Goal: Communication & Community: Participate in discussion

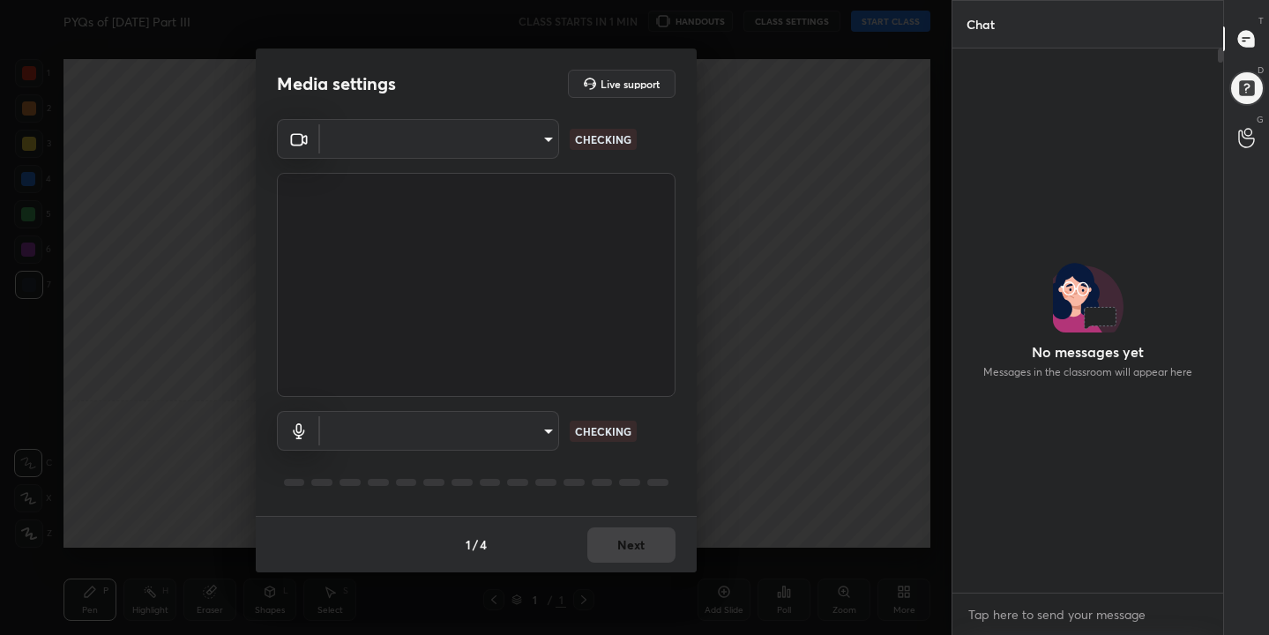
scroll to position [392, 265]
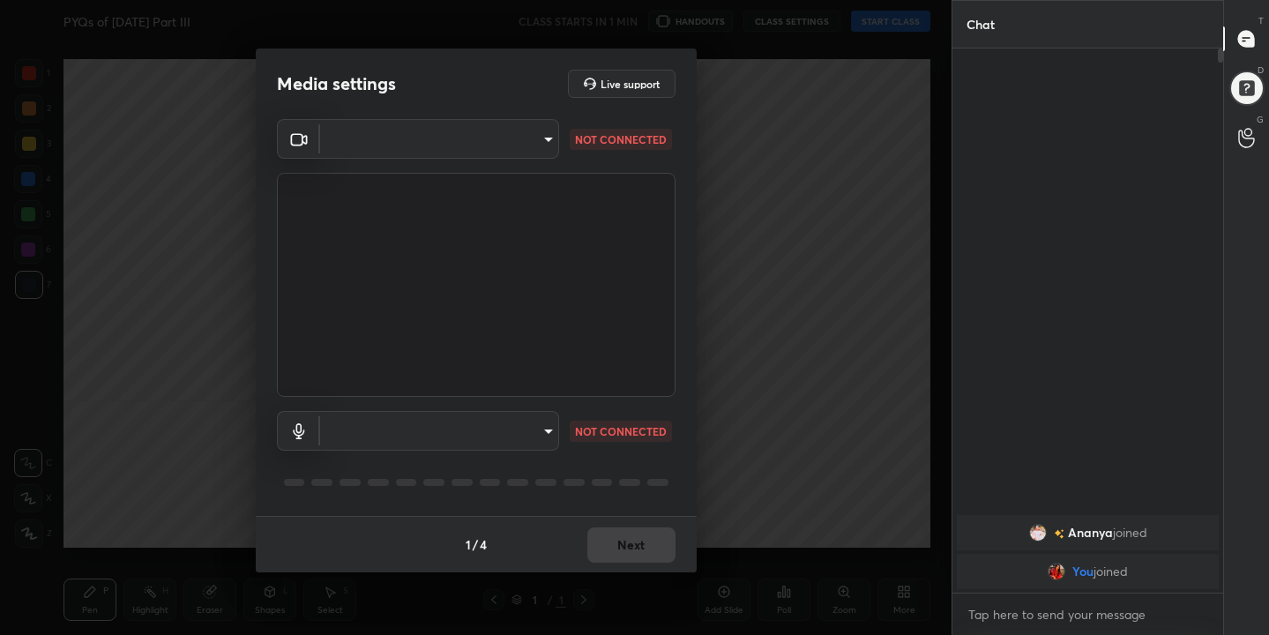
click at [552, 136] on body "1 2 3 4 5 6 7 C X Z C X Z E E Erase all H H PYQs of [DATE] Part III CLASS START…" at bounding box center [634, 317] width 1269 height 635
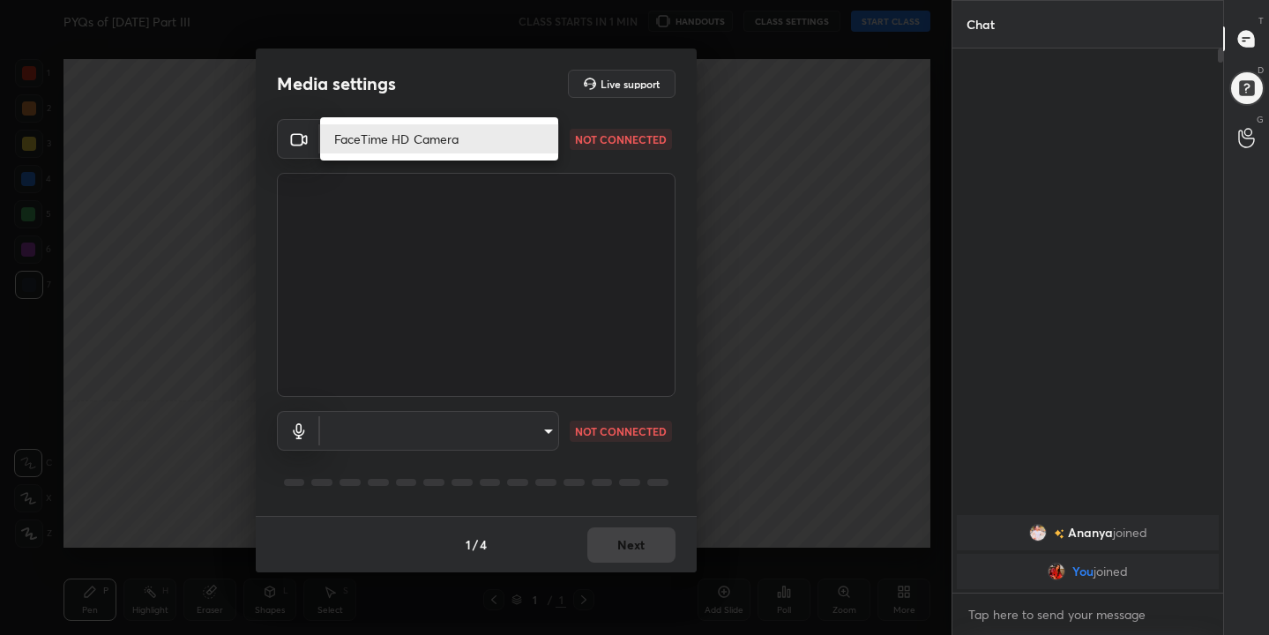
click at [454, 142] on li "FaceTime HD Camera" at bounding box center [439, 138] width 238 height 29
type input "21527dcd3cf03d357fc63f125bf96db535091e3c558f3efc64c0c5df58918376"
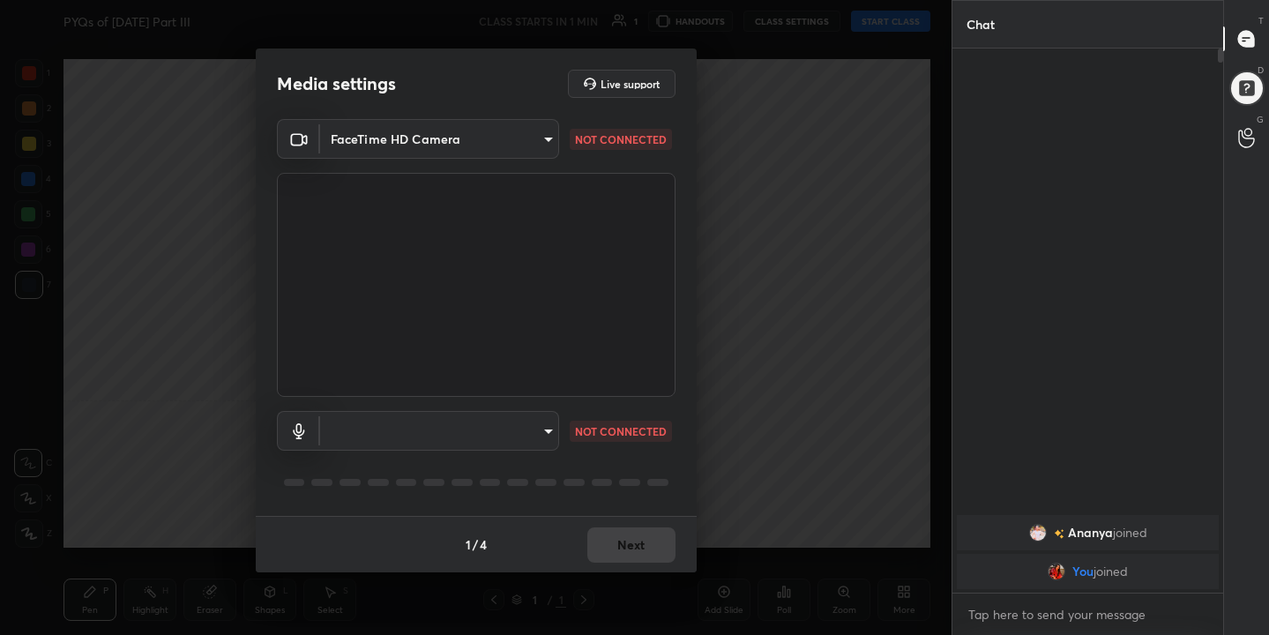
click at [542, 430] on body "1 2 3 4 5 6 7 C X Z C X Z E E Erase all H H PYQs of [DATE] Part III CLASS START…" at bounding box center [634, 317] width 1269 height 635
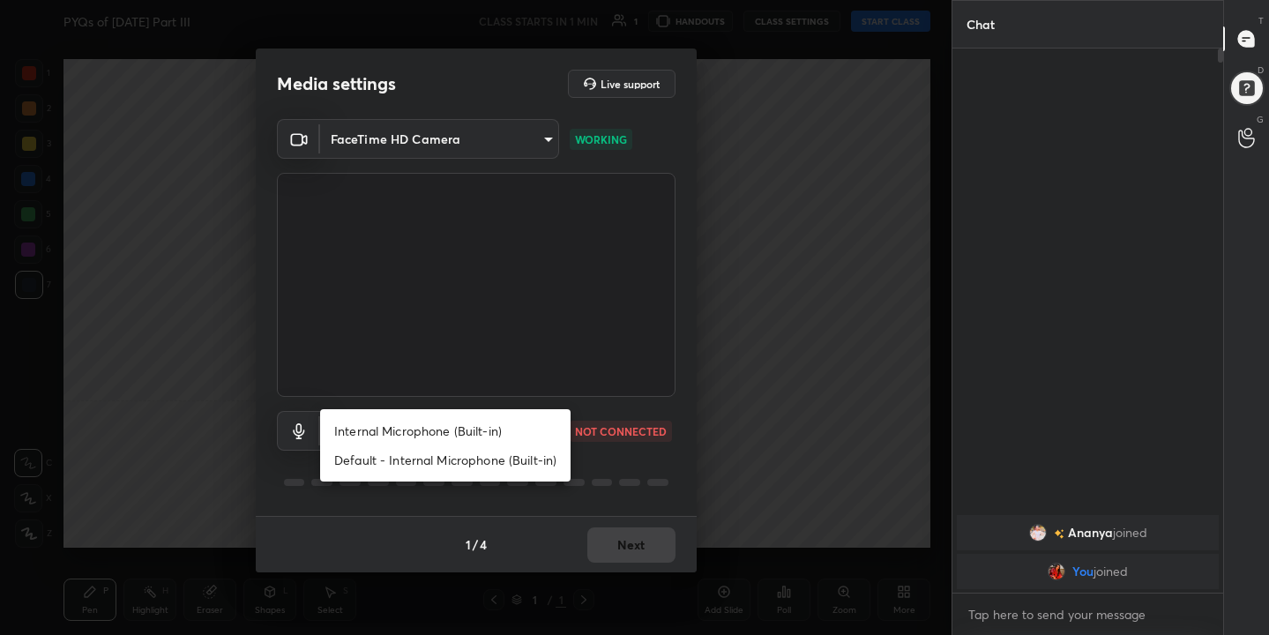
click at [489, 428] on li "Internal Microphone (Built-in)" at bounding box center [445, 430] width 250 height 29
type input "a3e852d8320c9ab67a2fb67e13e6cdf1dfdfdfec7d9b3f293ad7a8bff520ac8f"
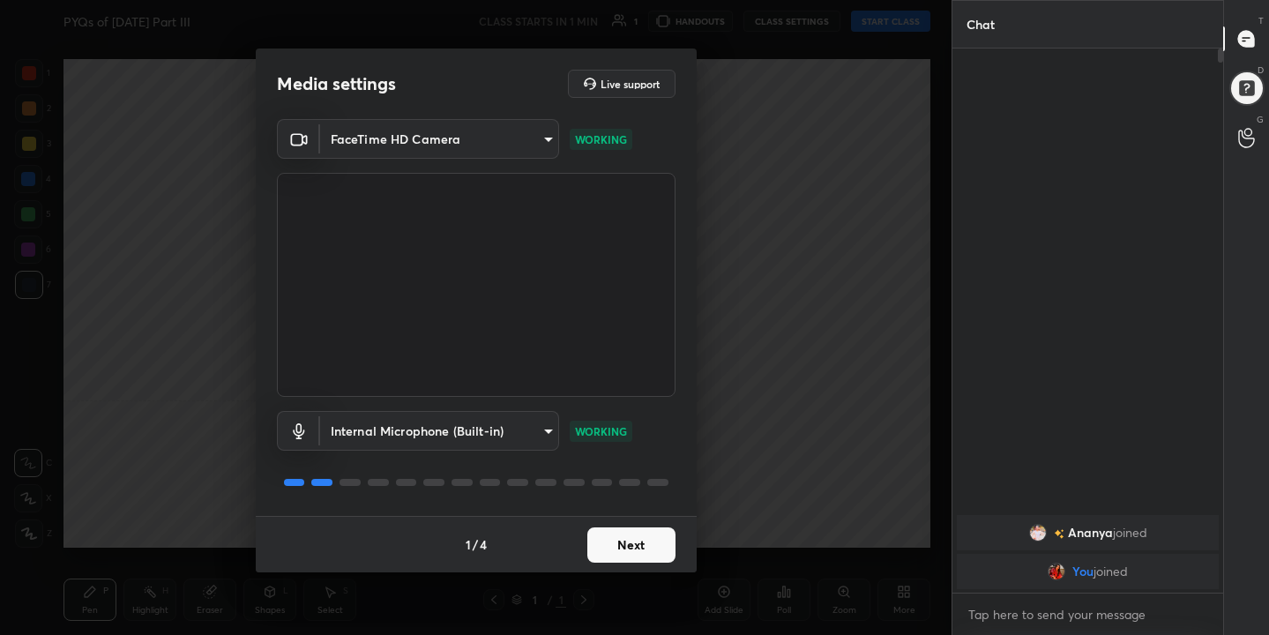
click at [636, 548] on button "Next" at bounding box center [631, 544] width 88 height 35
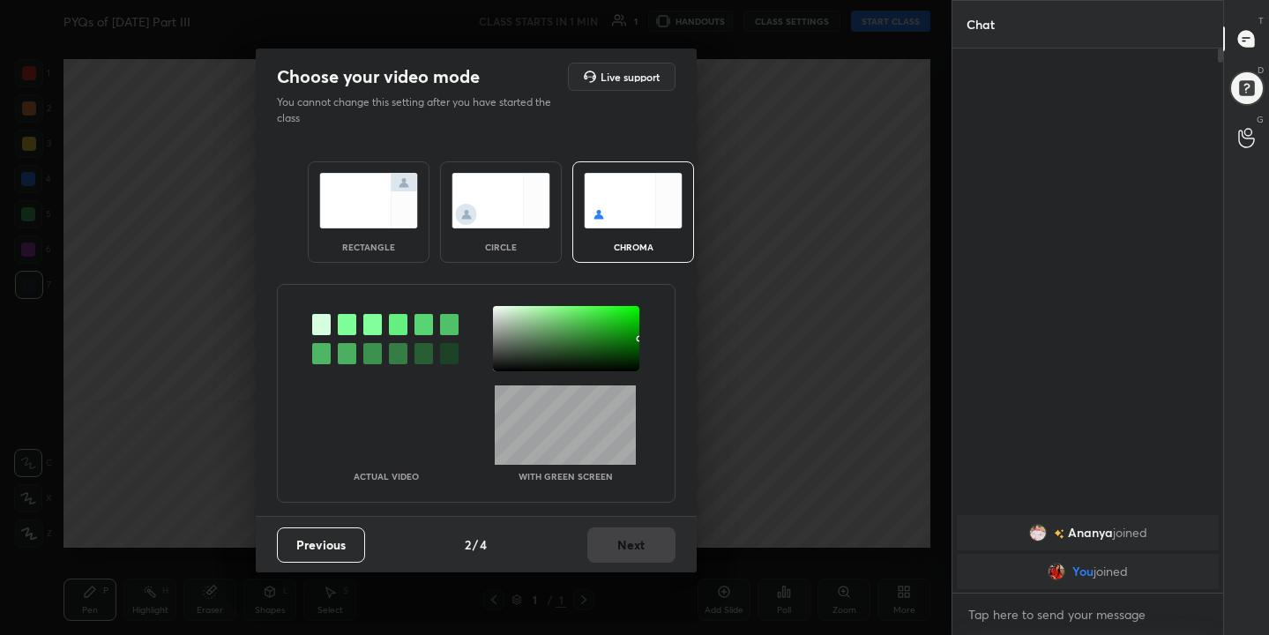
click at [646, 174] on img at bounding box center [633, 201] width 99 height 56
click at [340, 331] on div at bounding box center [347, 324] width 19 height 21
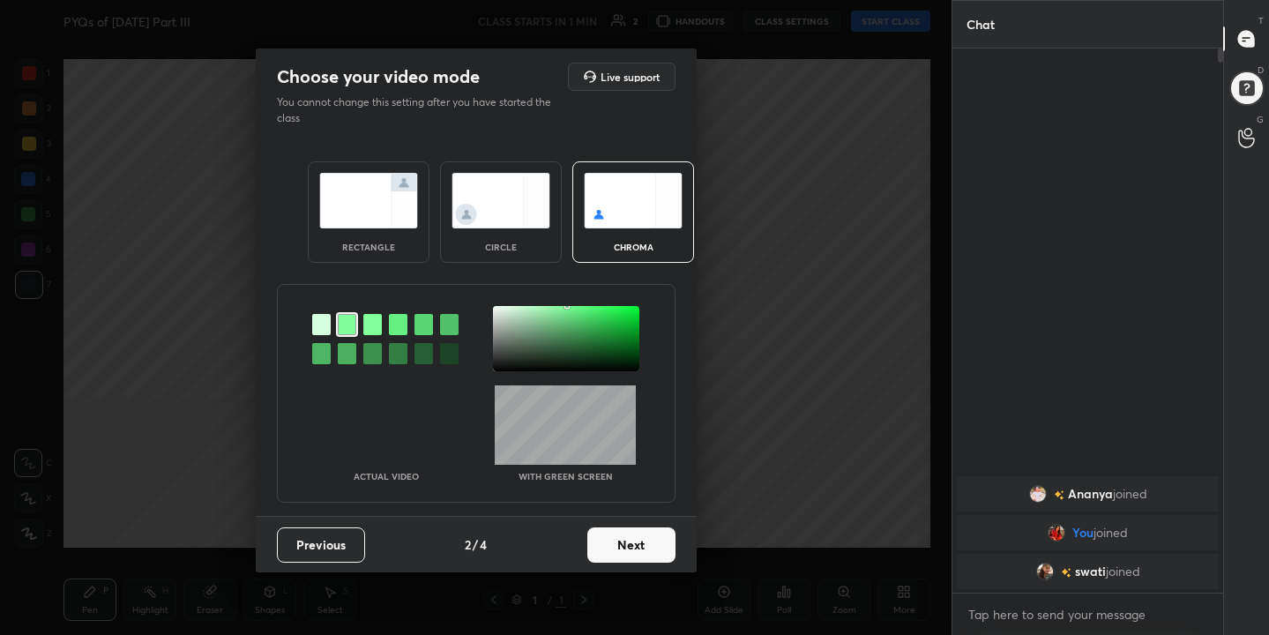
click at [497, 310] on div at bounding box center [566, 338] width 146 height 65
click at [634, 553] on button "Next" at bounding box center [631, 544] width 88 height 35
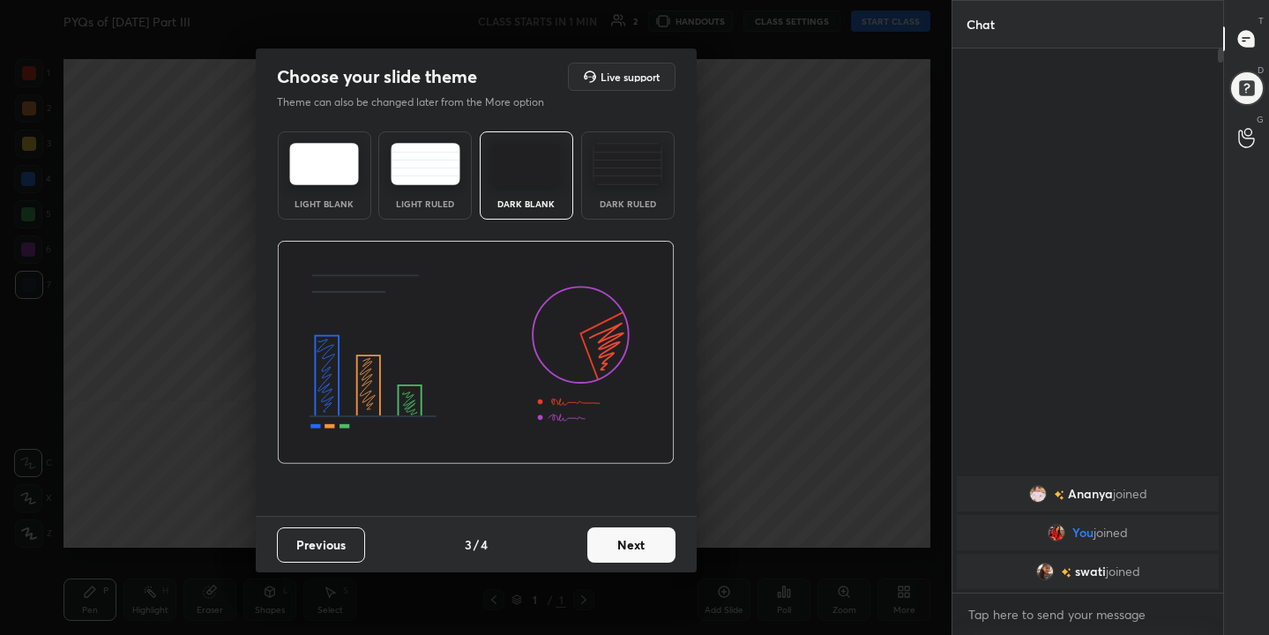
click at [335, 162] on img at bounding box center [324, 164] width 70 height 42
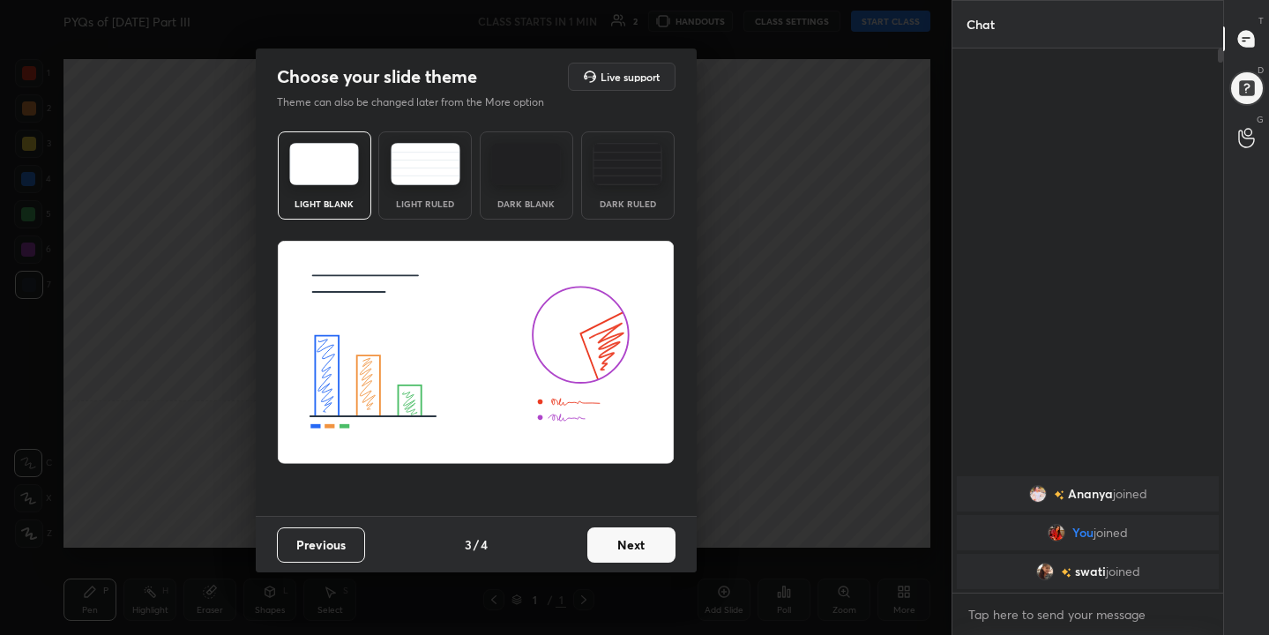
click at [642, 547] on button "Next" at bounding box center [631, 544] width 88 height 35
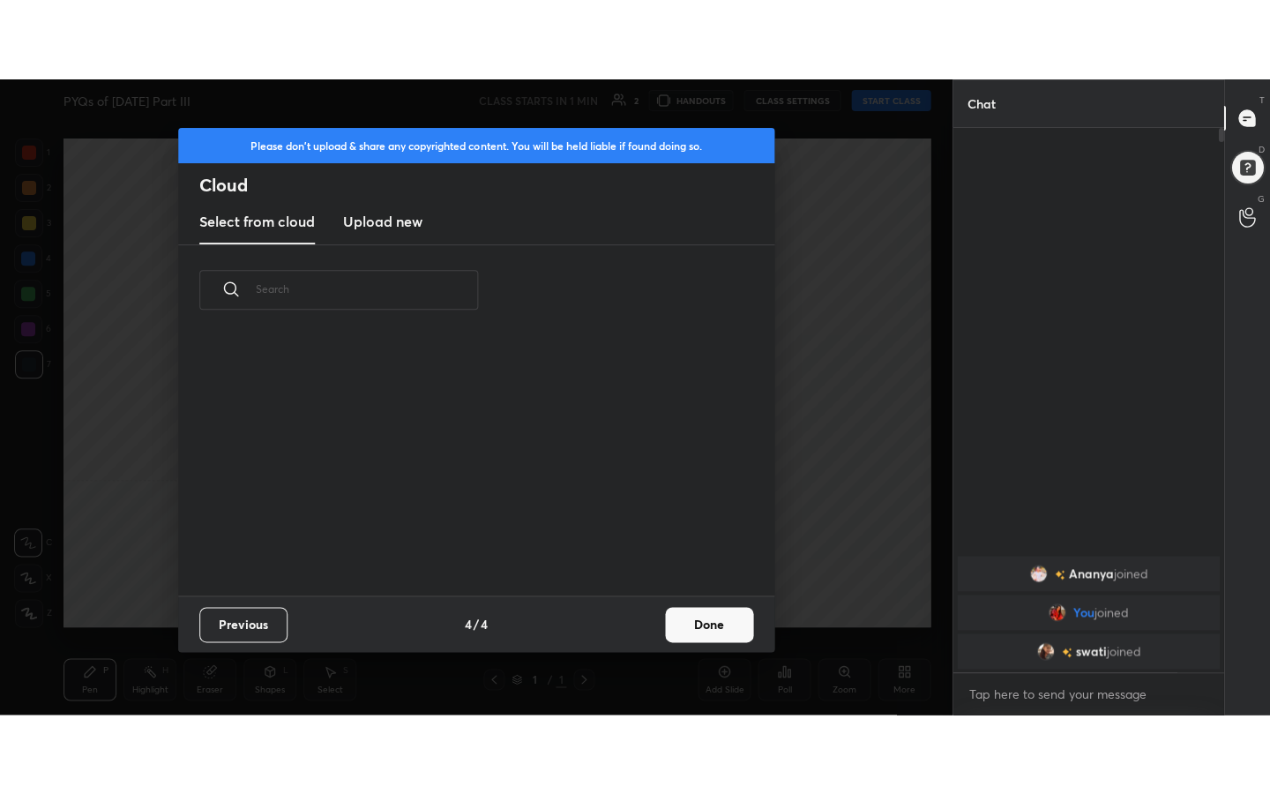
scroll to position [260, 566]
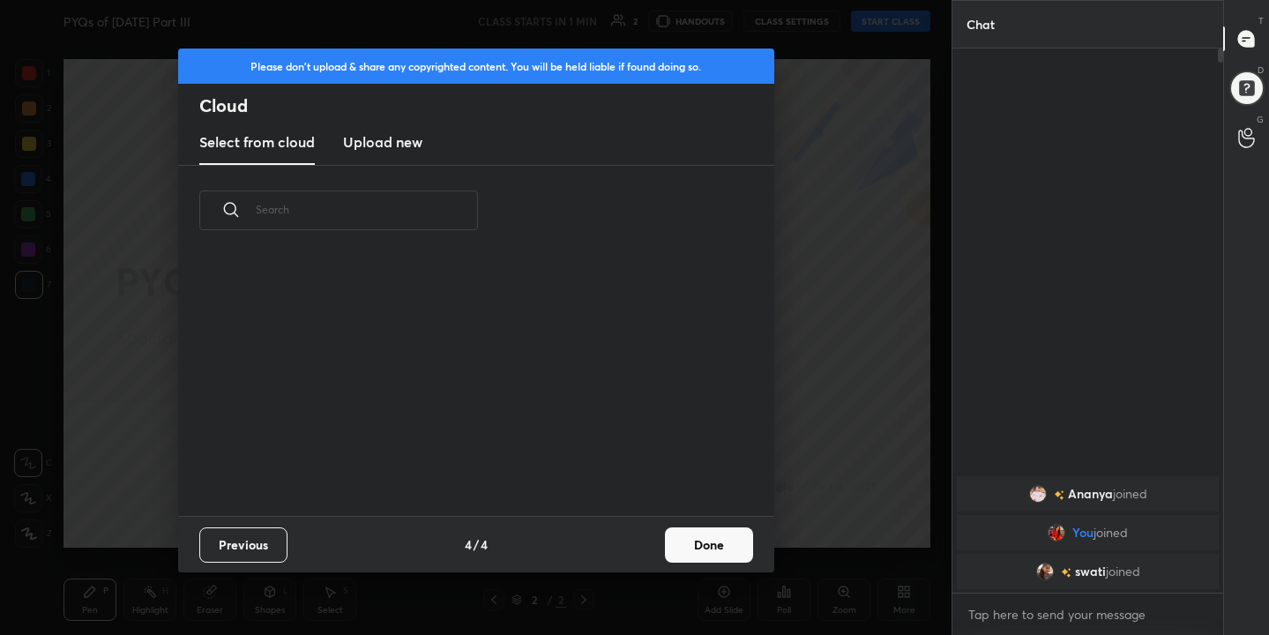
click at [394, 143] on h3 "Upload new" at bounding box center [382, 141] width 79 height 21
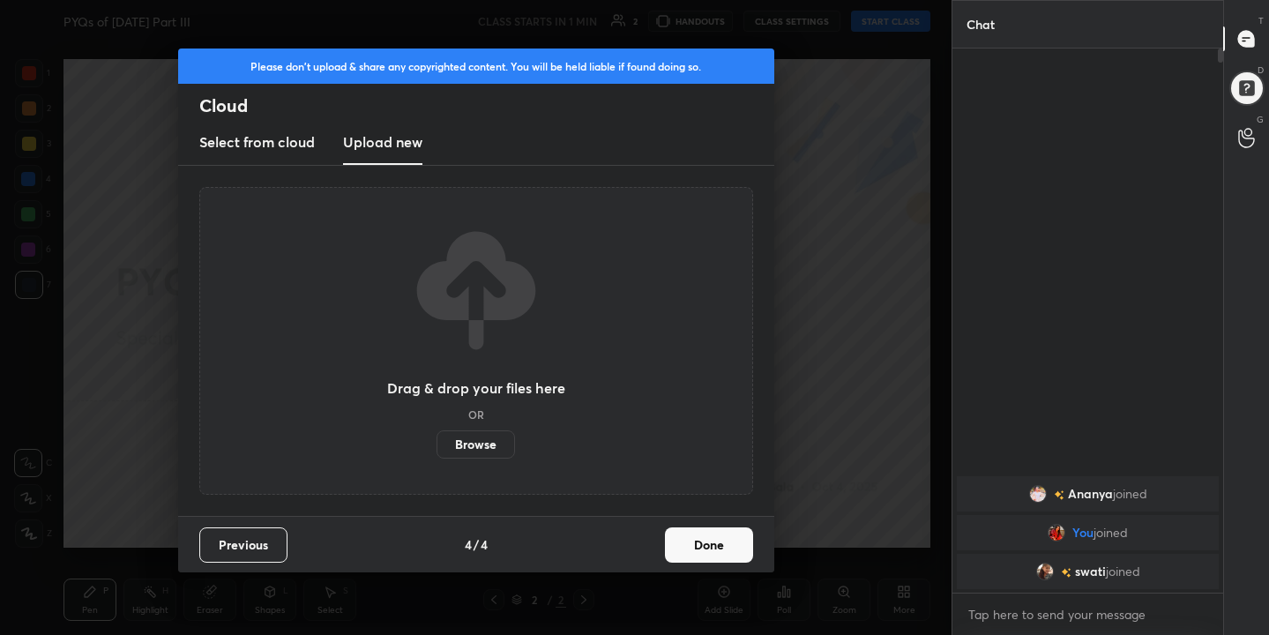
click at [497, 441] on label "Browse" at bounding box center [476, 444] width 78 height 28
click at [437, 441] on input "Browse" at bounding box center [437, 444] width 0 height 28
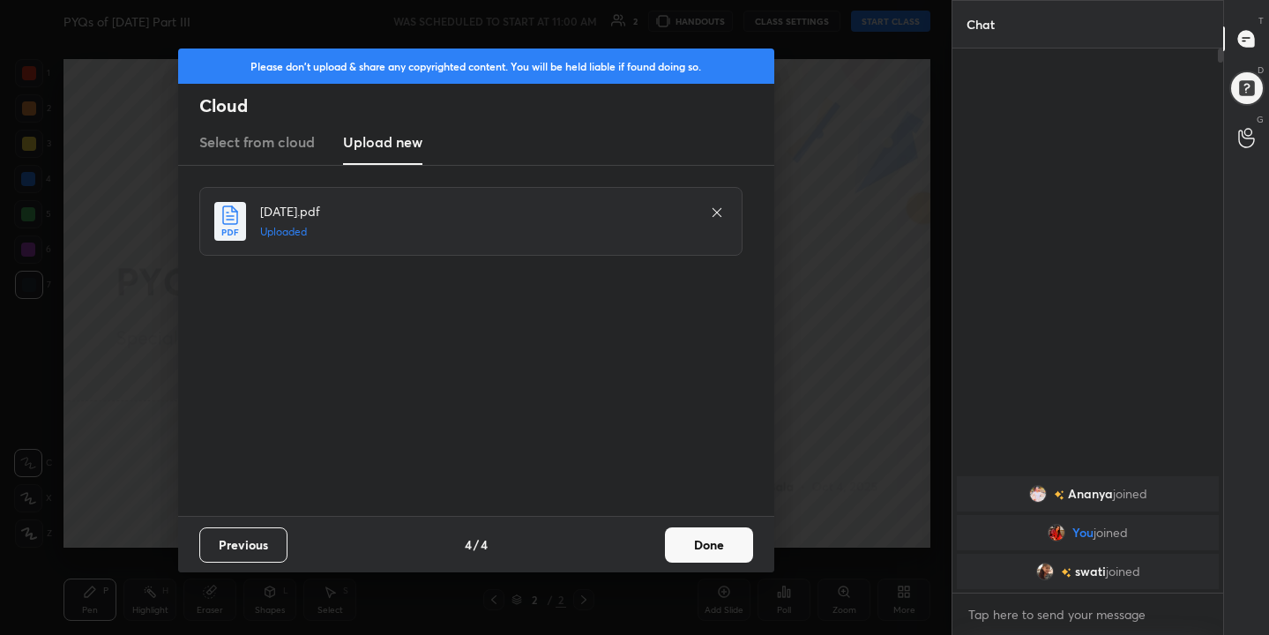
click at [723, 528] on button "Done" at bounding box center [709, 544] width 88 height 35
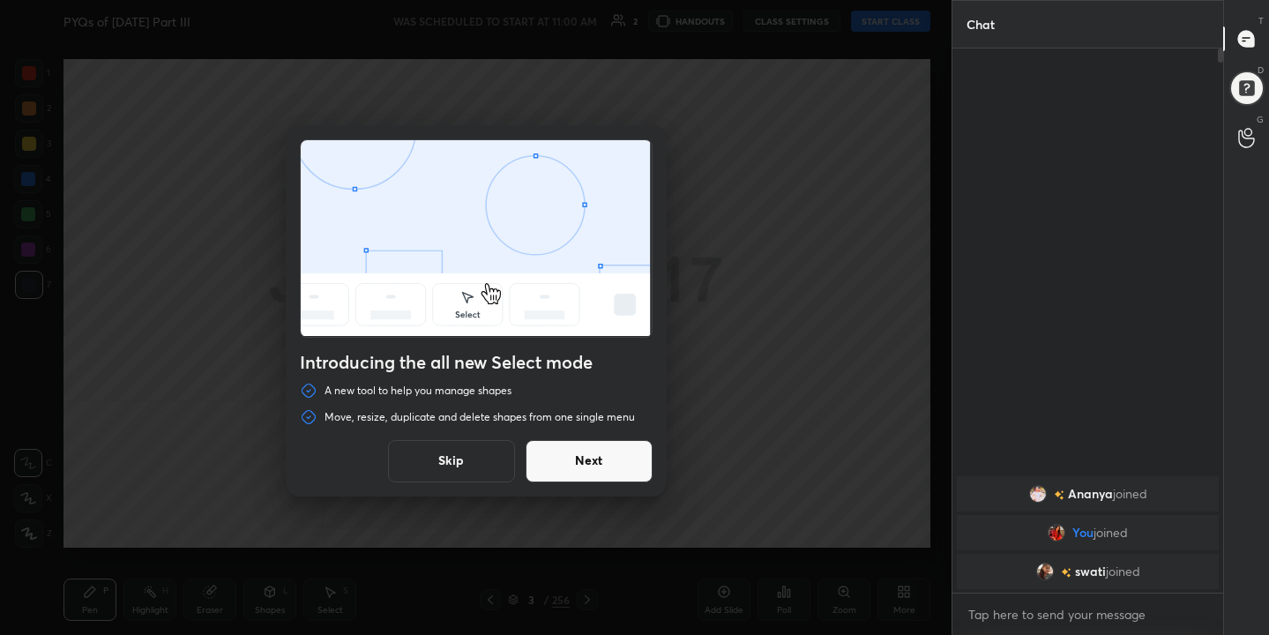
click at [486, 476] on button "Skip" at bounding box center [451, 461] width 127 height 42
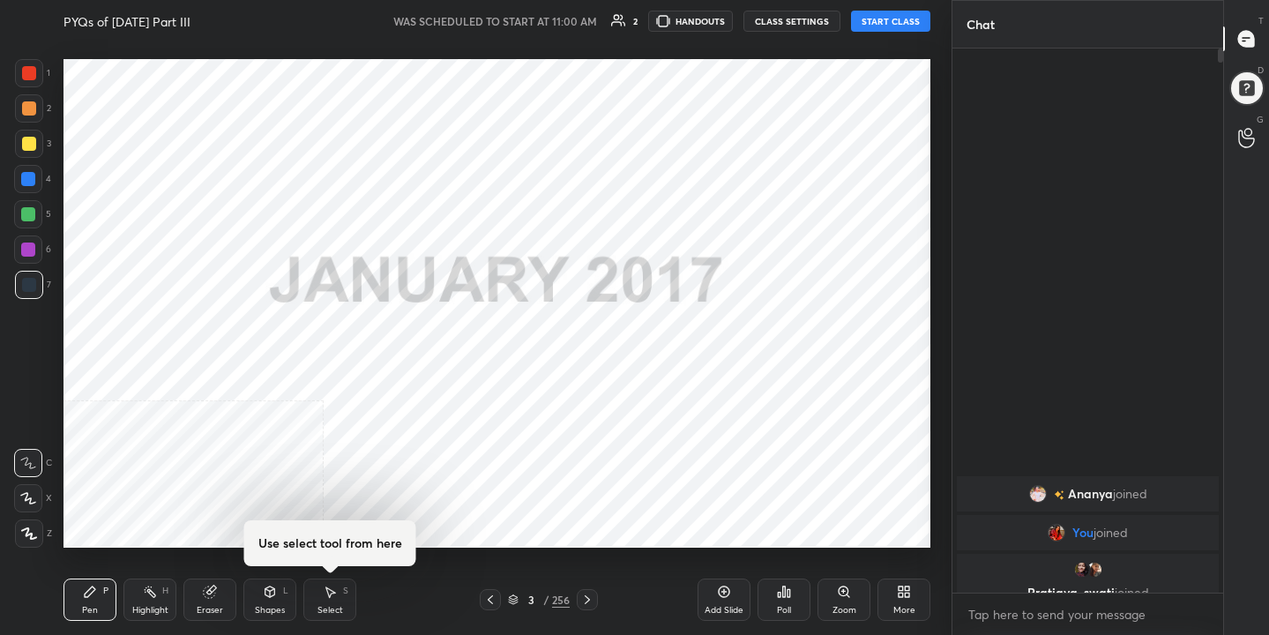
click at [922, 27] on button "START CLASS" at bounding box center [890, 21] width 79 height 21
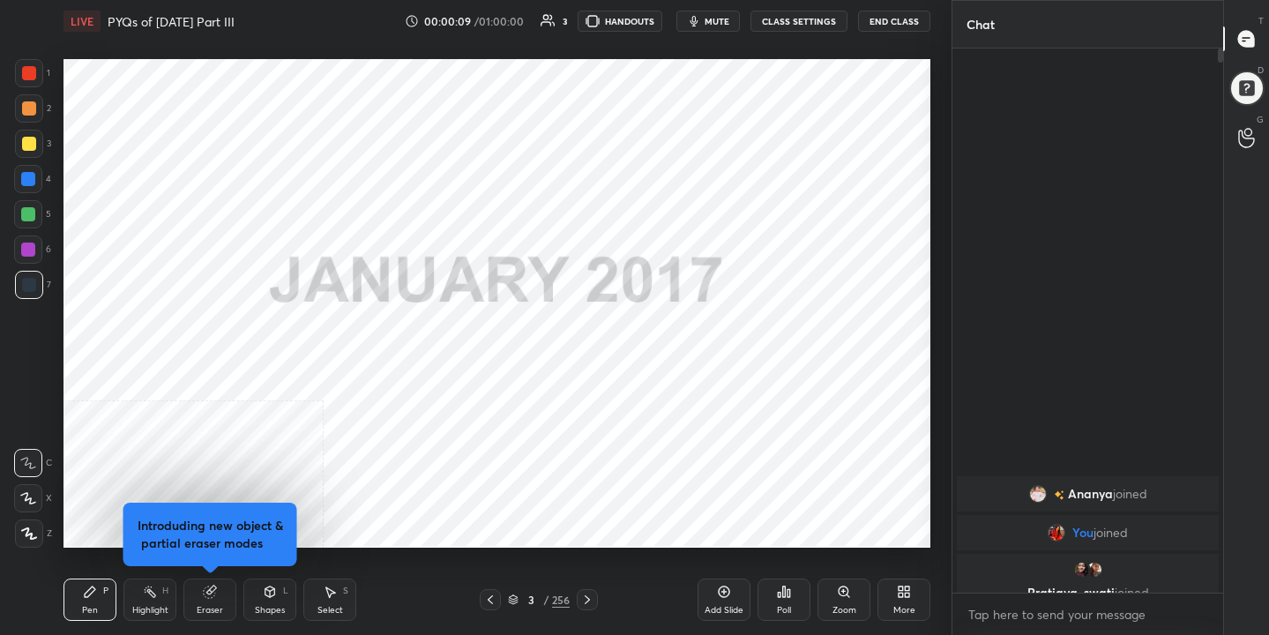
click at [709, 20] on span "mute" at bounding box center [717, 21] width 25 height 12
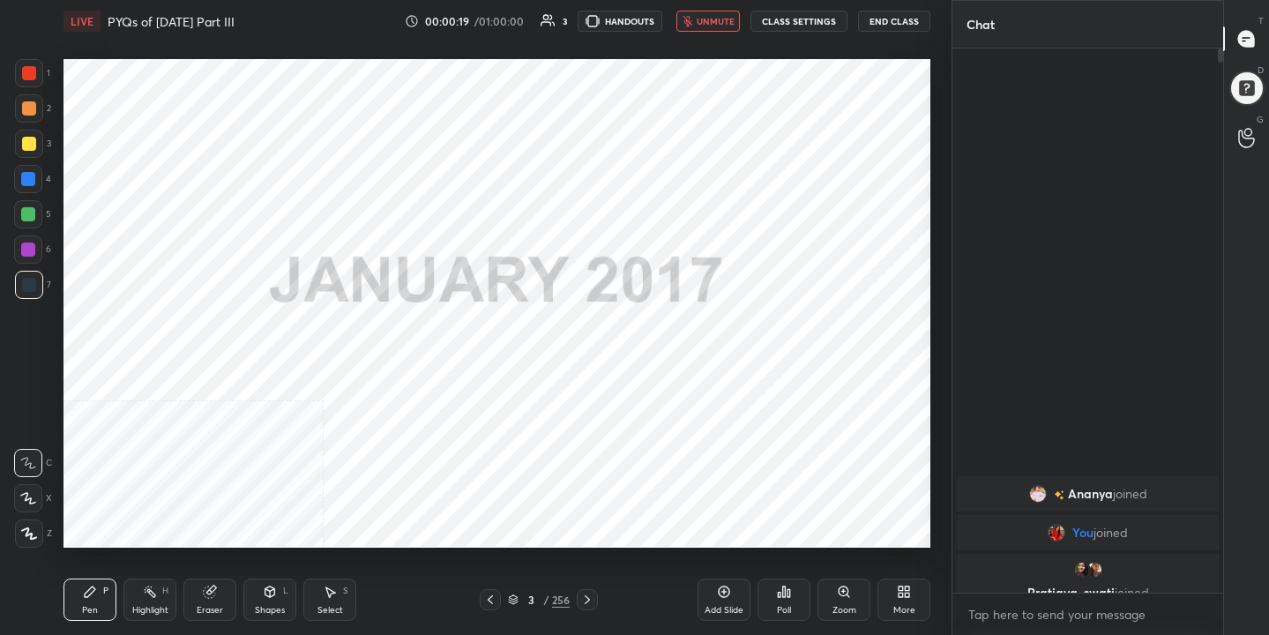
click at [911, 586] on div "More" at bounding box center [904, 600] width 53 height 42
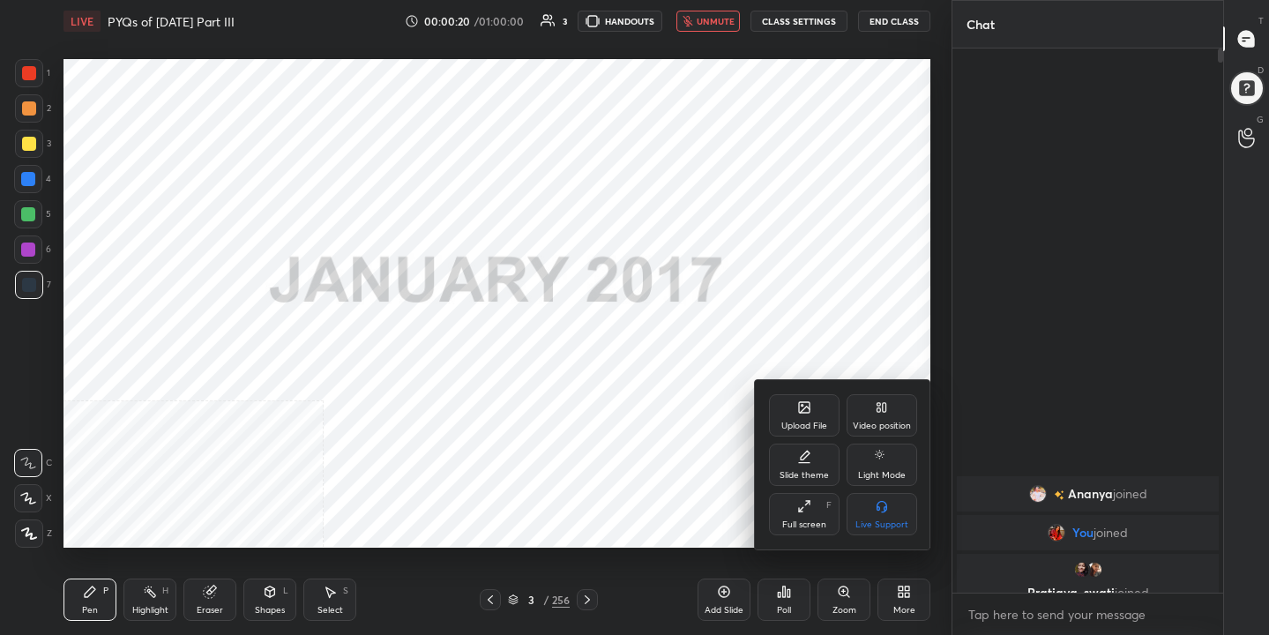
click at [812, 521] on div "Full screen" at bounding box center [804, 524] width 44 height 9
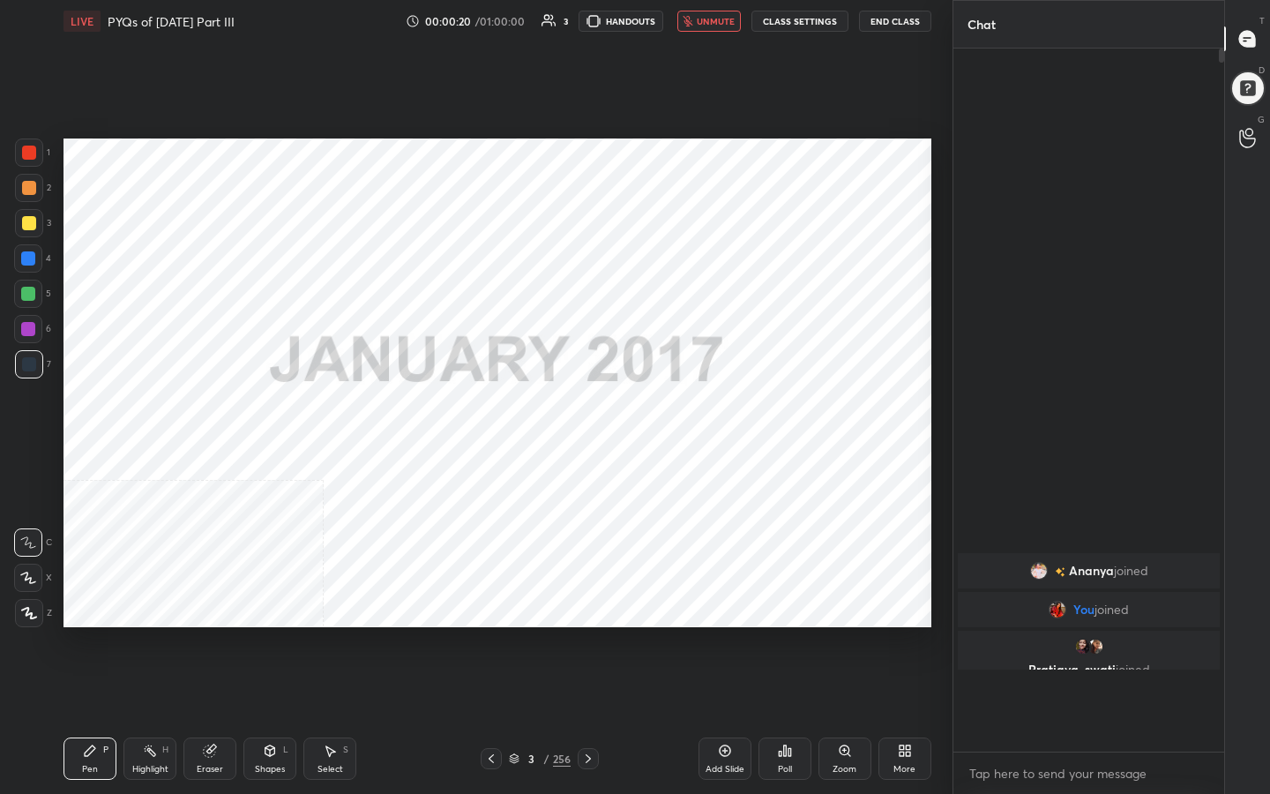
scroll to position [551, 265]
click at [516, 634] on icon at bounding box center [514, 760] width 9 height 3
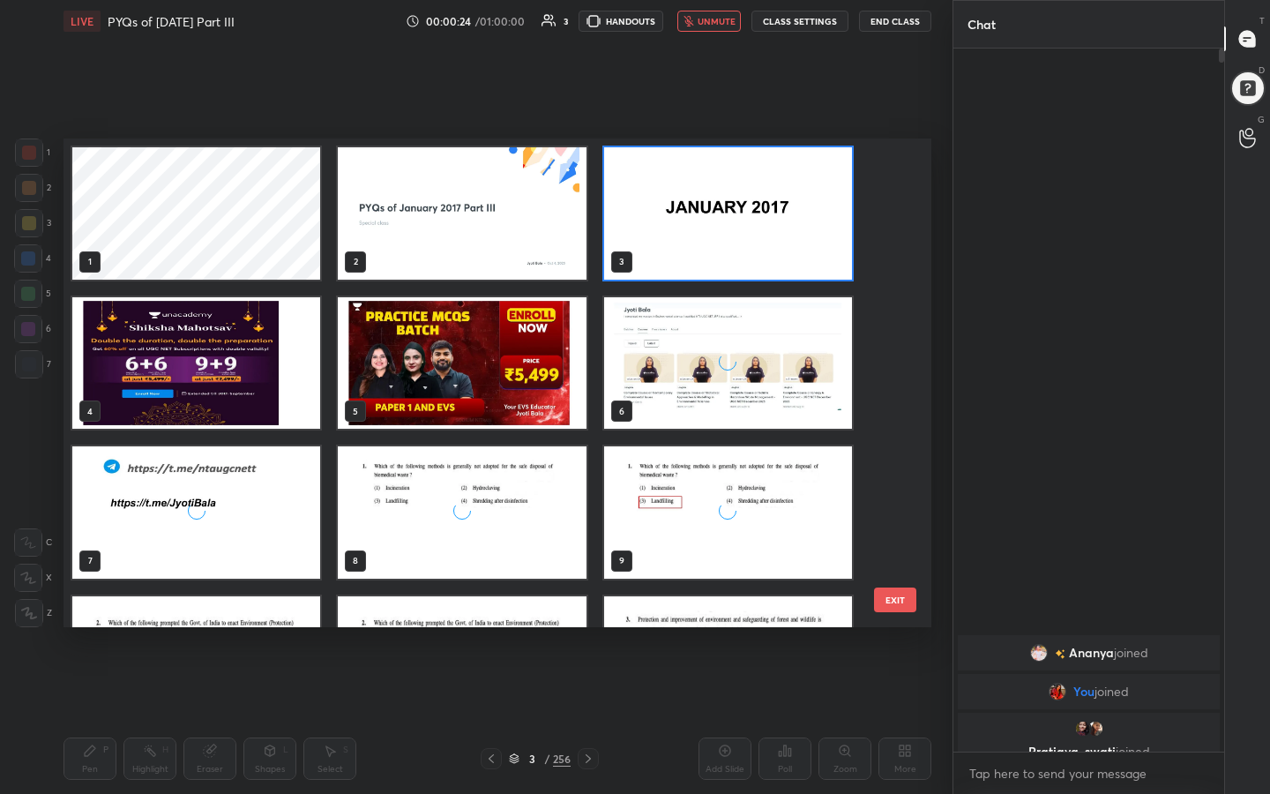
scroll to position [482, 859]
click at [722, 227] on img "grid" at bounding box center [728, 213] width 248 height 132
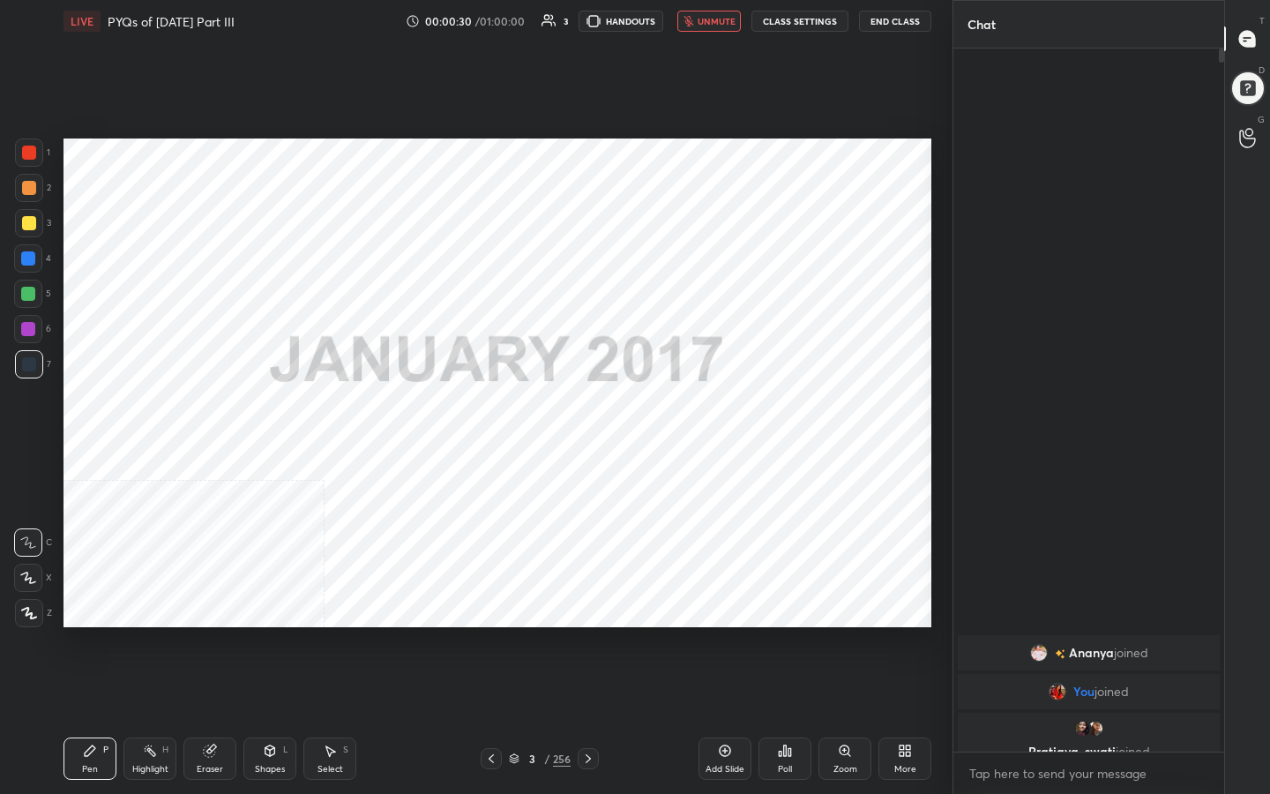
click at [722, 227] on img "grid" at bounding box center [728, 213] width 248 height 132
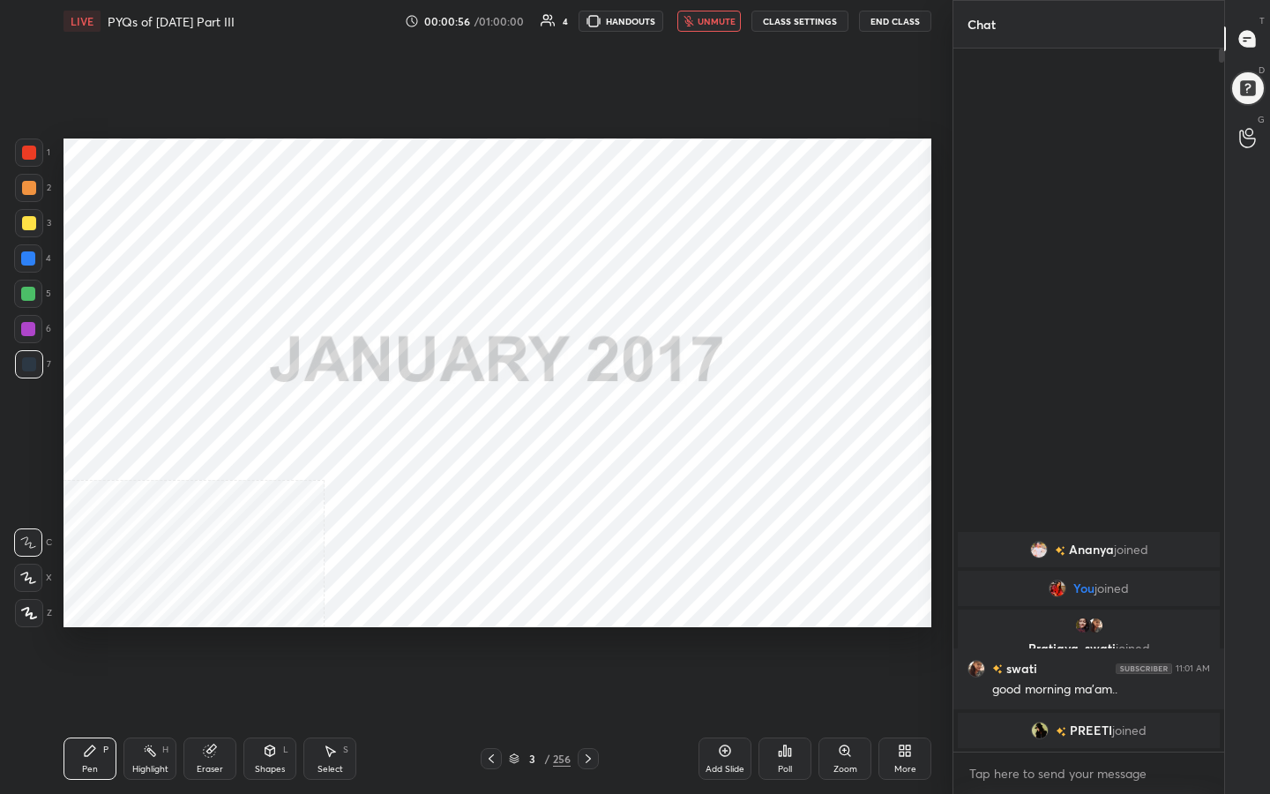
click at [705, 17] on span "unmute" at bounding box center [717, 21] width 38 height 12
click at [515, 634] on icon at bounding box center [514, 760] width 9 height 3
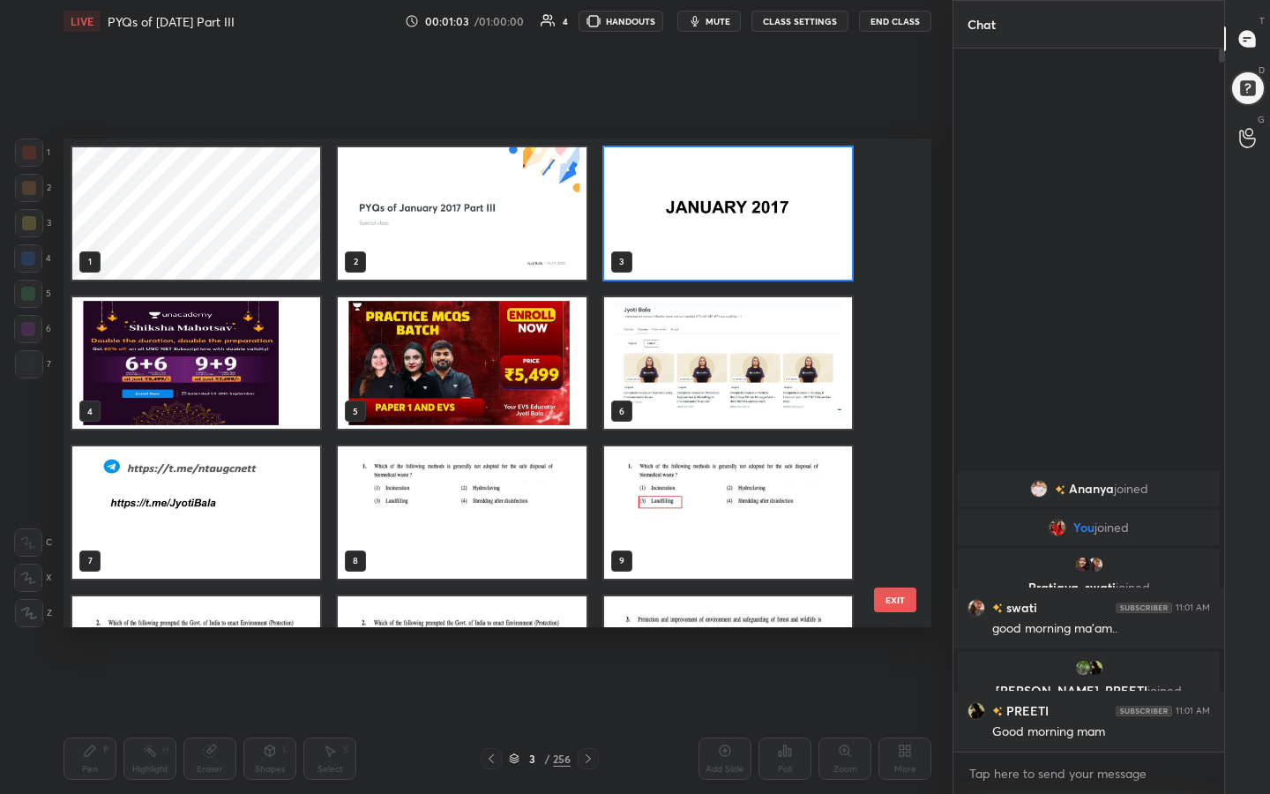
click at [477, 343] on img "grid" at bounding box center [462, 363] width 248 height 132
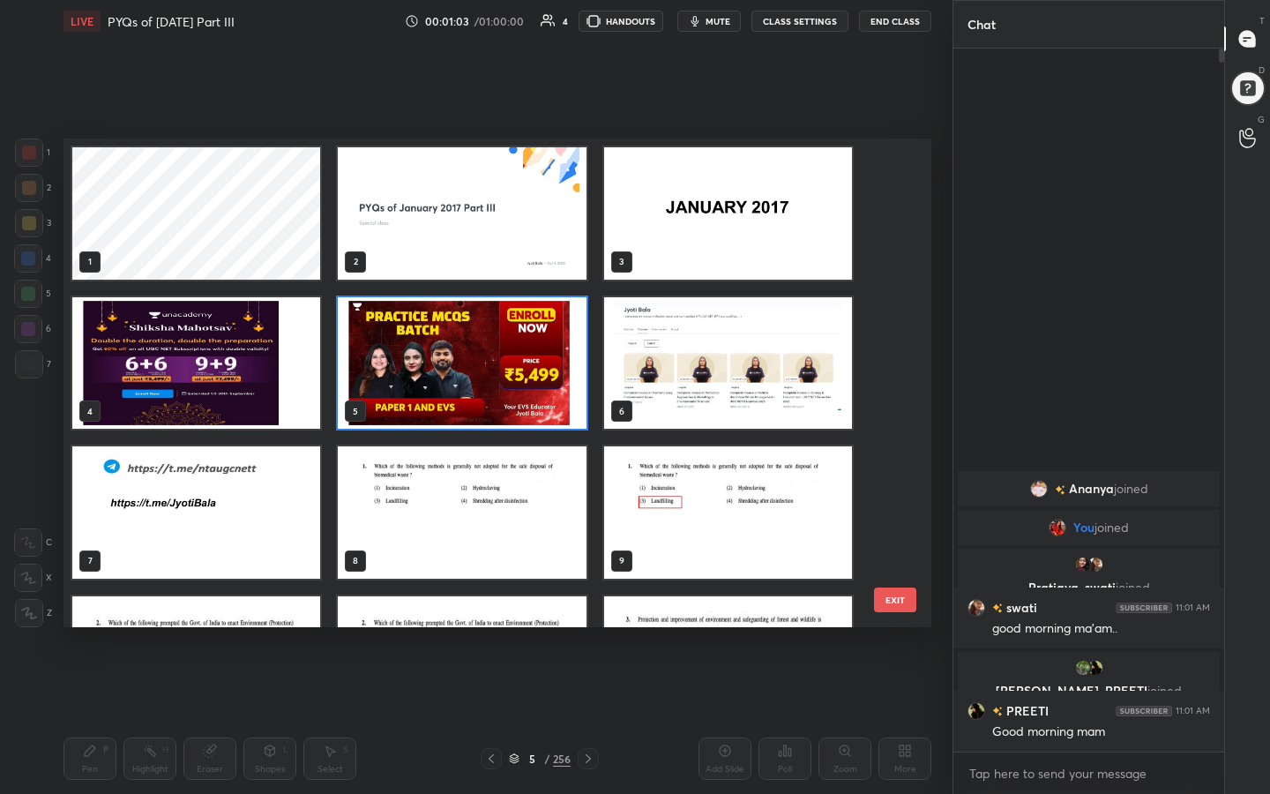
click at [477, 343] on img "grid" at bounding box center [462, 363] width 248 height 132
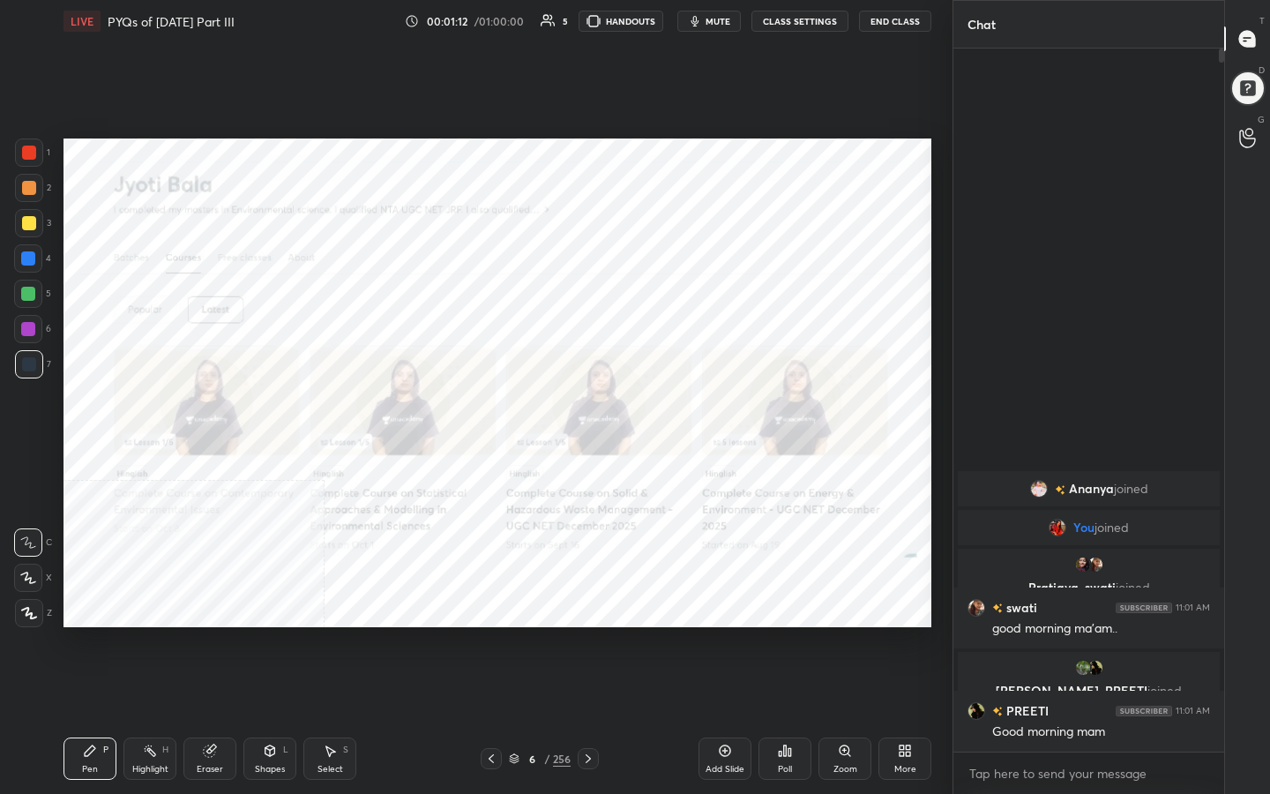
click at [518, 634] on icon at bounding box center [514, 760] width 9 height 3
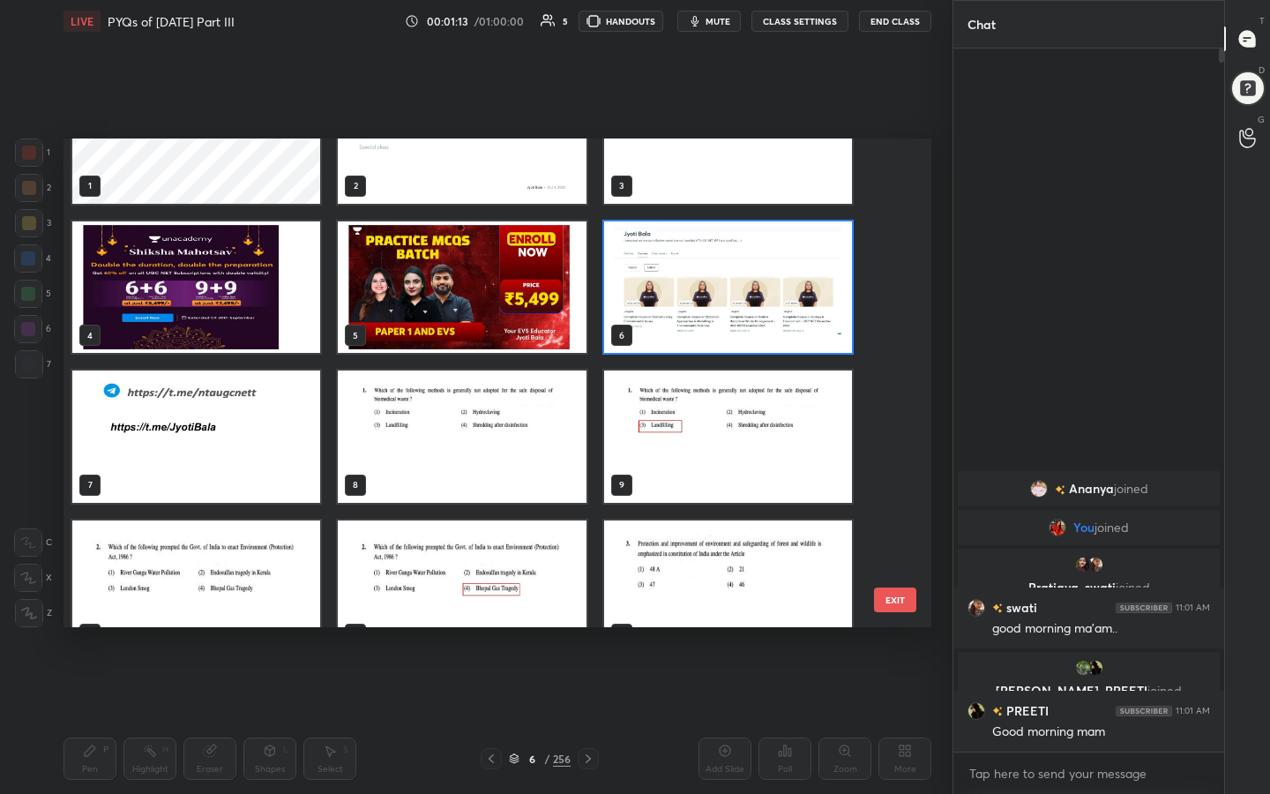
scroll to position [148, 0]
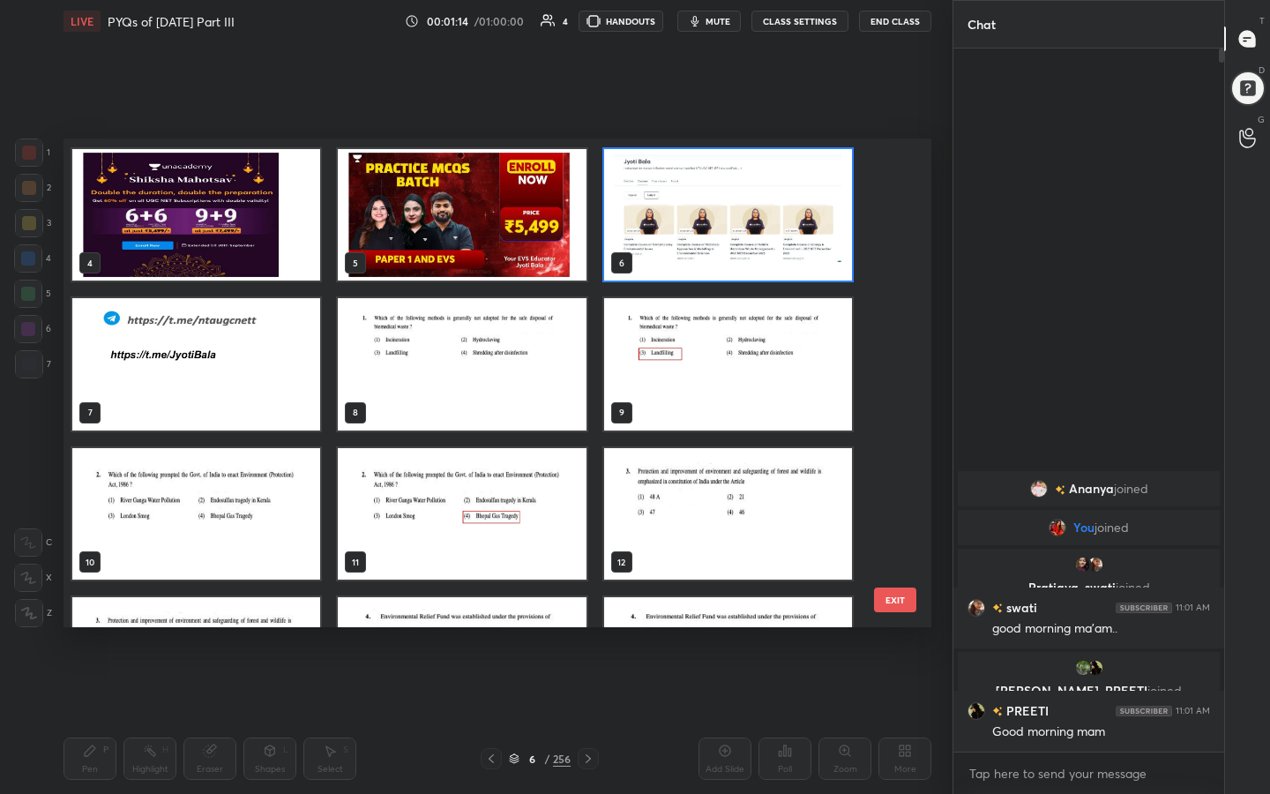
click at [233, 370] on img "grid" at bounding box center [196, 364] width 248 height 132
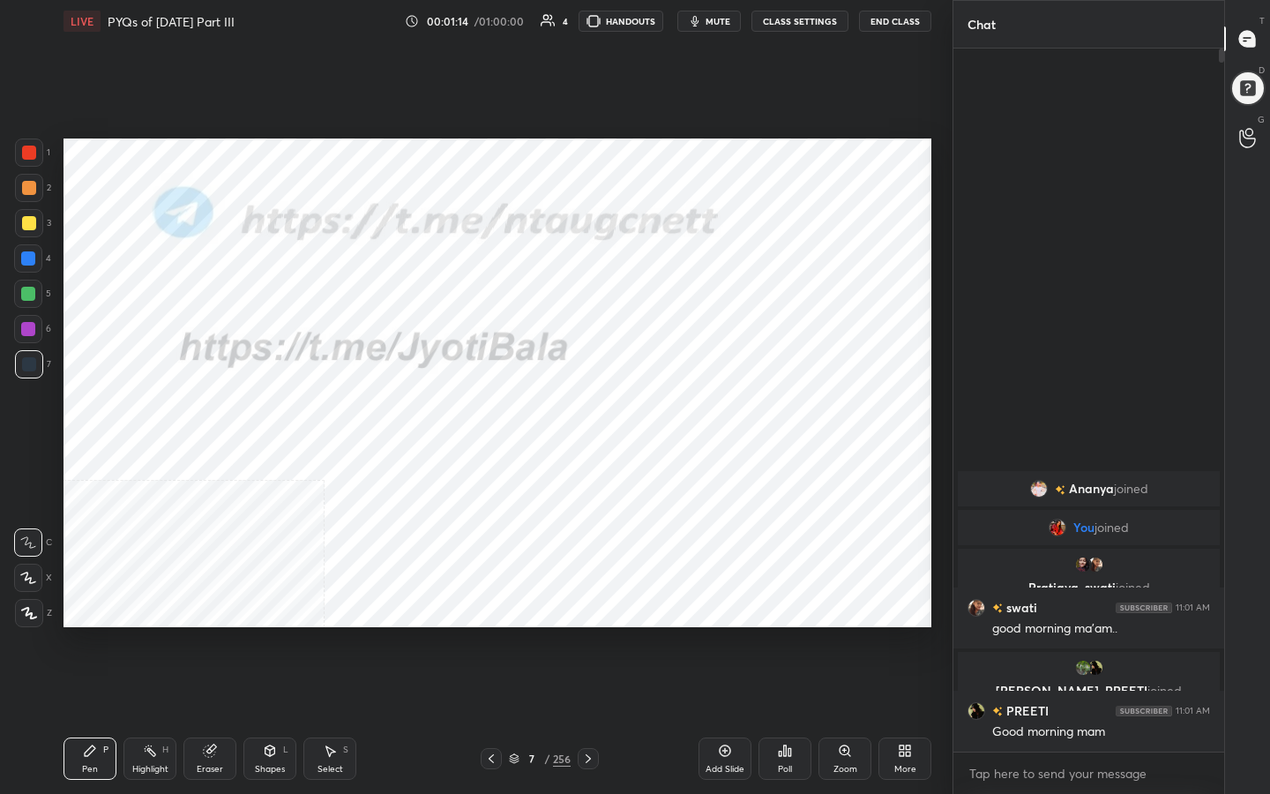
click at [233, 370] on img "grid" at bounding box center [196, 364] width 248 height 132
click at [234, 375] on img "grid" at bounding box center [196, 364] width 248 height 132
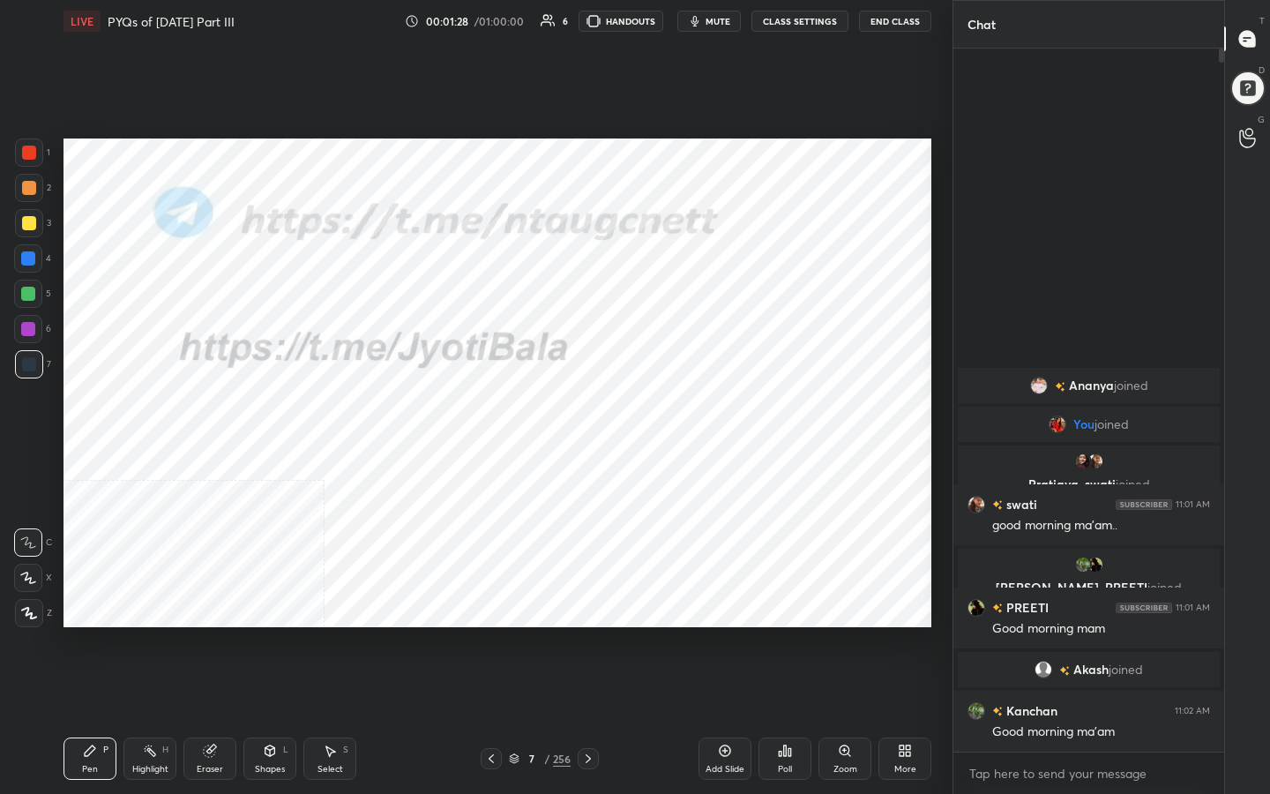
click at [513, 634] on div "7 / 256" at bounding box center [540, 759] width 62 height 16
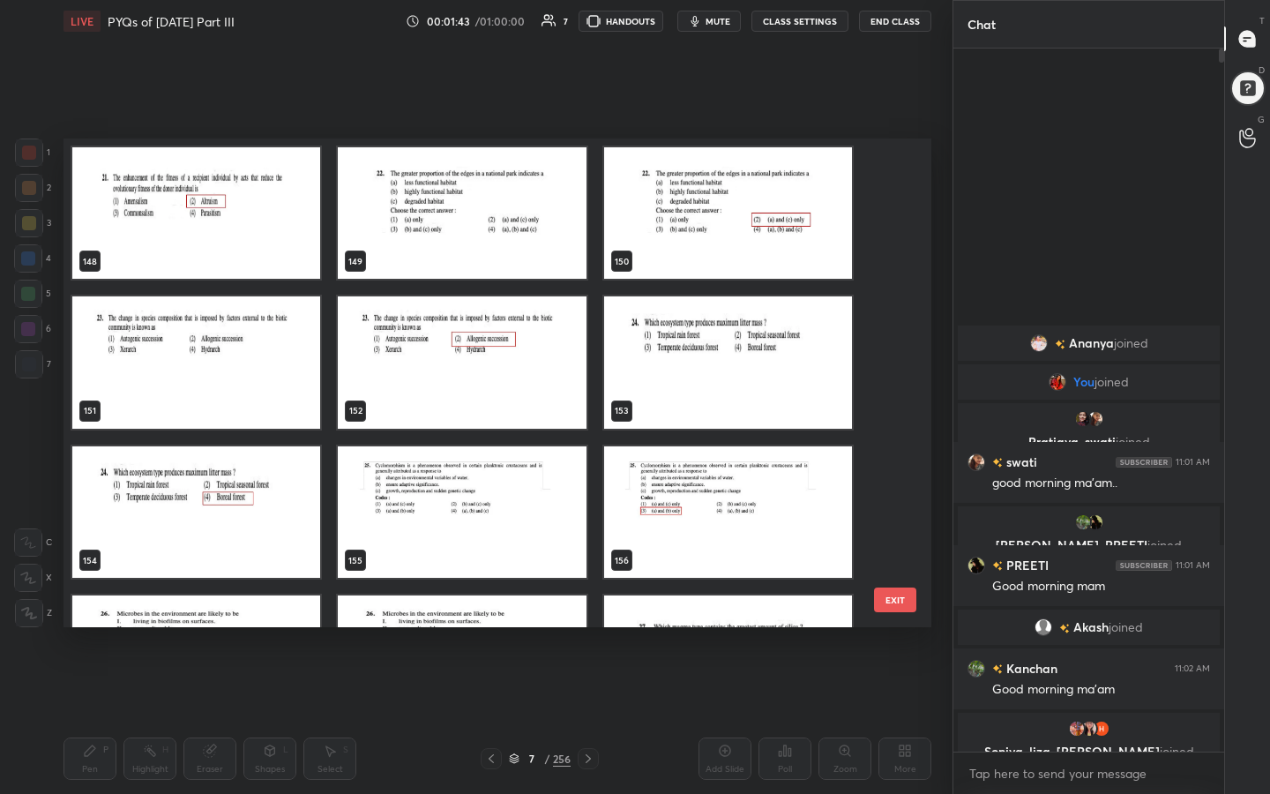
scroll to position [7255, 0]
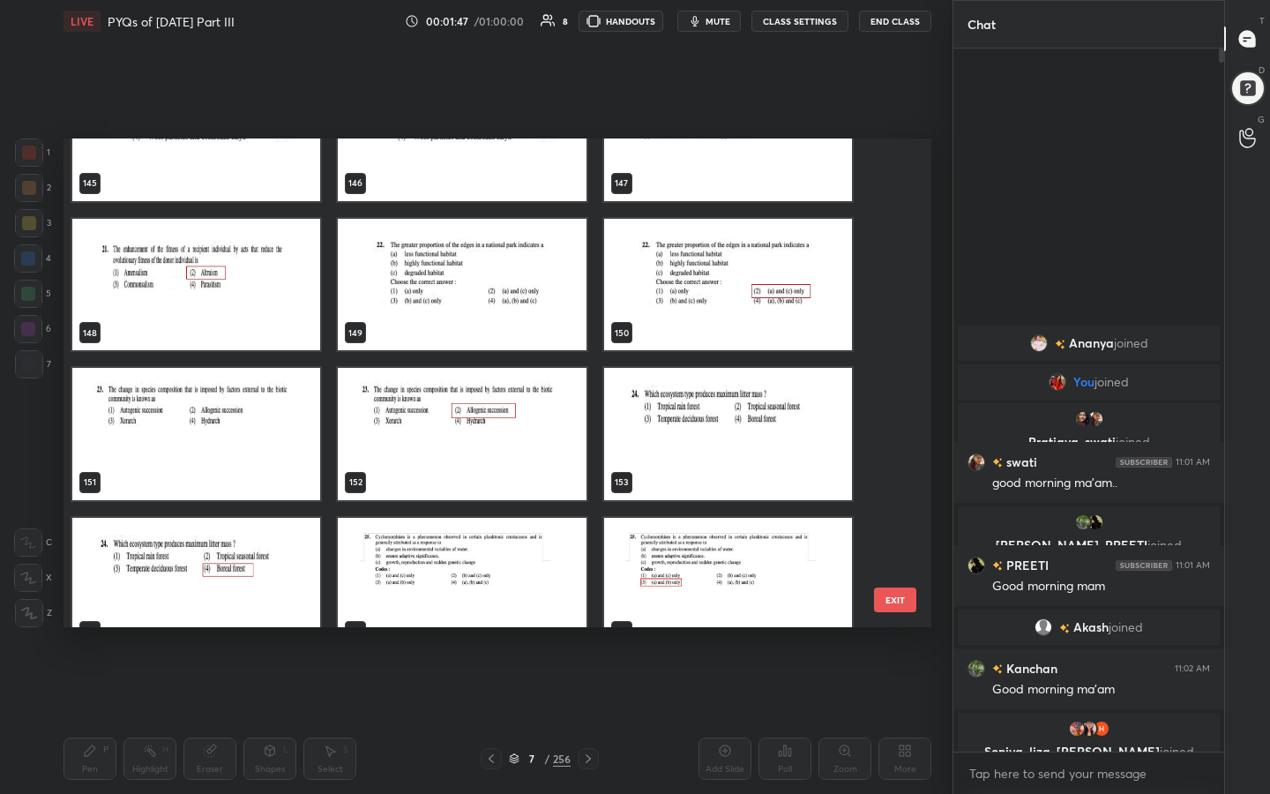
click at [212, 443] on img "grid" at bounding box center [196, 434] width 248 height 132
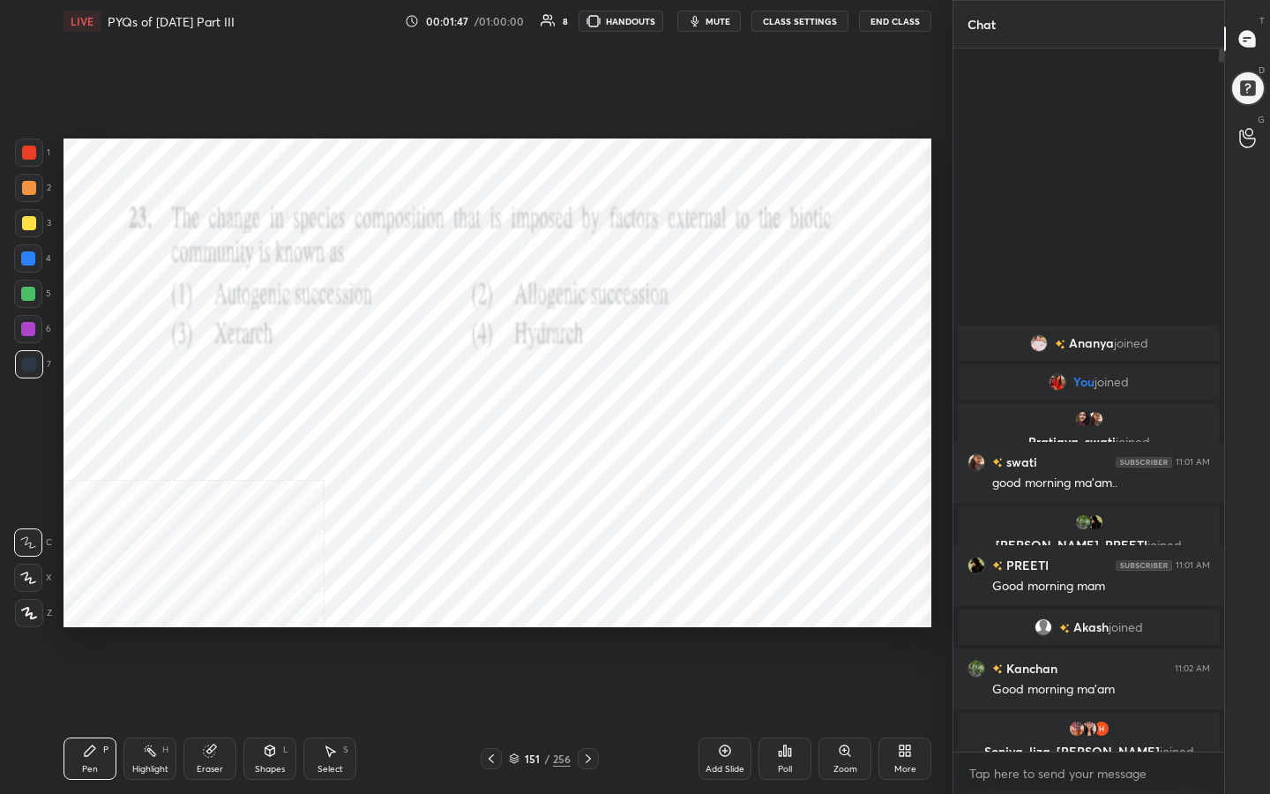
click at [212, 443] on img "grid" at bounding box center [196, 434] width 248 height 132
click at [512, 634] on icon at bounding box center [514, 758] width 11 height 11
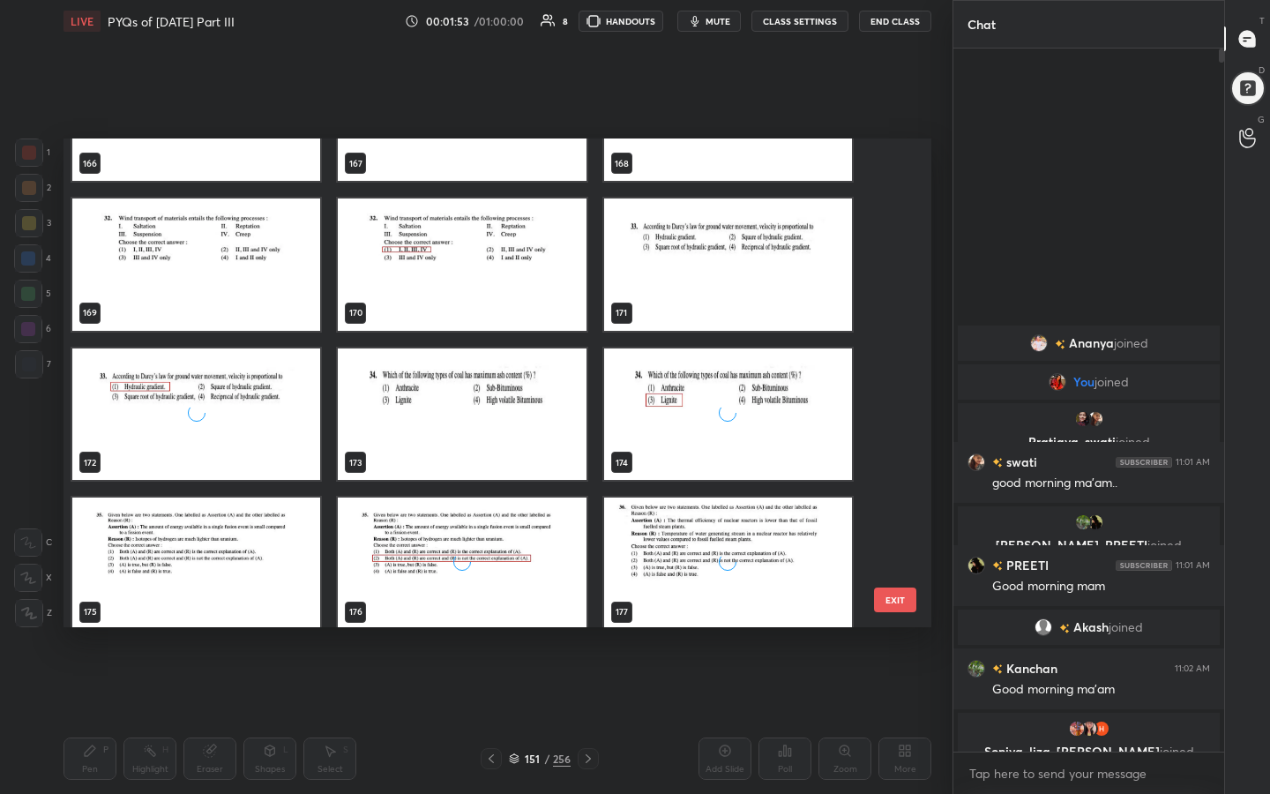
scroll to position [8335, 0]
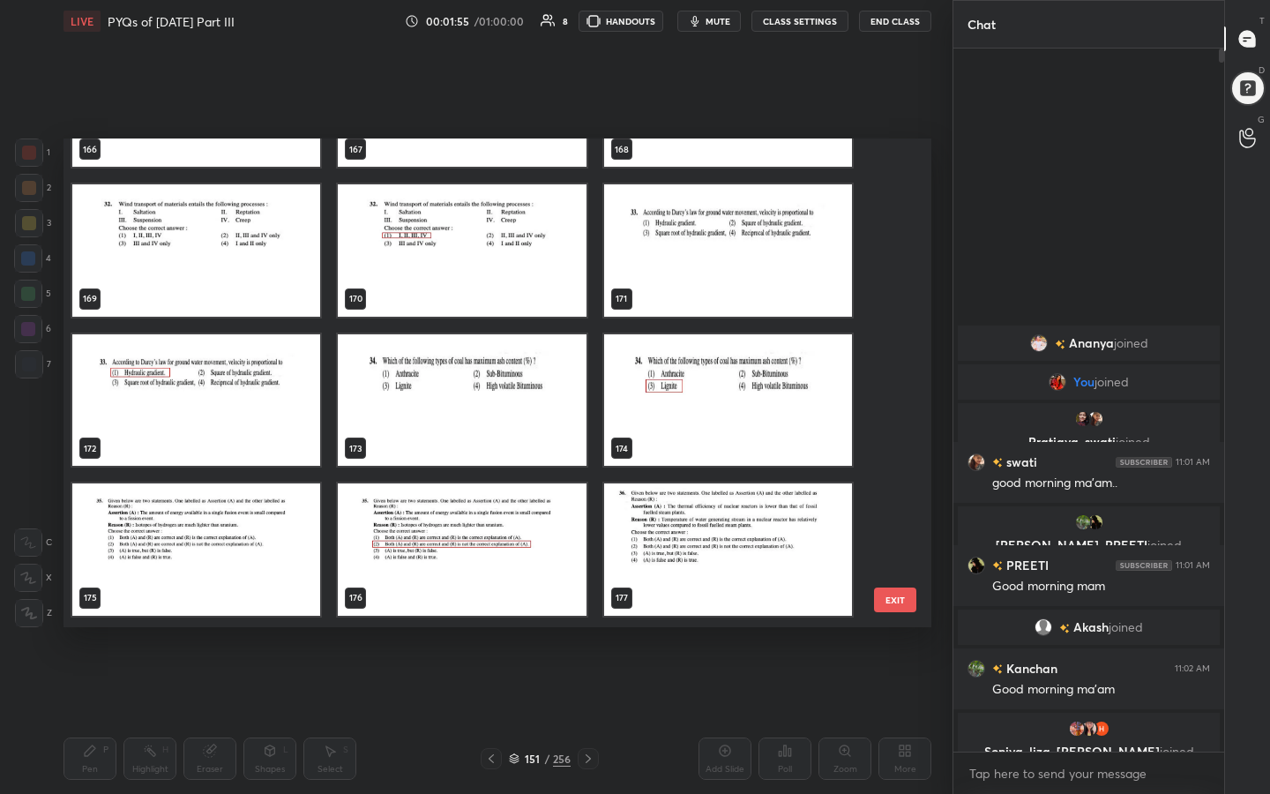
click at [511, 634] on icon at bounding box center [514, 758] width 11 height 11
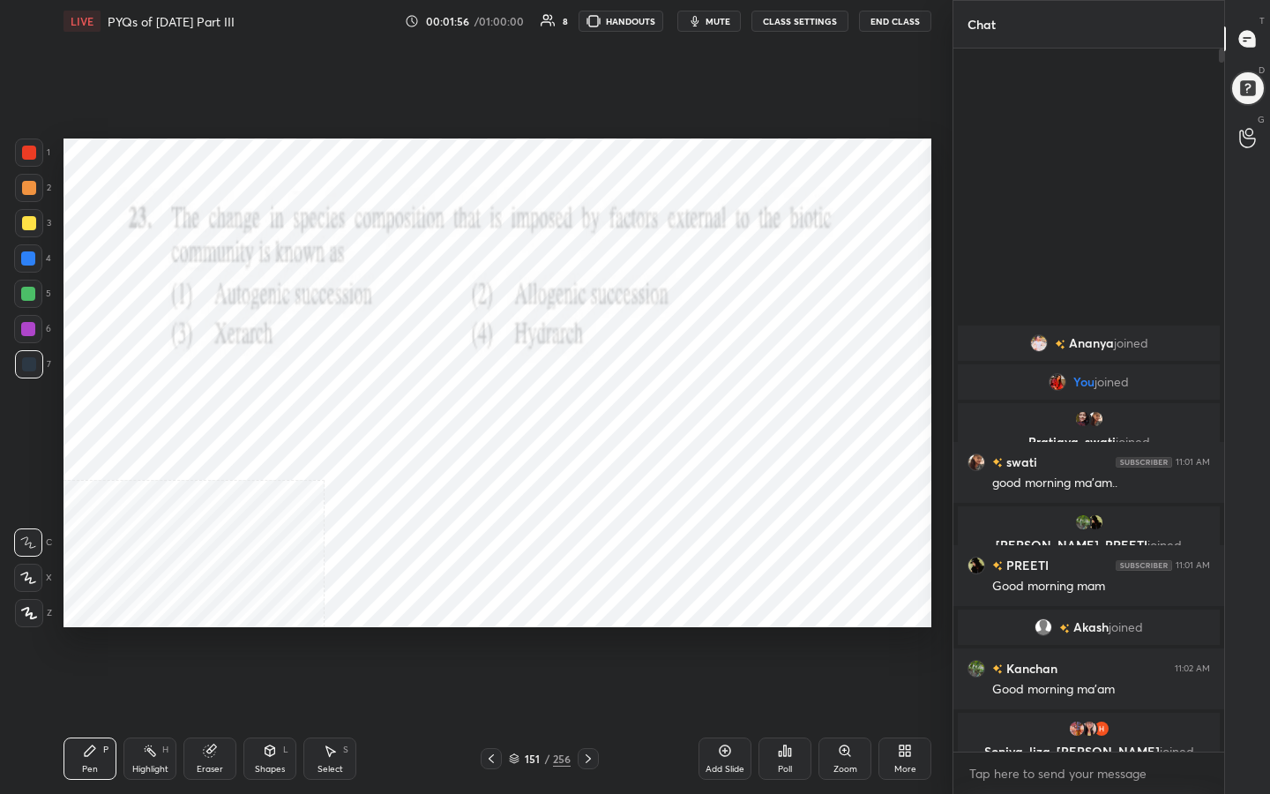
click at [714, 17] on span "mute" at bounding box center [718, 21] width 25 height 12
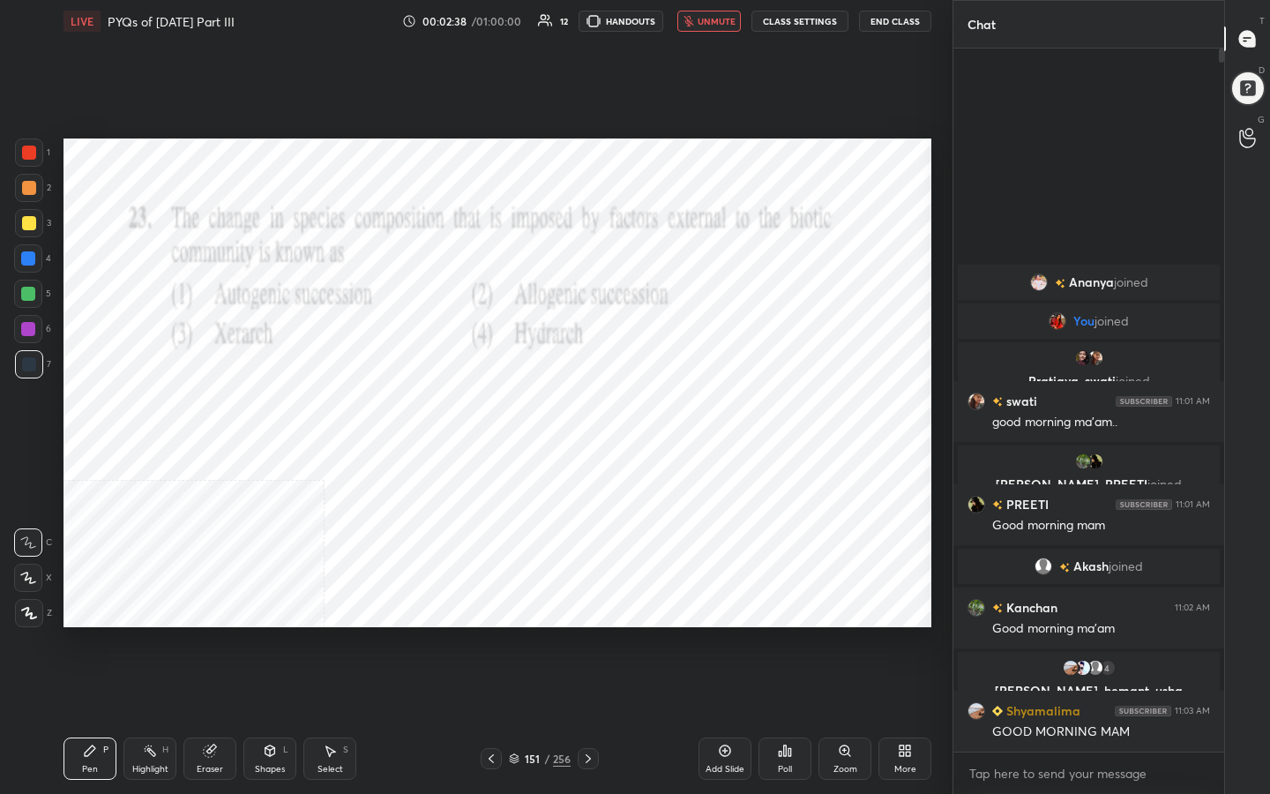
click at [714, 20] on span "unmute" at bounding box center [717, 21] width 38 height 12
click at [520, 634] on div "151 / 256" at bounding box center [540, 759] width 62 height 16
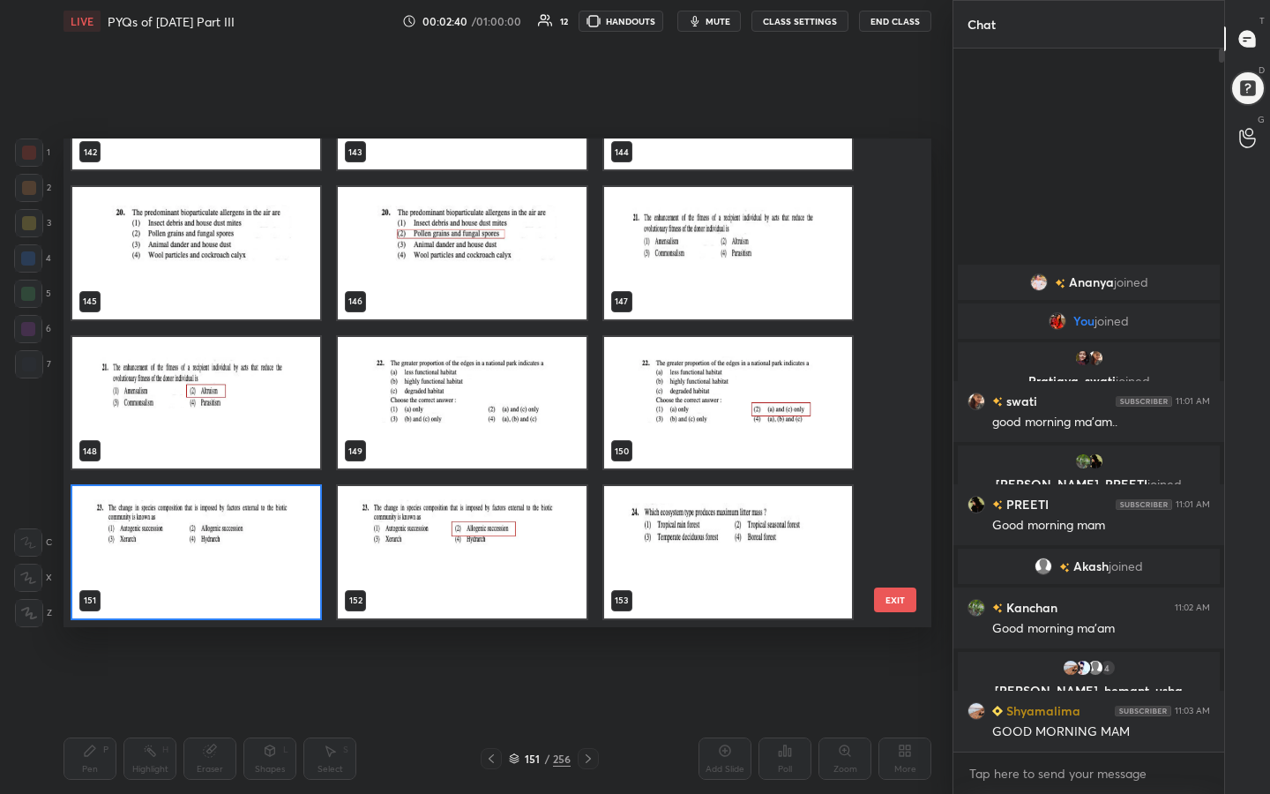
scroll to position [482, 859]
click at [258, 532] on img "grid" at bounding box center [196, 552] width 248 height 132
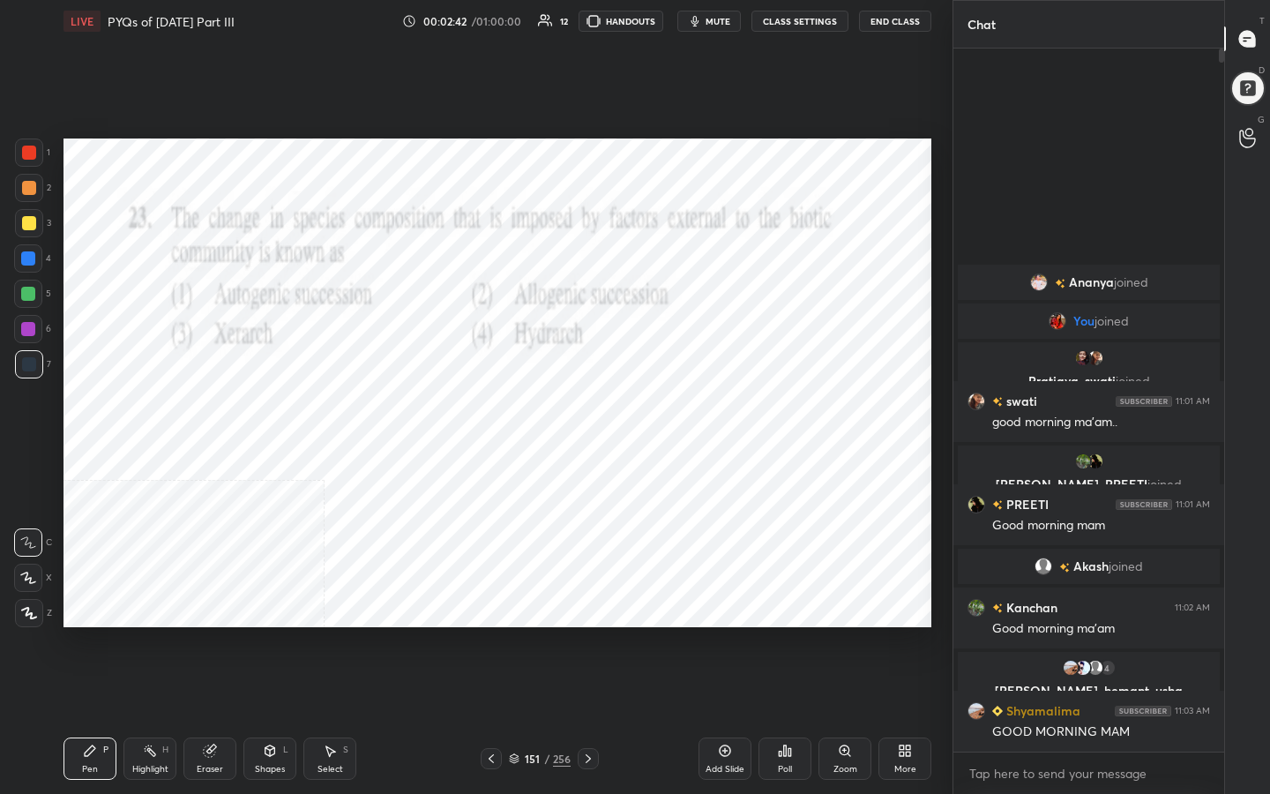
click at [258, 532] on img "grid" at bounding box center [196, 552] width 248 height 132
click at [779, 634] on icon at bounding box center [785, 751] width 14 height 14
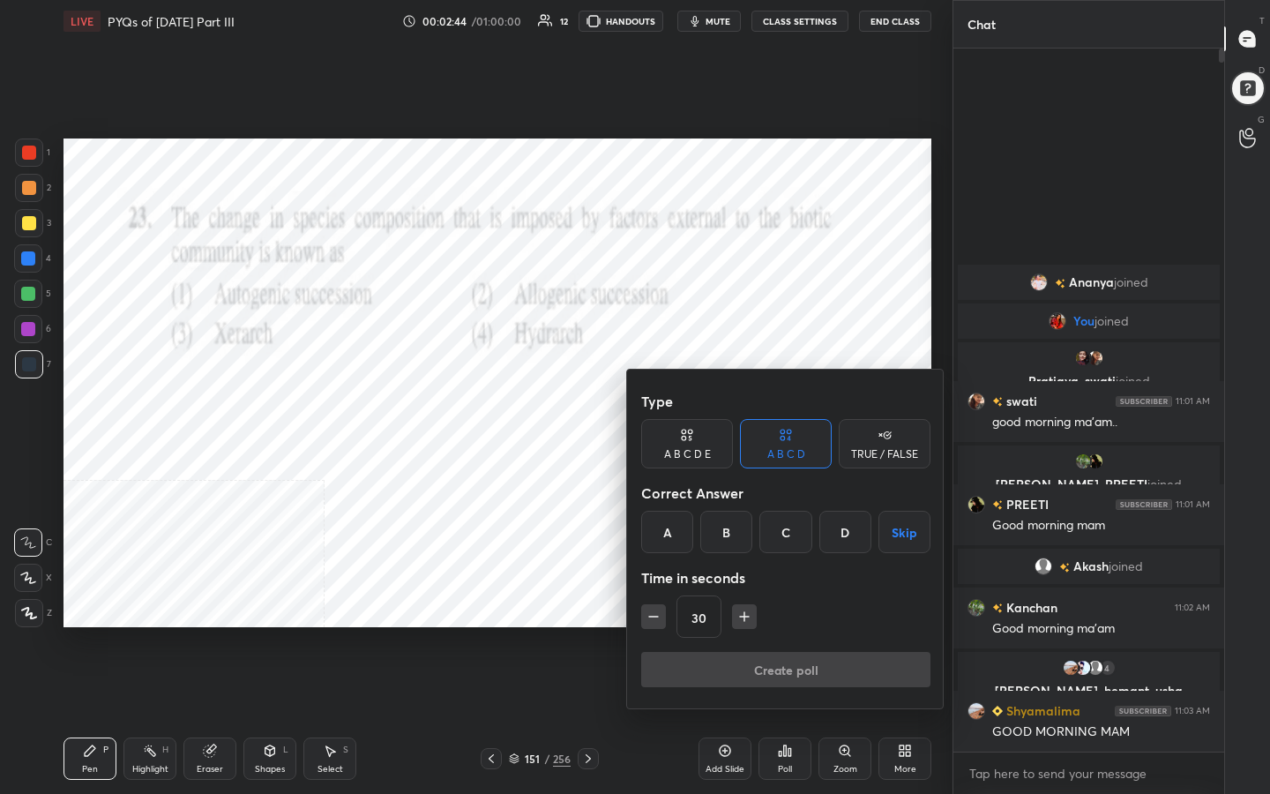
click at [734, 521] on div "B" at bounding box center [726, 532] width 52 height 42
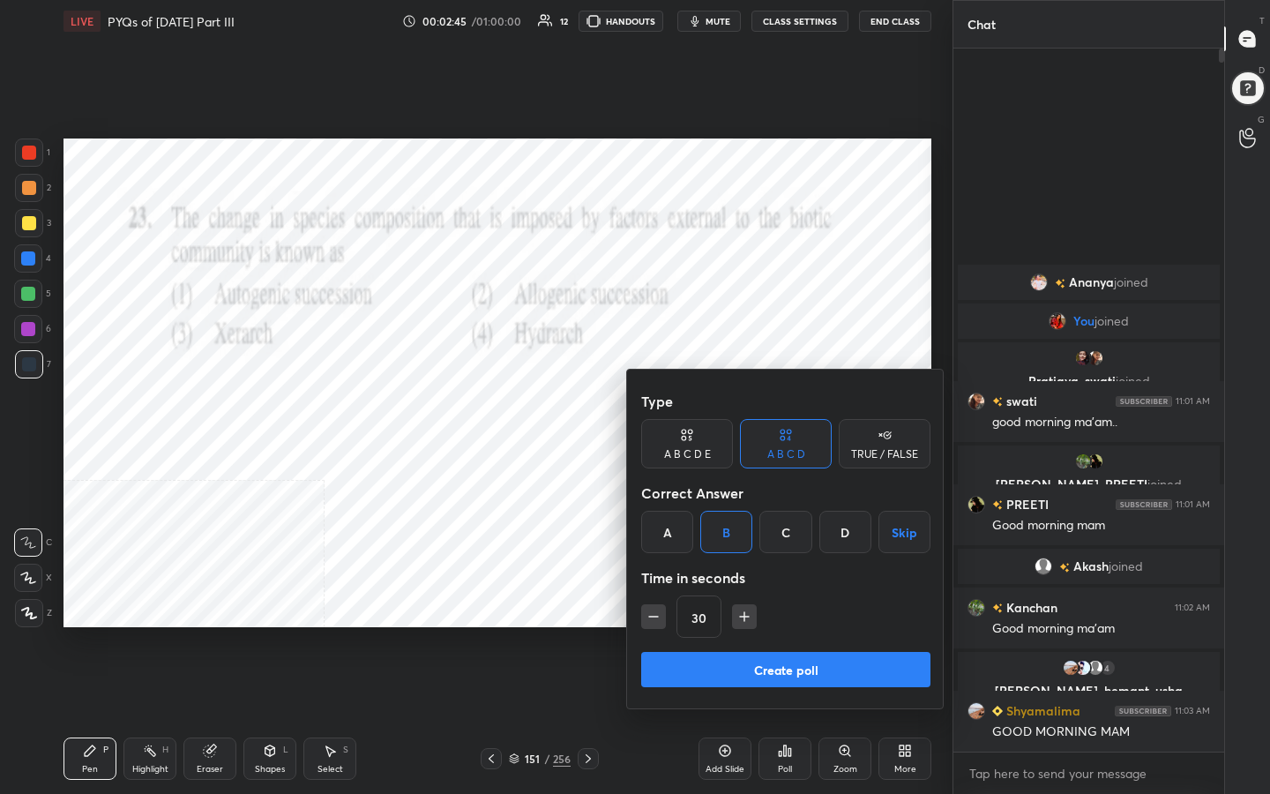
click at [787, 634] on button "Create poll" at bounding box center [785, 669] width 289 height 35
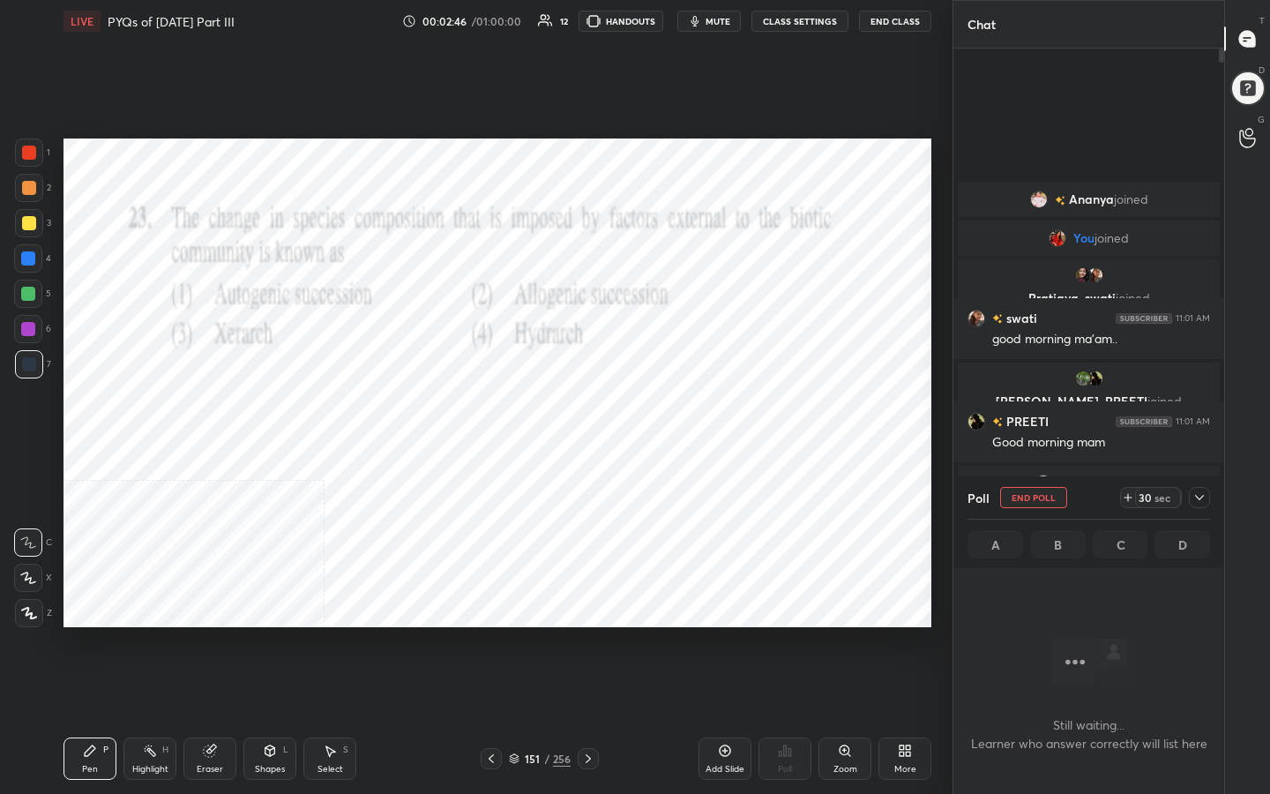
scroll to position [460, 265]
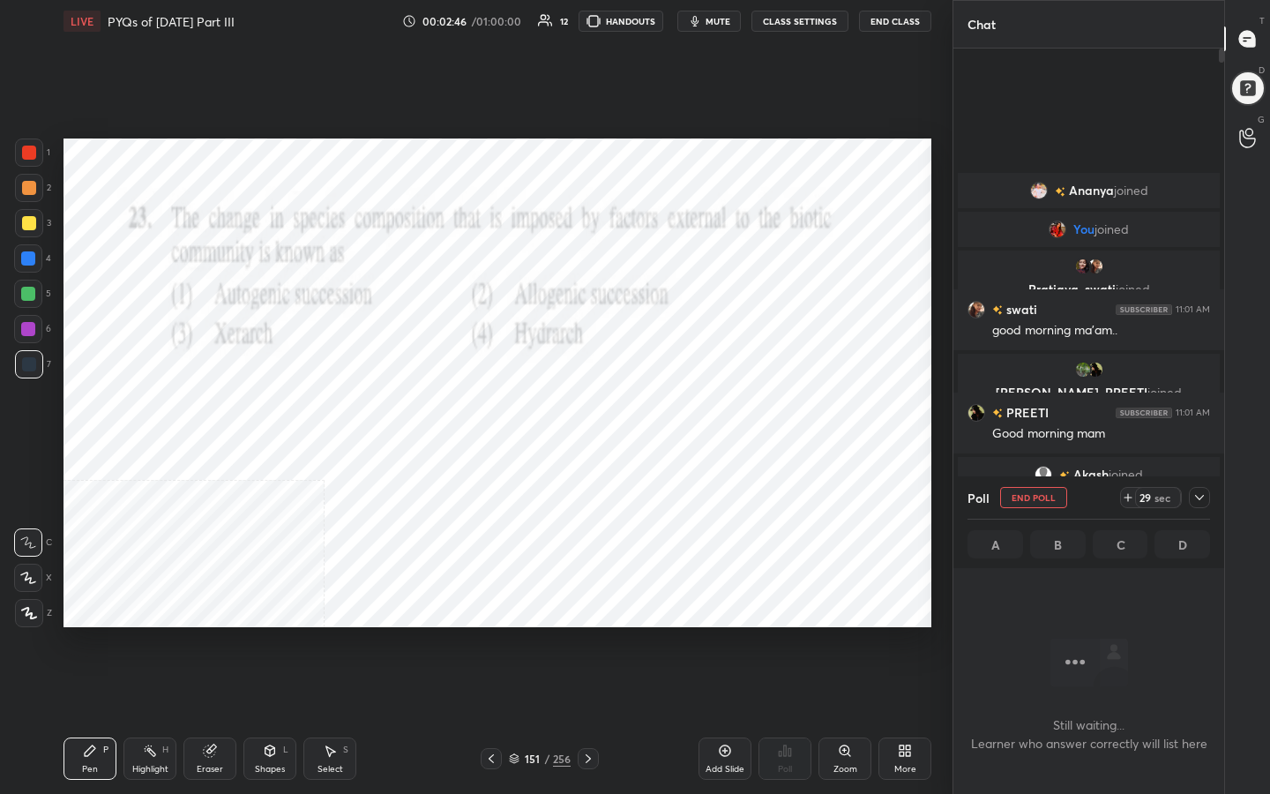
click at [713, 25] on span "mute" at bounding box center [718, 21] width 25 height 12
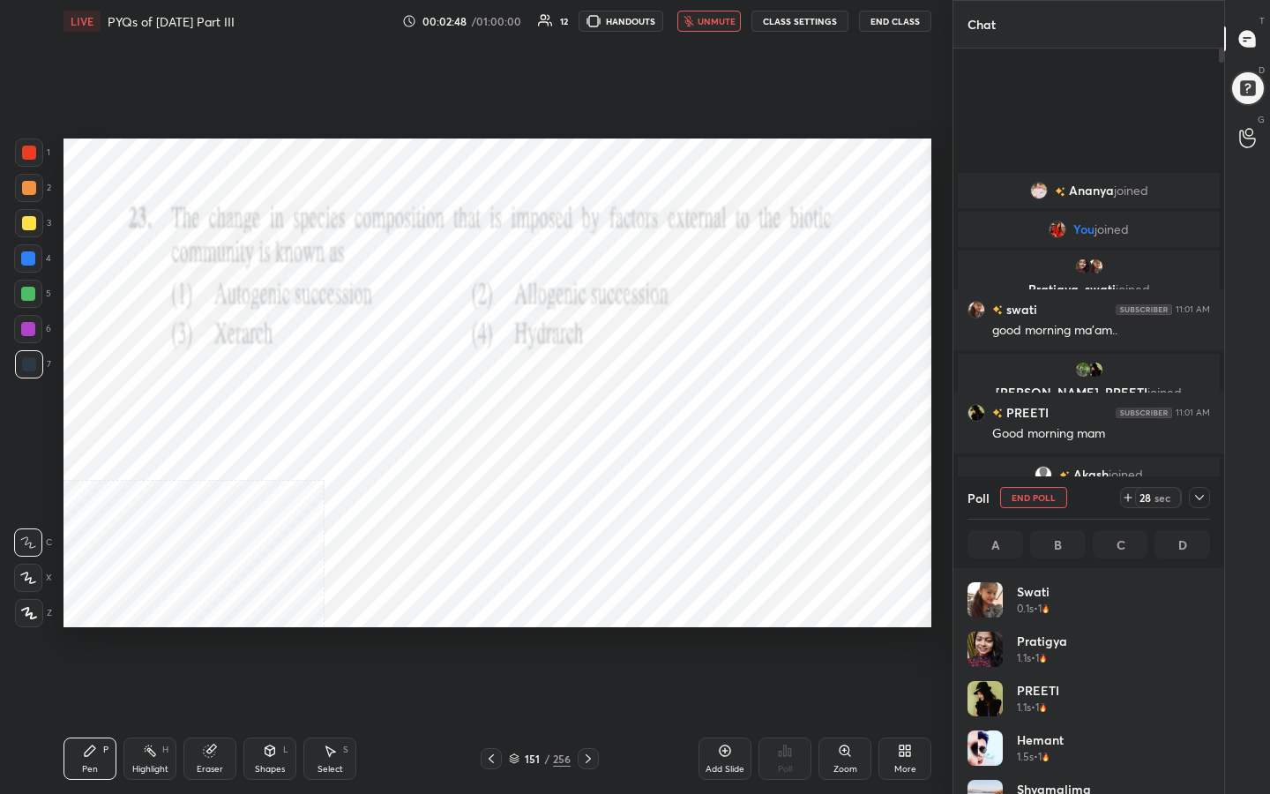
scroll to position [206, 237]
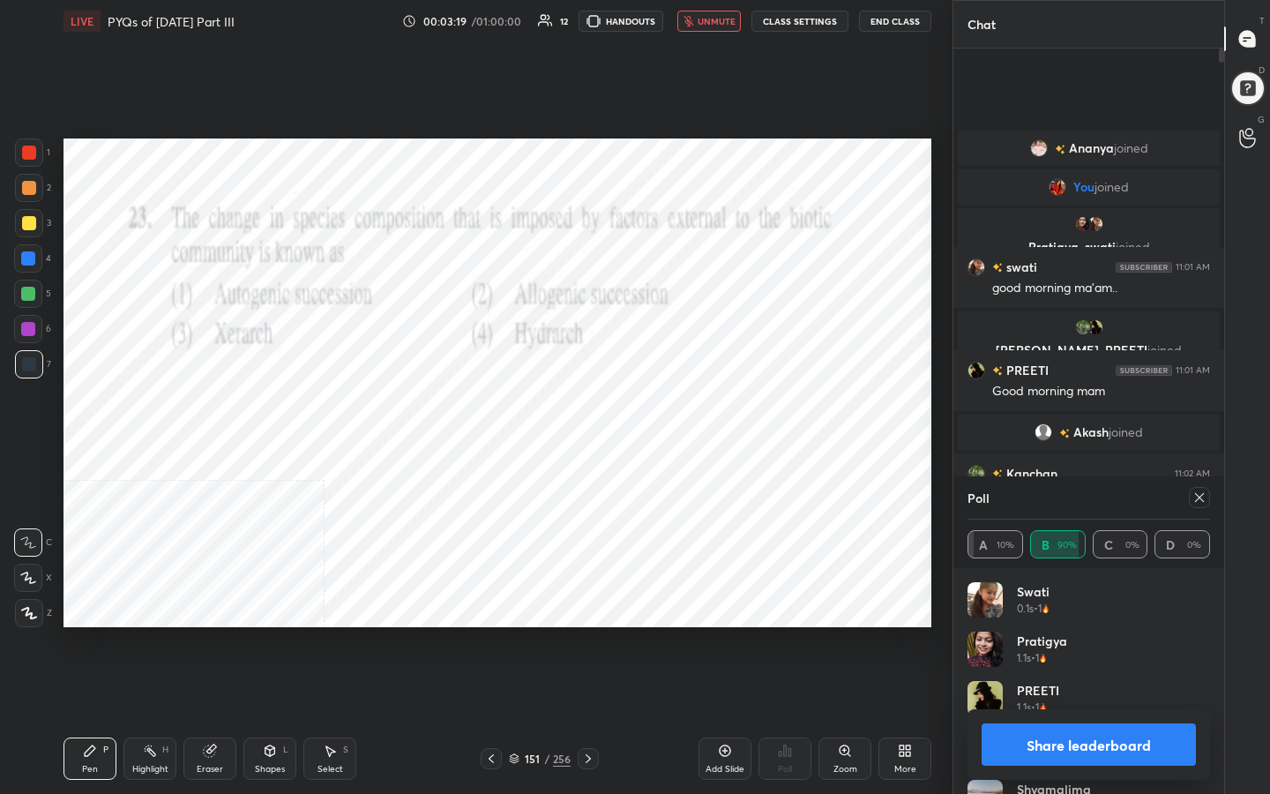
click at [1207, 500] on div at bounding box center [1199, 497] width 21 height 21
type textarea "x"
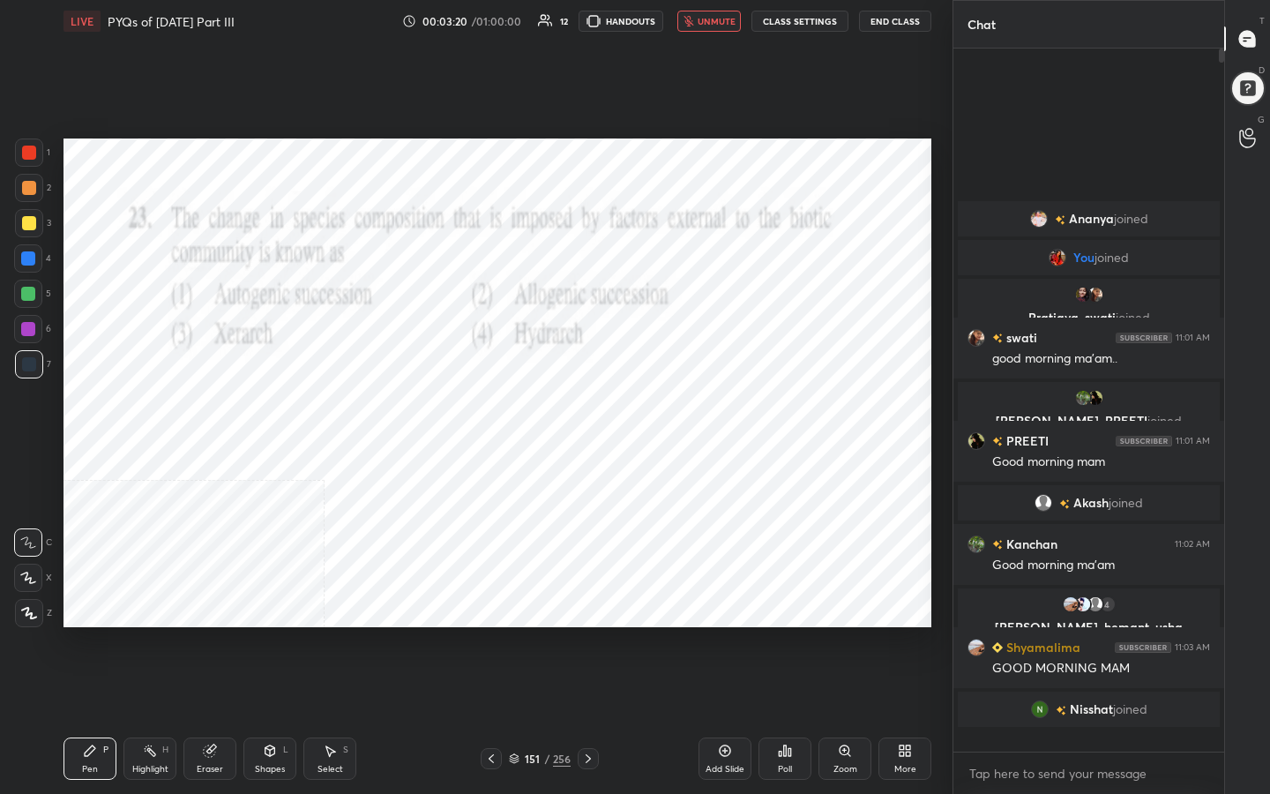
scroll to position [0, 0]
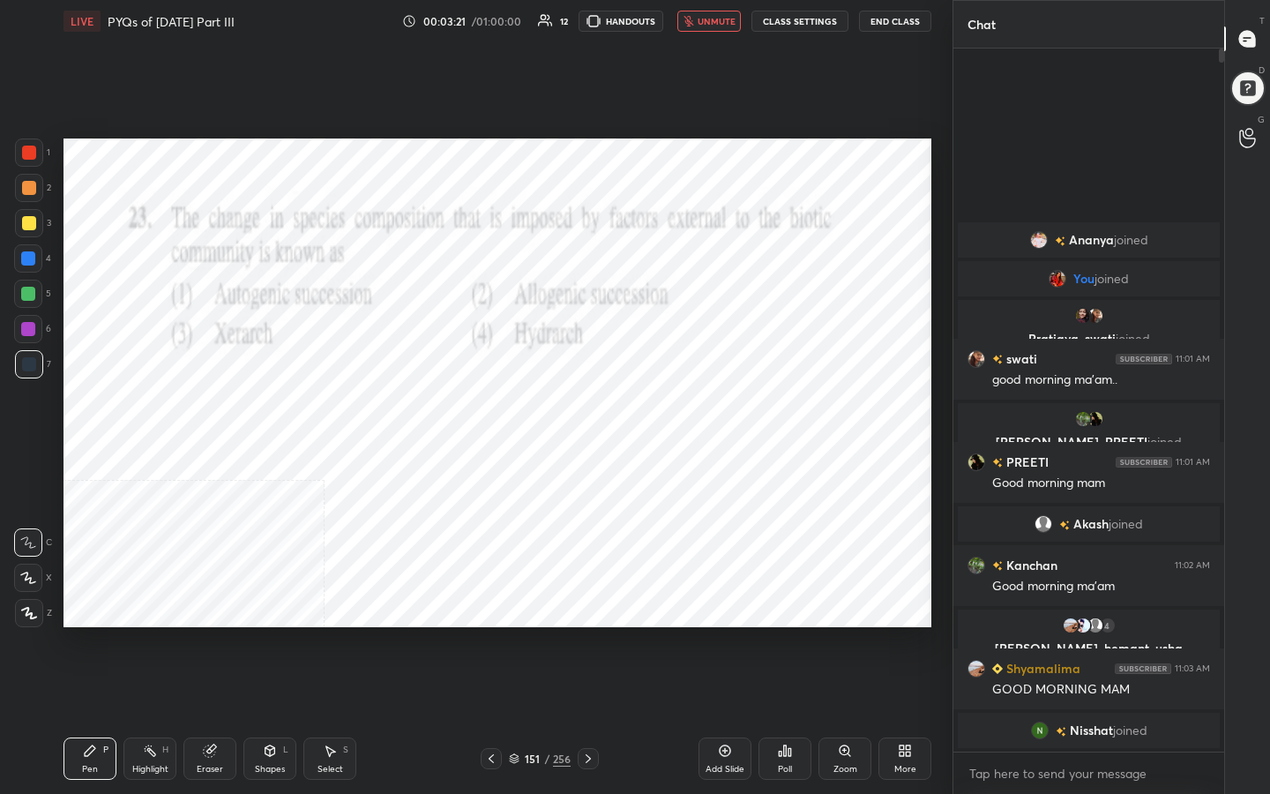
click at [739, 19] on button "unmute" at bounding box center [709, 21] width 64 height 21
click at [519, 634] on icon at bounding box center [514, 758] width 11 height 11
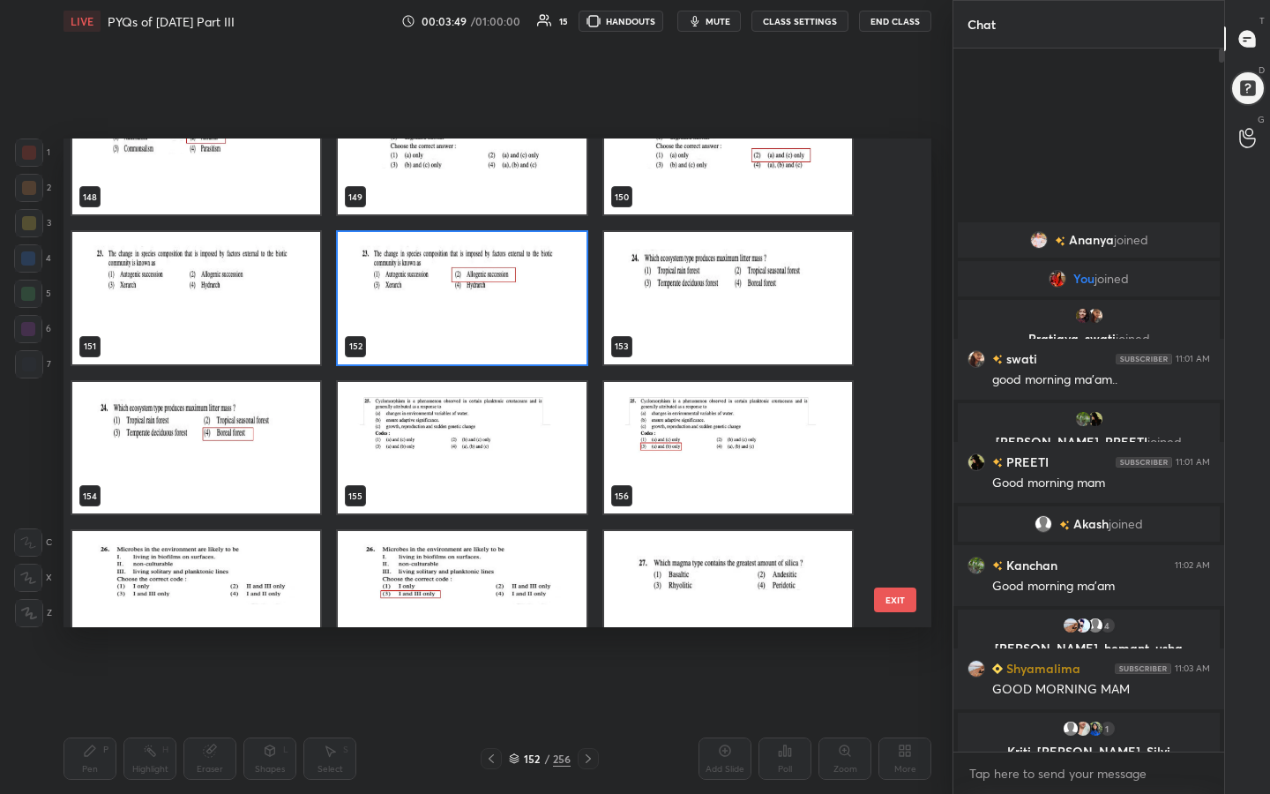
scroll to position [7386, 0]
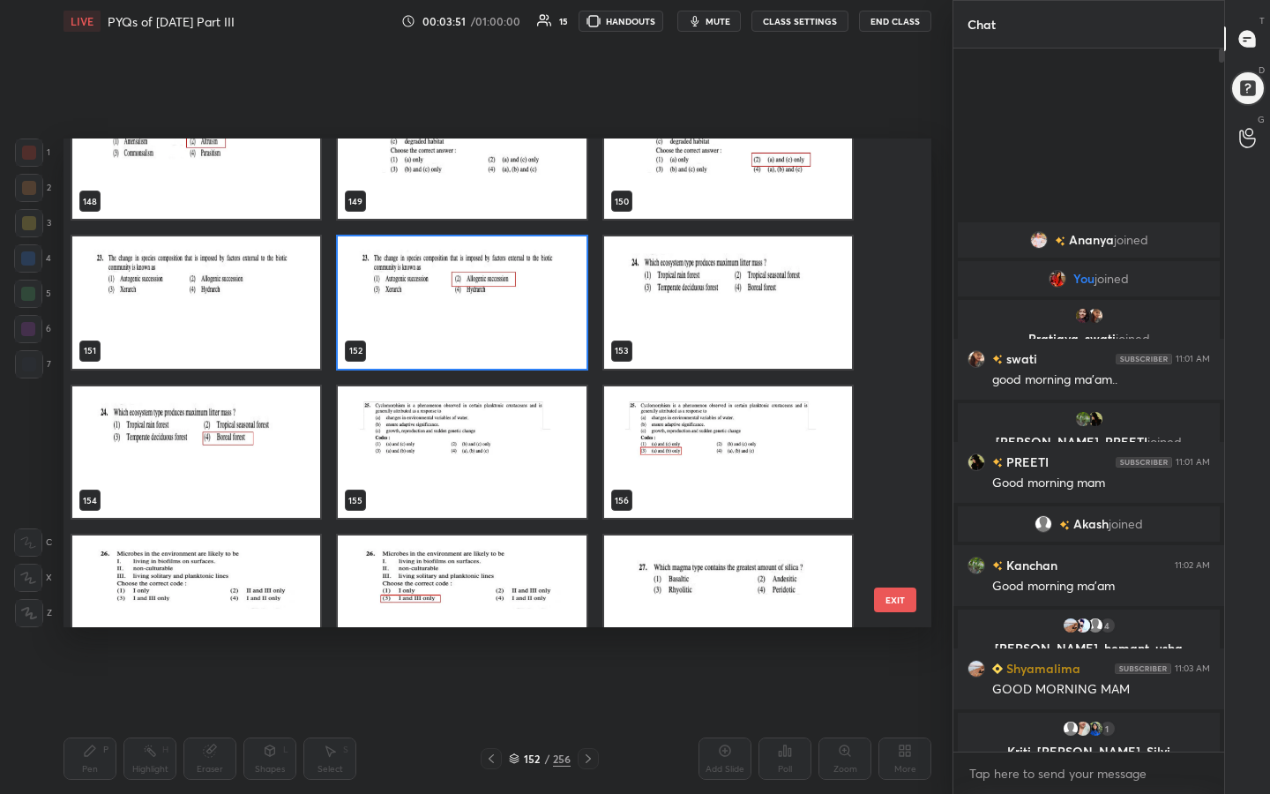
click at [718, 302] on img "grid" at bounding box center [728, 302] width 248 height 132
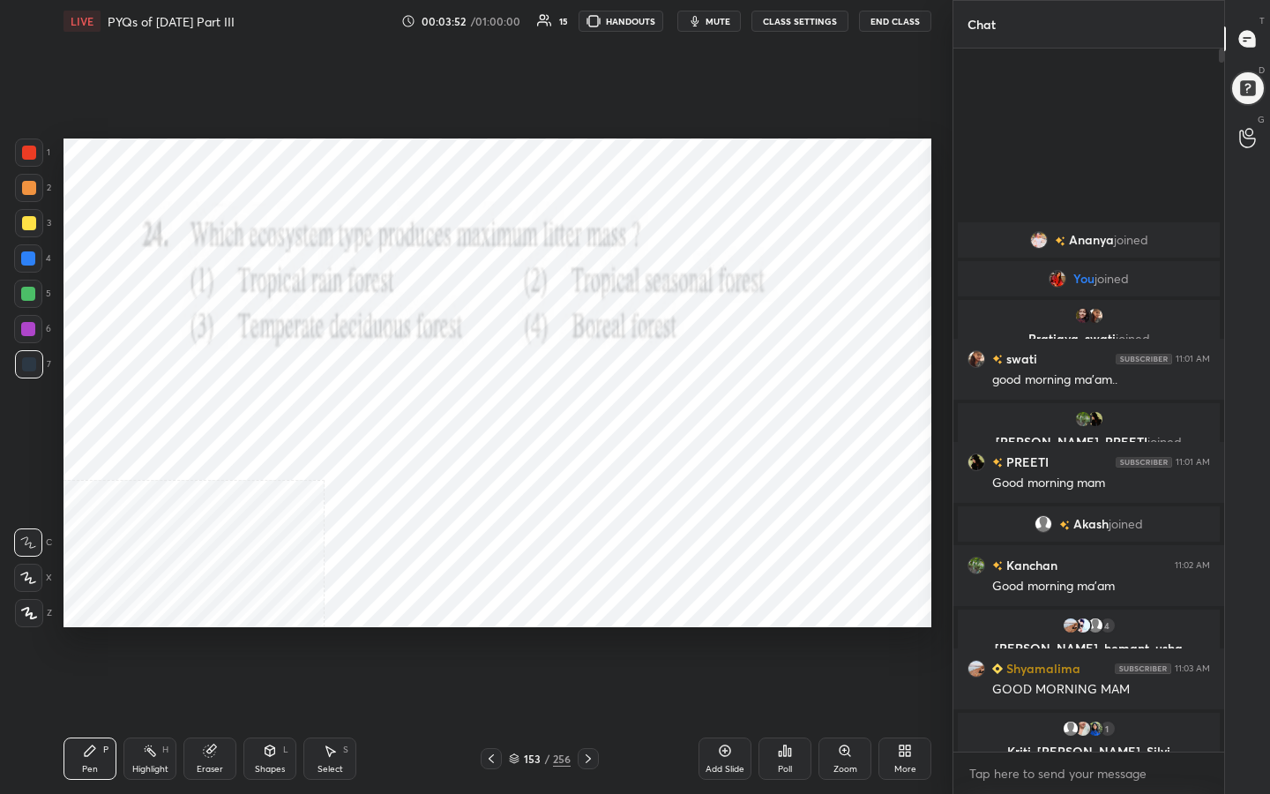
click at [718, 302] on img "grid" at bounding box center [728, 302] width 248 height 132
click at [726, 28] on button "mute" at bounding box center [709, 21] width 64 height 21
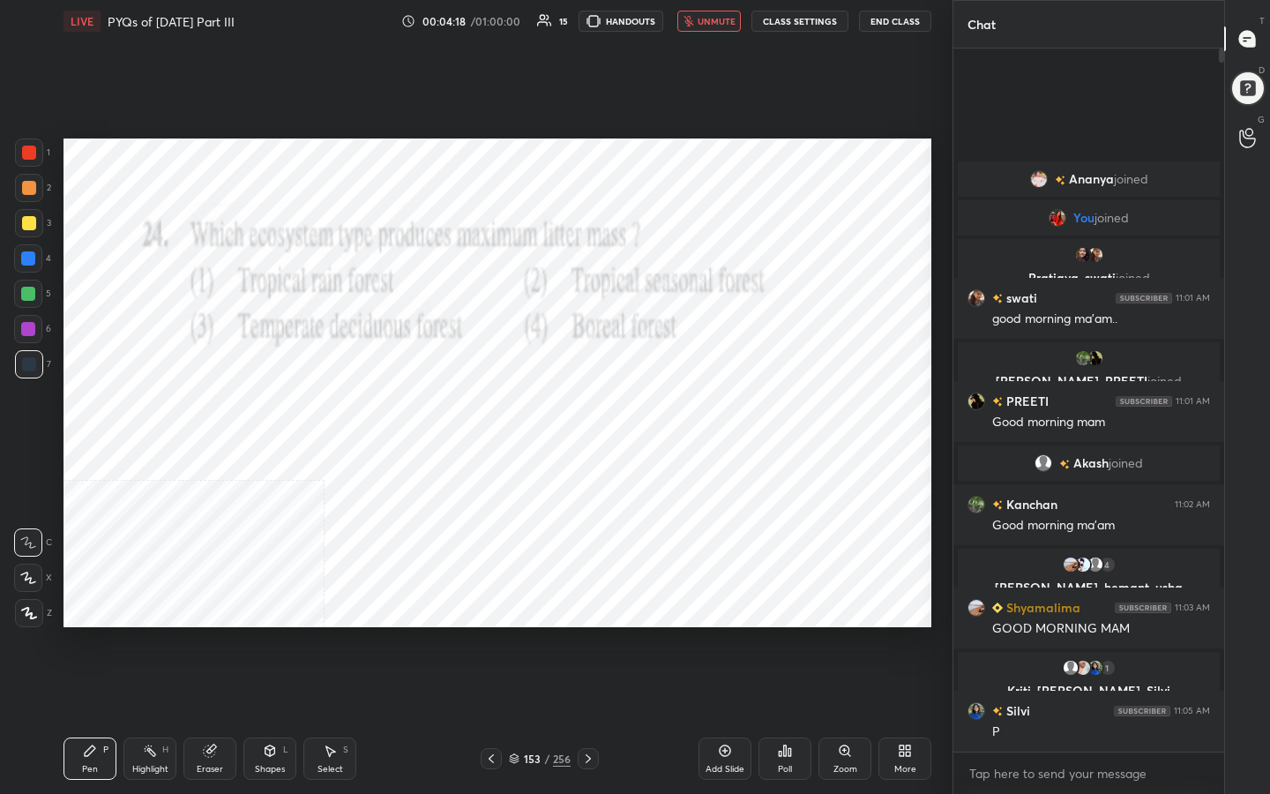
click at [803, 634] on div "Poll" at bounding box center [785, 758] width 53 height 42
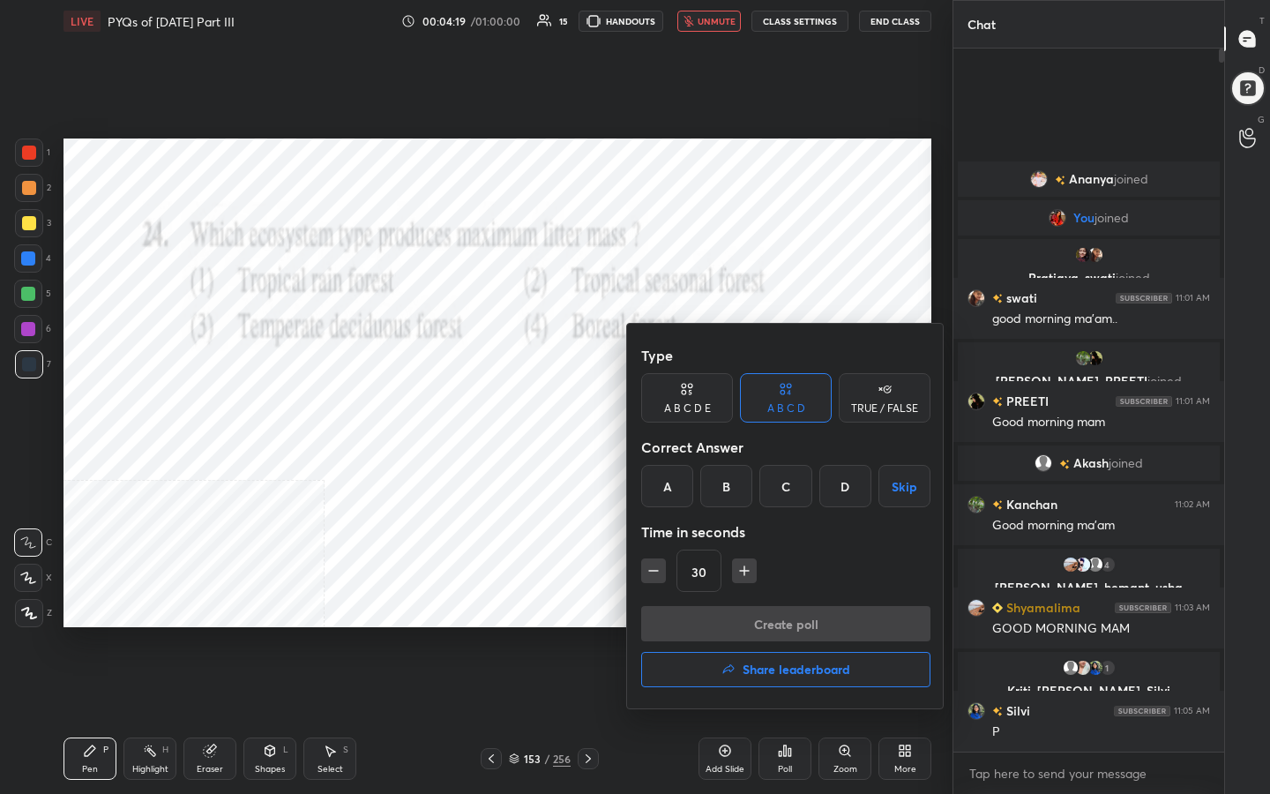
click at [853, 477] on div "D" at bounding box center [845, 486] width 52 height 42
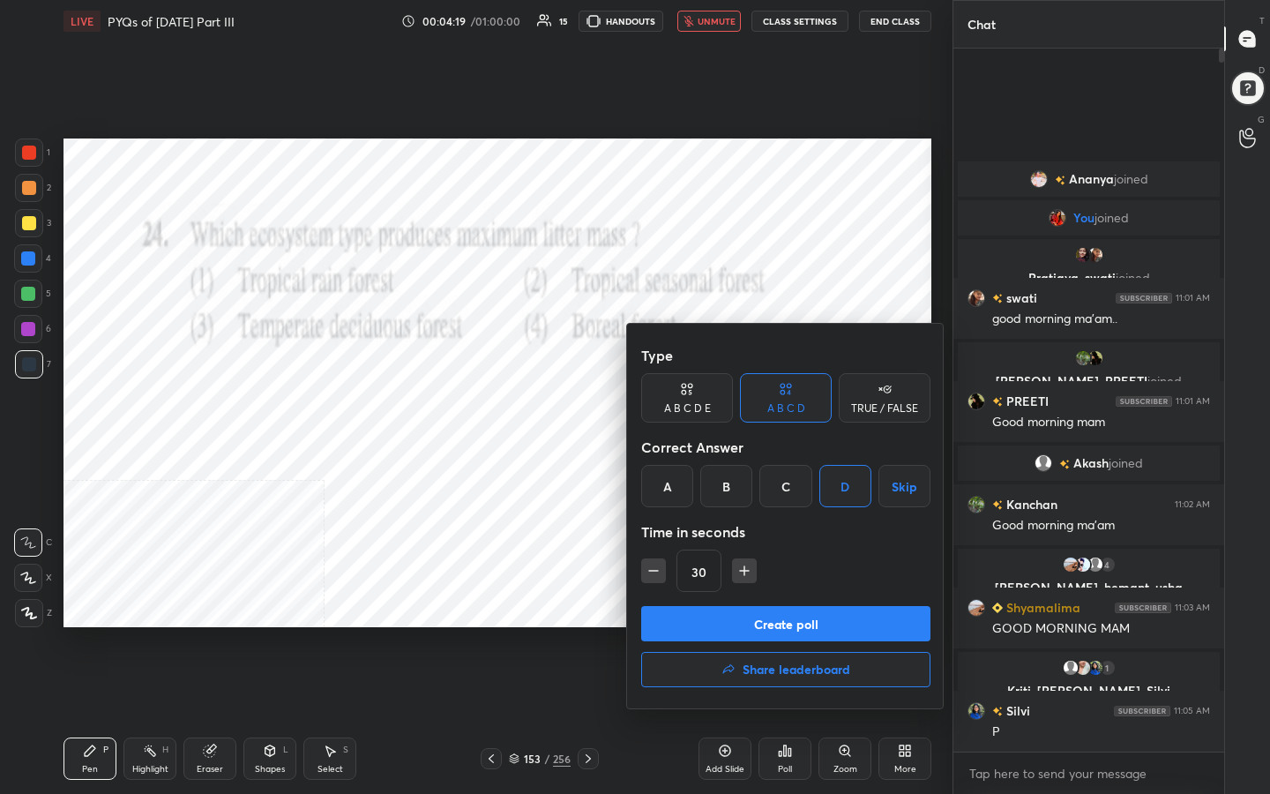
click at [830, 613] on button "Create poll" at bounding box center [785, 623] width 289 height 35
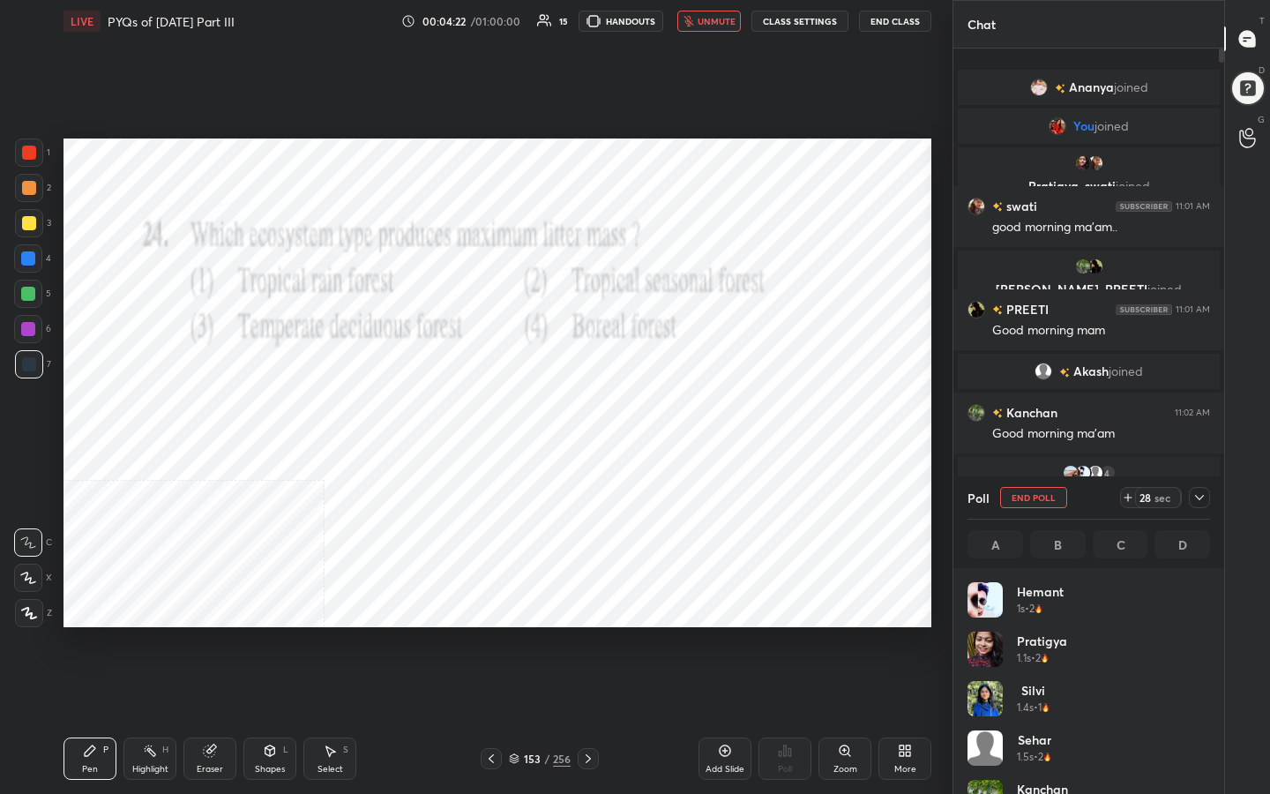
scroll to position [206, 237]
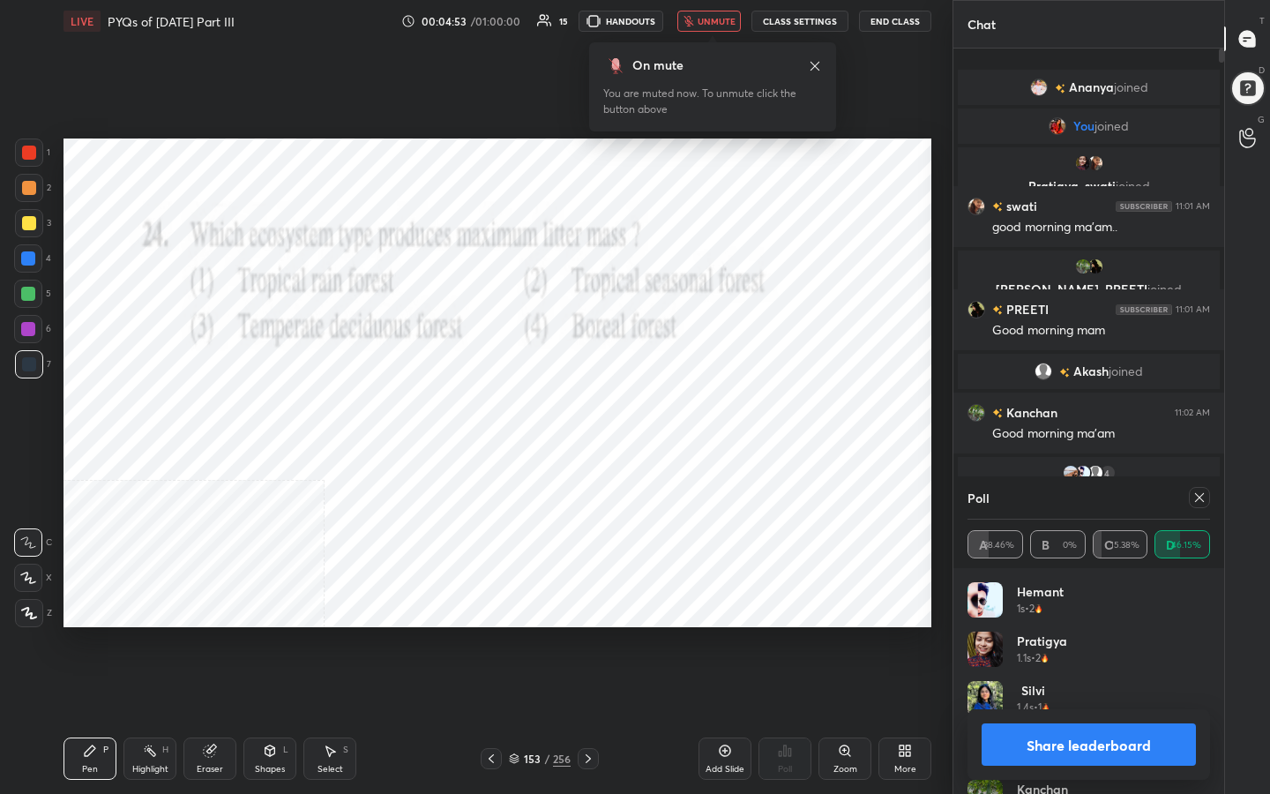
click at [1193, 501] on icon at bounding box center [1199, 497] width 14 height 14
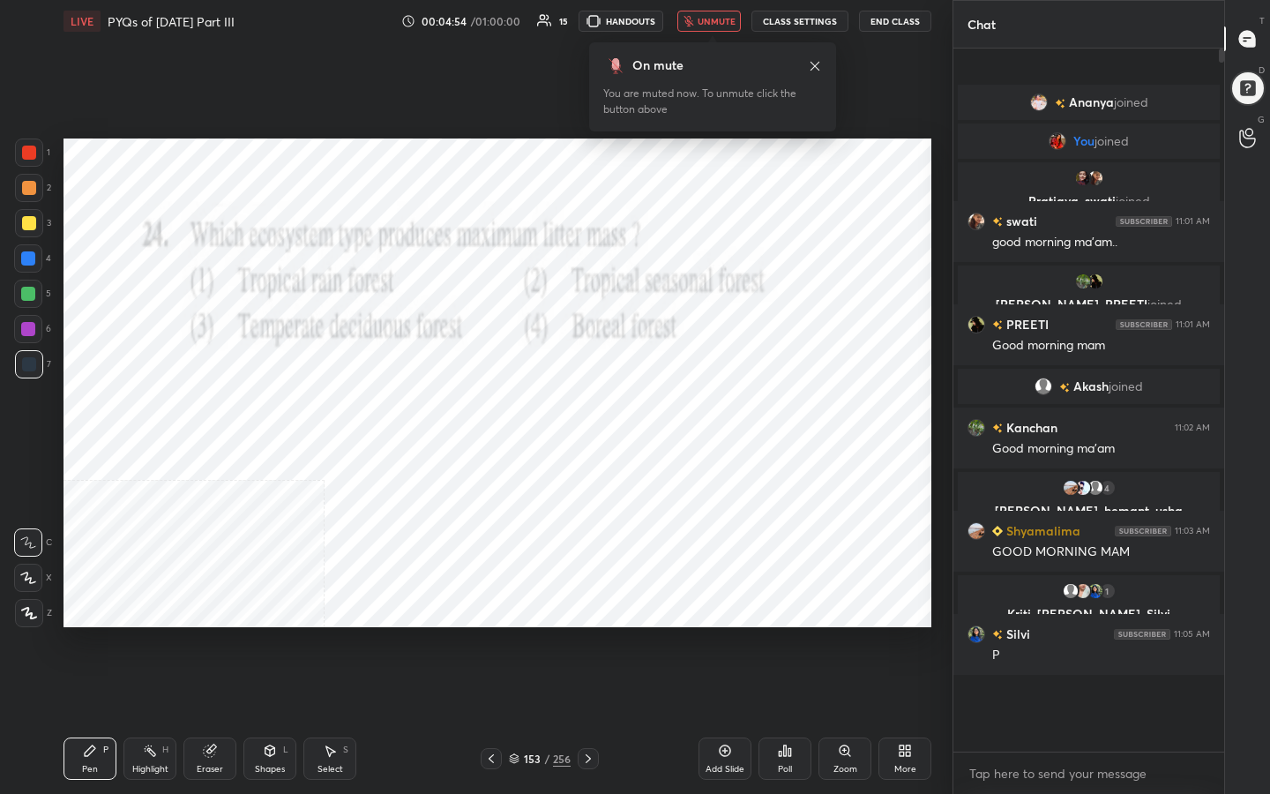
scroll to position [6, 6]
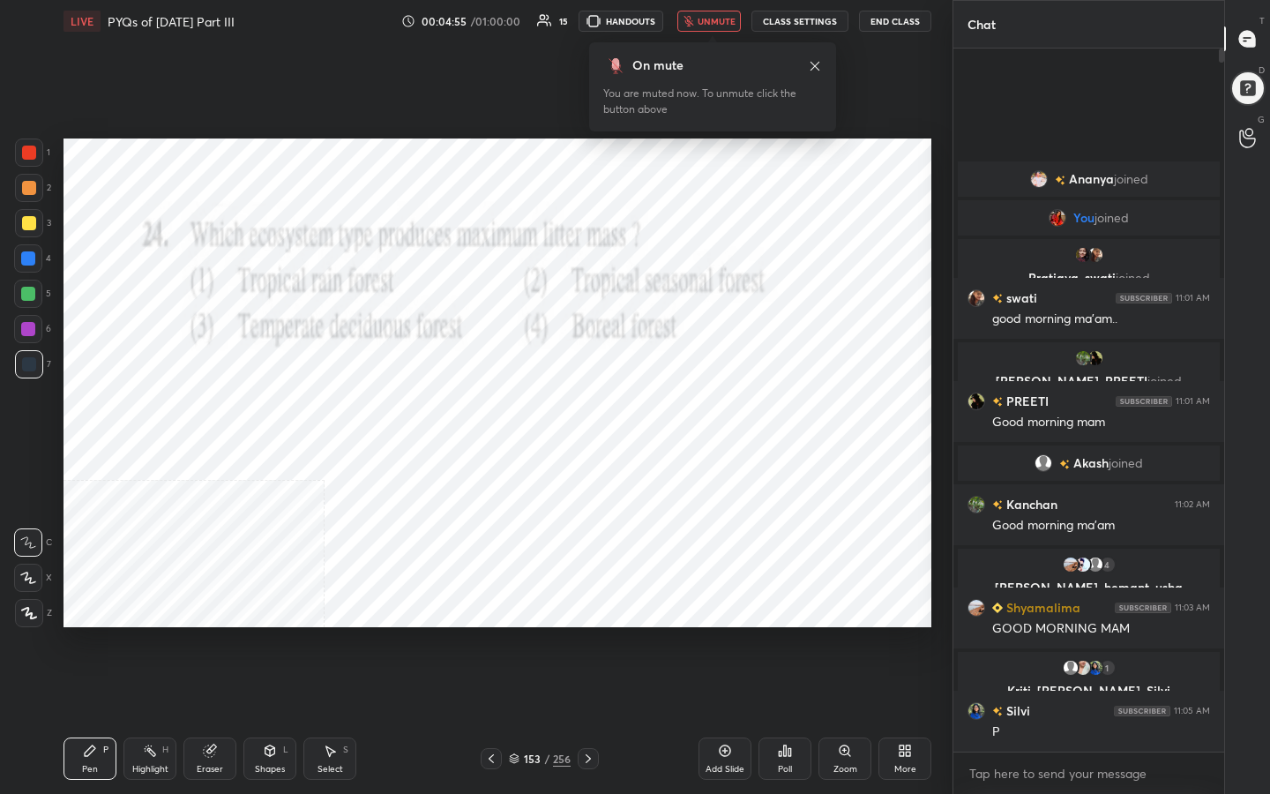
click at [716, 19] on span "unmute" at bounding box center [717, 21] width 38 height 12
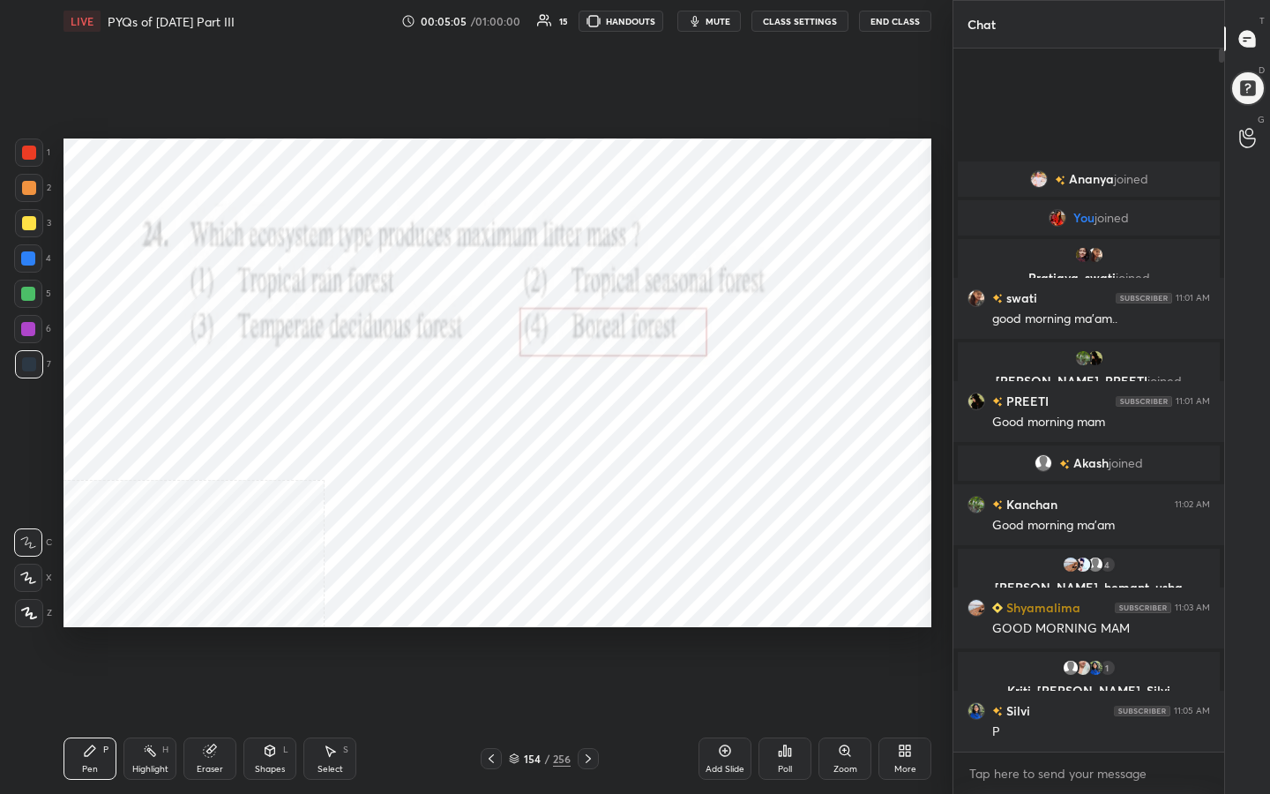
click at [515, 634] on icon at bounding box center [514, 756] width 9 height 4
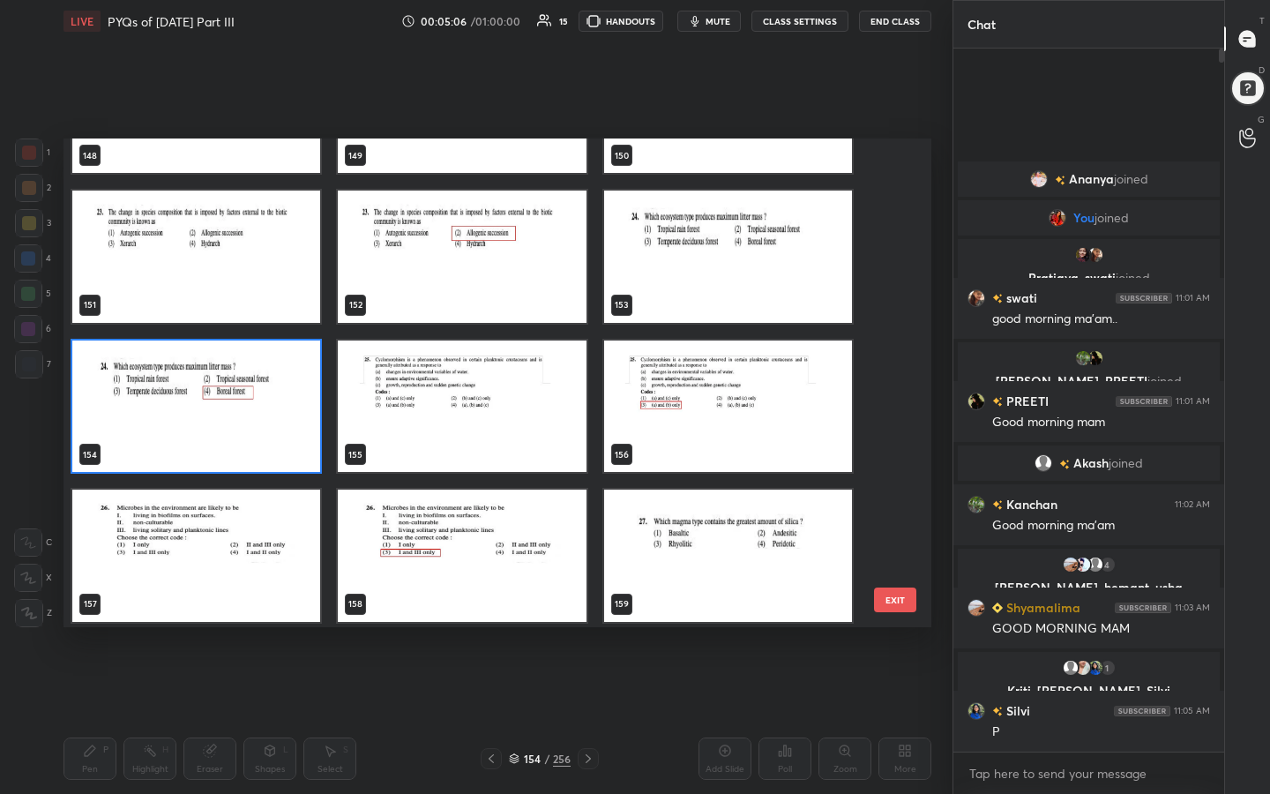
scroll to position [7450, 0]
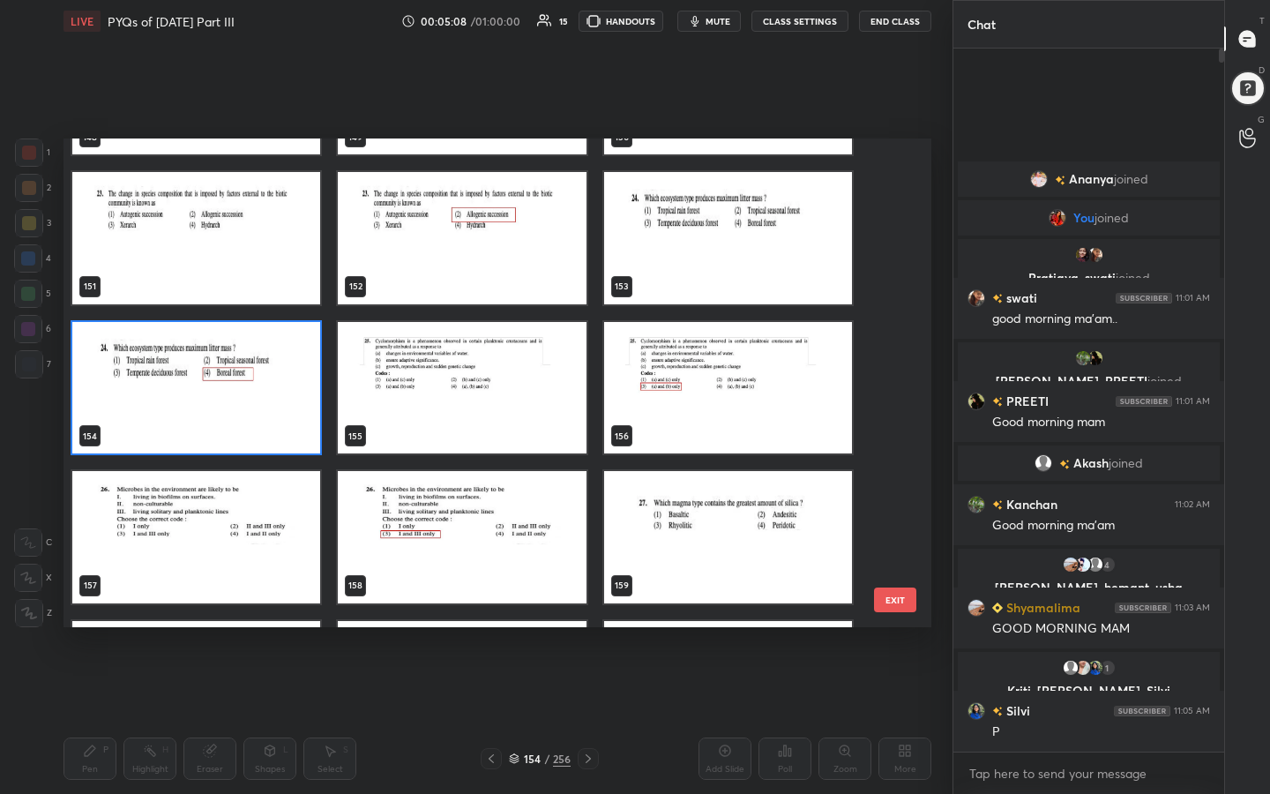
click at [511, 377] on img "grid" at bounding box center [462, 388] width 248 height 132
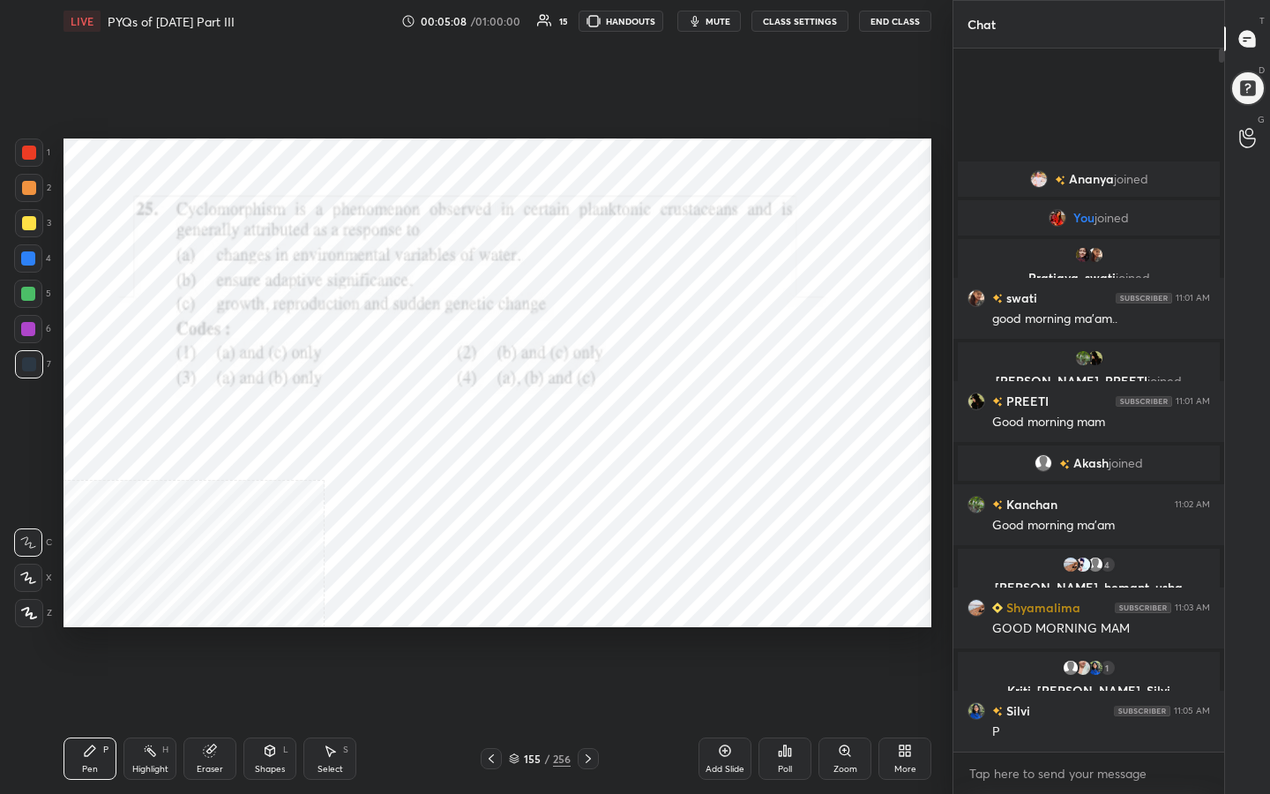
click at [511, 377] on img "grid" at bounding box center [462, 388] width 248 height 132
click at [708, 18] on span "mute" at bounding box center [718, 21] width 25 height 12
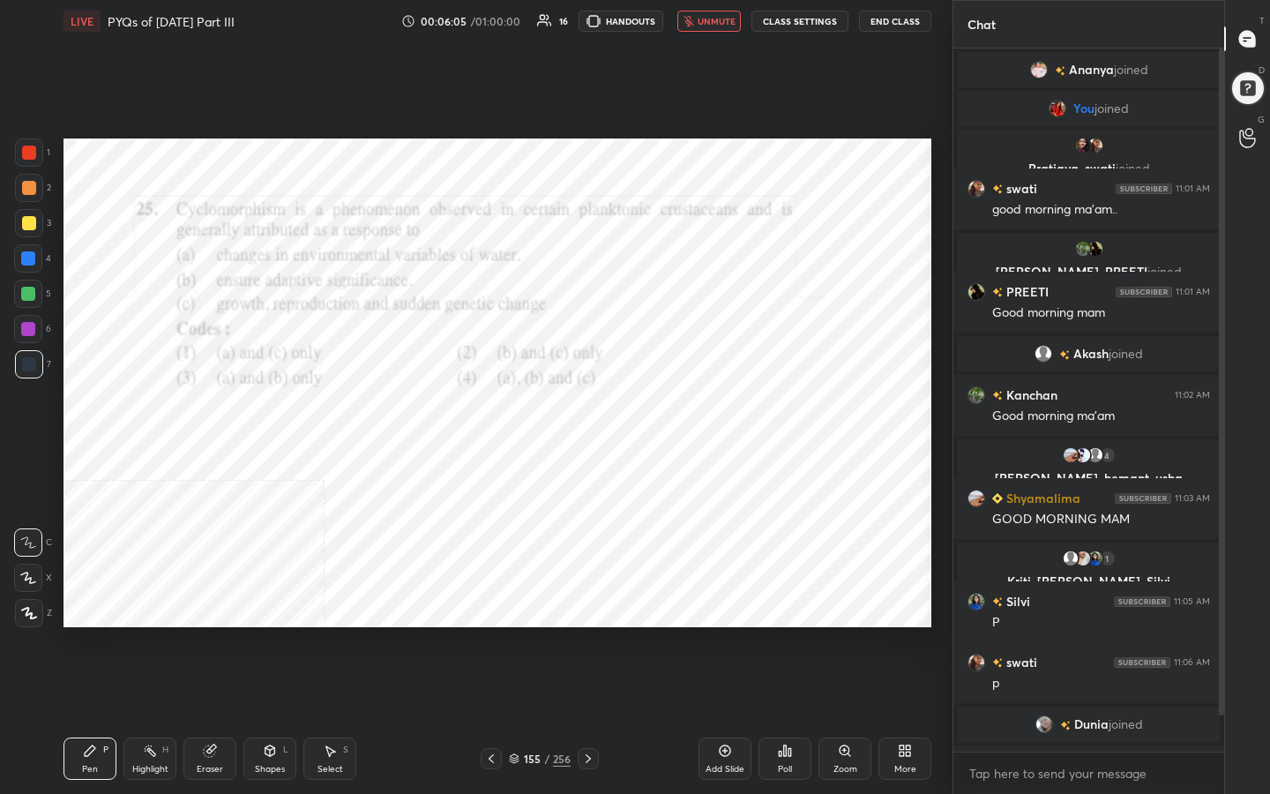
click at [517, 634] on icon at bounding box center [514, 758] width 11 height 11
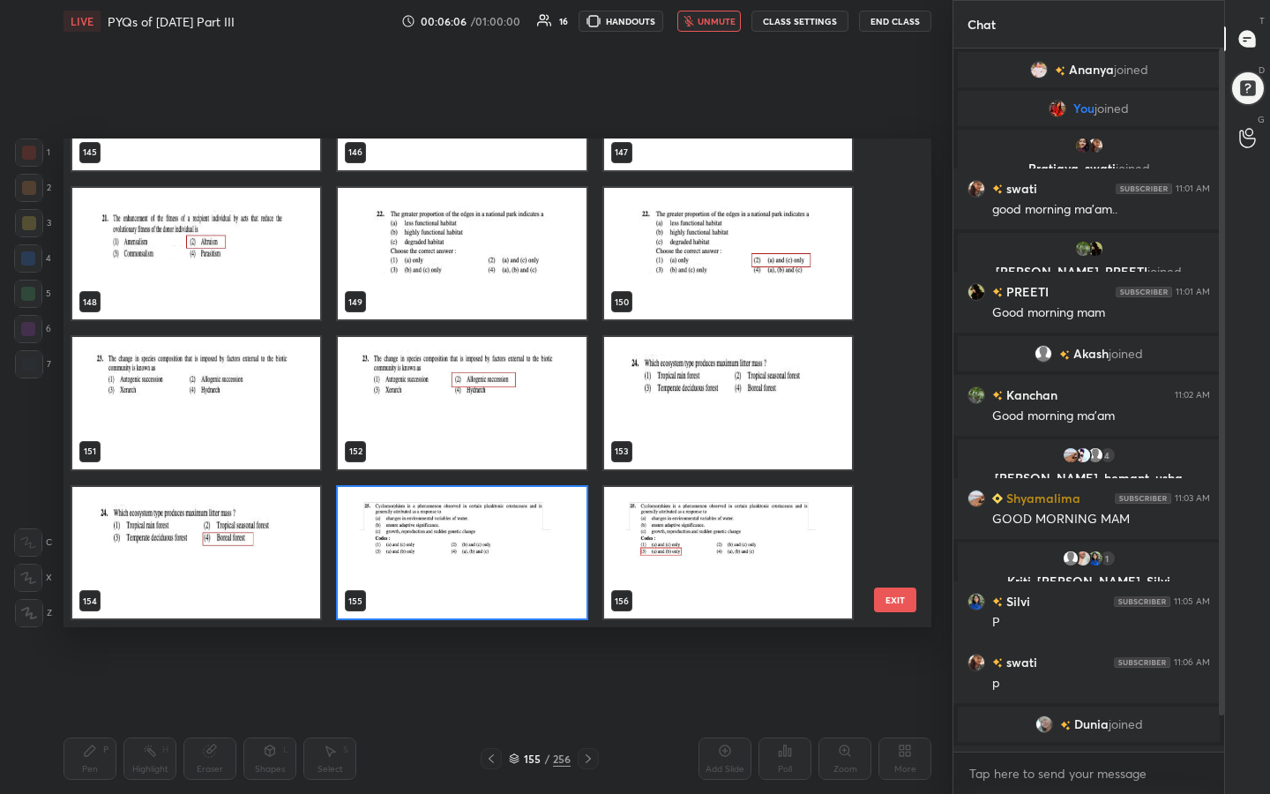
scroll to position [482, 859]
click at [408, 548] on img "grid" at bounding box center [462, 553] width 248 height 132
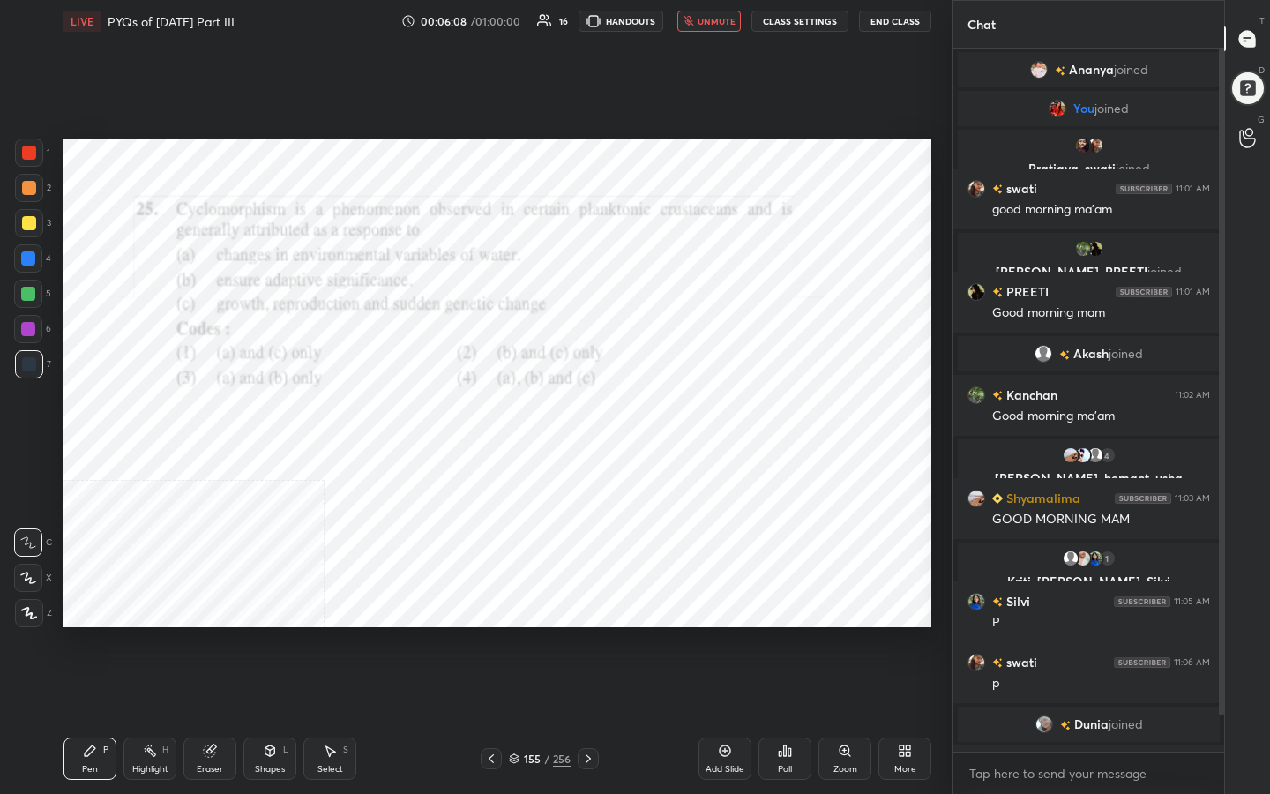
click at [789, 634] on div "Poll" at bounding box center [785, 758] width 53 height 42
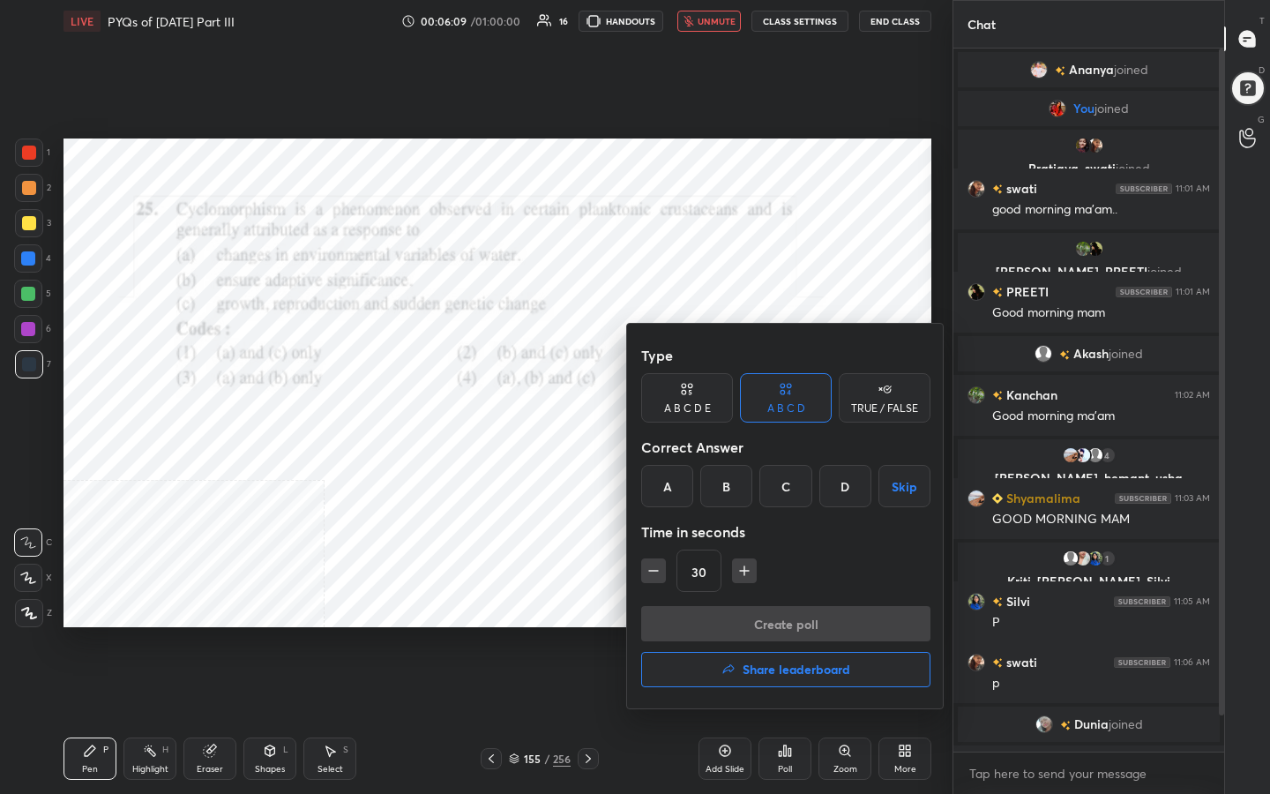
click at [788, 487] on div "C" at bounding box center [785, 486] width 52 height 42
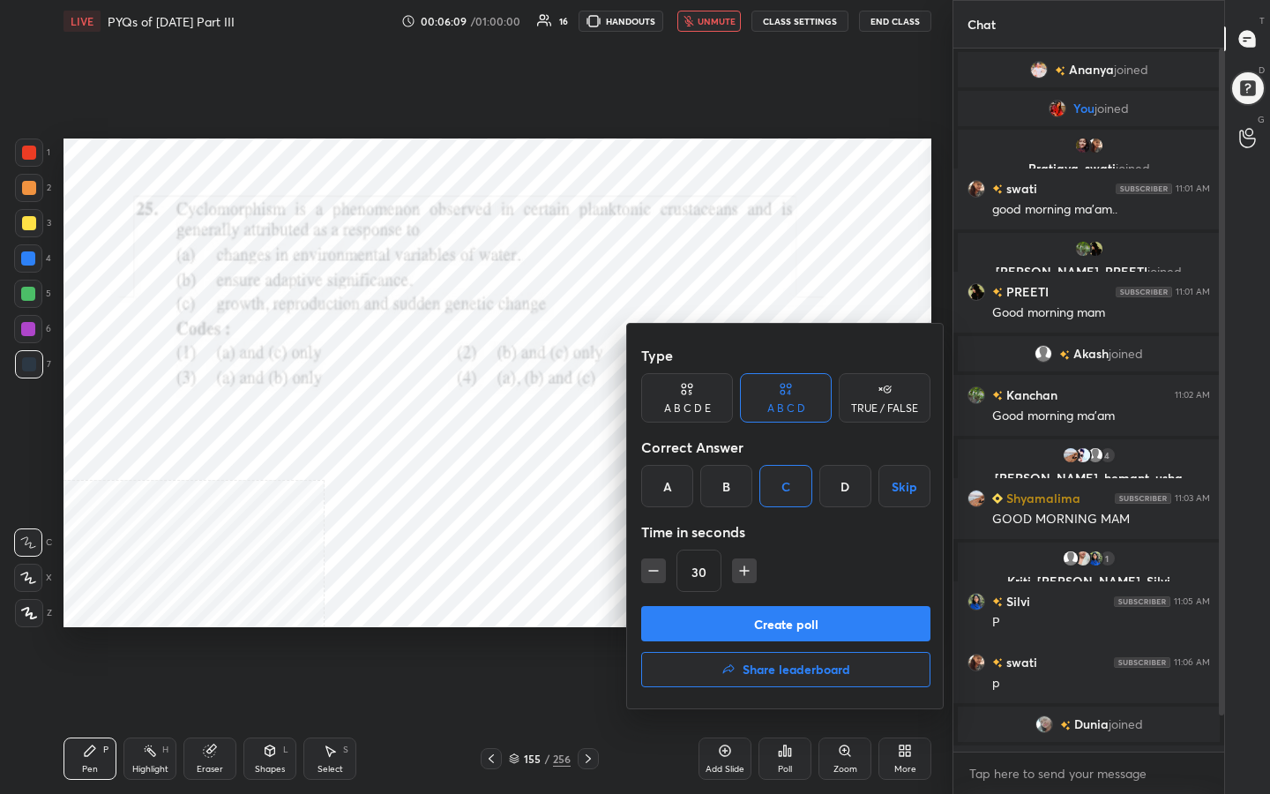
click at [796, 627] on button "Create poll" at bounding box center [785, 623] width 289 height 35
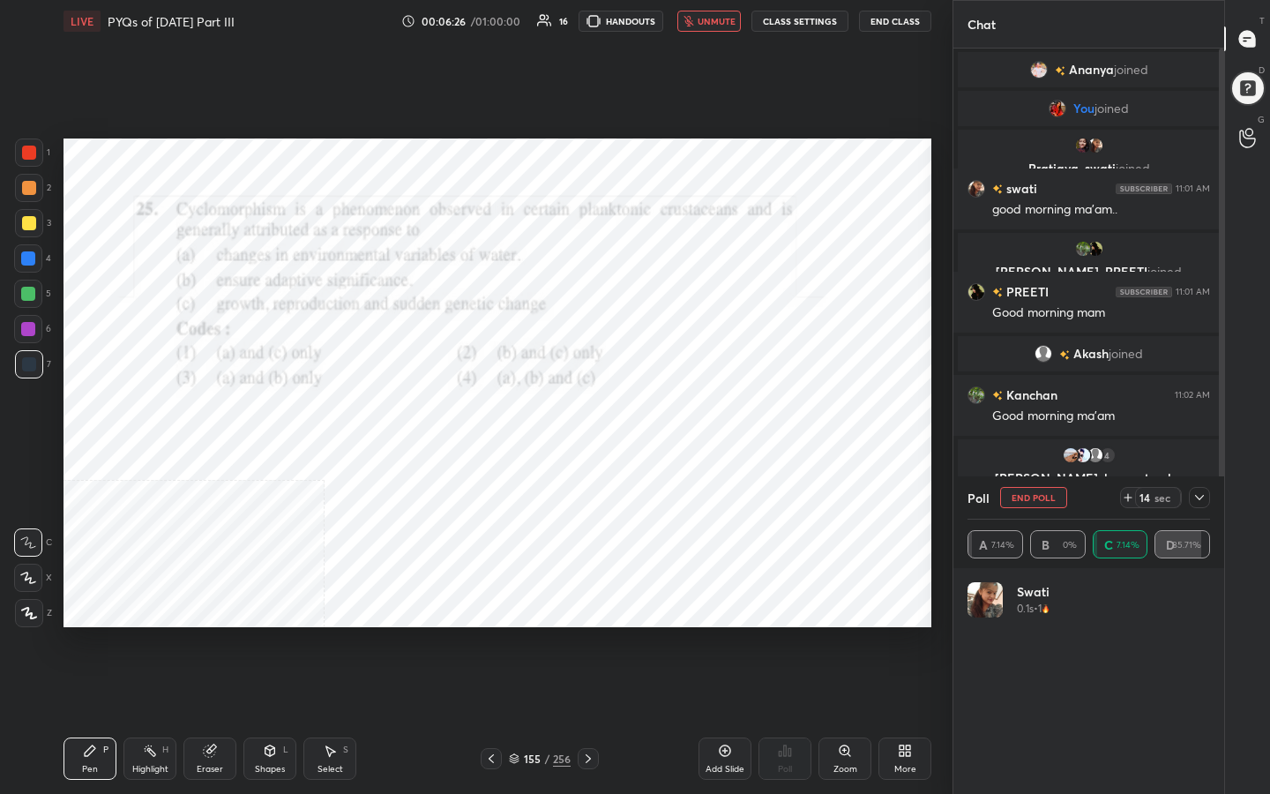
scroll to position [570, 265]
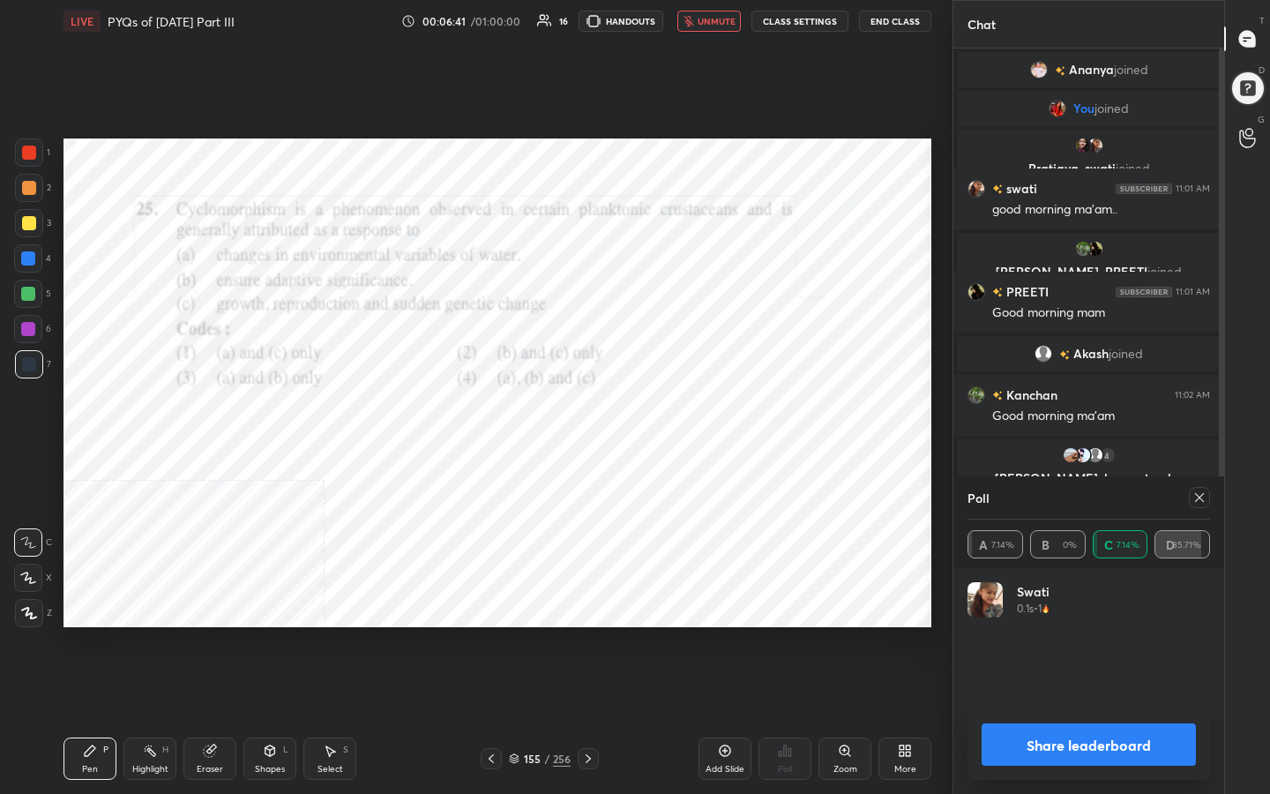
click at [1197, 495] on icon at bounding box center [1199, 497] width 9 height 9
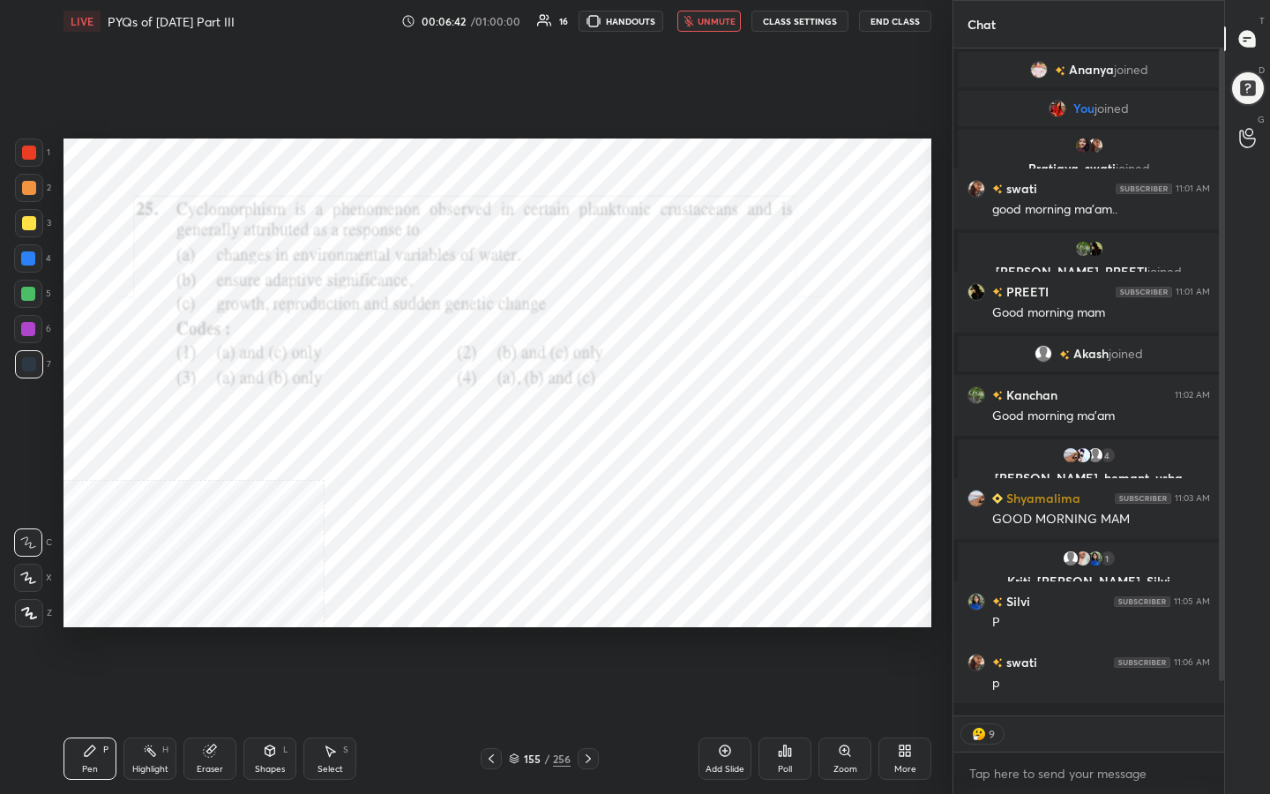
scroll to position [6, 6]
click at [723, 25] on span "unmute" at bounding box center [717, 21] width 38 height 12
click at [516, 634] on div "156 / 256" at bounding box center [540, 758] width 118 height 21
click at [514, 634] on icon at bounding box center [514, 758] width 11 height 11
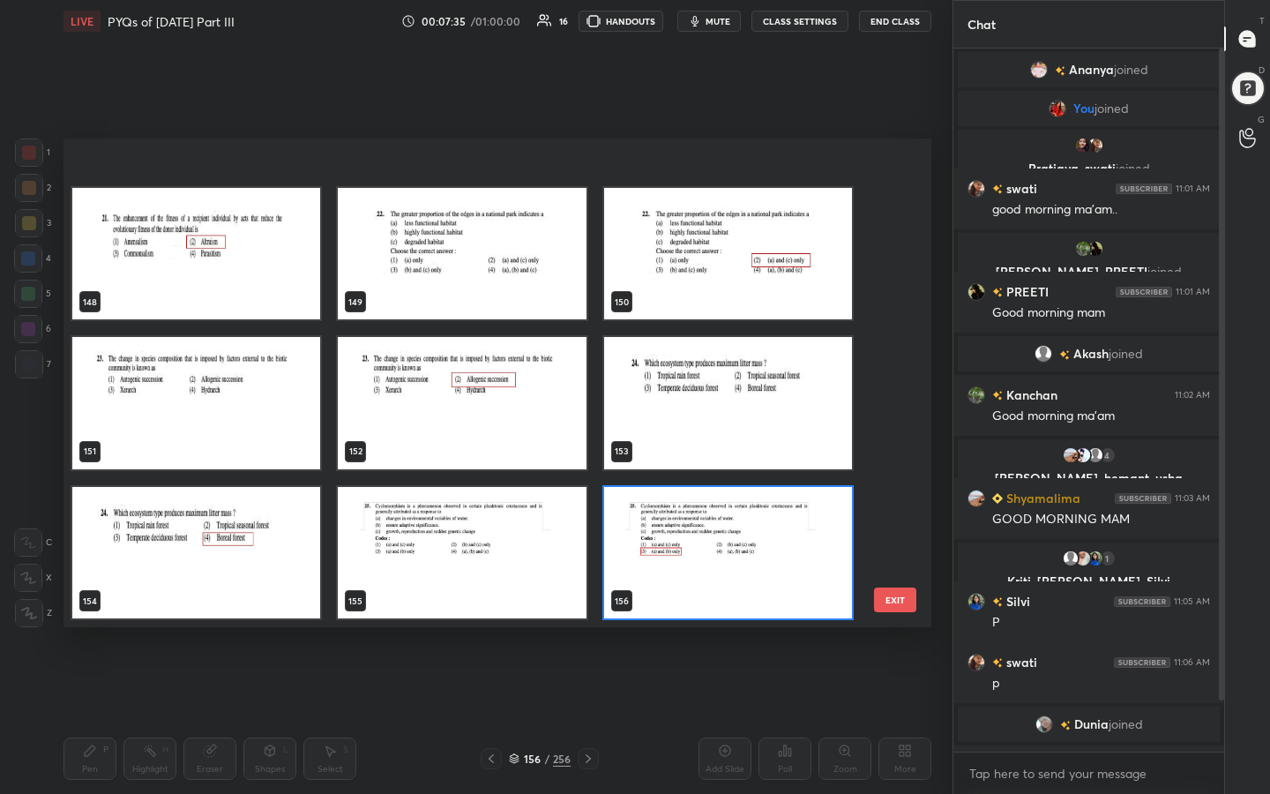
scroll to position [7446, 0]
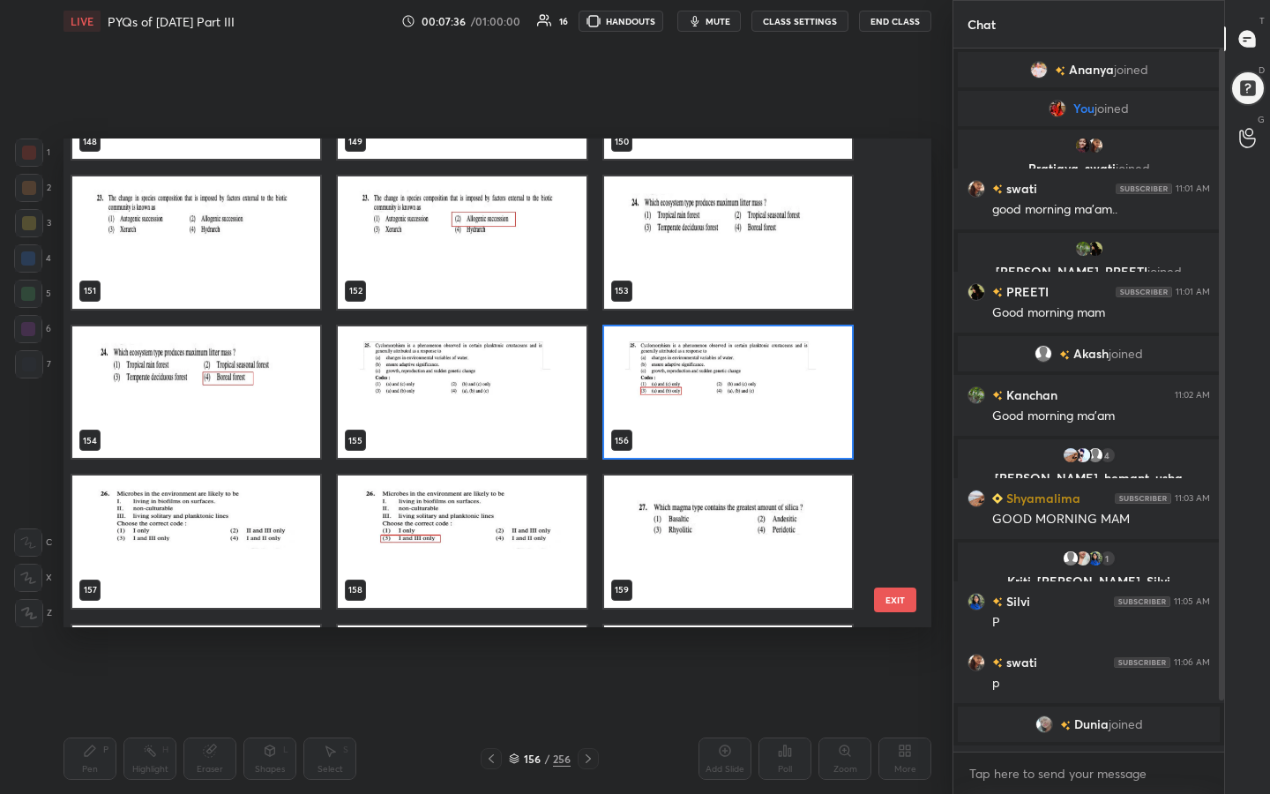
click at [261, 512] on img "grid" at bounding box center [196, 541] width 248 height 132
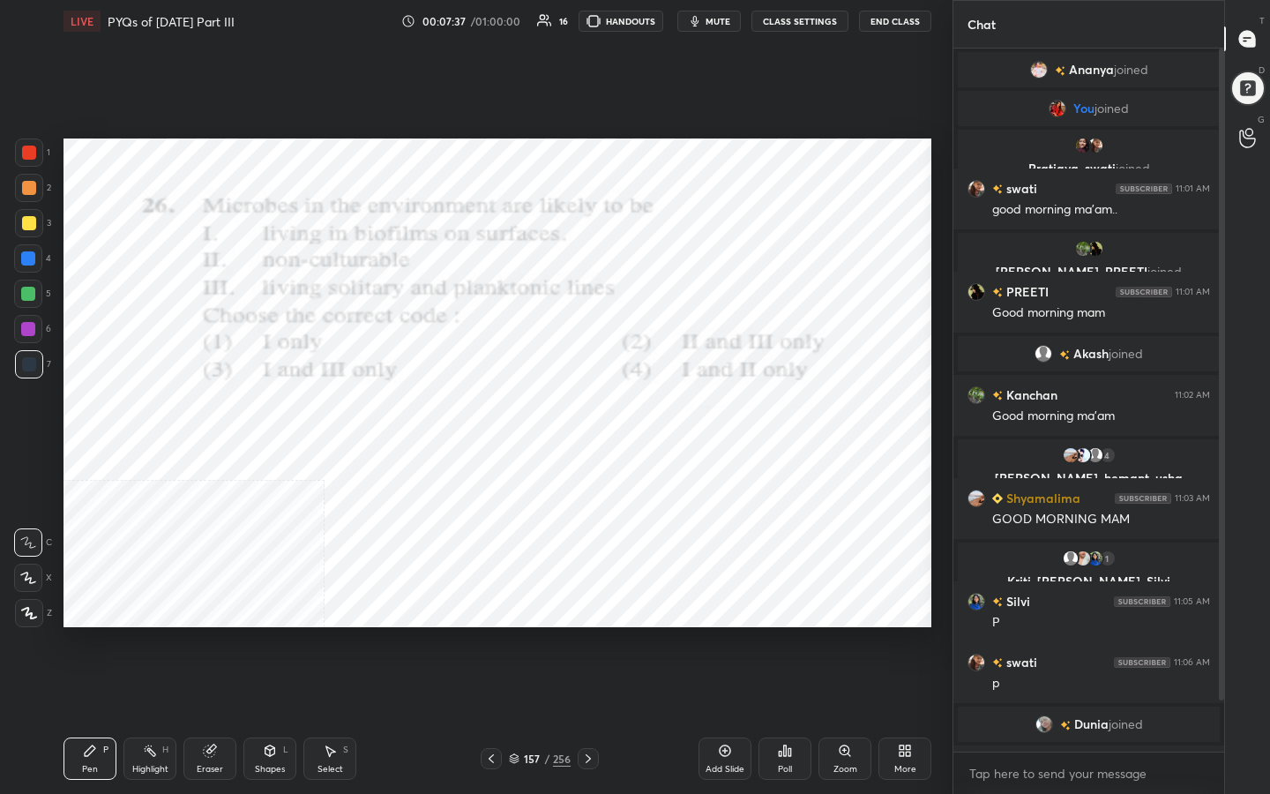
click at [261, 512] on img "grid" at bounding box center [196, 541] width 248 height 132
click at [712, 24] on span "mute" at bounding box center [718, 21] width 25 height 12
click at [515, 634] on icon at bounding box center [514, 758] width 11 height 11
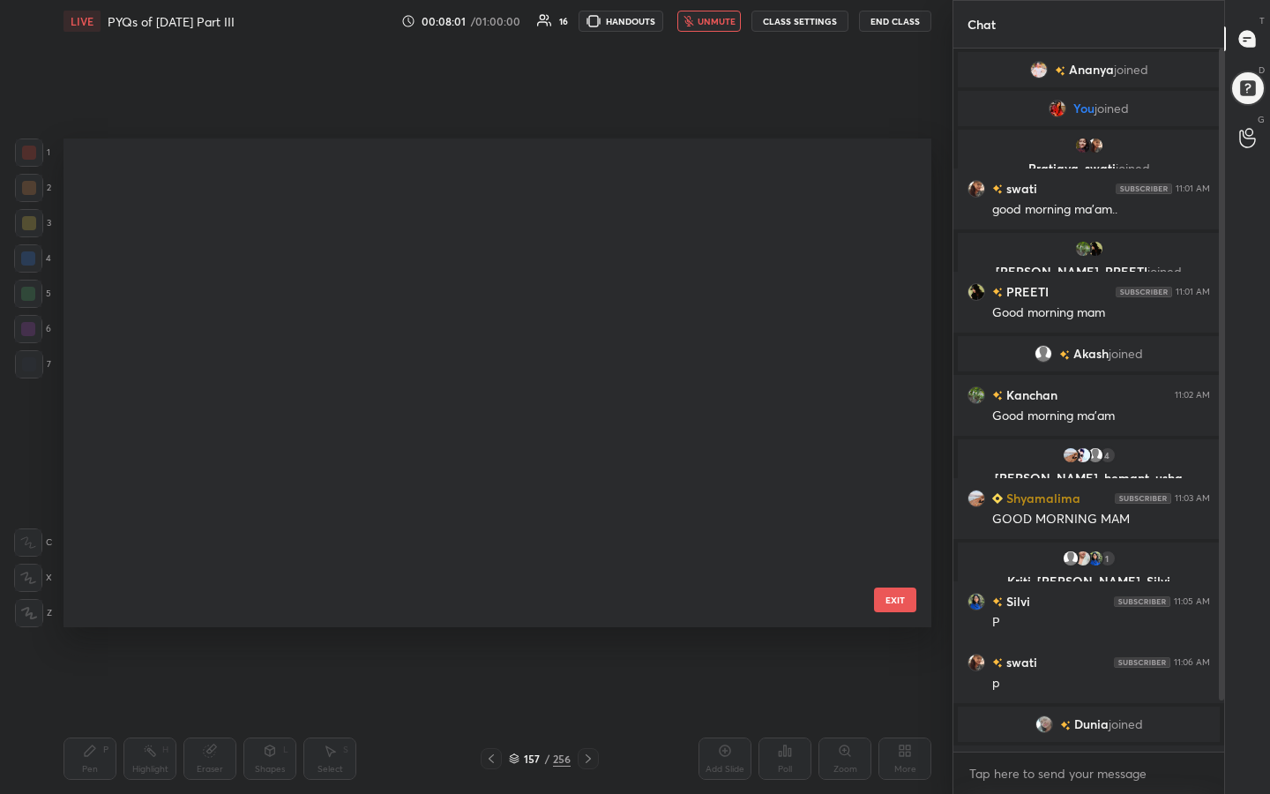
scroll to position [482, 859]
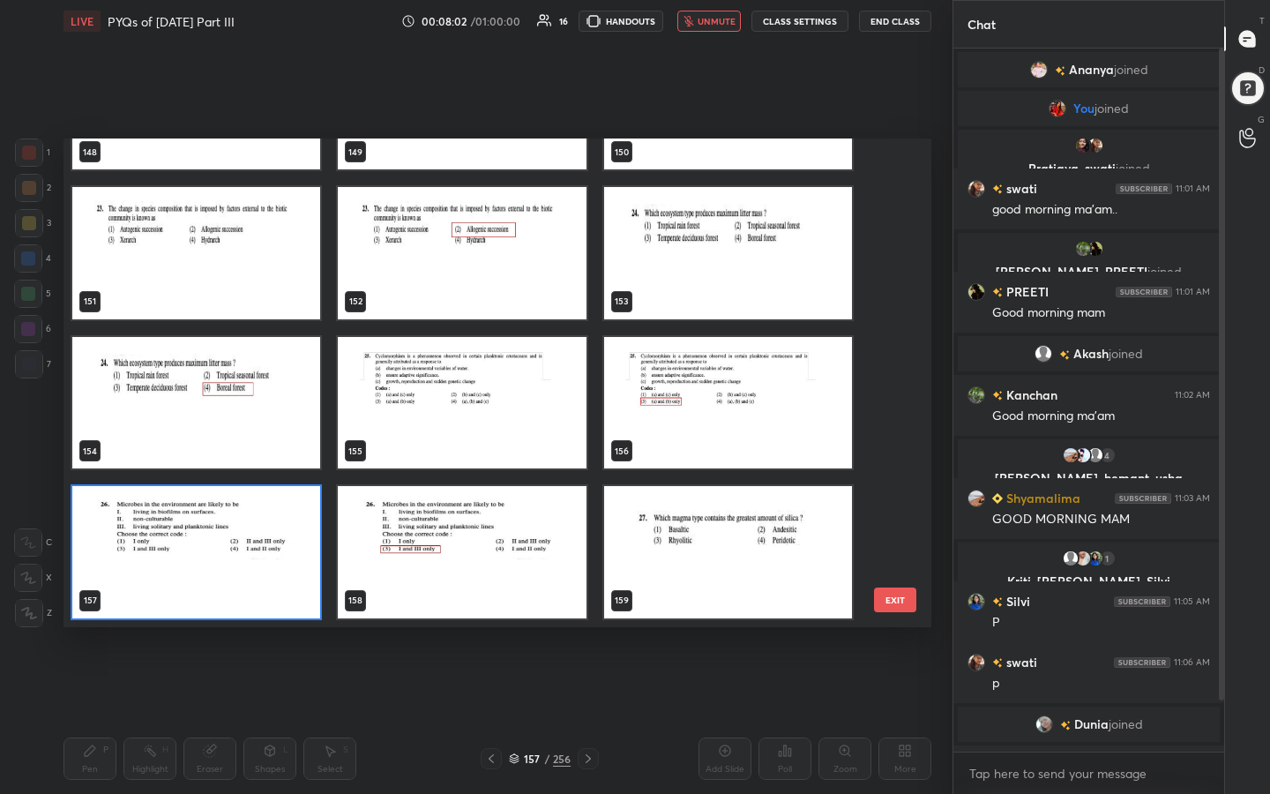
click at [282, 535] on img "grid" at bounding box center [196, 552] width 248 height 132
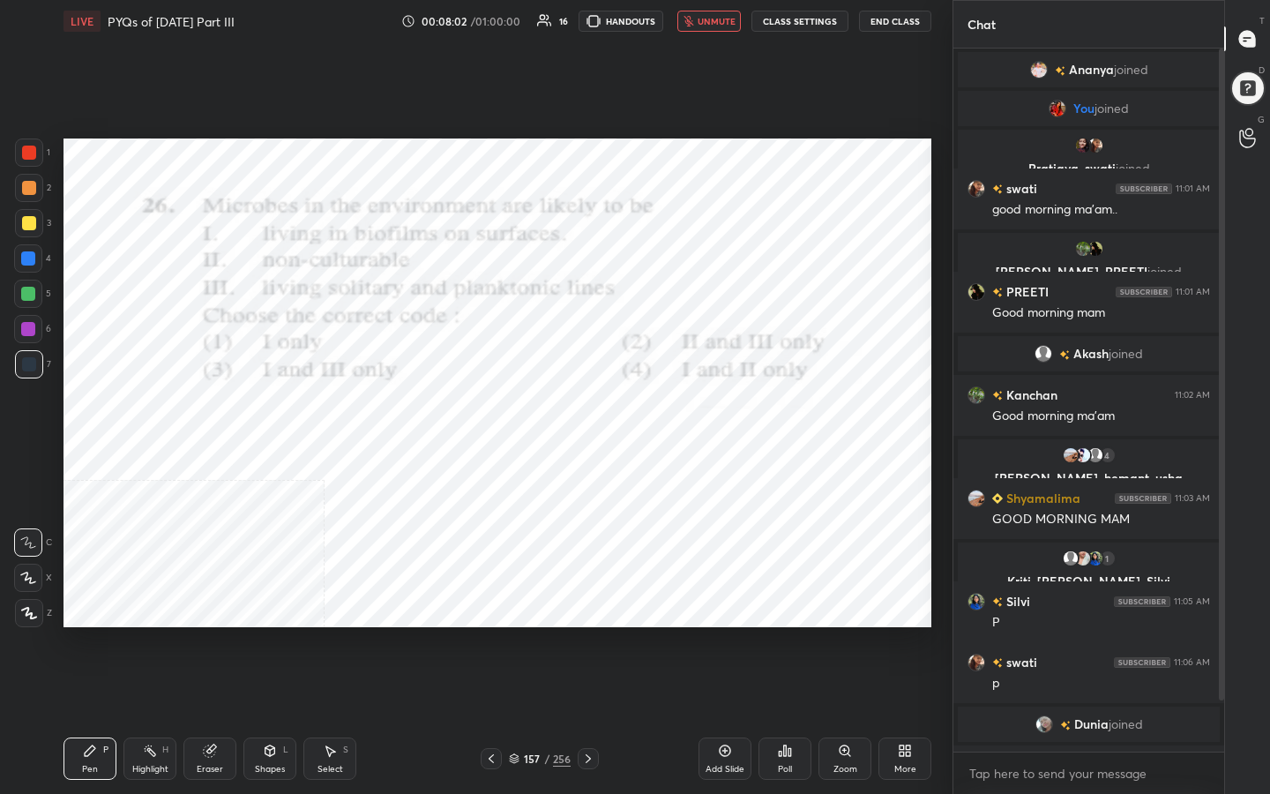
click at [282, 535] on img "grid" at bounding box center [196, 552] width 248 height 132
click at [791, 634] on div "Poll" at bounding box center [785, 769] width 14 height 9
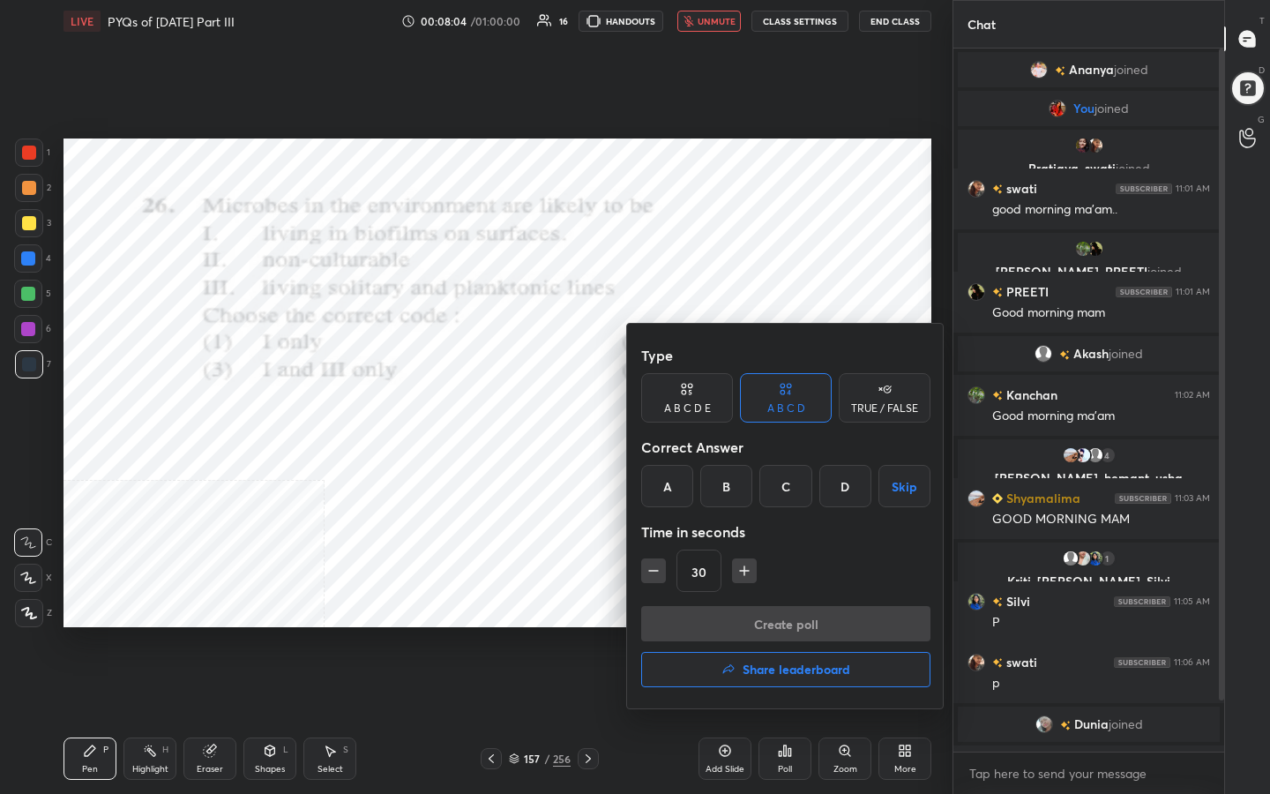
click at [781, 493] on div "C" at bounding box center [785, 486] width 52 height 42
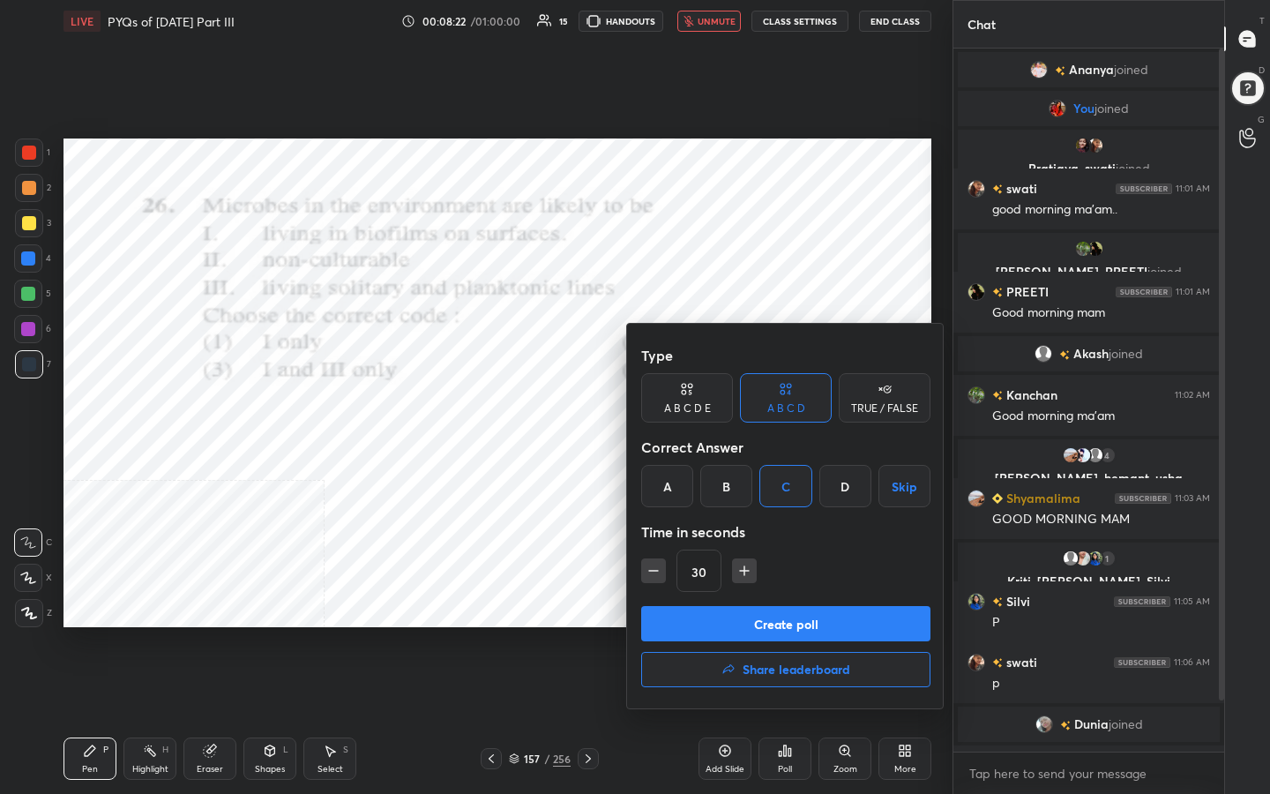
click at [785, 627] on button "Create poll" at bounding box center [785, 623] width 289 height 35
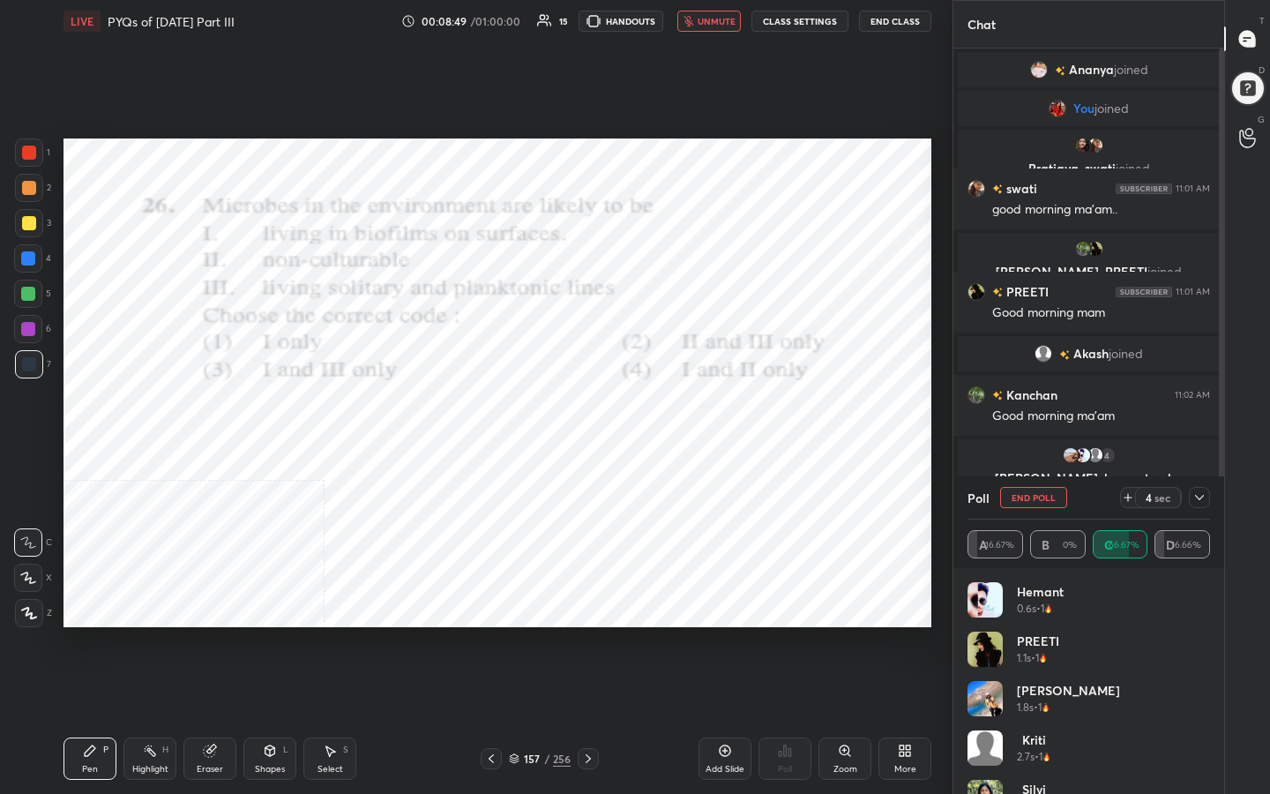
scroll to position [570, 265]
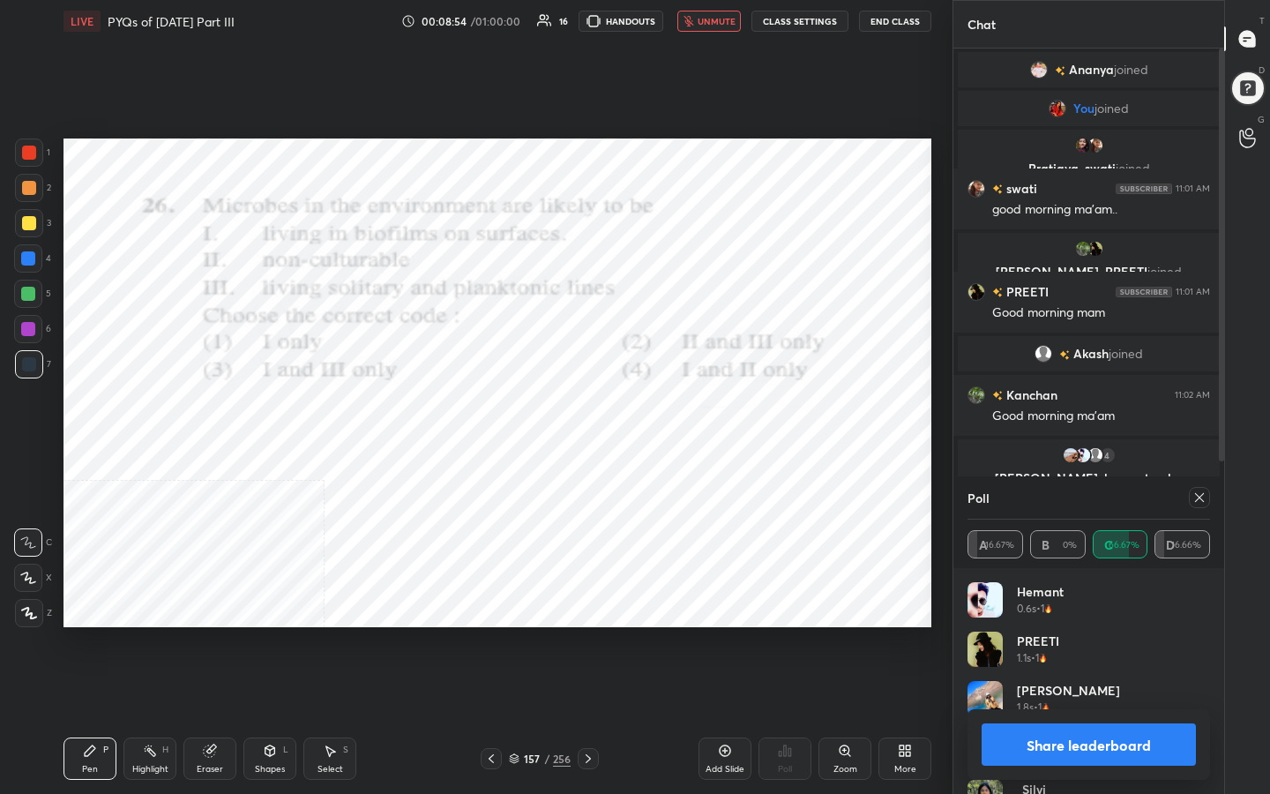
click at [1200, 493] on icon at bounding box center [1199, 497] width 14 height 14
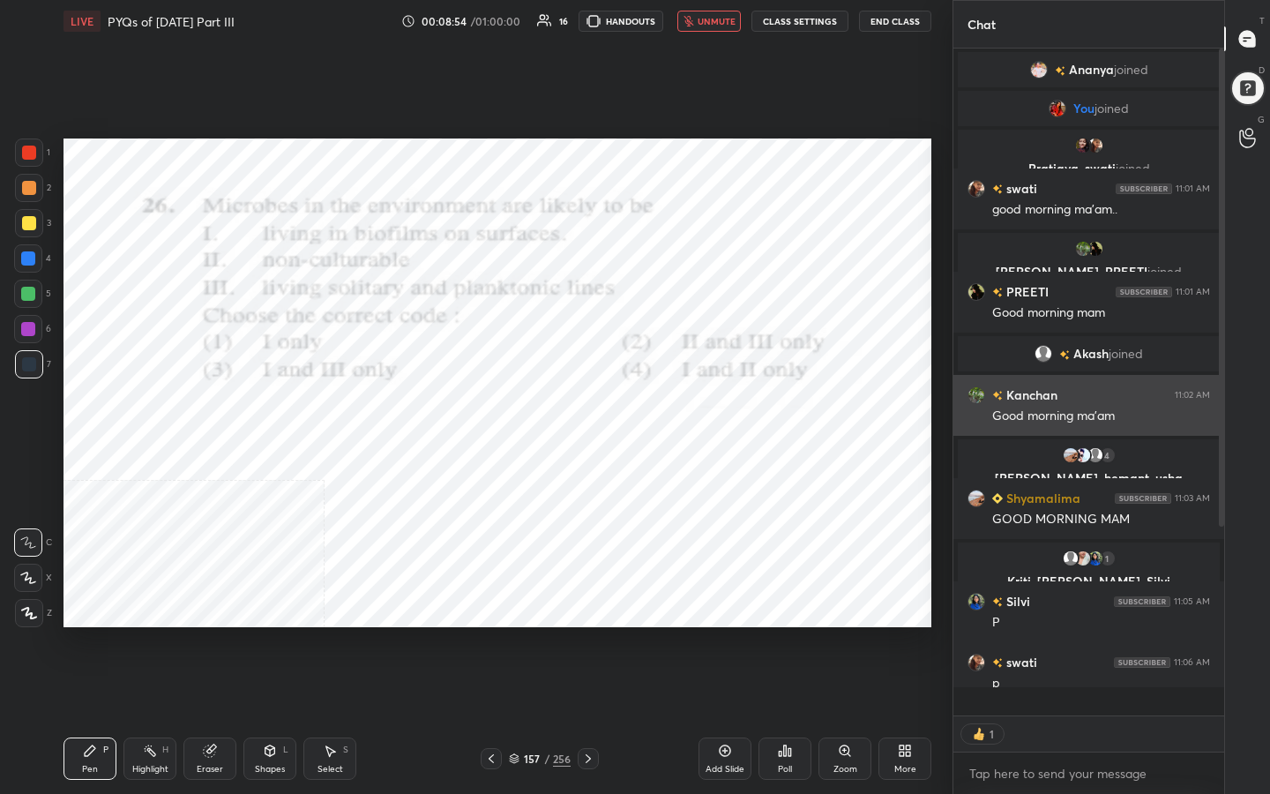
scroll to position [551, 265]
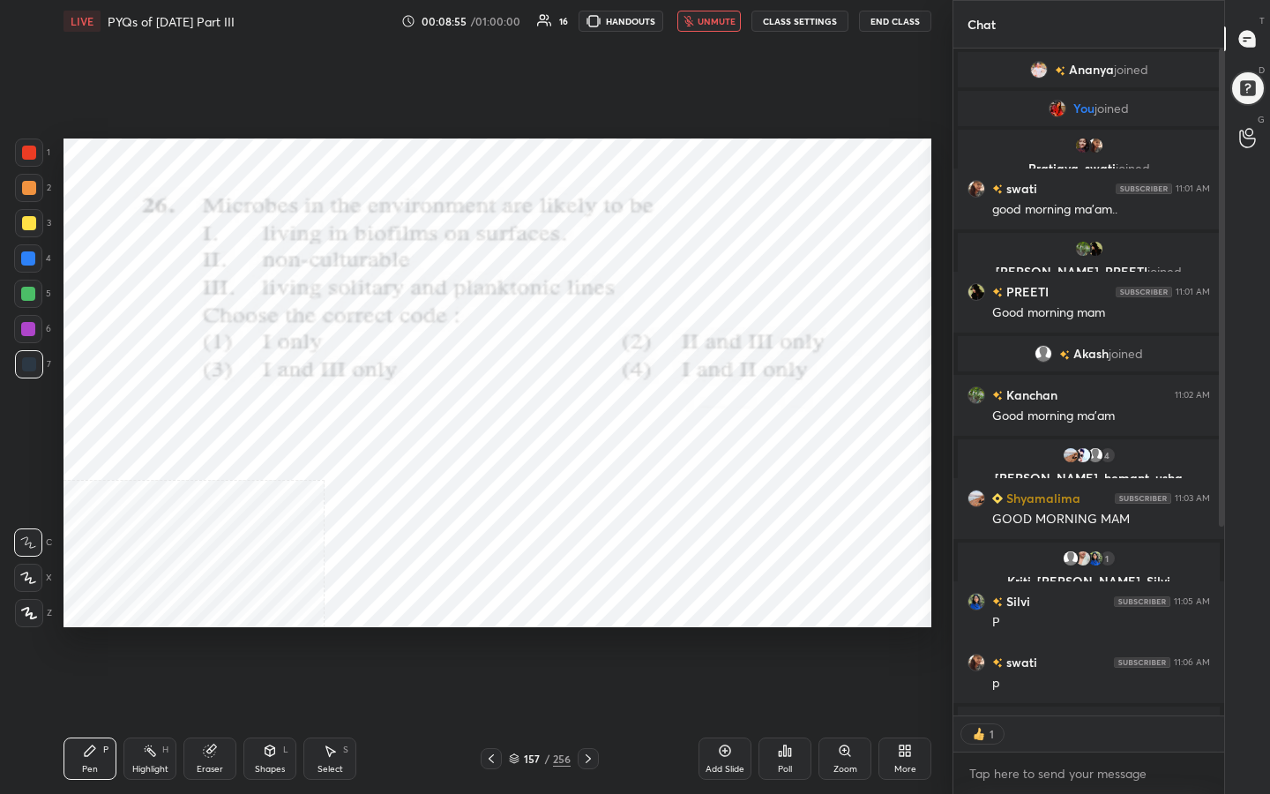
click at [719, 17] on span "unmute" at bounding box center [717, 21] width 38 height 12
click at [516, 634] on icon at bounding box center [514, 756] width 9 height 4
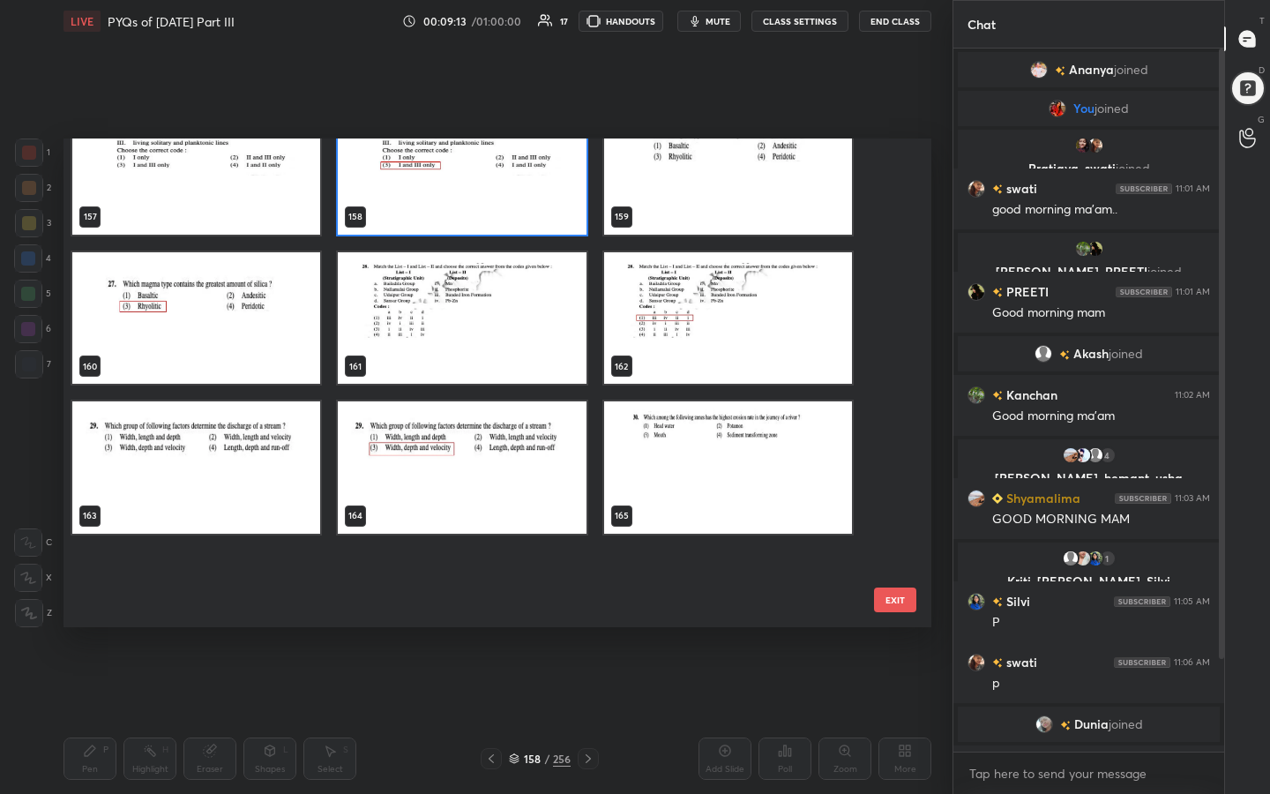
scroll to position [7721, 0]
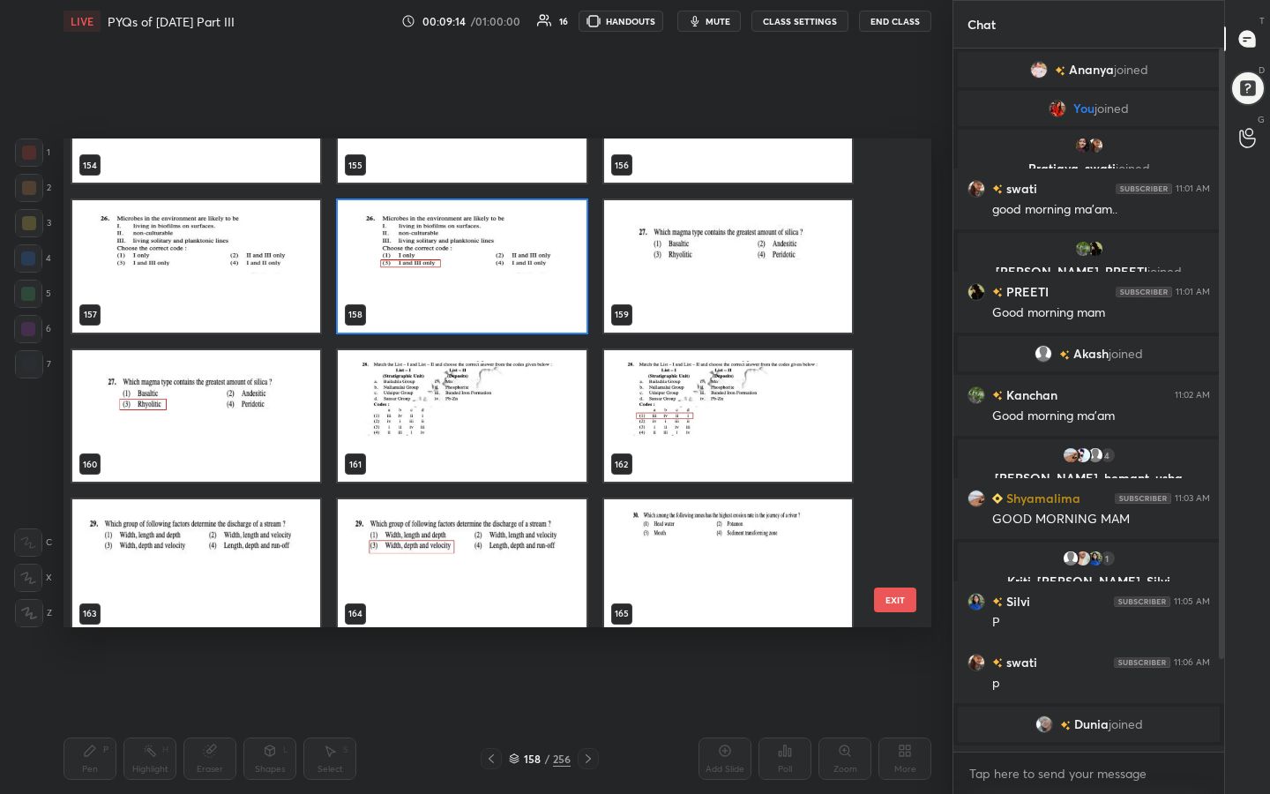
click at [720, 296] on img "grid" at bounding box center [728, 266] width 248 height 132
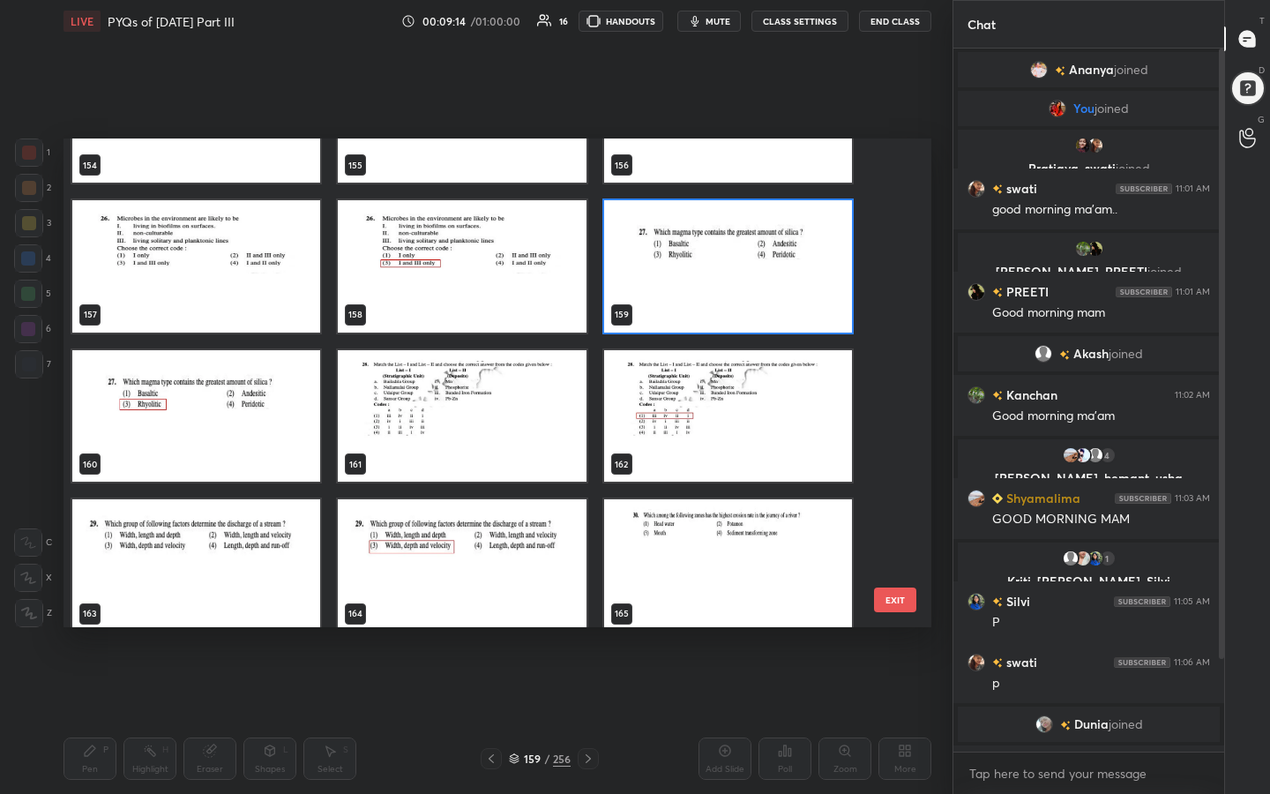
click at [720, 296] on img "grid" at bounding box center [728, 266] width 248 height 132
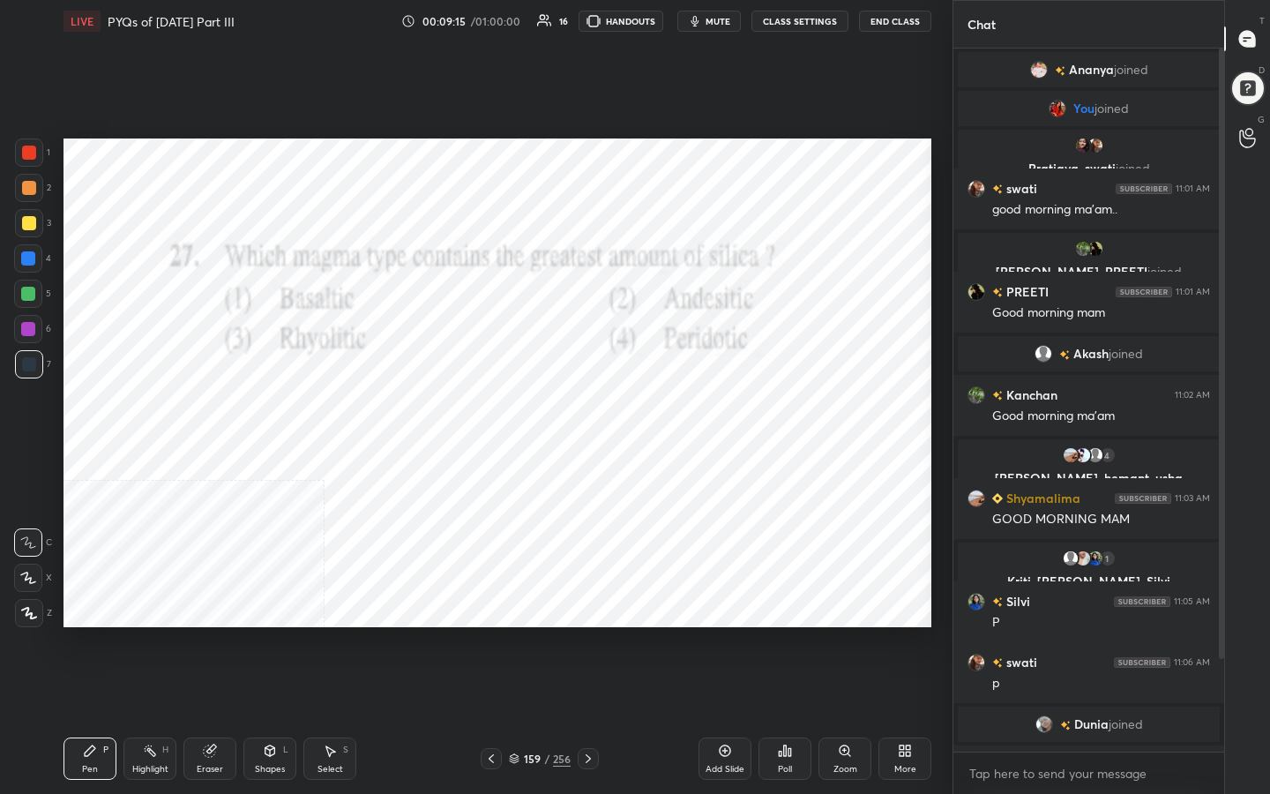
click at [725, 16] on span "mute" at bounding box center [718, 21] width 25 height 12
click at [517, 634] on div "159 / 256" at bounding box center [540, 759] width 62 height 16
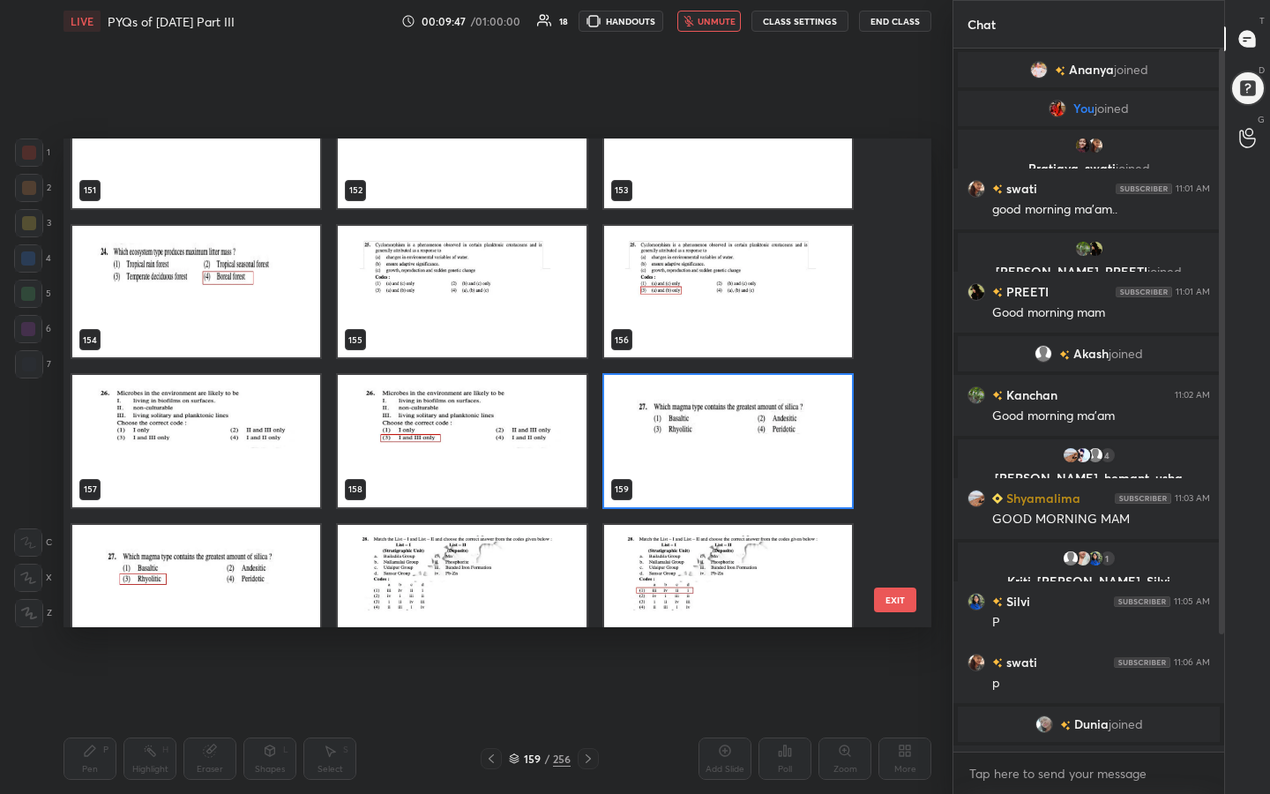
scroll to position [7601, 0]
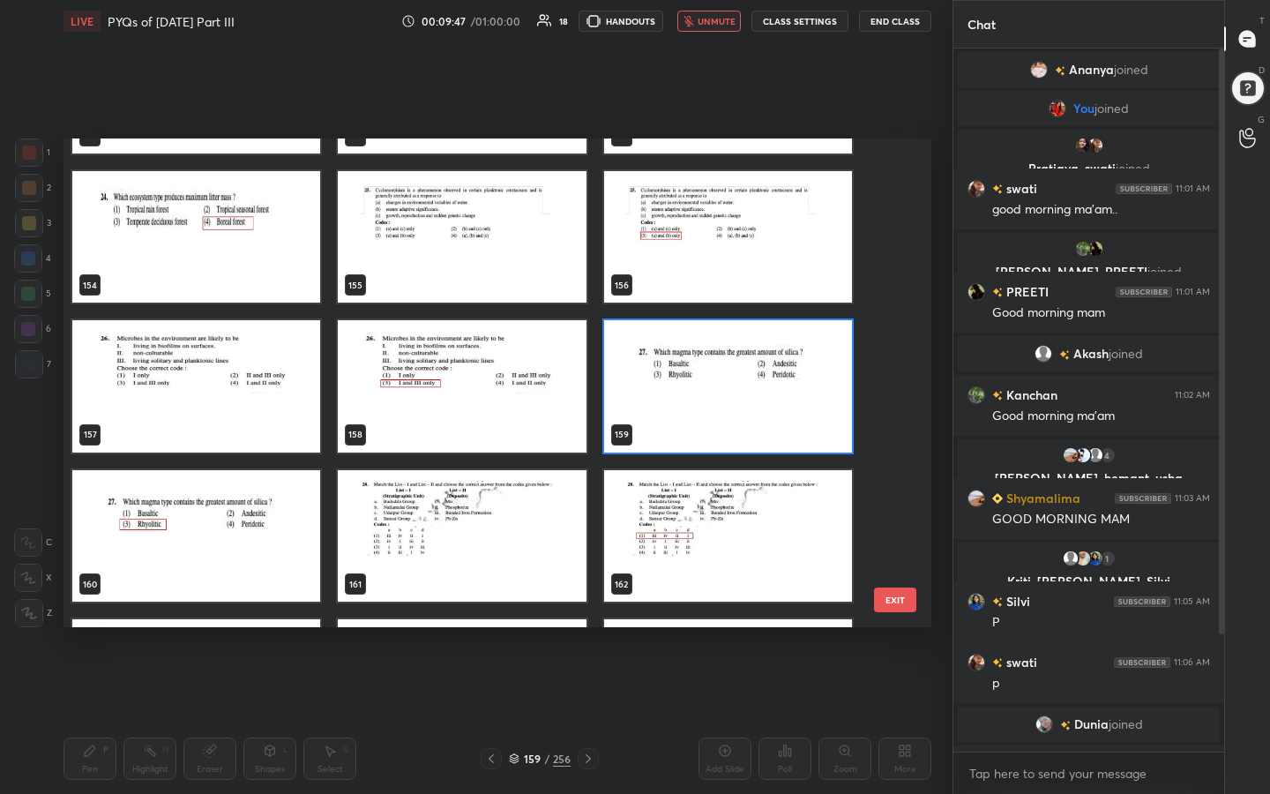
click at [662, 380] on img "grid" at bounding box center [728, 386] width 248 height 132
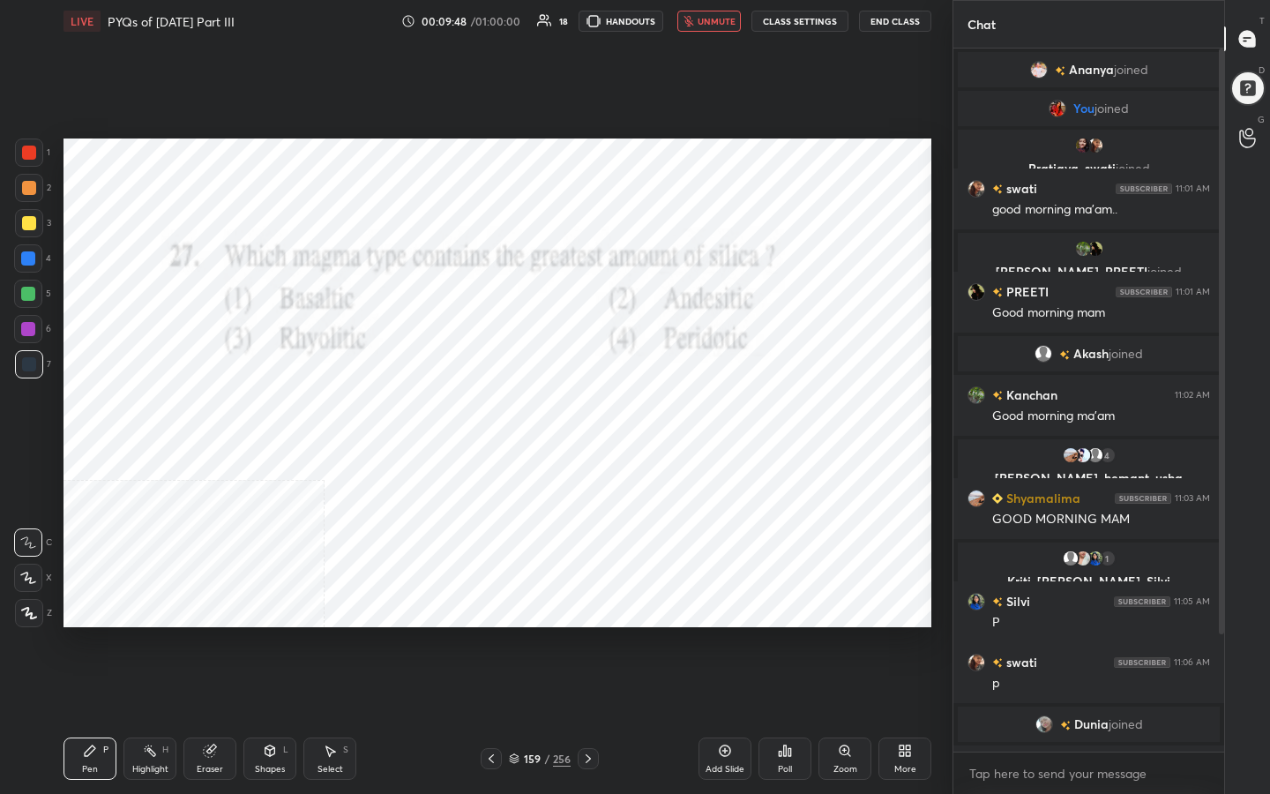
click at [781, 634] on div "Poll" at bounding box center [785, 769] width 14 height 9
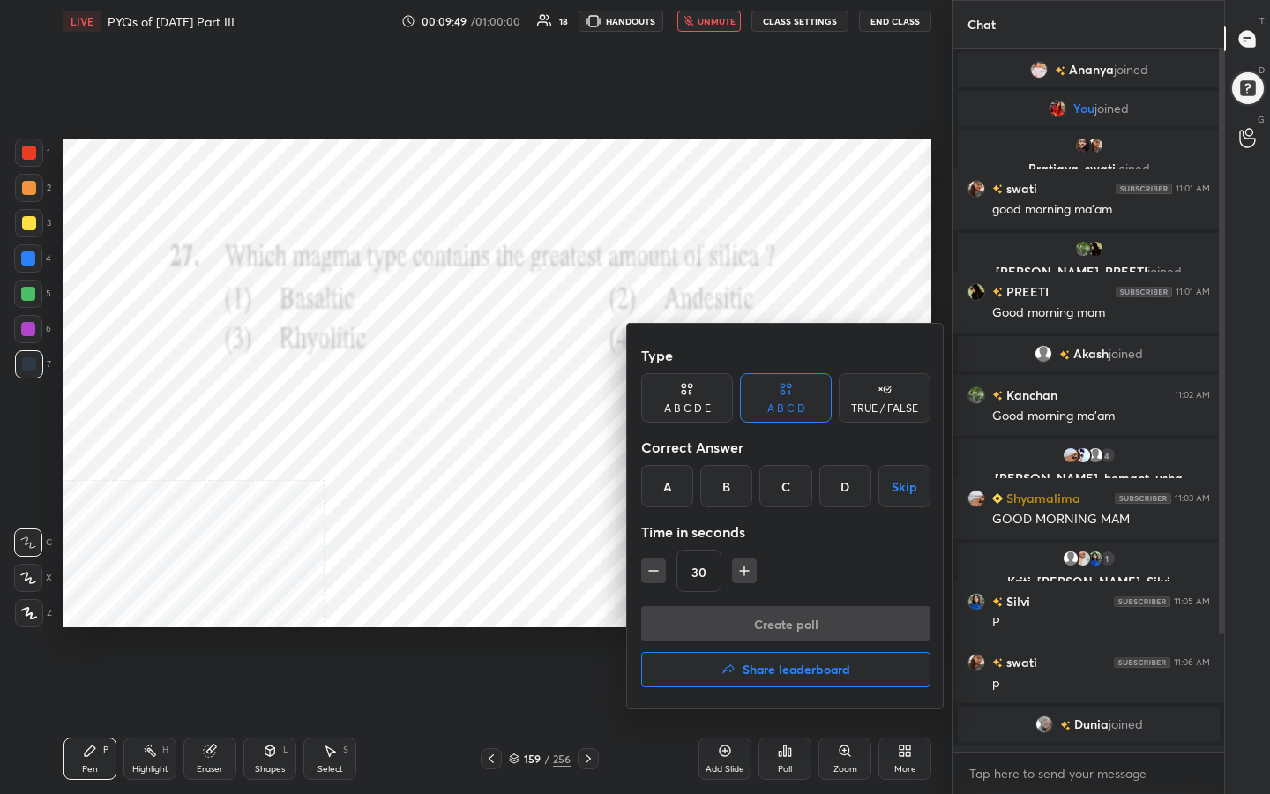
click at [794, 492] on div "C" at bounding box center [785, 486] width 52 height 42
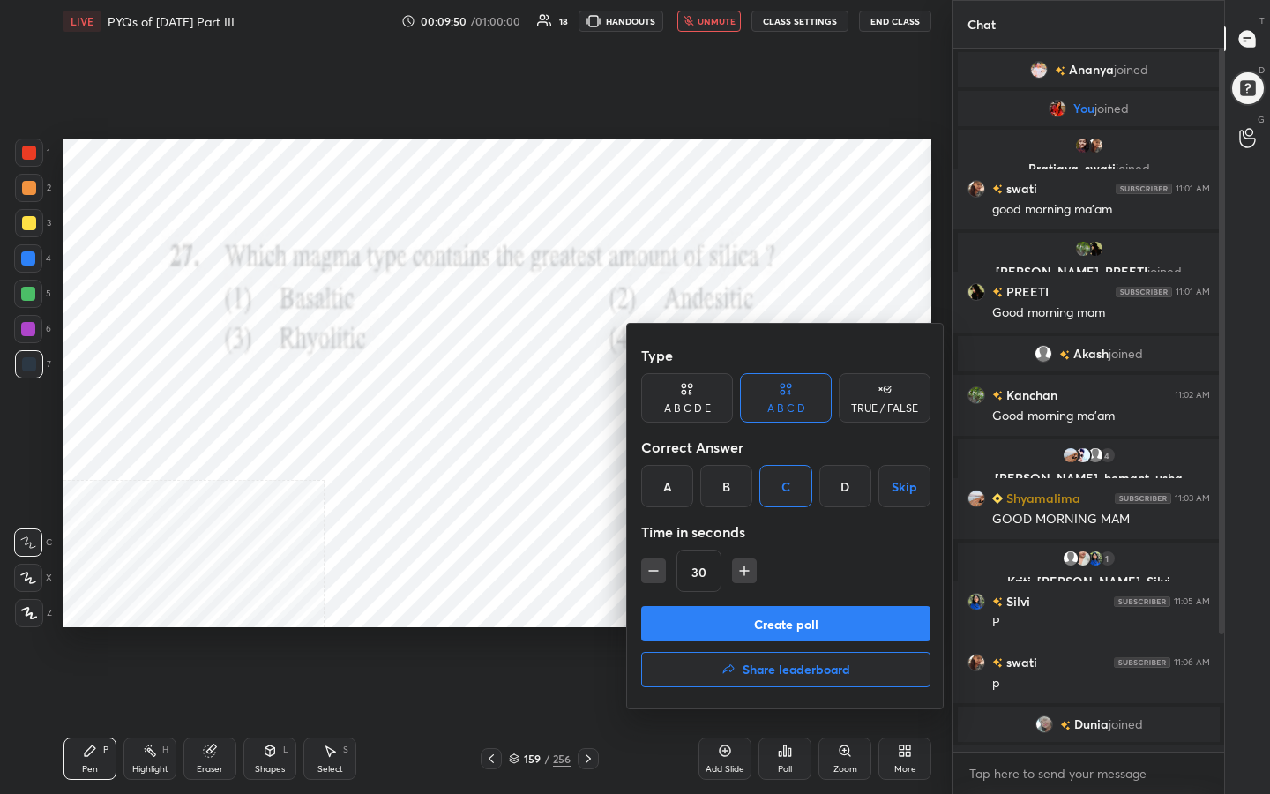
click at [814, 607] on button "Create poll" at bounding box center [785, 623] width 289 height 35
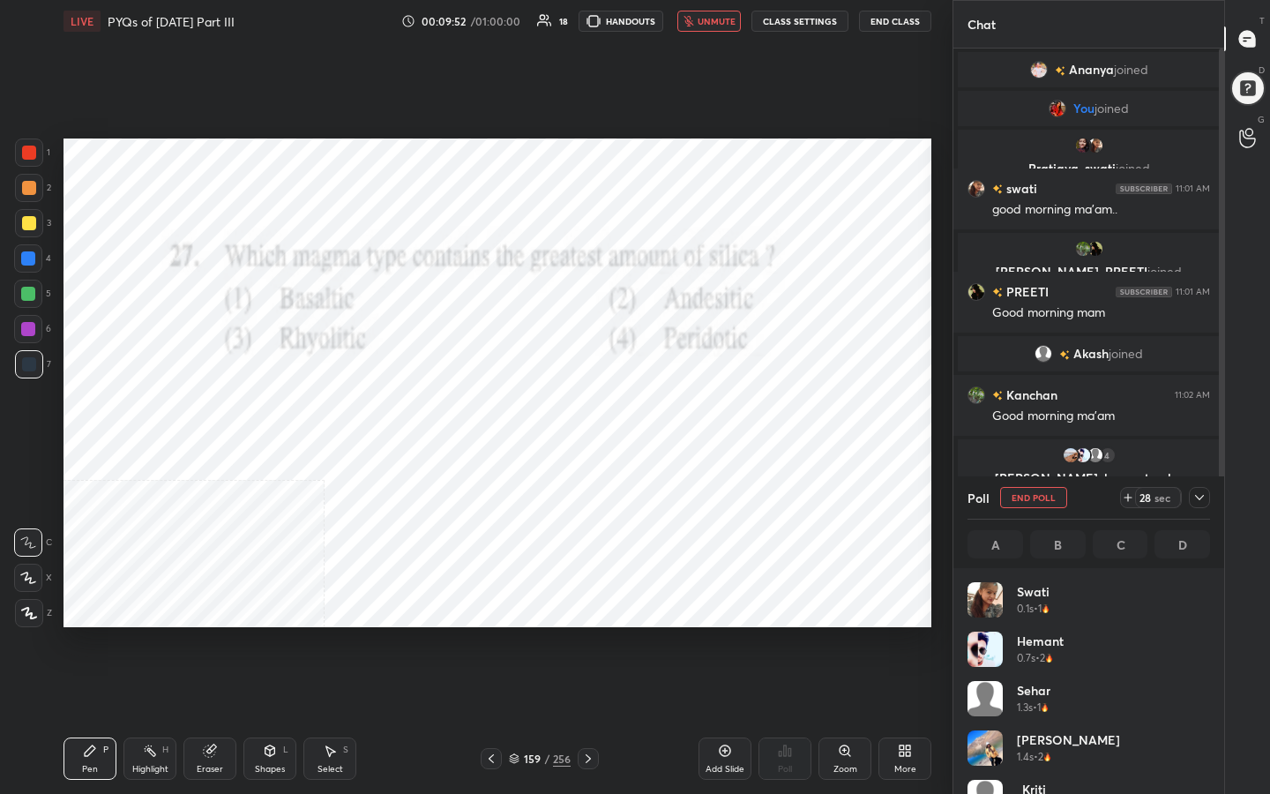
scroll to position [206, 237]
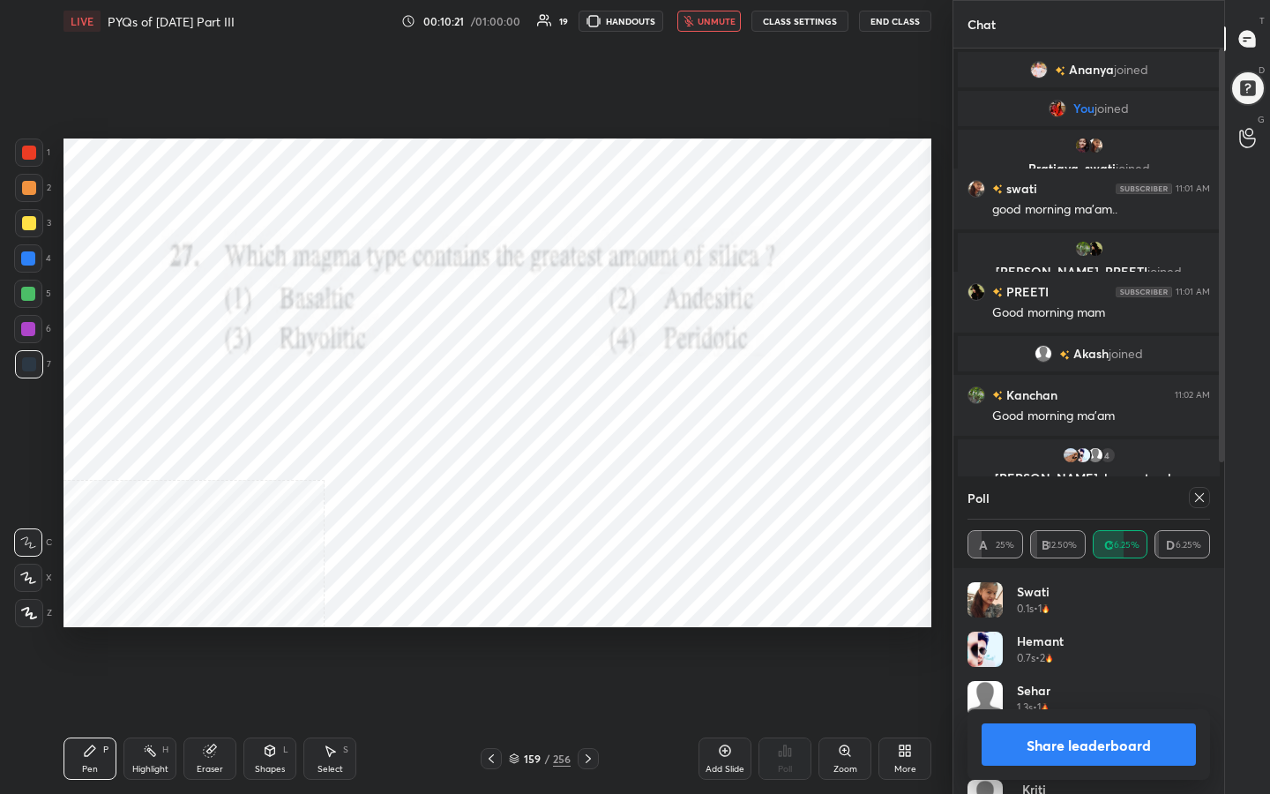
click at [1195, 493] on icon at bounding box center [1199, 497] width 9 height 9
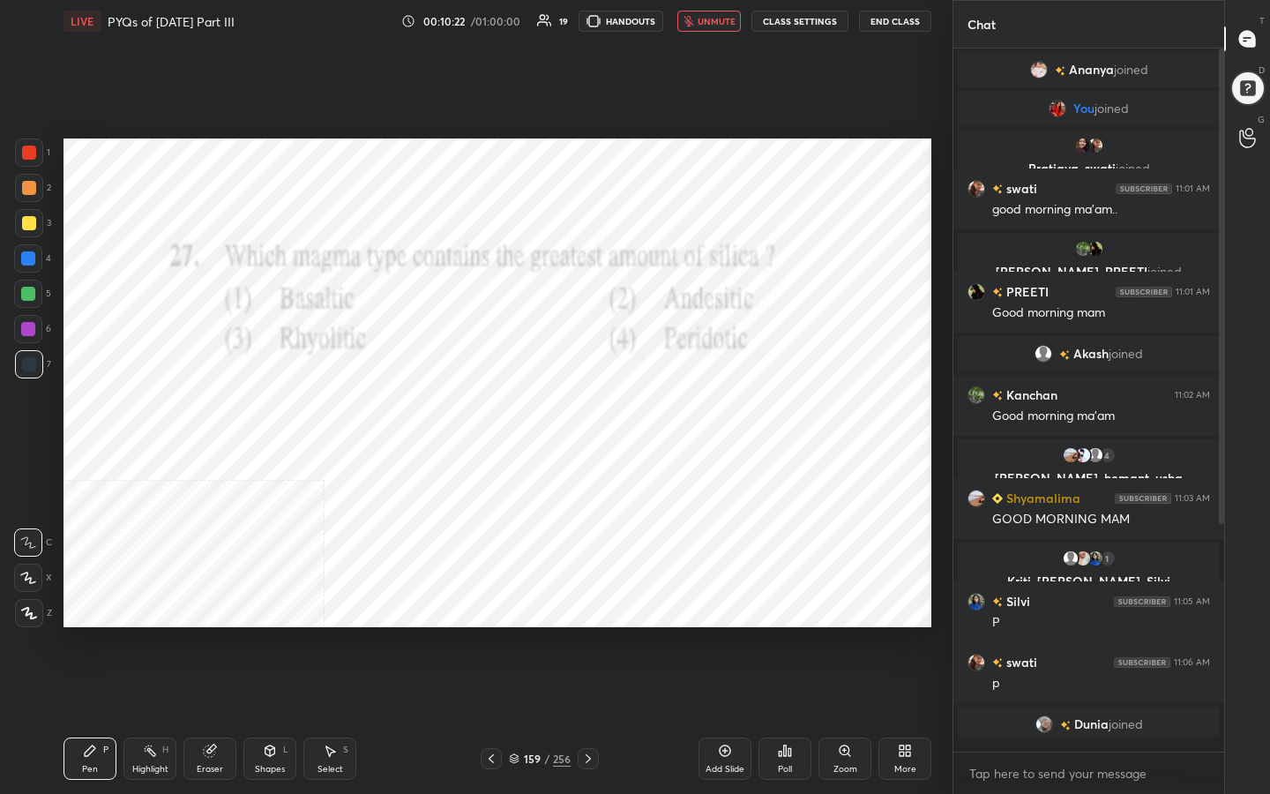
scroll to position [6, 6]
click at [714, 16] on span "unmute" at bounding box center [717, 21] width 38 height 12
click at [526, 634] on div "160" at bounding box center [532, 758] width 18 height 11
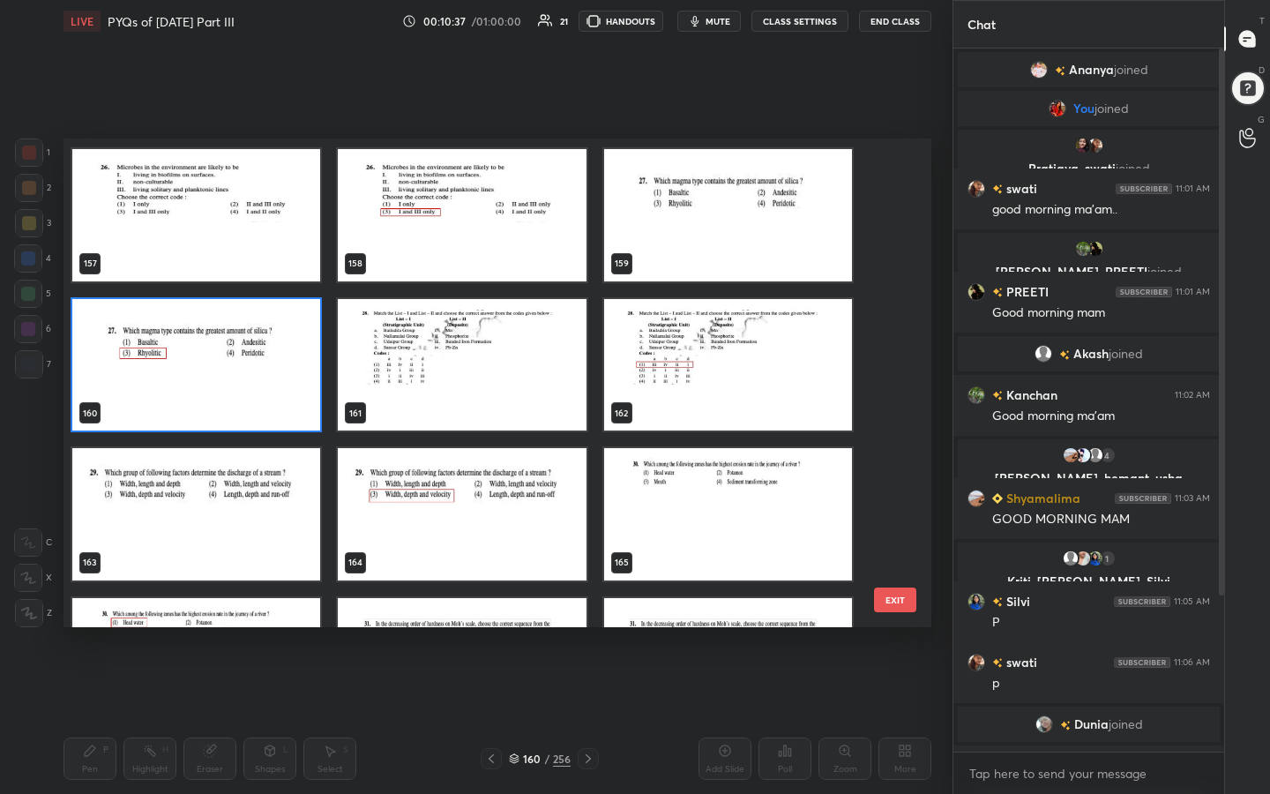
scroll to position [7778, 0]
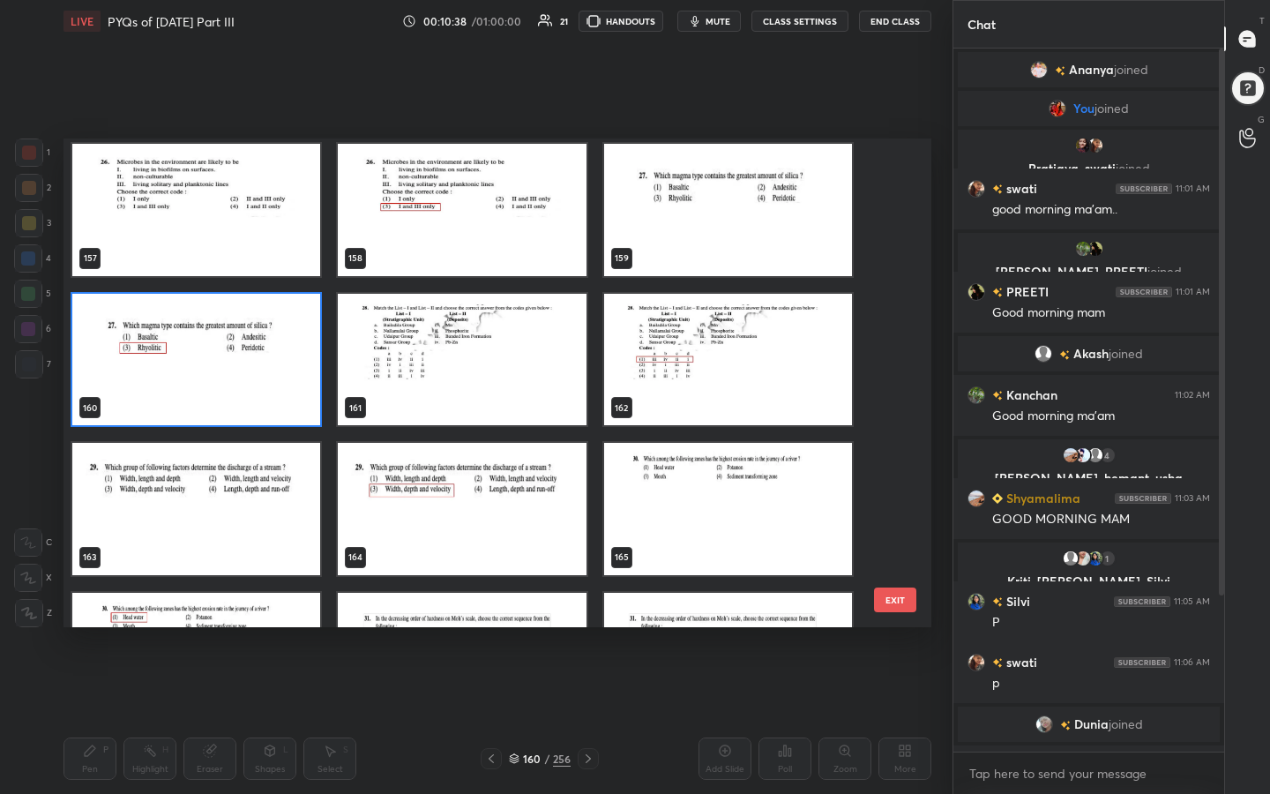
click at [479, 371] on img "grid" at bounding box center [462, 360] width 248 height 132
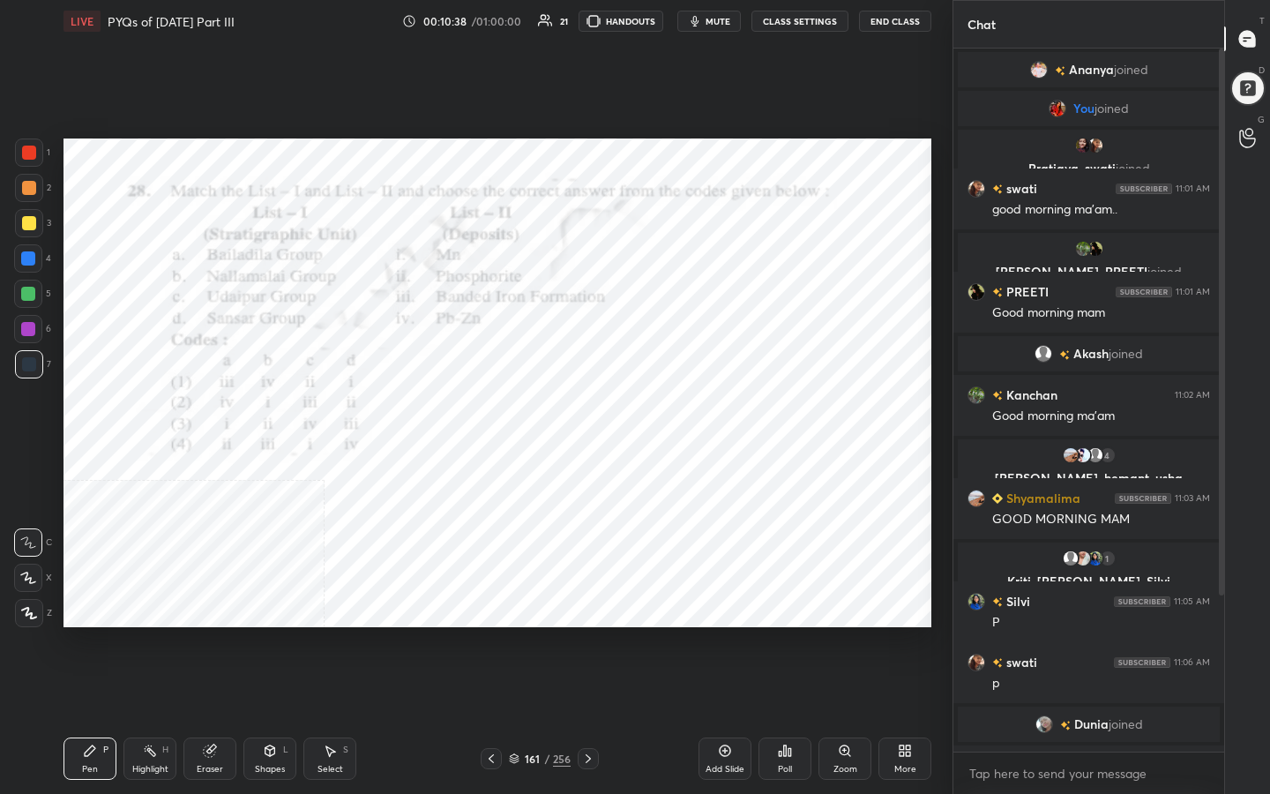
click at [479, 371] on img "grid" at bounding box center [462, 360] width 248 height 132
click at [715, 19] on span "mute" at bounding box center [718, 21] width 25 height 12
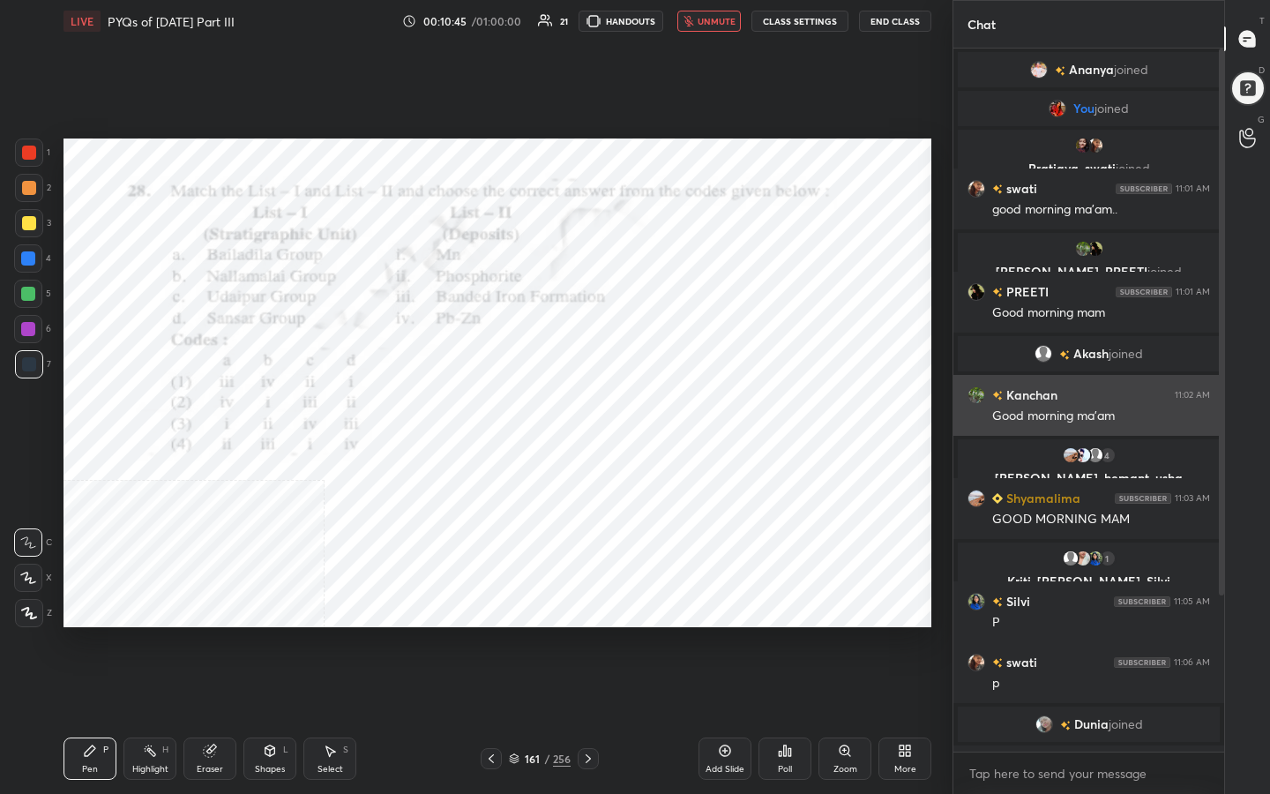
scroll to position [200, 0]
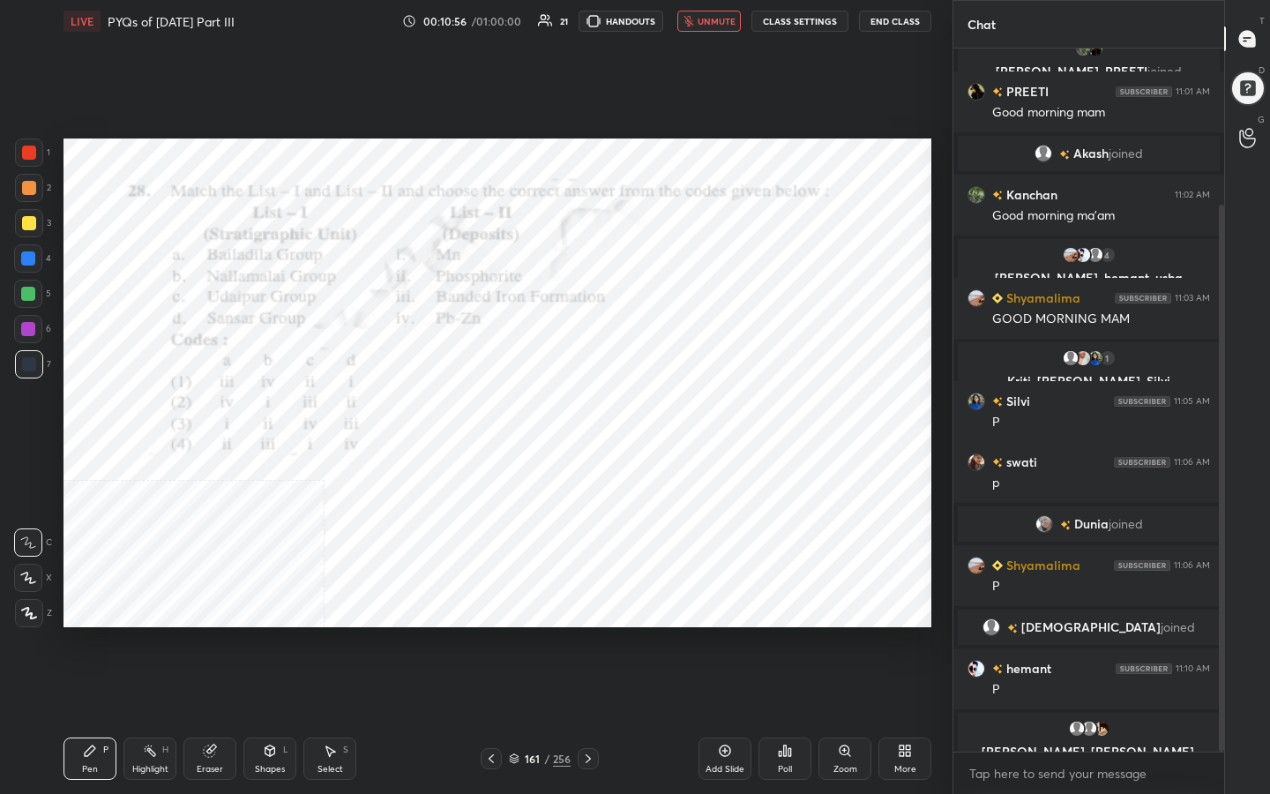
click at [511, 634] on icon at bounding box center [514, 756] width 9 height 4
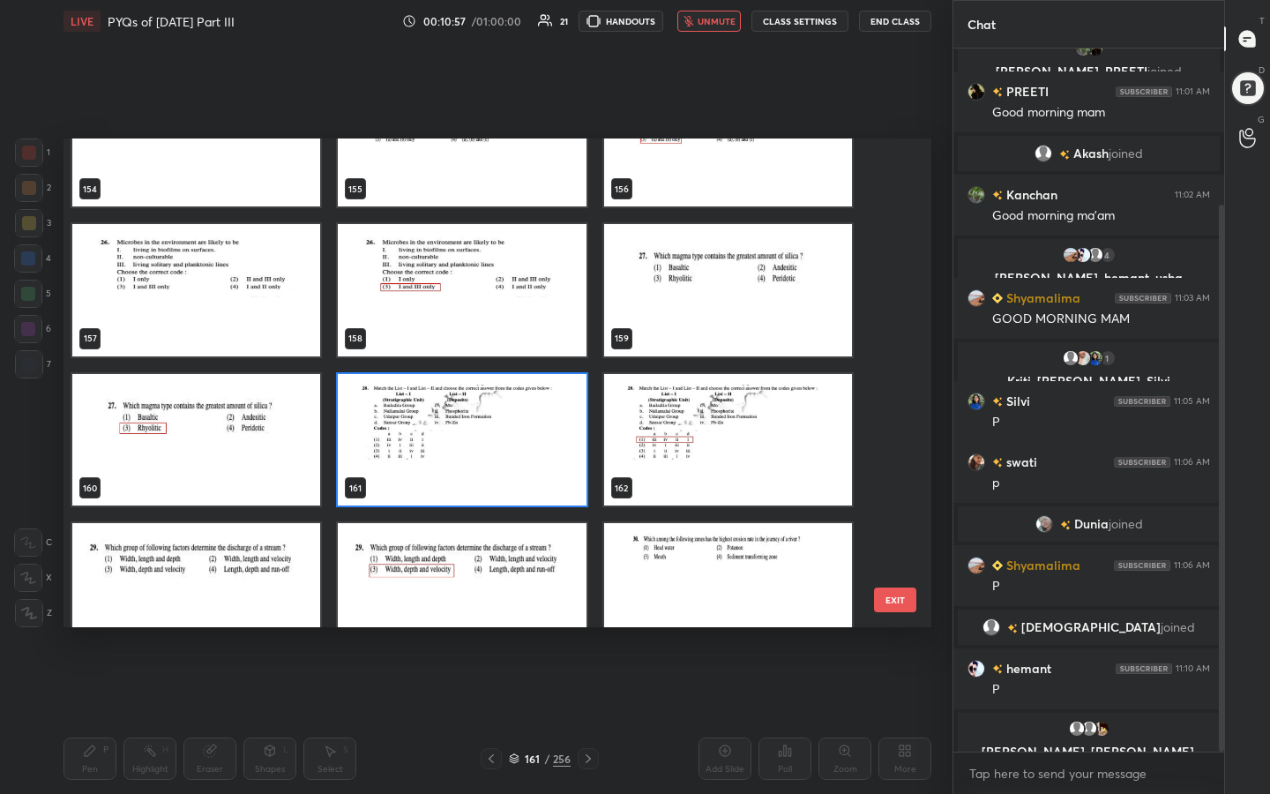
scroll to position [7696, 0]
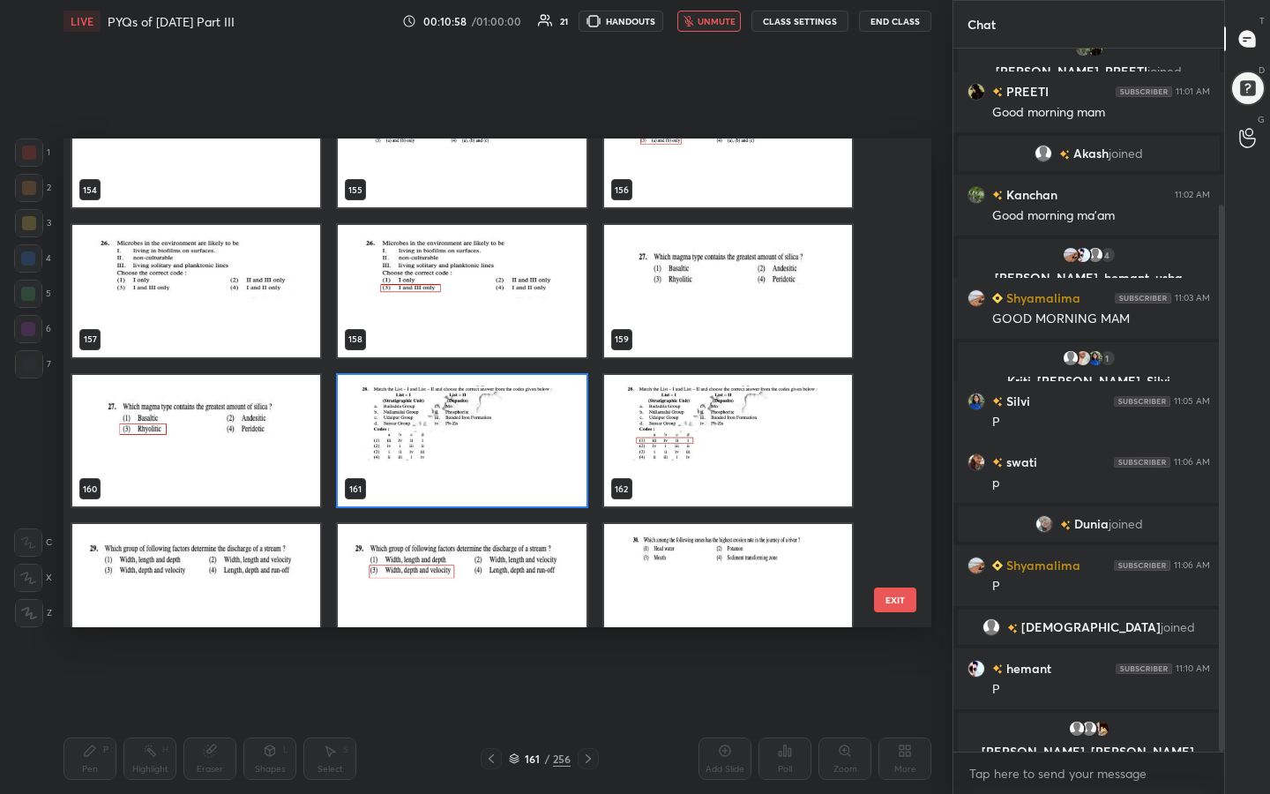
click at [552, 422] on img "grid" at bounding box center [462, 441] width 248 height 132
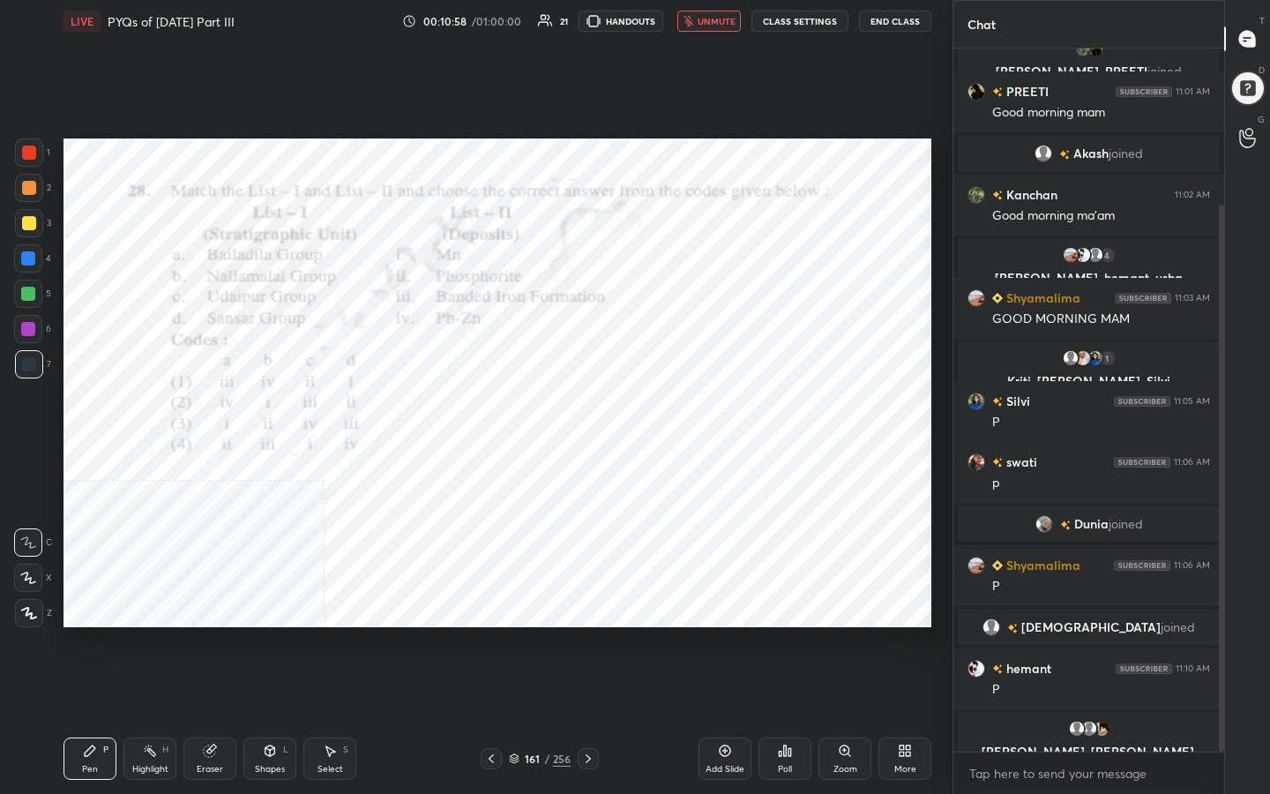
click at [552, 422] on img "grid" at bounding box center [462, 441] width 248 height 132
click at [785, 634] on div "Poll" at bounding box center [785, 769] width 14 height 9
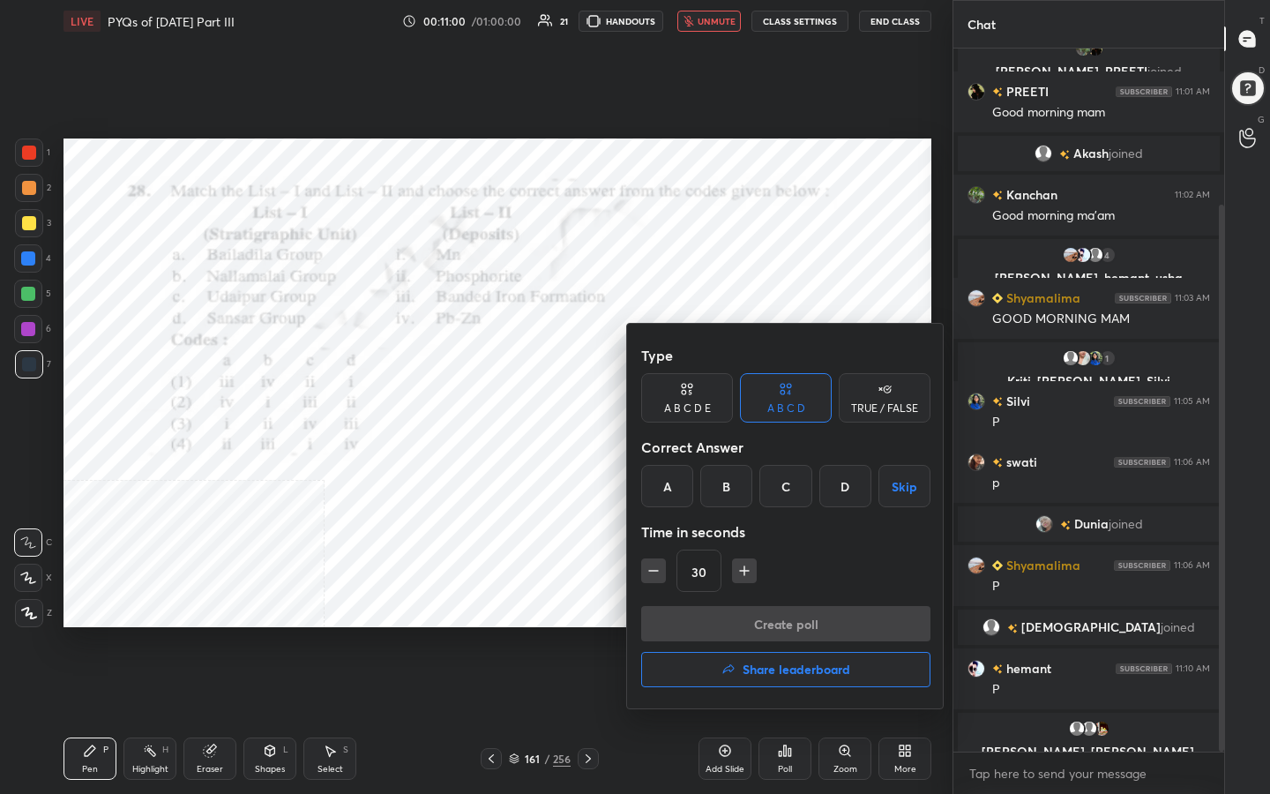
click at [661, 487] on div "A" at bounding box center [667, 486] width 52 height 42
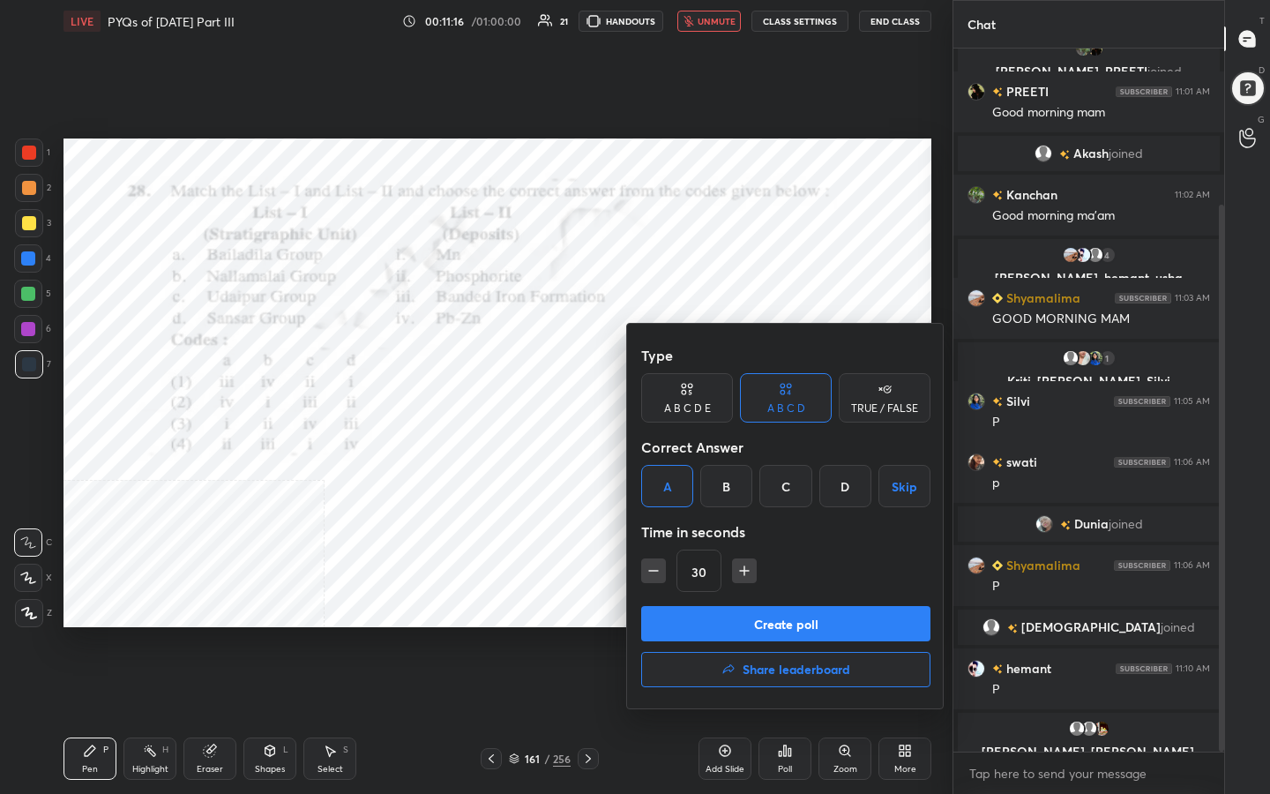
click at [812, 617] on button "Create poll" at bounding box center [785, 623] width 289 height 35
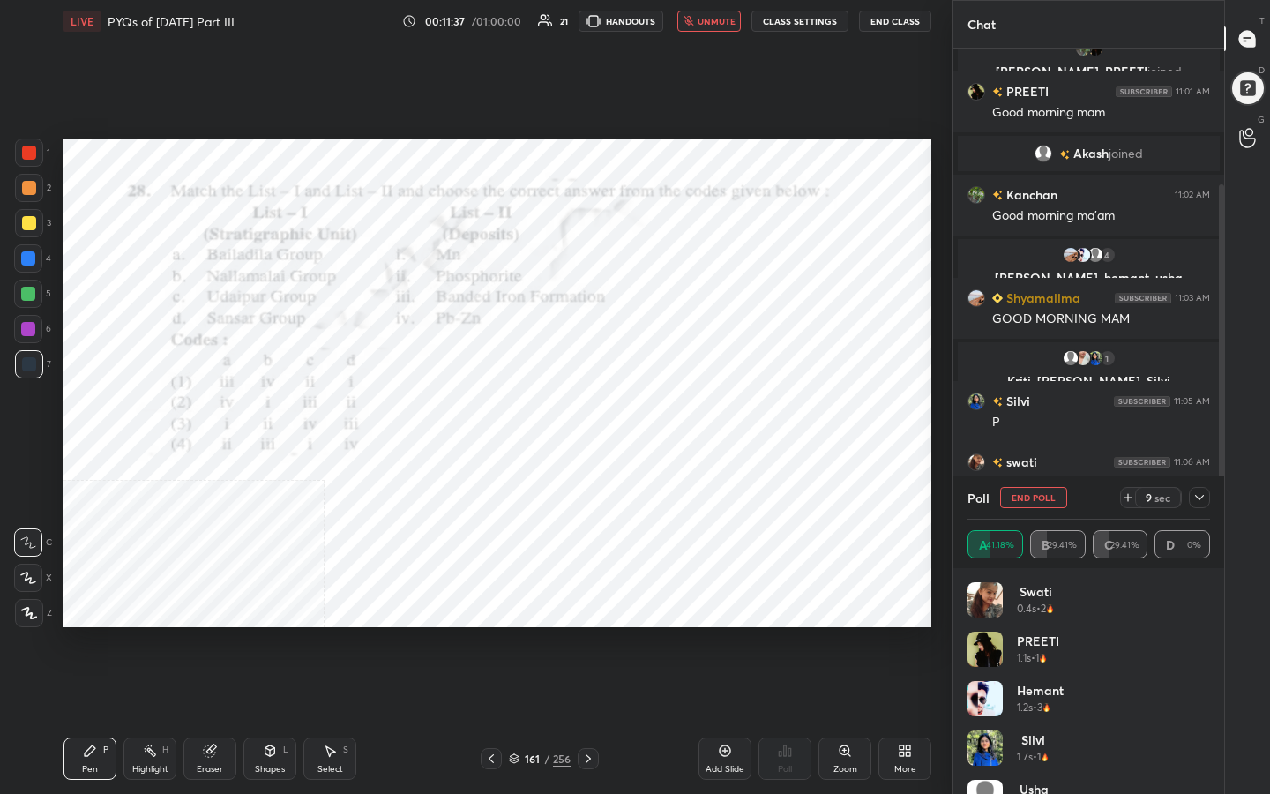
scroll to position [419, 0]
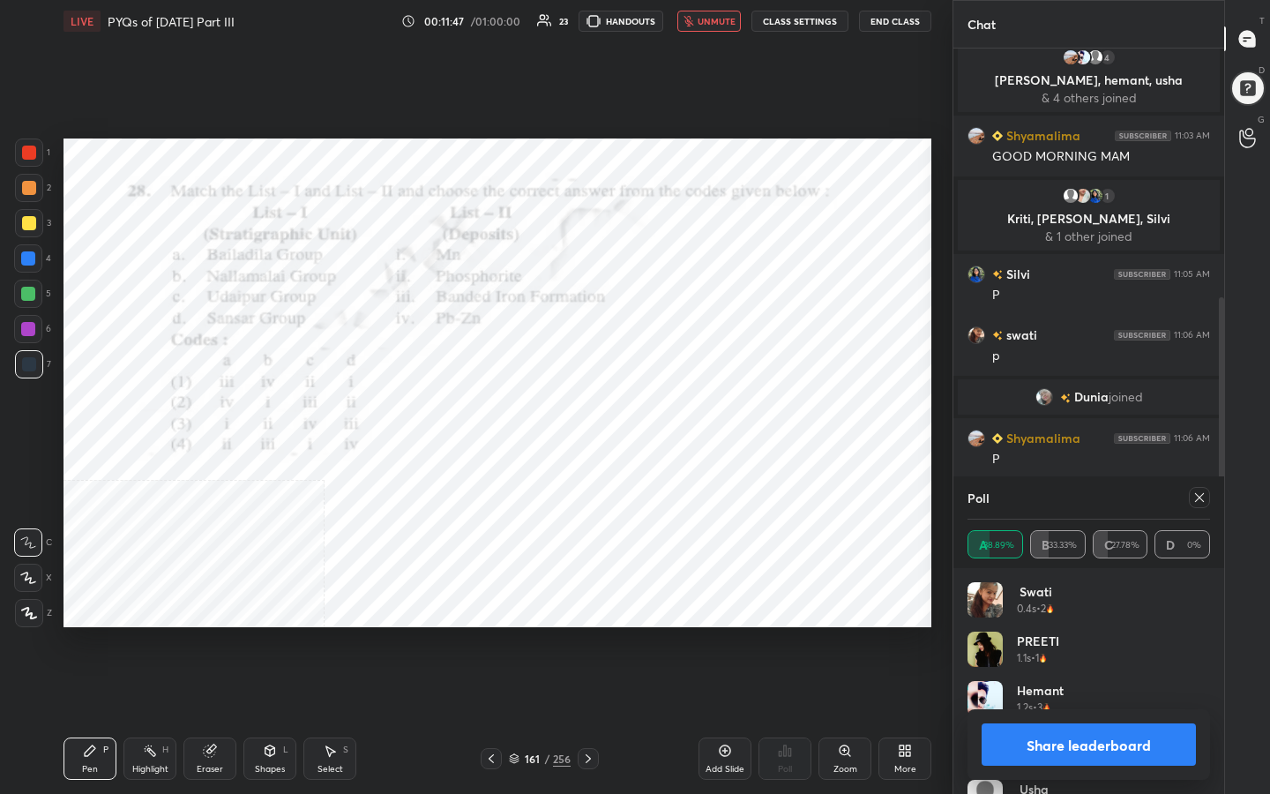
click at [1197, 497] on icon at bounding box center [1199, 497] width 14 height 14
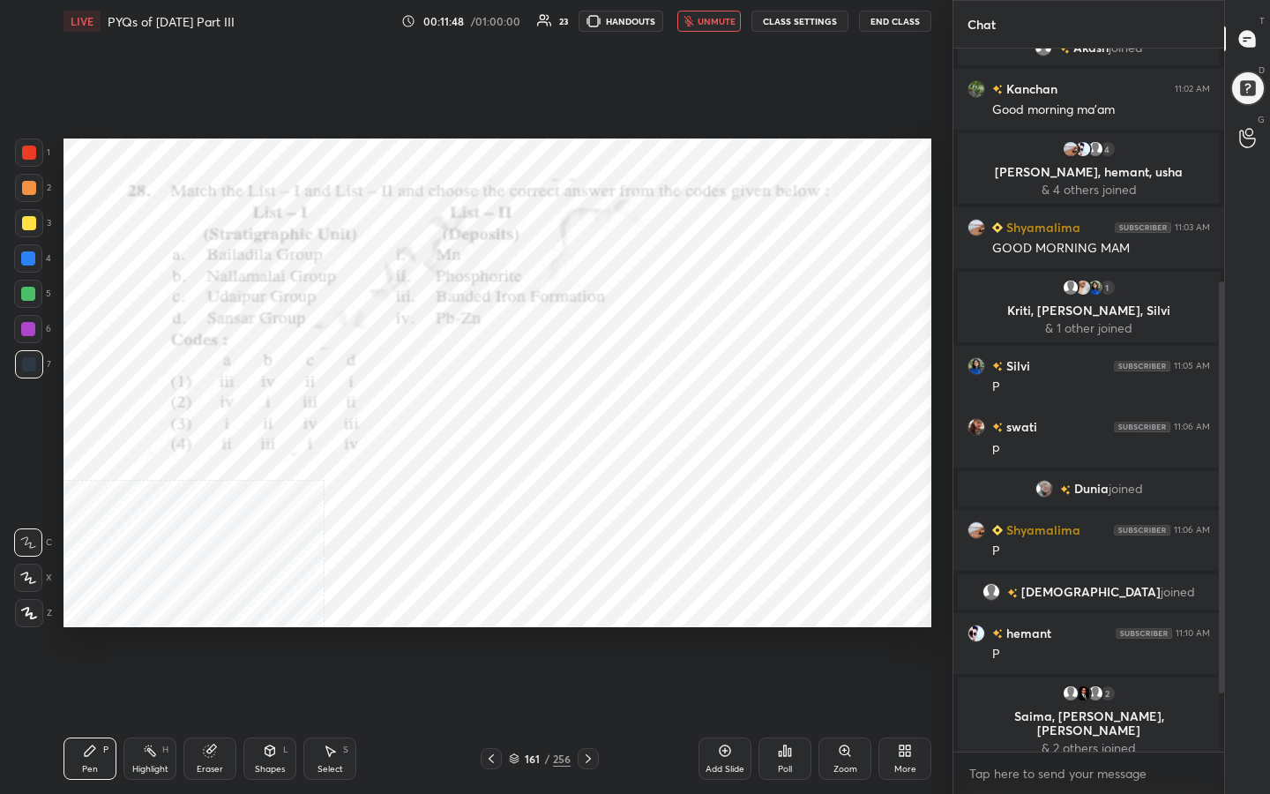
scroll to position [6, 6]
click at [708, 22] on span "unmute" at bounding box center [717, 21] width 38 height 12
click at [517, 634] on icon at bounding box center [514, 758] width 11 height 11
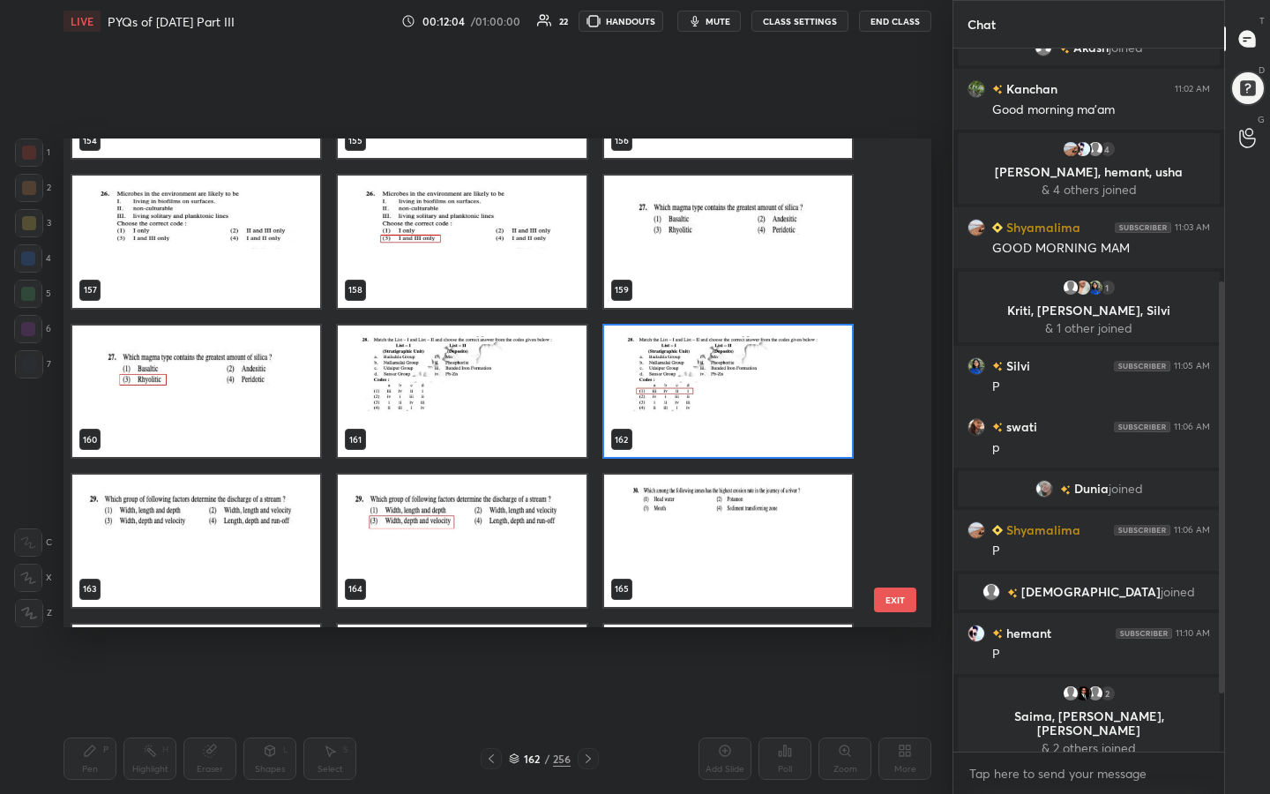
scroll to position [7745, 0]
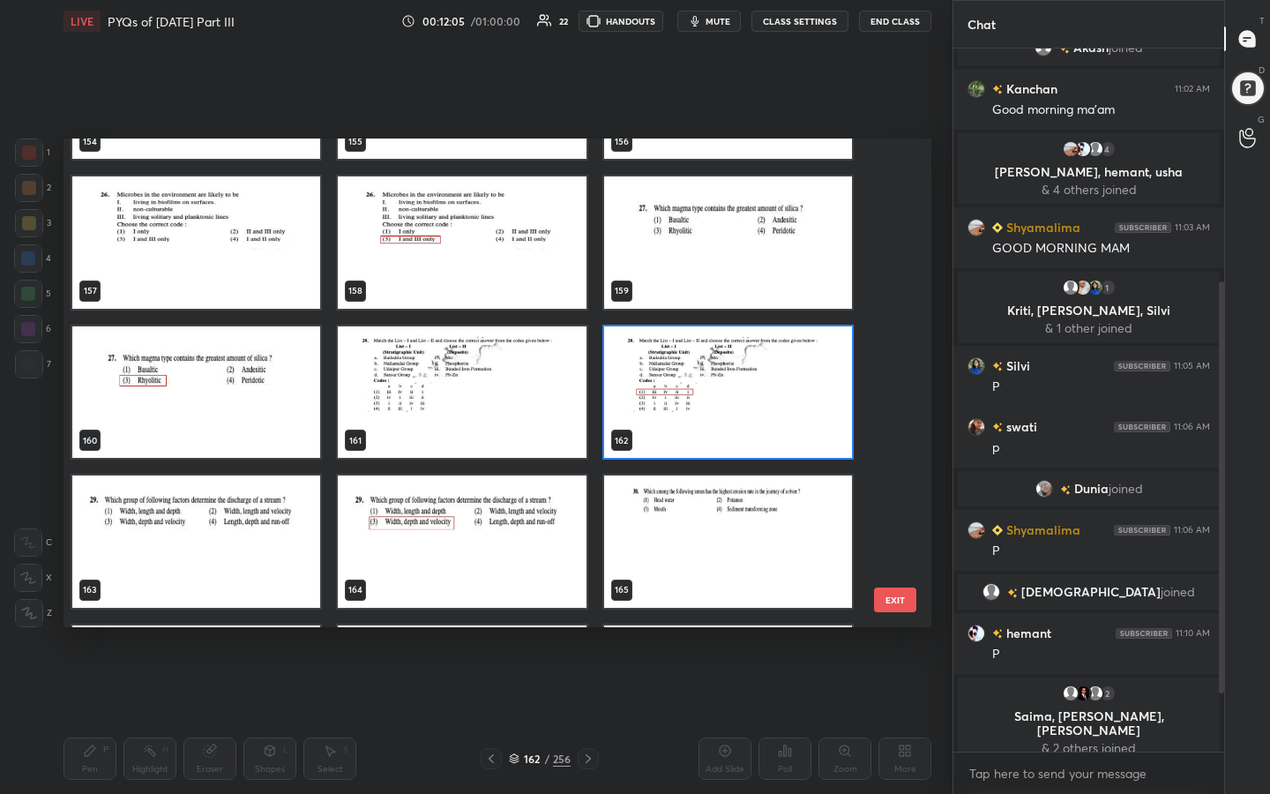
click at [213, 531] on img "grid" at bounding box center [196, 541] width 248 height 132
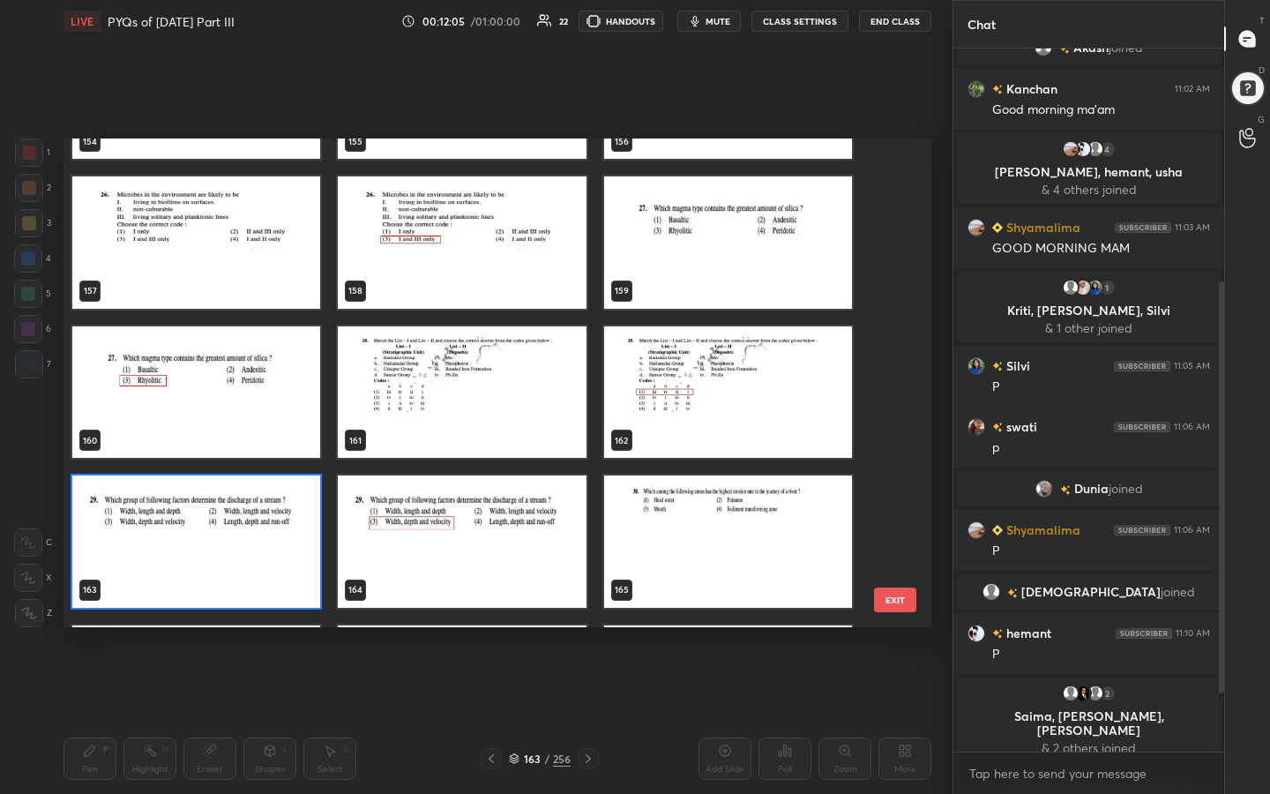
click at [213, 531] on img "grid" at bounding box center [196, 541] width 248 height 132
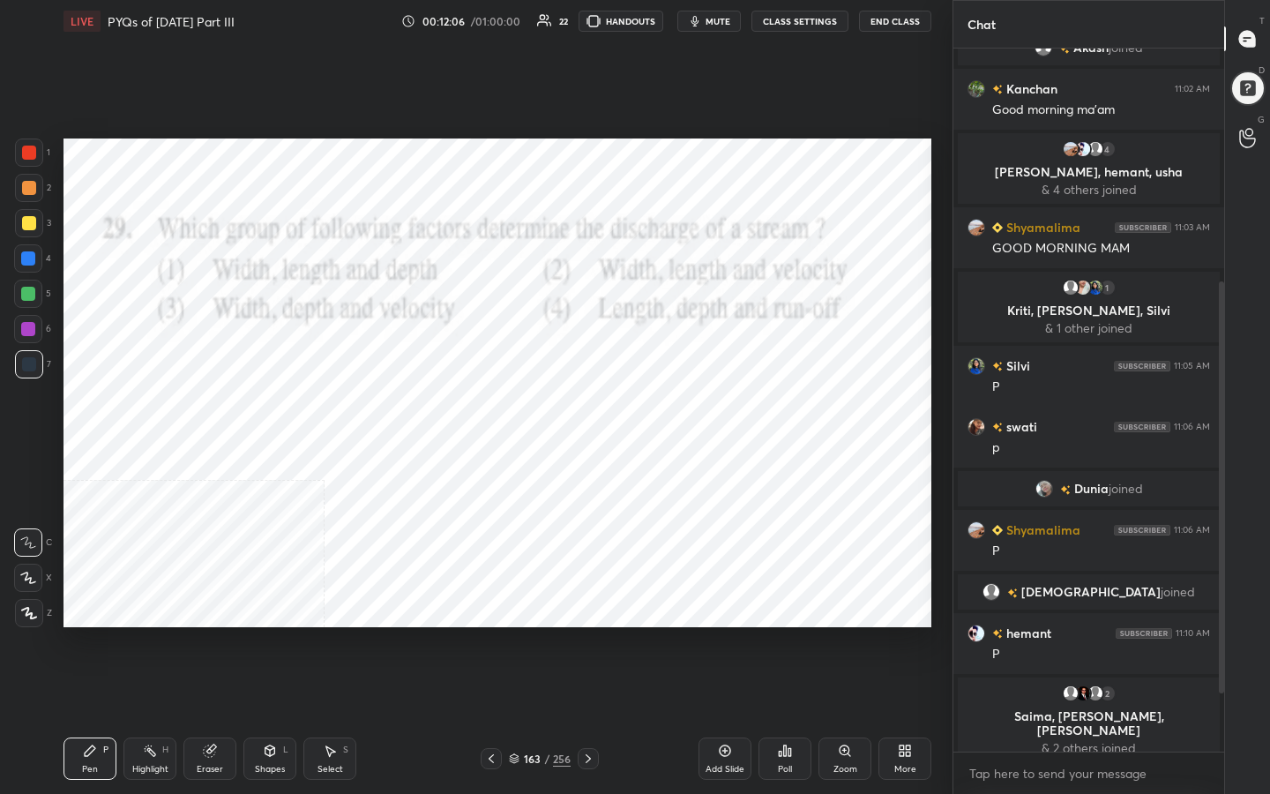
click at [708, 13] on button "mute" at bounding box center [709, 21] width 64 height 21
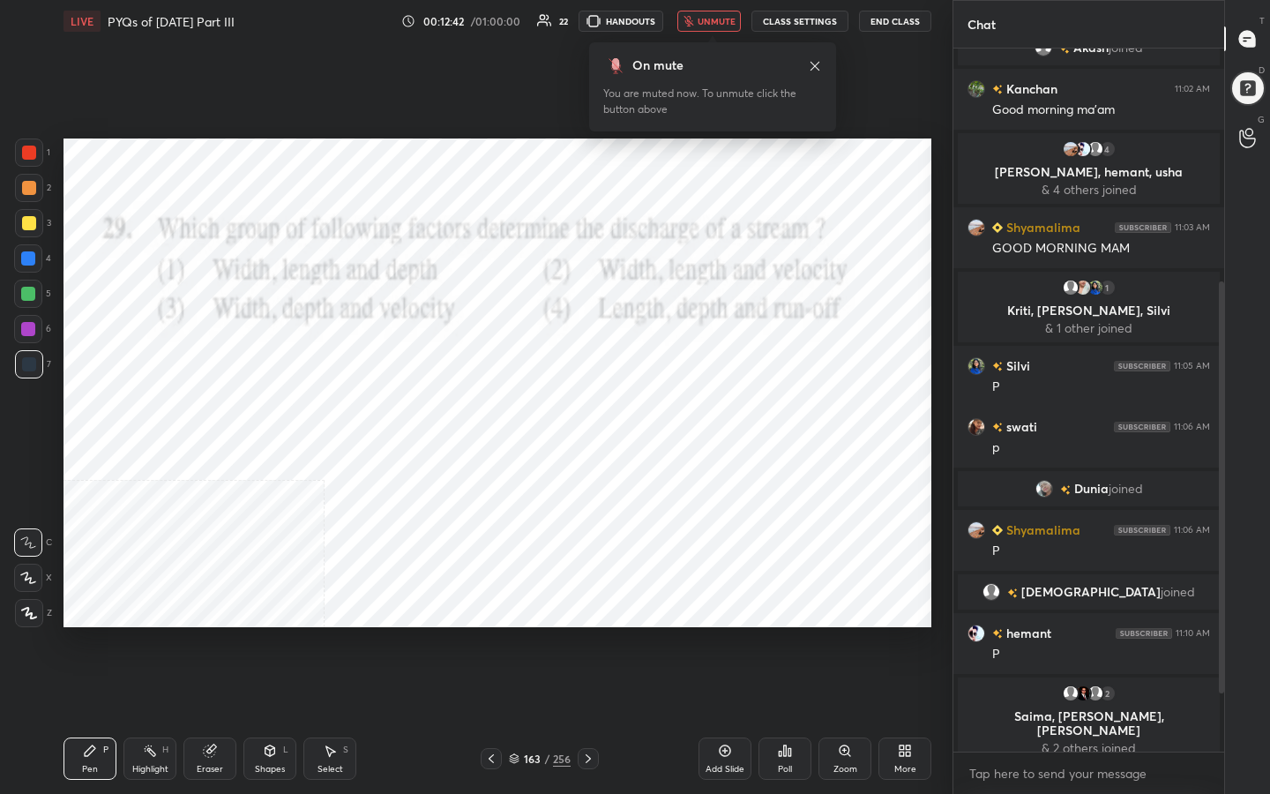
click at [512, 634] on div "163 / 256" at bounding box center [540, 759] width 62 height 16
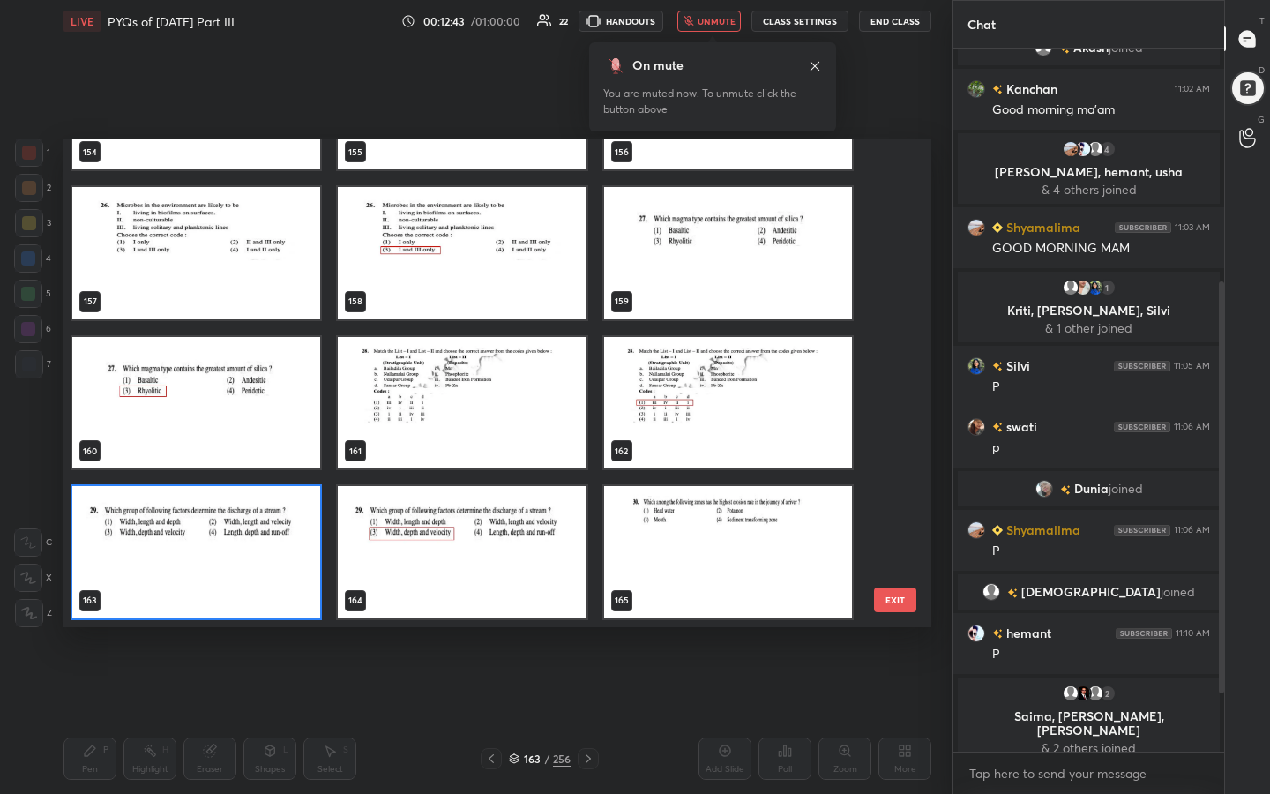
scroll to position [482, 859]
click at [255, 532] on img "grid" at bounding box center [196, 552] width 248 height 132
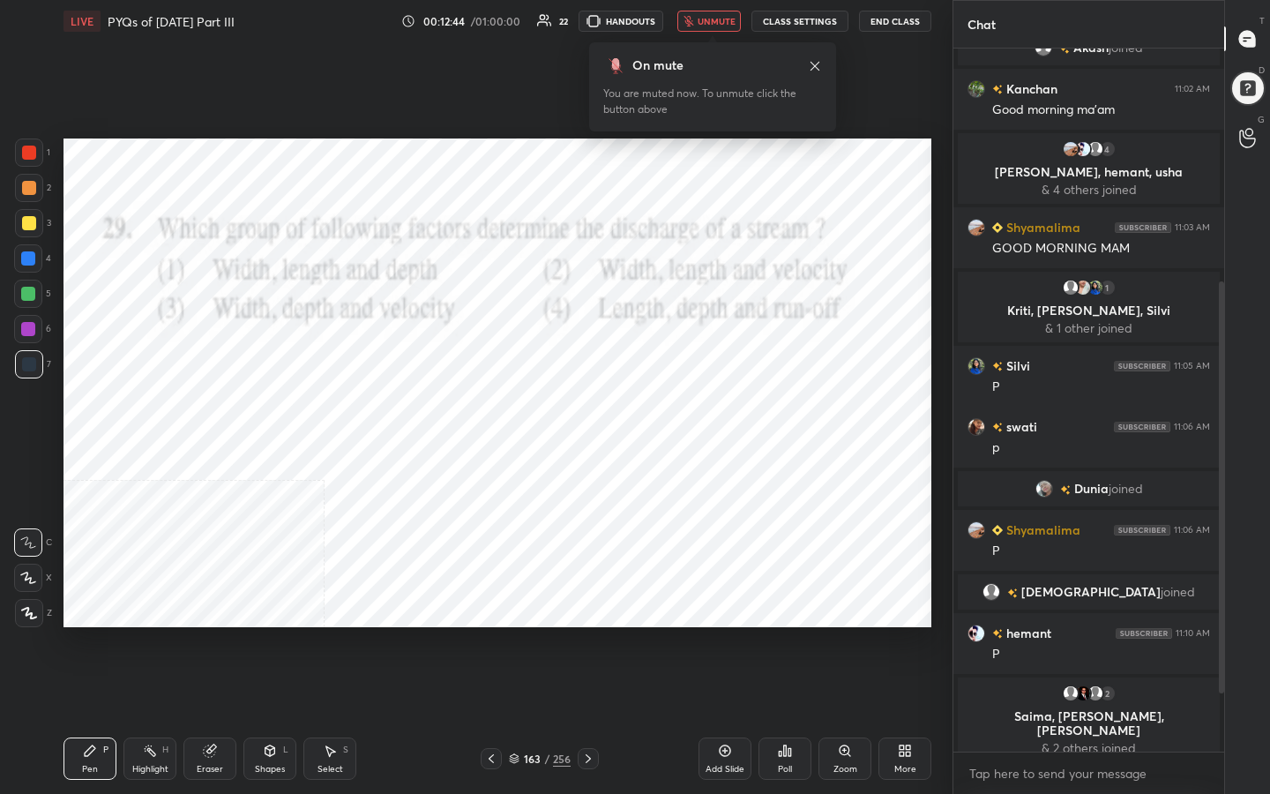
click at [786, 634] on icon at bounding box center [785, 751] width 14 height 14
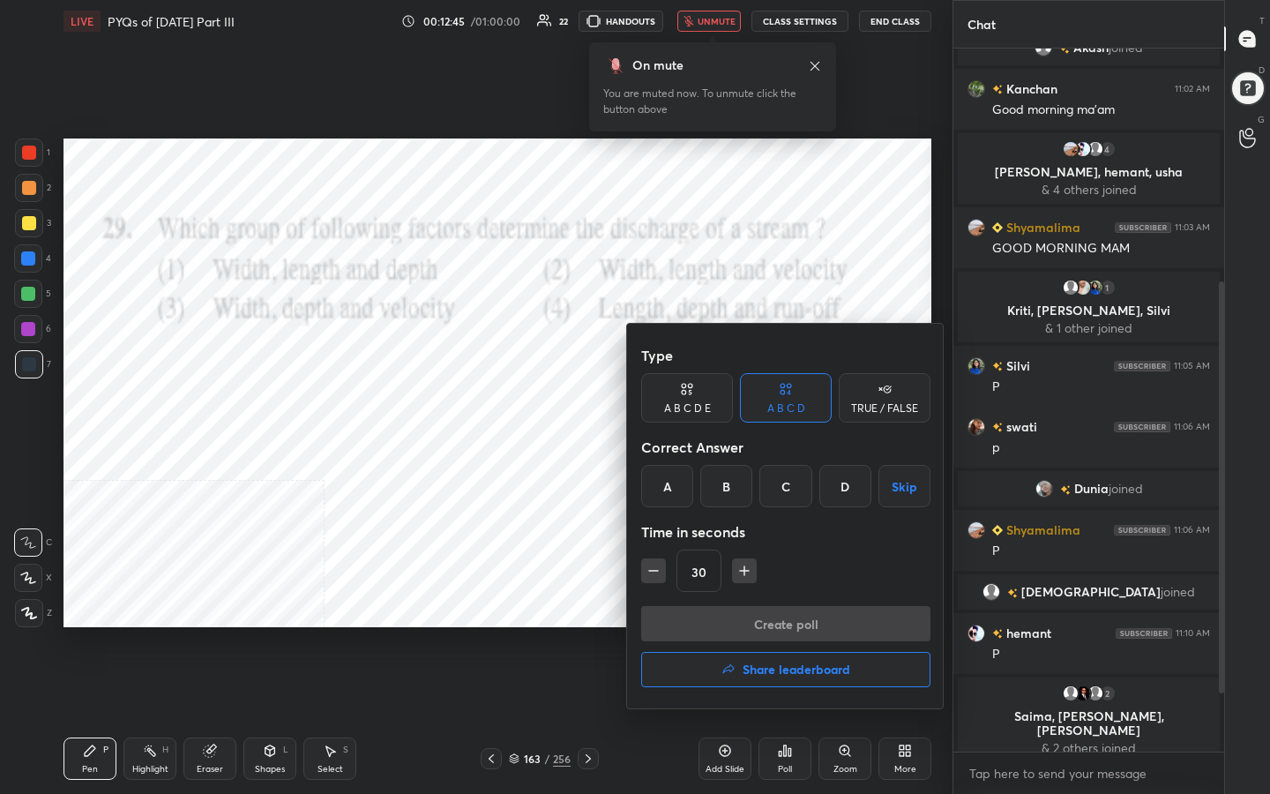
click at [781, 475] on div "C" at bounding box center [785, 486] width 52 height 42
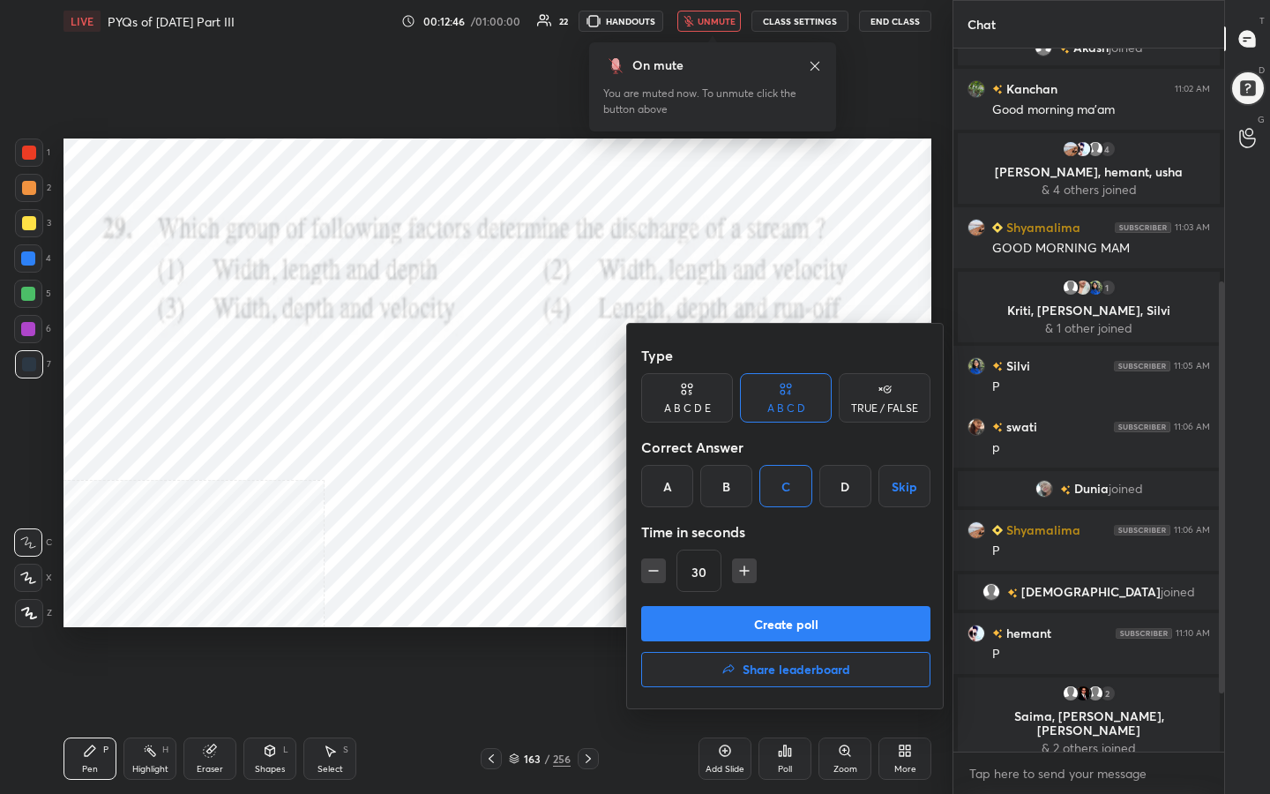
click at [819, 627] on button "Create poll" at bounding box center [785, 623] width 289 height 35
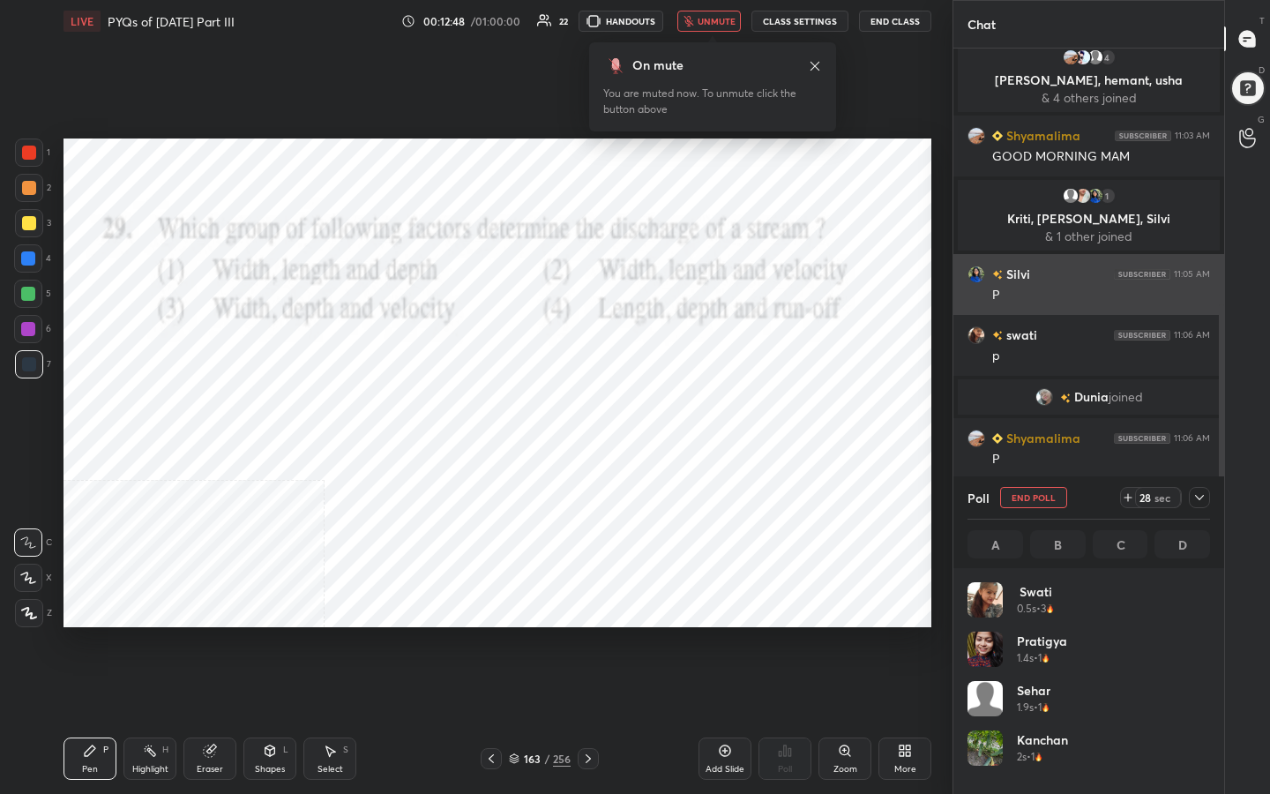
scroll to position [206, 237]
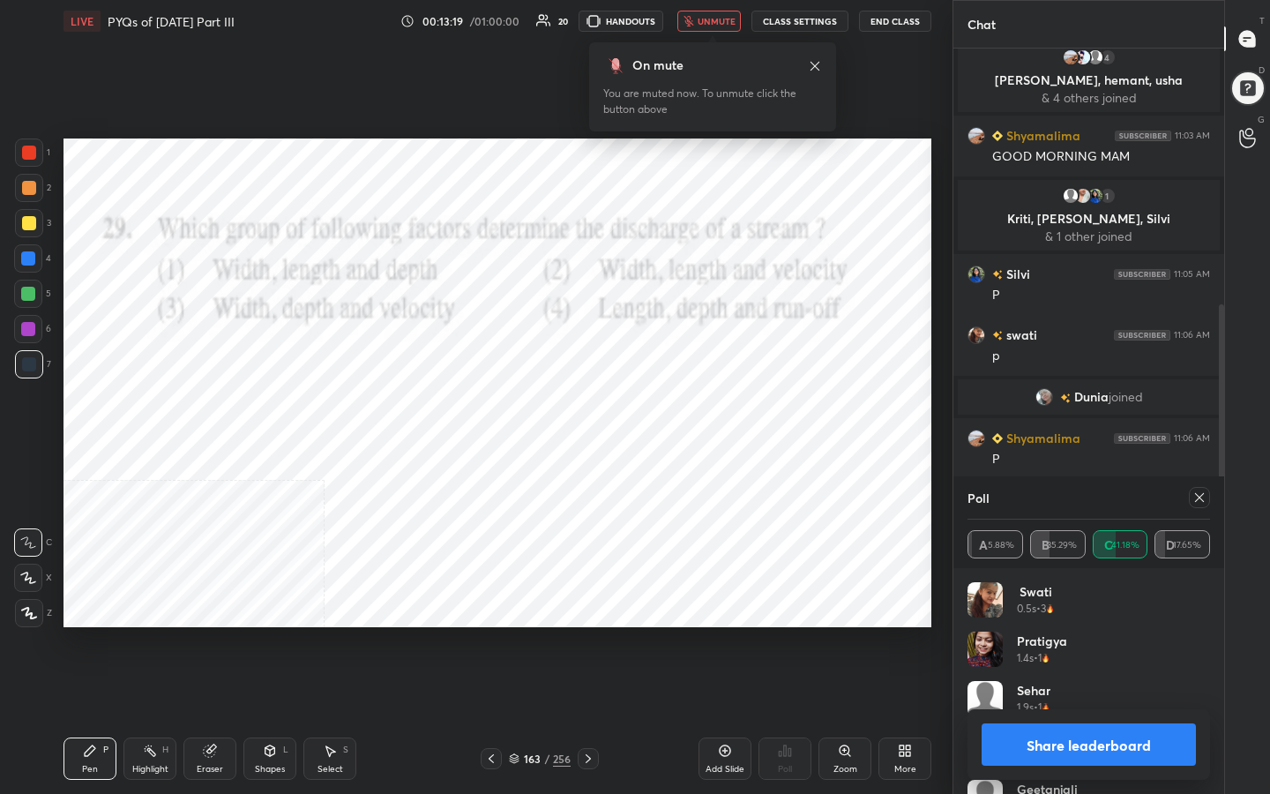
click at [1197, 497] on icon at bounding box center [1199, 497] width 14 height 14
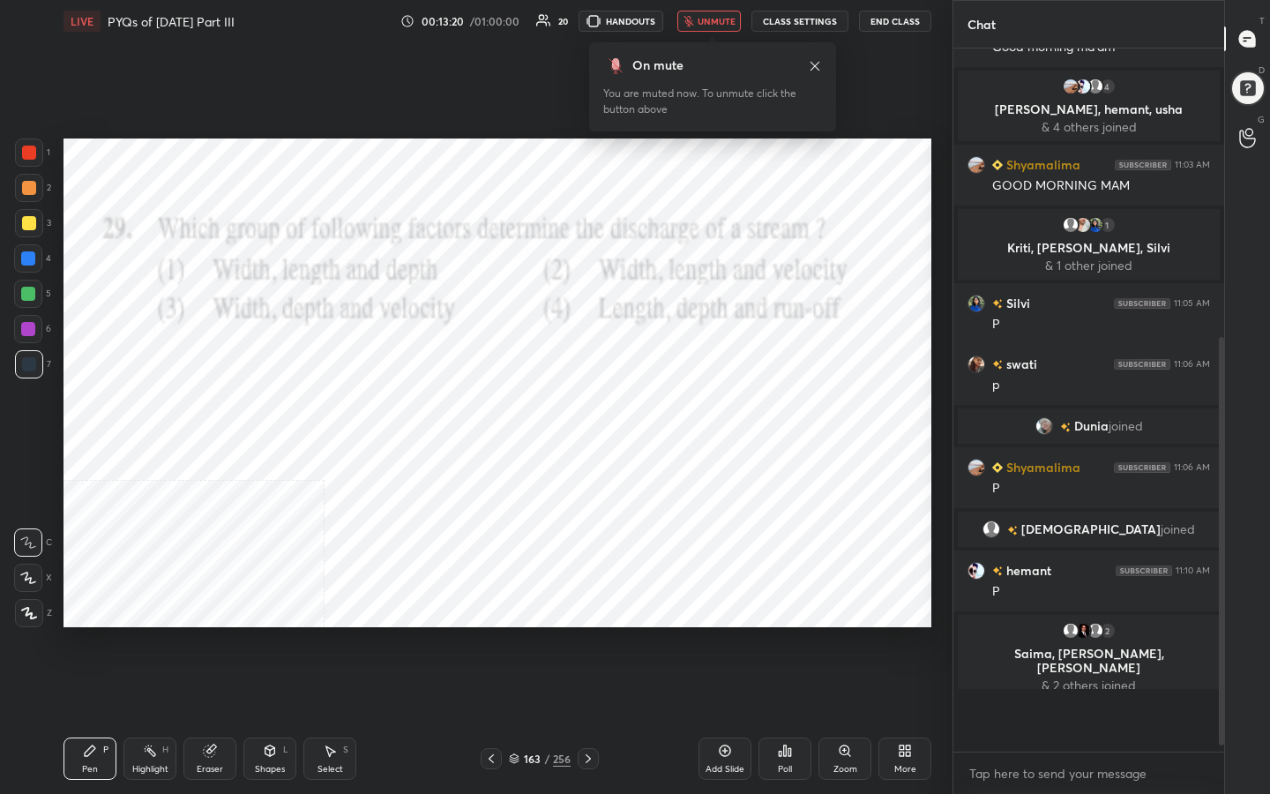
scroll to position [348, 0]
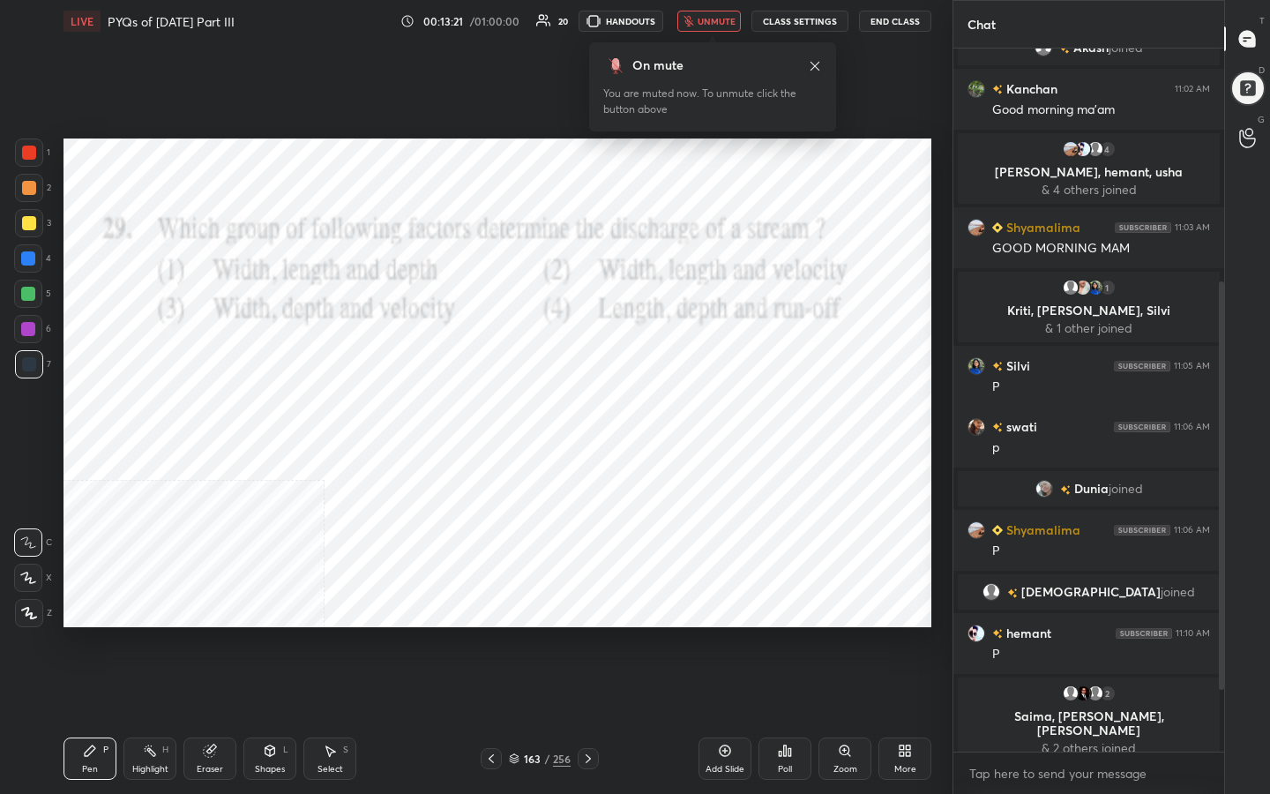
click at [723, 26] on span "unmute" at bounding box center [717, 21] width 38 height 12
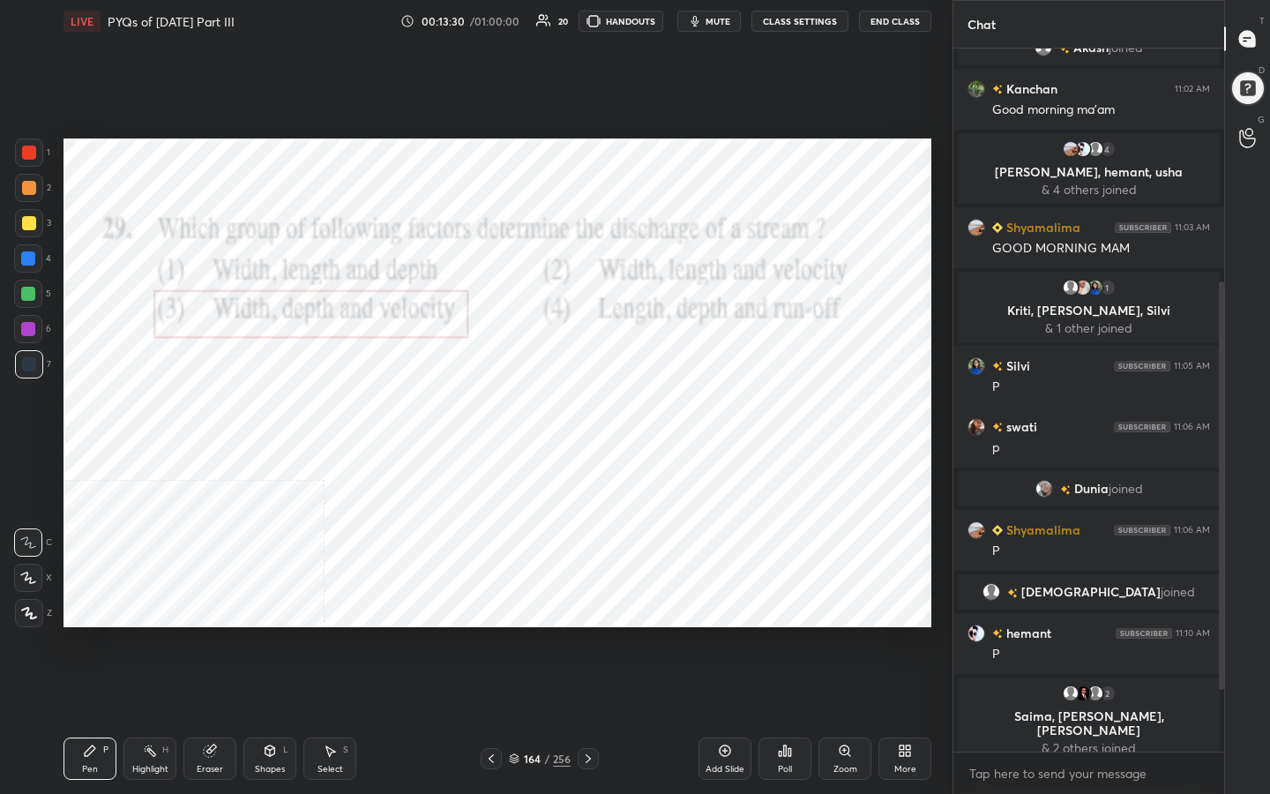
click at [513, 634] on icon at bounding box center [514, 758] width 11 height 11
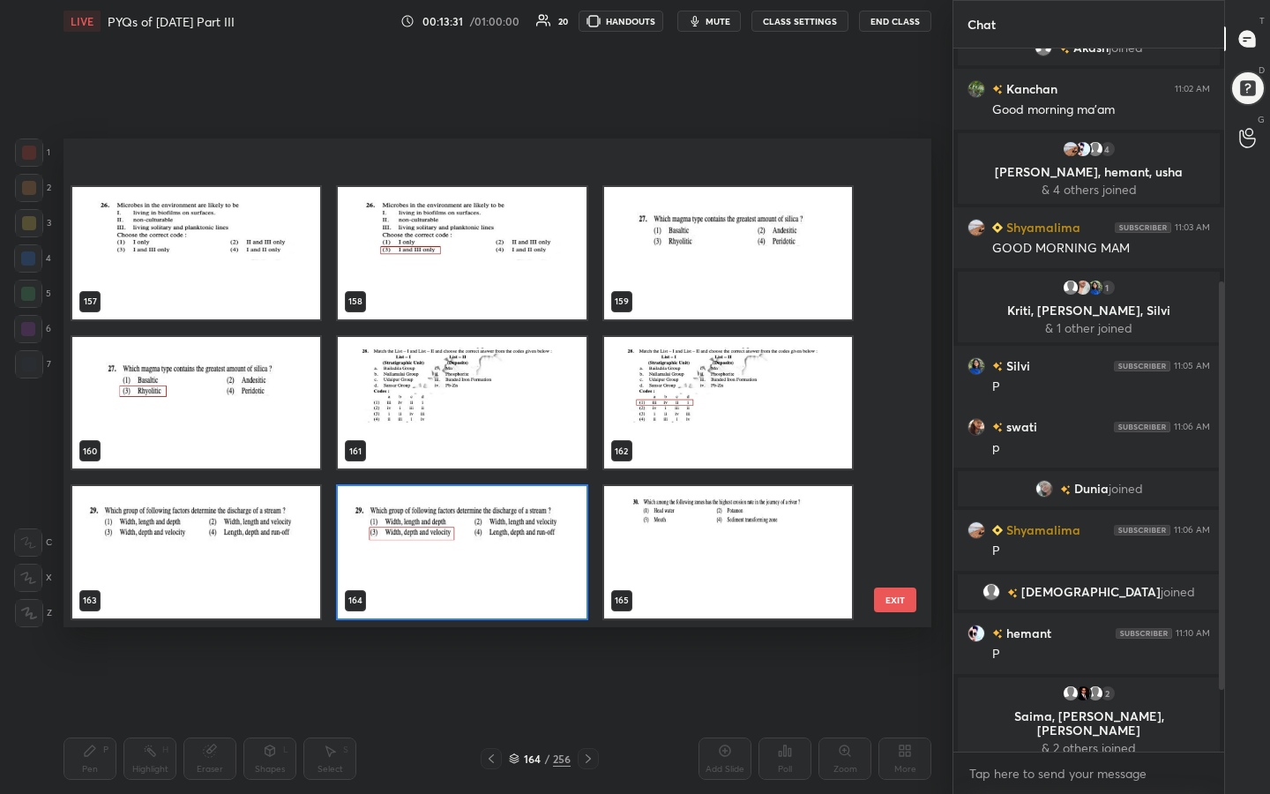
scroll to position [7874, 0]
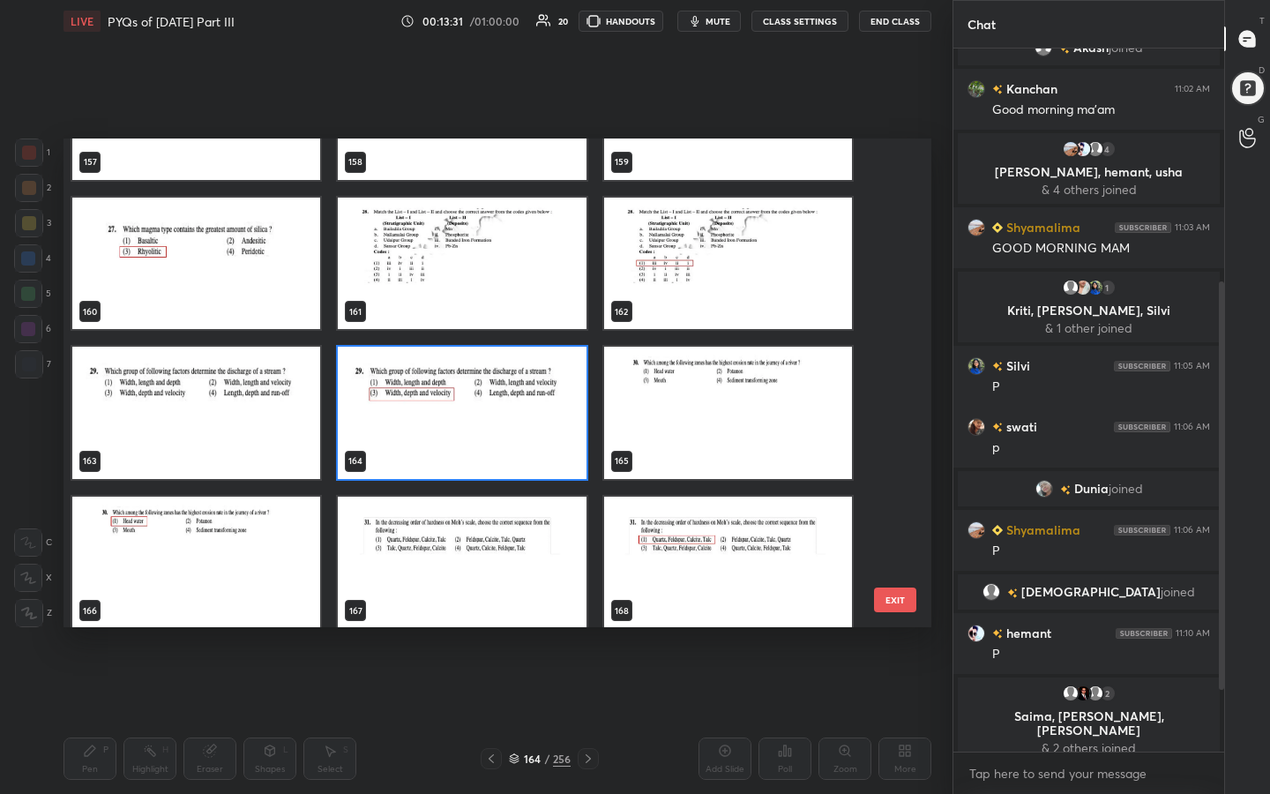
click at [706, 399] on img "grid" at bounding box center [728, 413] width 248 height 132
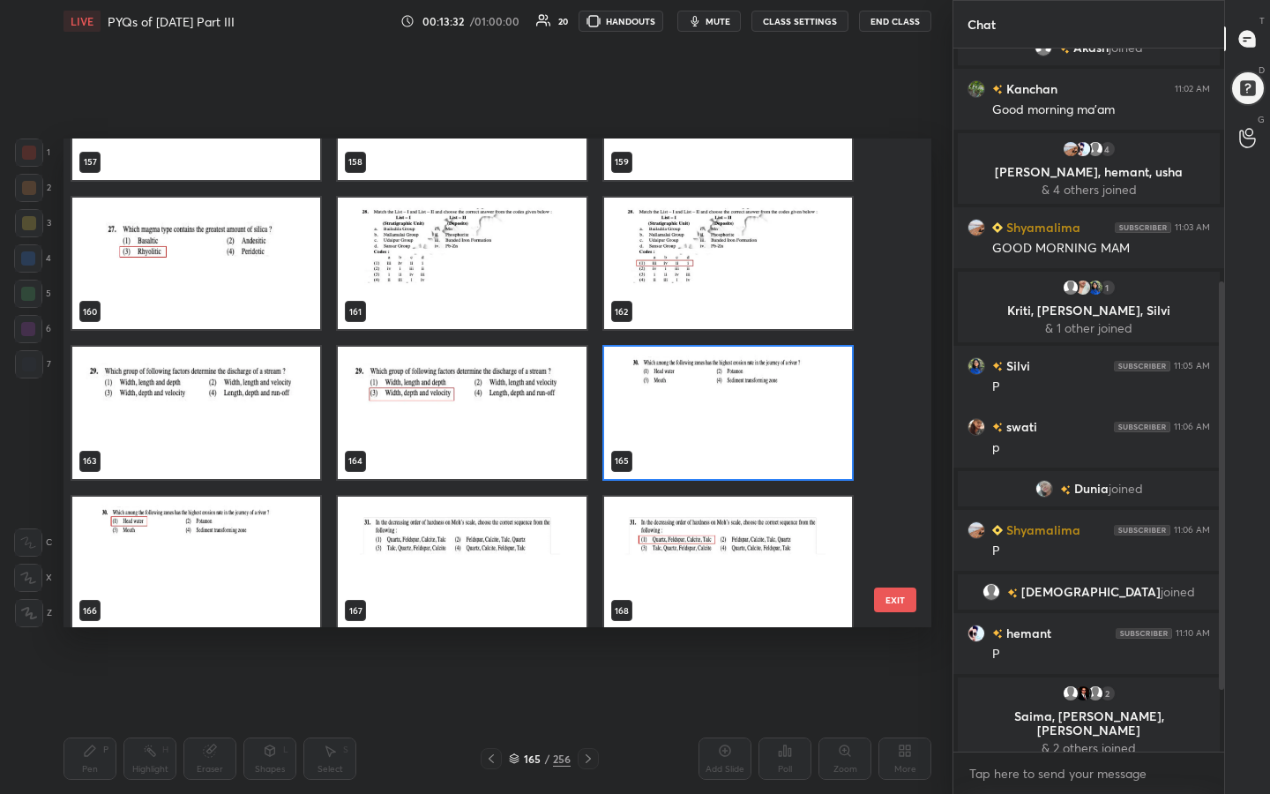
click at [706, 399] on img "grid" at bounding box center [728, 413] width 248 height 132
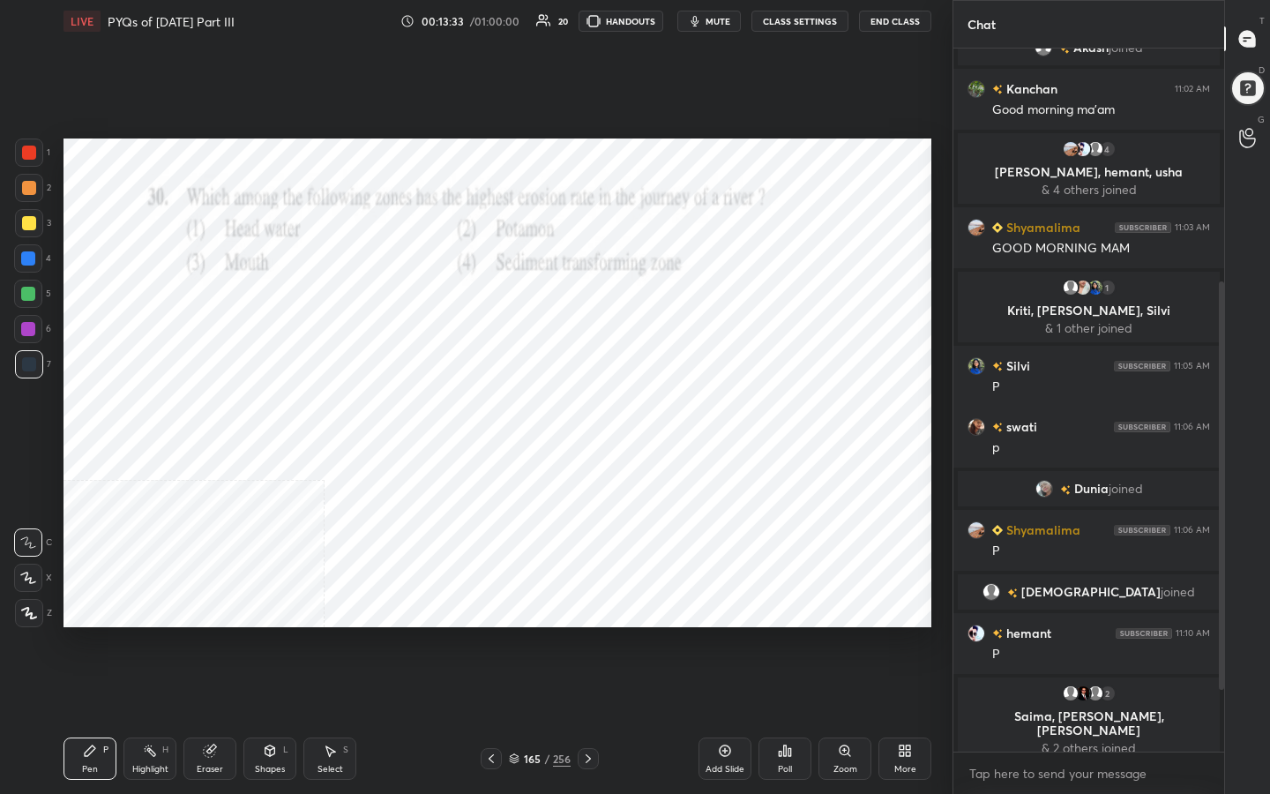
click at [730, 23] on span "mute" at bounding box center [718, 21] width 25 height 12
click at [511, 634] on icon at bounding box center [514, 756] width 9 height 4
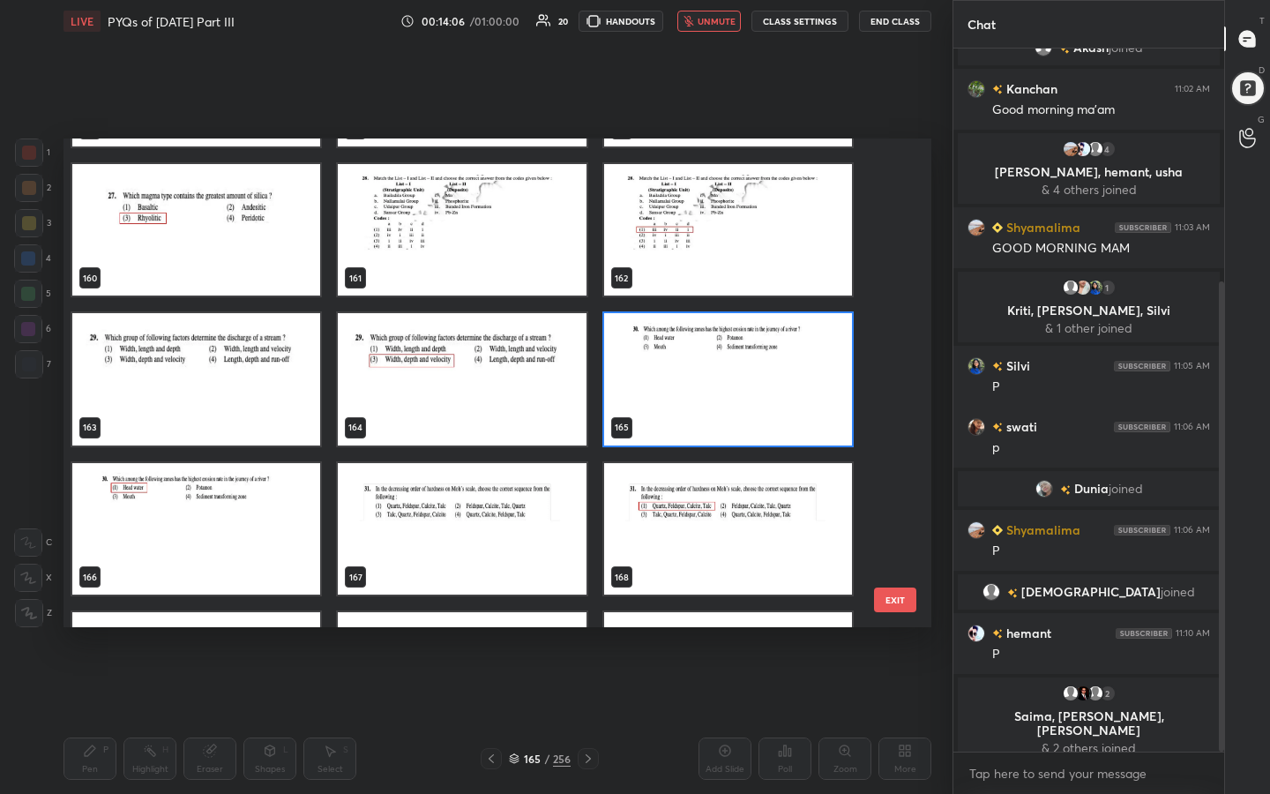
scroll to position [7924, 0]
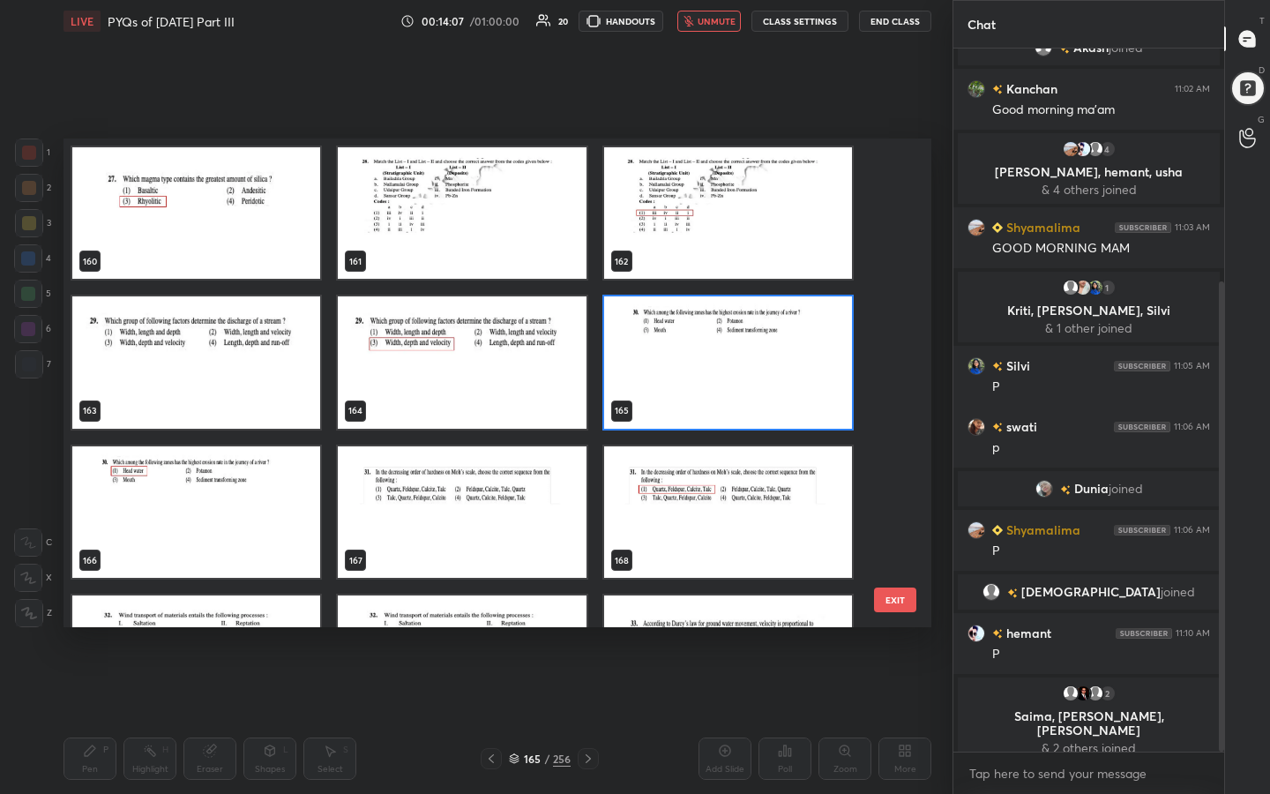
click at [740, 377] on img "grid" at bounding box center [728, 362] width 248 height 132
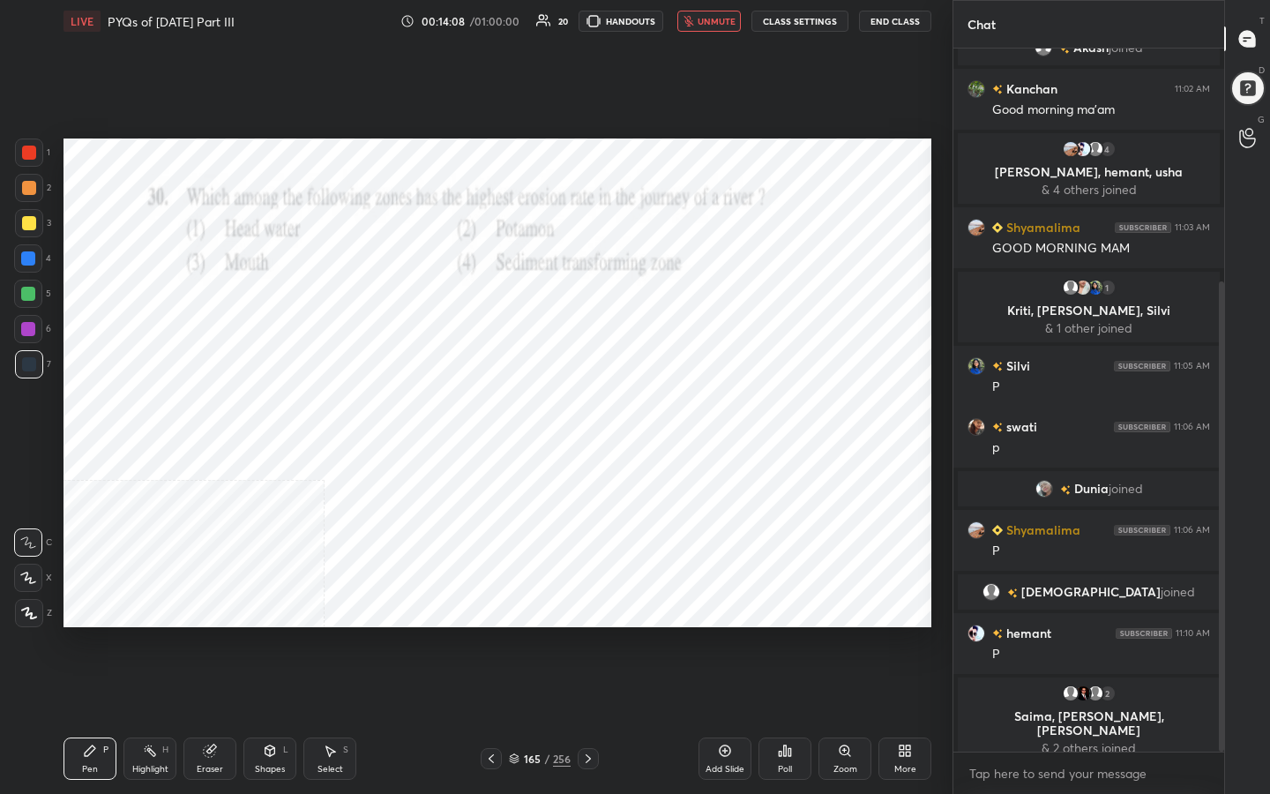
click at [788, 634] on div "Poll" at bounding box center [785, 758] width 53 height 42
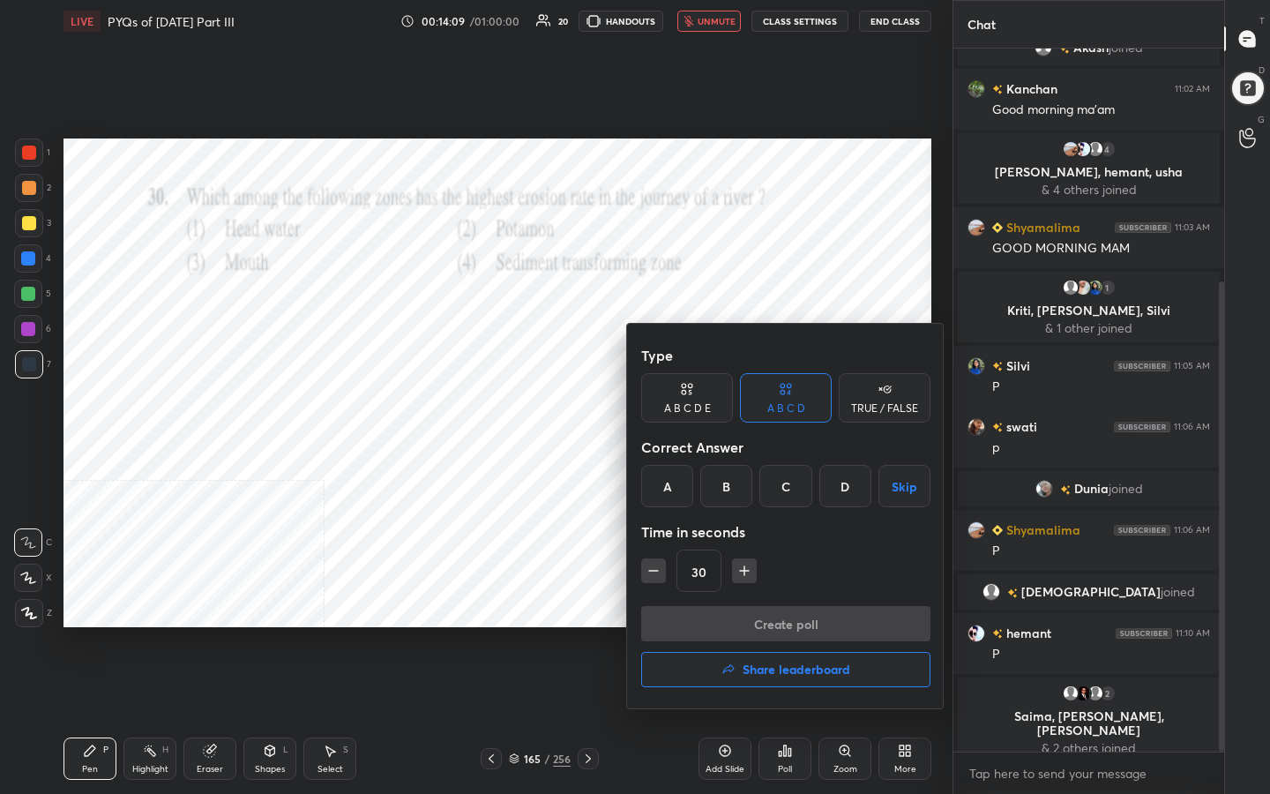
click at [664, 492] on div "A" at bounding box center [667, 486] width 52 height 42
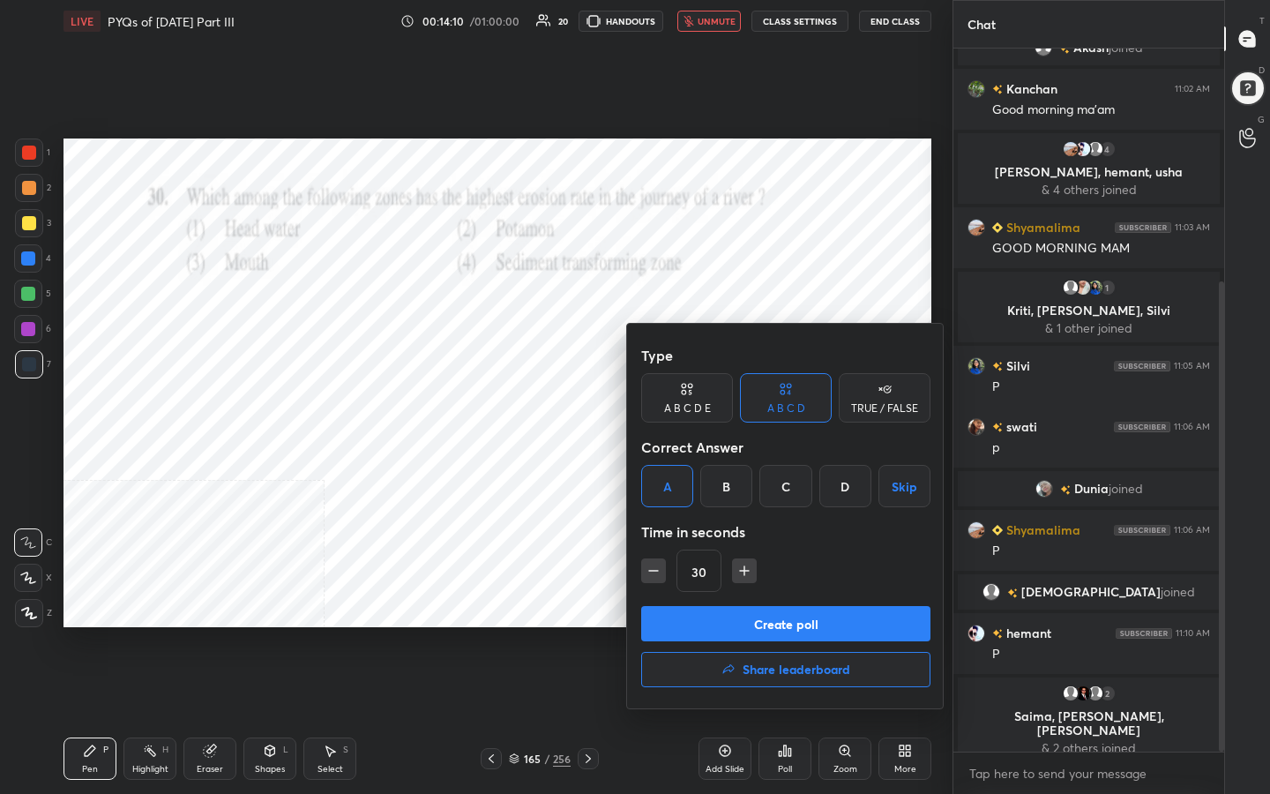
click at [756, 624] on button "Create poll" at bounding box center [785, 623] width 289 height 35
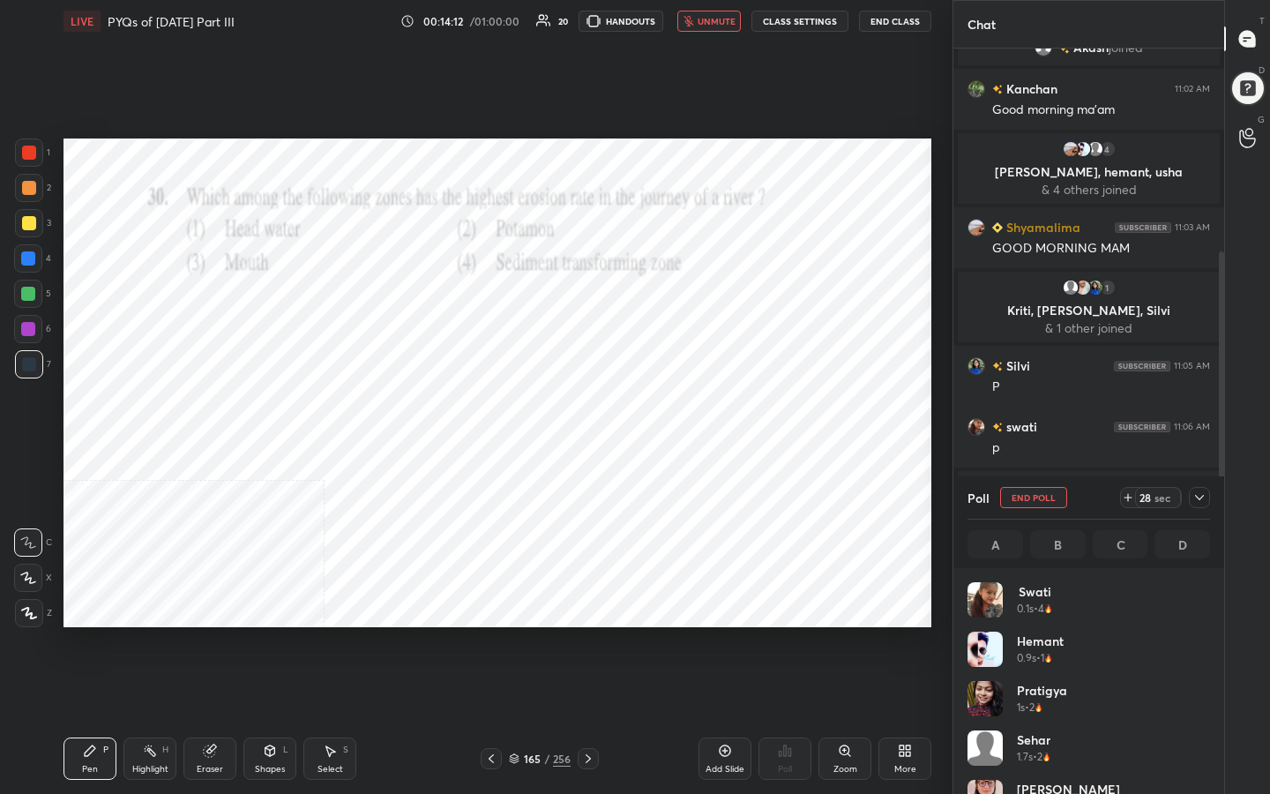
scroll to position [206, 237]
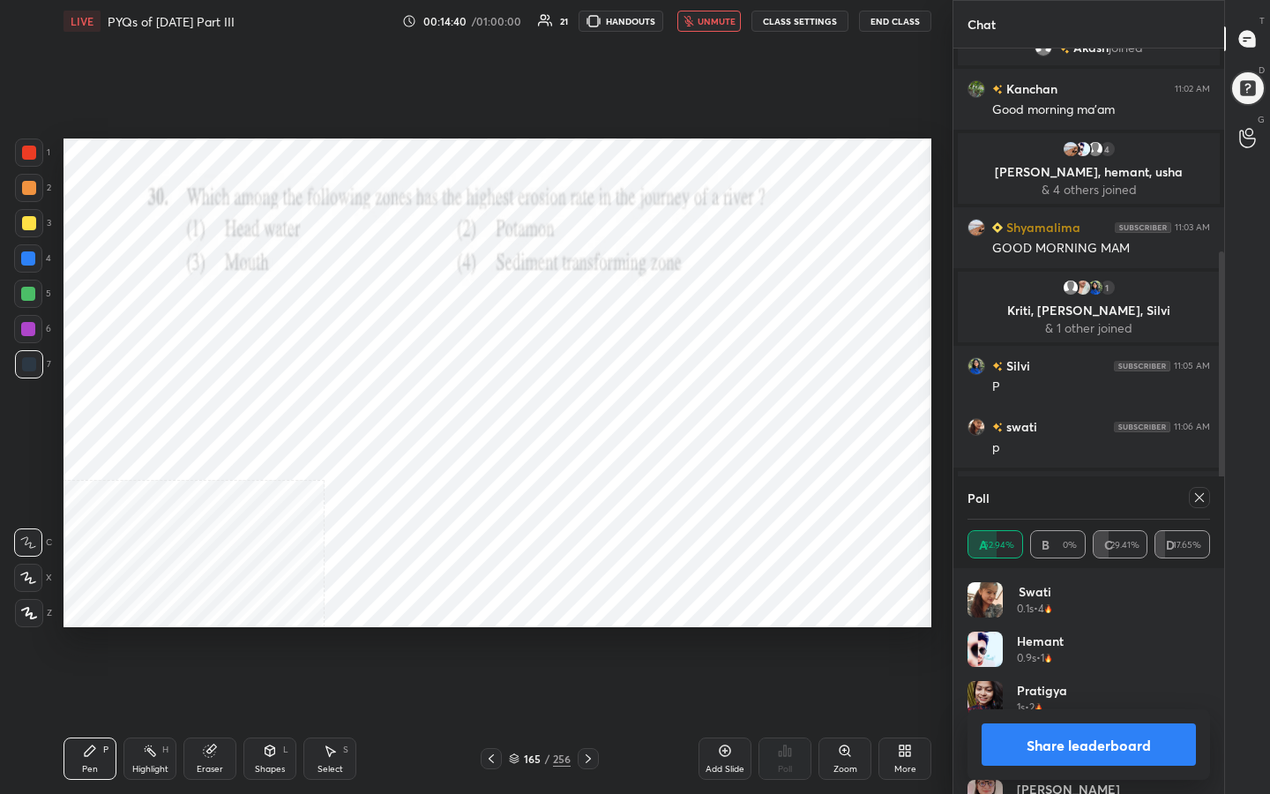
click at [1195, 499] on icon at bounding box center [1199, 497] width 14 height 14
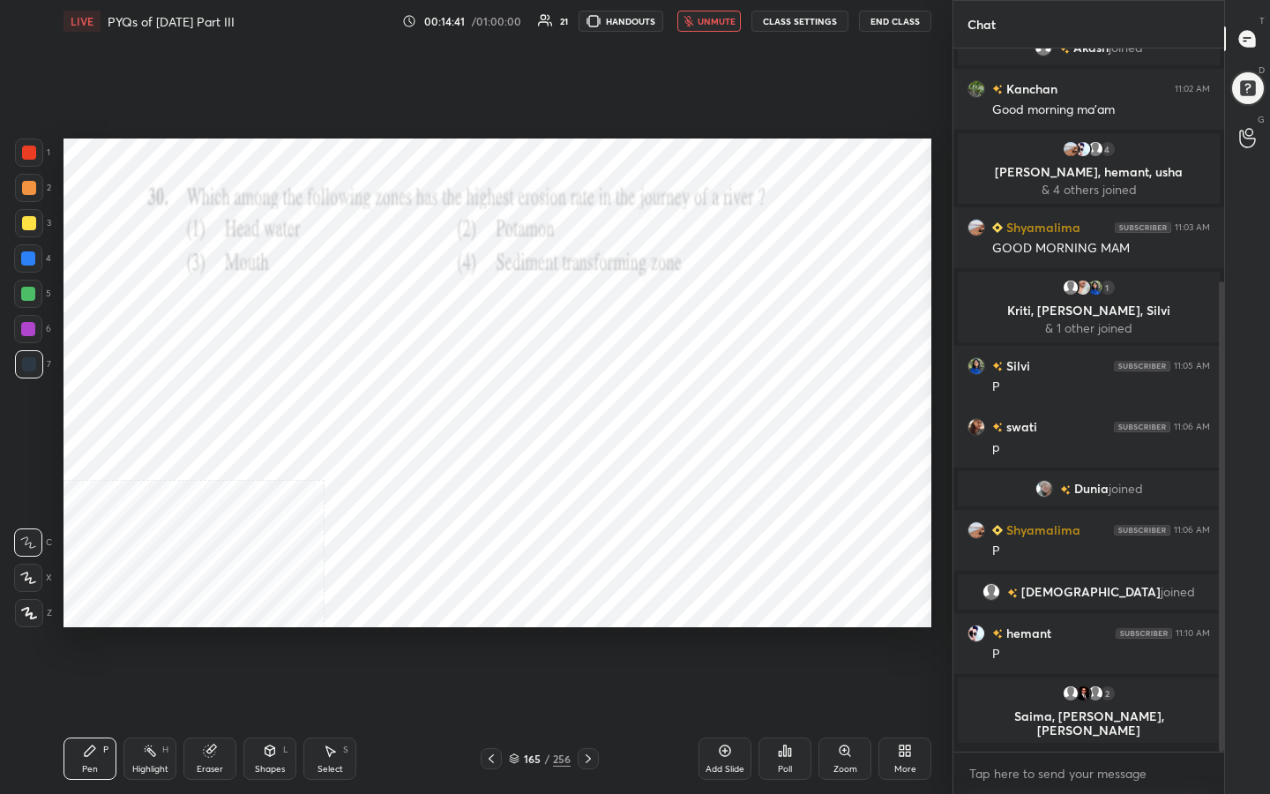
scroll to position [6, 6]
click at [716, 15] on span "unmute" at bounding box center [717, 21] width 38 height 12
click at [523, 634] on div "166" at bounding box center [532, 758] width 18 height 11
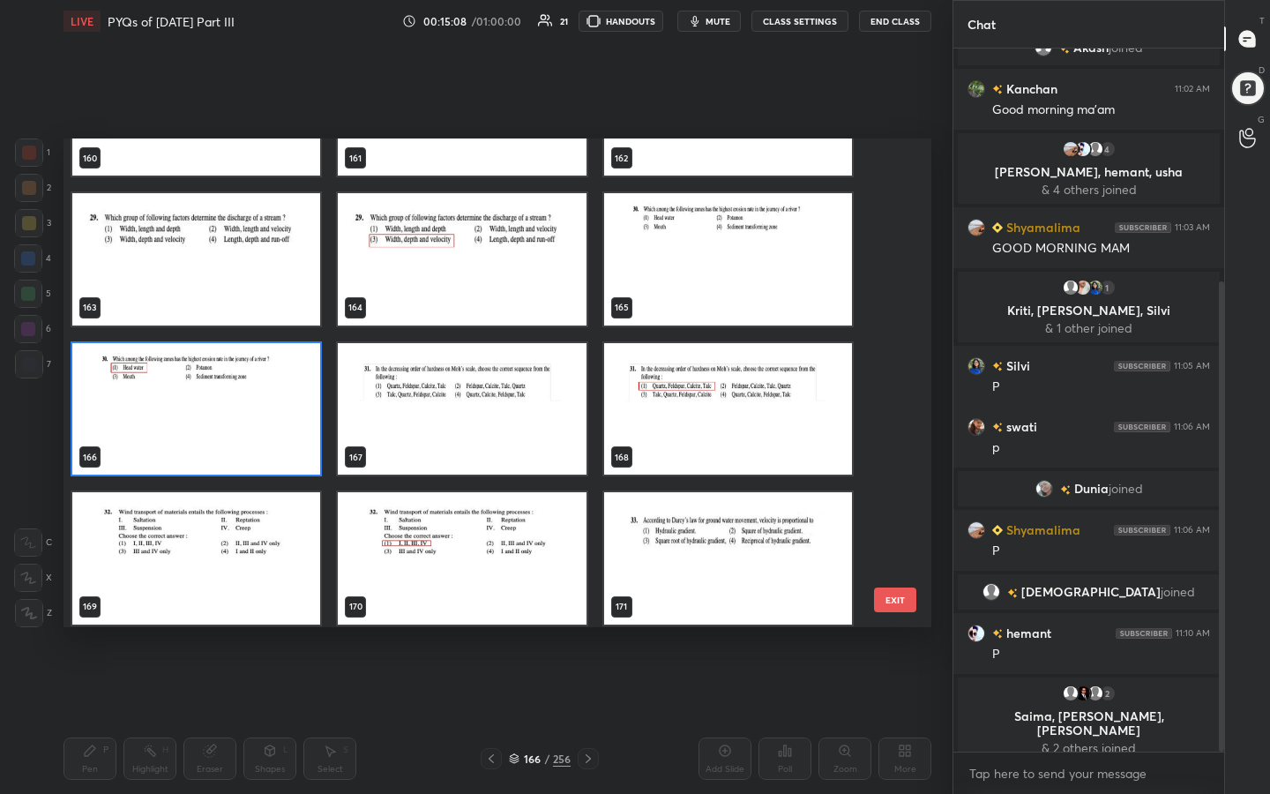
scroll to position [8026, 0]
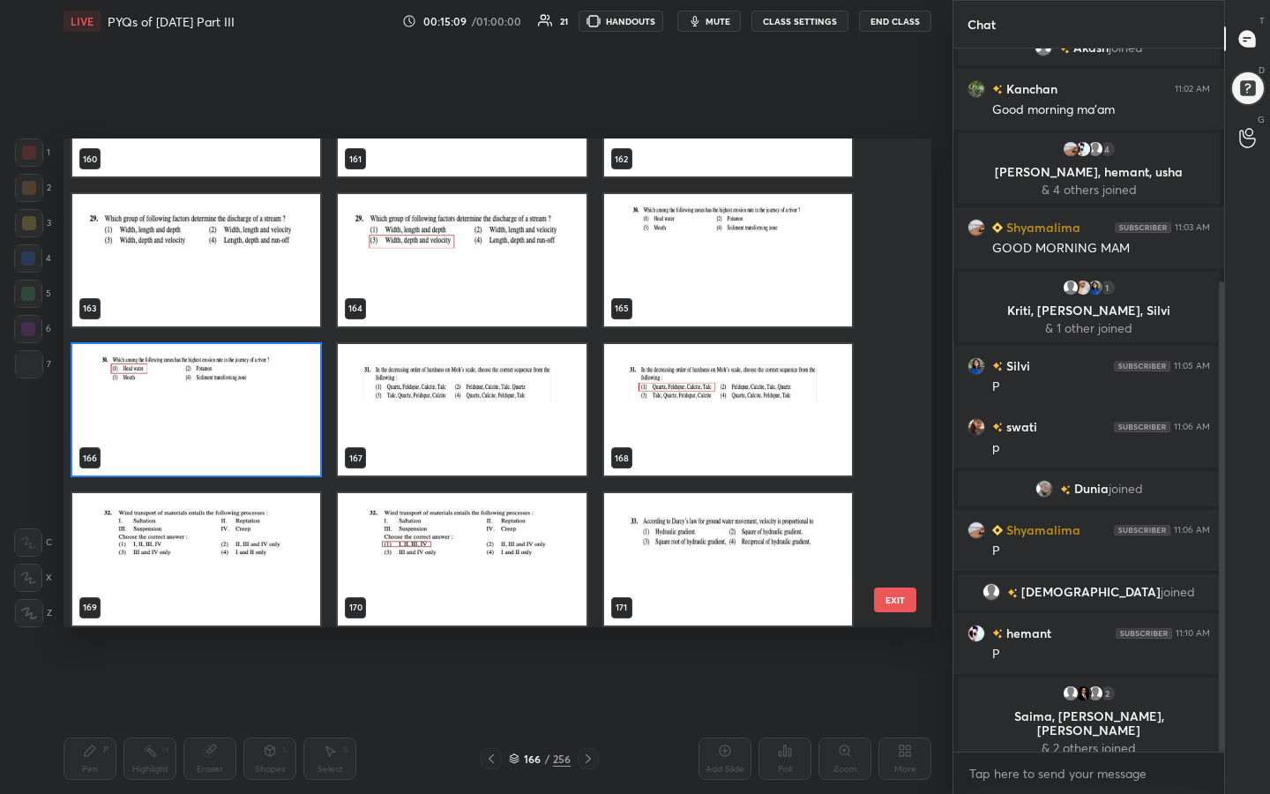
click at [500, 404] on img "grid" at bounding box center [462, 410] width 248 height 132
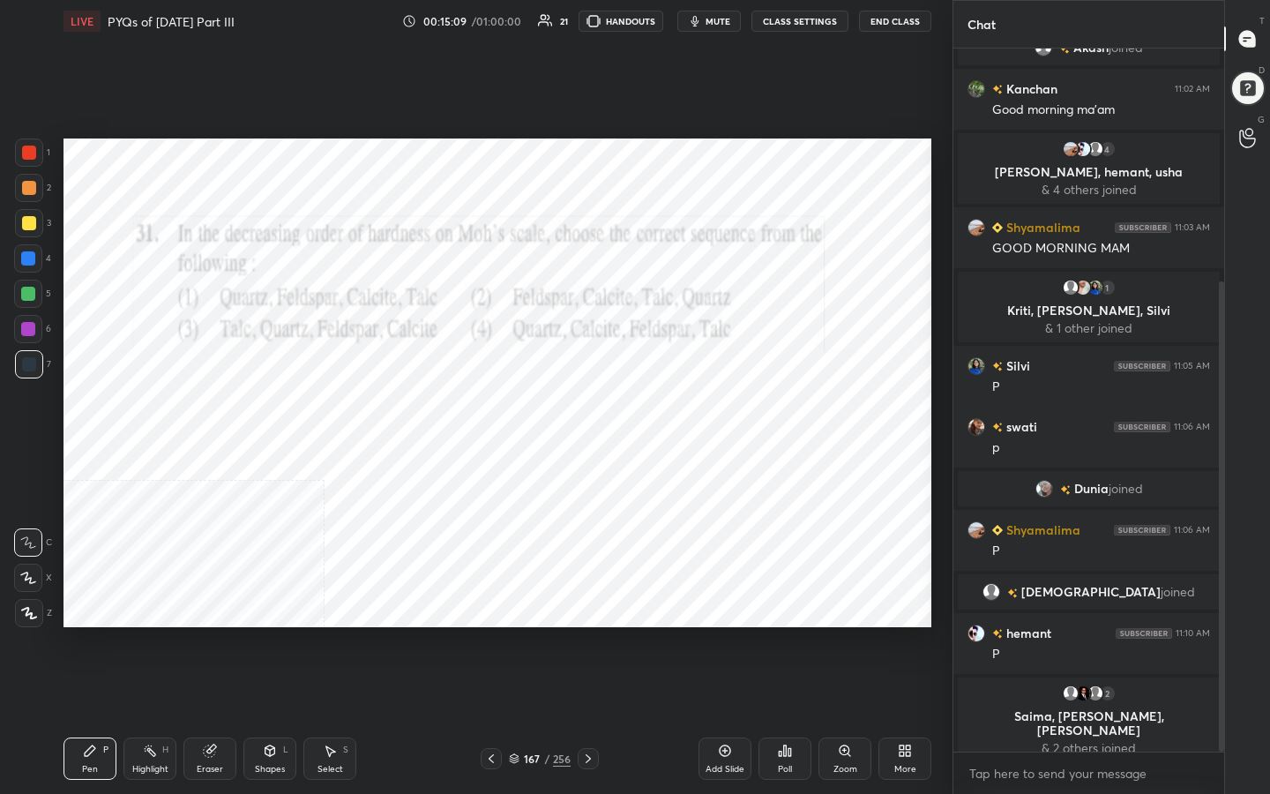
click at [500, 404] on img "grid" at bounding box center [462, 410] width 248 height 132
click at [699, 20] on icon "button" at bounding box center [696, 21] width 8 height 11
click at [517, 634] on icon at bounding box center [514, 761] width 9 height 3
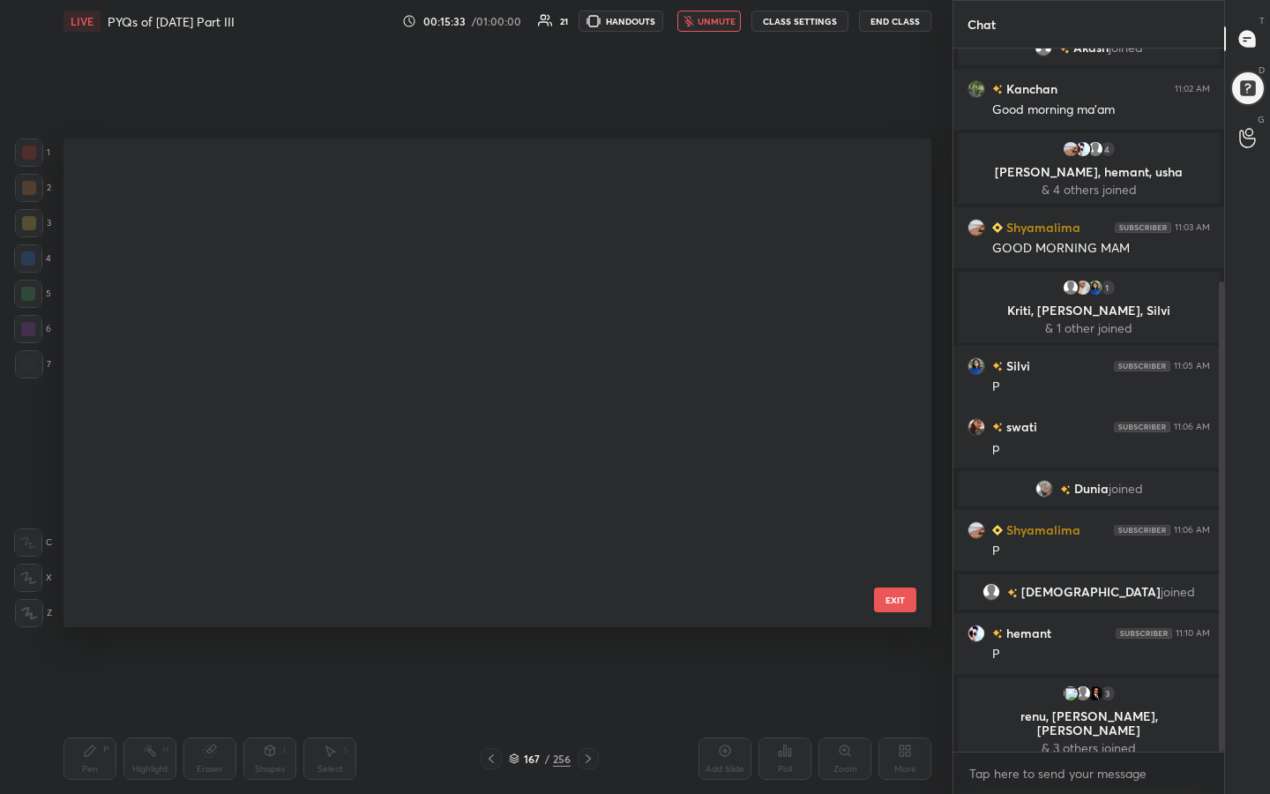
scroll to position [482, 859]
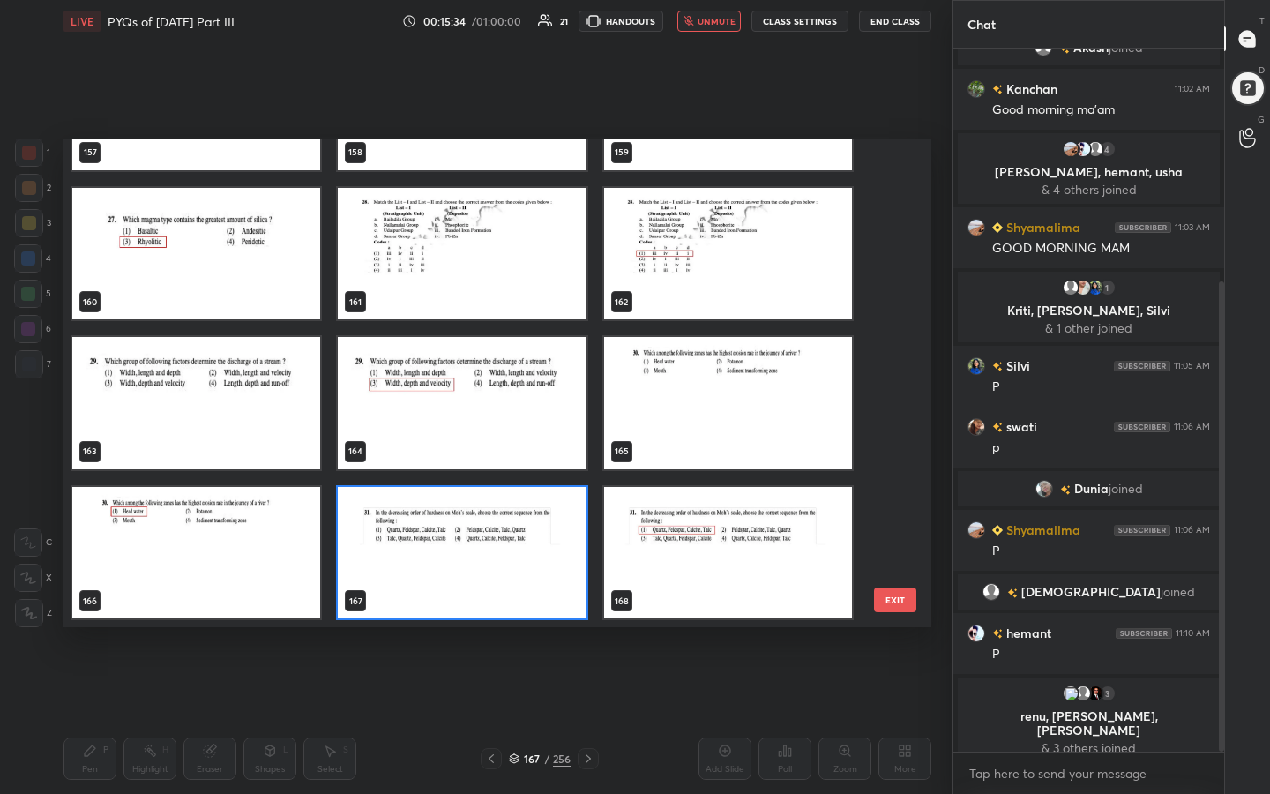
click at [442, 554] on img "grid" at bounding box center [462, 553] width 248 height 132
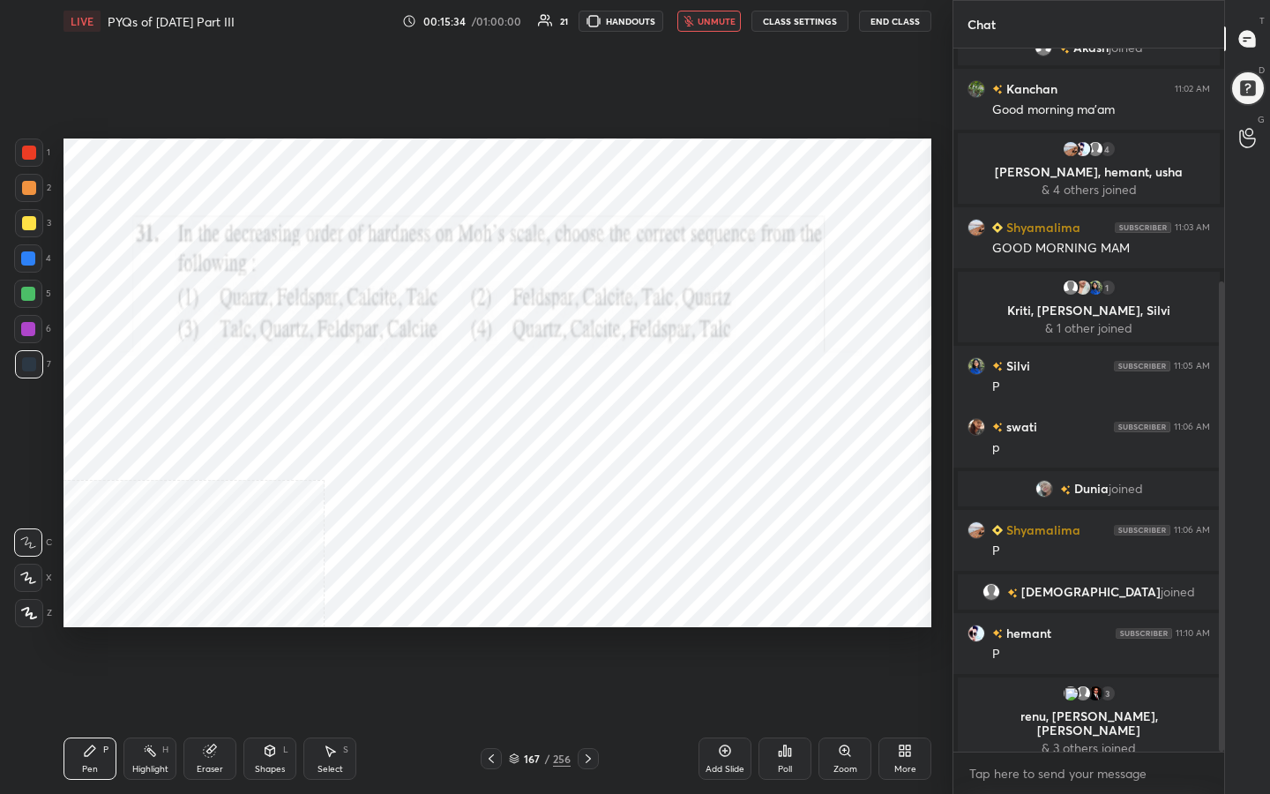
click at [442, 554] on img "grid" at bounding box center [462, 553] width 248 height 132
click at [789, 634] on div "Poll" at bounding box center [785, 758] width 53 height 42
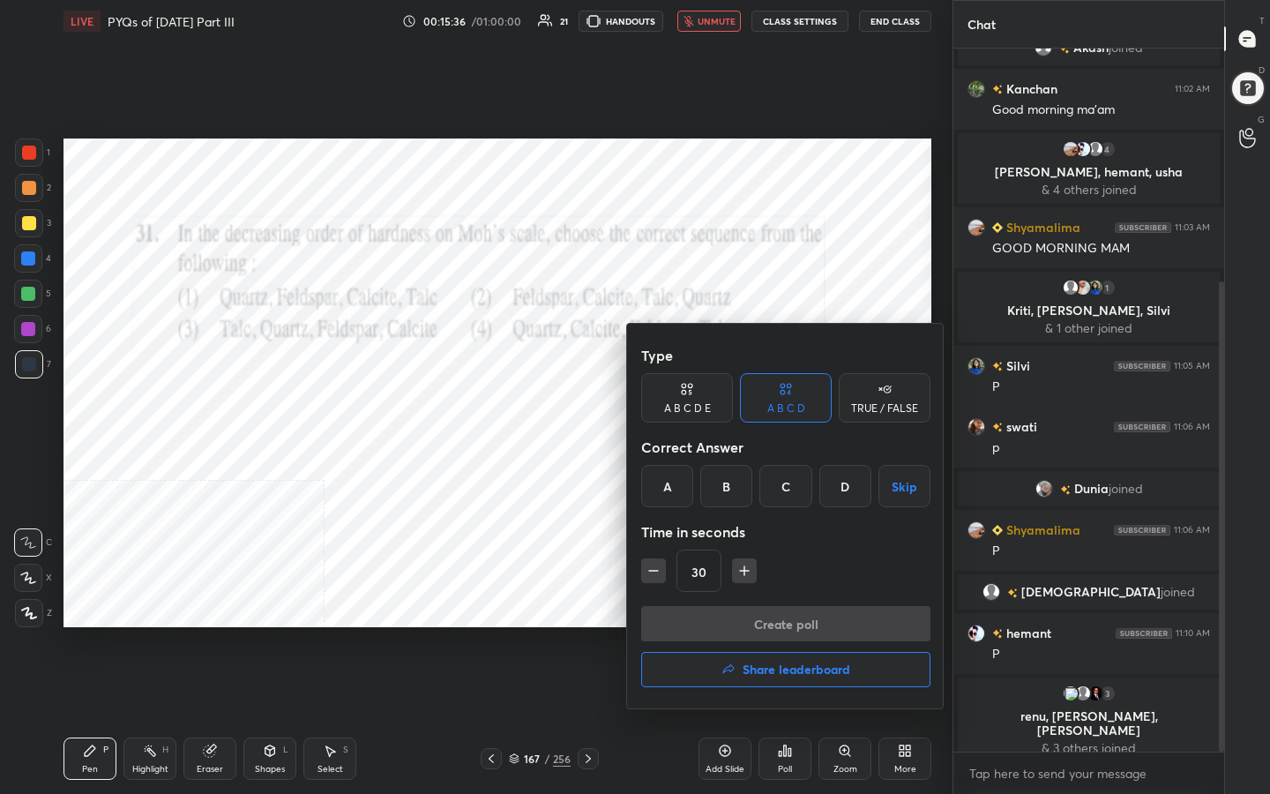
click at [670, 488] on div "A" at bounding box center [667, 486] width 52 height 42
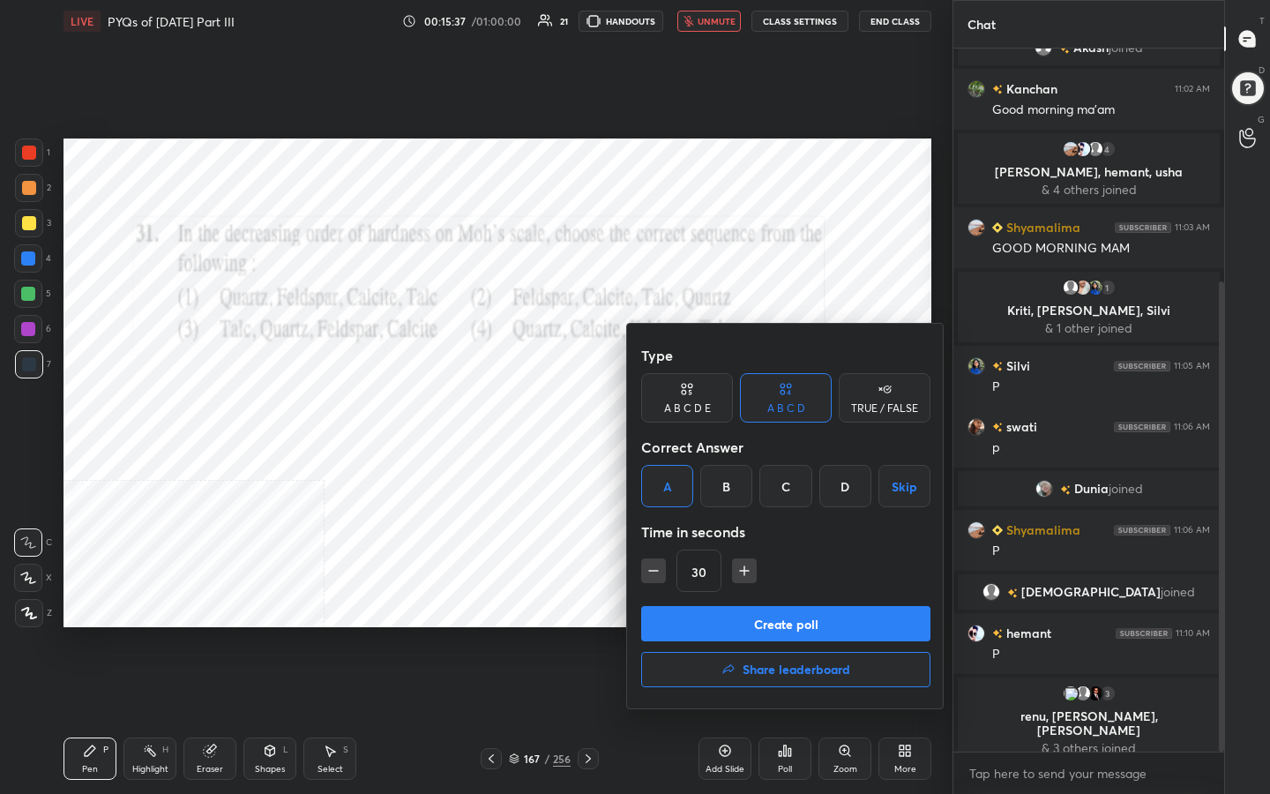
click at [781, 626] on button "Create poll" at bounding box center [785, 623] width 289 height 35
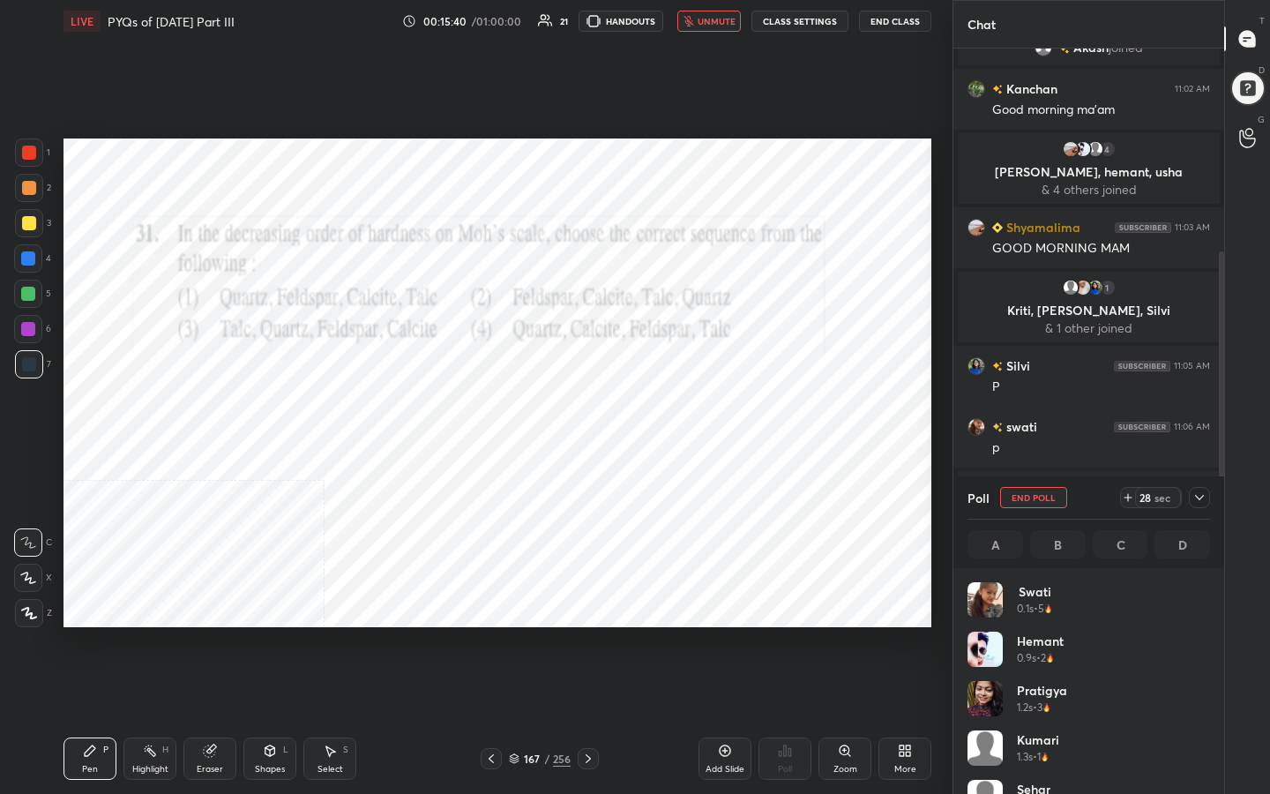
scroll to position [206, 237]
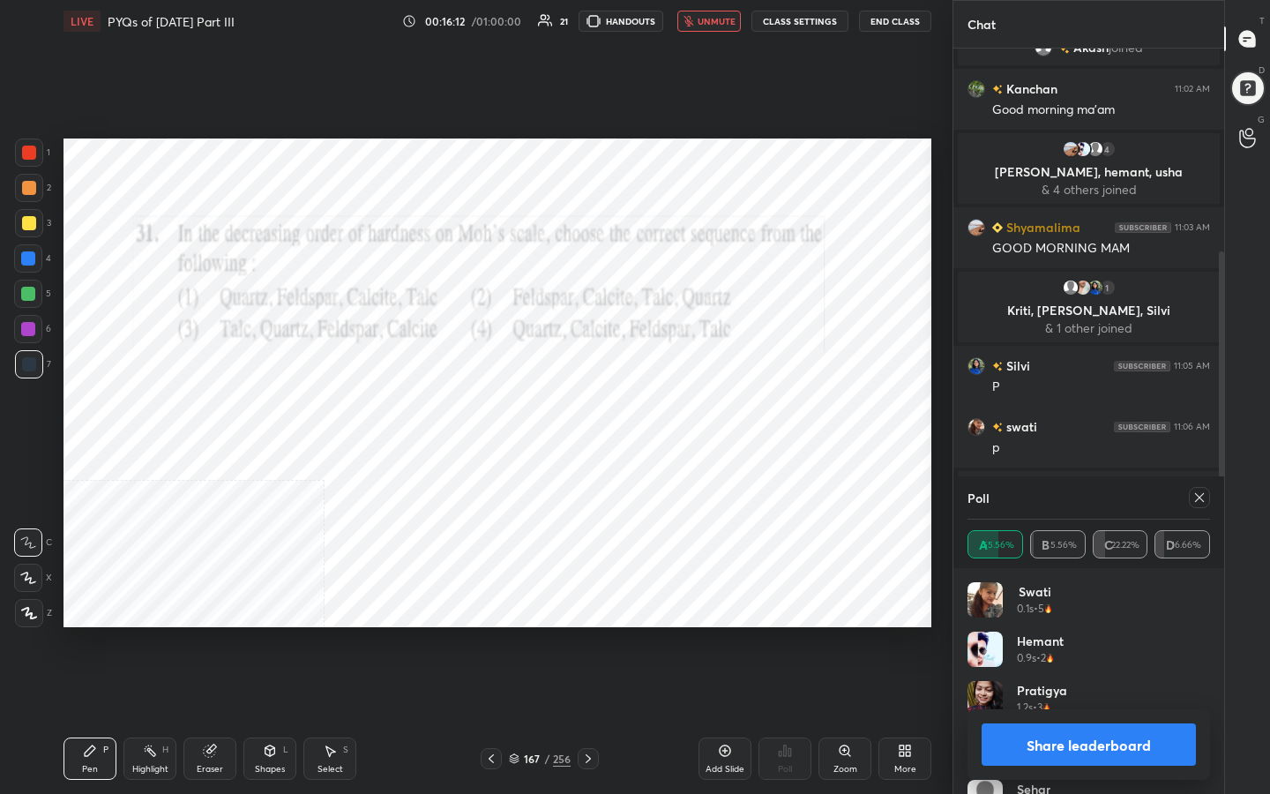
click at [1204, 490] on icon at bounding box center [1199, 497] width 14 height 14
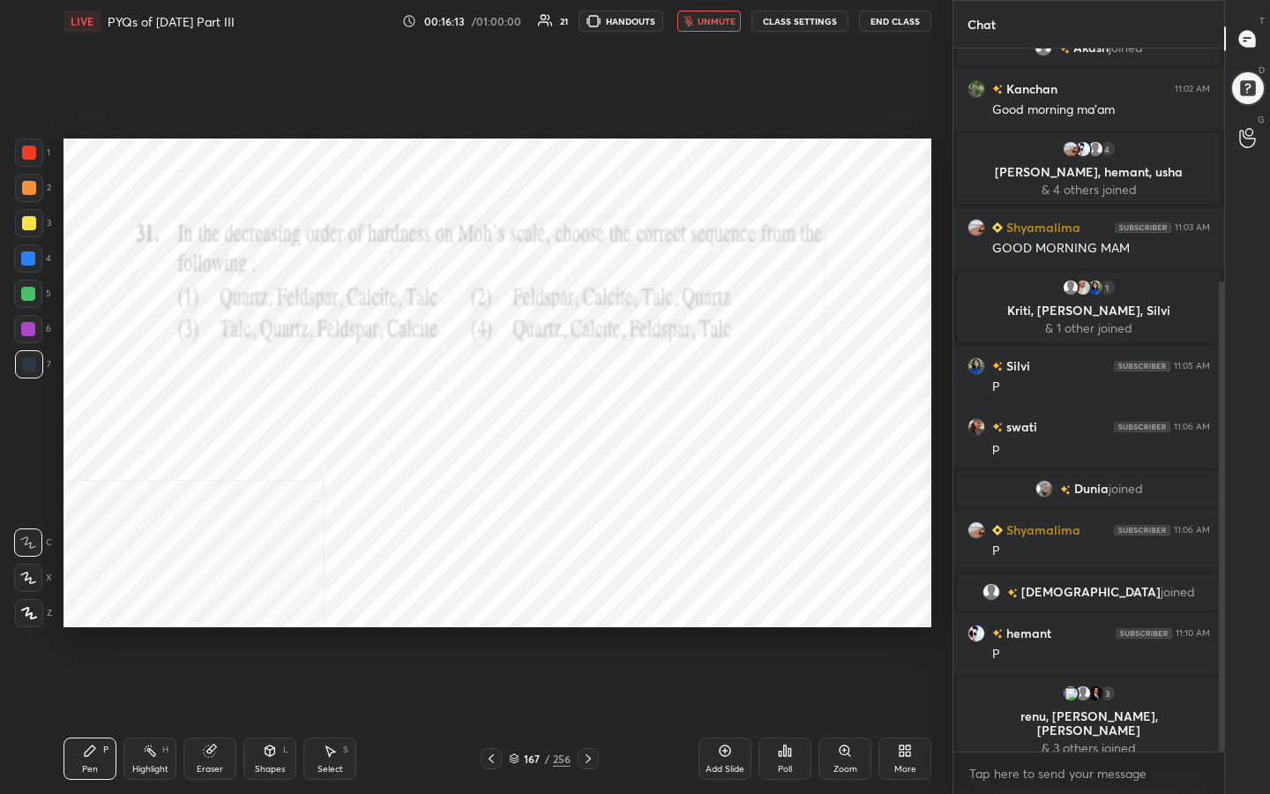
scroll to position [6, 6]
click at [734, 20] on span "unmute" at bounding box center [717, 21] width 38 height 12
click at [513, 634] on icon at bounding box center [514, 758] width 11 height 11
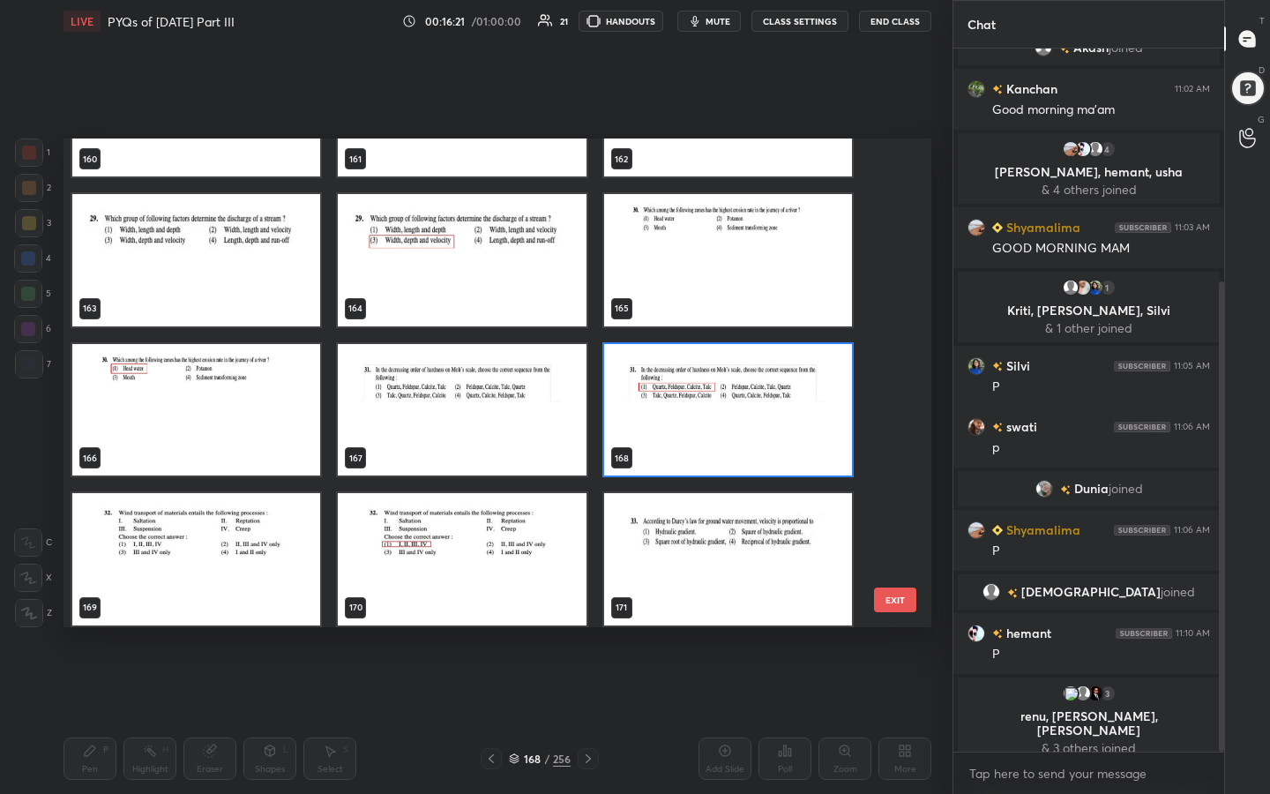
scroll to position [8045, 0]
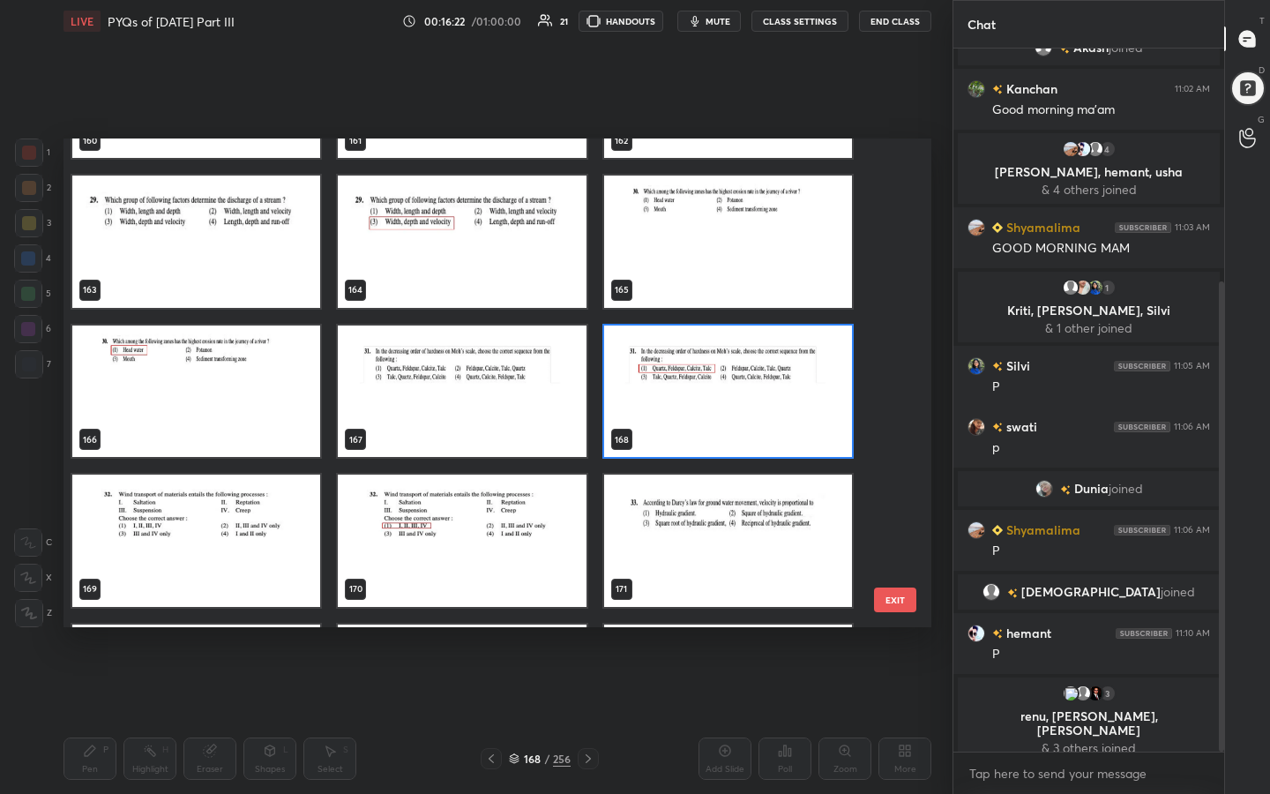
click at [118, 571] on img "grid" at bounding box center [196, 541] width 248 height 132
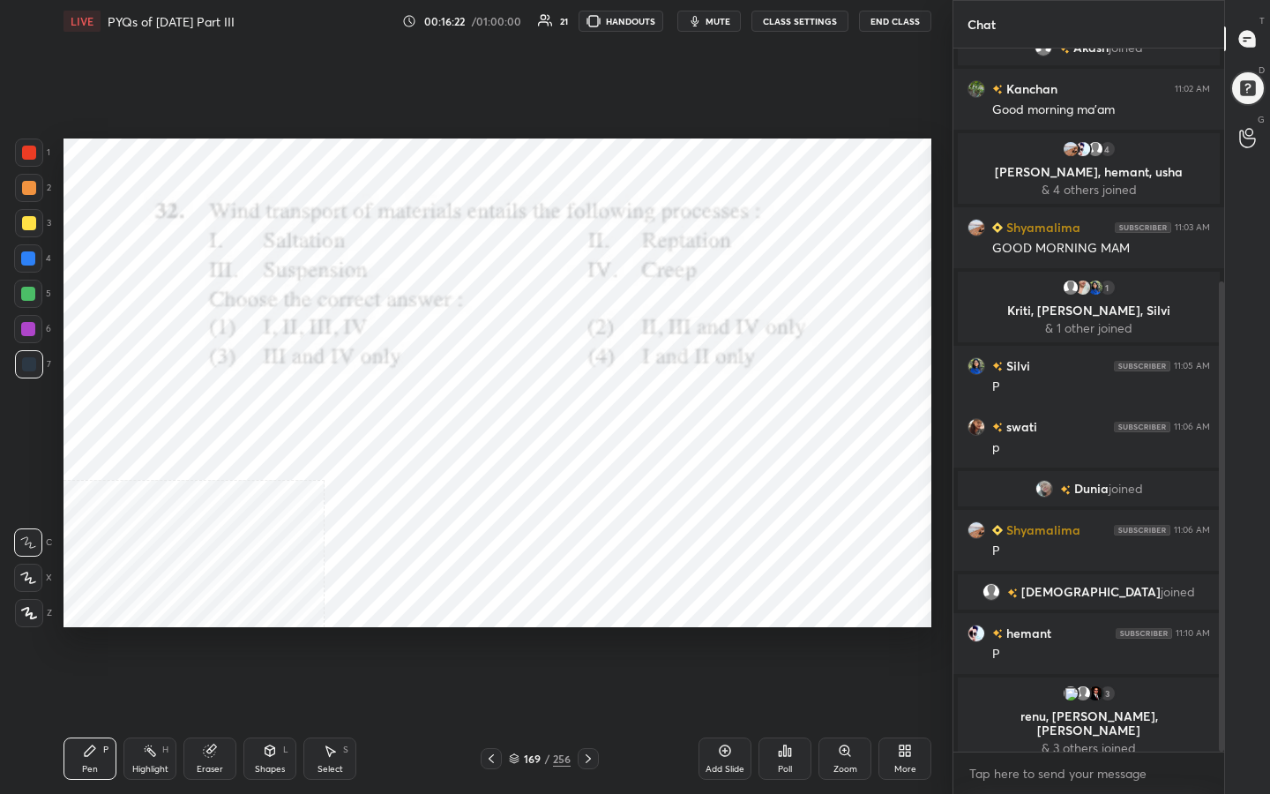
click at [118, 571] on img "grid" at bounding box center [196, 541] width 248 height 132
click at [716, 17] on span "mute" at bounding box center [718, 21] width 25 height 12
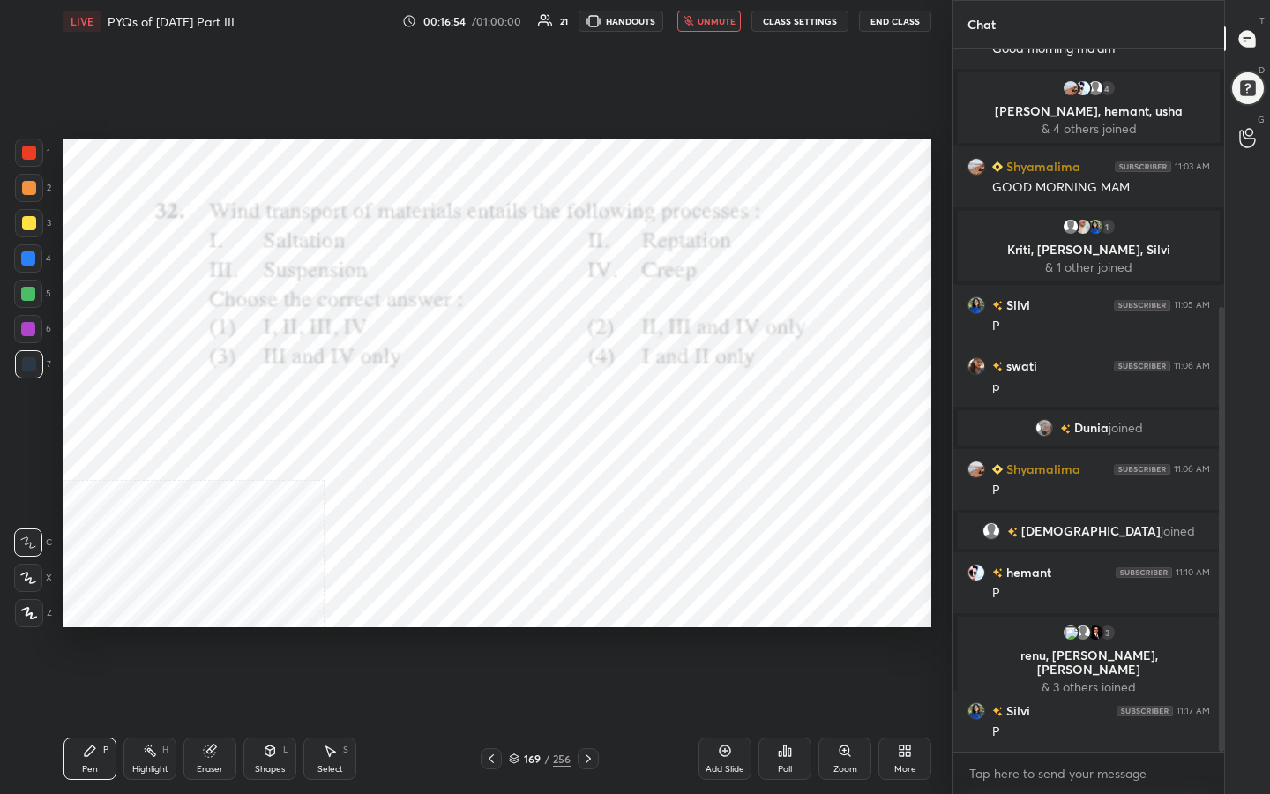
click at [520, 634] on div "169 / 256" at bounding box center [540, 759] width 62 height 16
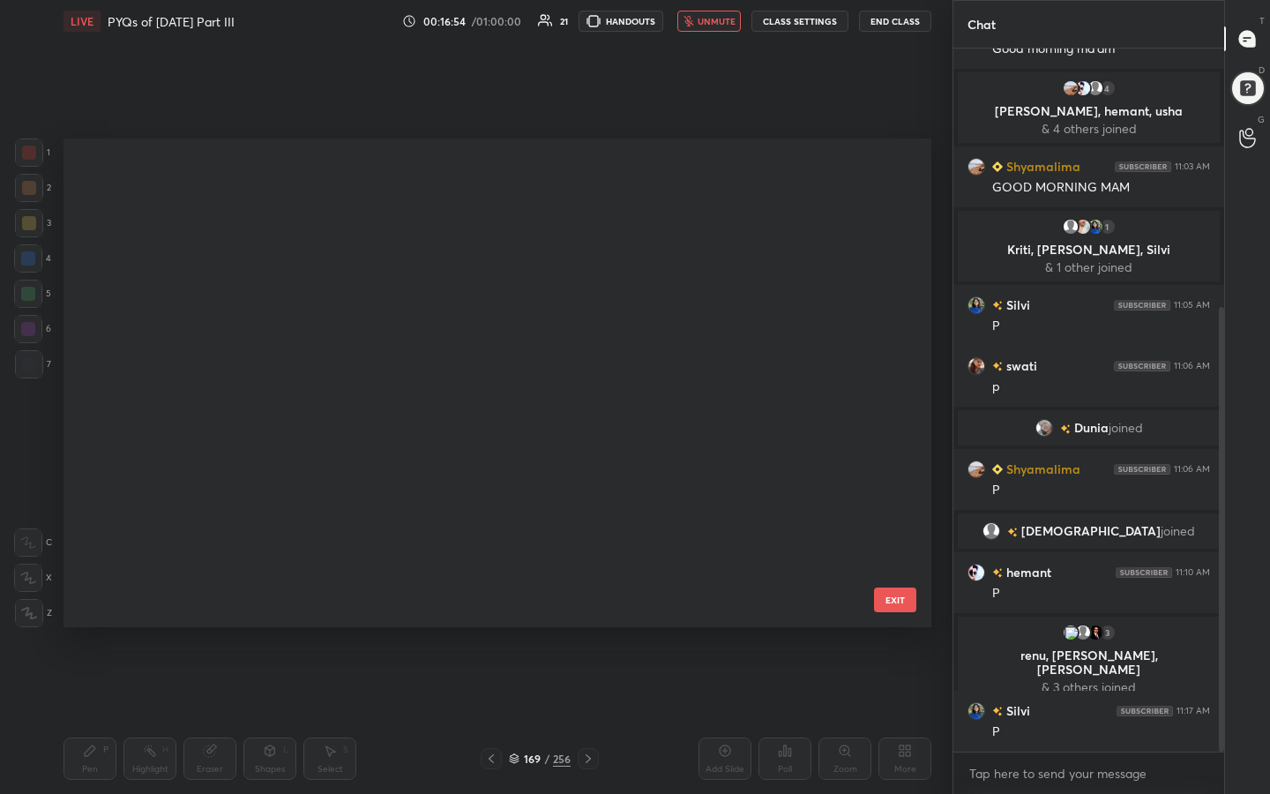
scroll to position [482, 859]
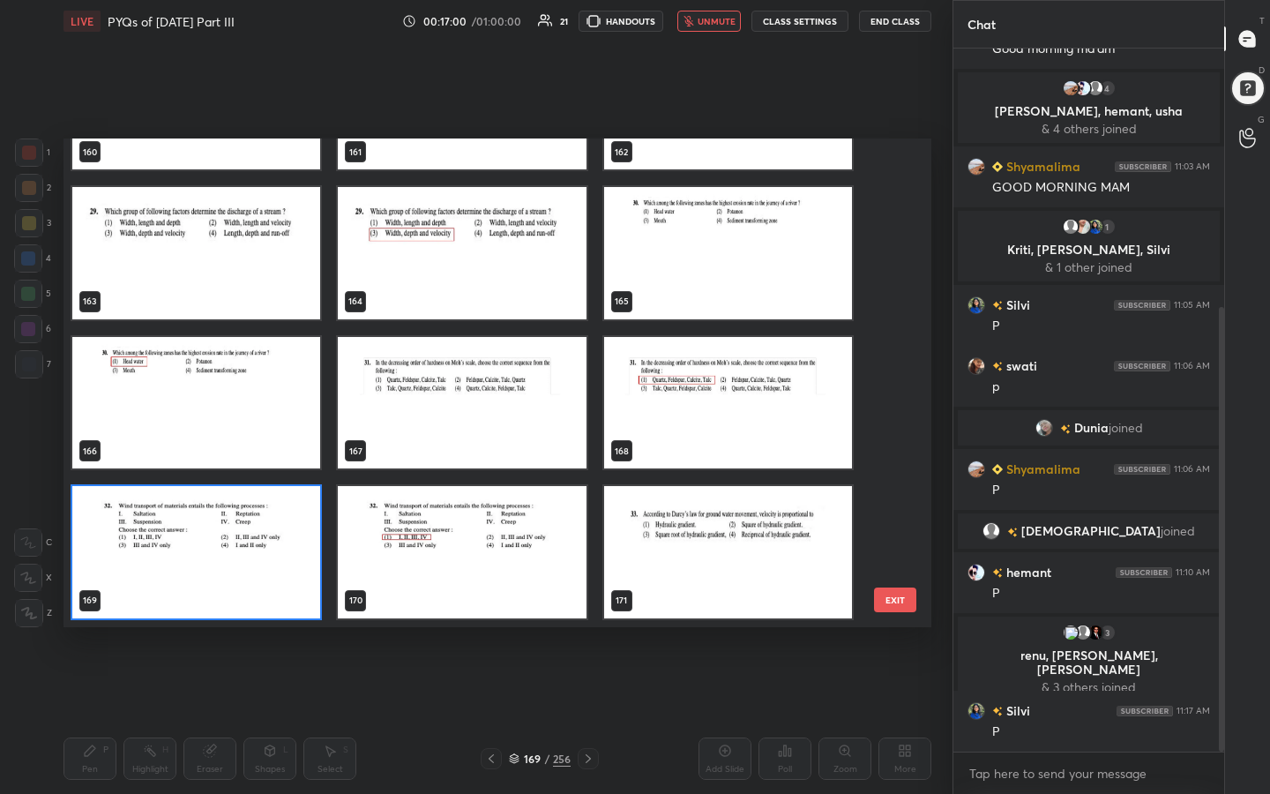
click at [256, 539] on img "grid" at bounding box center [196, 552] width 248 height 132
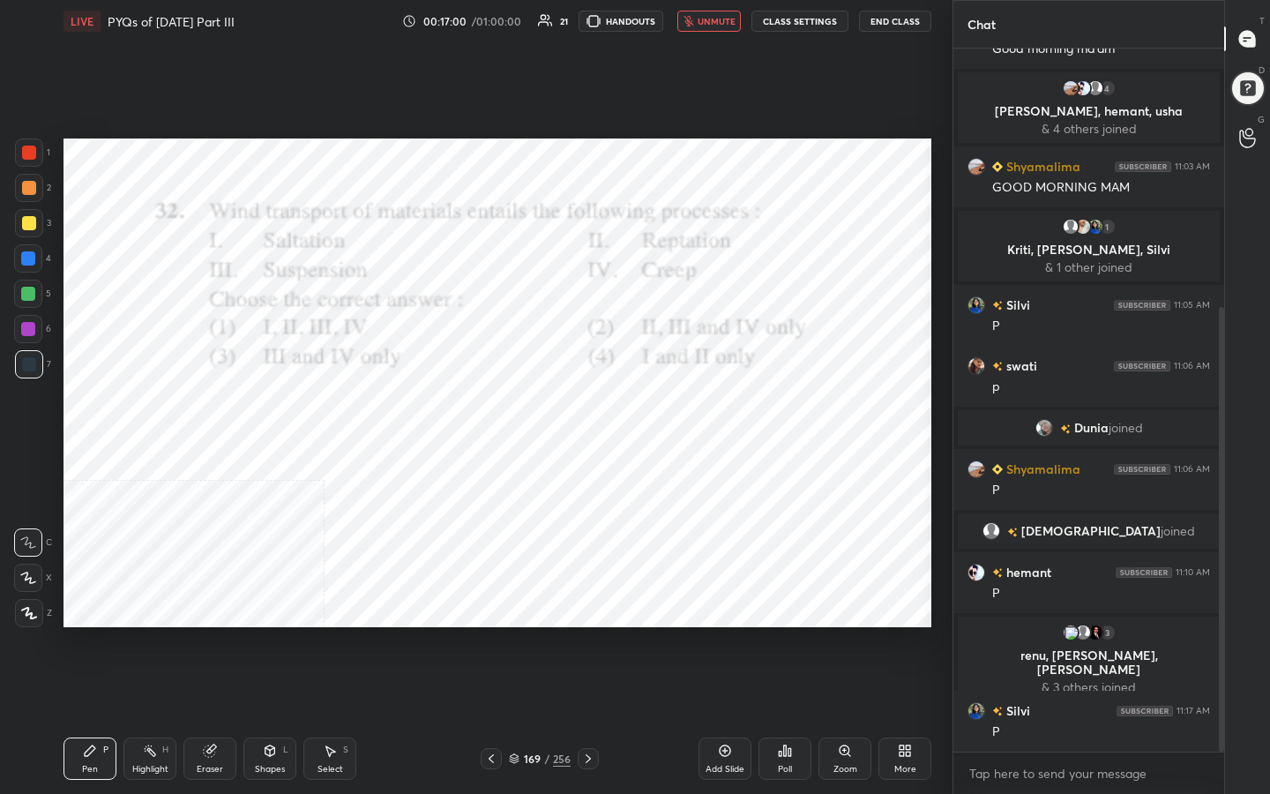
click at [256, 539] on img "grid" at bounding box center [196, 552] width 248 height 132
click at [793, 634] on div "Poll" at bounding box center [785, 758] width 53 height 42
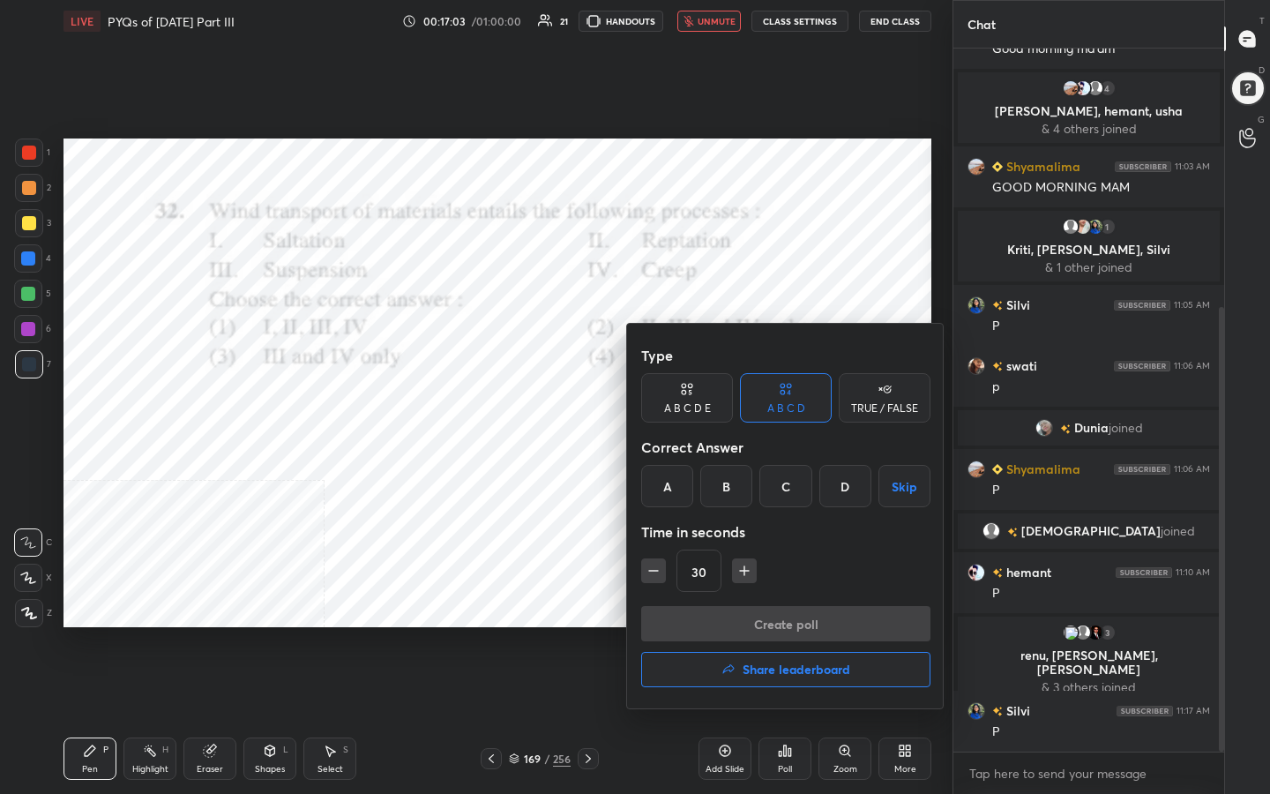
click at [668, 477] on div "A" at bounding box center [667, 486] width 52 height 42
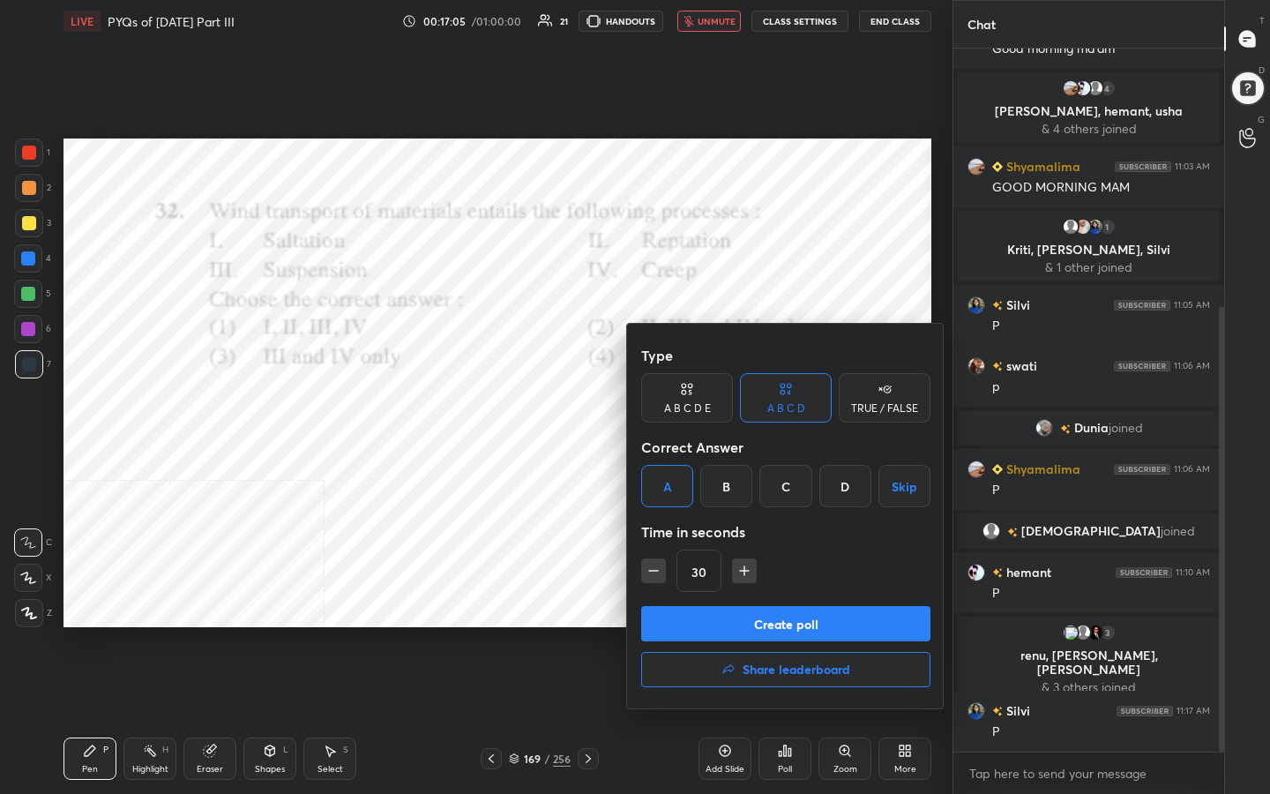
click at [791, 621] on button "Create poll" at bounding box center [785, 623] width 289 height 35
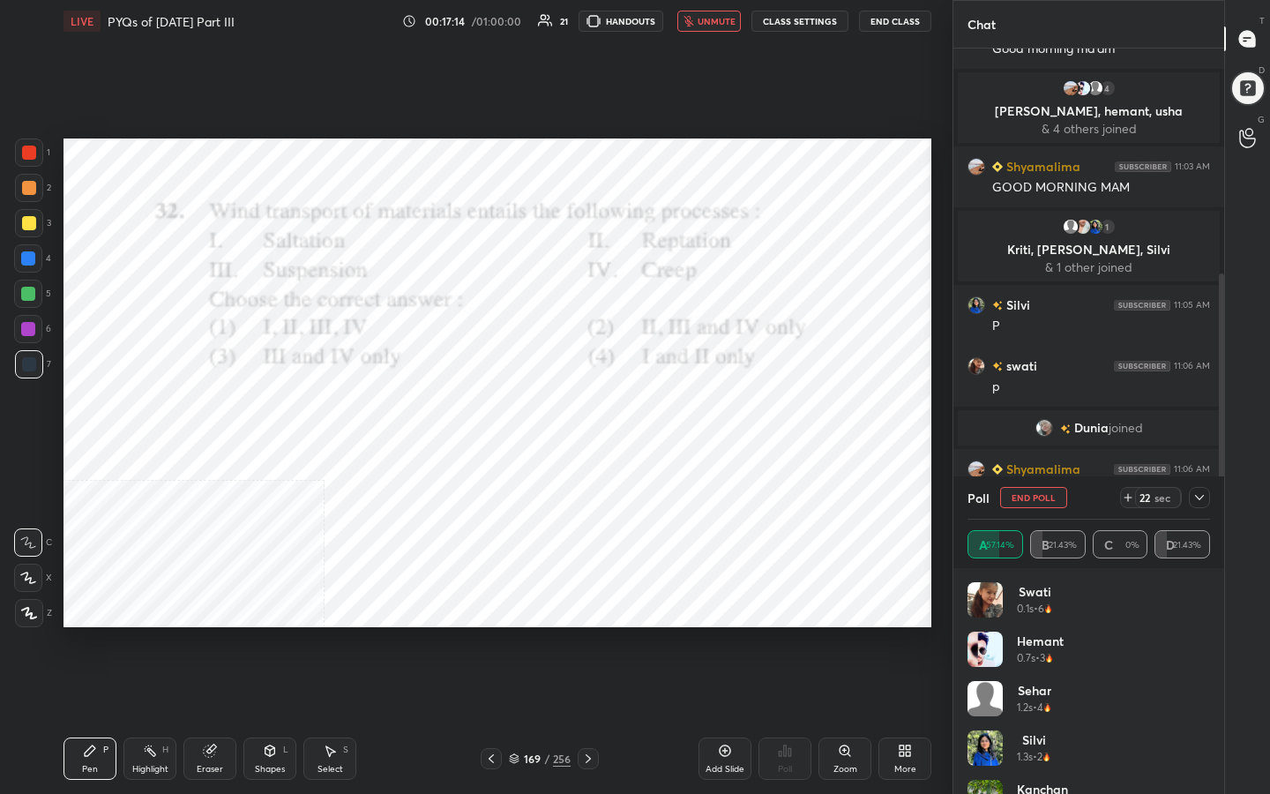
scroll to position [562, 0]
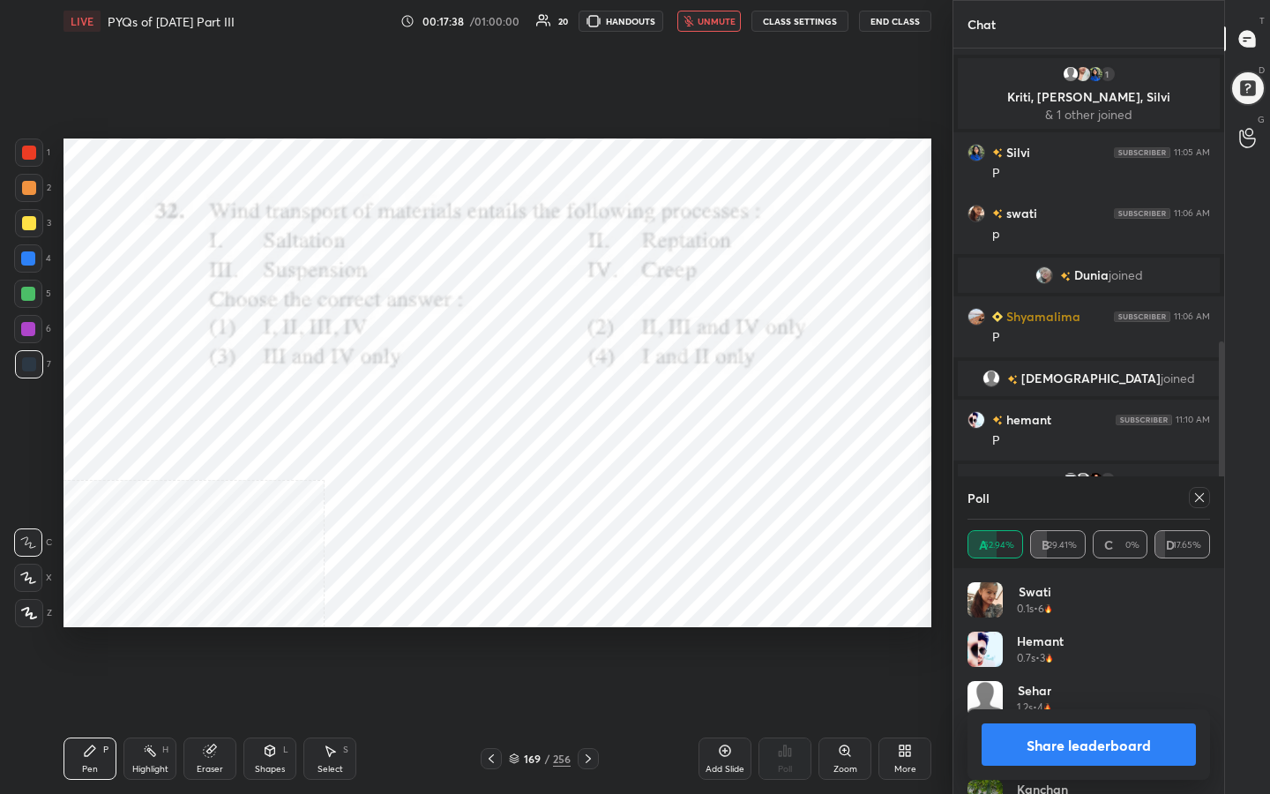
click at [1194, 490] on icon at bounding box center [1199, 497] width 14 height 14
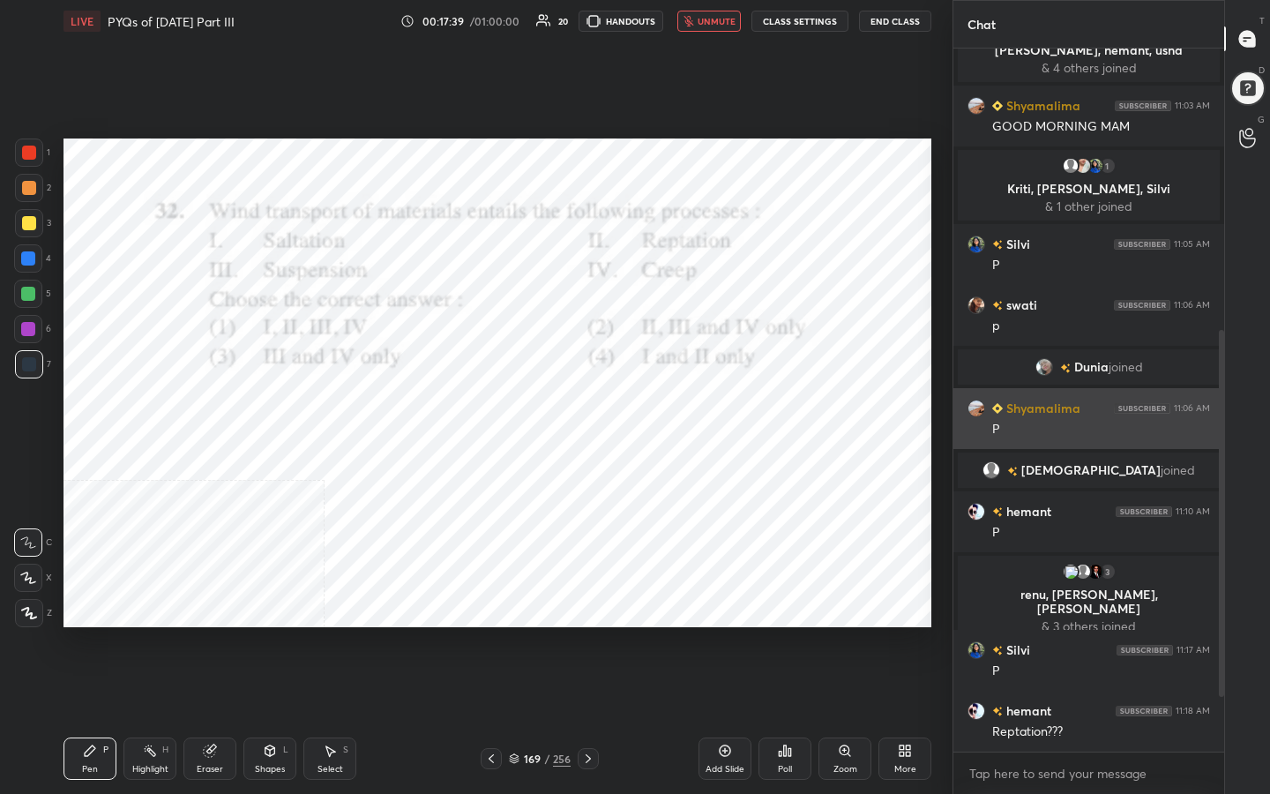
scroll to position [6, 6]
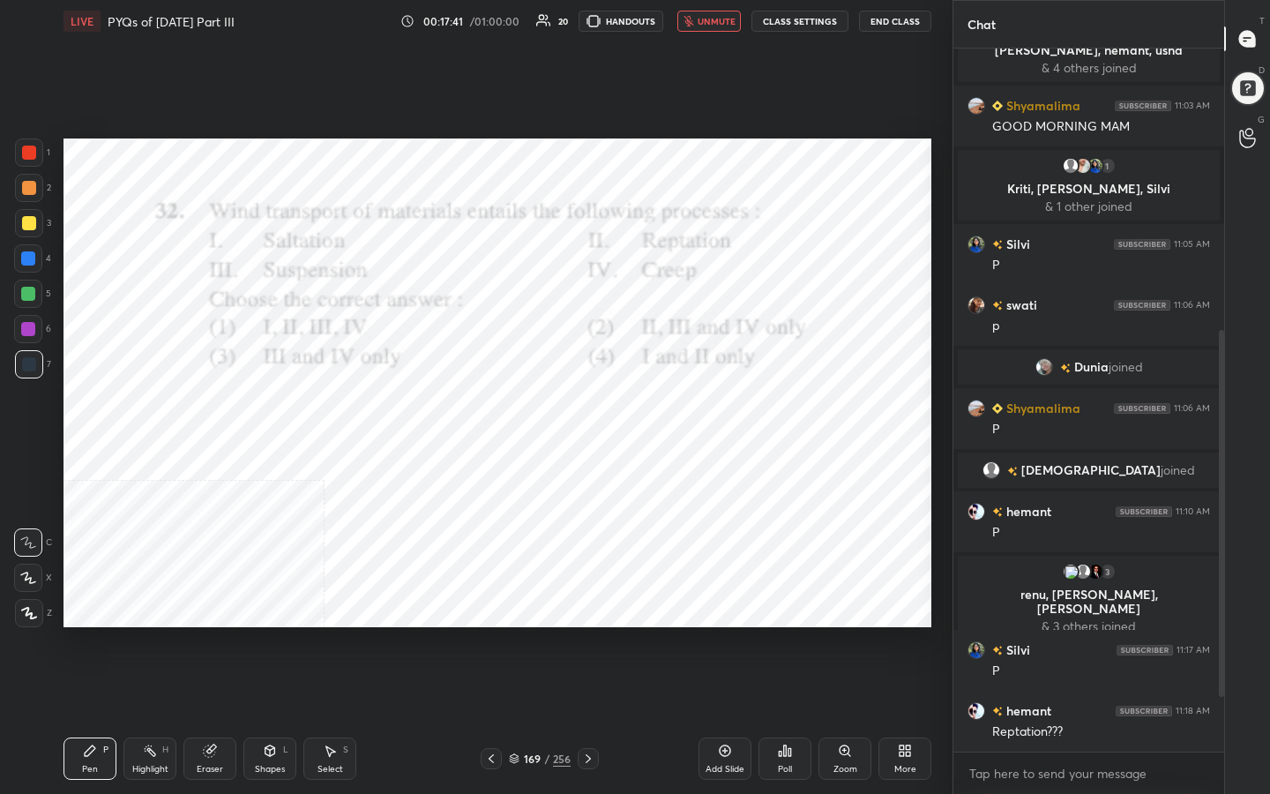
click at [718, 25] on span "unmute" at bounding box center [717, 21] width 38 height 12
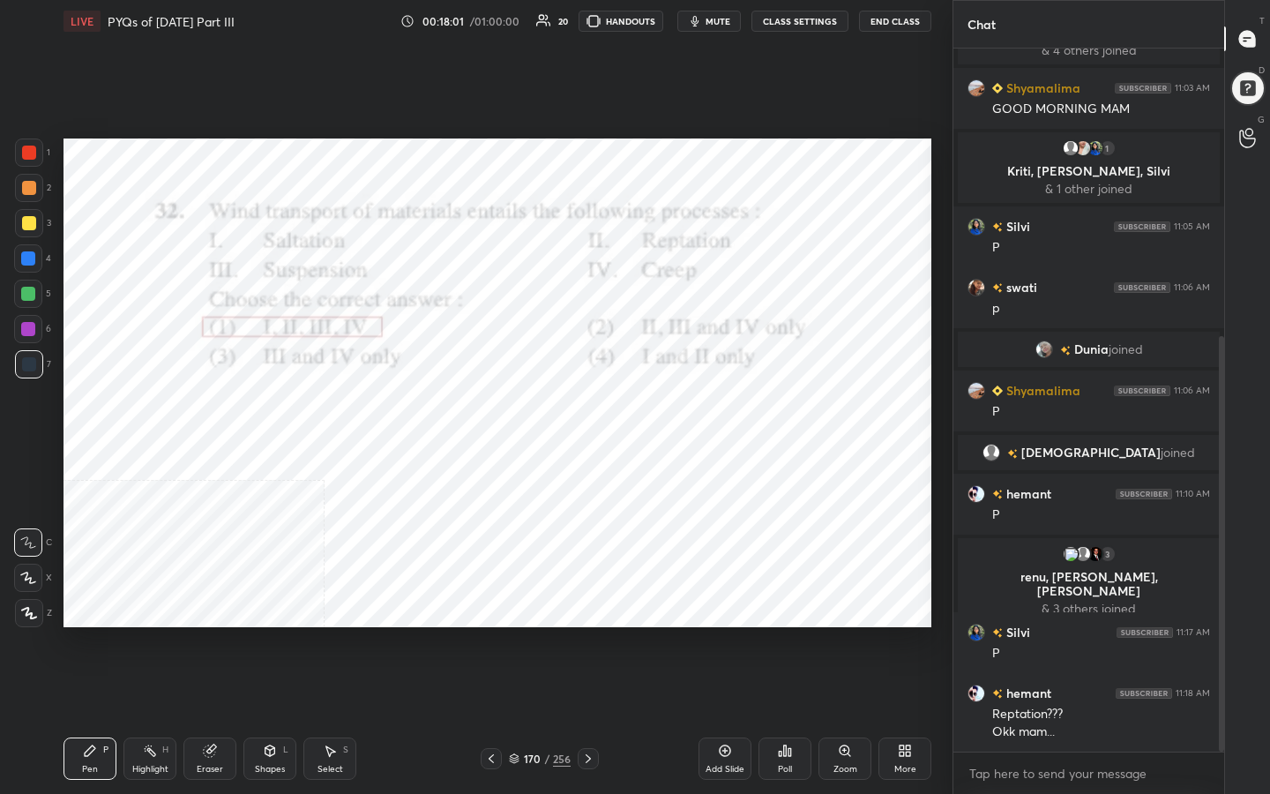
click at [512, 634] on icon at bounding box center [514, 758] width 11 height 11
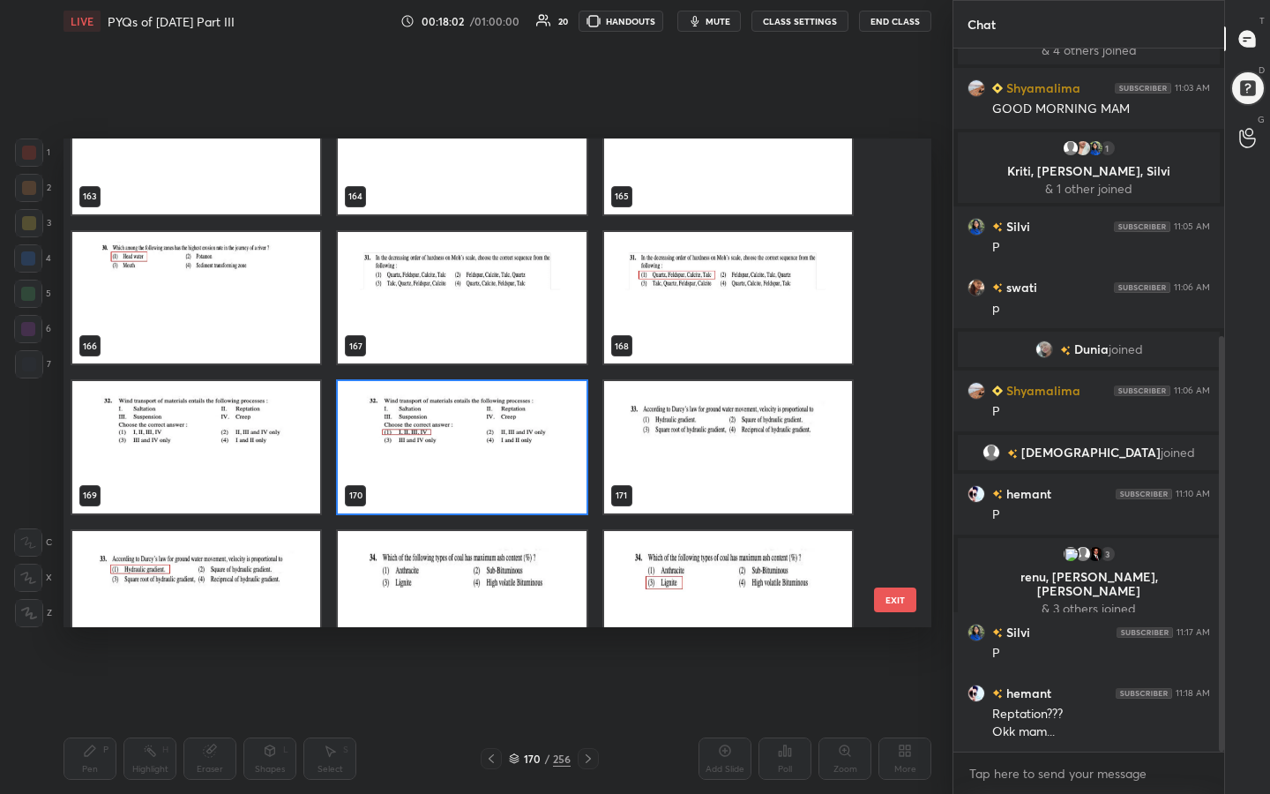
scroll to position [8173, 0]
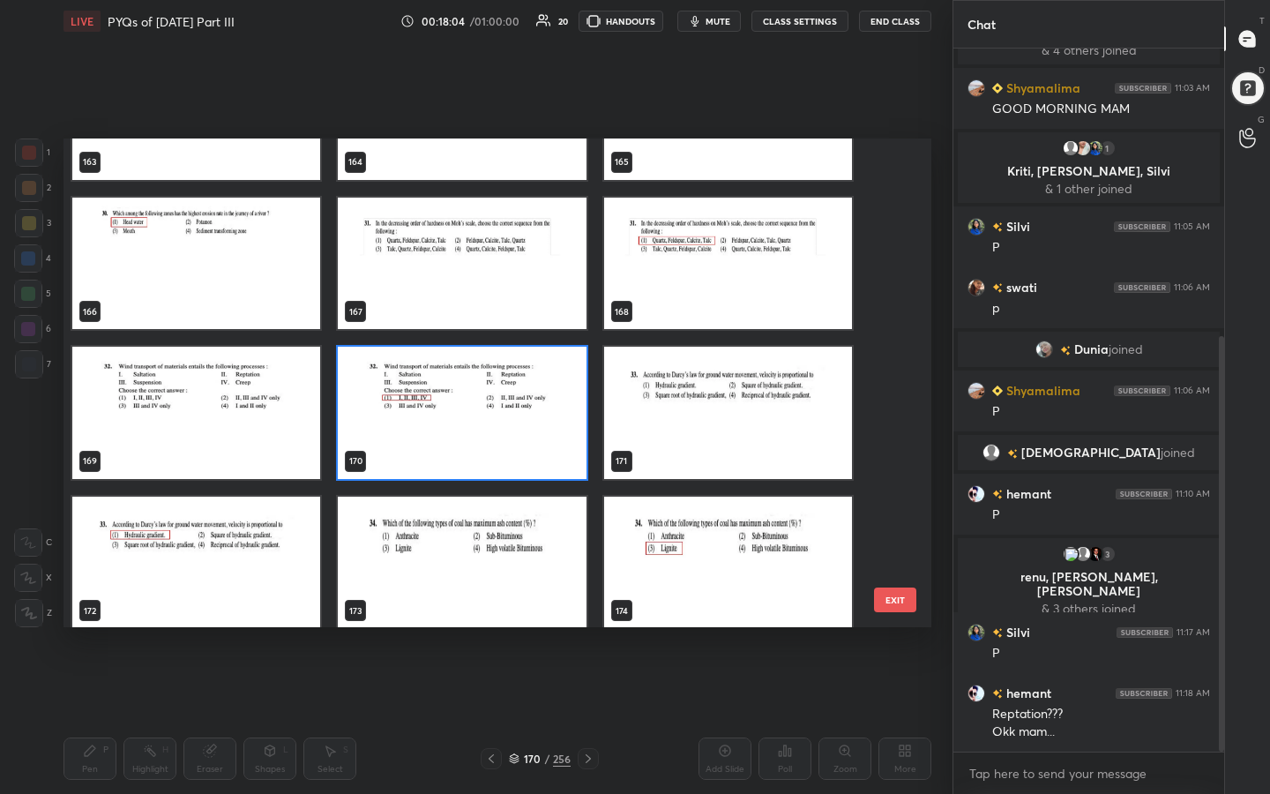
click at [700, 406] on img "grid" at bounding box center [728, 413] width 248 height 132
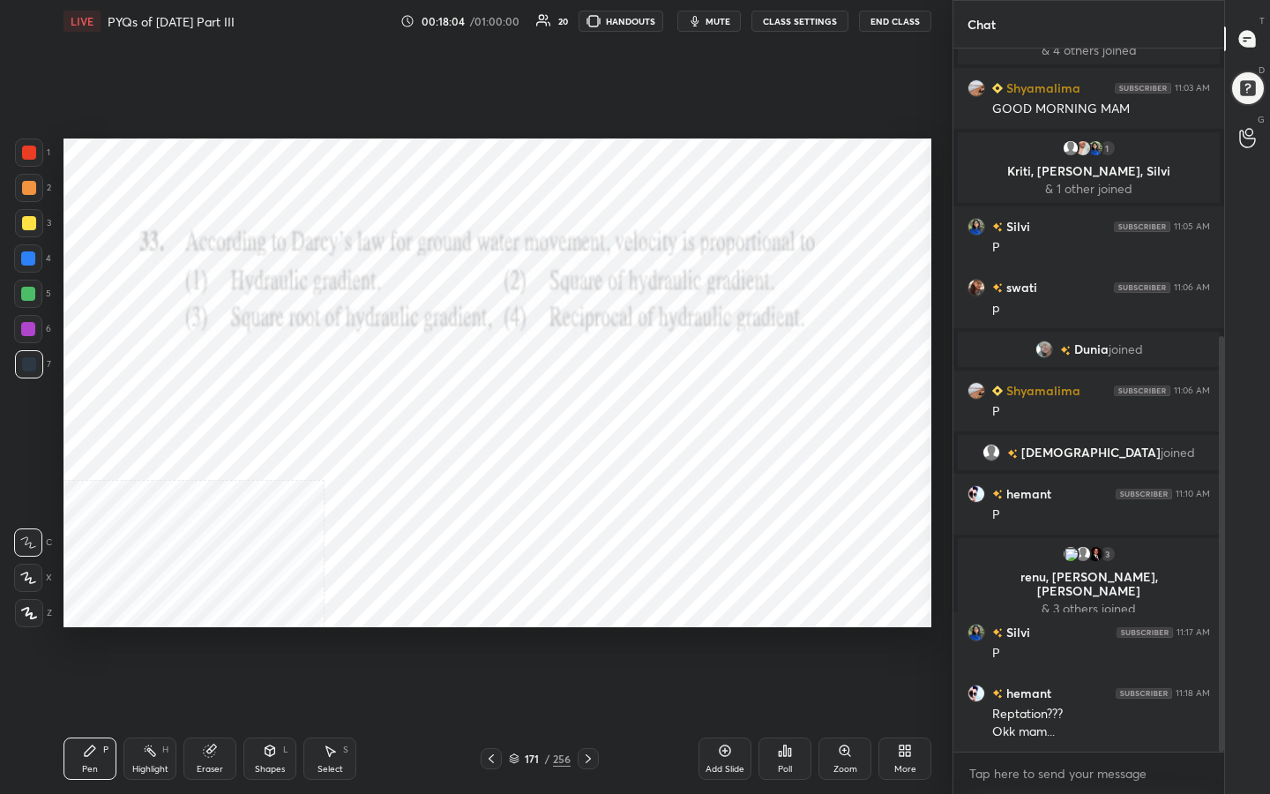
click at [700, 406] on img "grid" at bounding box center [728, 413] width 248 height 132
click at [721, 24] on span "mute" at bounding box center [718, 21] width 25 height 12
click at [514, 634] on icon at bounding box center [514, 758] width 11 height 11
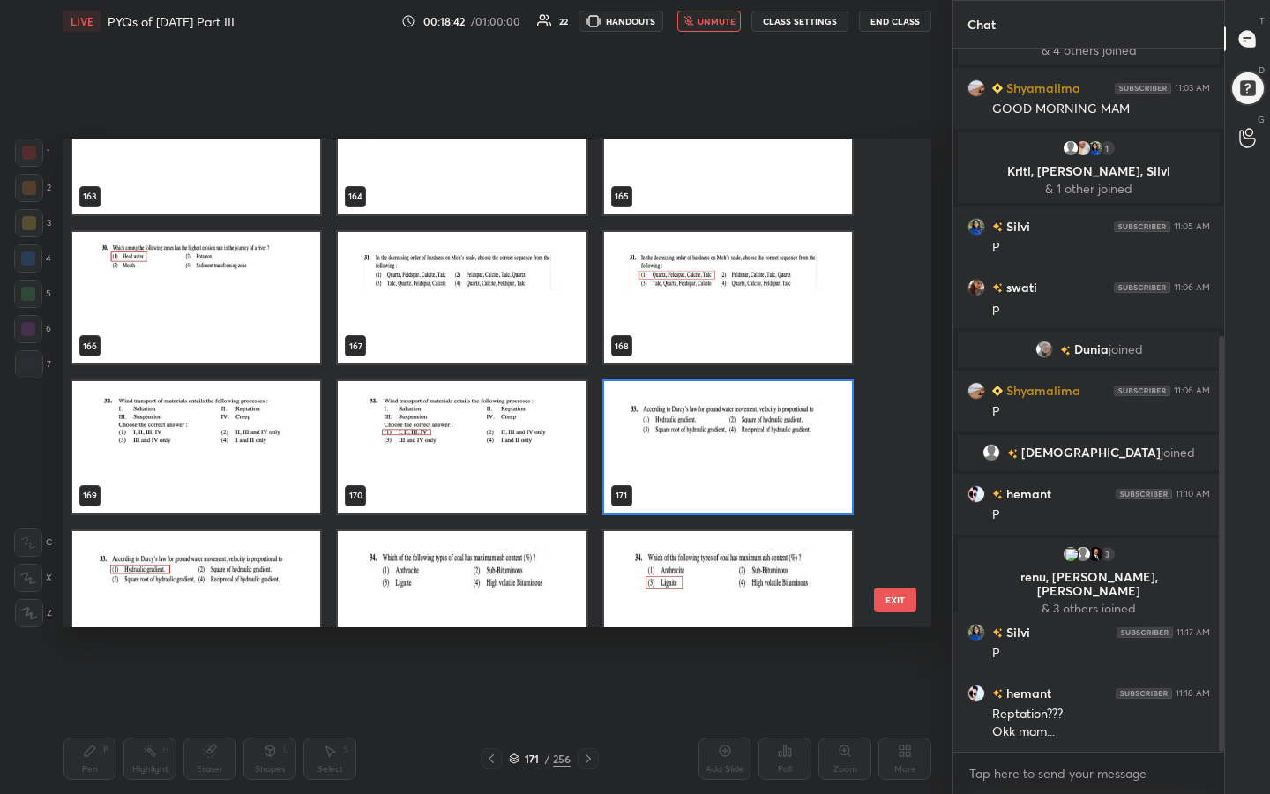
scroll to position [8197, 0]
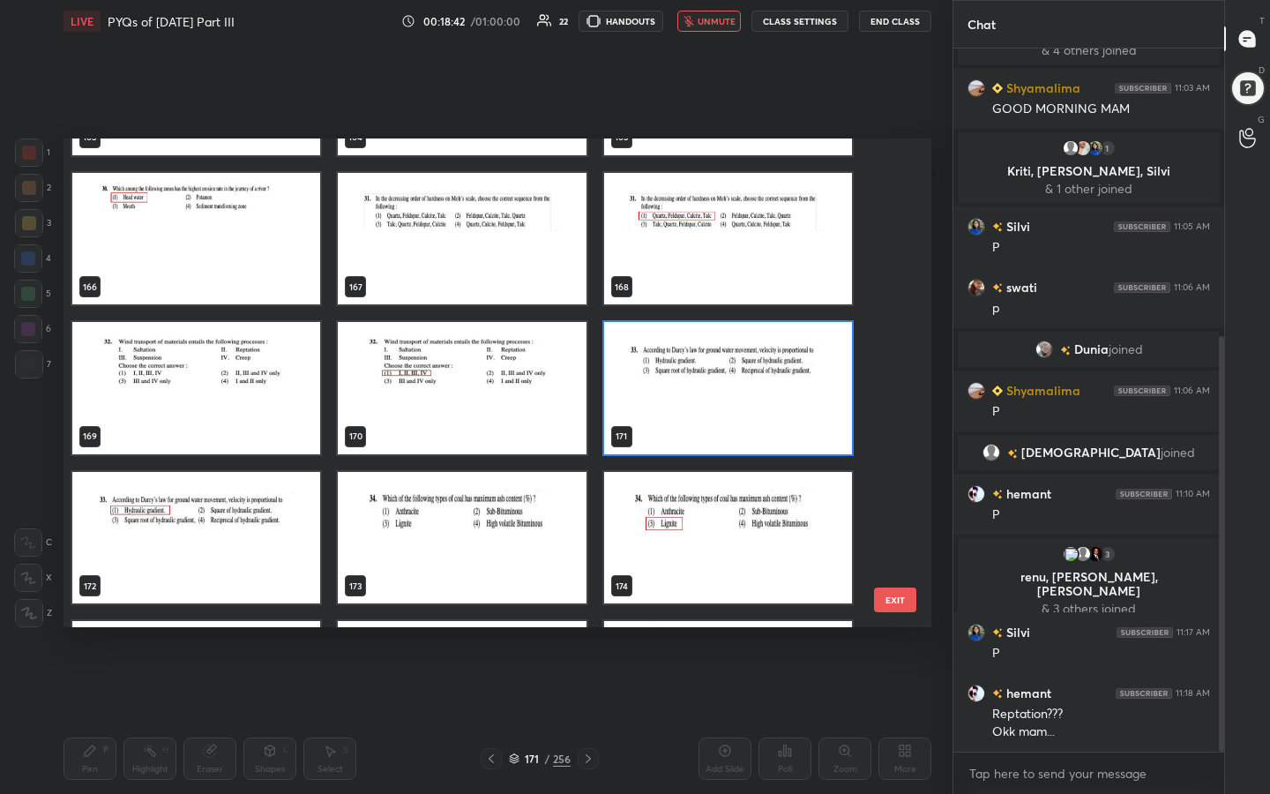
click at [703, 362] on img "grid" at bounding box center [728, 388] width 248 height 132
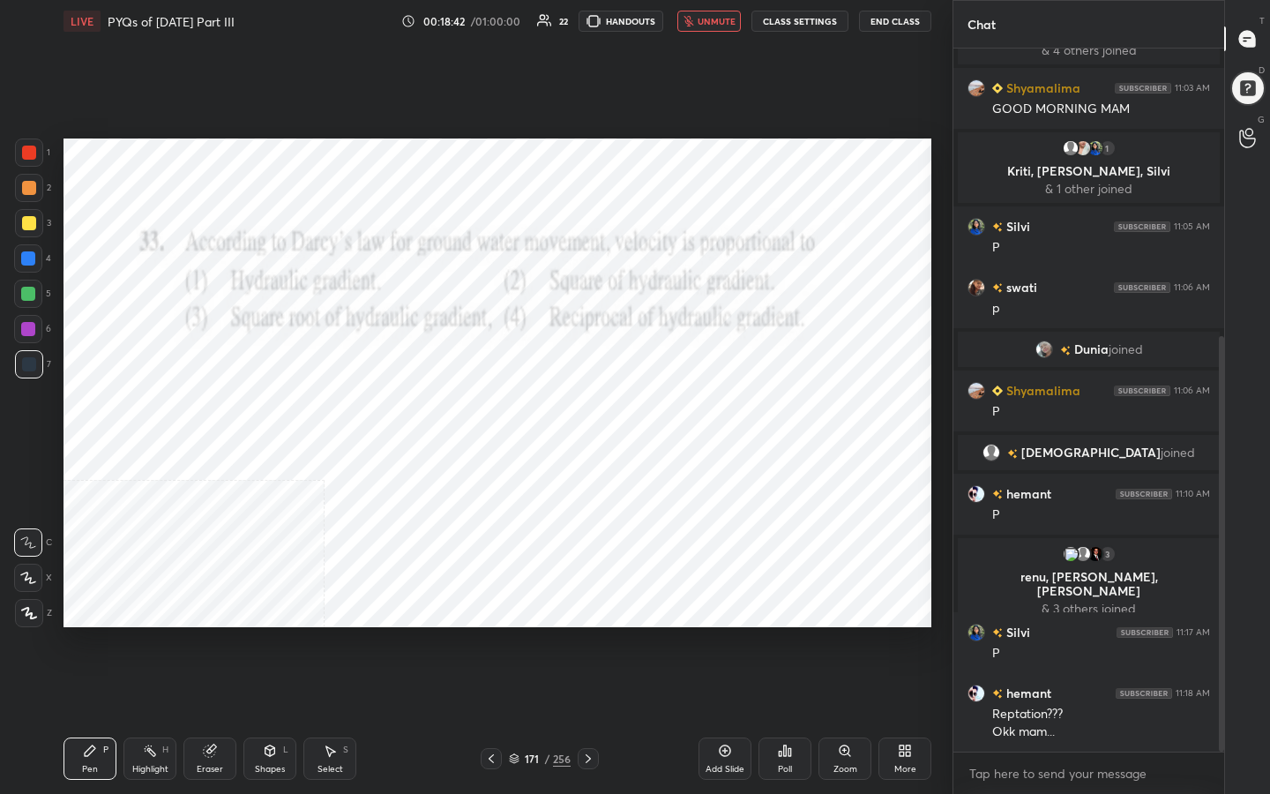
click at [703, 362] on img "grid" at bounding box center [728, 388] width 248 height 132
click at [778, 634] on icon at bounding box center [785, 751] width 14 height 14
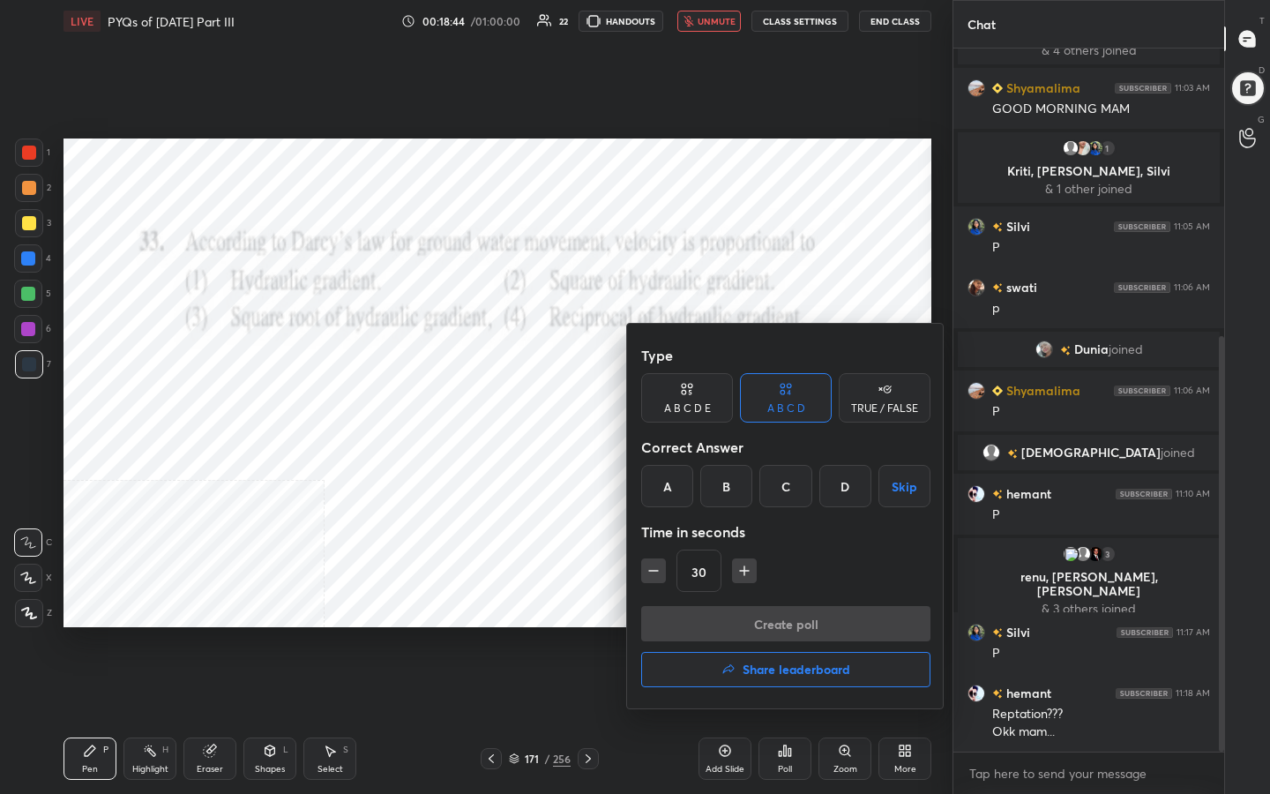
click at [668, 480] on div "A" at bounding box center [667, 486] width 52 height 42
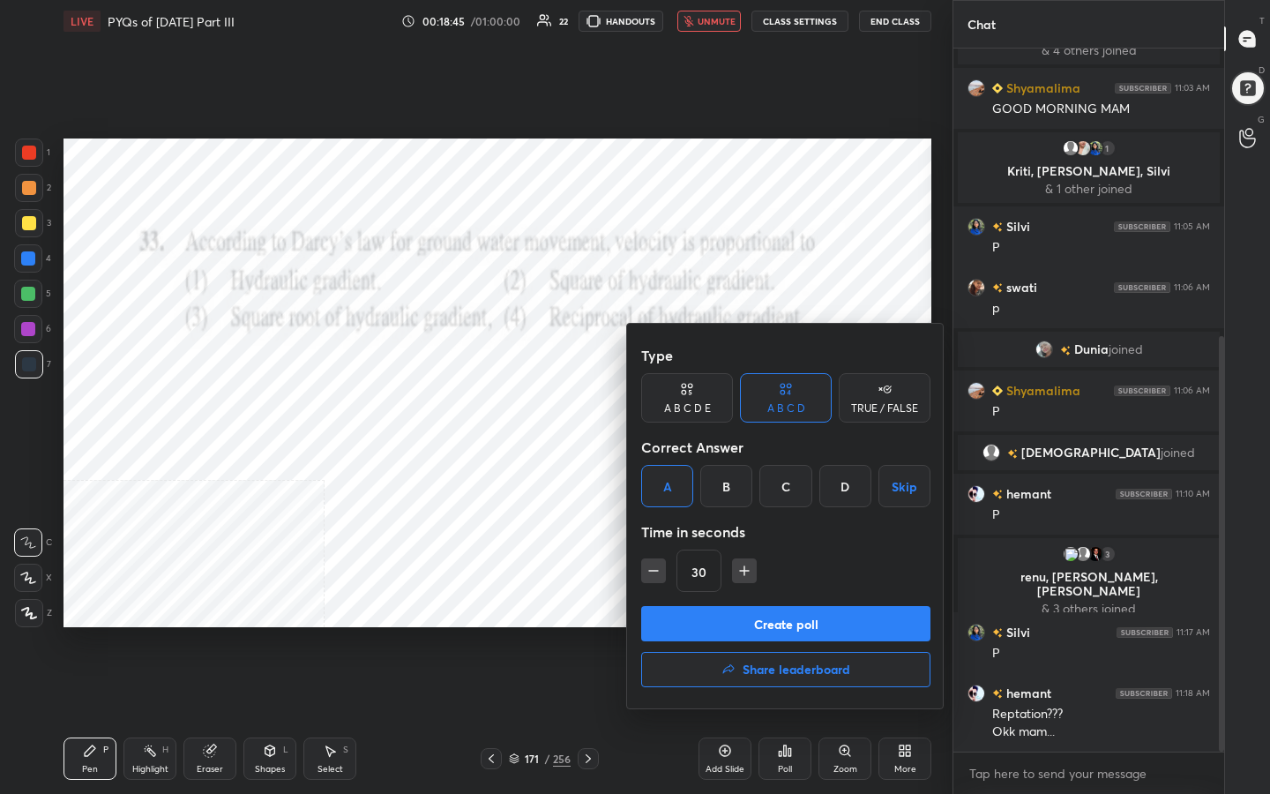
click at [760, 620] on button "Create poll" at bounding box center [785, 623] width 289 height 35
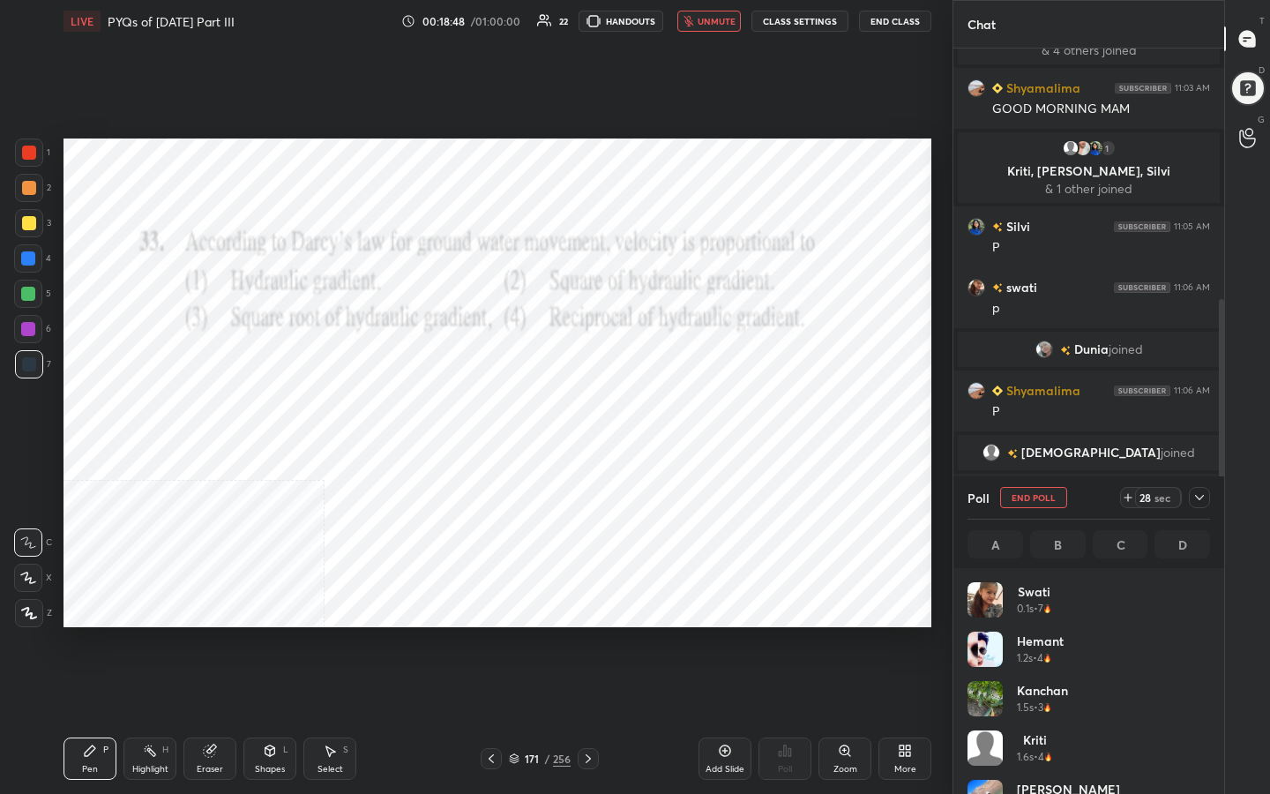
scroll to position [6, 6]
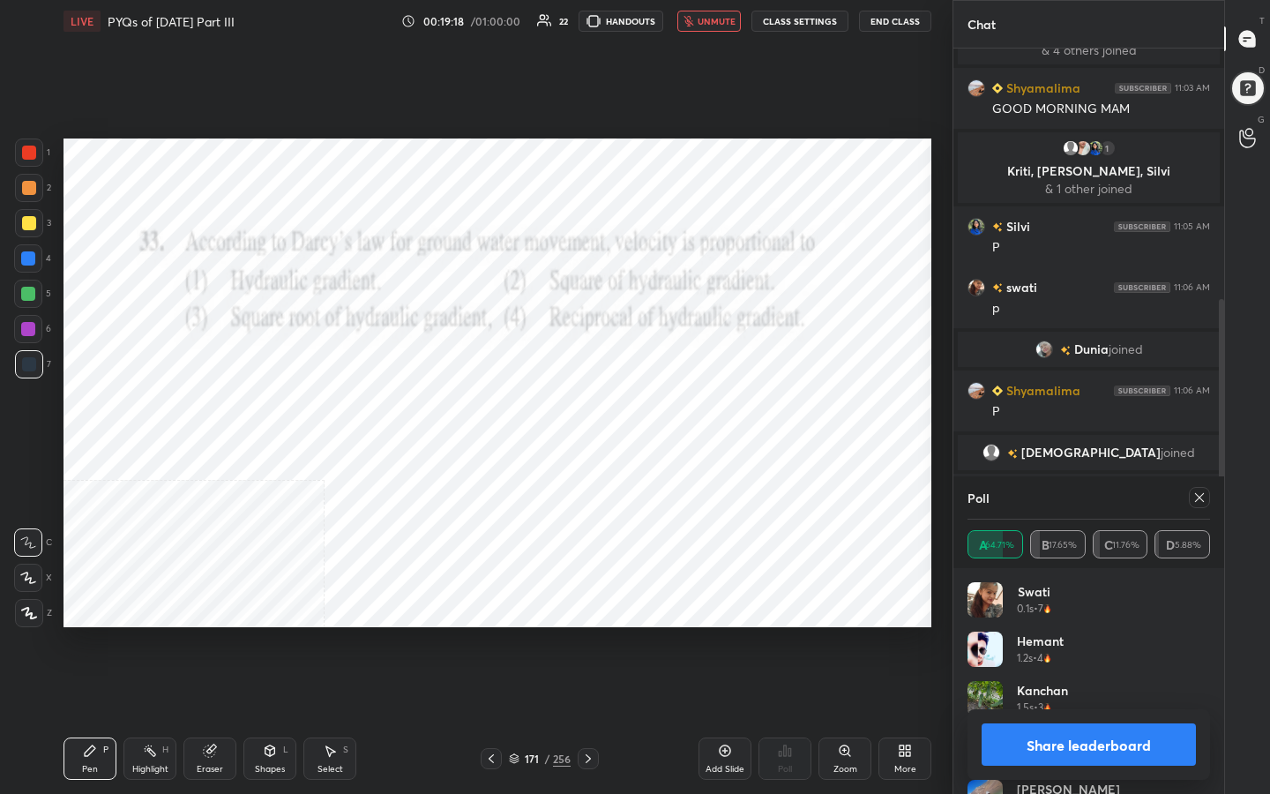
click at [1207, 497] on div at bounding box center [1199, 497] width 21 height 21
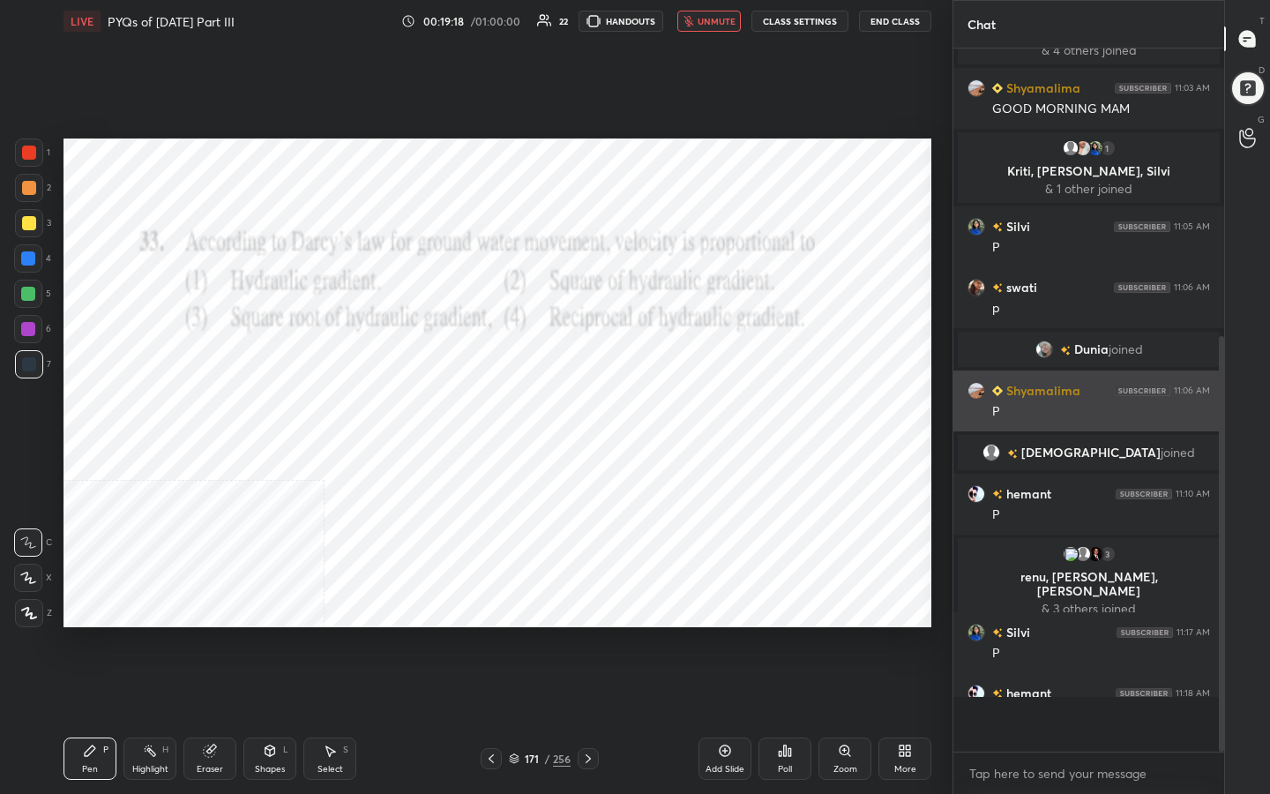
scroll to position [551, 265]
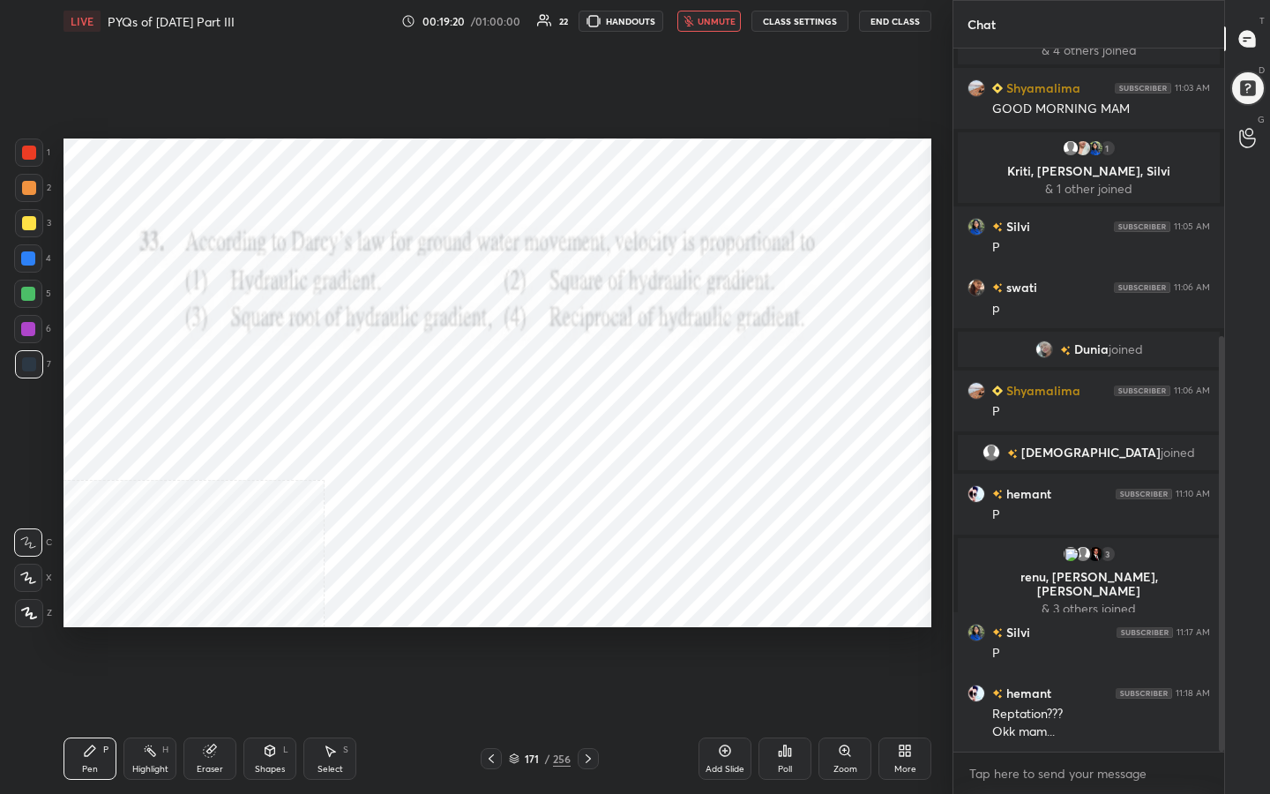
click at [718, 17] on span "unmute" at bounding box center [717, 21] width 38 height 12
click at [521, 634] on div "171 / 256" at bounding box center [540, 759] width 62 height 16
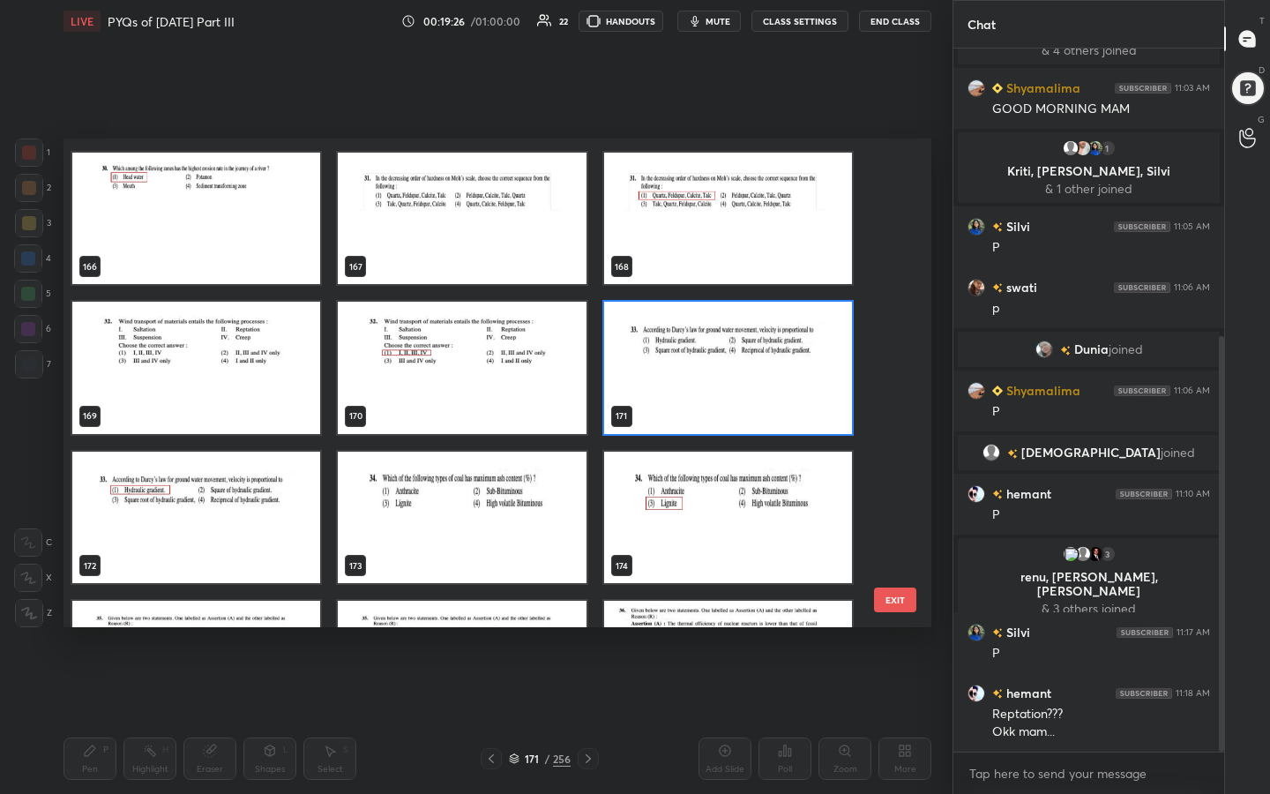
scroll to position [8220, 0]
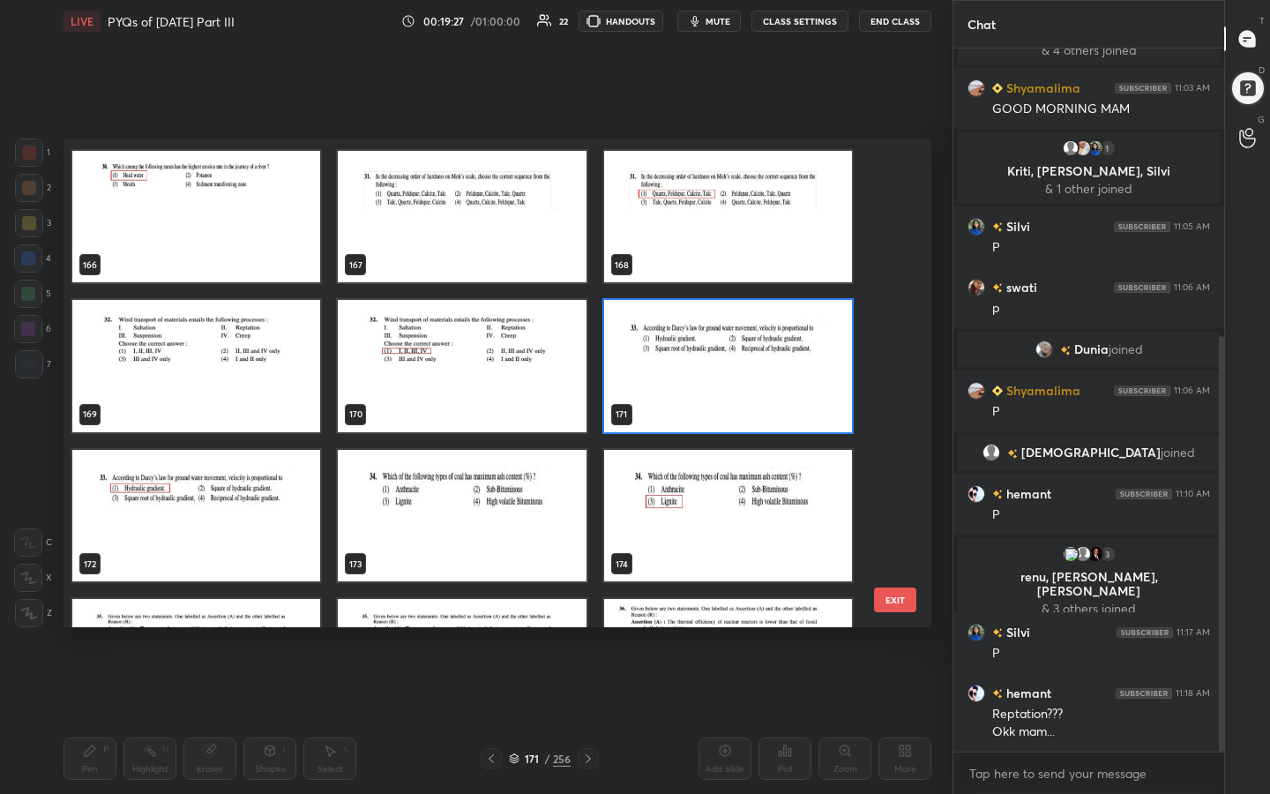
click at [452, 492] on img "grid" at bounding box center [462, 516] width 248 height 132
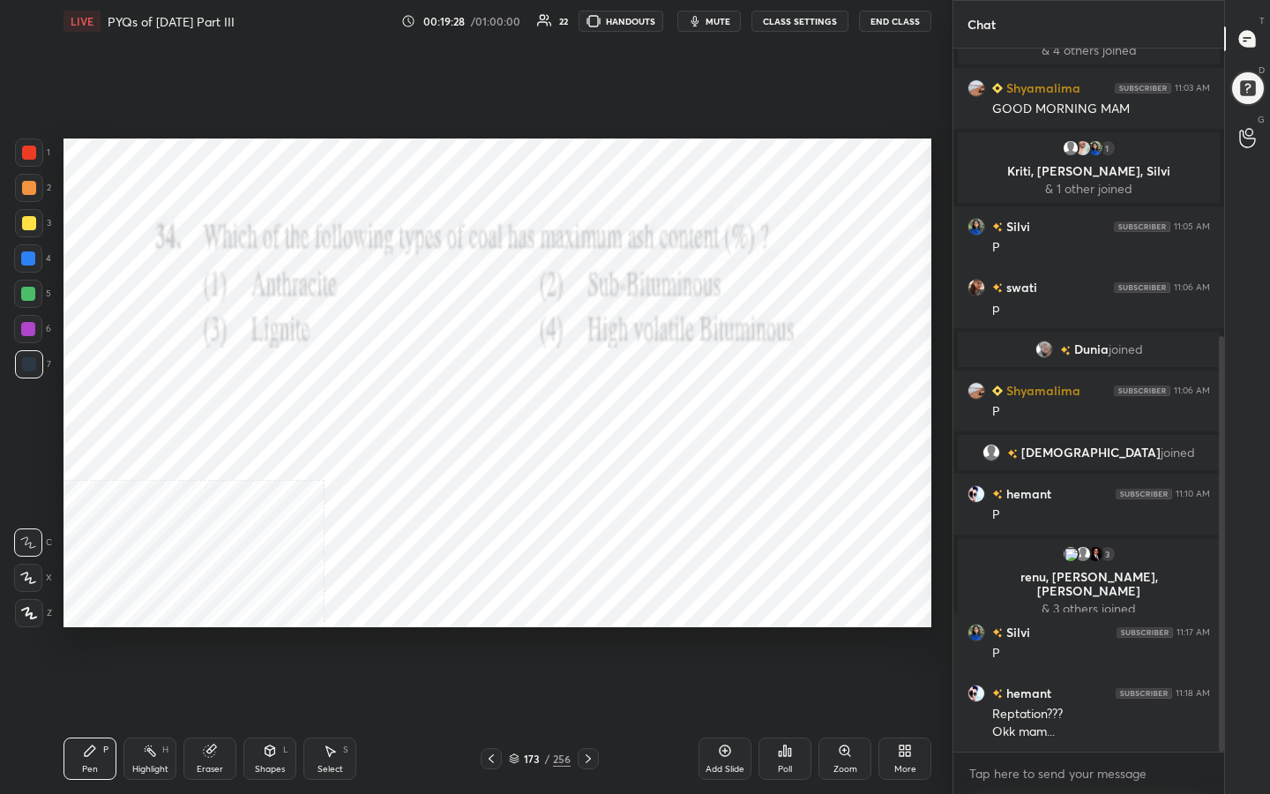
click at [452, 492] on img "grid" at bounding box center [462, 516] width 248 height 132
click at [720, 19] on span "mute" at bounding box center [718, 21] width 25 height 12
click at [518, 634] on icon at bounding box center [514, 758] width 11 height 11
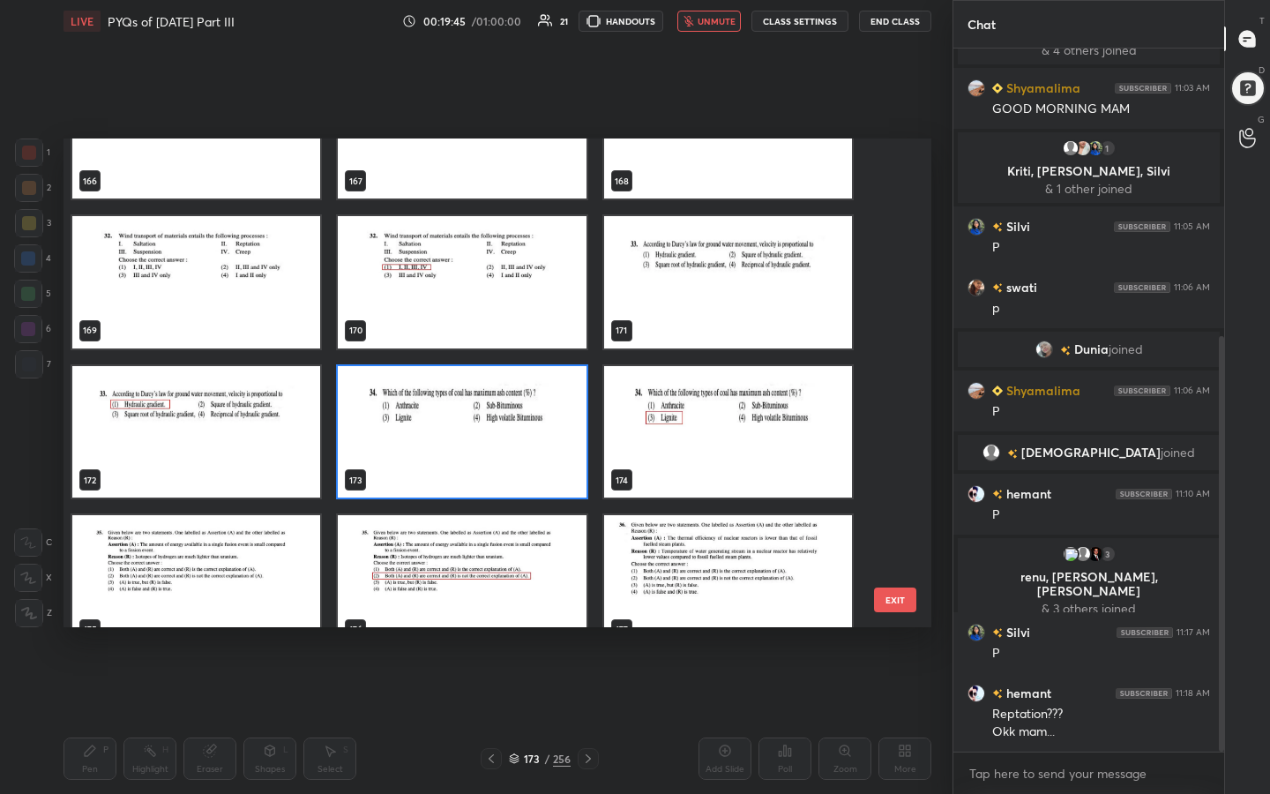
scroll to position [8302, 0]
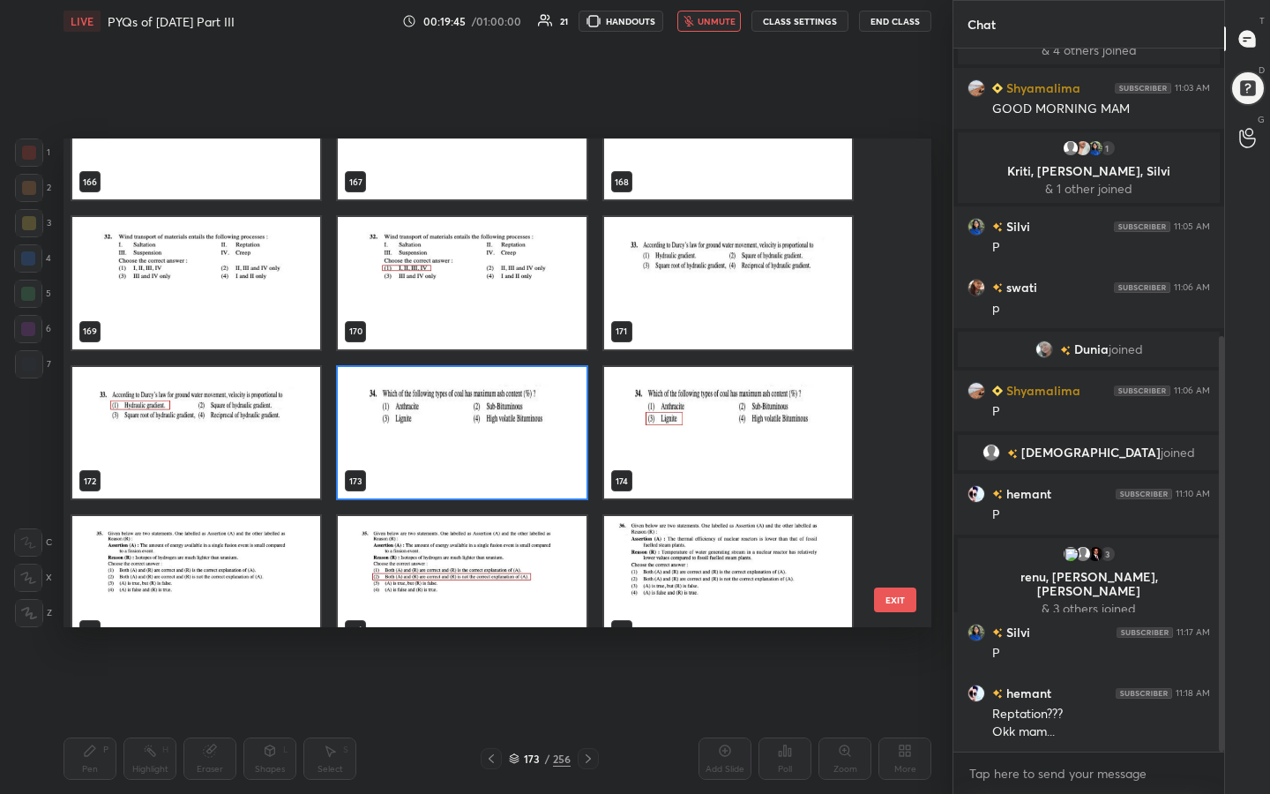
click at [527, 481] on img "grid" at bounding box center [462, 433] width 248 height 132
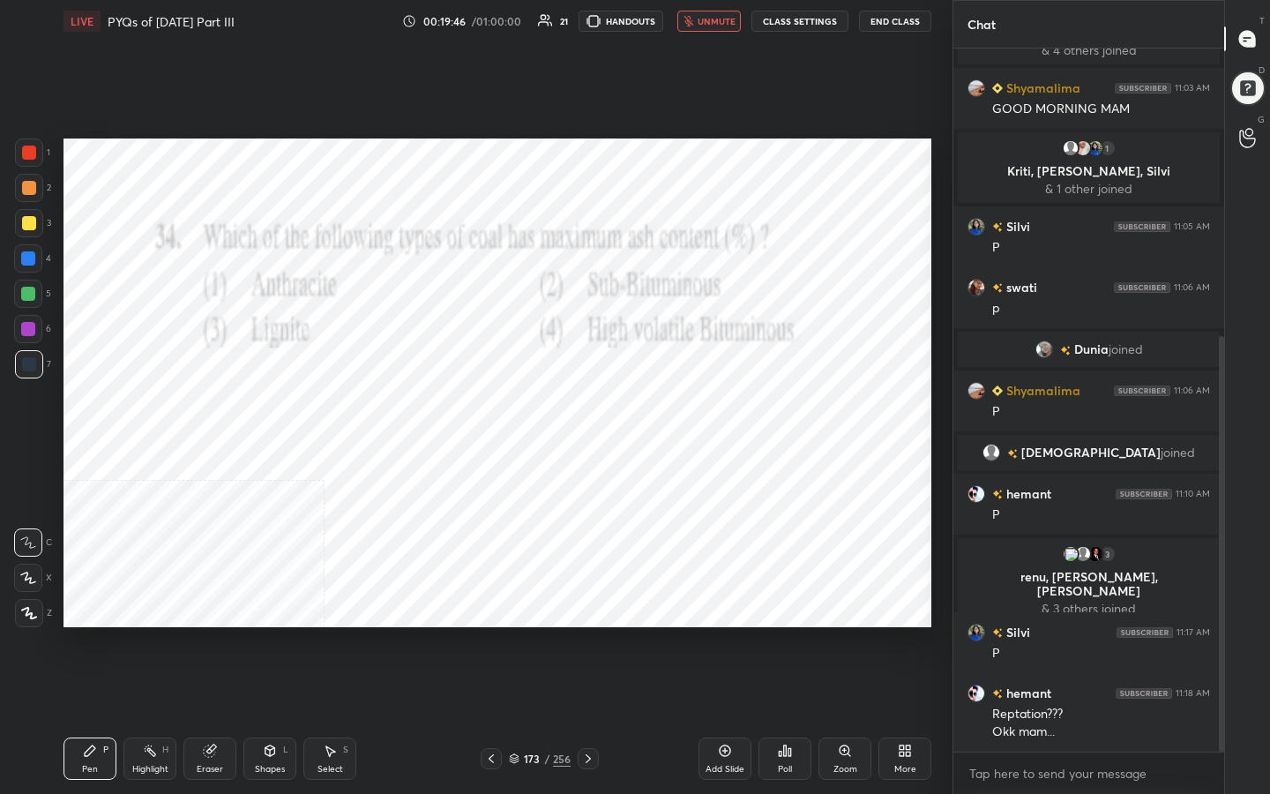
click at [527, 481] on img "grid" at bounding box center [462, 433] width 248 height 132
click at [789, 634] on div "Poll" at bounding box center [785, 758] width 53 height 42
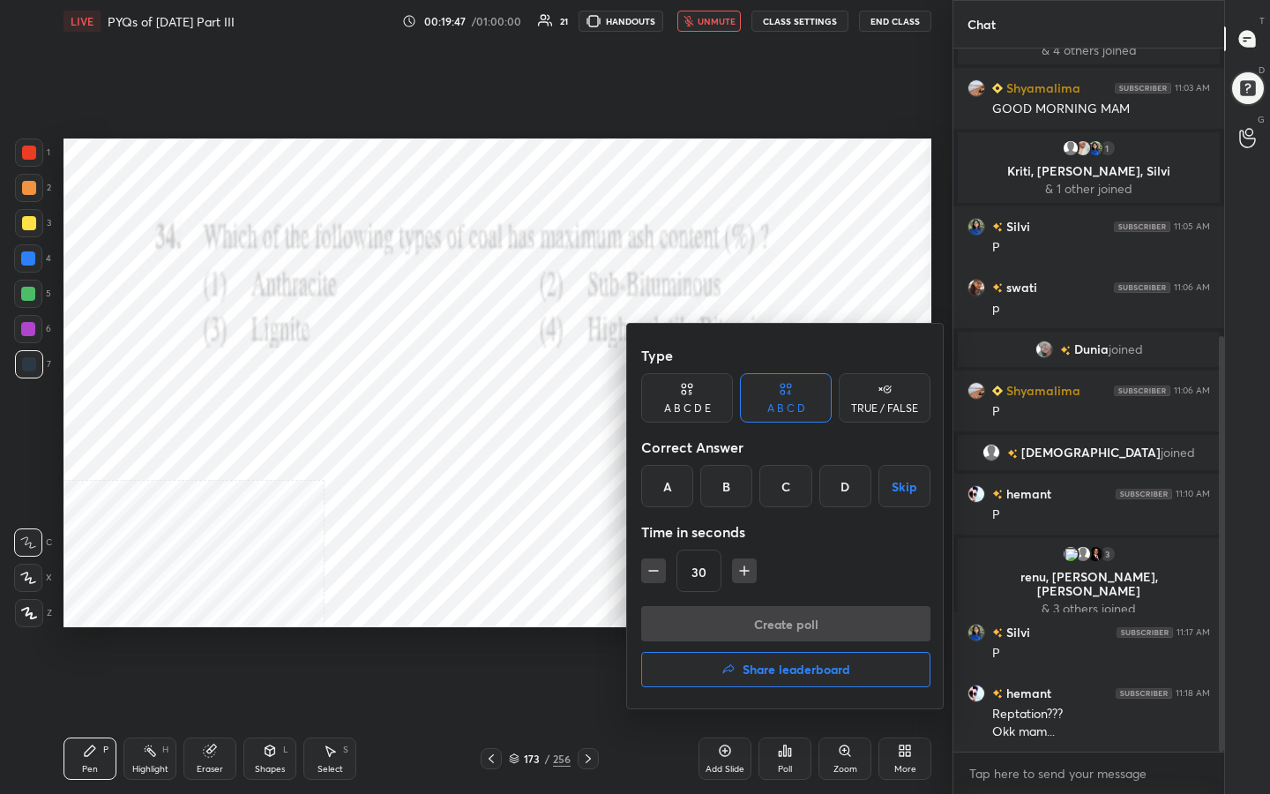
click at [792, 468] on div "C" at bounding box center [785, 486] width 52 height 42
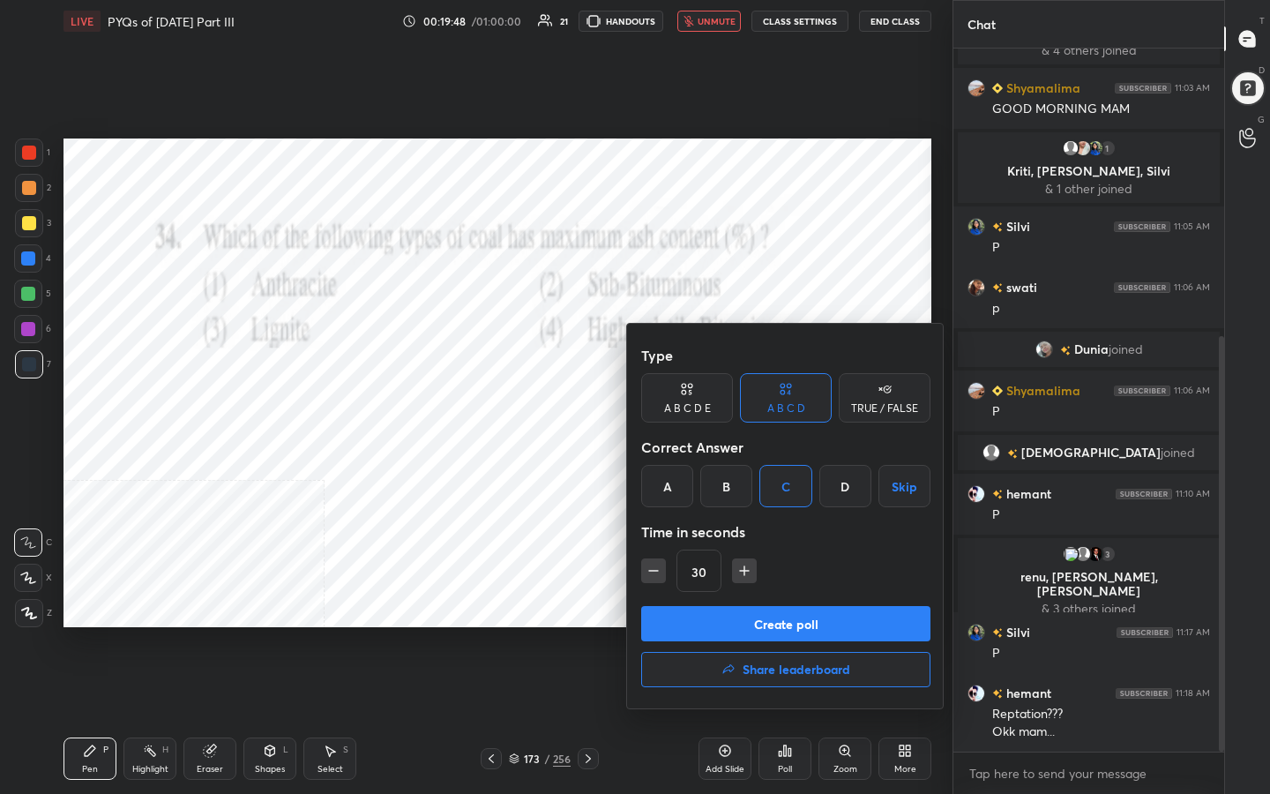
click at [816, 621] on button "Create poll" at bounding box center [785, 623] width 289 height 35
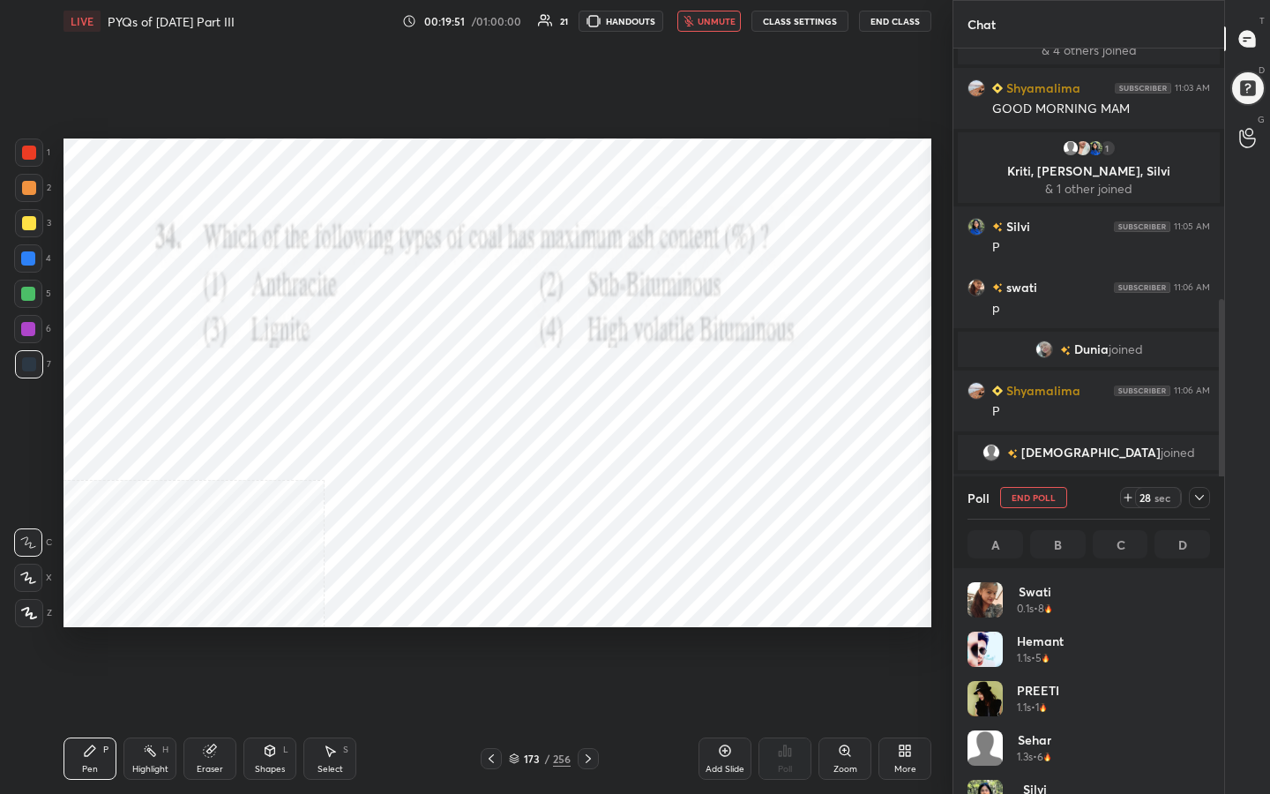
scroll to position [206, 237]
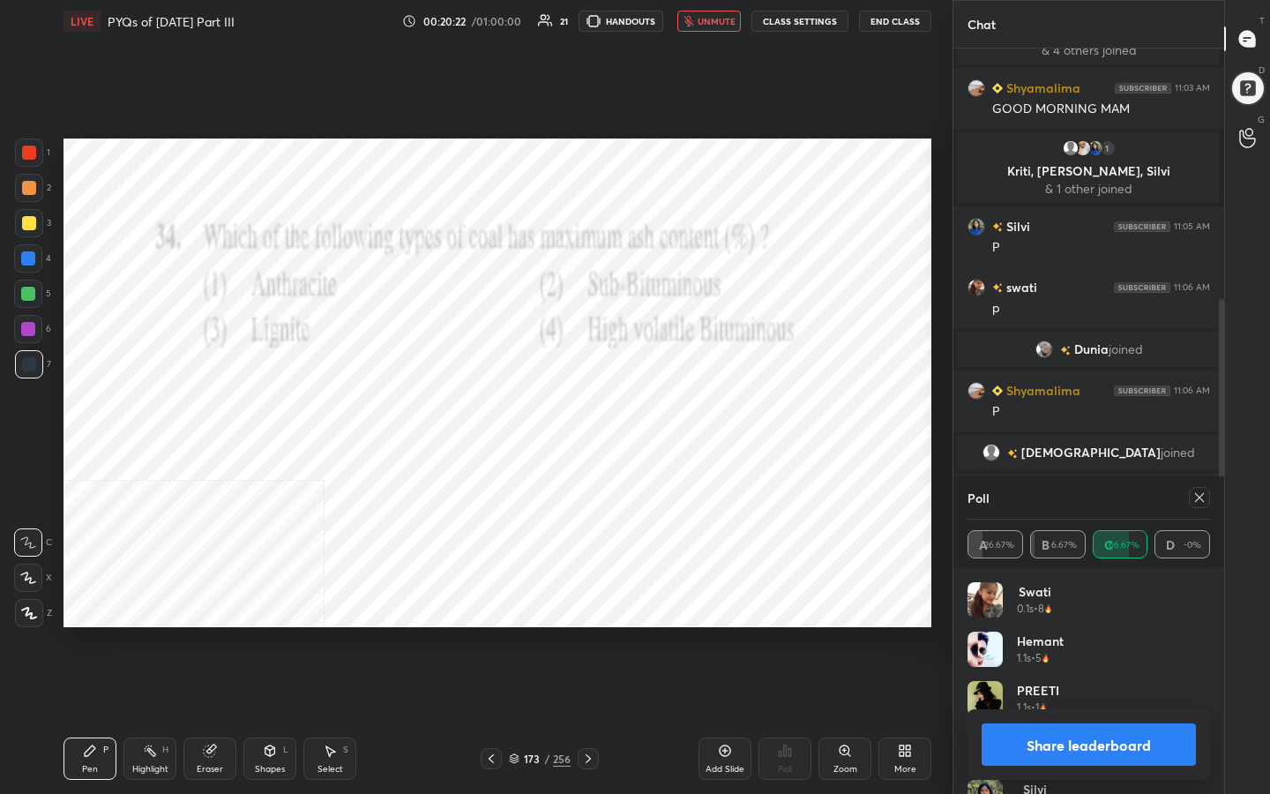
click at [1198, 493] on icon at bounding box center [1199, 497] width 14 height 14
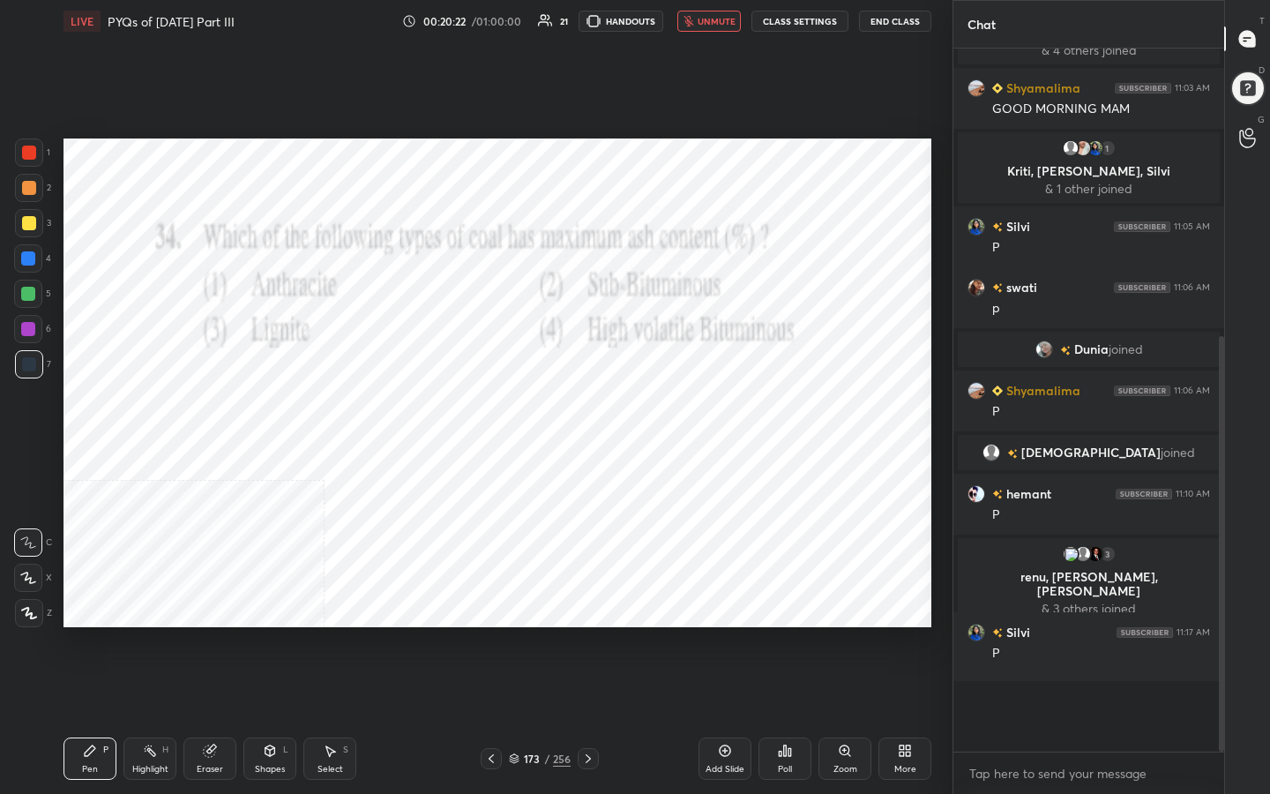
scroll to position [6, 6]
click at [731, 18] on span "unmute" at bounding box center [717, 21] width 38 height 12
click at [526, 634] on div "174" at bounding box center [532, 758] width 18 height 11
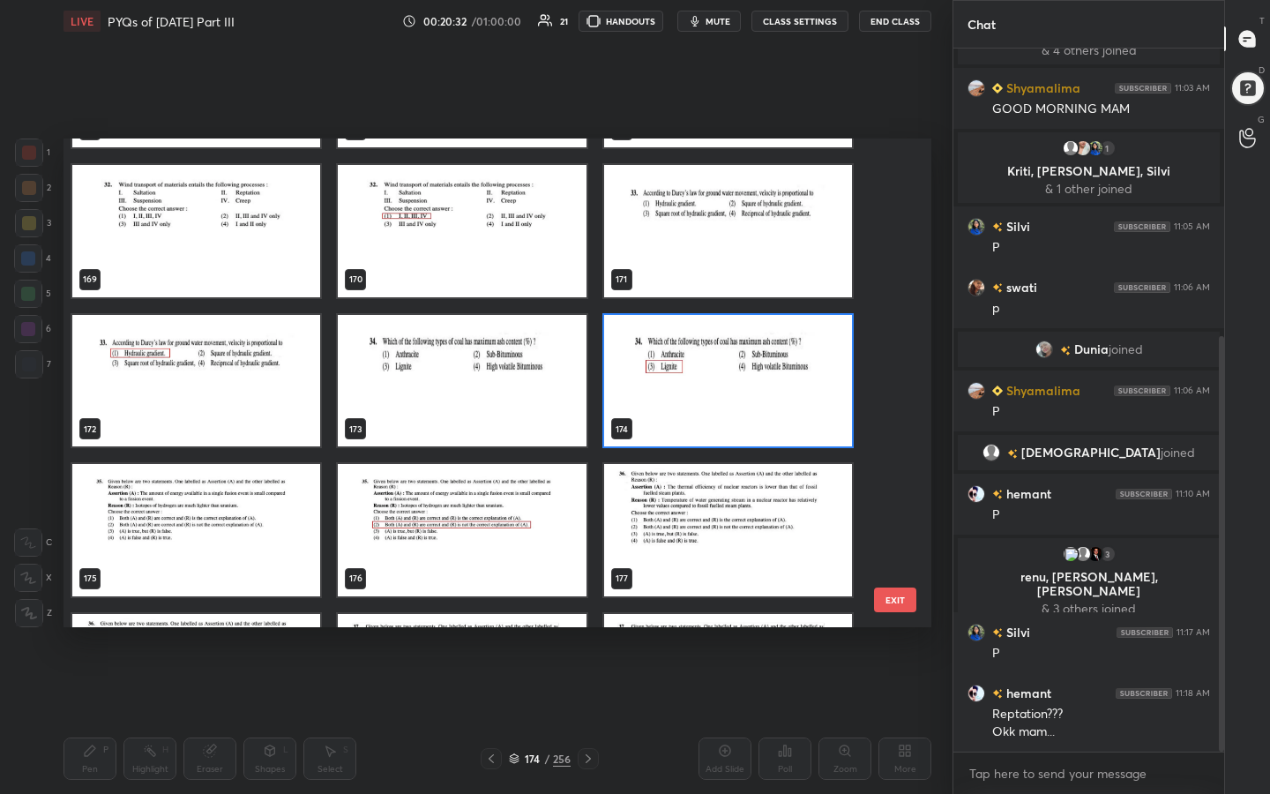
scroll to position [8354, 0]
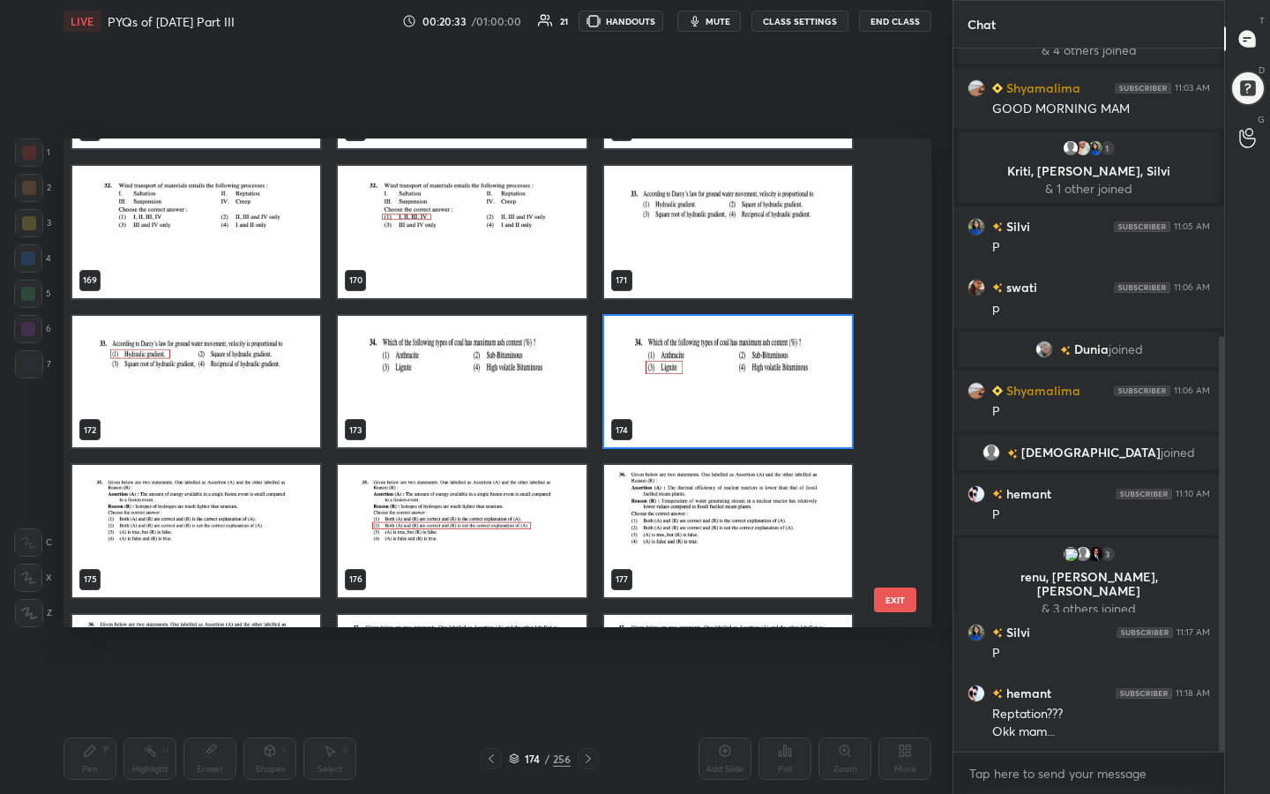
click at [159, 550] on img "grid" at bounding box center [196, 531] width 248 height 132
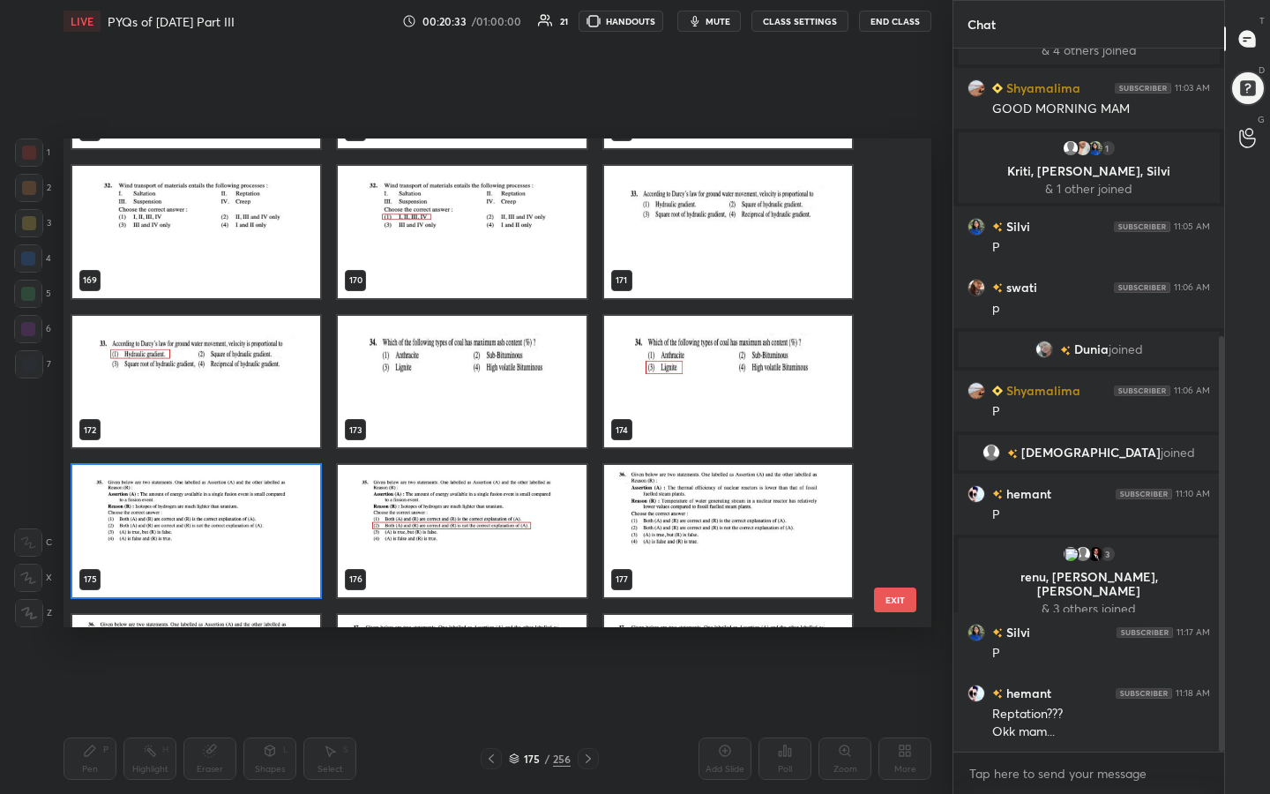
click at [159, 550] on img "grid" at bounding box center [196, 531] width 248 height 132
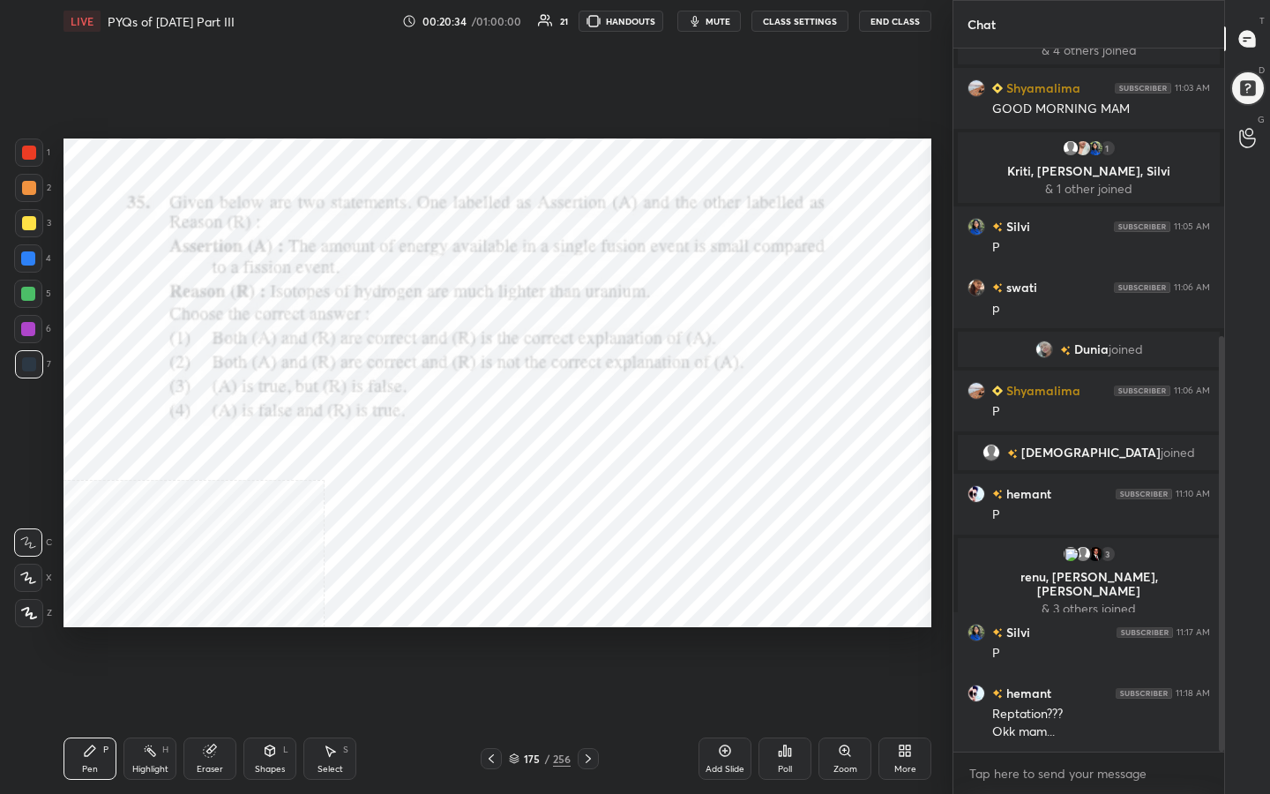
click at [726, 21] on span "mute" at bounding box center [718, 21] width 25 height 12
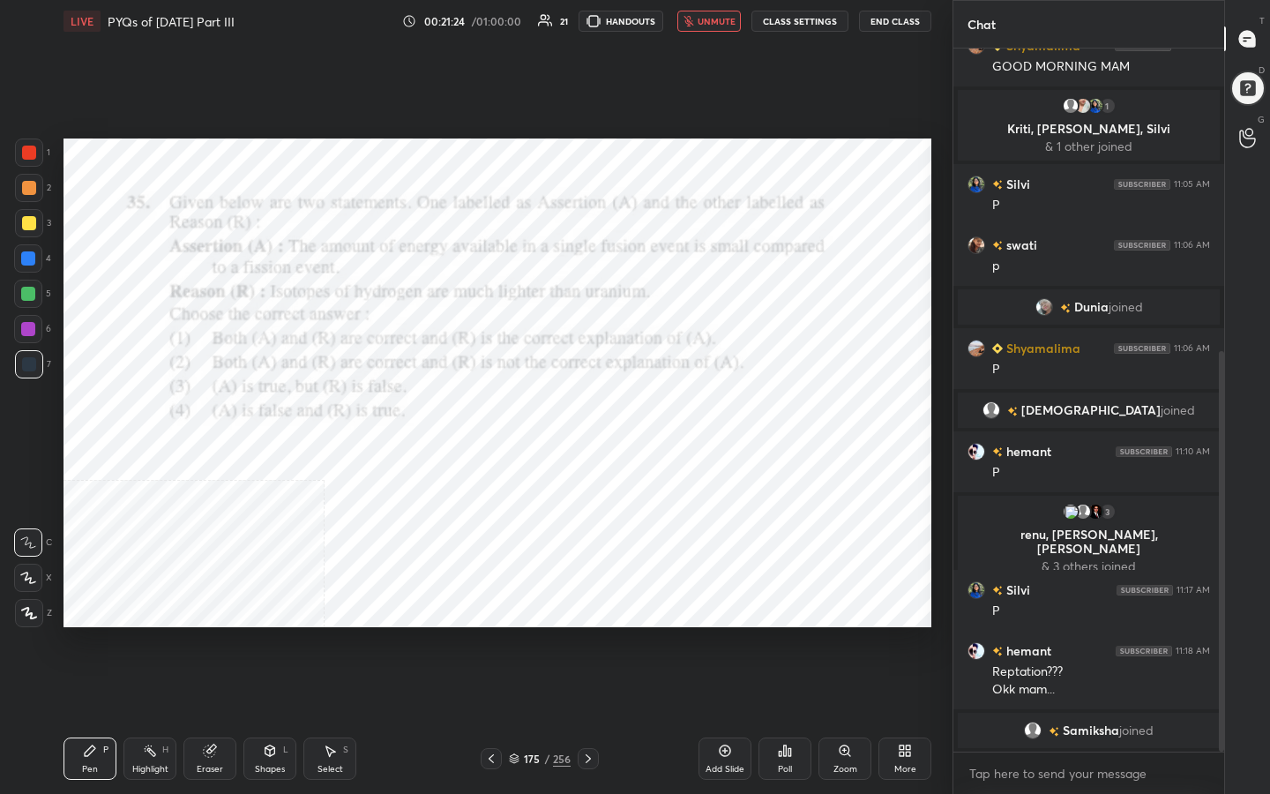
click at [518, 634] on icon at bounding box center [514, 758] width 11 height 11
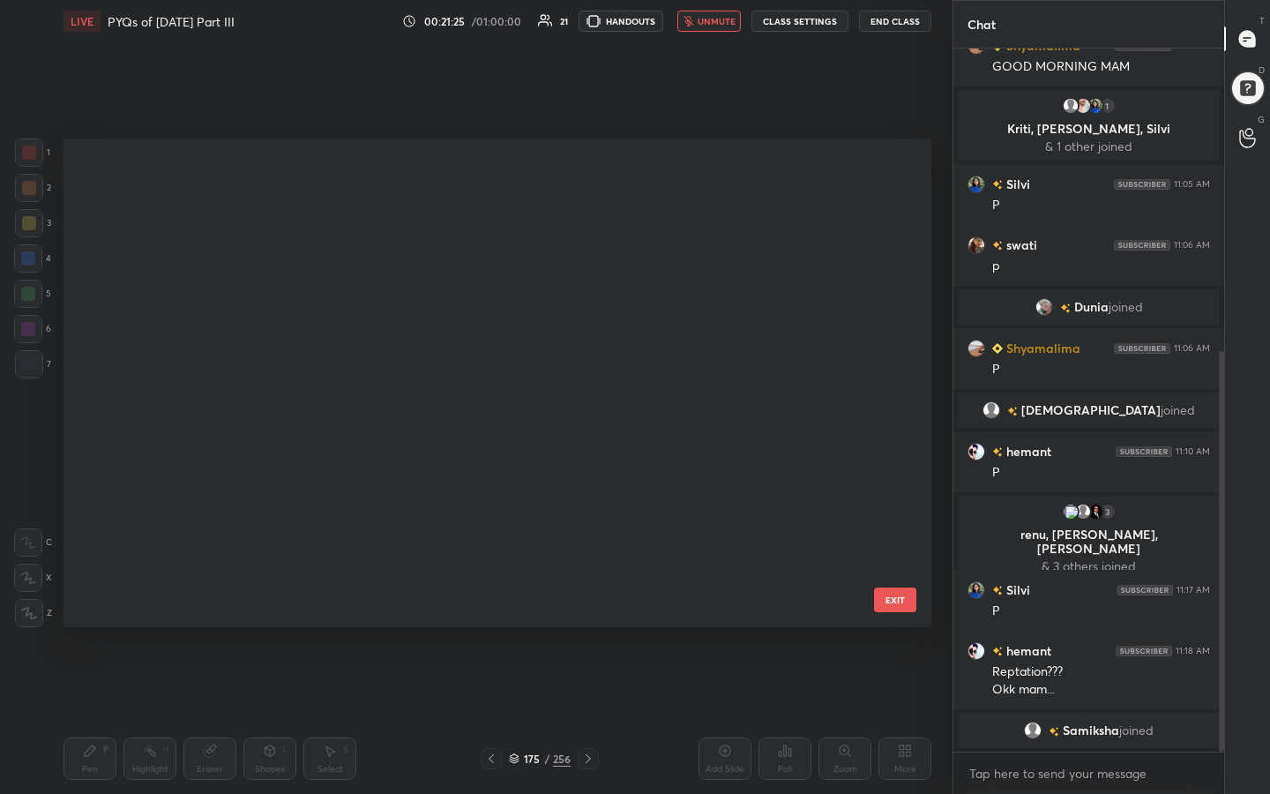
scroll to position [482, 859]
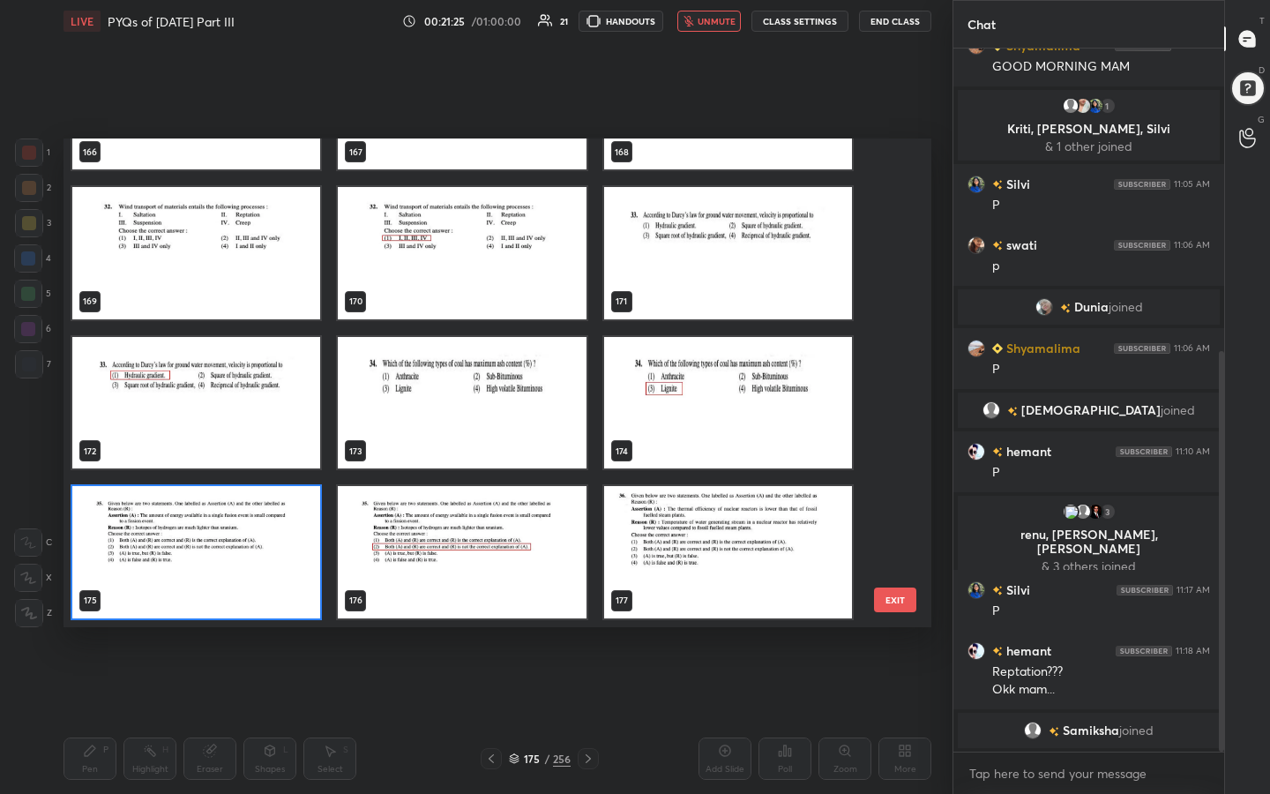
click at [274, 526] on img "grid" at bounding box center [196, 552] width 248 height 132
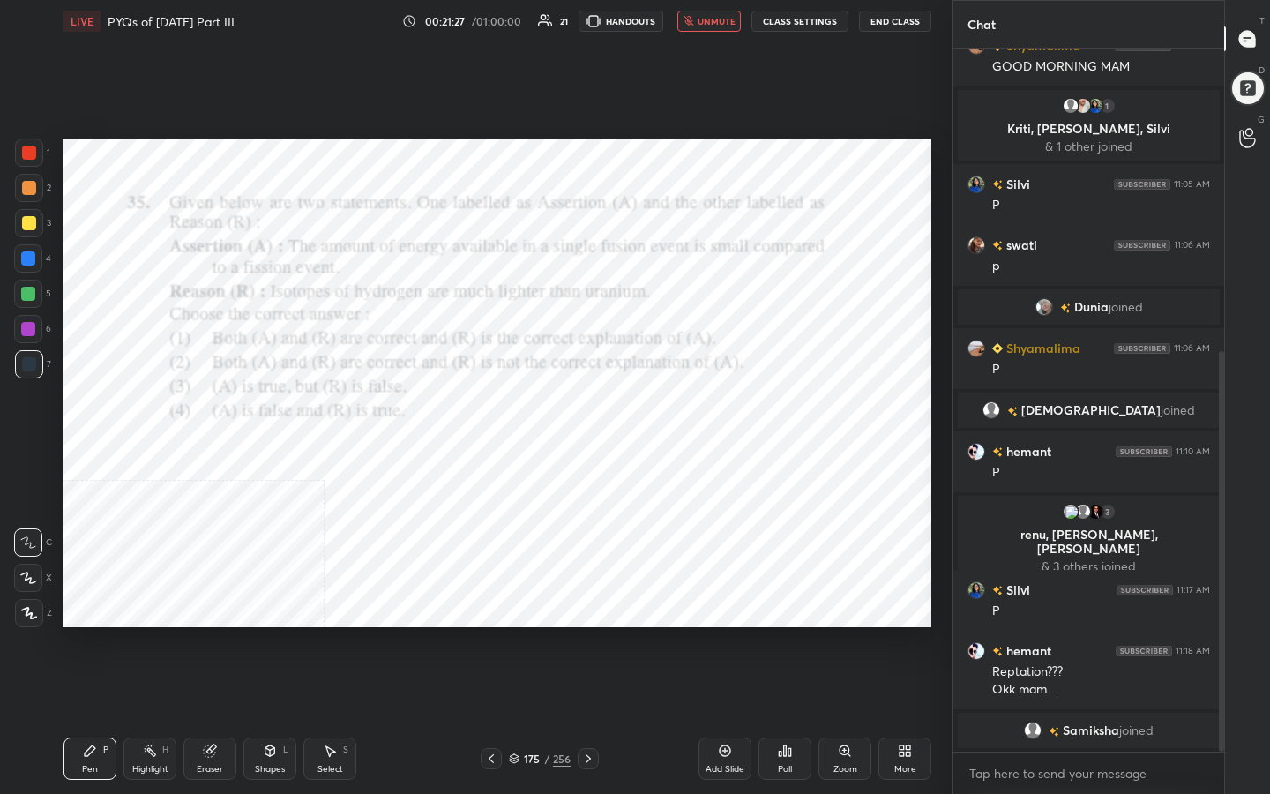
click at [784, 634] on icon at bounding box center [785, 750] width 3 height 11
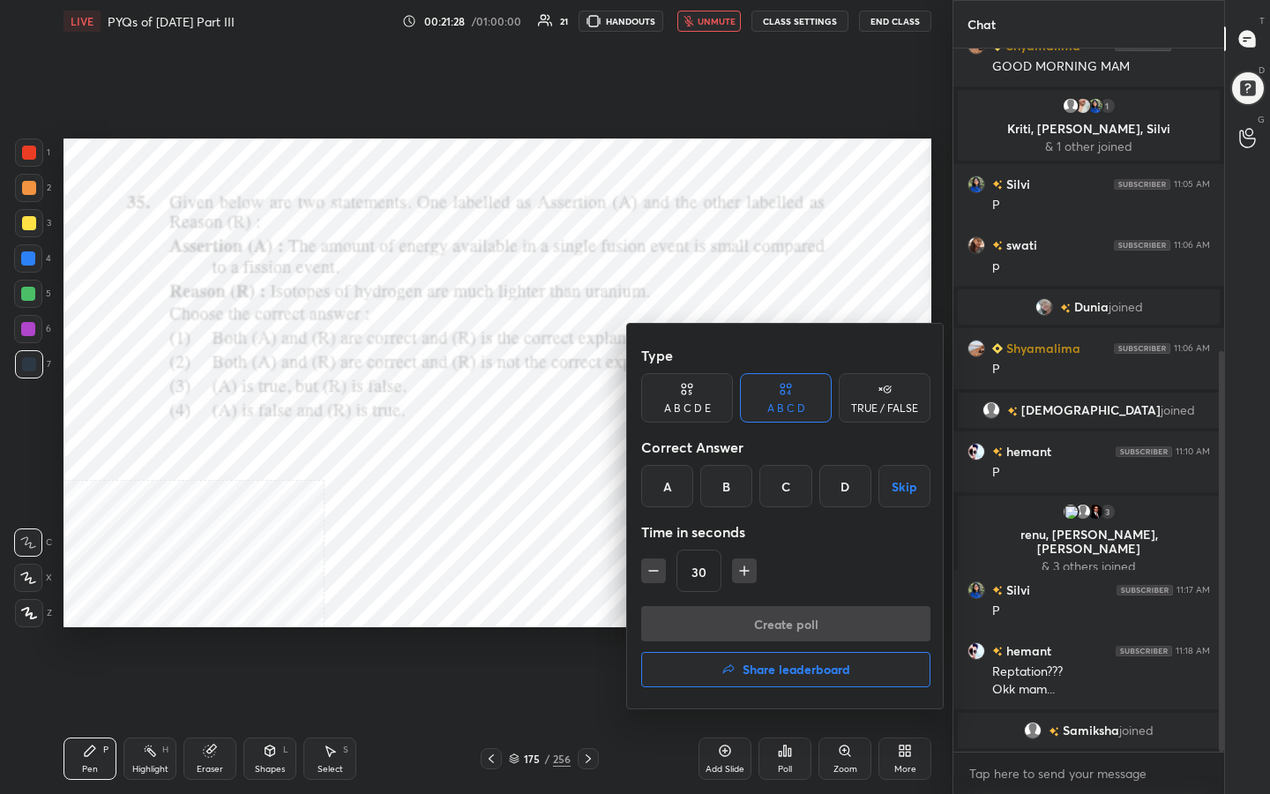
click at [735, 486] on div "B" at bounding box center [726, 486] width 52 height 42
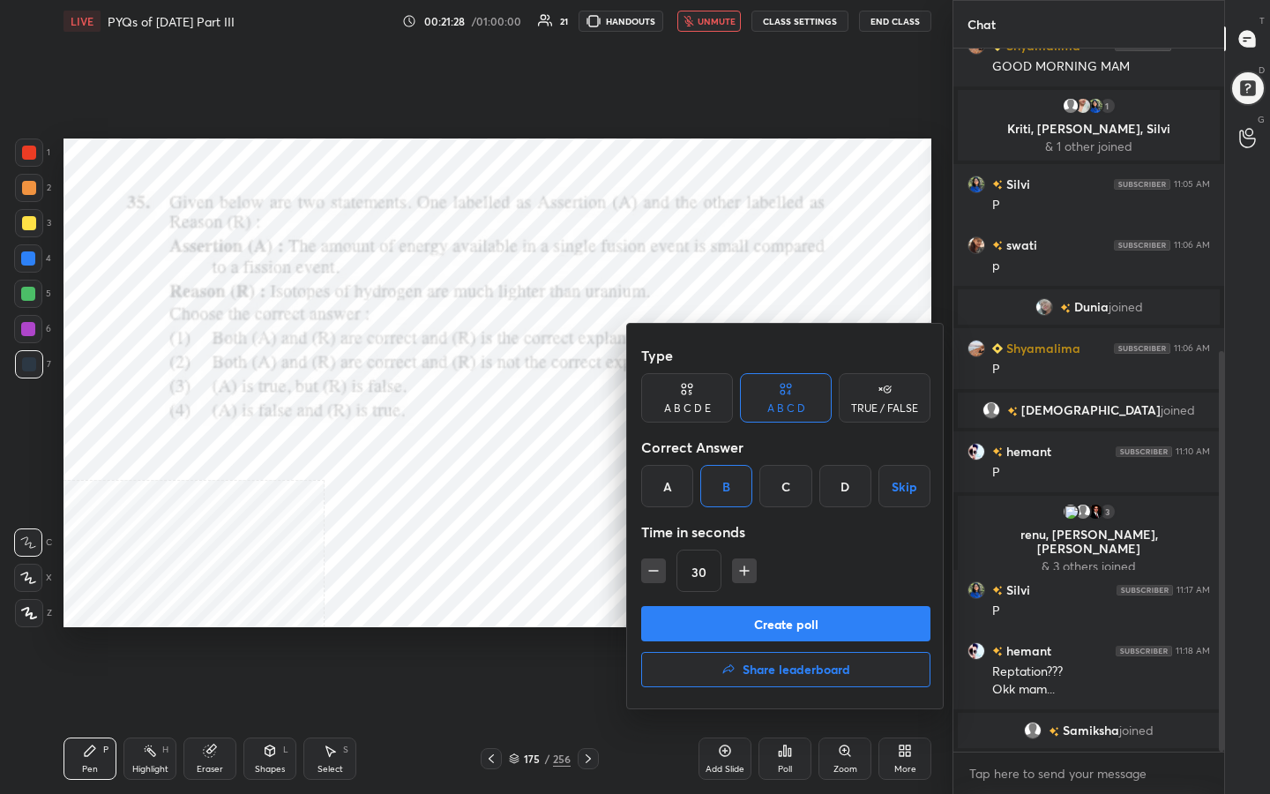
click at [791, 624] on button "Create poll" at bounding box center [785, 623] width 289 height 35
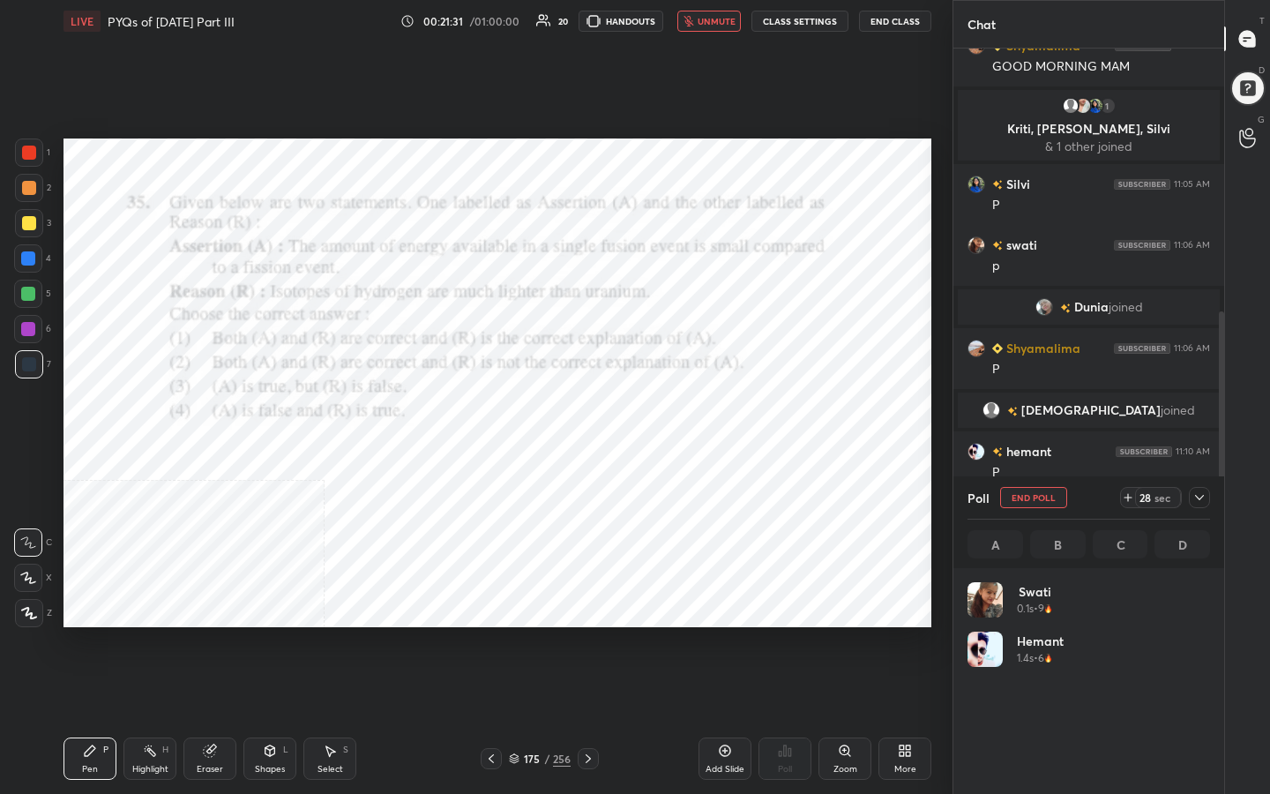
scroll to position [206, 237]
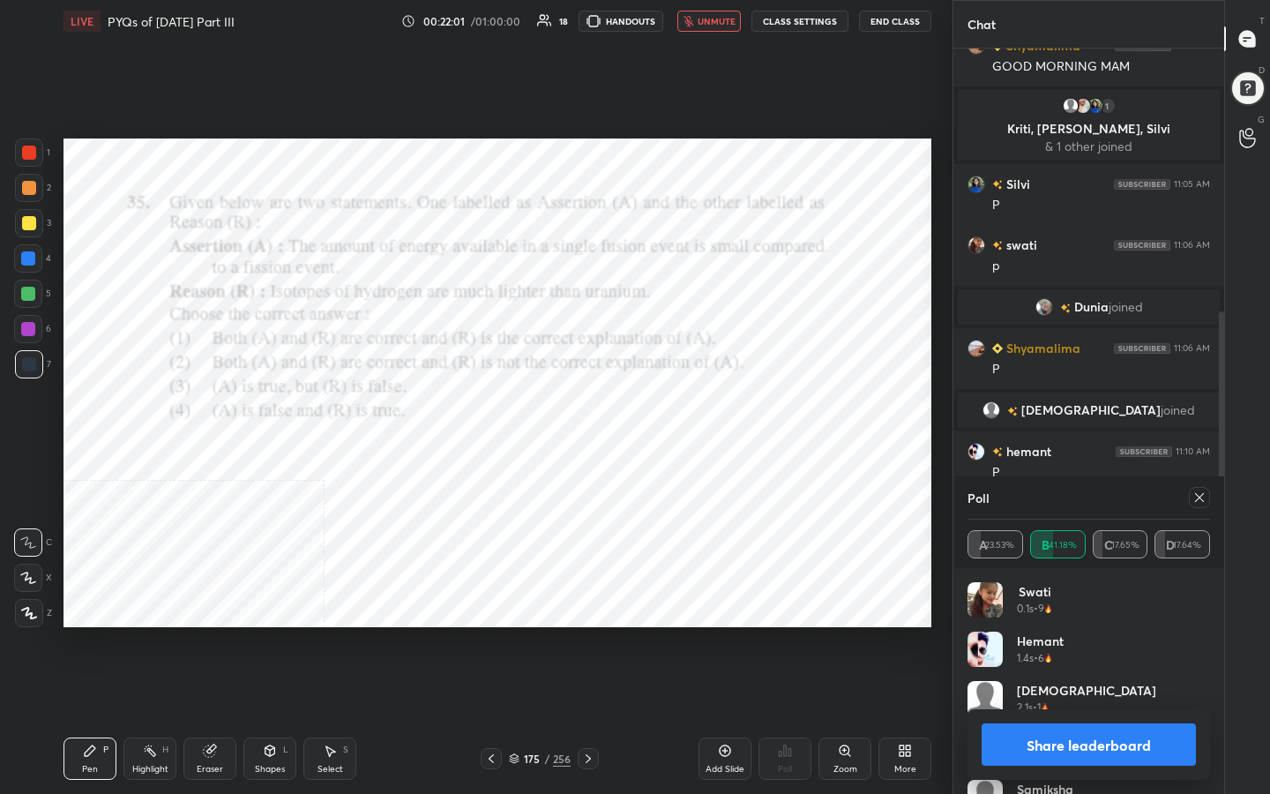
click at [1197, 502] on icon at bounding box center [1199, 497] width 14 height 14
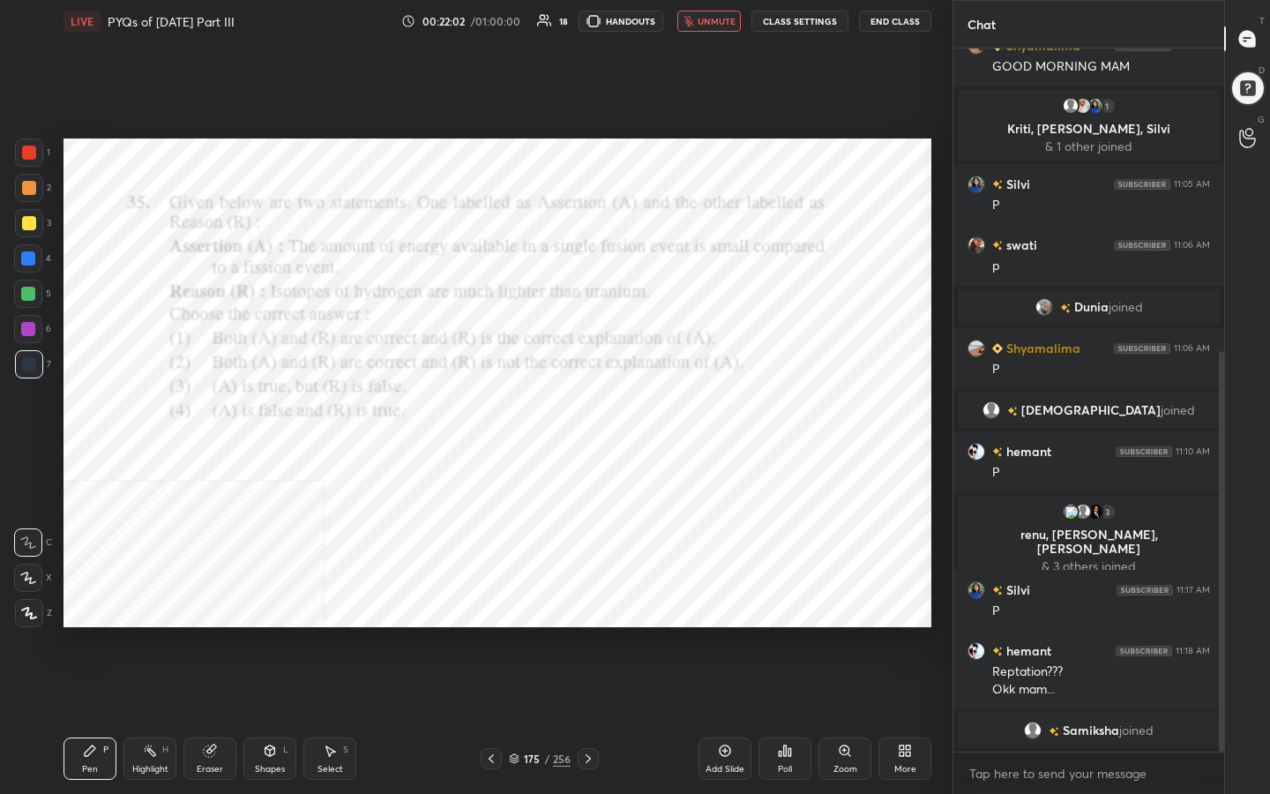
scroll to position [551, 265]
click at [731, 11] on button "unmute" at bounding box center [709, 21] width 64 height 21
click at [517, 634] on icon at bounding box center [514, 758] width 11 height 11
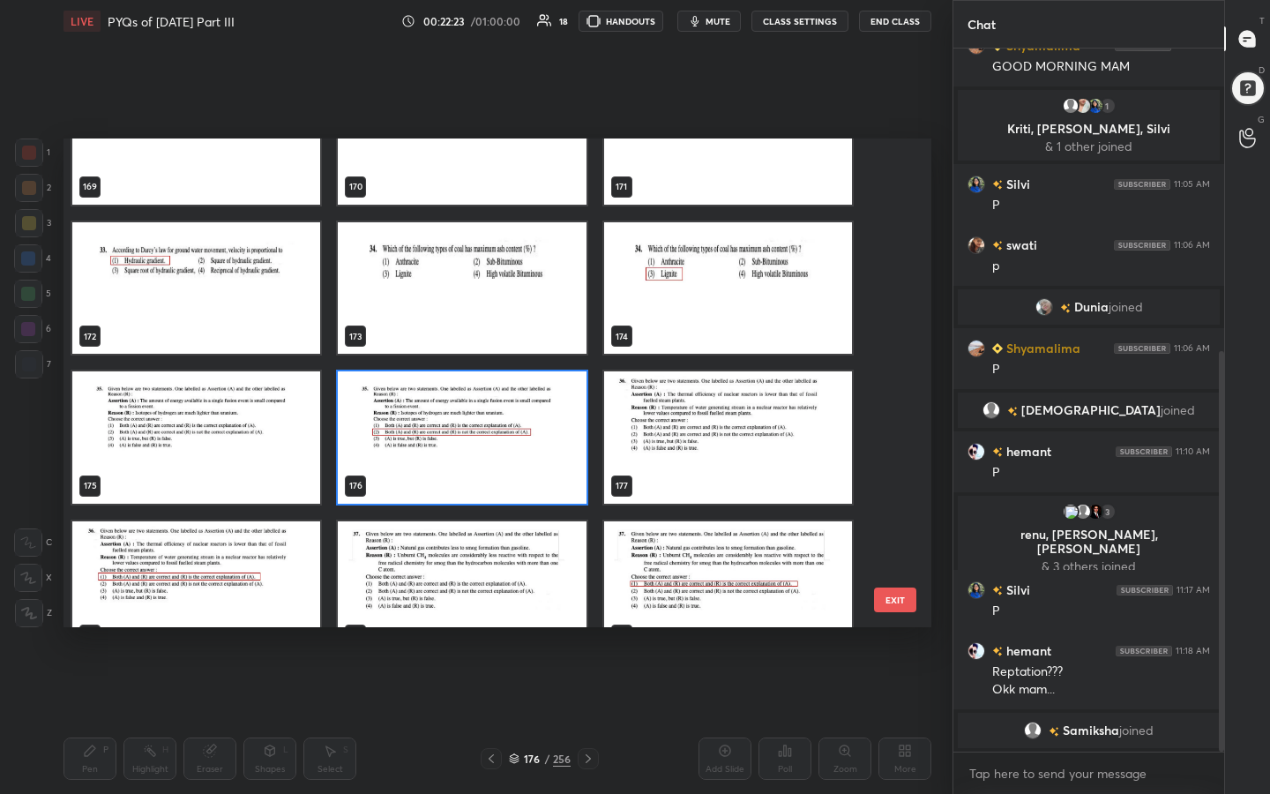
scroll to position [8505, 0]
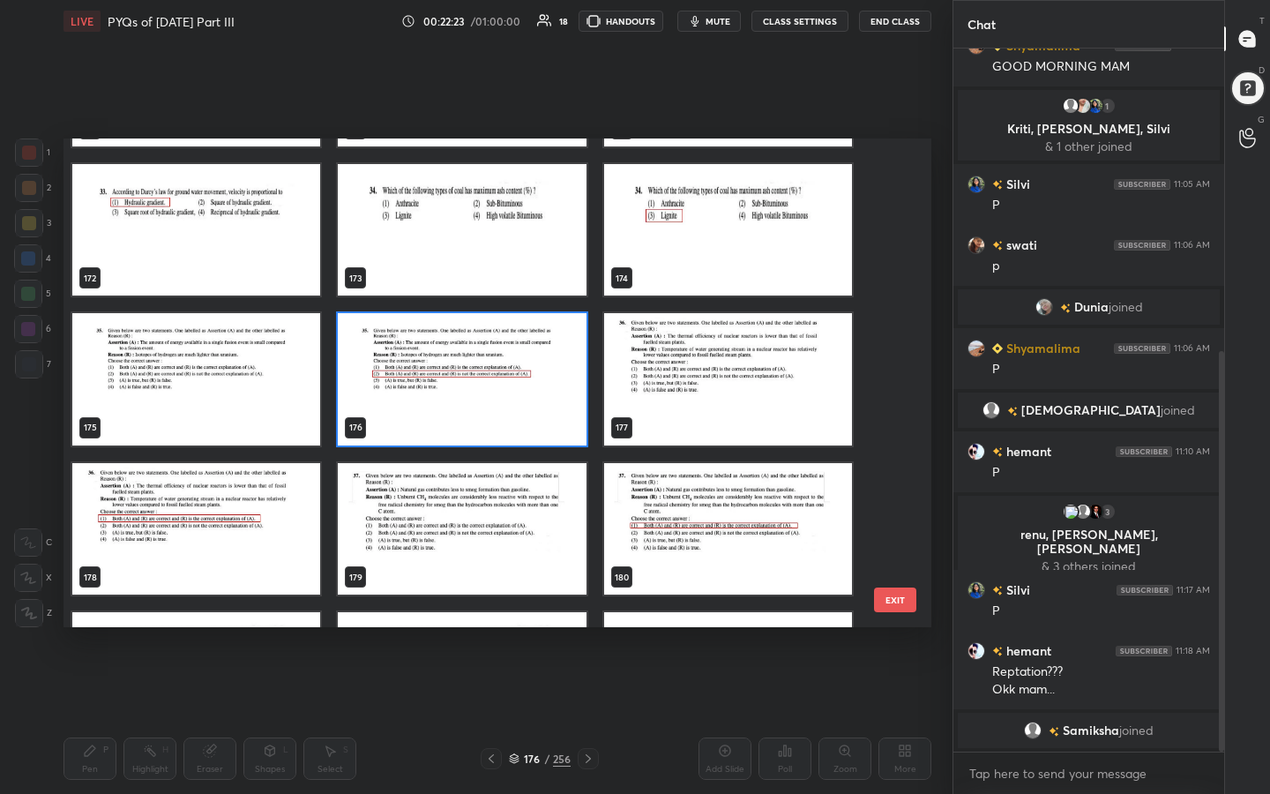
click at [744, 400] on img "grid" at bounding box center [728, 379] width 248 height 132
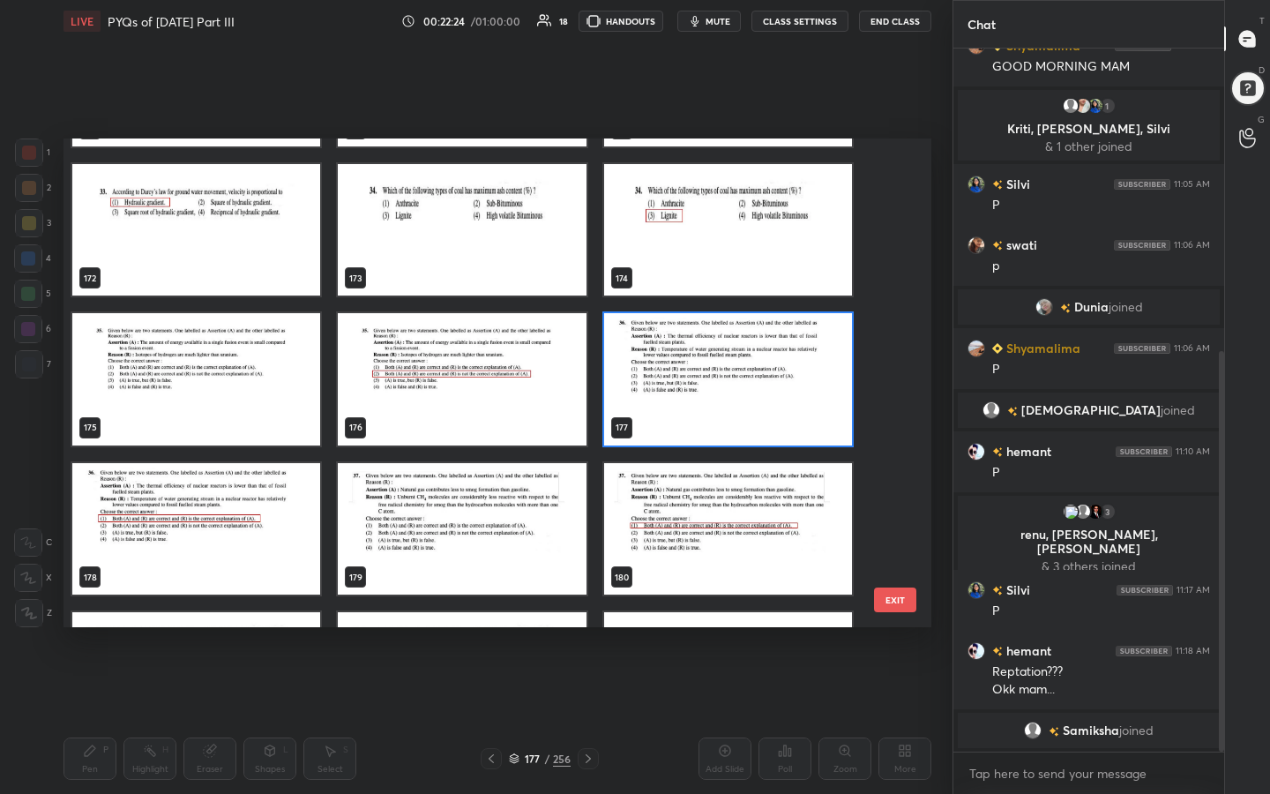
click at [744, 400] on img "grid" at bounding box center [728, 379] width 248 height 132
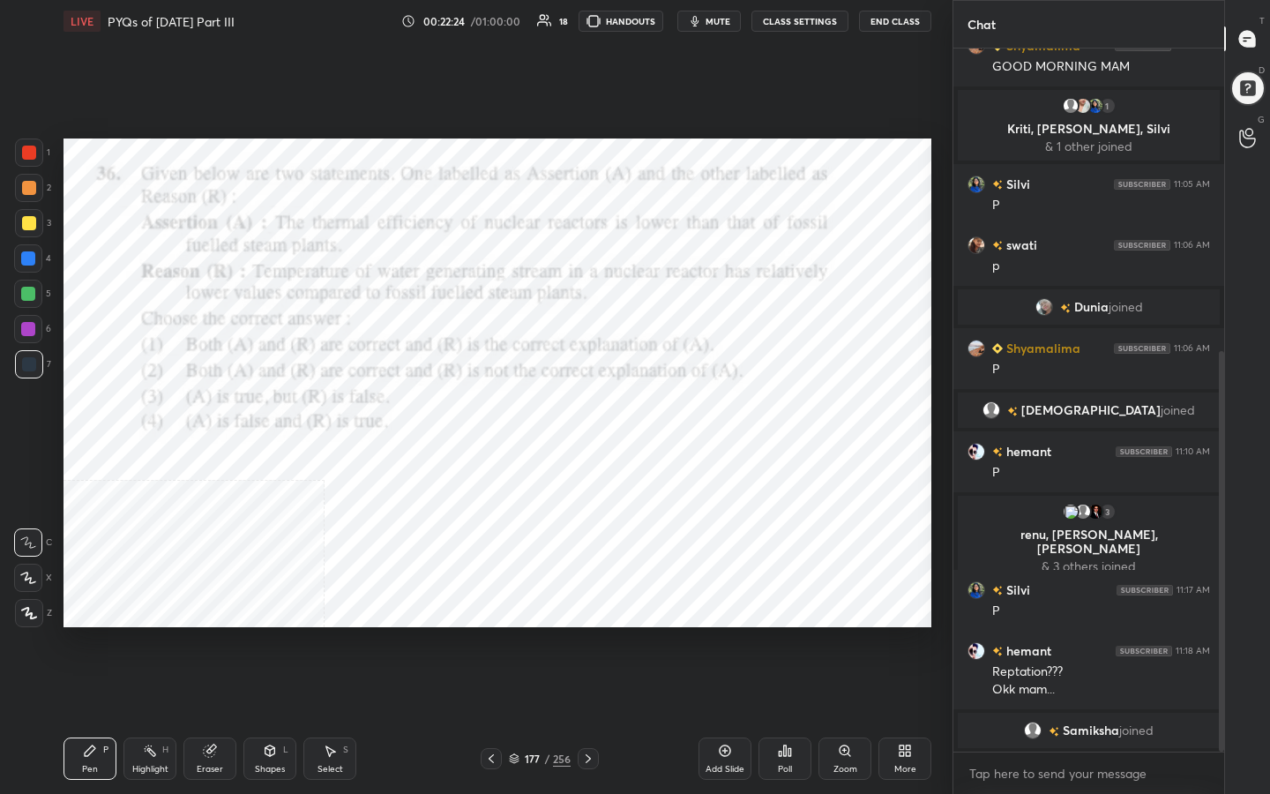
click at [744, 400] on img "grid" at bounding box center [728, 379] width 248 height 132
click at [721, 15] on span "mute" at bounding box center [718, 21] width 25 height 12
click at [509, 634] on div "177 / 256" at bounding box center [540, 758] width 118 height 21
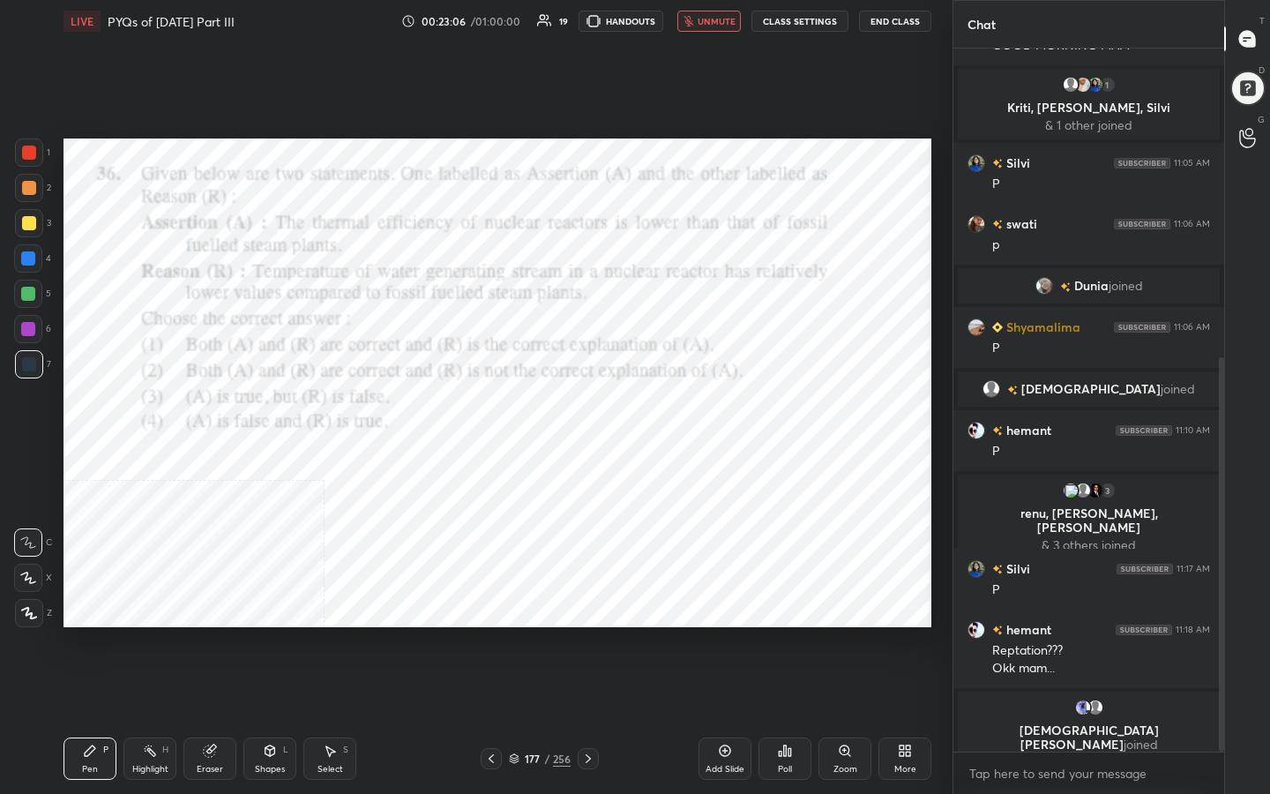
click at [518, 634] on icon at bounding box center [514, 758] width 11 height 11
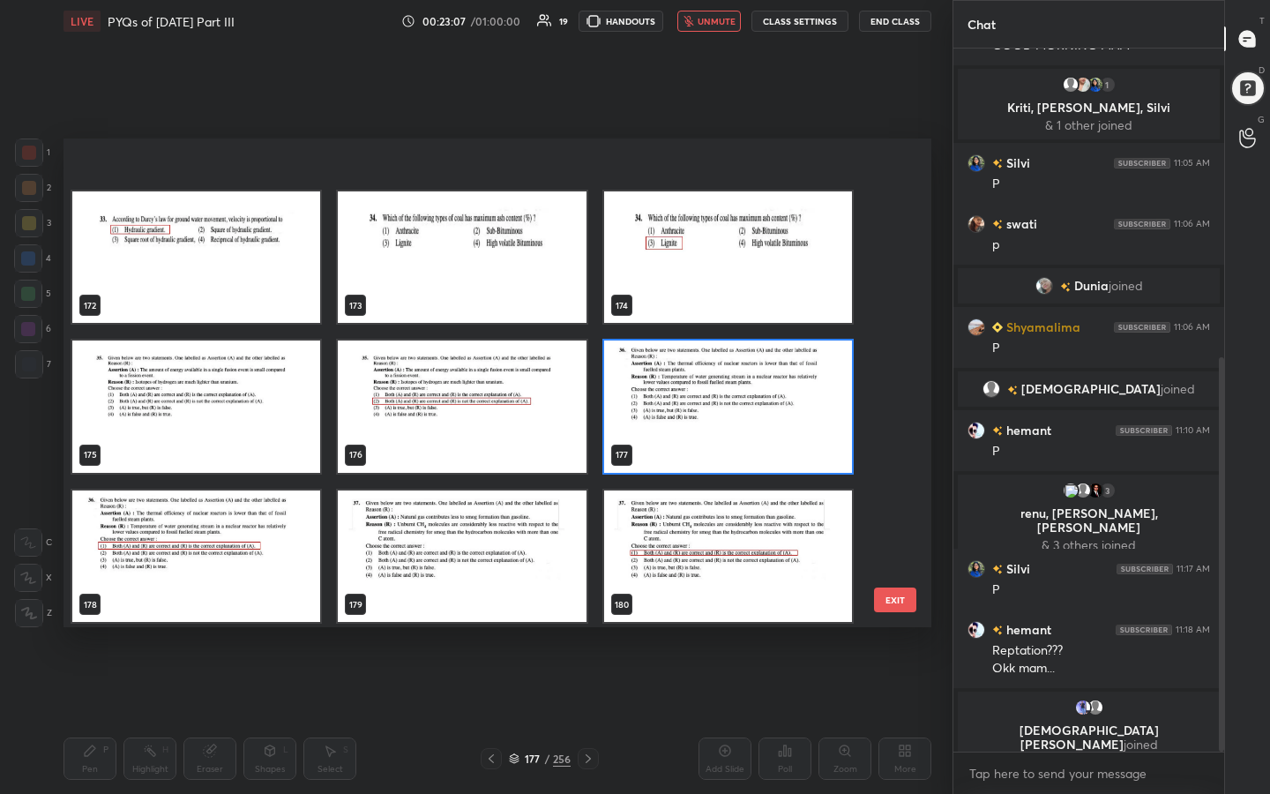
scroll to position [8585, 0]
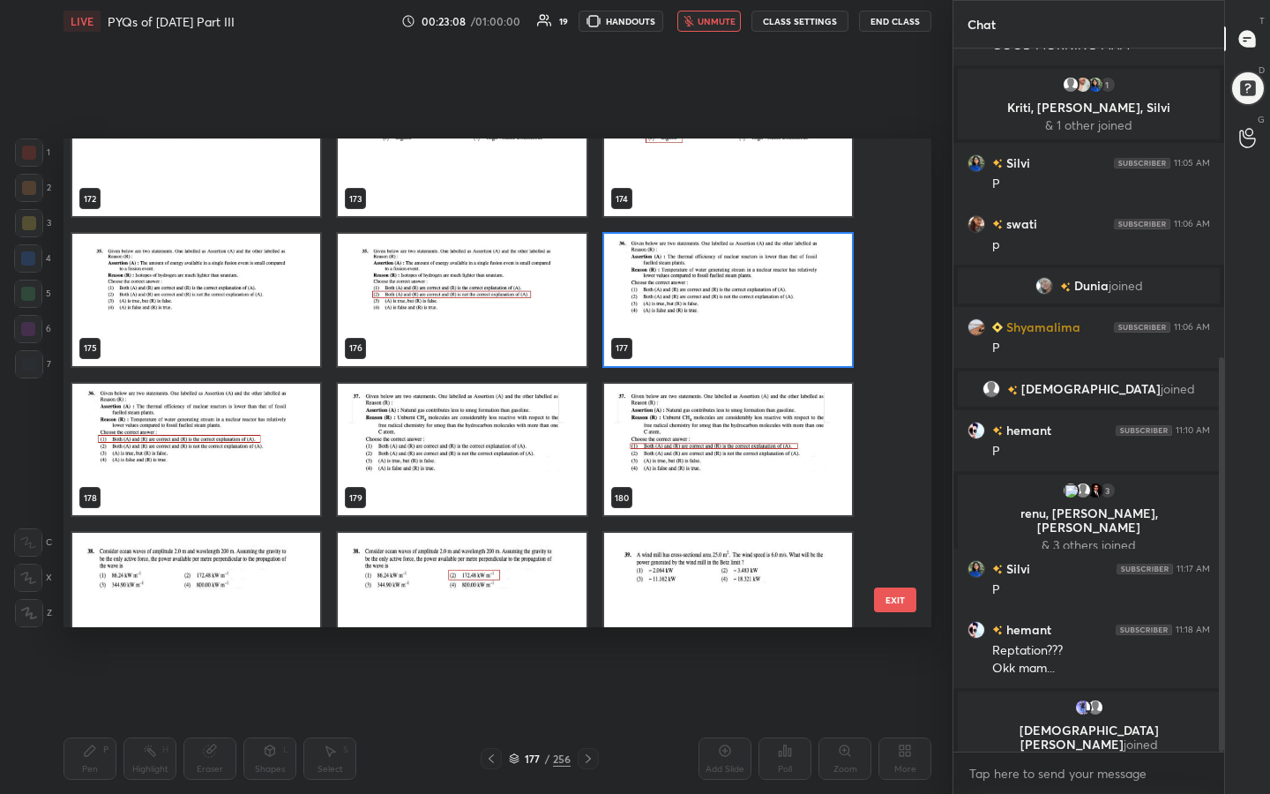
click at [692, 308] on img "grid" at bounding box center [728, 300] width 248 height 132
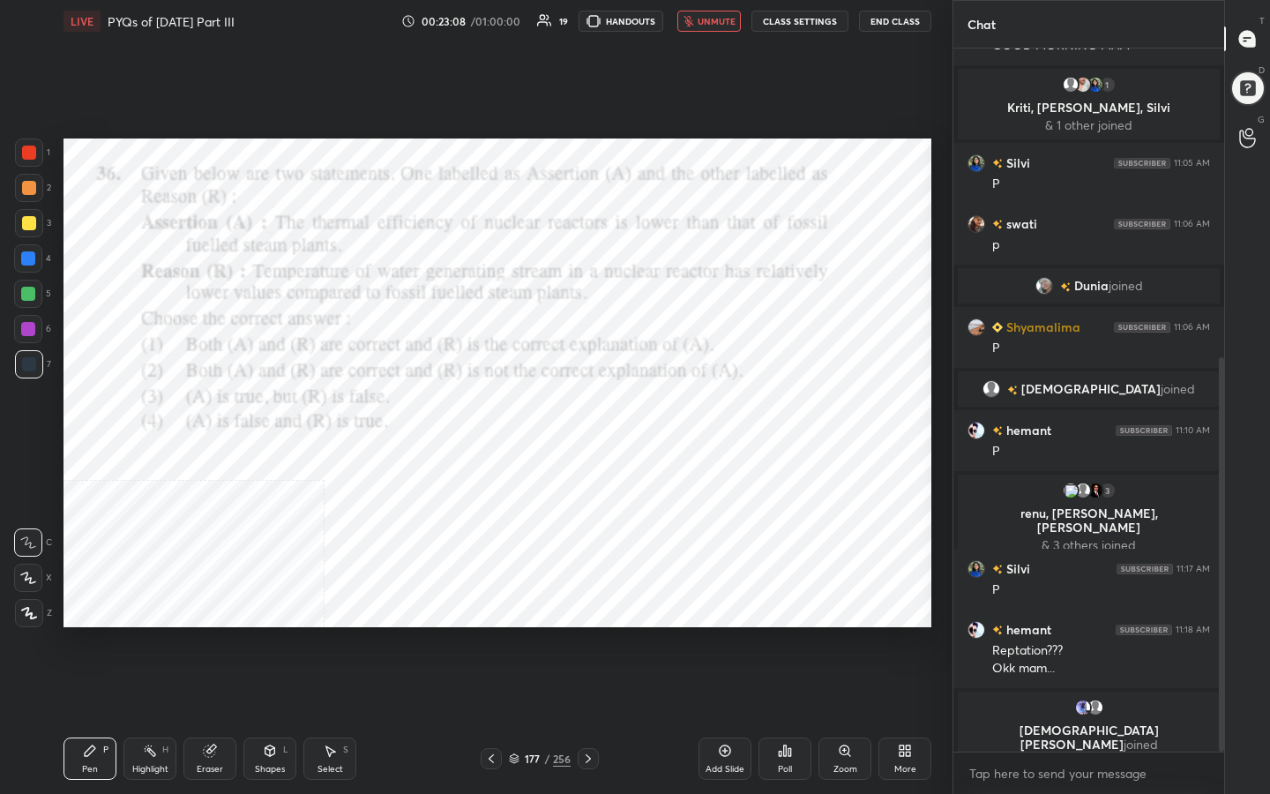
click at [692, 308] on img "grid" at bounding box center [728, 300] width 248 height 132
click at [787, 634] on div "Poll" at bounding box center [785, 758] width 53 height 42
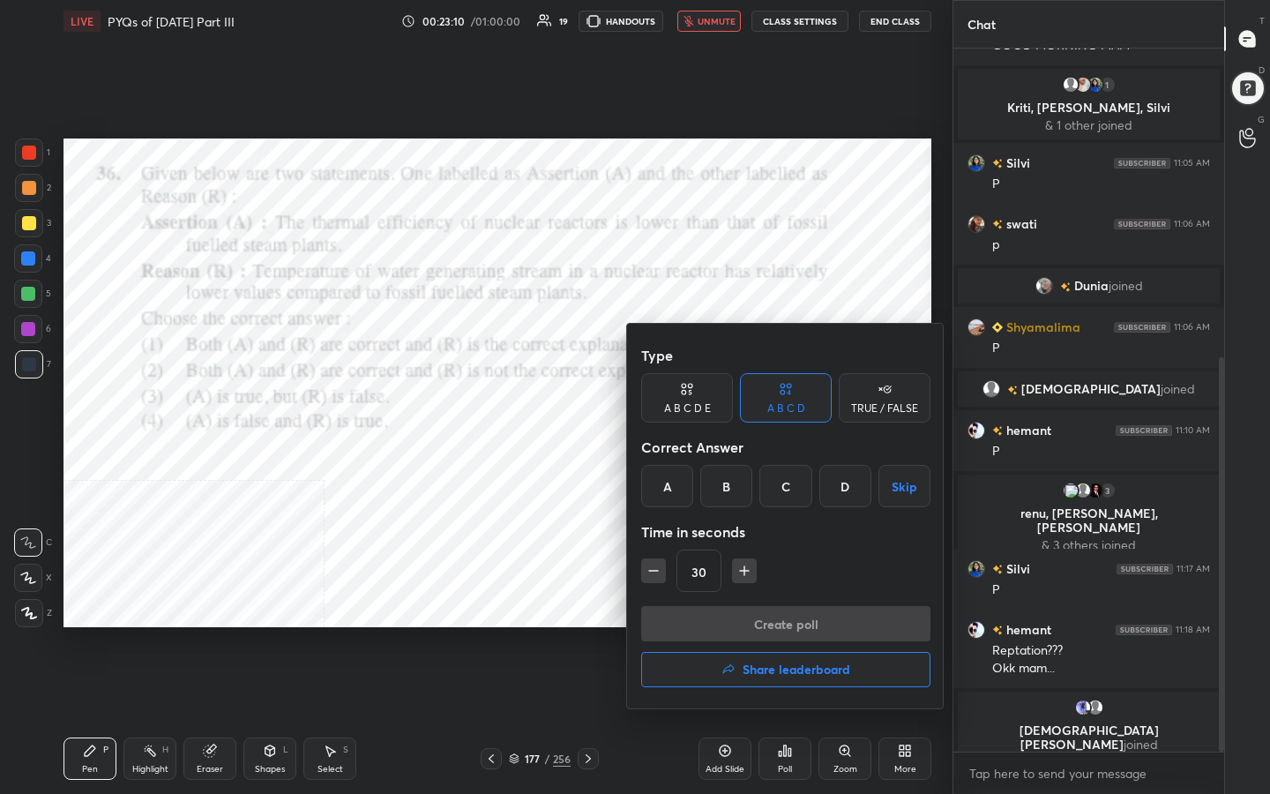
click at [669, 499] on div "A" at bounding box center [667, 486] width 52 height 42
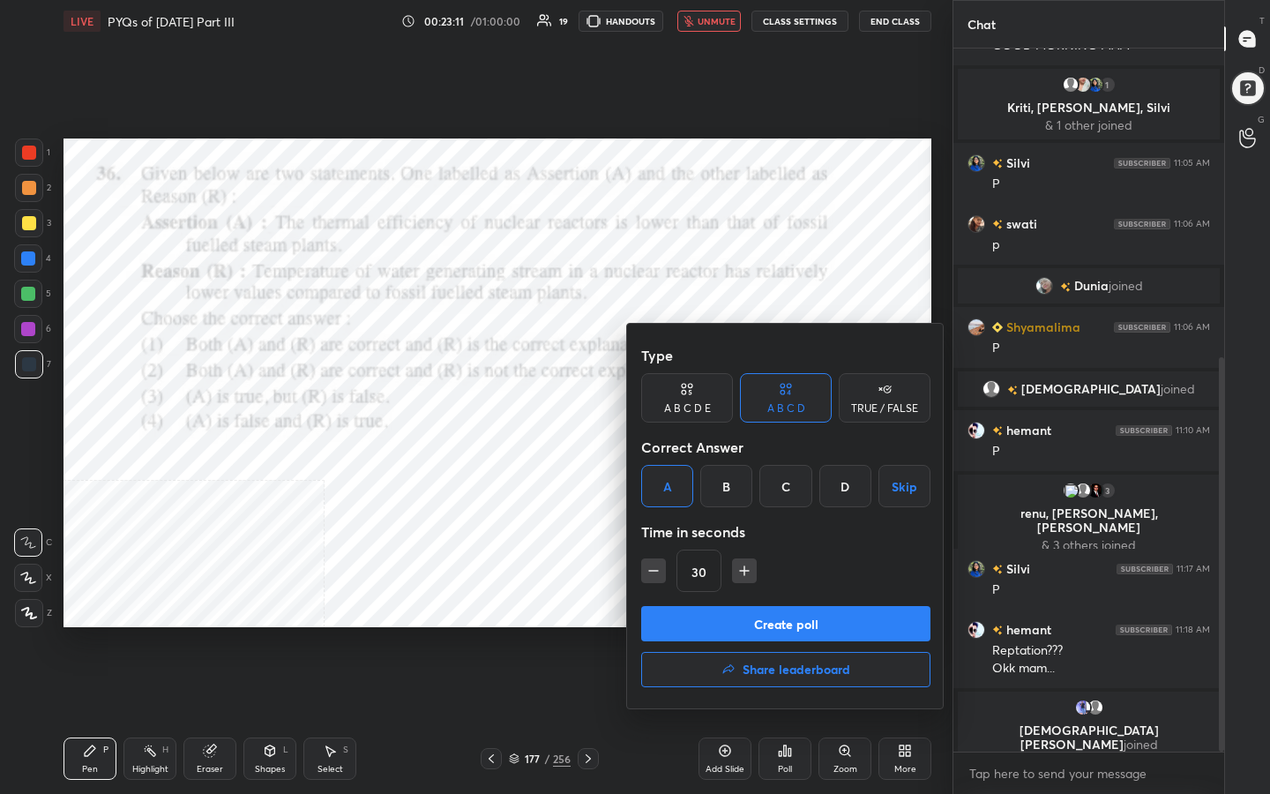
click at [744, 627] on button "Create poll" at bounding box center [785, 623] width 289 height 35
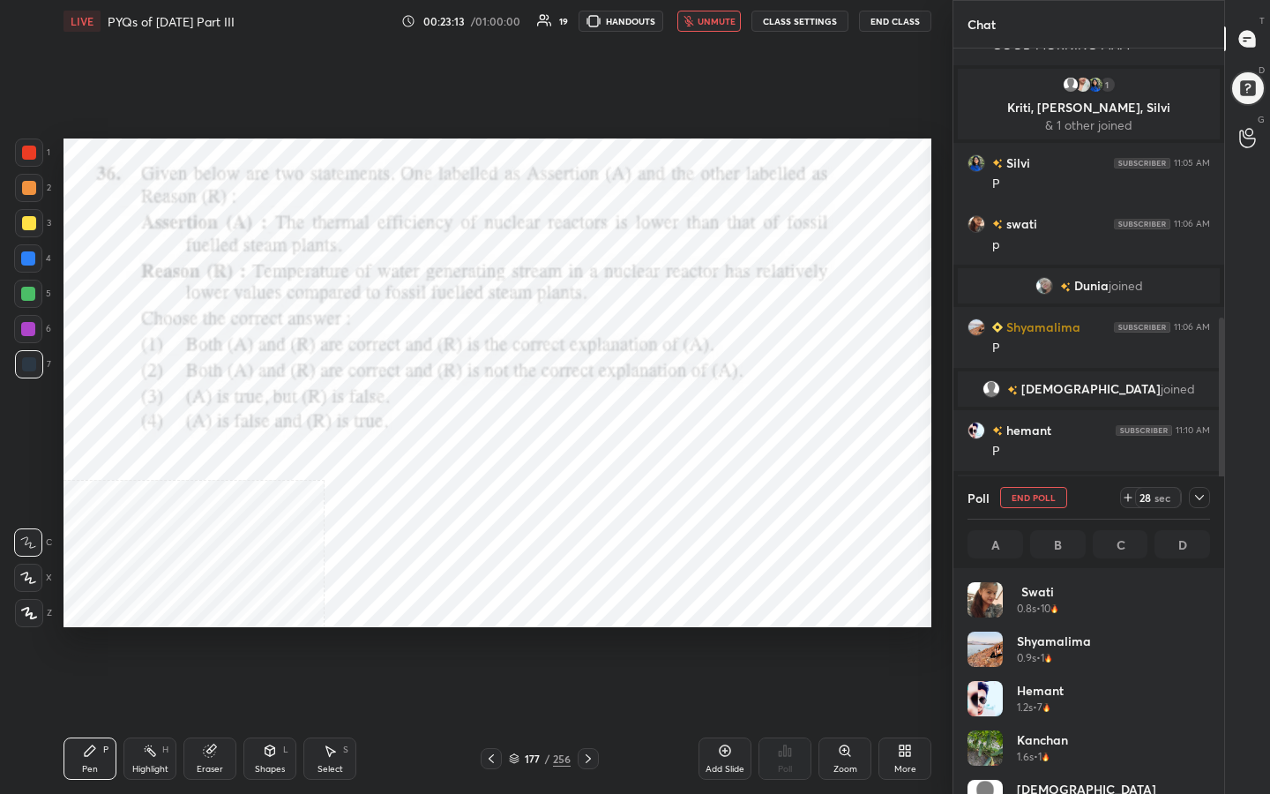
scroll to position [206, 237]
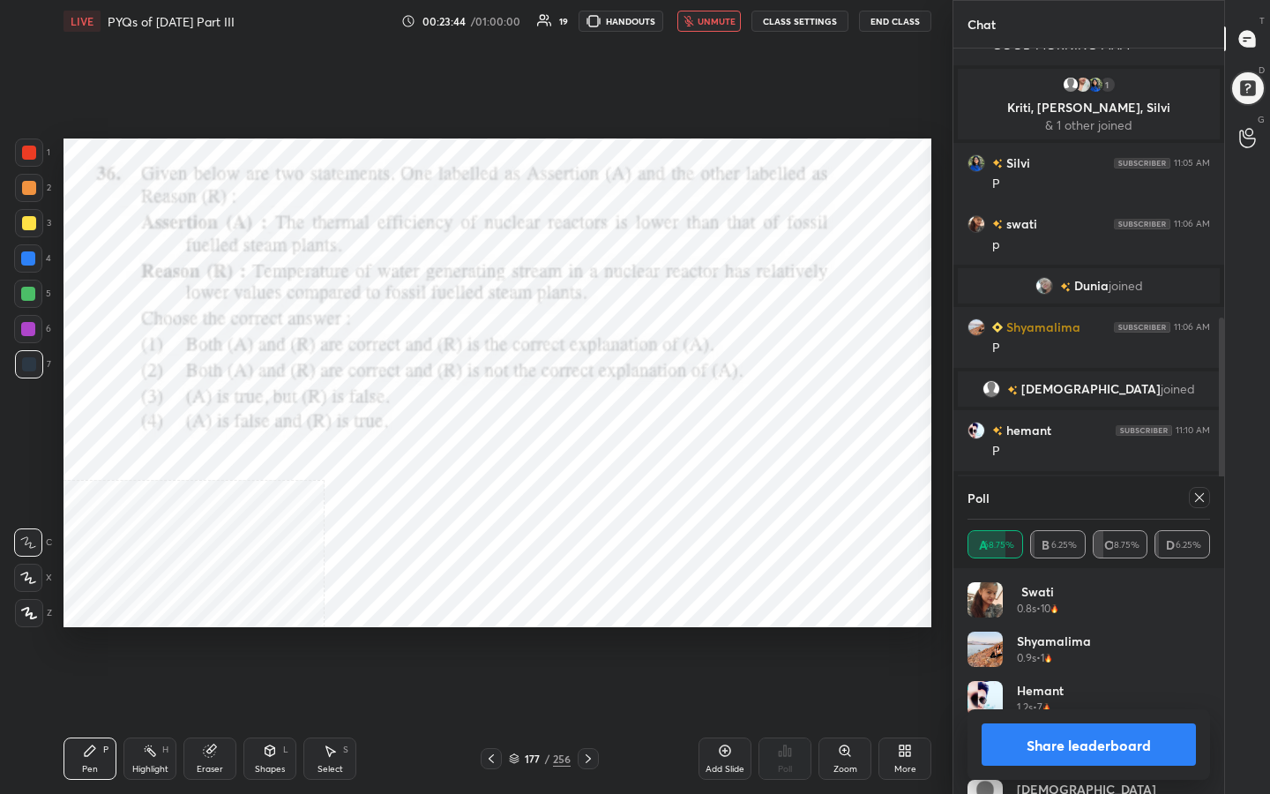
click at [1202, 492] on icon at bounding box center [1199, 497] width 14 height 14
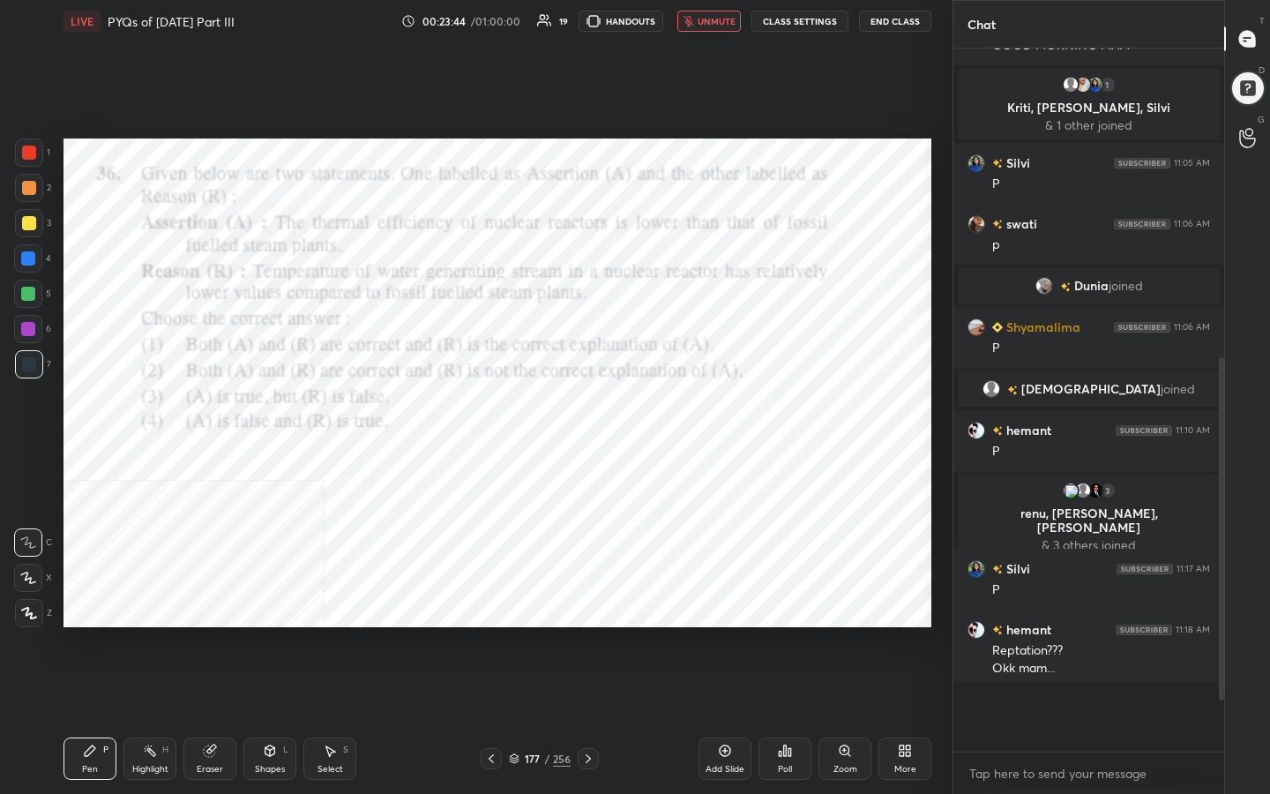
scroll to position [6, 6]
click at [719, 17] on span "unmute" at bounding box center [717, 21] width 38 height 12
click at [512, 634] on icon at bounding box center [514, 758] width 11 height 11
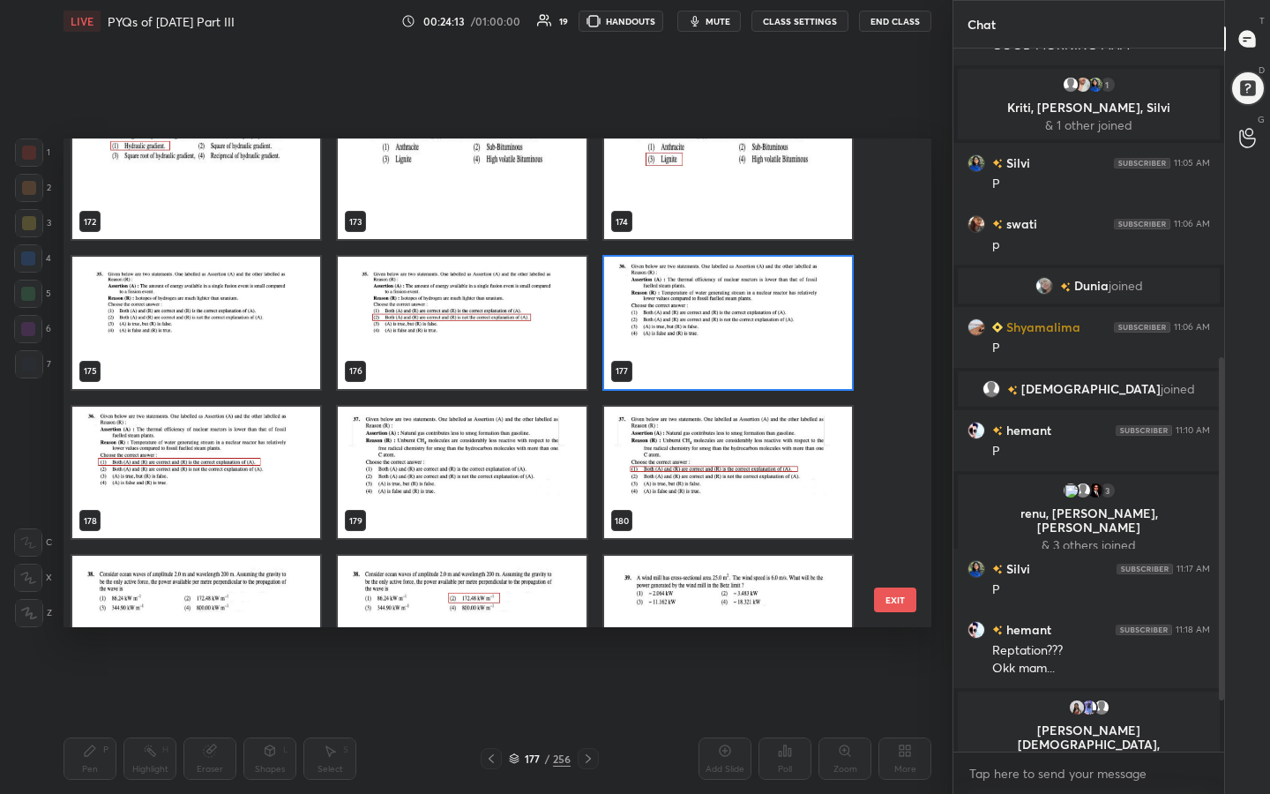
scroll to position [8561, 0]
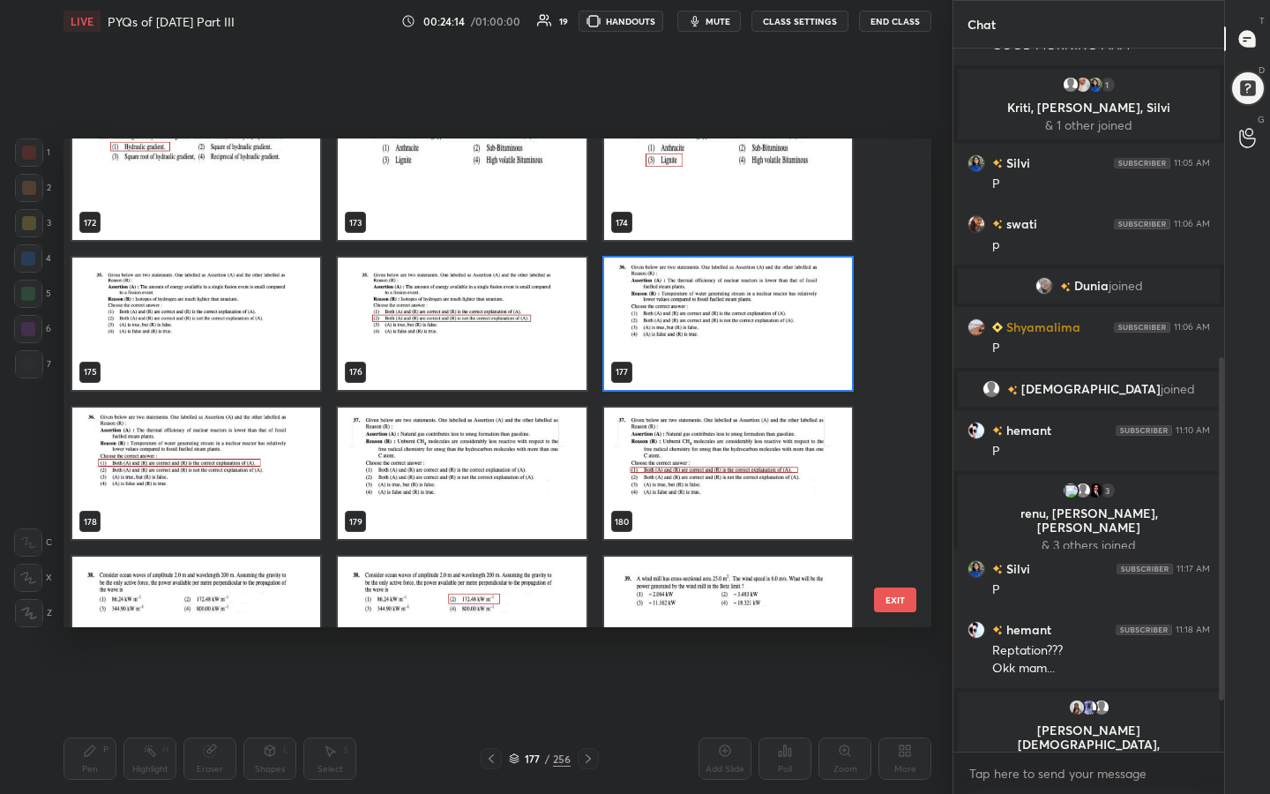
click at [408, 454] on img "grid" at bounding box center [462, 473] width 248 height 132
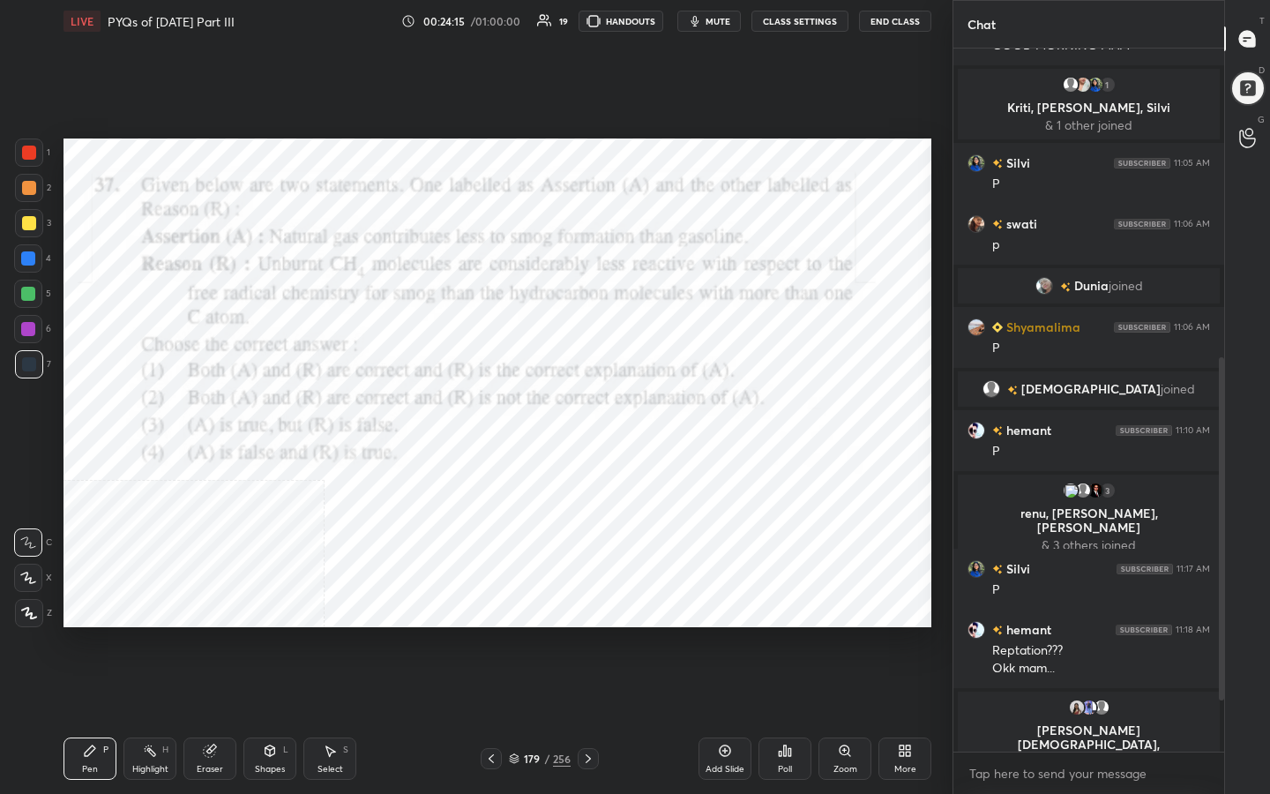
click at [408, 454] on img "grid" at bounding box center [462, 473] width 248 height 132
click at [718, 17] on span "mute" at bounding box center [718, 21] width 25 height 12
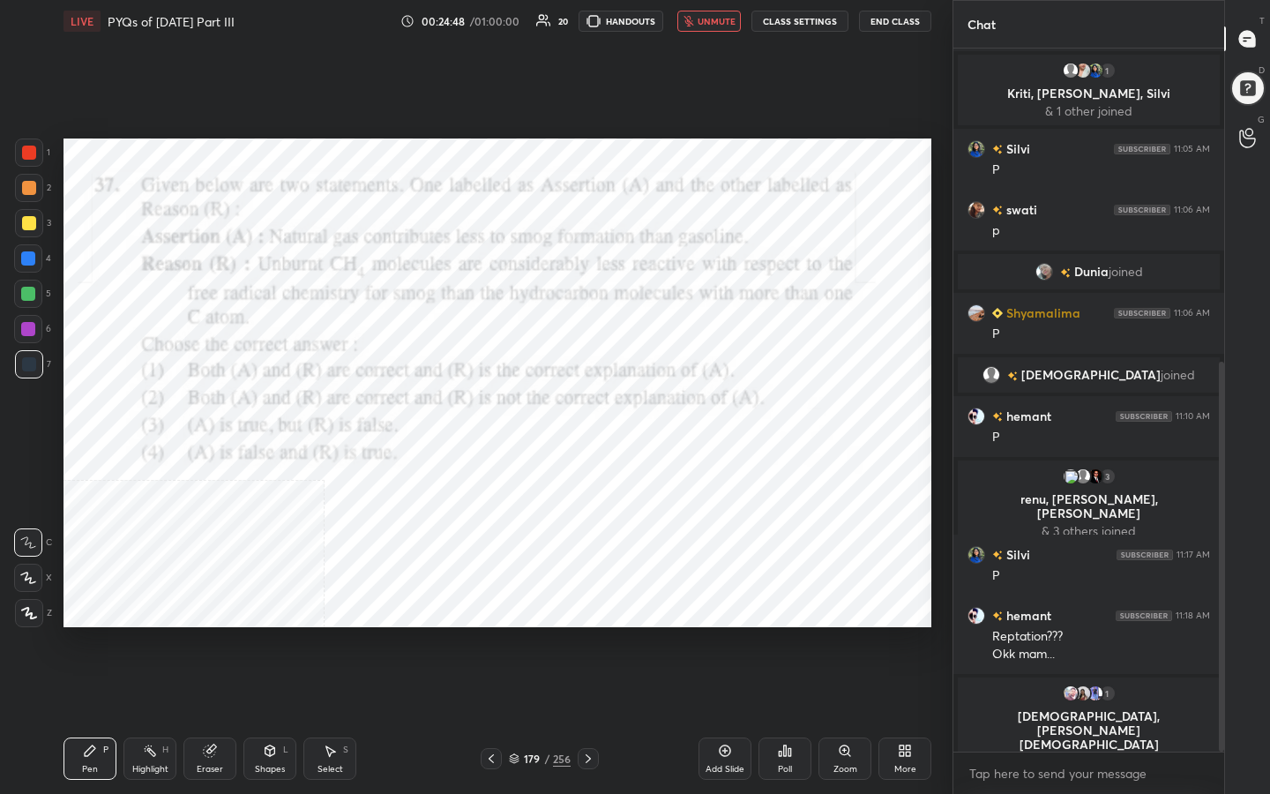
click at [518, 634] on div "179 / 256" at bounding box center [540, 758] width 118 height 21
click at [515, 634] on icon at bounding box center [514, 758] width 11 height 11
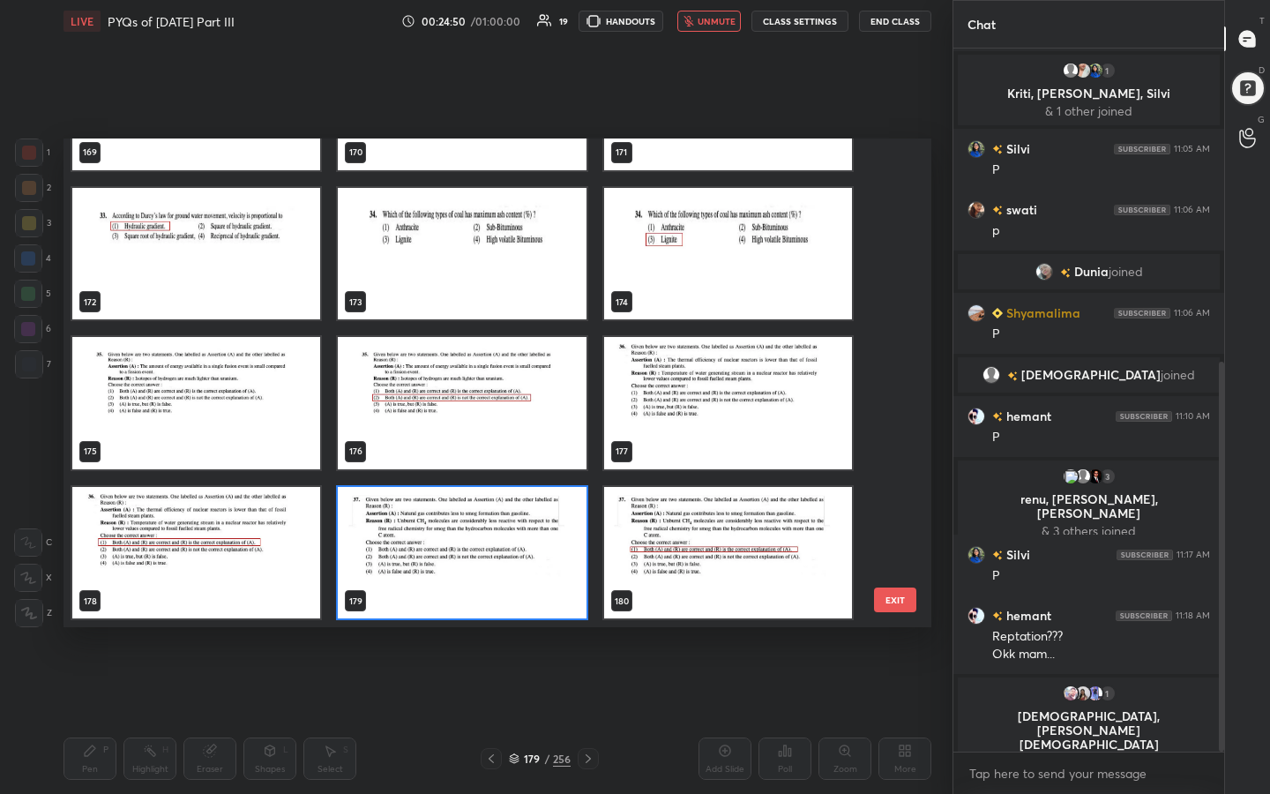
scroll to position [482, 859]
click at [441, 582] on img "grid" at bounding box center [462, 553] width 248 height 132
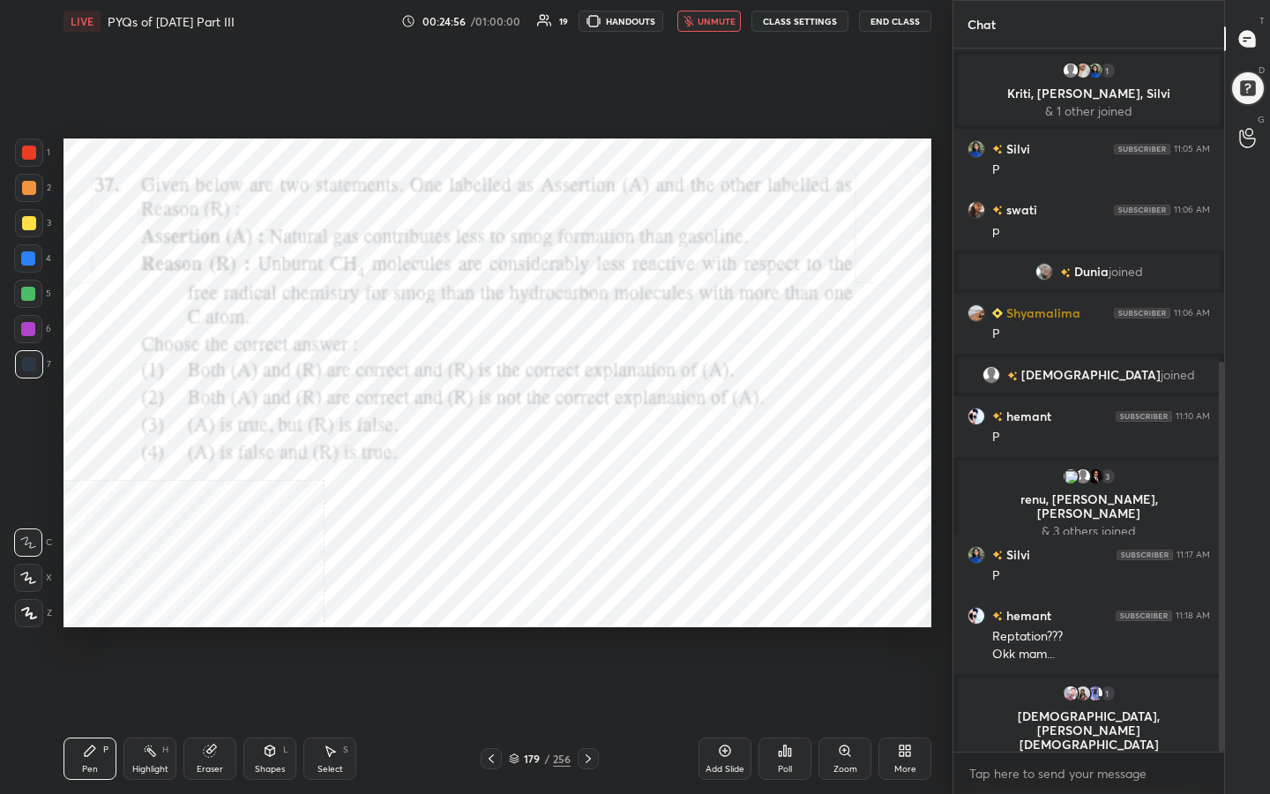
scroll to position [0, 0]
click at [791, 634] on icon at bounding box center [785, 751] width 14 height 14
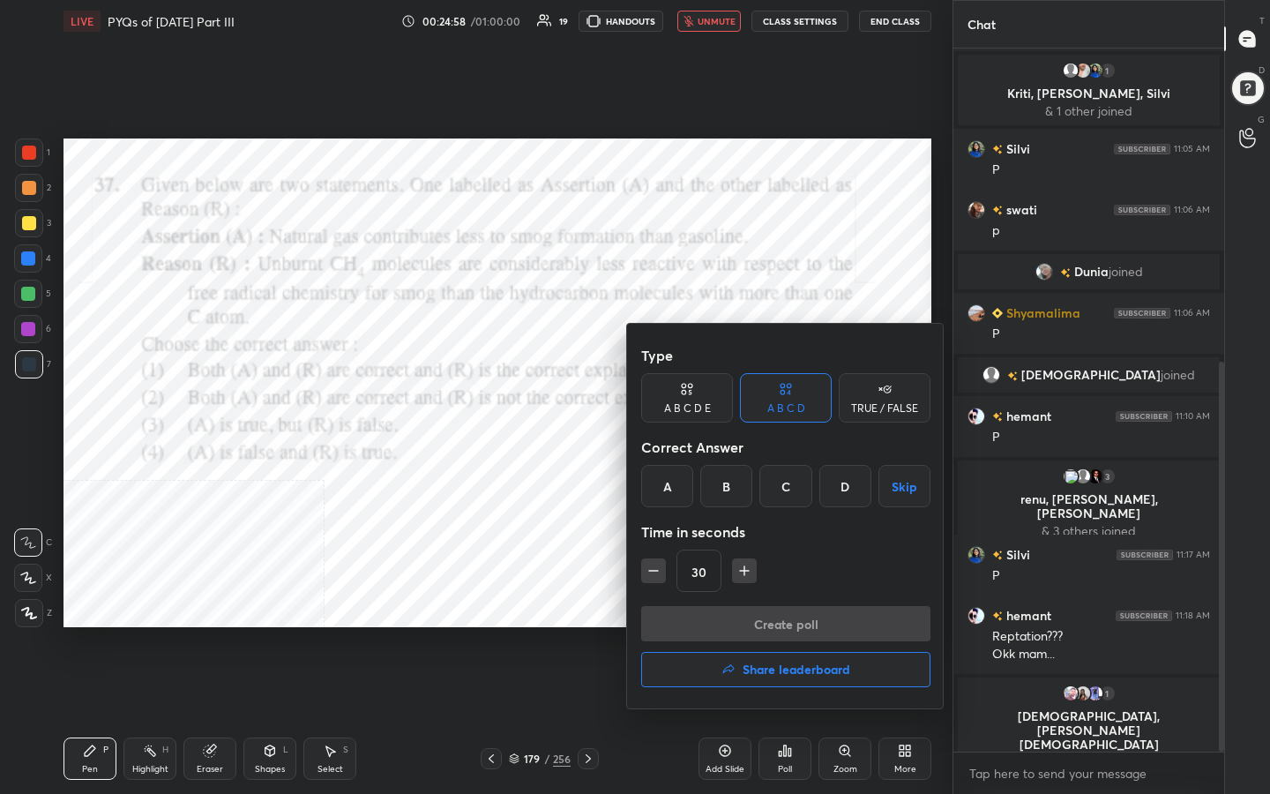
click at [674, 481] on div "A" at bounding box center [667, 486] width 52 height 42
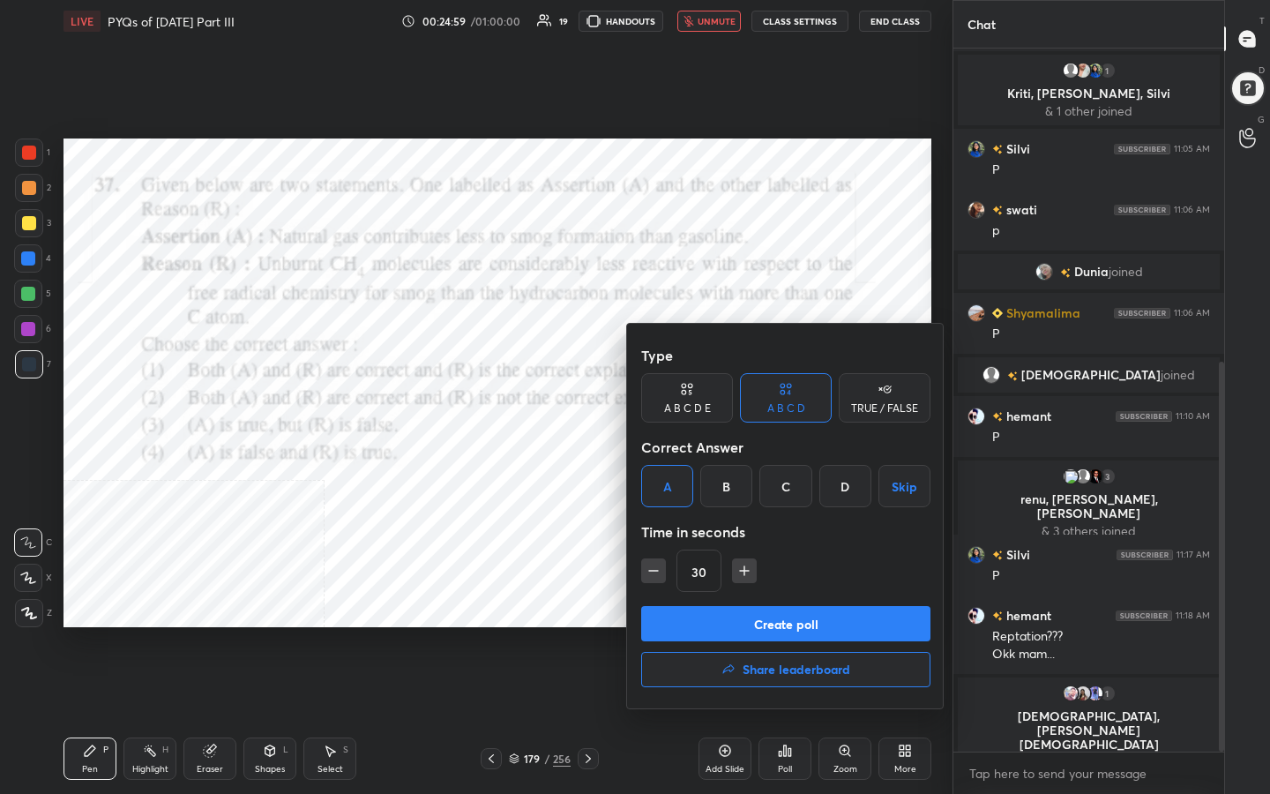
click at [767, 625] on button "Create poll" at bounding box center [785, 623] width 289 height 35
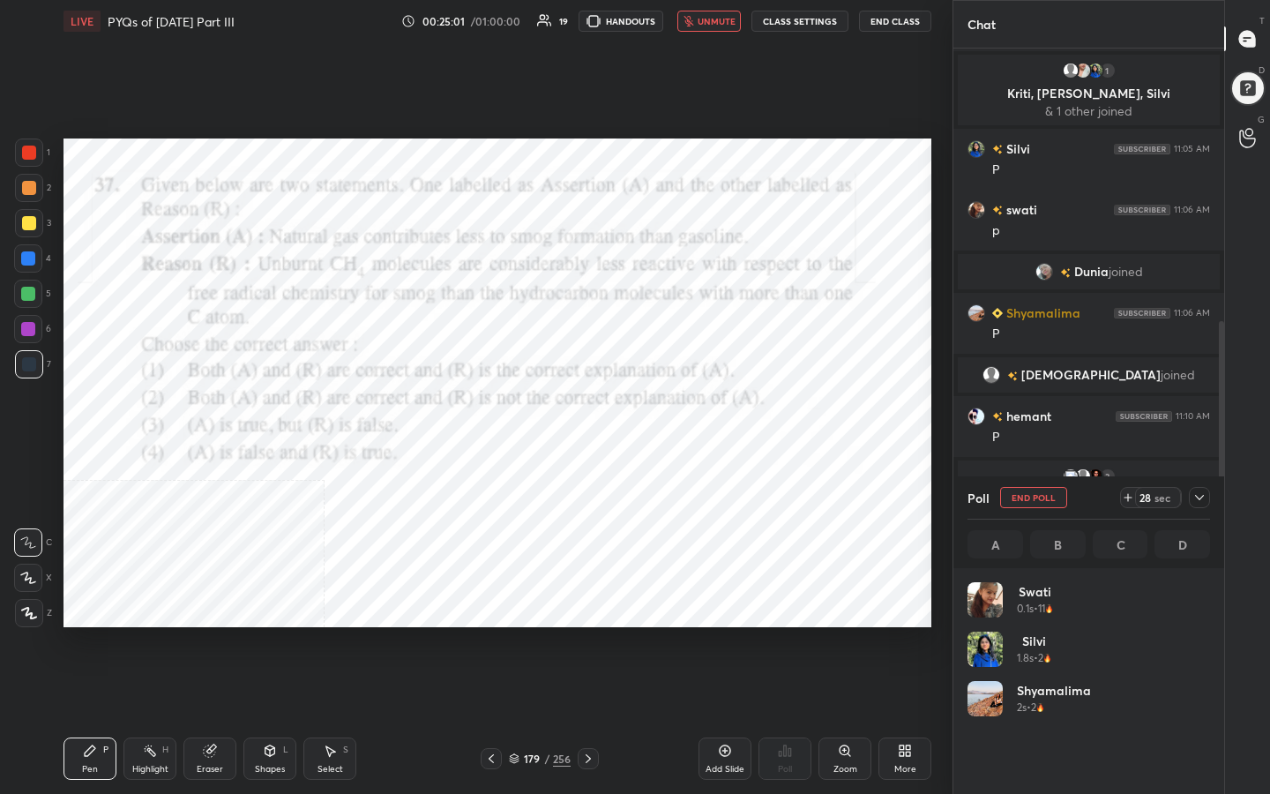
scroll to position [206, 237]
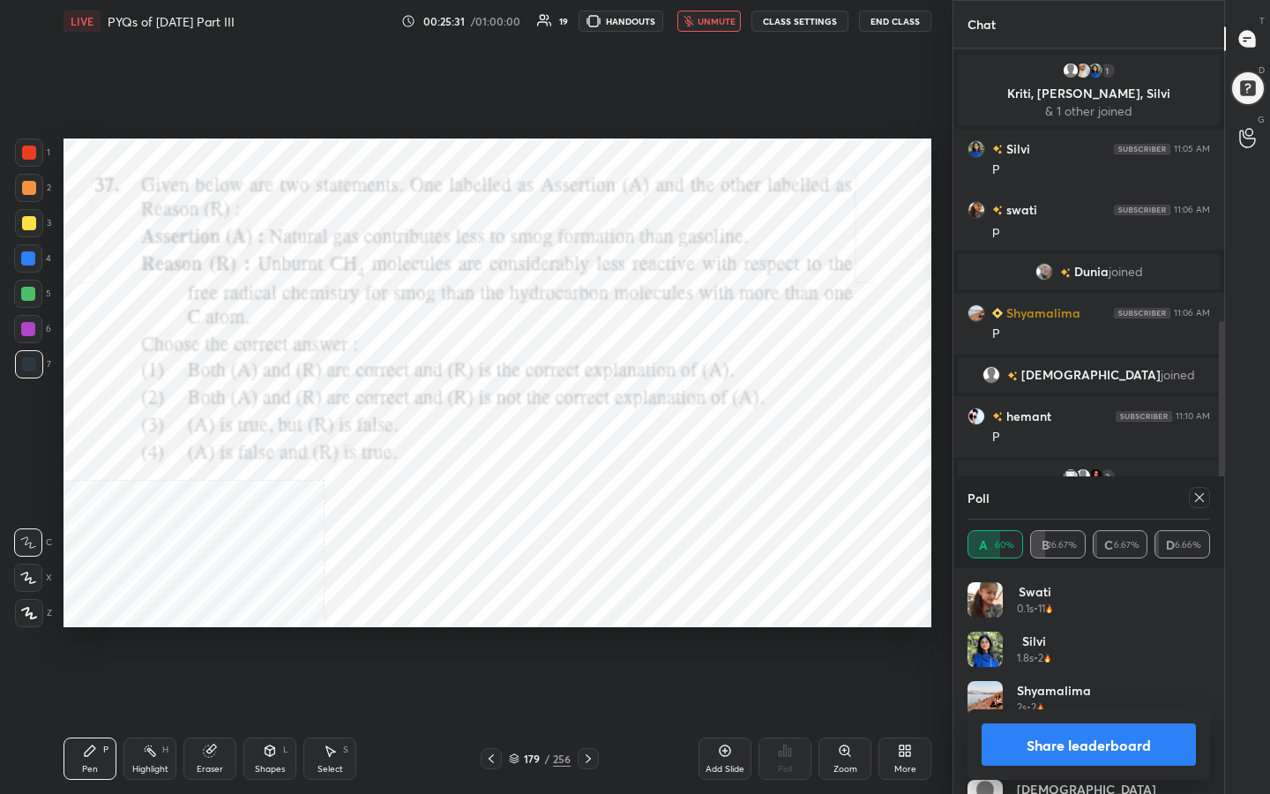
click at [1219, 501] on div "Poll A 60% B 26.67% C 6.67% D 6.66%" at bounding box center [1088, 522] width 271 height 92
click at [1189, 493] on div at bounding box center [1199, 497] width 21 height 21
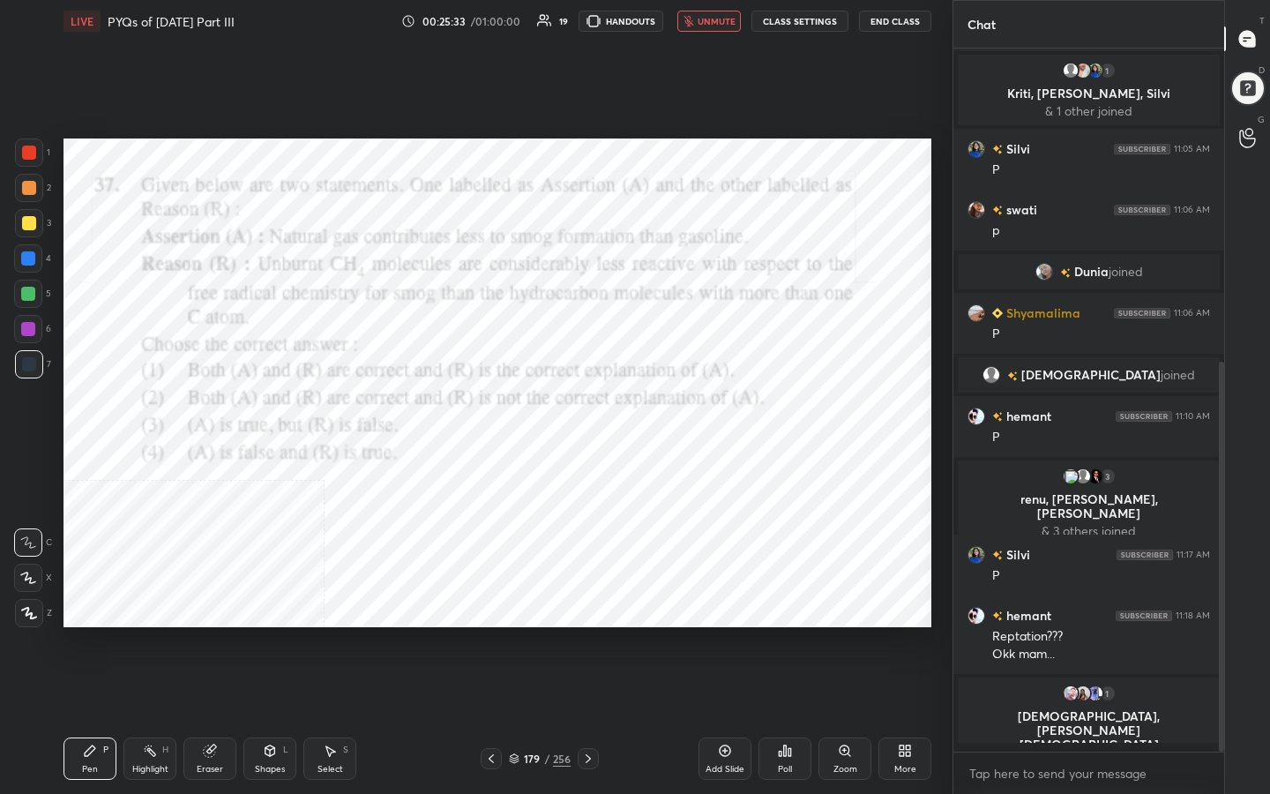
scroll to position [551, 265]
click at [711, 22] on span "unmute" at bounding box center [717, 21] width 38 height 12
click at [513, 634] on div "180 / 256" at bounding box center [540, 759] width 62 height 16
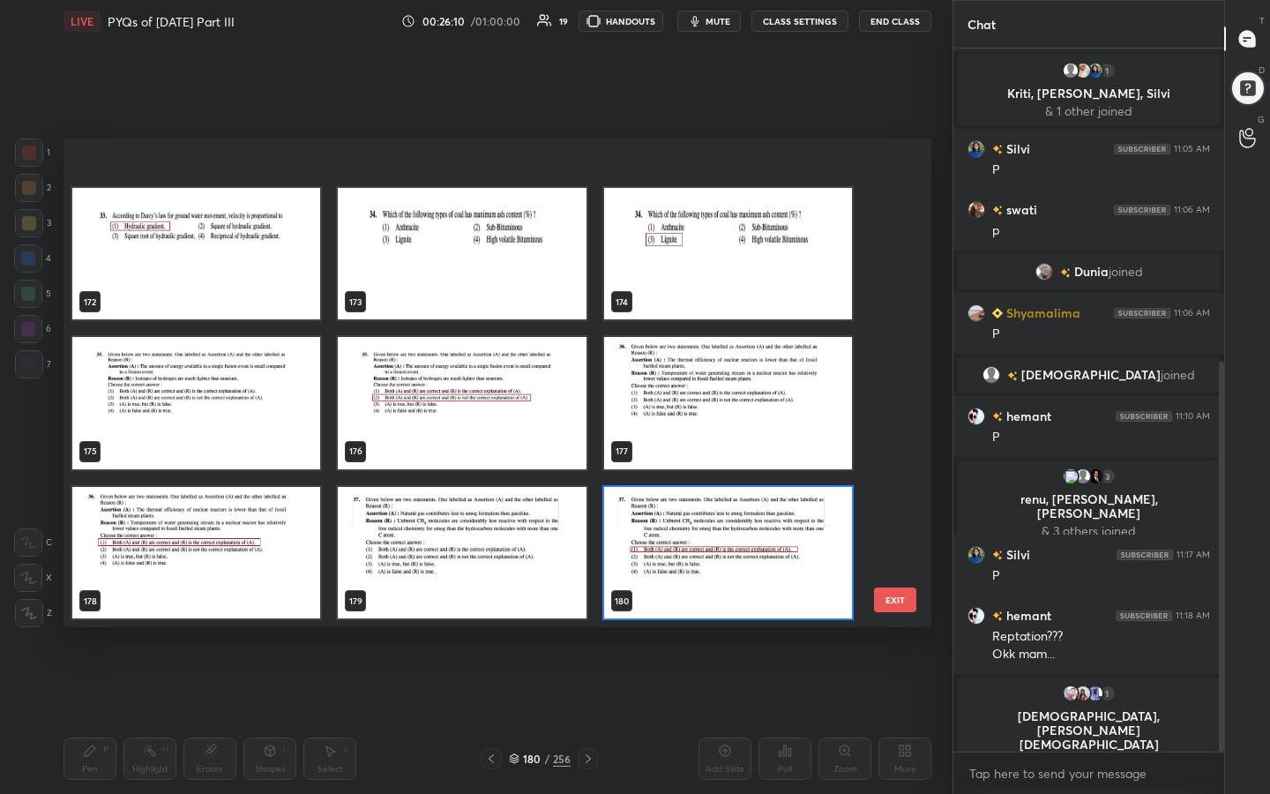
scroll to position [8719, 0]
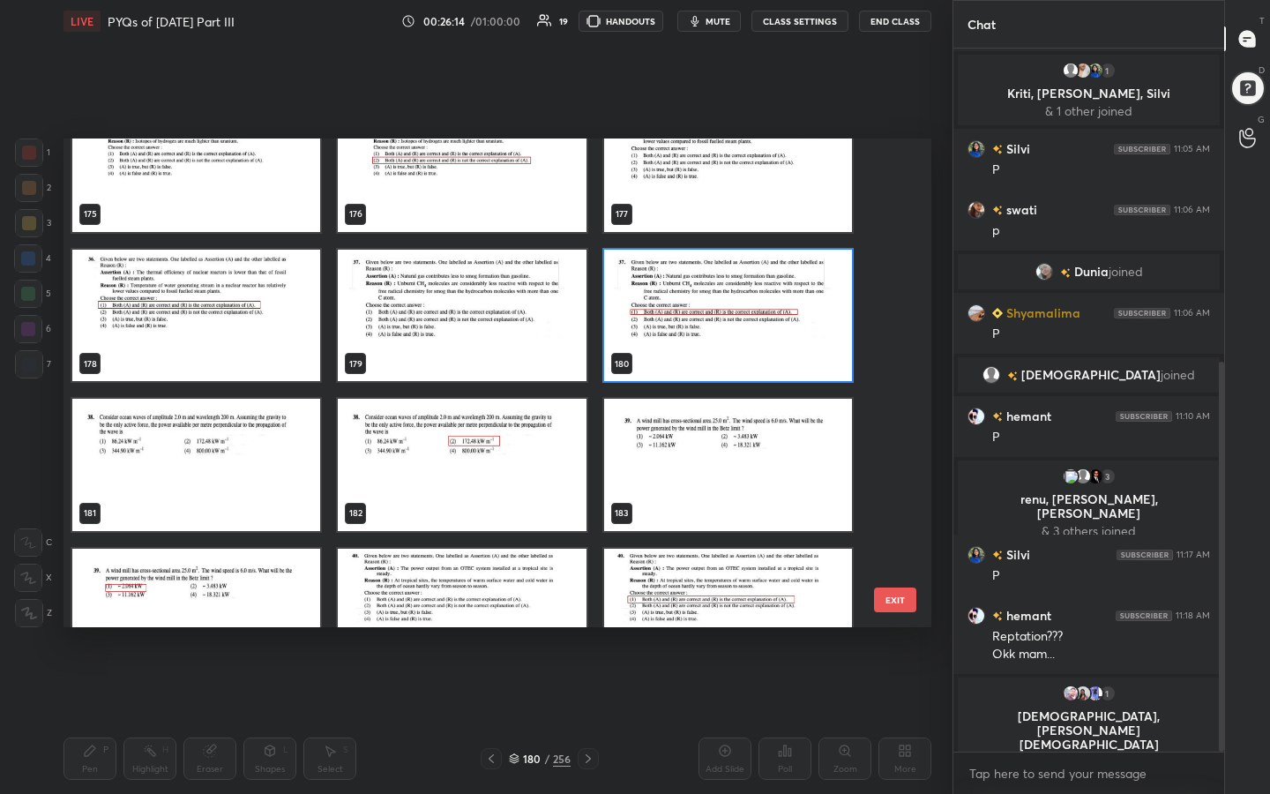
click at [264, 443] on img "grid" at bounding box center [196, 465] width 248 height 132
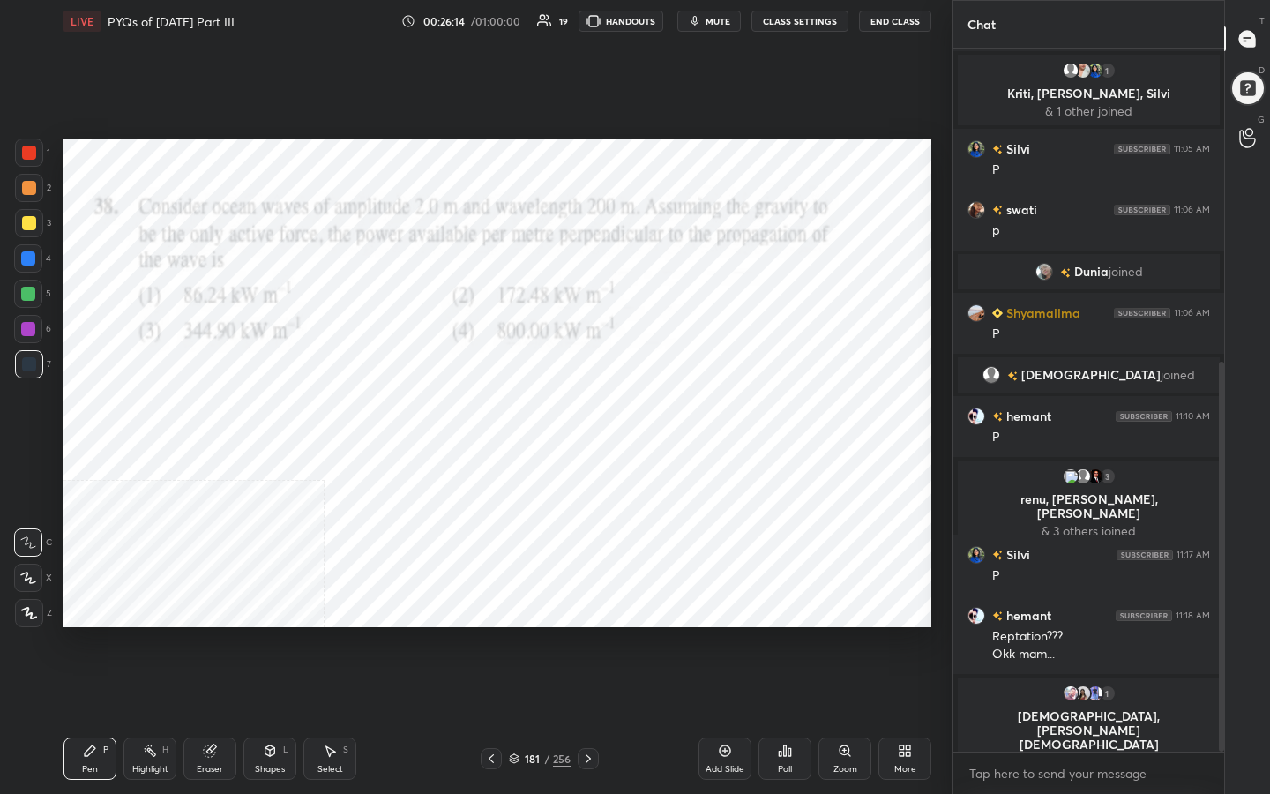
click at [264, 443] on img "grid" at bounding box center [196, 465] width 248 height 132
click at [720, 15] on span "mute" at bounding box center [718, 21] width 25 height 12
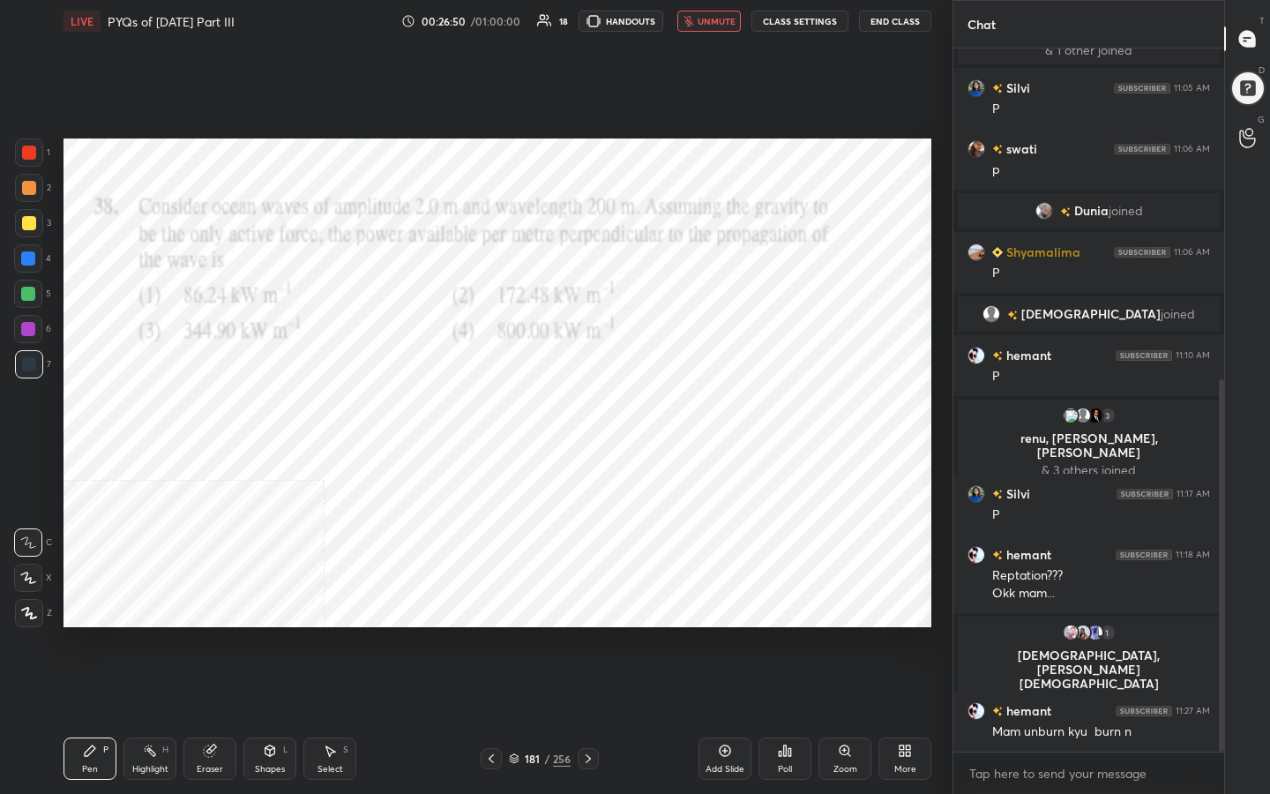
click at [729, 26] on span "unmute" at bounding box center [717, 21] width 38 height 12
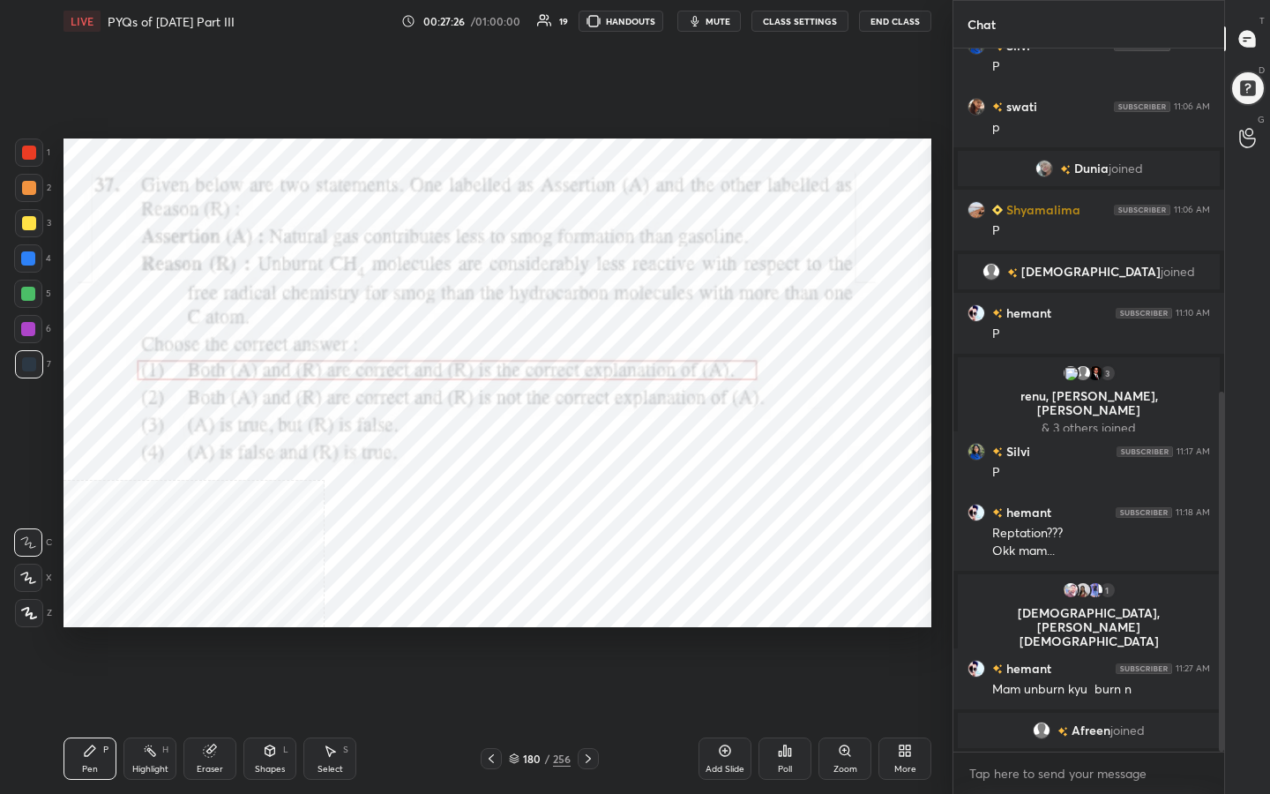
scroll to position [729, 0]
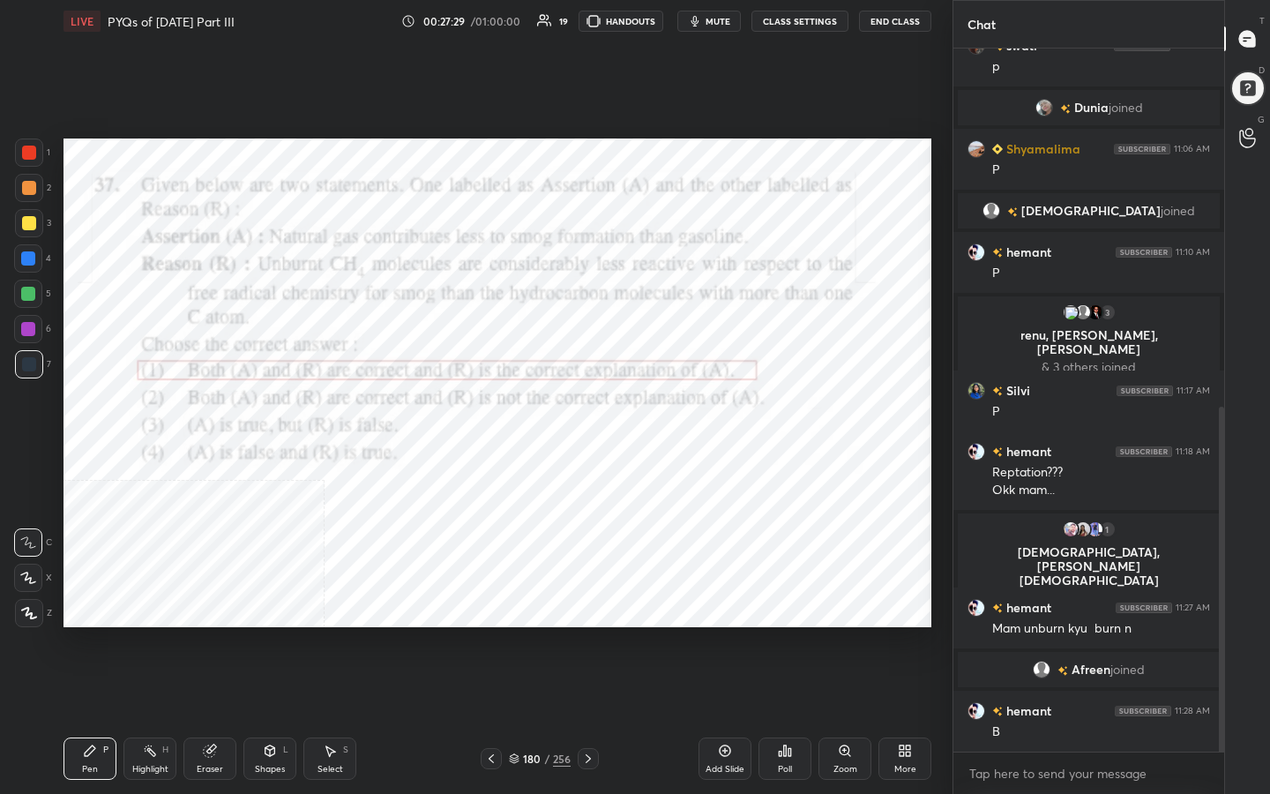
click at [589, 634] on icon at bounding box center [588, 758] width 14 height 14
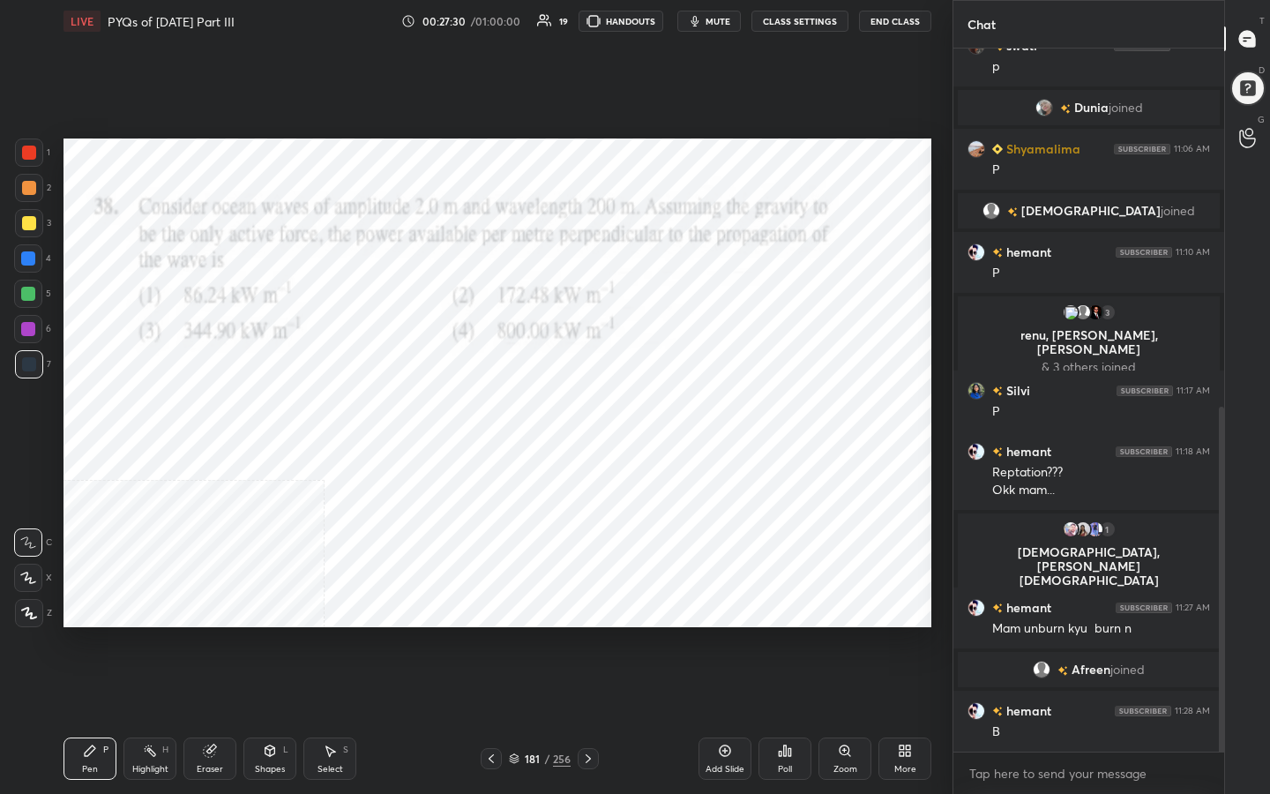
click at [710, 11] on button "mute" at bounding box center [709, 21] width 64 height 21
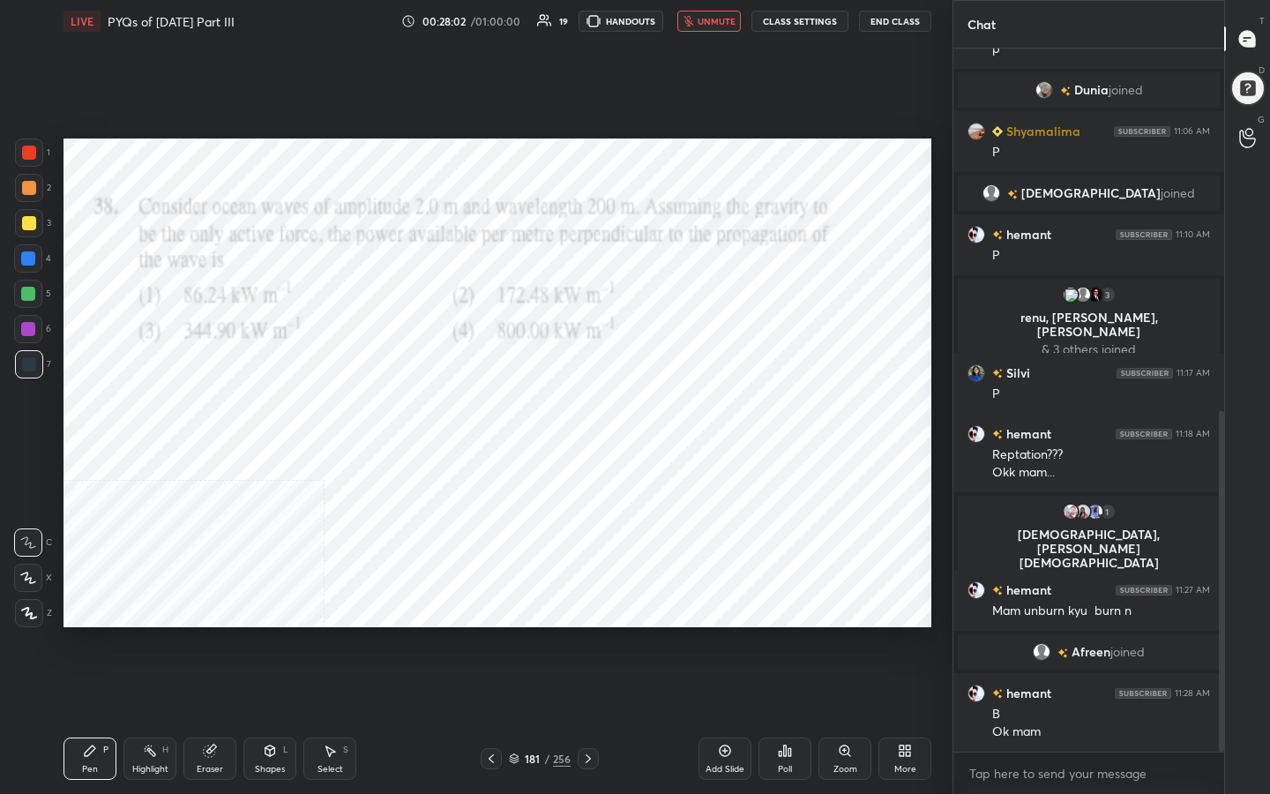
click at [521, 634] on div "181 / 256" at bounding box center [540, 759] width 62 height 16
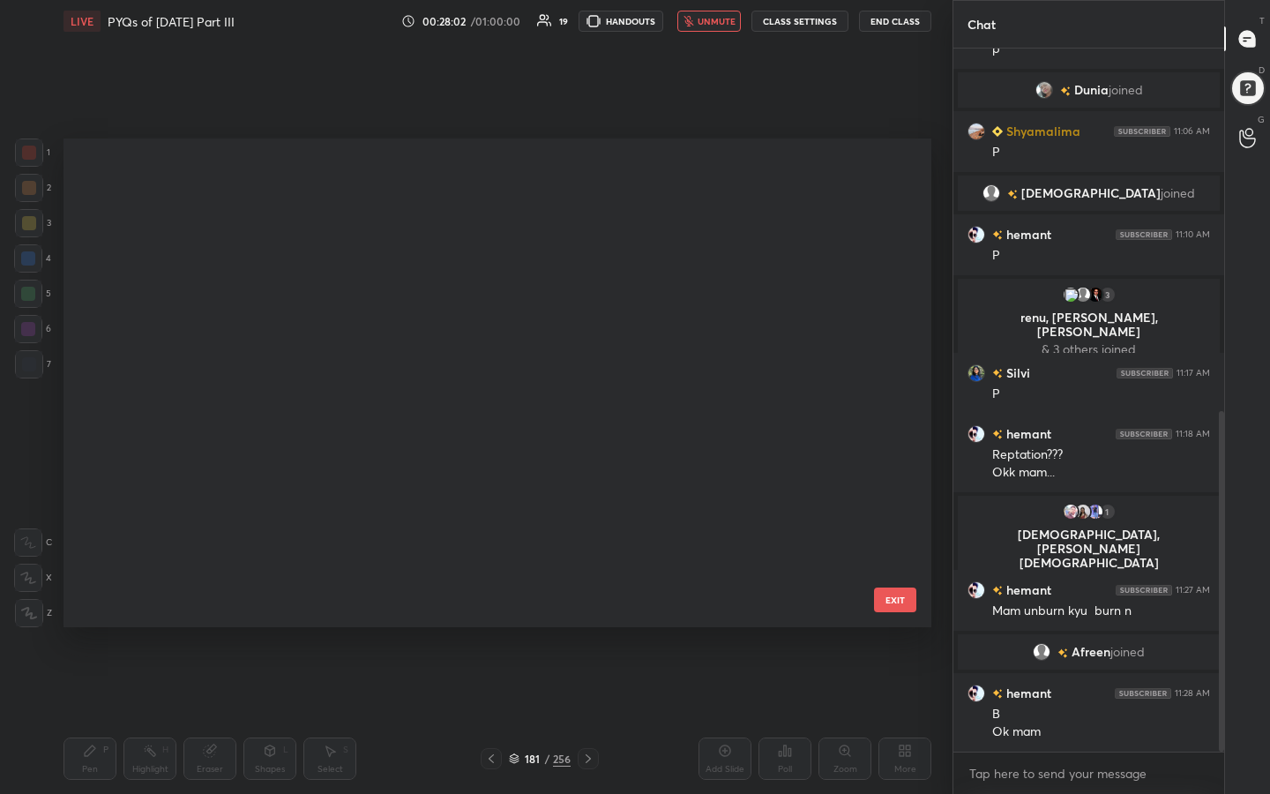
scroll to position [482, 859]
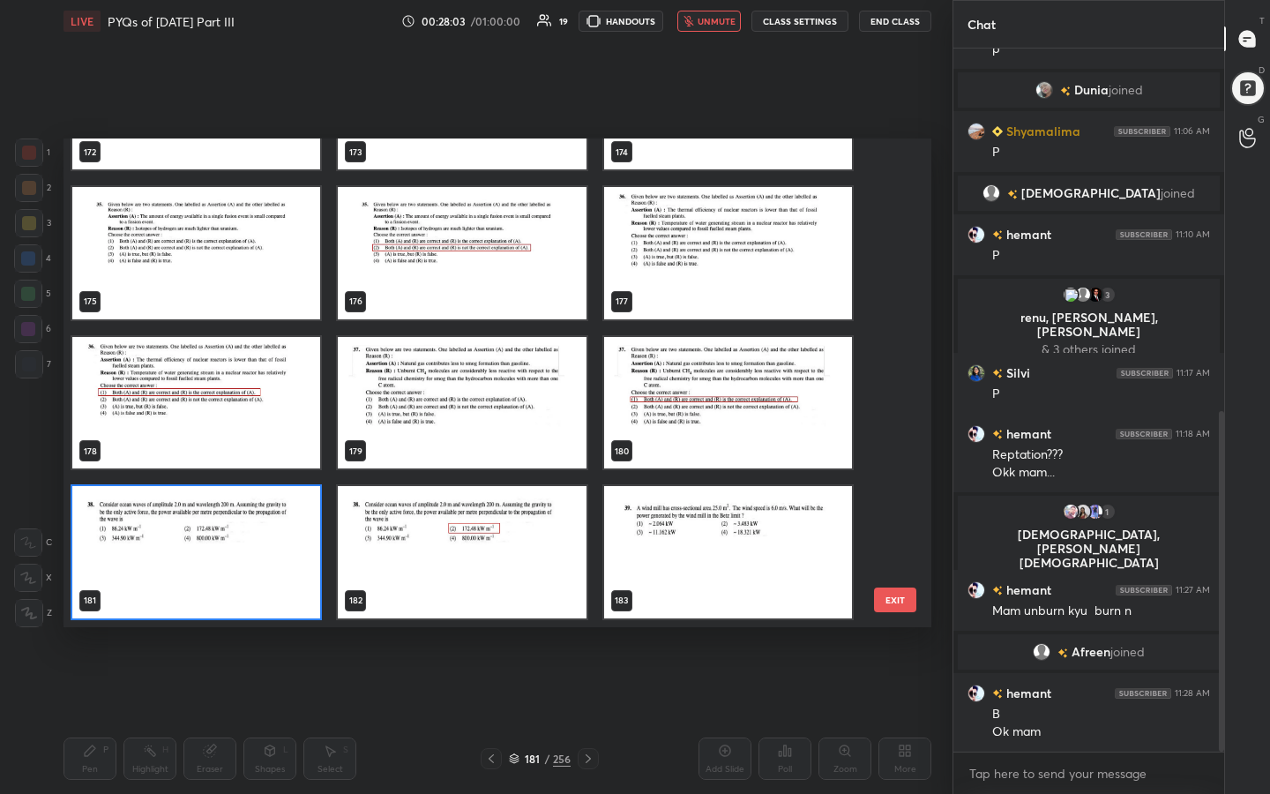
click at [308, 520] on img "grid" at bounding box center [196, 552] width 248 height 132
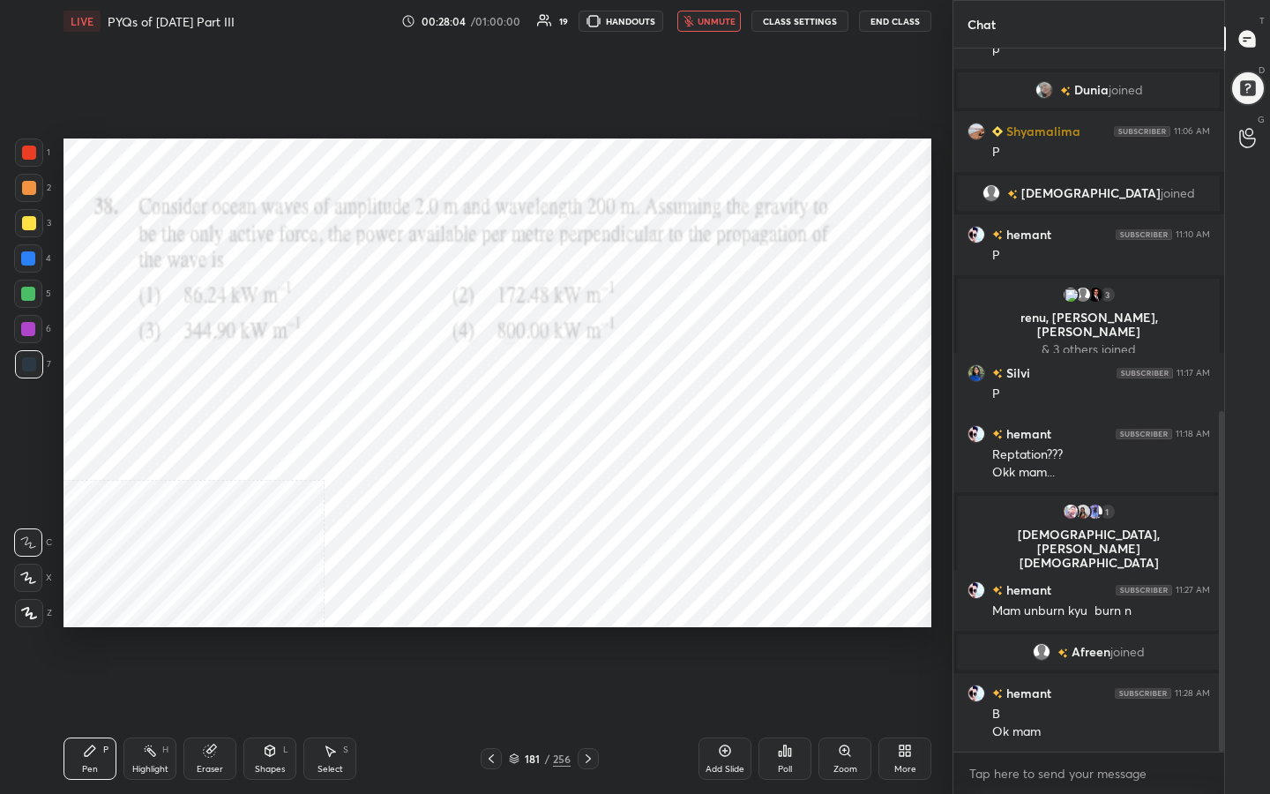
click at [308, 520] on img "grid" at bounding box center [196, 552] width 248 height 132
click at [793, 634] on div "Poll" at bounding box center [785, 758] width 53 height 42
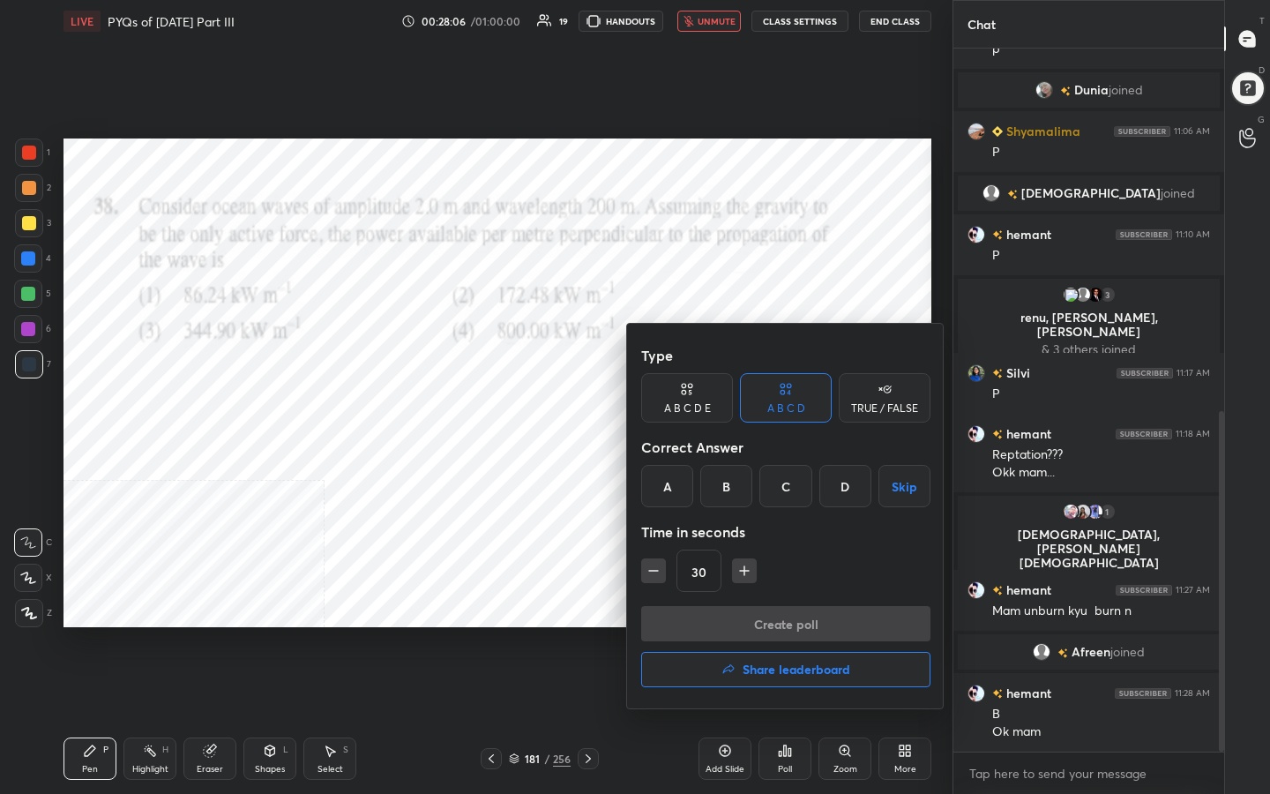
click at [736, 491] on div "B" at bounding box center [726, 486] width 52 height 42
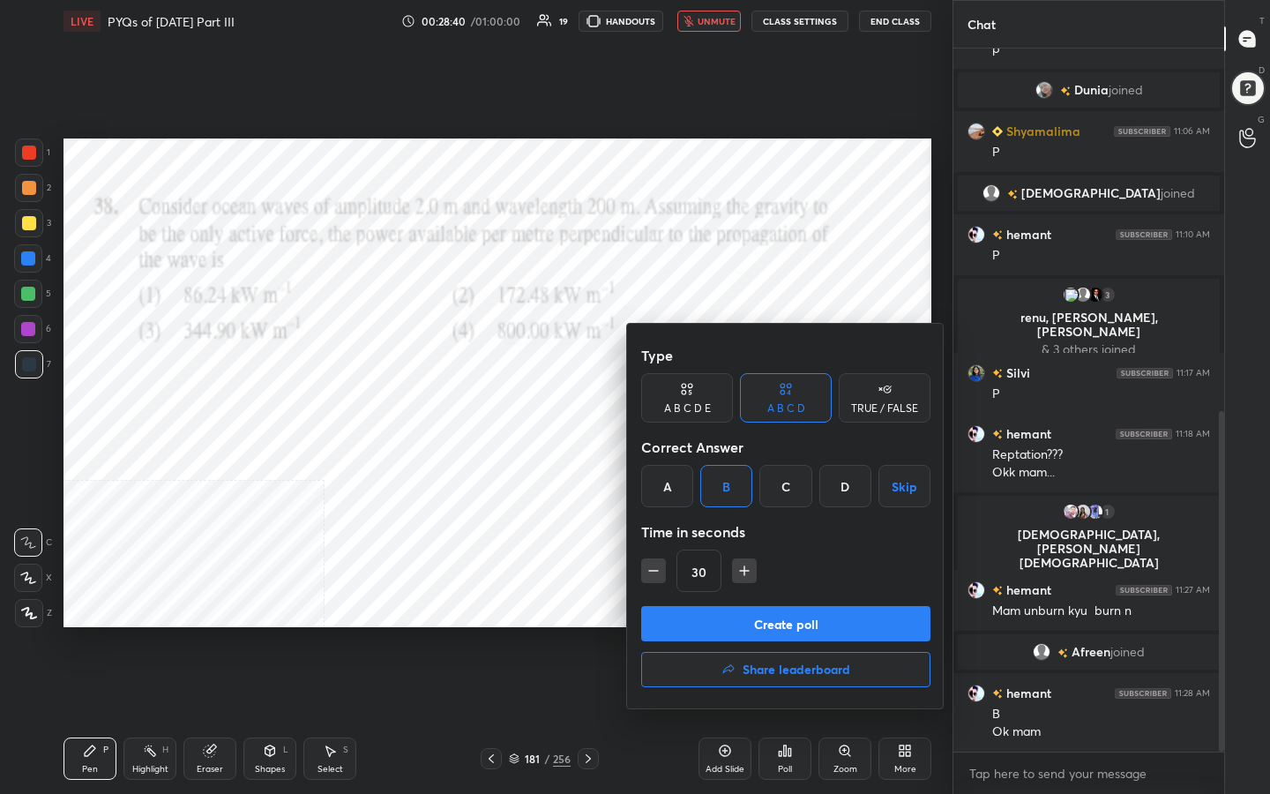
scroll to position [789, 0]
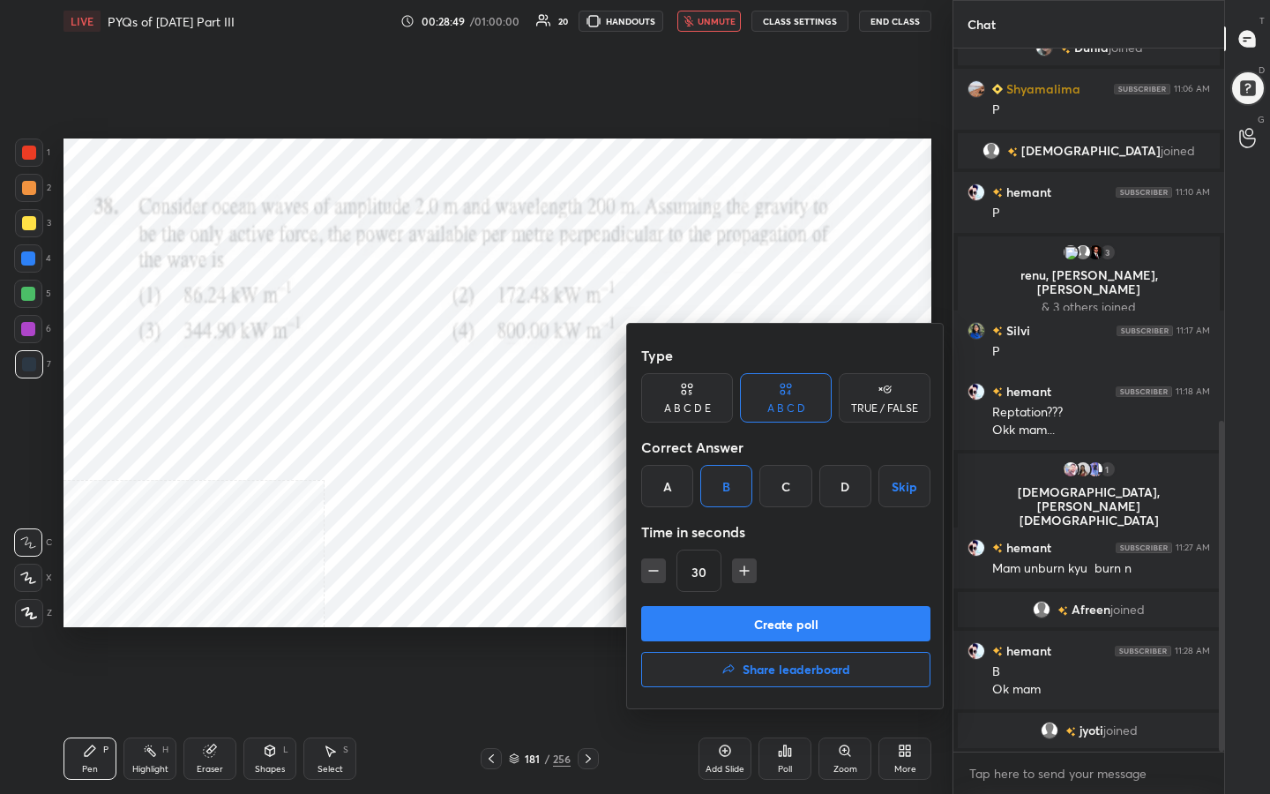
click at [811, 629] on button "Create poll" at bounding box center [785, 623] width 289 height 35
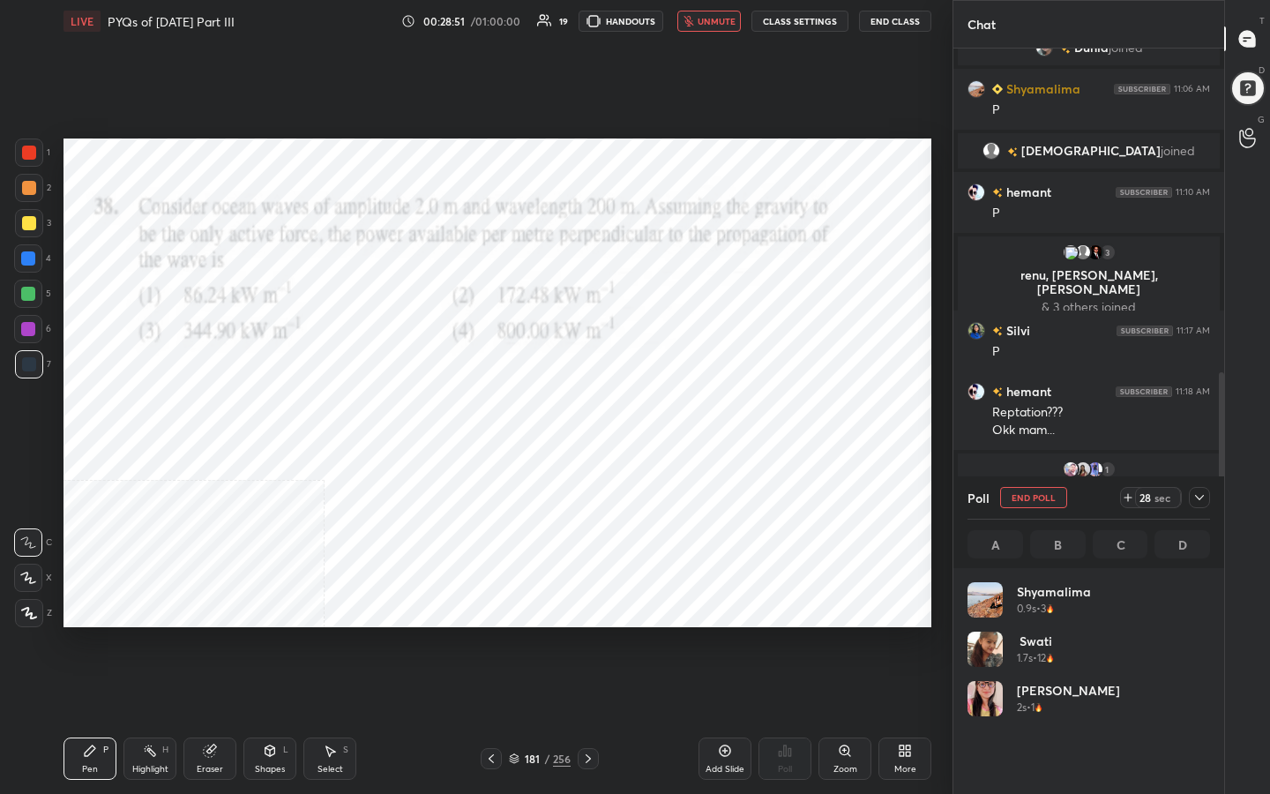
scroll to position [206, 237]
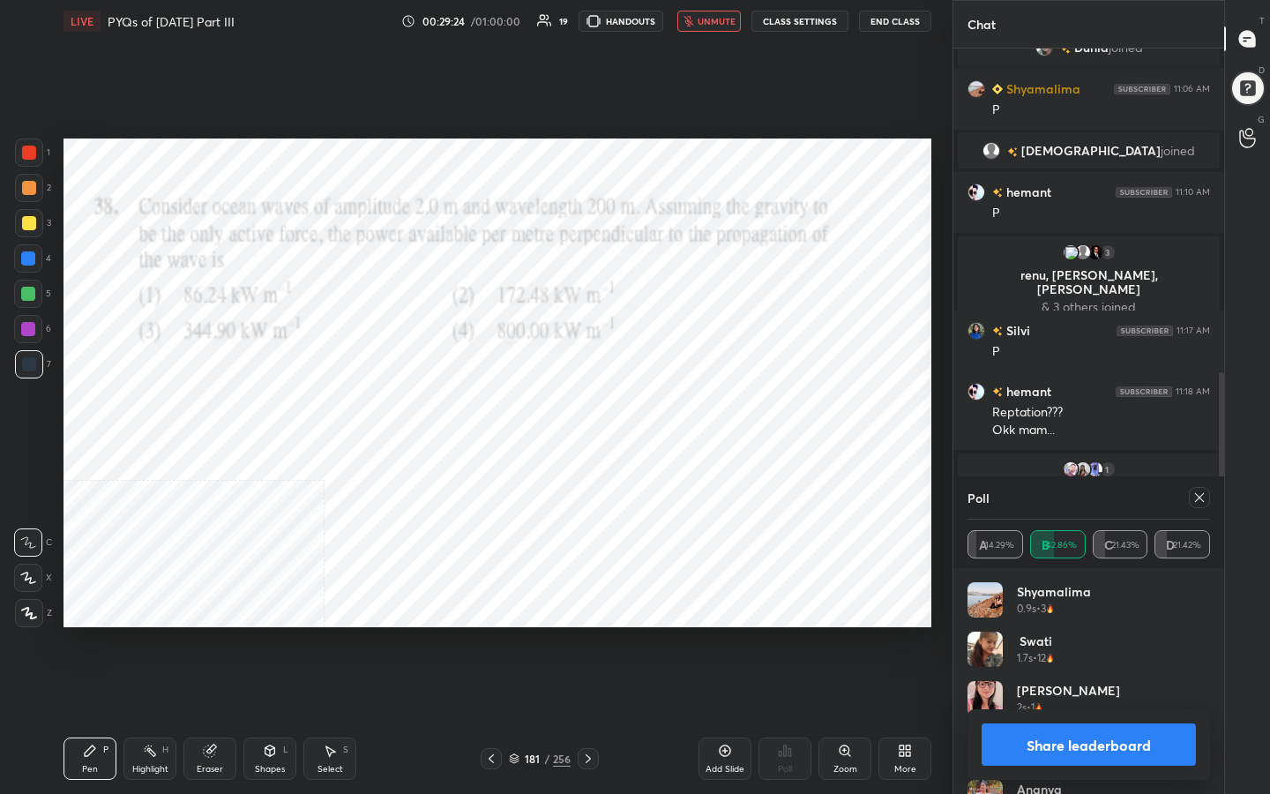
click at [1196, 498] on icon at bounding box center [1199, 497] width 14 height 14
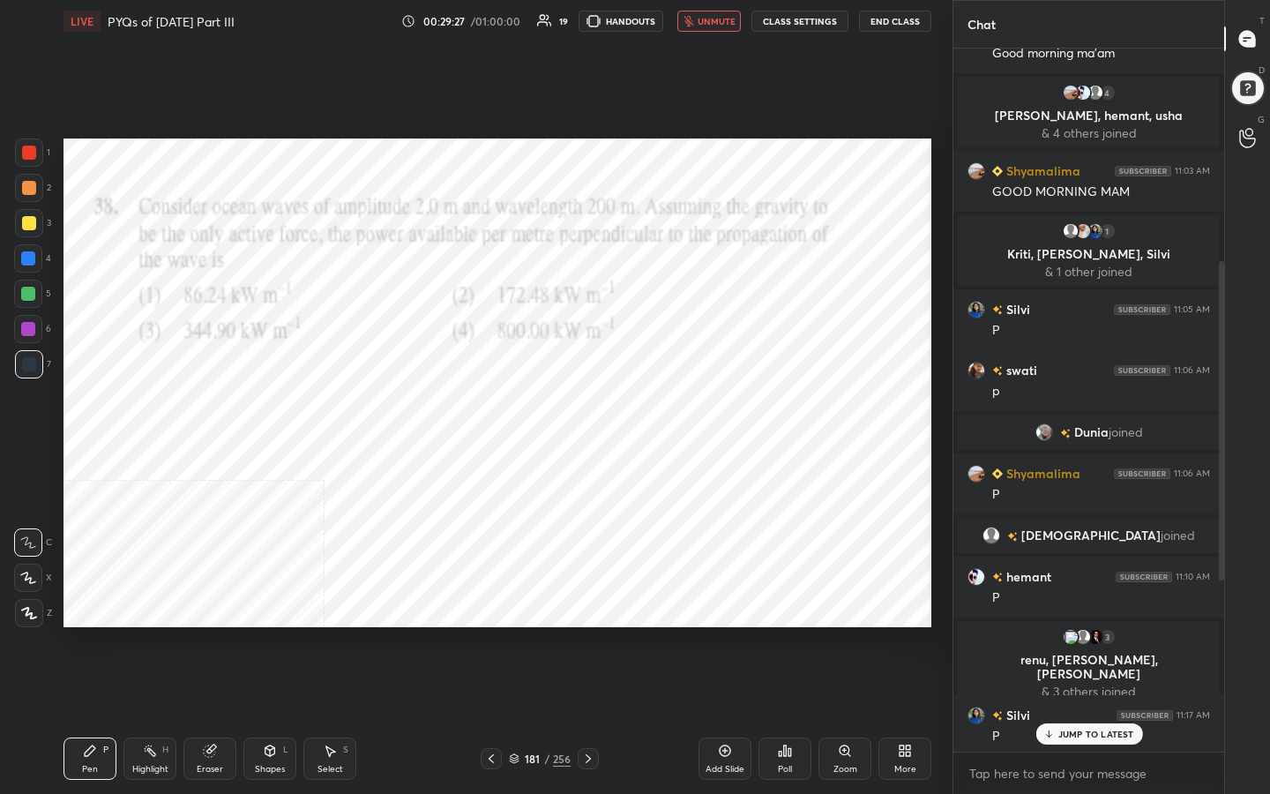
scroll to position [400, 0]
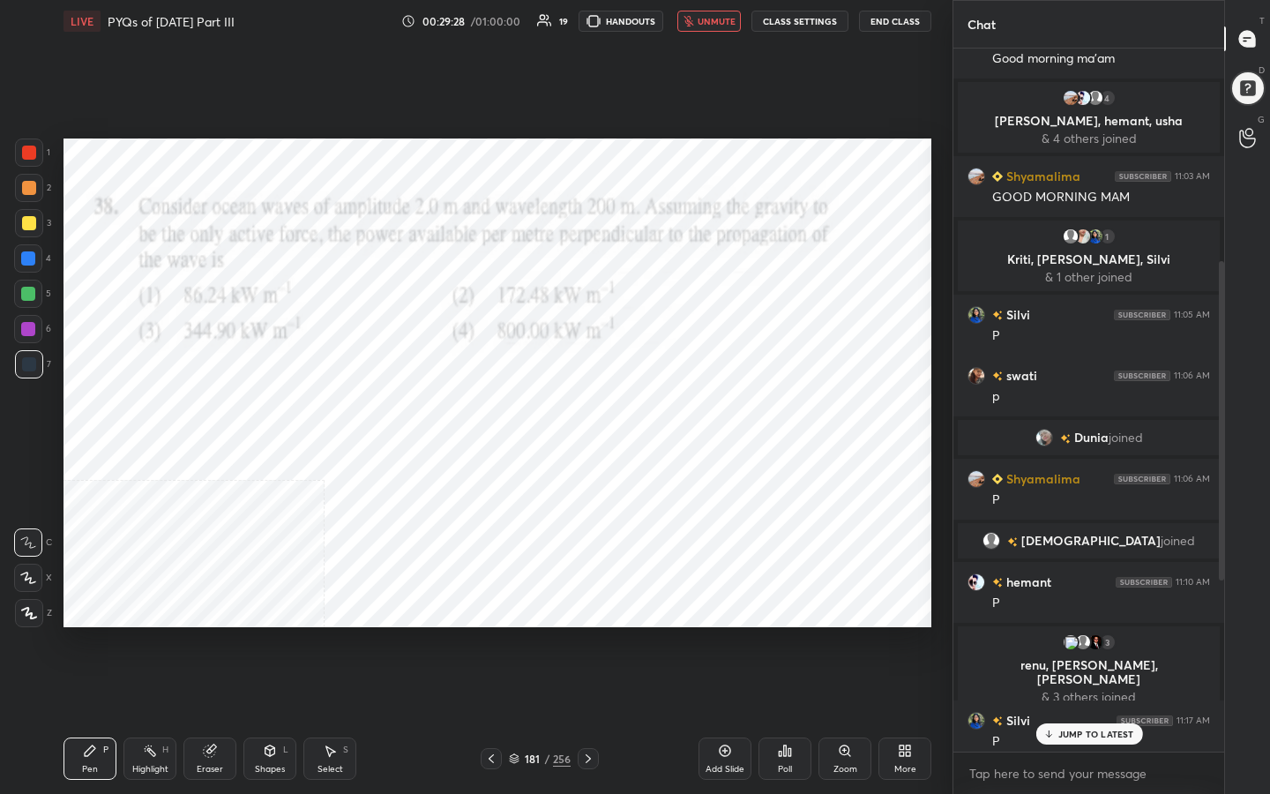
click at [706, 13] on button "unmute" at bounding box center [709, 21] width 64 height 21
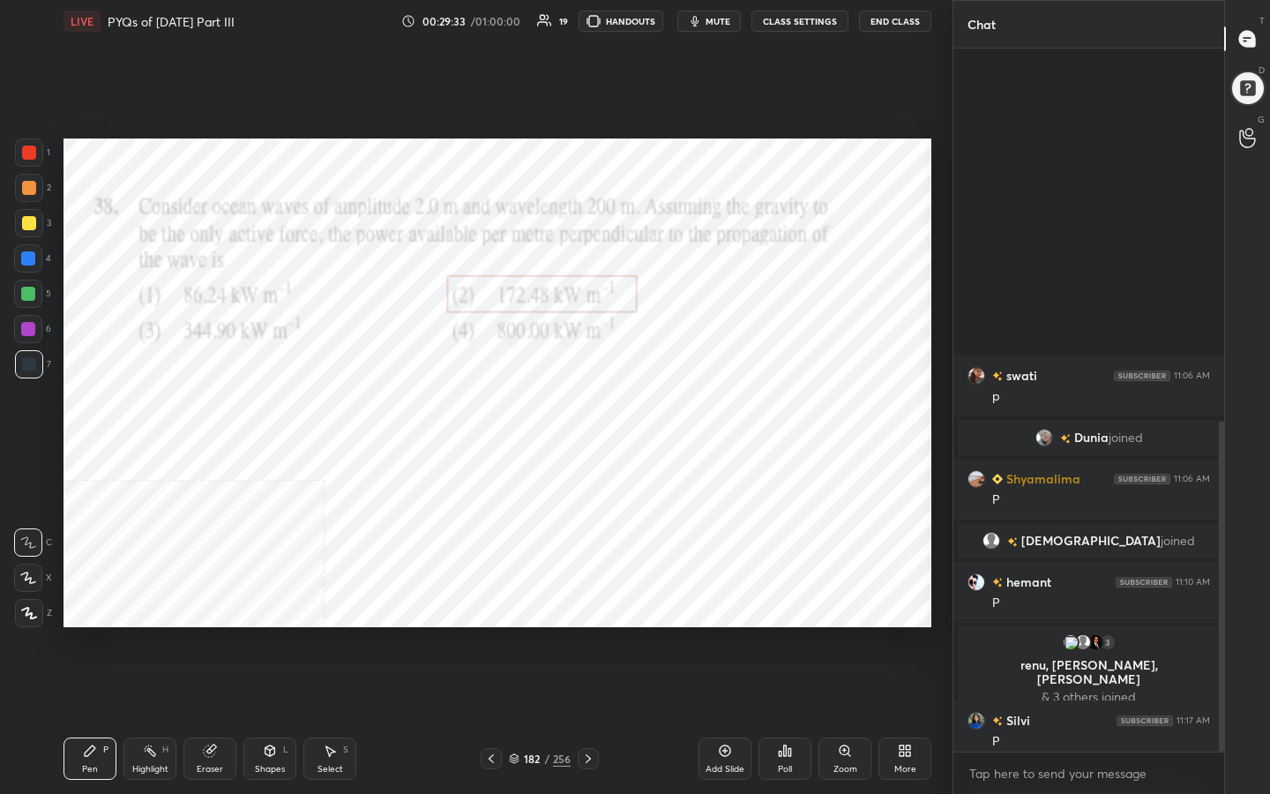
scroll to position [789, 0]
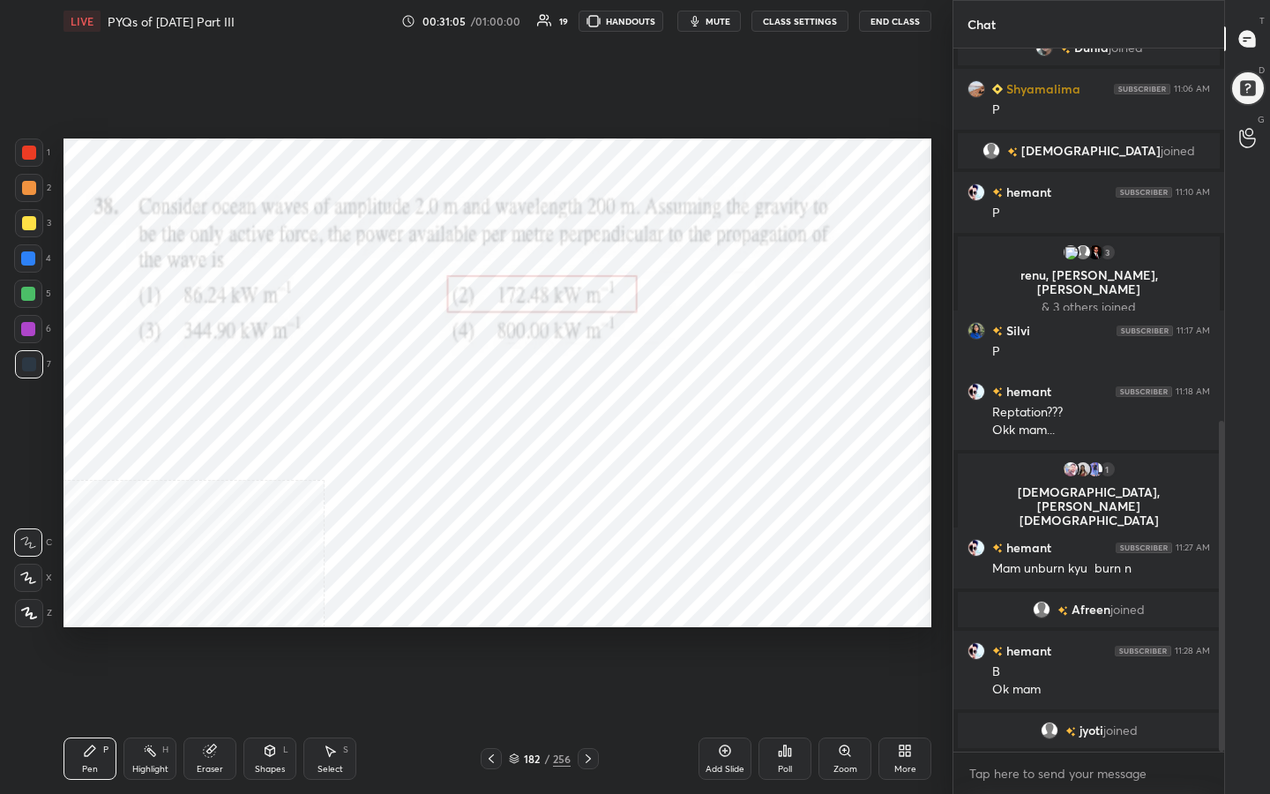
click at [518, 634] on icon at bounding box center [514, 761] width 9 height 3
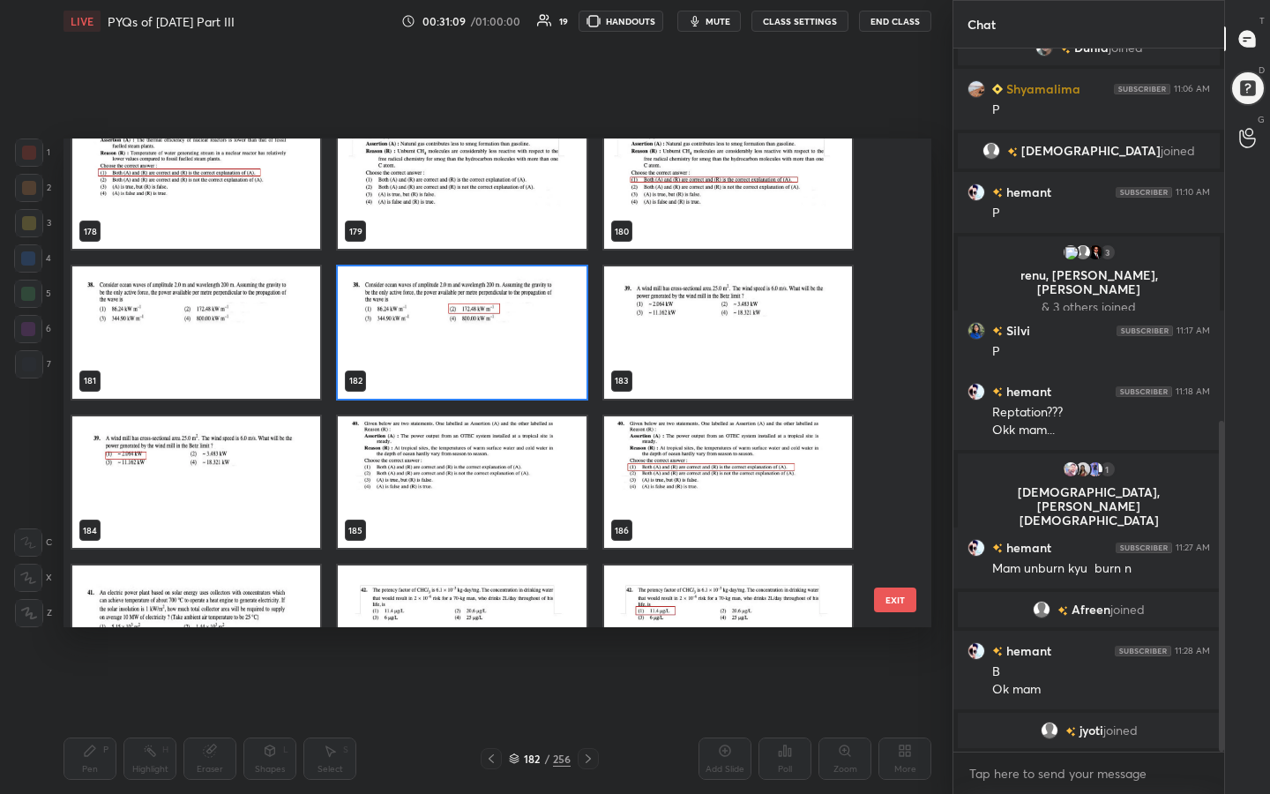
scroll to position [8847, 0]
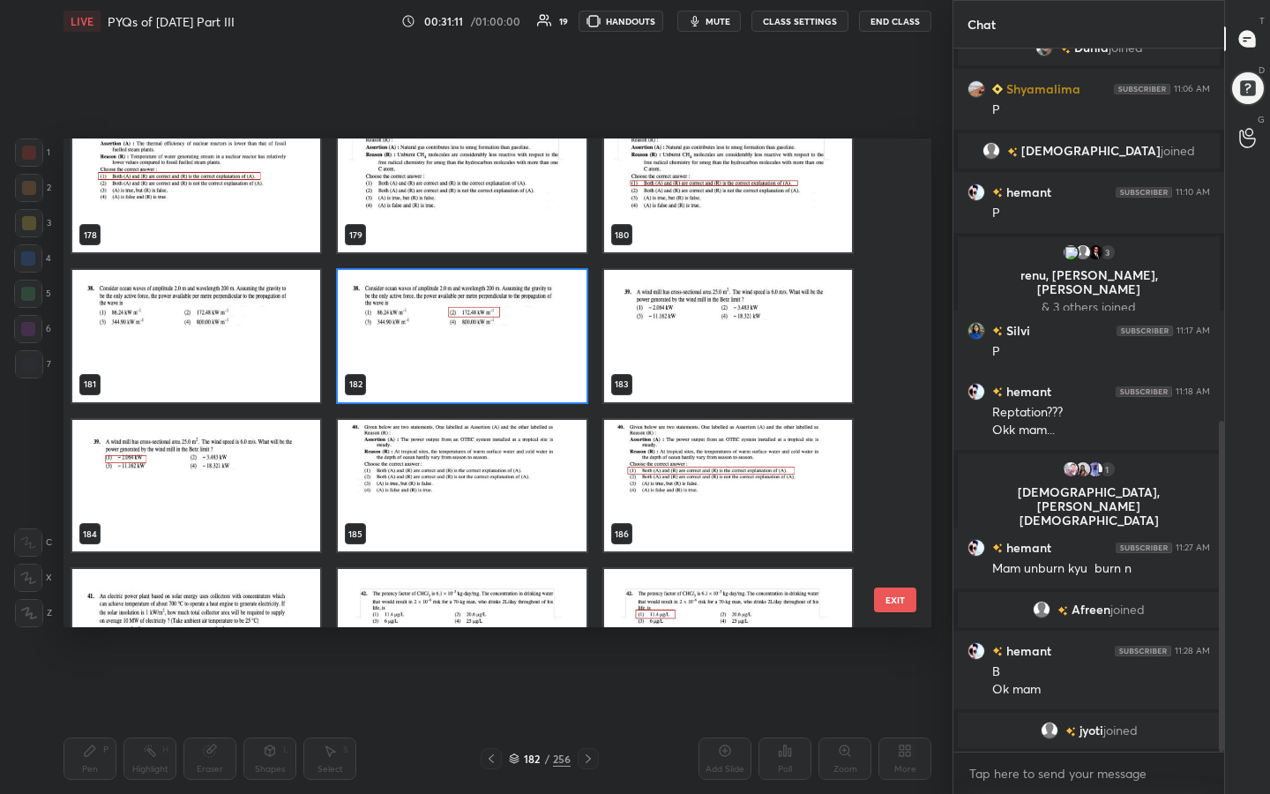
click at [691, 328] on img "grid" at bounding box center [728, 336] width 248 height 132
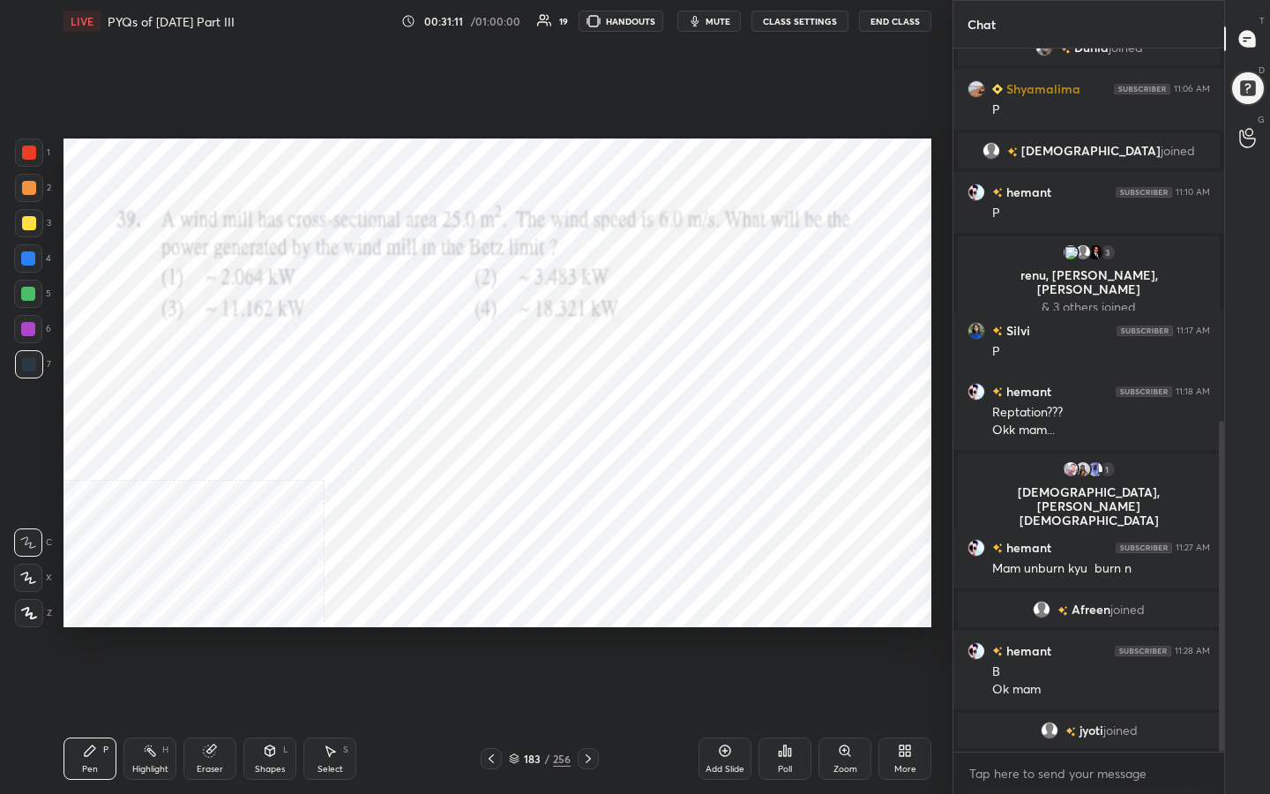
click at [691, 328] on img "grid" at bounding box center [728, 336] width 248 height 132
click at [714, 19] on span "mute" at bounding box center [718, 21] width 25 height 12
click at [527, 634] on div "183" at bounding box center [532, 758] width 18 height 11
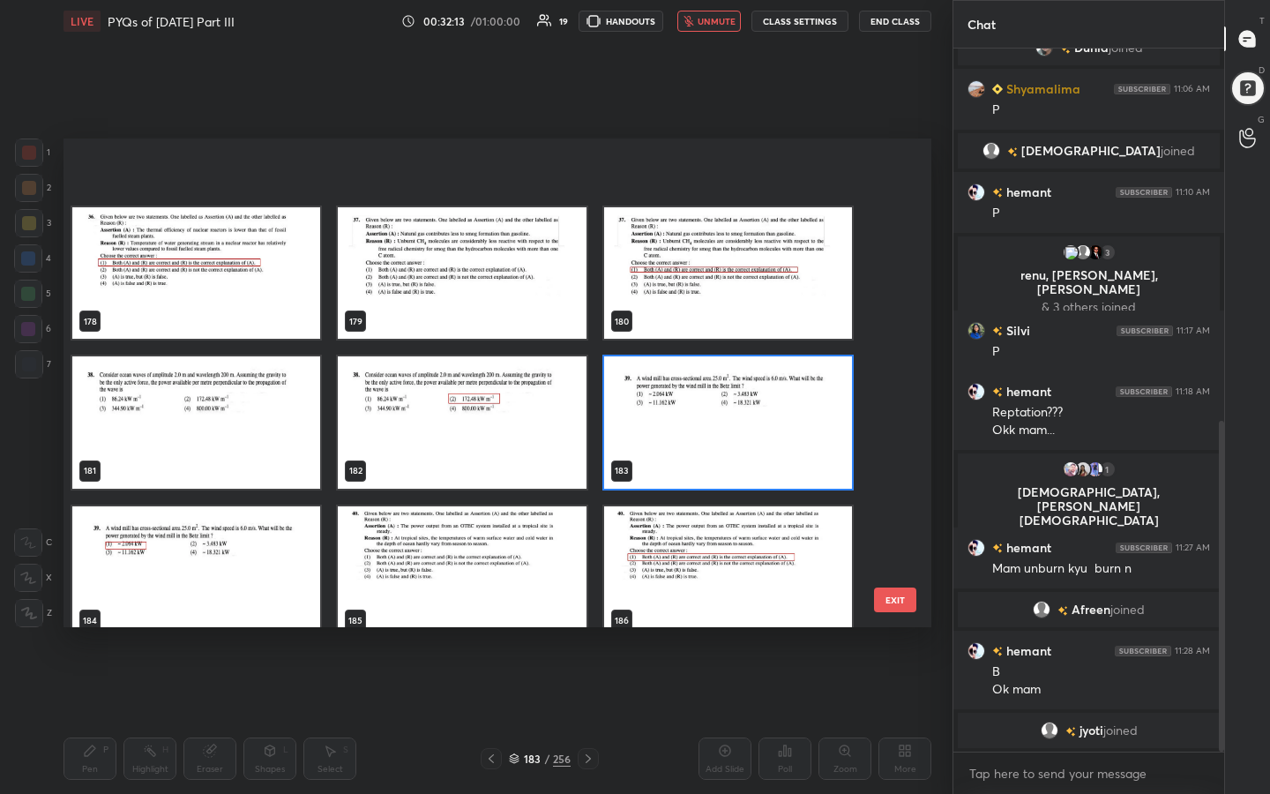
scroll to position [8835, 0]
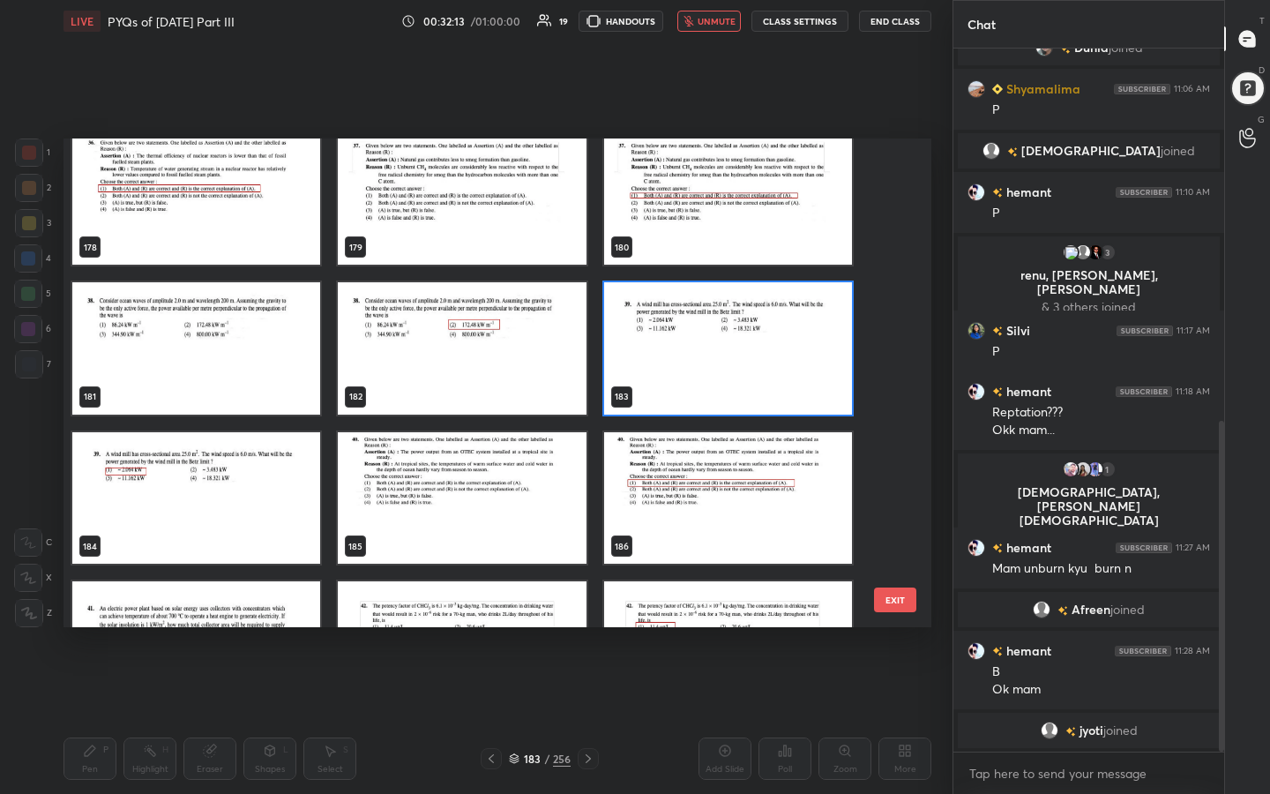
click at [666, 348] on img "grid" at bounding box center [728, 348] width 248 height 132
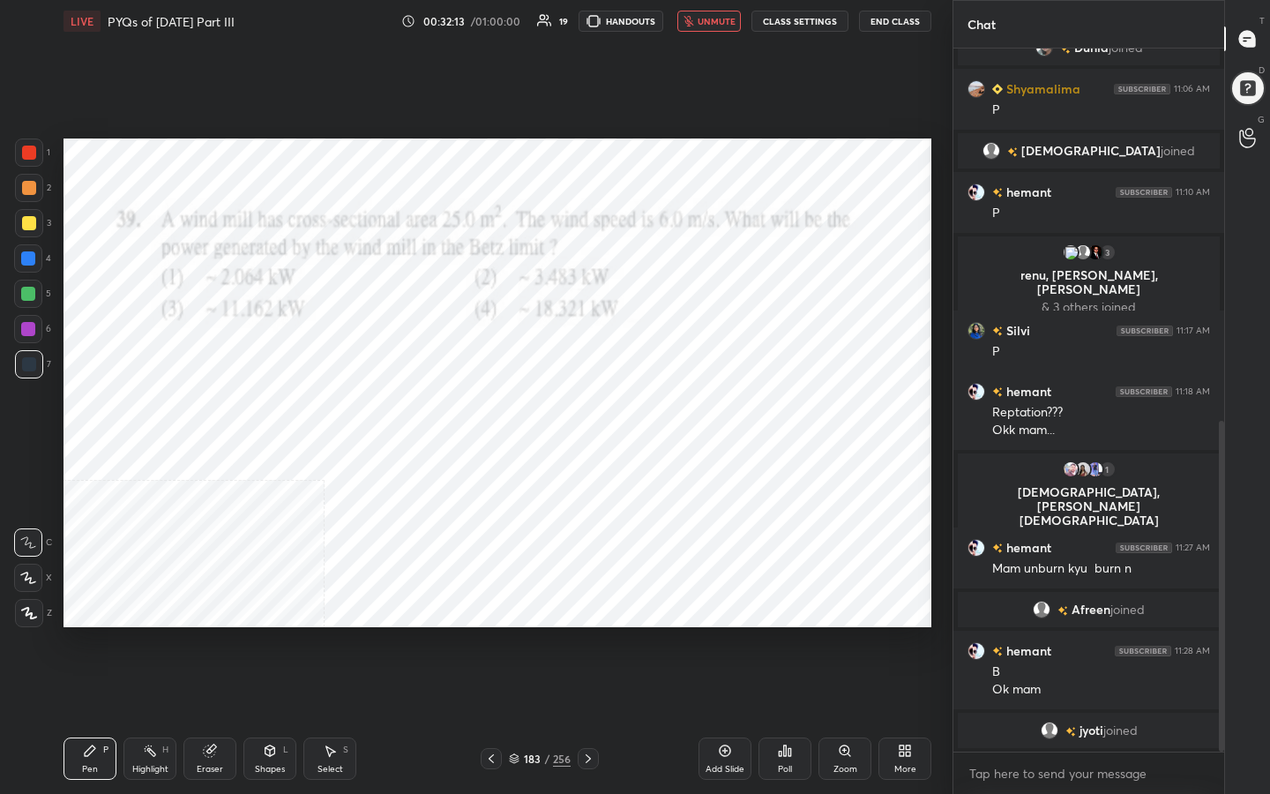
click at [666, 348] on img "grid" at bounding box center [728, 348] width 248 height 132
click at [785, 634] on div "Poll" at bounding box center [785, 758] width 53 height 42
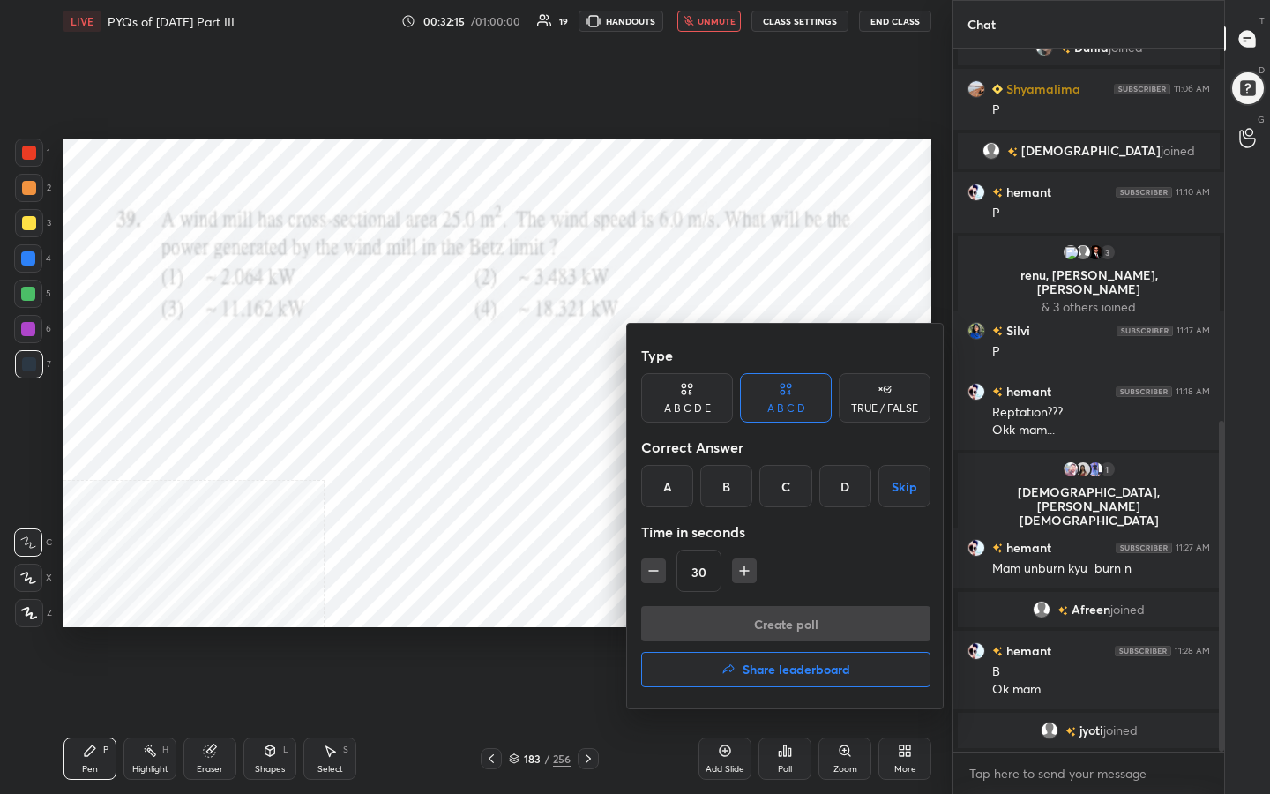
click at [665, 488] on div "A" at bounding box center [667, 486] width 52 height 42
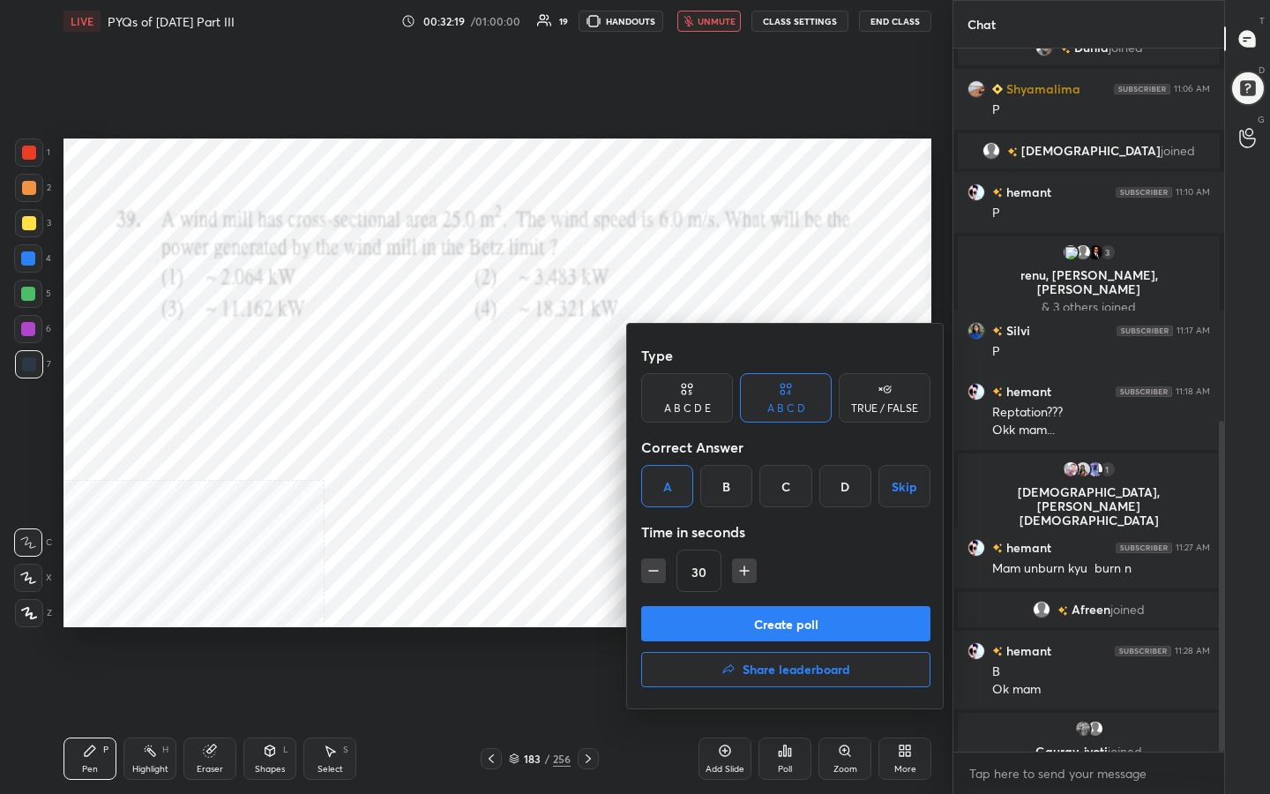
scroll to position [811, 0]
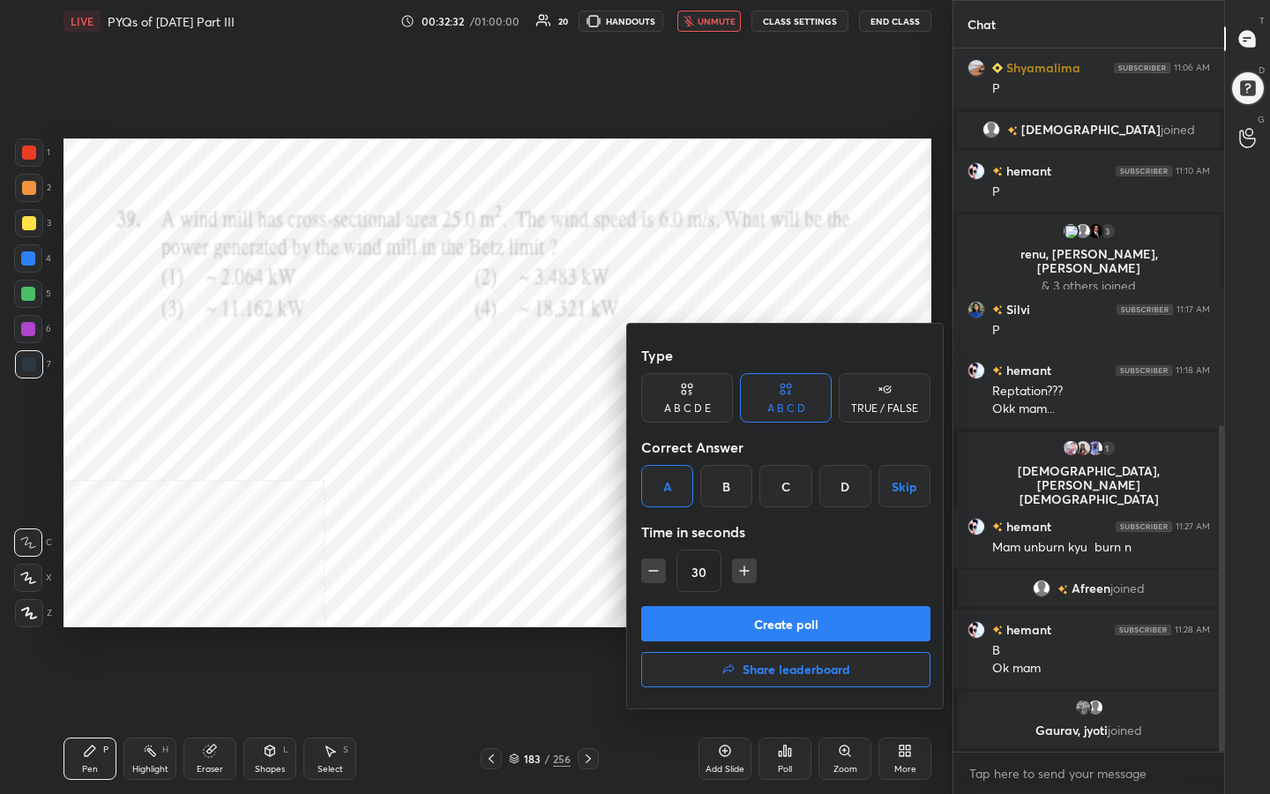
click at [811, 613] on button "Create poll" at bounding box center [785, 623] width 289 height 35
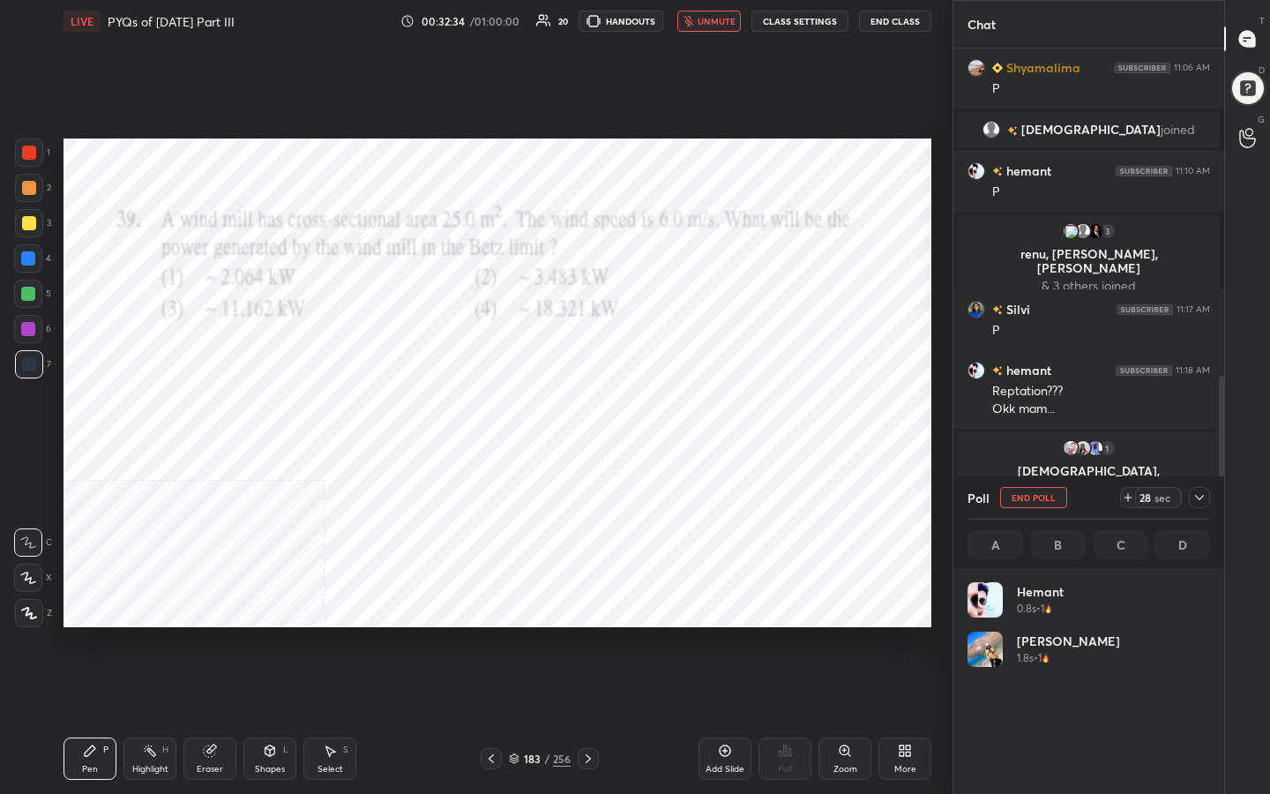
scroll to position [206, 237]
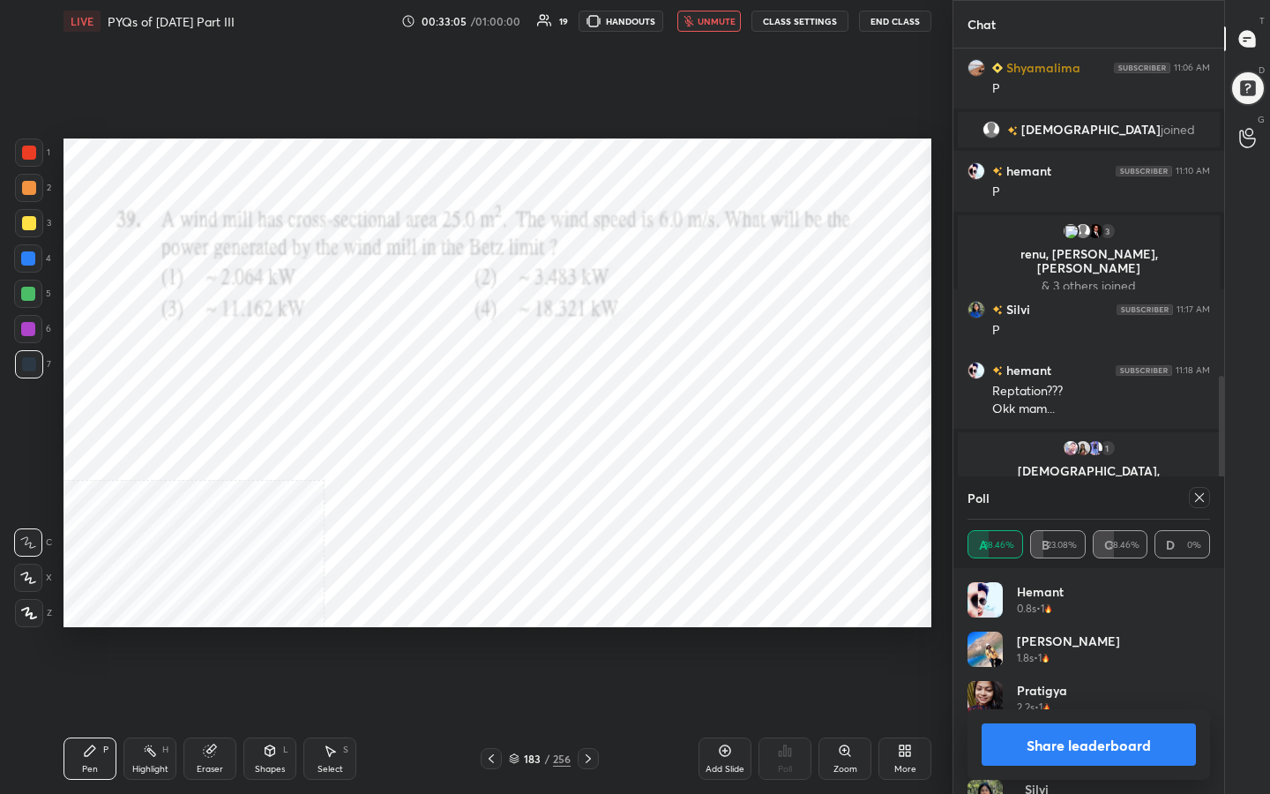
click at [1197, 505] on div at bounding box center [1199, 497] width 21 height 21
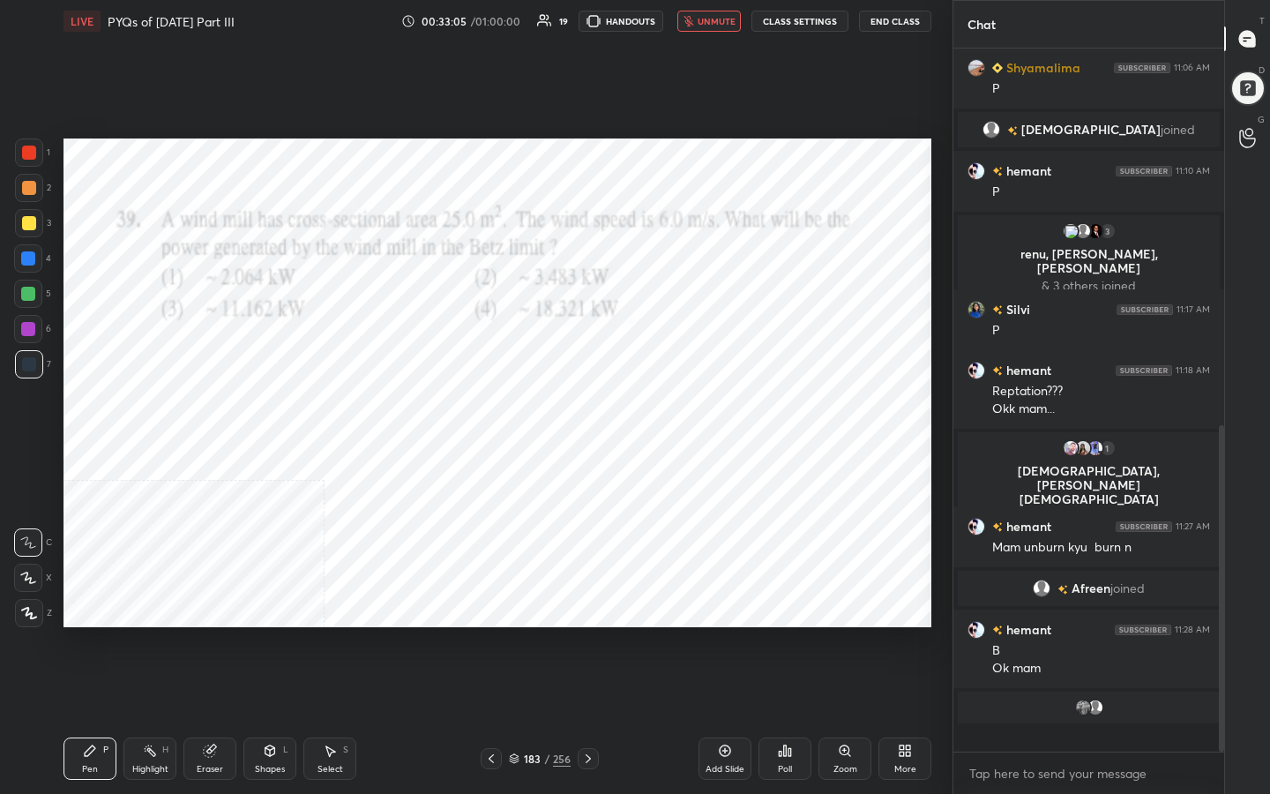
scroll to position [6, 6]
click at [725, 15] on span "unmute" at bounding box center [717, 21] width 38 height 12
click at [515, 634] on icon at bounding box center [514, 758] width 11 height 11
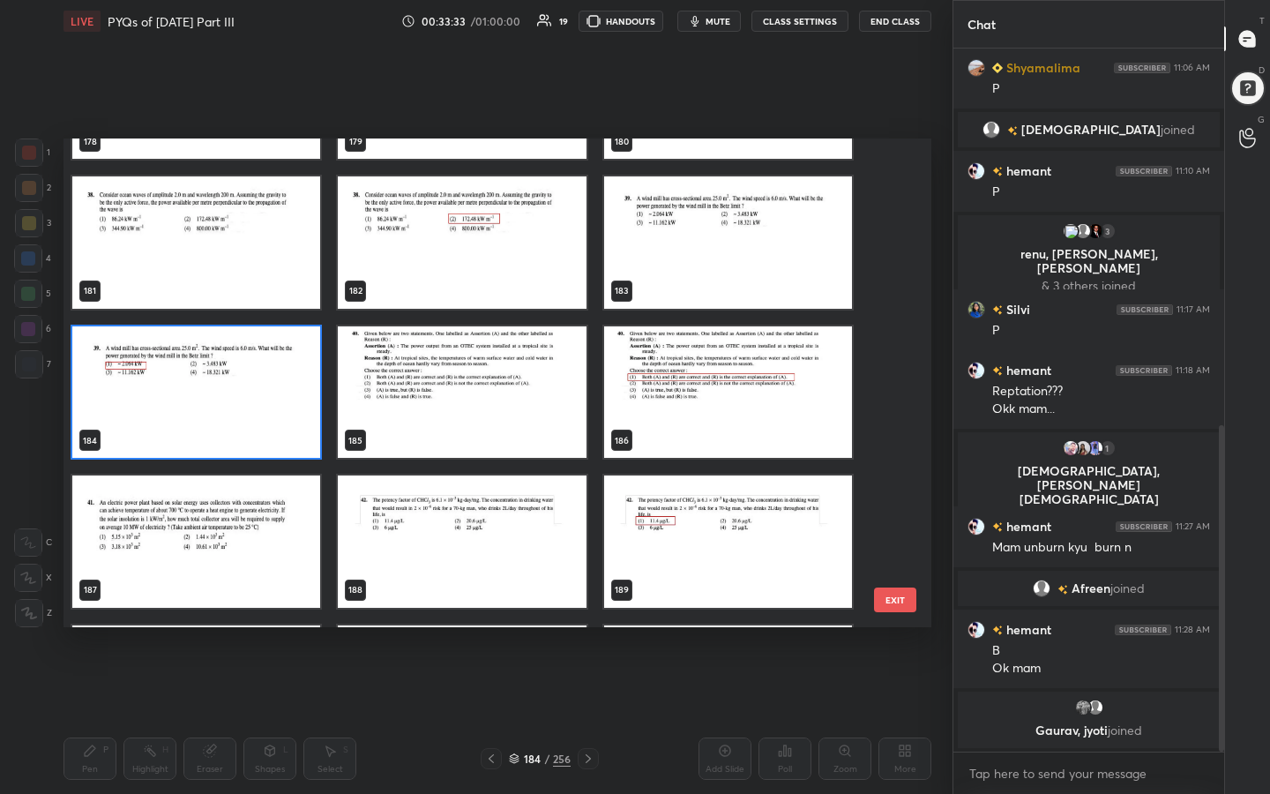
scroll to position [8940, 0]
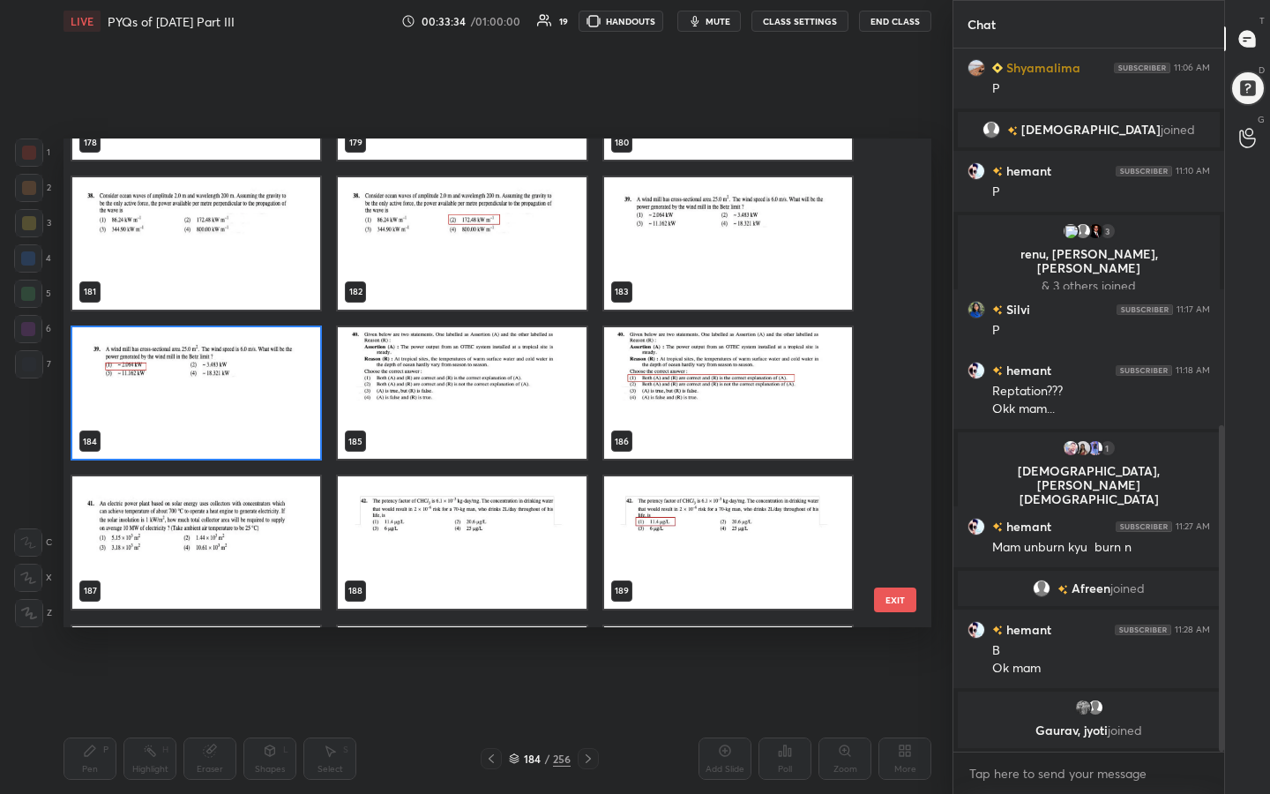
click at [472, 392] on img "grid" at bounding box center [462, 393] width 248 height 132
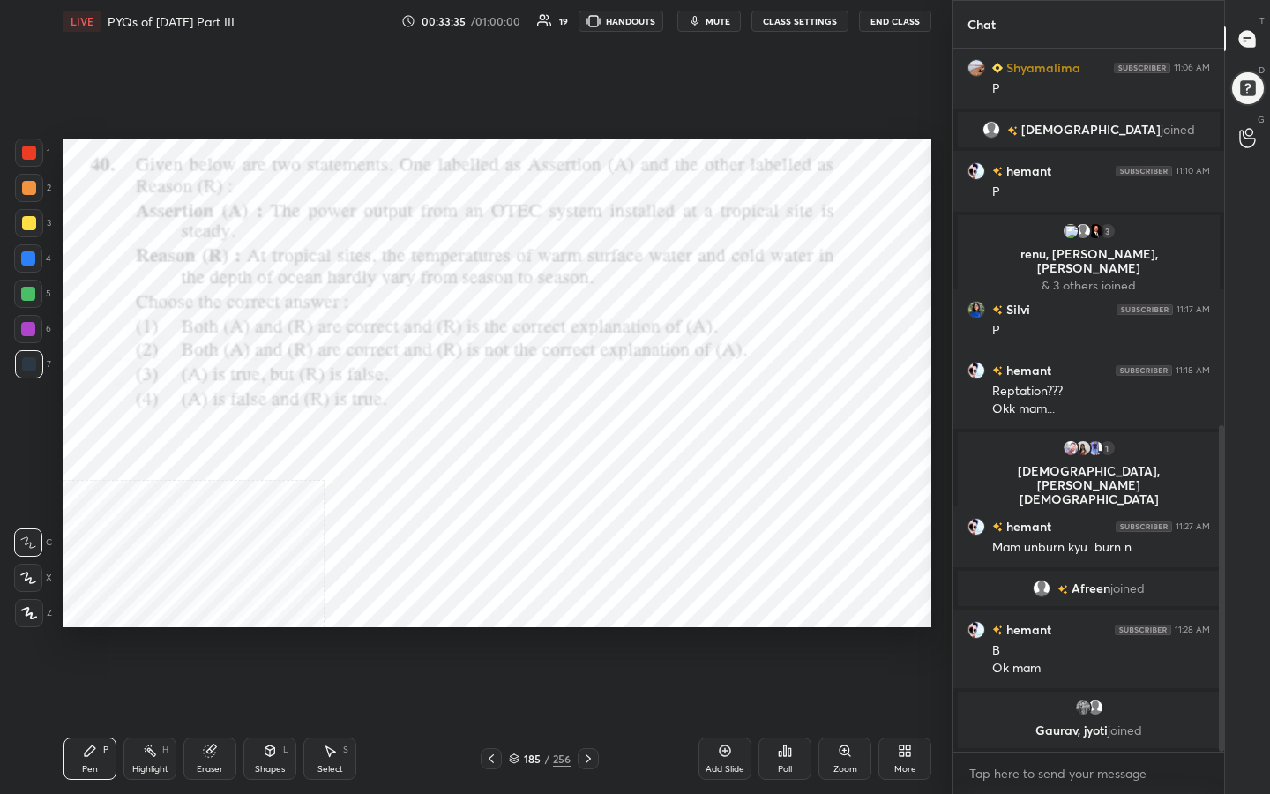
click at [472, 392] on img "grid" at bounding box center [462, 393] width 248 height 132
click at [701, 27] on icon "button" at bounding box center [695, 21] width 14 height 14
click at [522, 634] on div "185 / 256" at bounding box center [540, 759] width 62 height 16
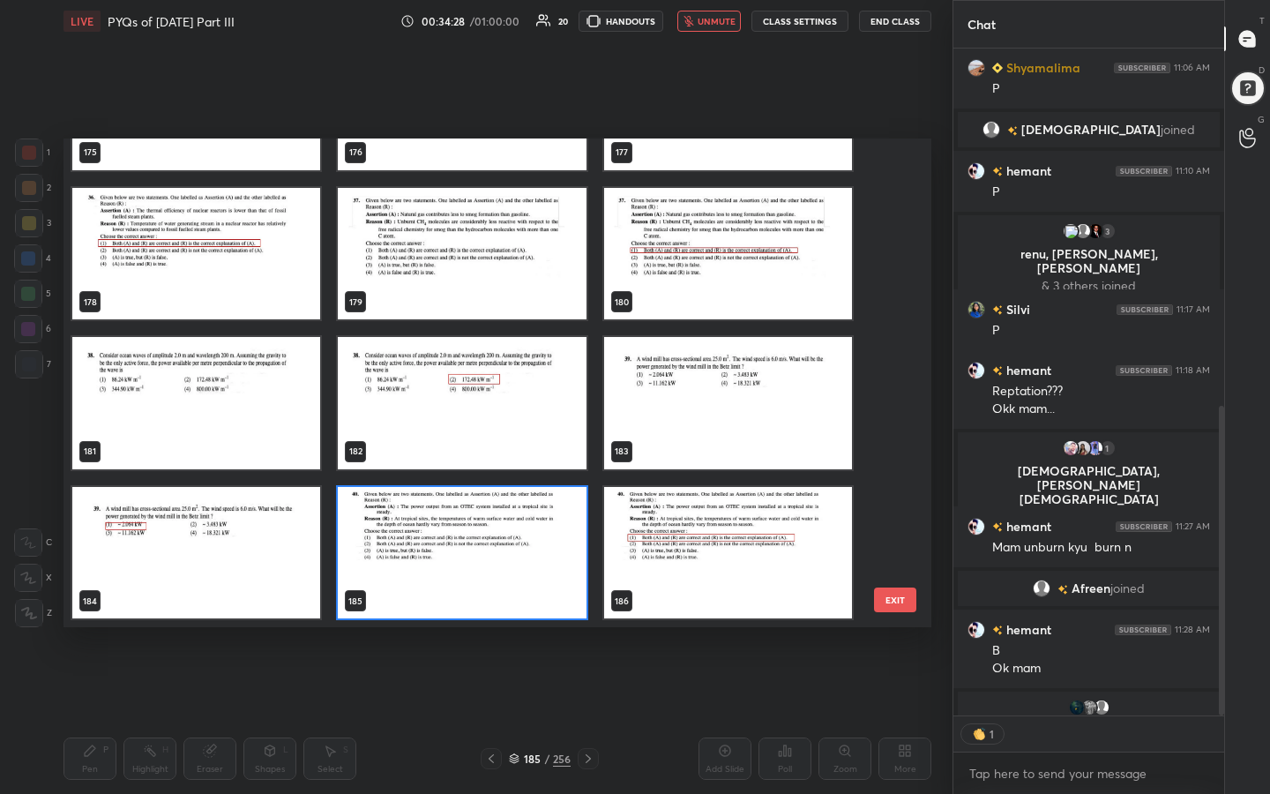
scroll to position [662, 265]
click at [420, 532] on img "grid" at bounding box center [462, 553] width 248 height 132
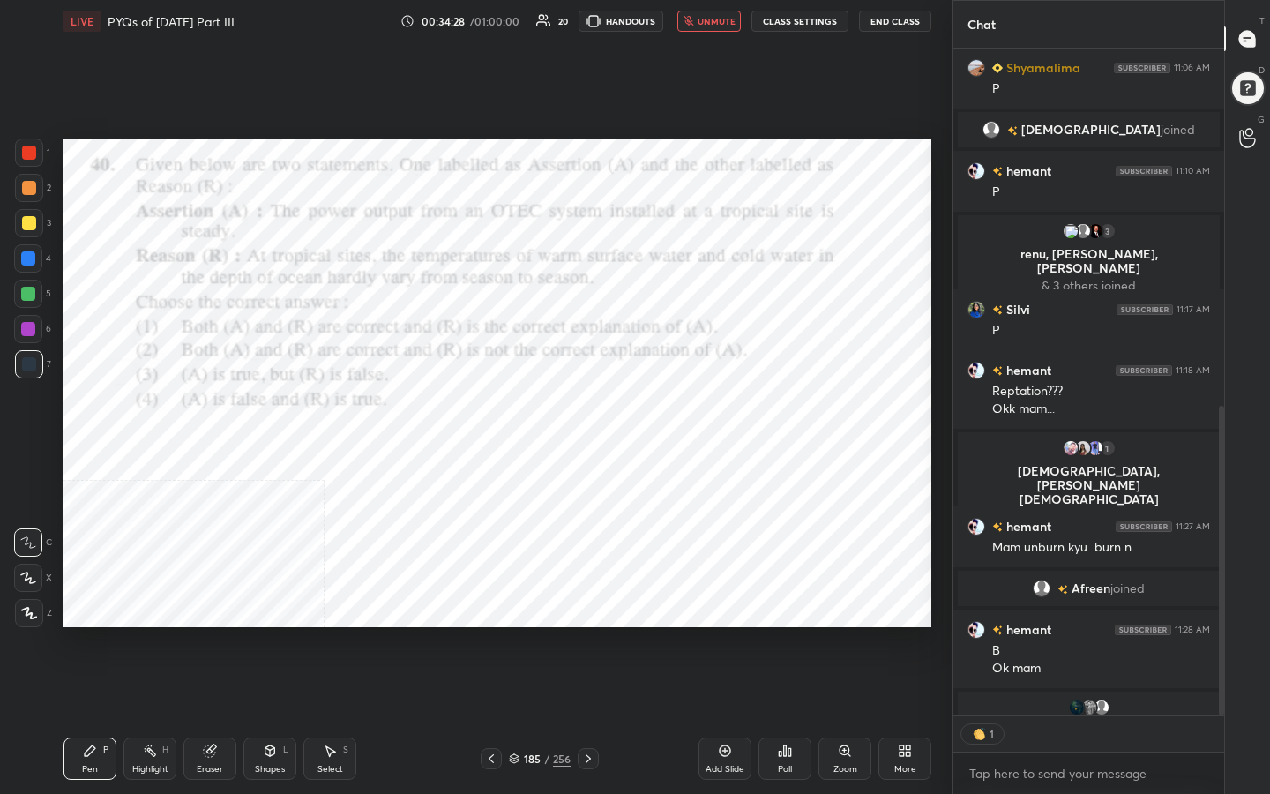
click at [420, 532] on img "grid" at bounding box center [462, 553] width 248 height 132
click at [780, 634] on div "Poll" at bounding box center [785, 758] width 53 height 42
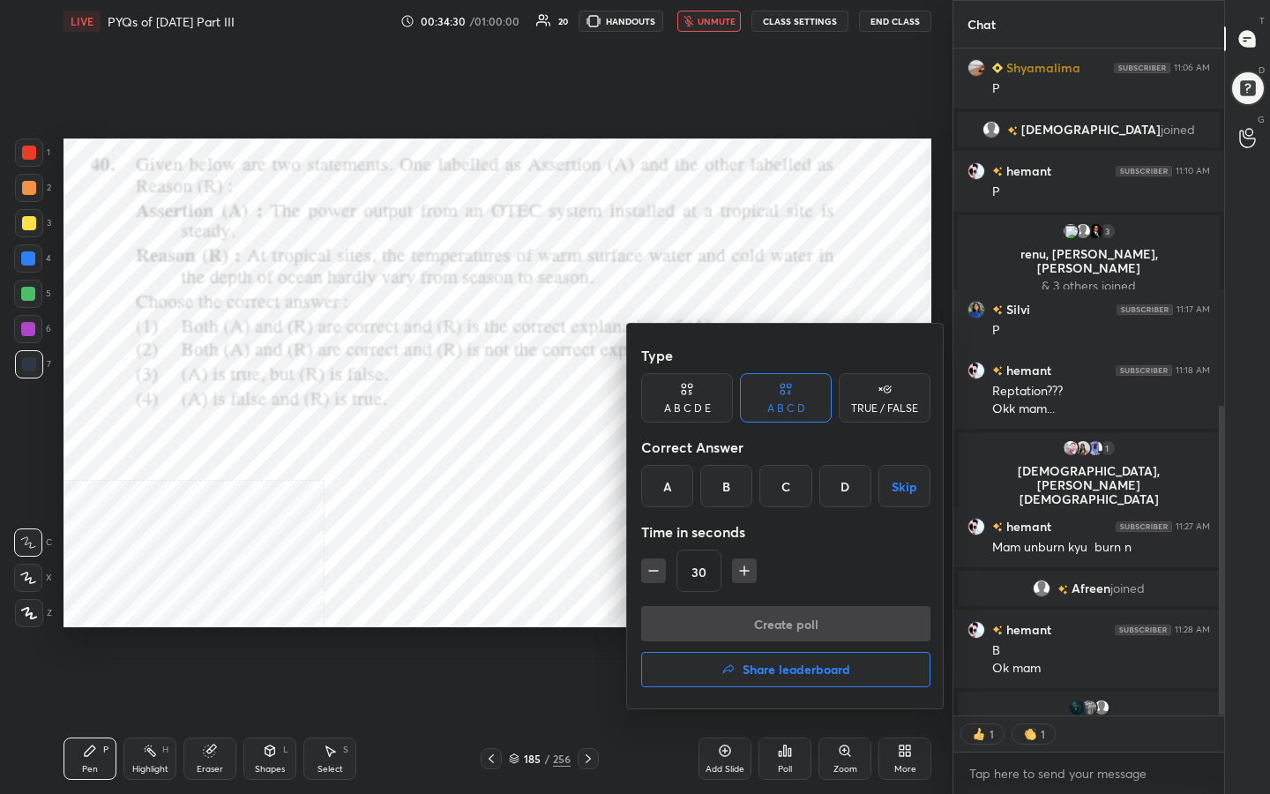
click at [674, 483] on div "A" at bounding box center [667, 486] width 52 height 42
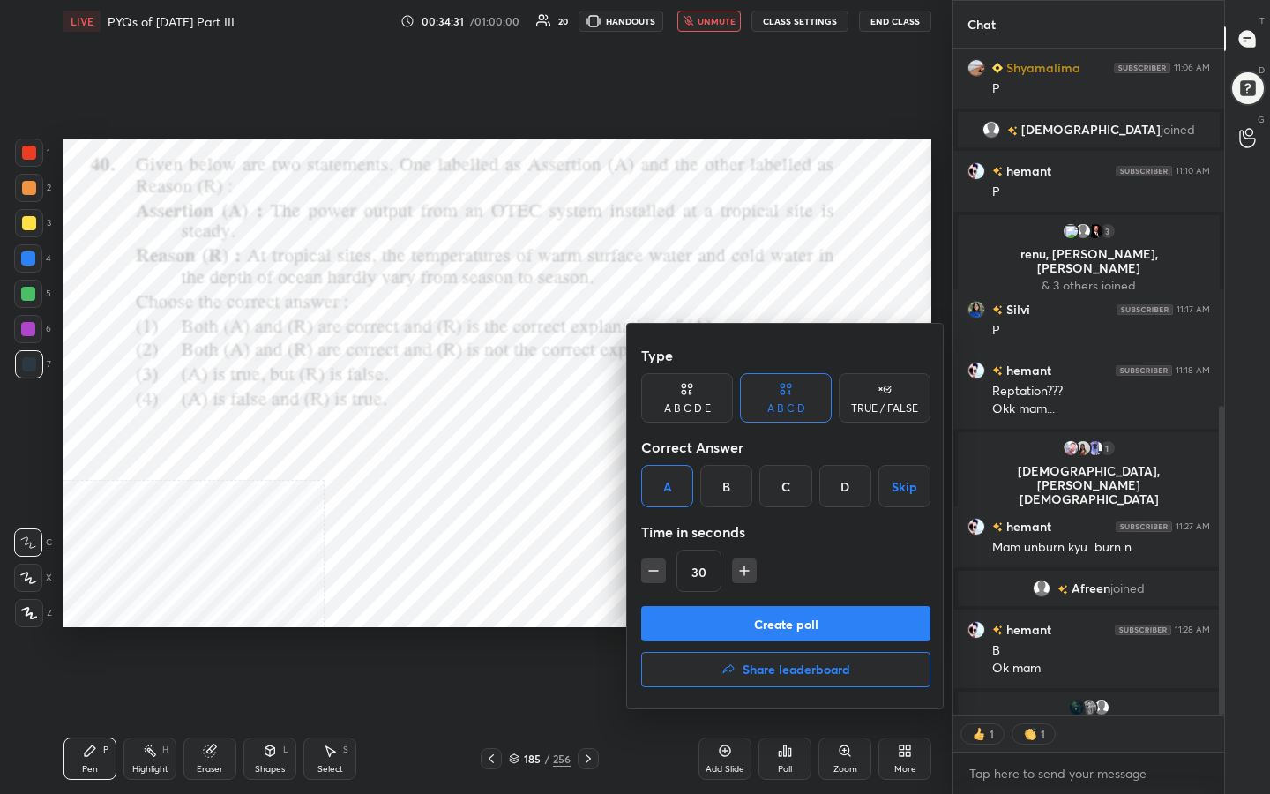
click at [755, 622] on button "Create poll" at bounding box center [785, 623] width 289 height 35
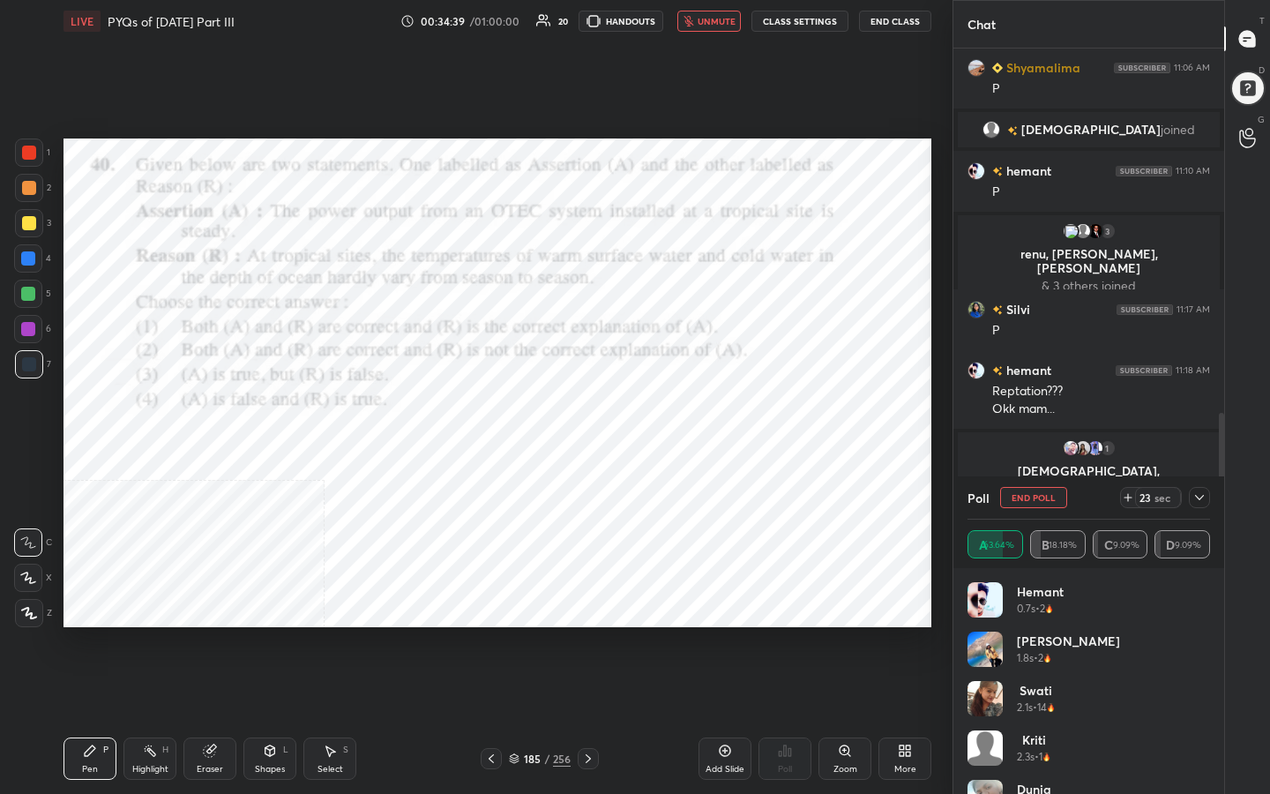
scroll to position [902, 0]
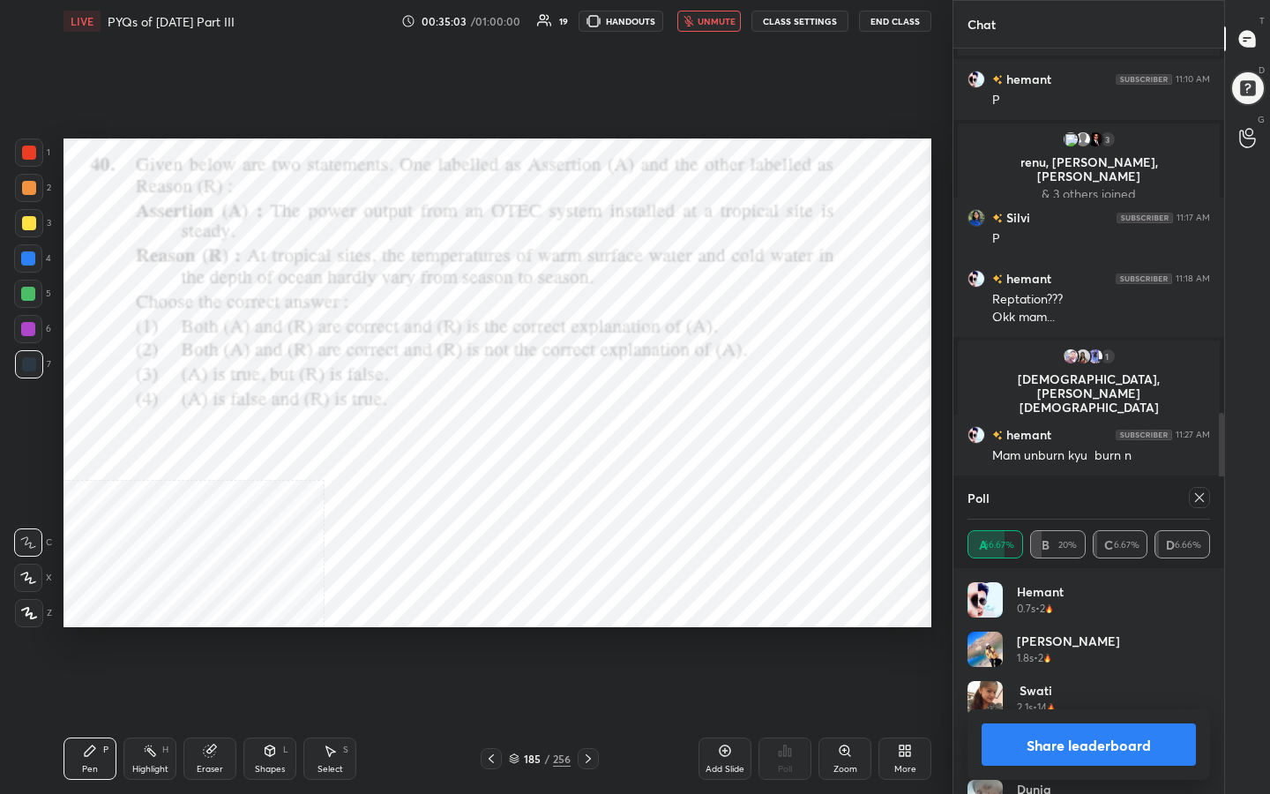
click at [1200, 484] on div "Poll" at bounding box center [1089, 497] width 243 height 42
click at [1201, 492] on icon at bounding box center [1199, 497] width 14 height 14
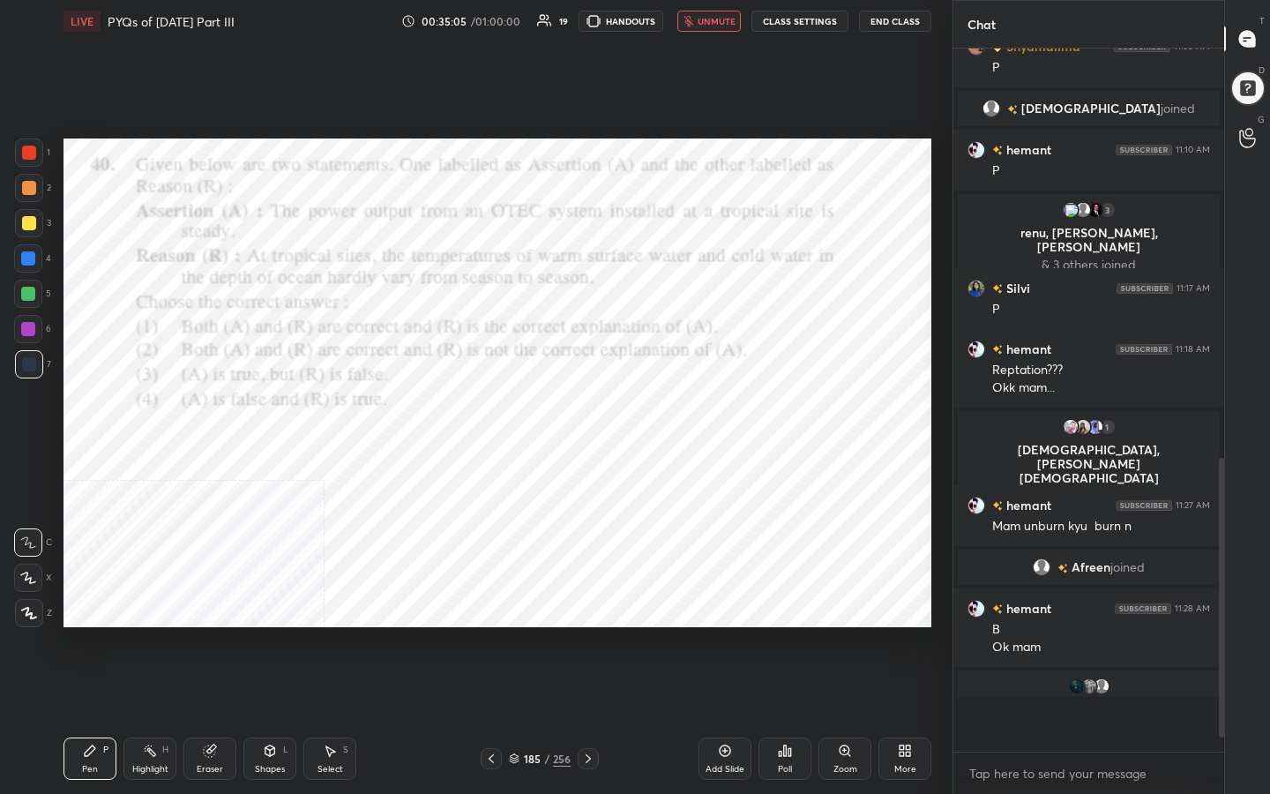
scroll to position [6, 6]
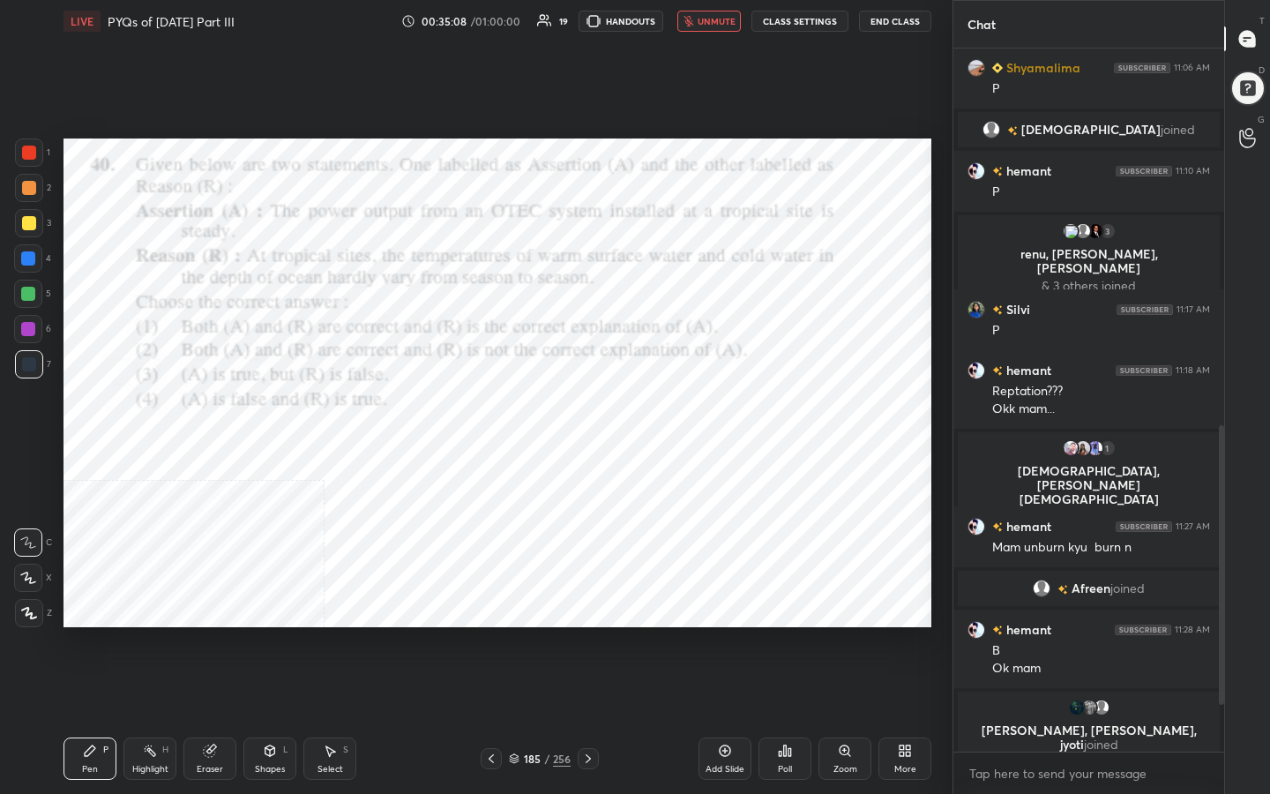
click at [734, 29] on button "unmute" at bounding box center [709, 21] width 64 height 21
click at [523, 634] on div "186" at bounding box center [532, 758] width 18 height 11
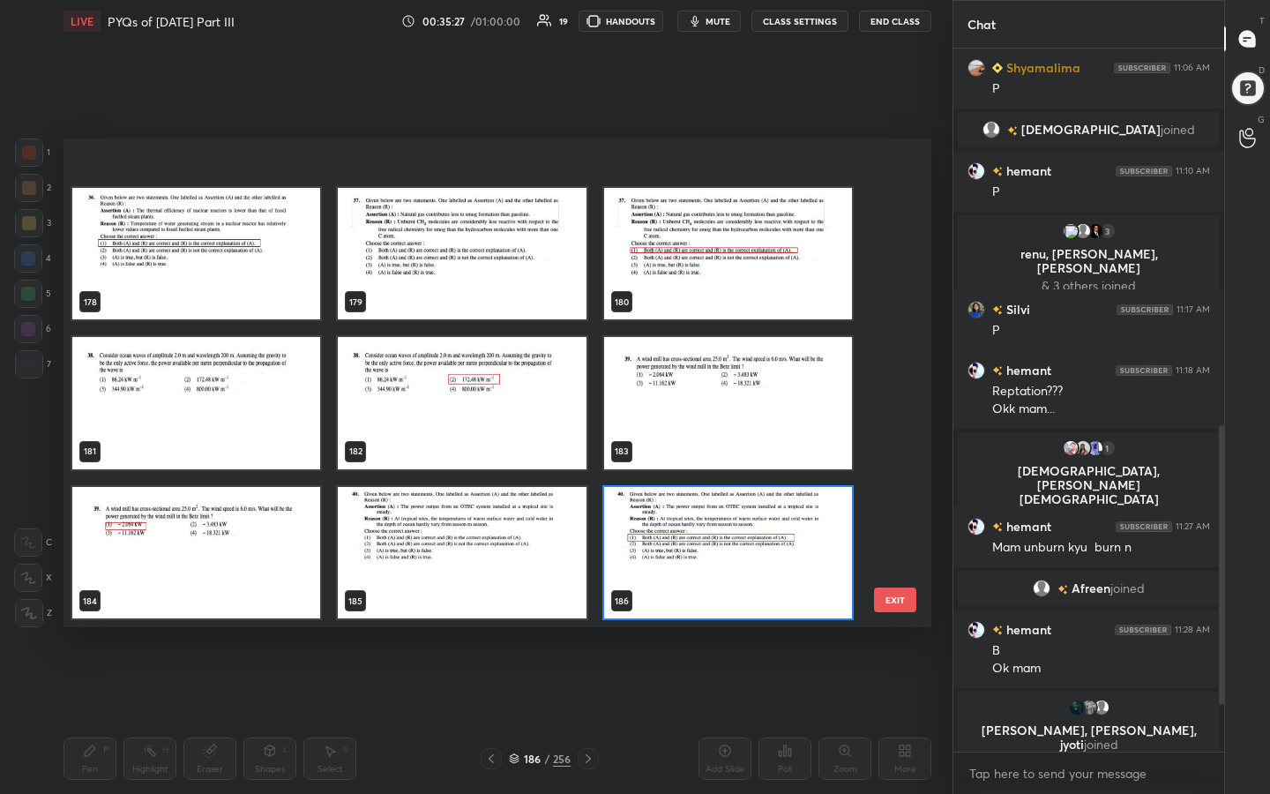
scroll to position [9024, 0]
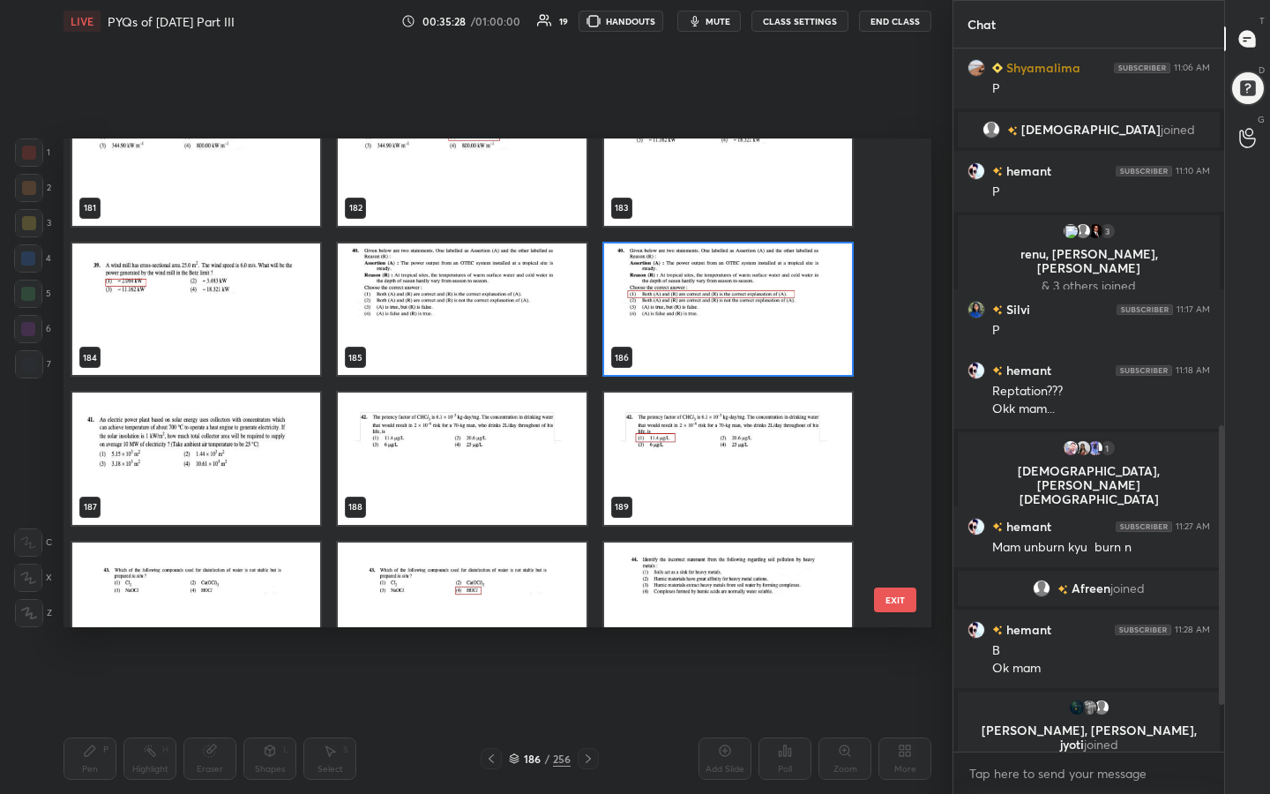
click at [468, 435] on img "grid" at bounding box center [462, 458] width 248 height 132
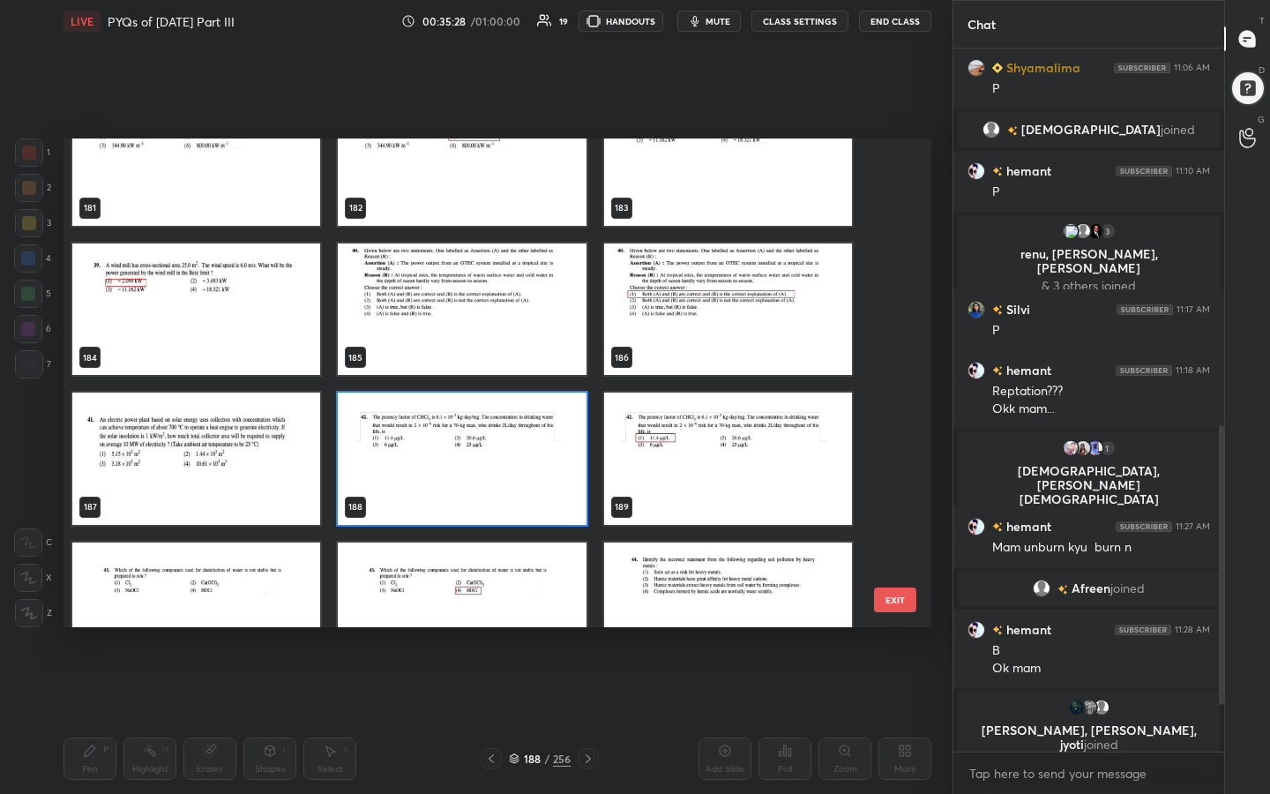
click at [468, 435] on img "grid" at bounding box center [462, 458] width 248 height 132
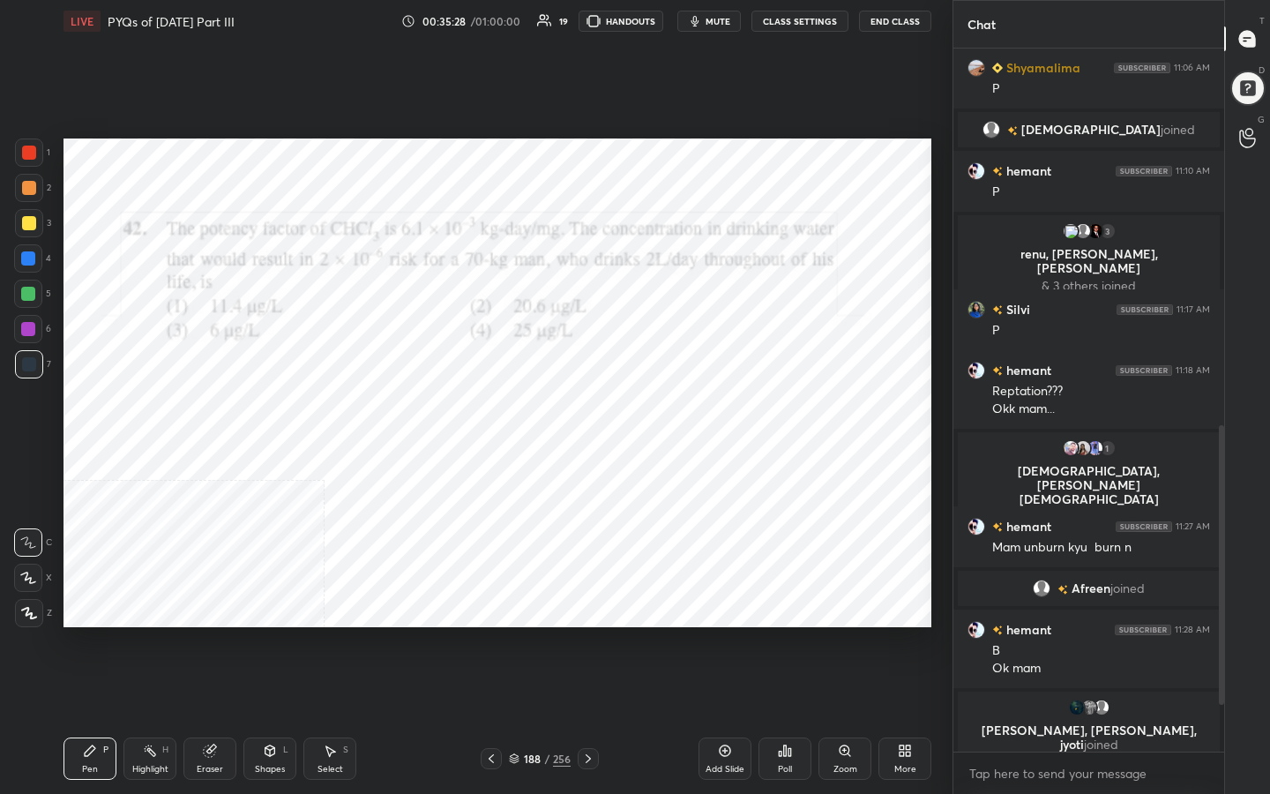
click at [468, 435] on img "grid" at bounding box center [462, 458] width 248 height 132
click at [516, 634] on icon at bounding box center [514, 760] width 9 height 3
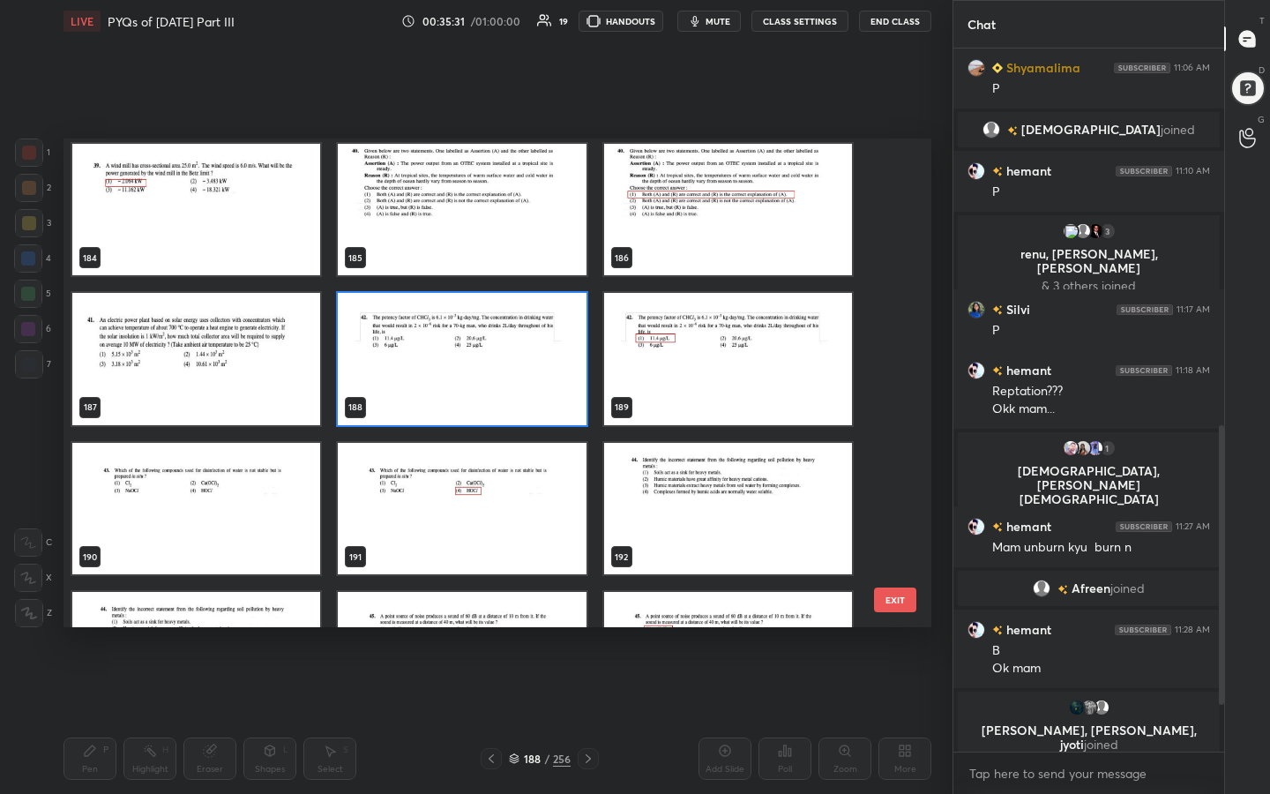
scroll to position [9126, 0]
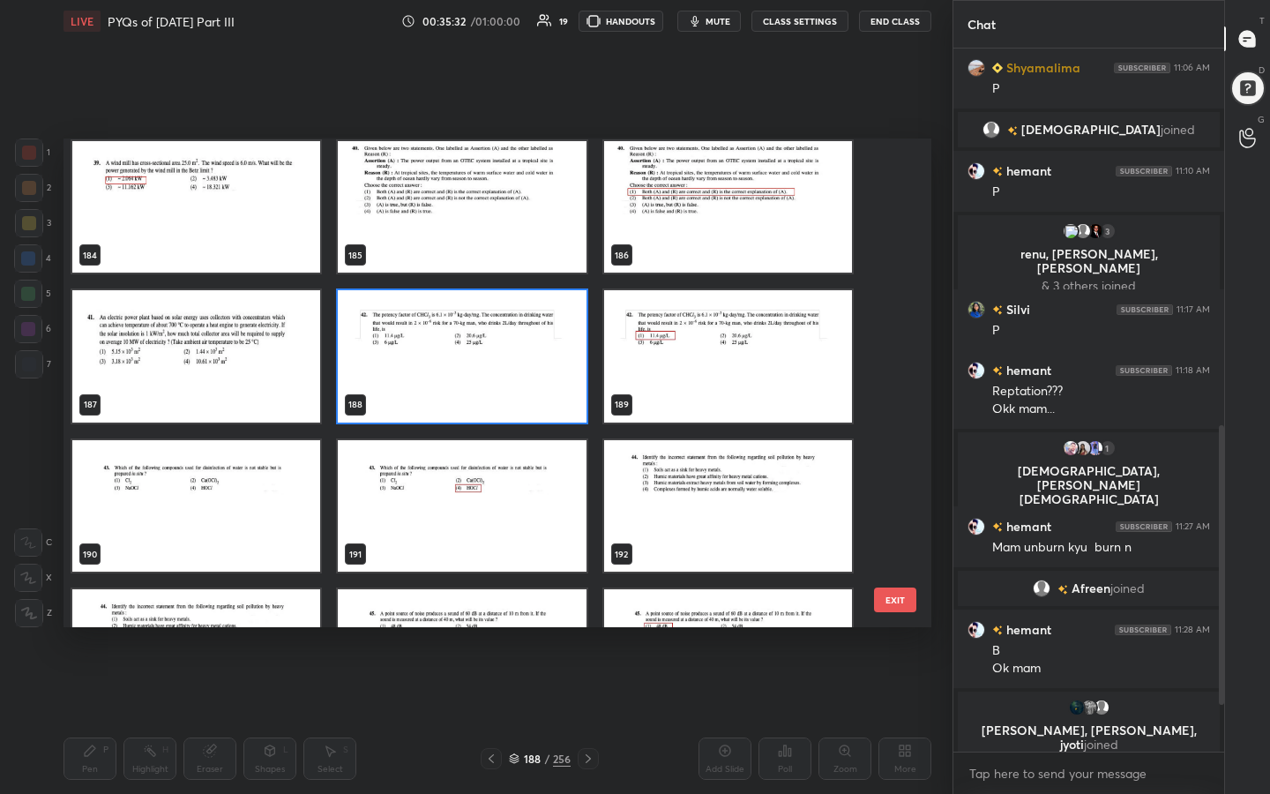
click at [223, 473] on img "grid" at bounding box center [196, 506] width 248 height 132
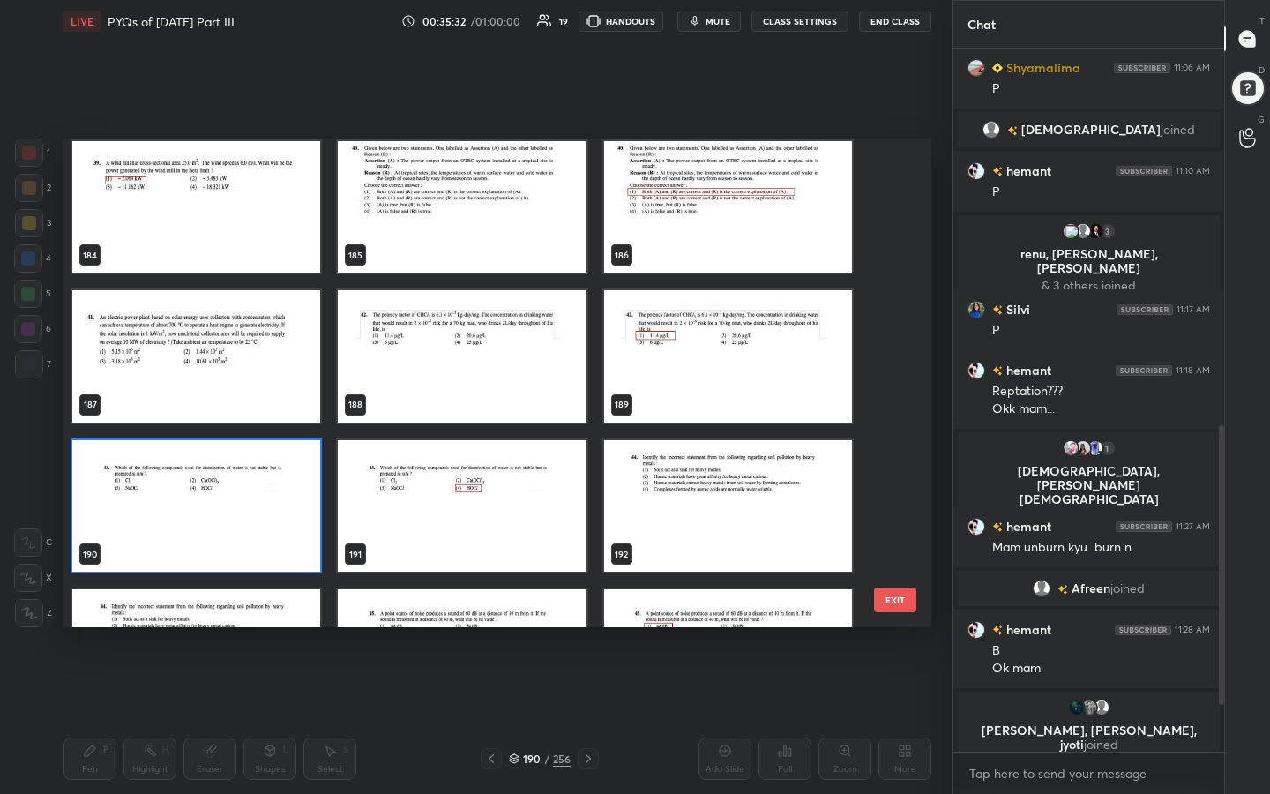
click at [223, 473] on img "grid" at bounding box center [196, 506] width 248 height 132
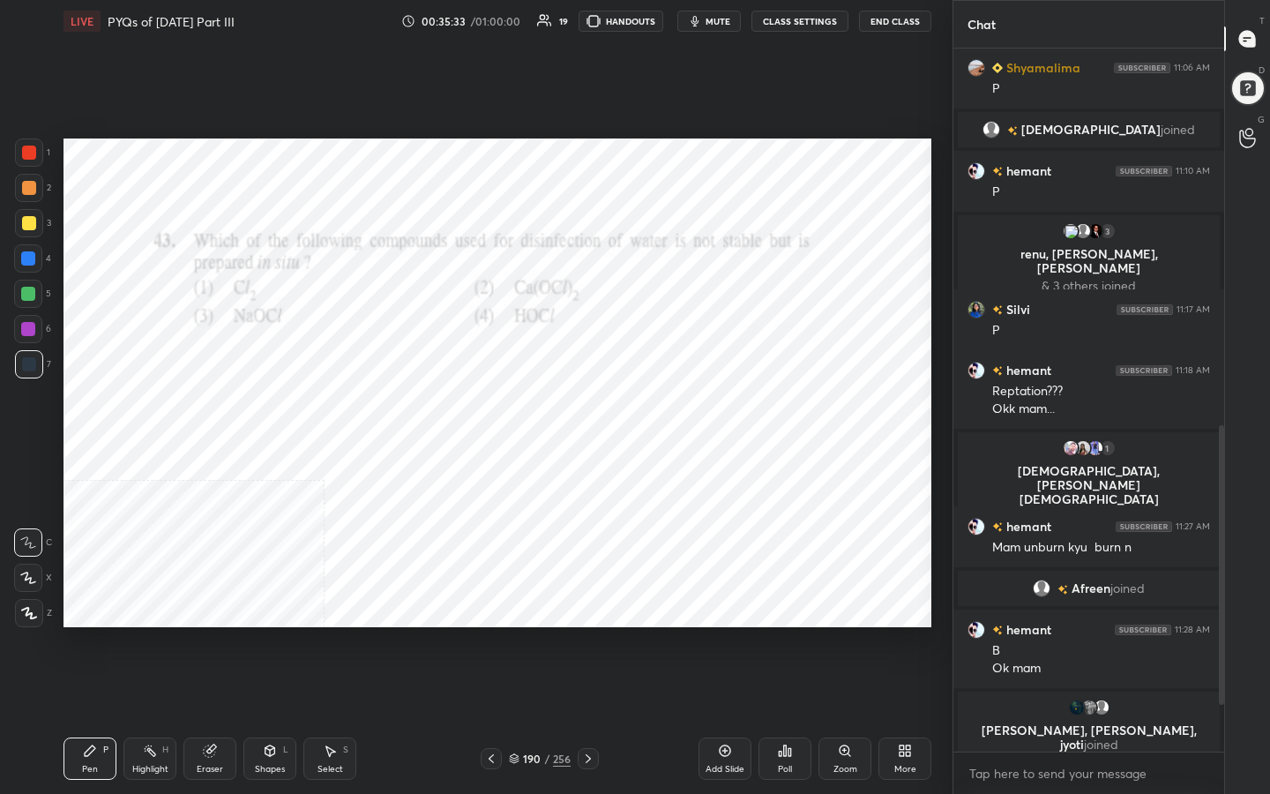
click at [223, 473] on img "grid" at bounding box center [196, 506] width 248 height 132
click at [706, 18] on button "mute" at bounding box center [709, 21] width 64 height 21
click at [523, 634] on div "190" at bounding box center [532, 758] width 18 height 11
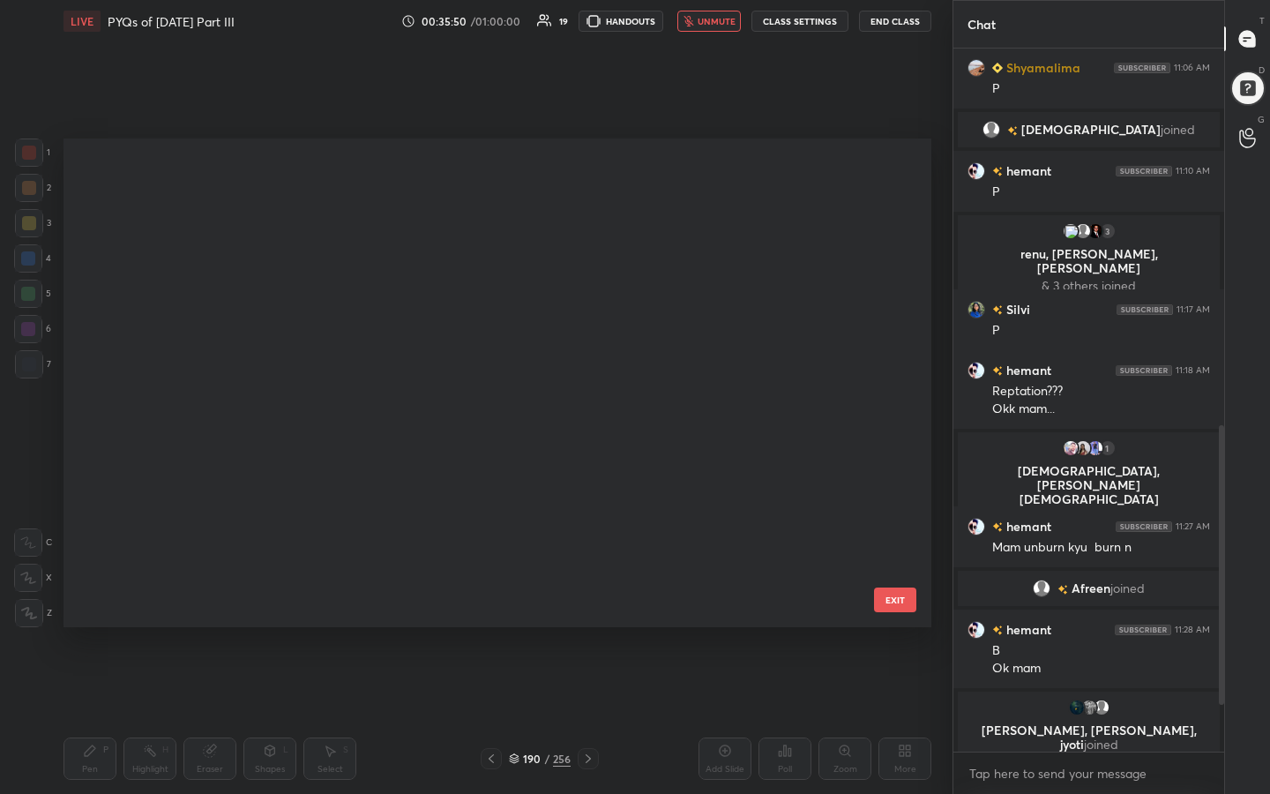
scroll to position [482, 859]
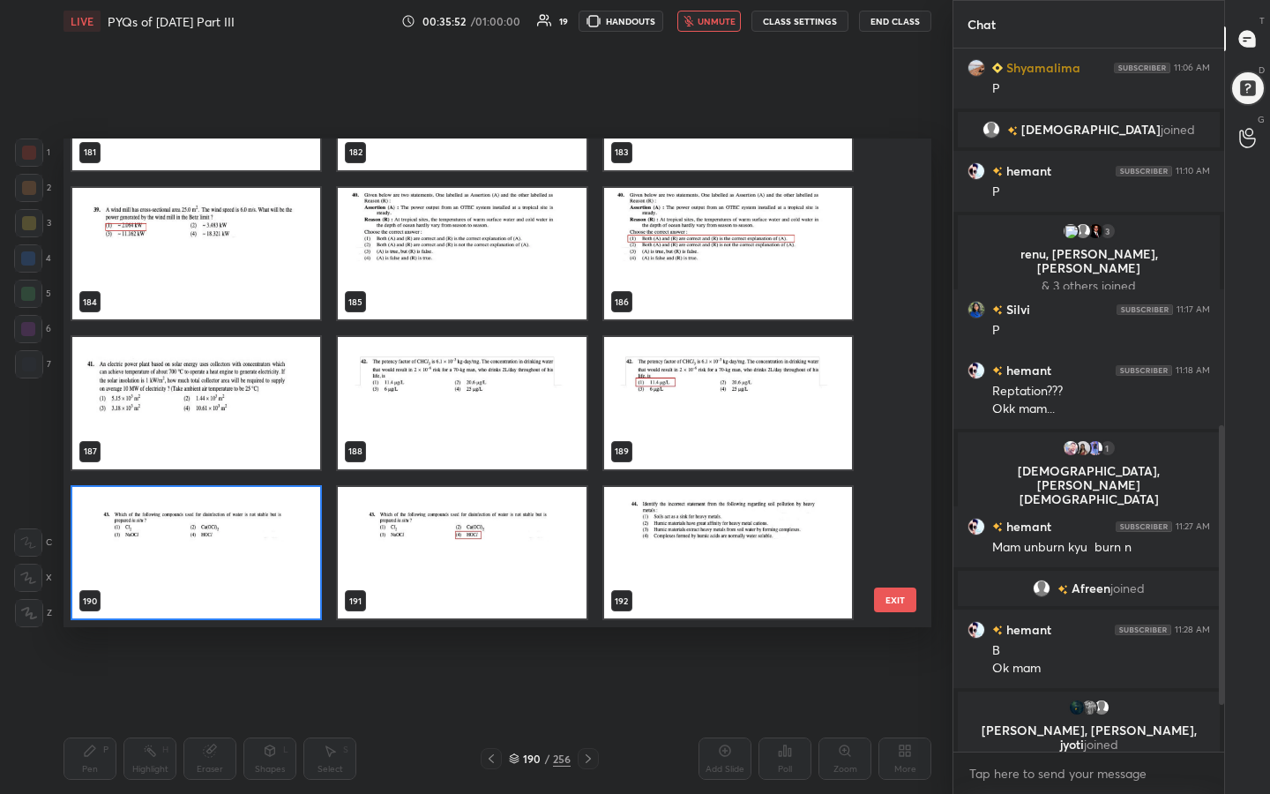
click at [280, 550] on img "grid" at bounding box center [196, 553] width 248 height 132
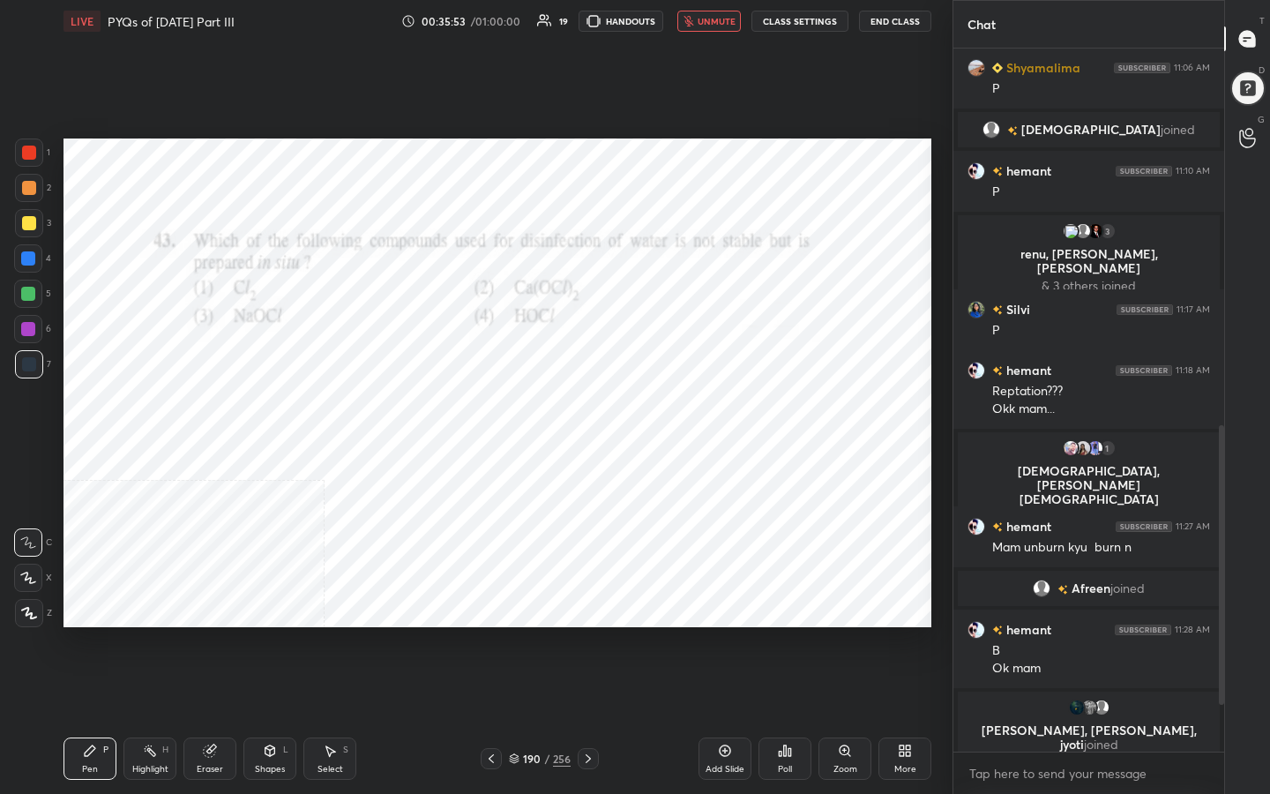
click at [780, 634] on icon at bounding box center [780, 753] width 3 height 4
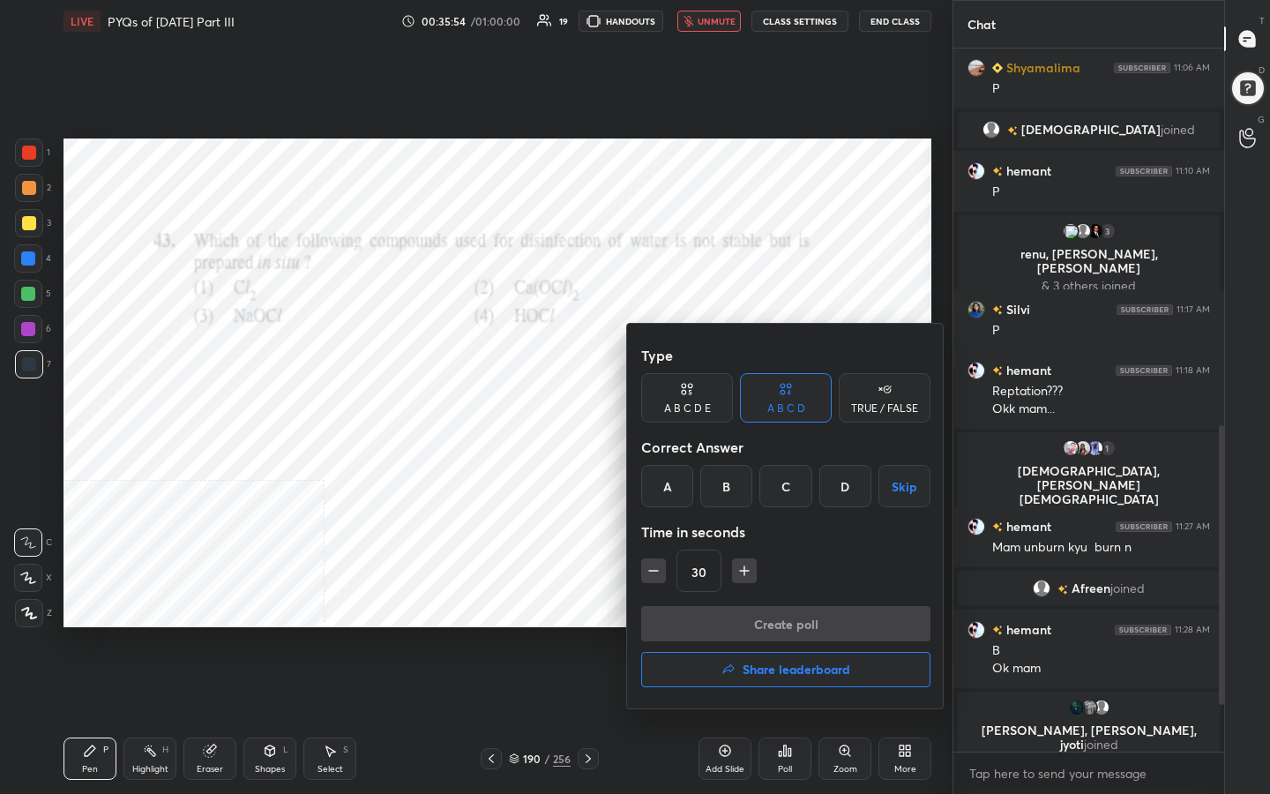
click at [838, 487] on div "D" at bounding box center [845, 486] width 52 height 42
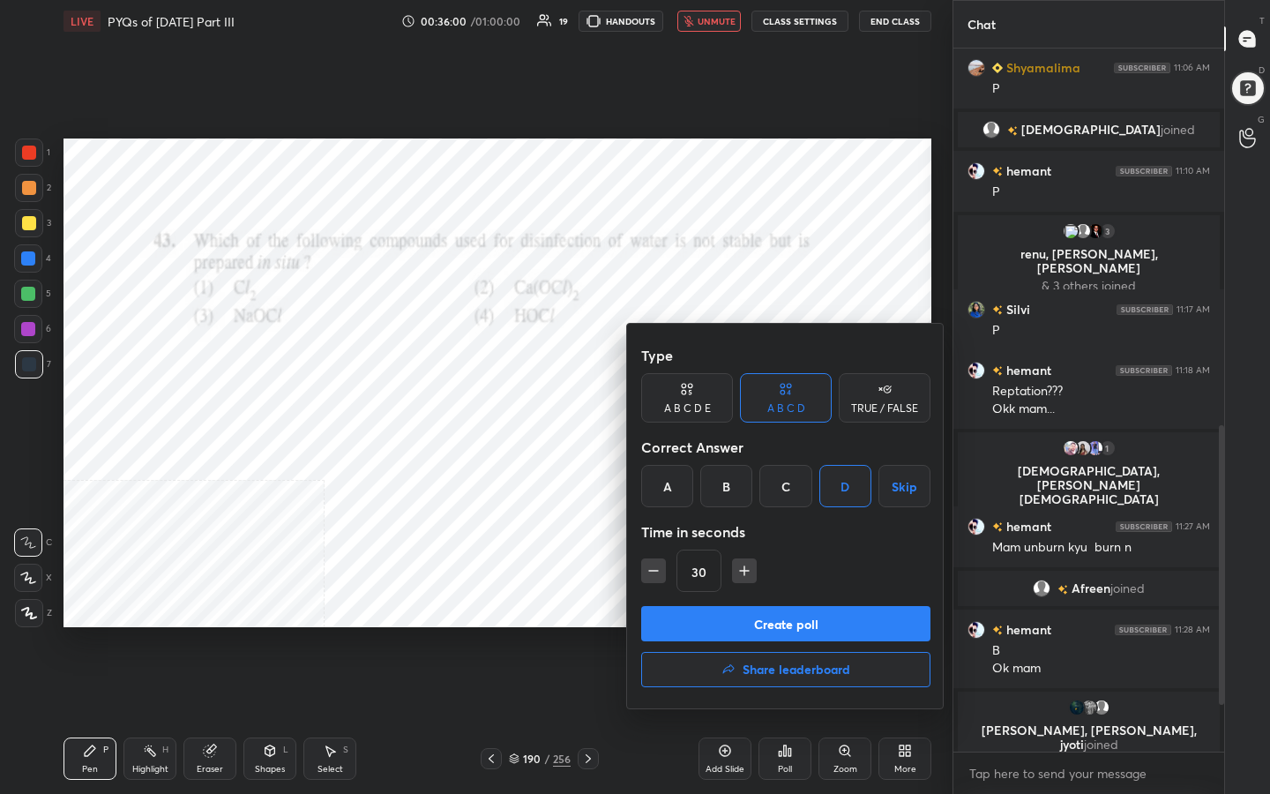
click at [859, 617] on button "Create poll" at bounding box center [785, 623] width 289 height 35
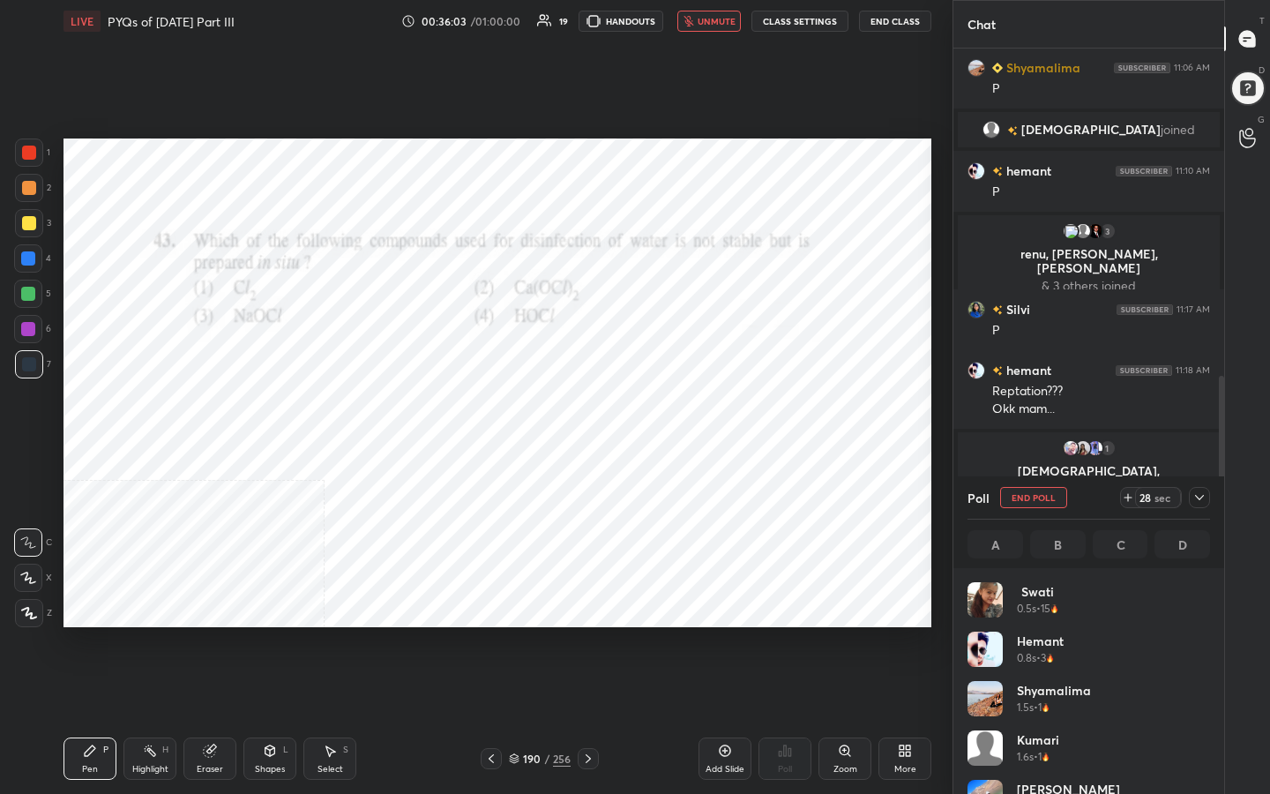
scroll to position [206, 237]
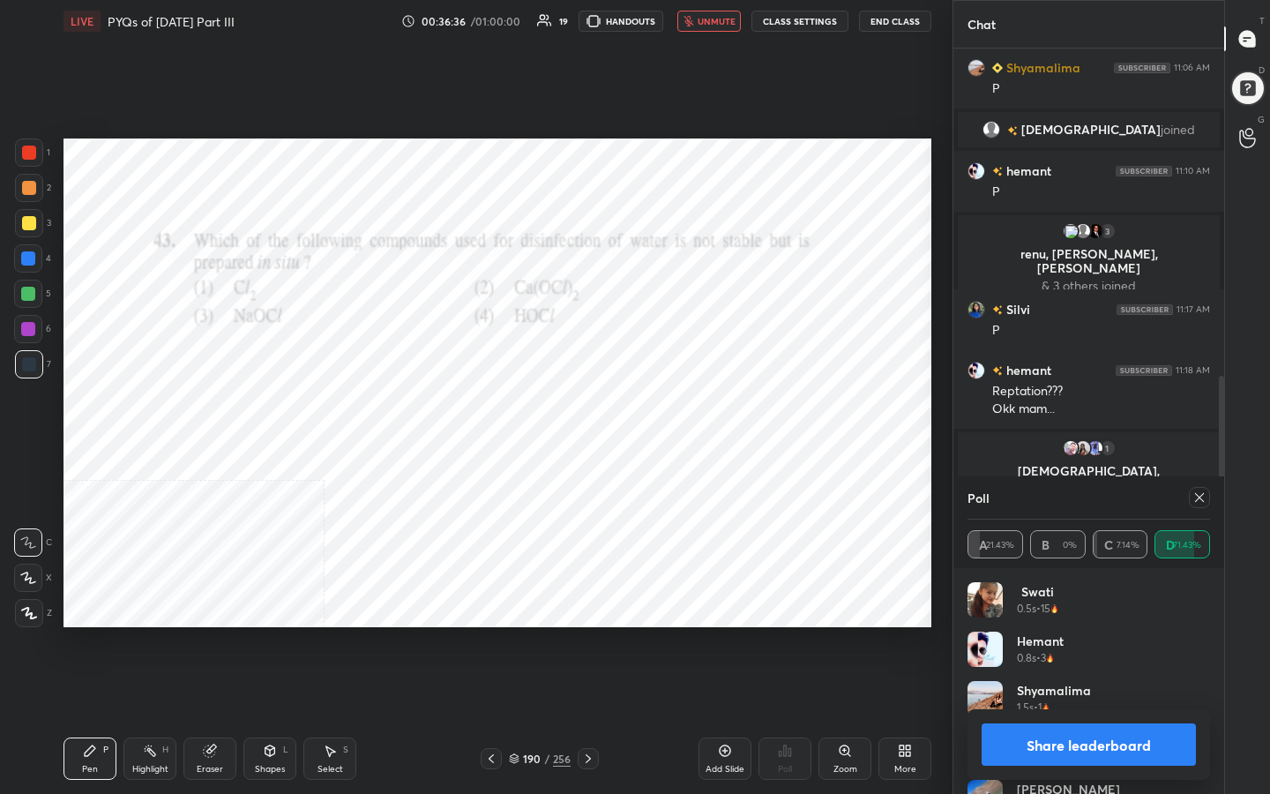
click at [1203, 500] on icon at bounding box center [1199, 497] width 14 height 14
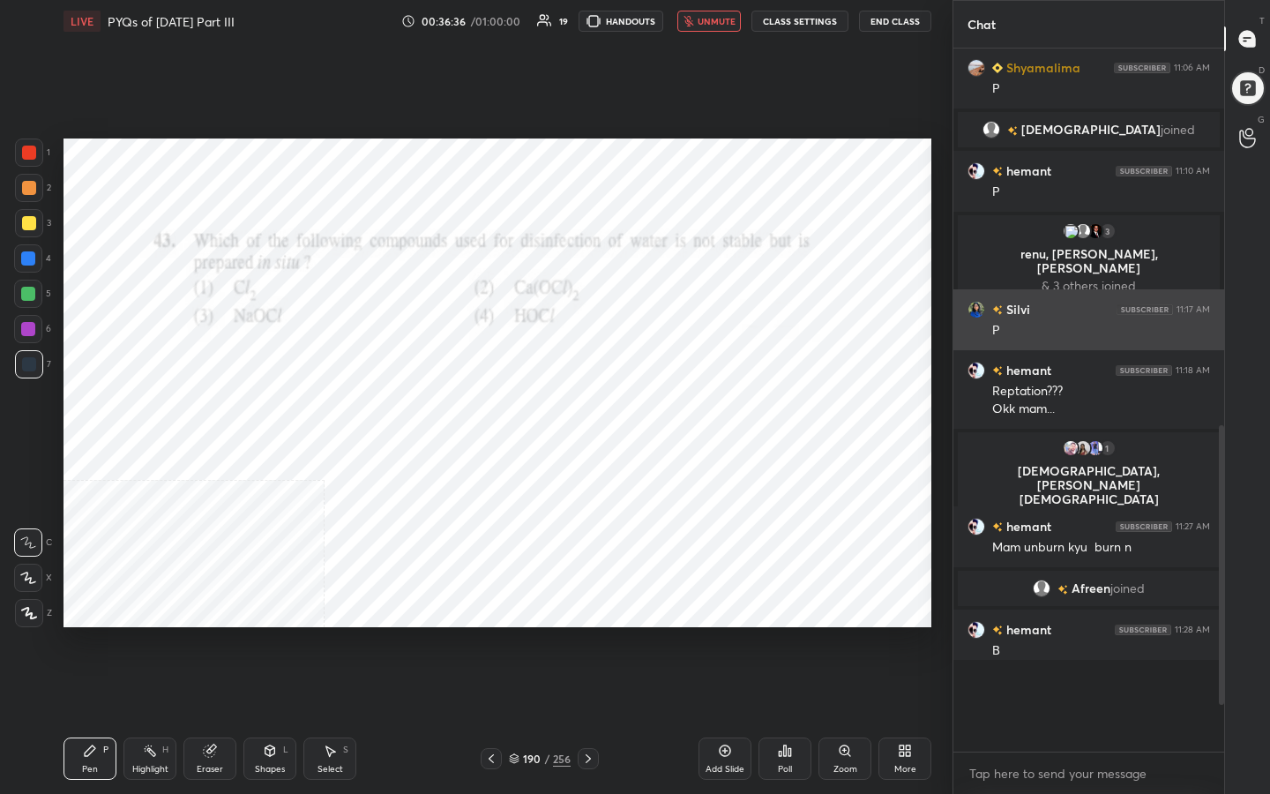
scroll to position [551, 265]
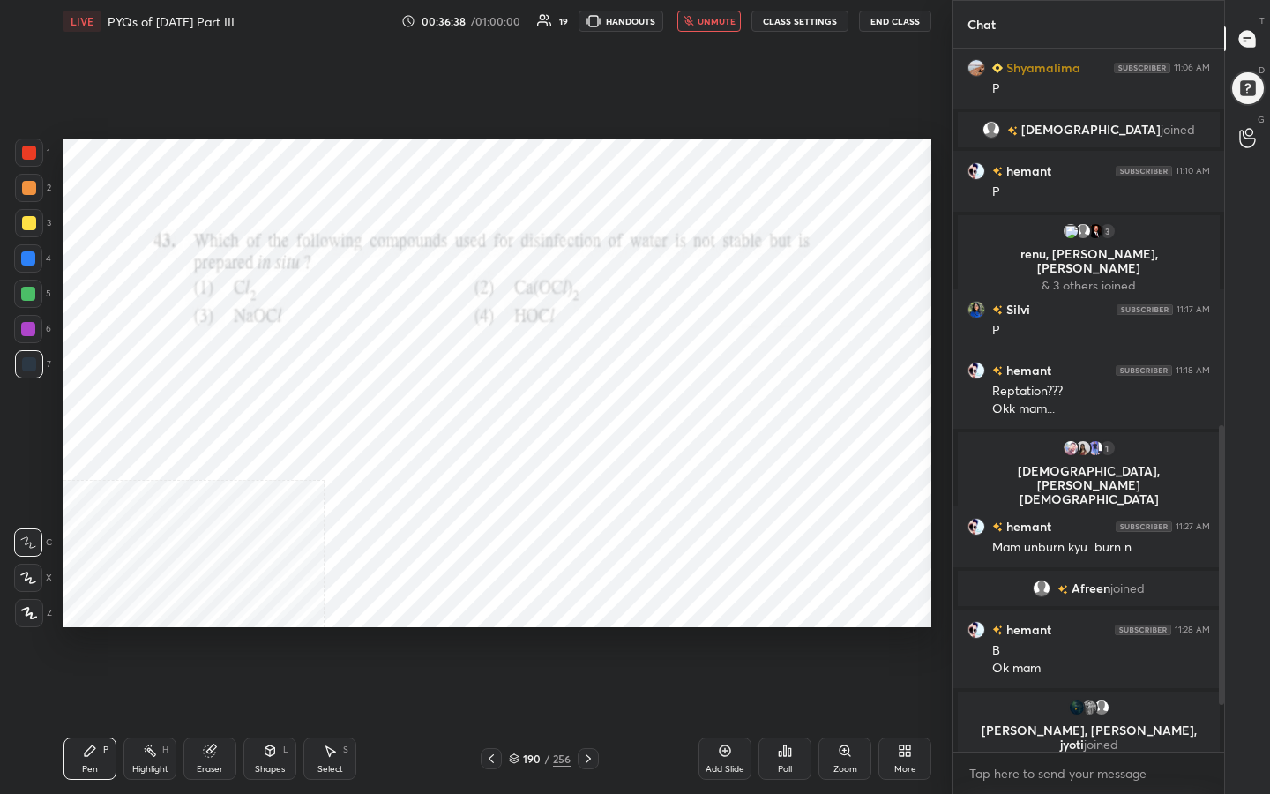
click at [723, 29] on button "unmute" at bounding box center [709, 21] width 64 height 21
click at [523, 634] on div "191" at bounding box center [532, 758] width 18 height 11
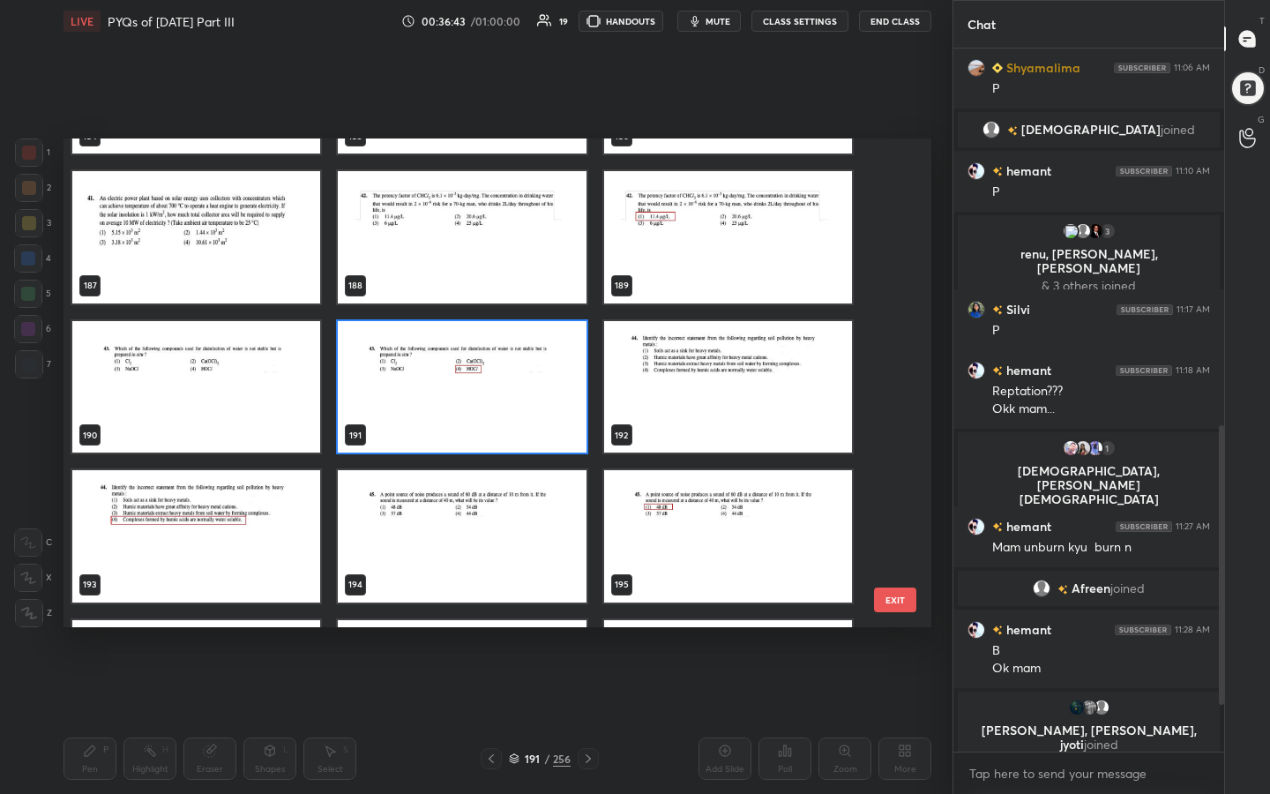
scroll to position [9246, 0]
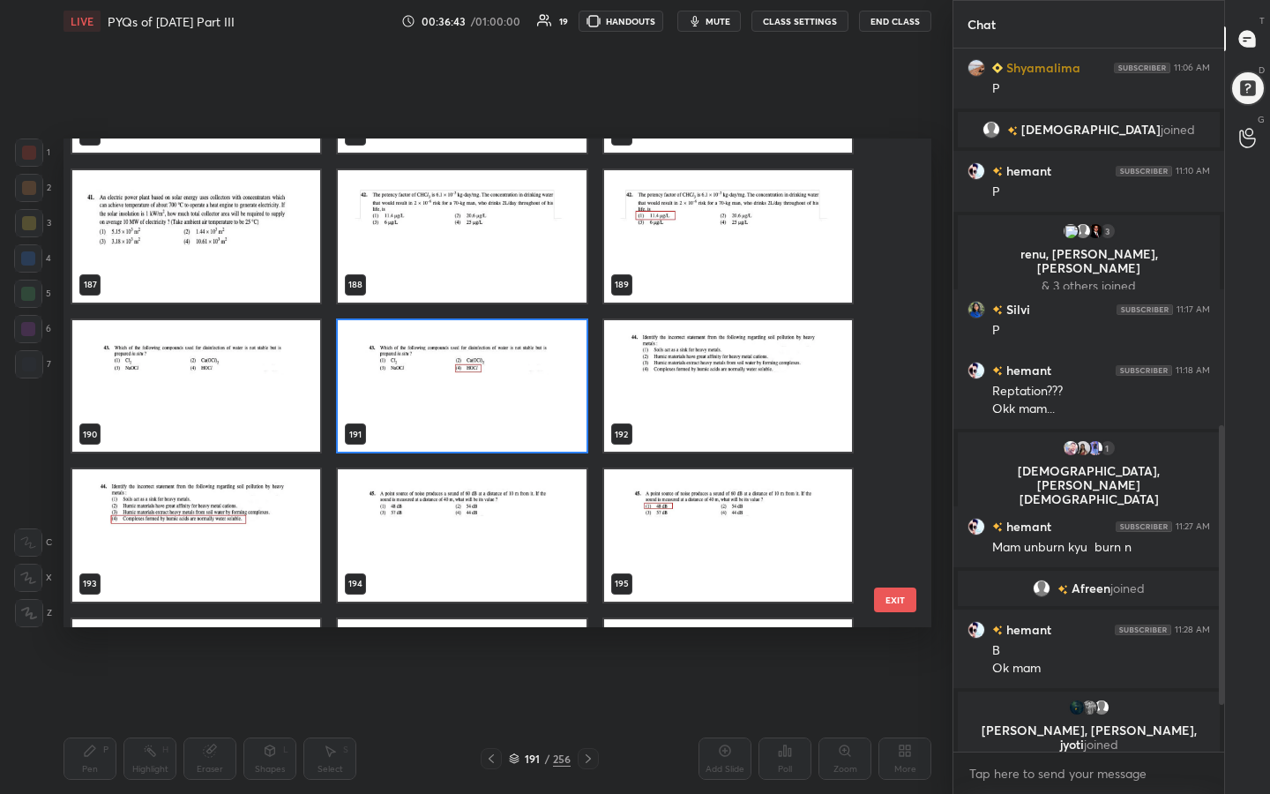
click at [662, 373] on img "grid" at bounding box center [728, 386] width 248 height 132
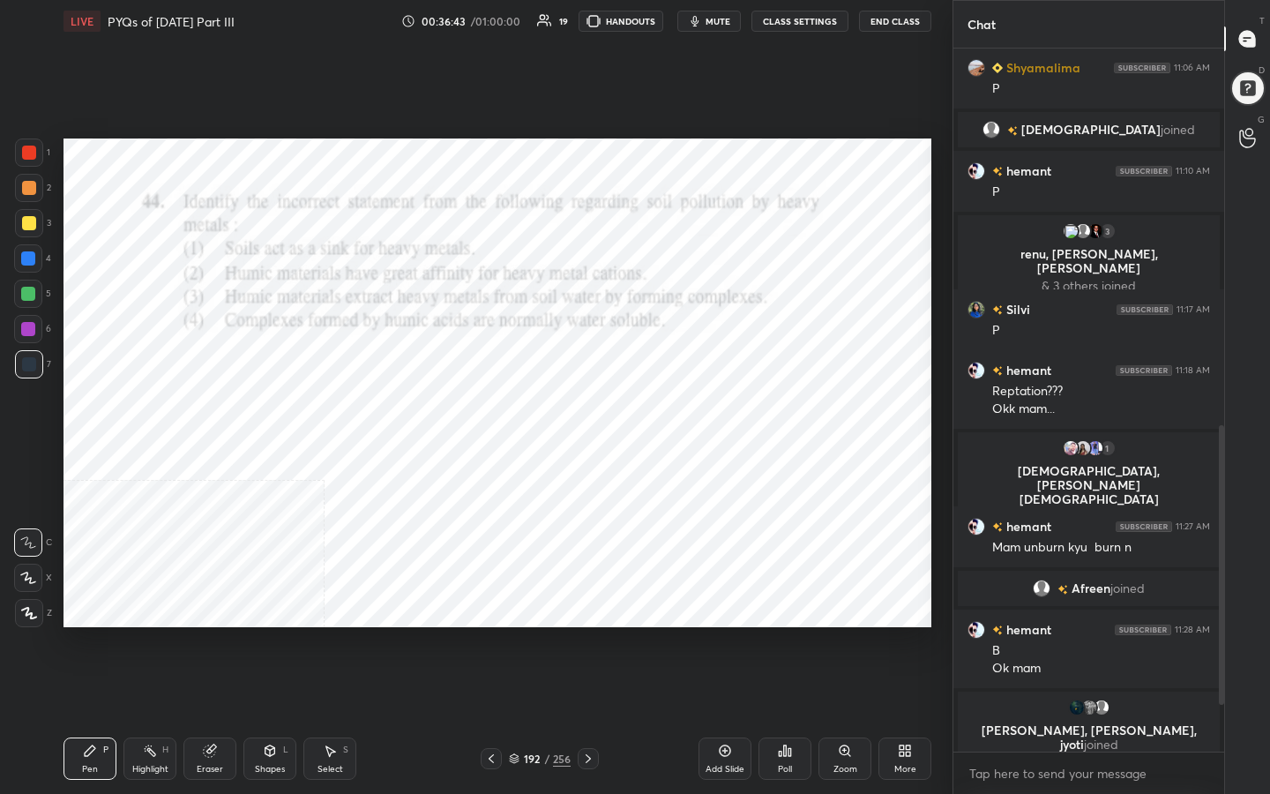
click at [662, 373] on img "grid" at bounding box center [728, 386] width 248 height 132
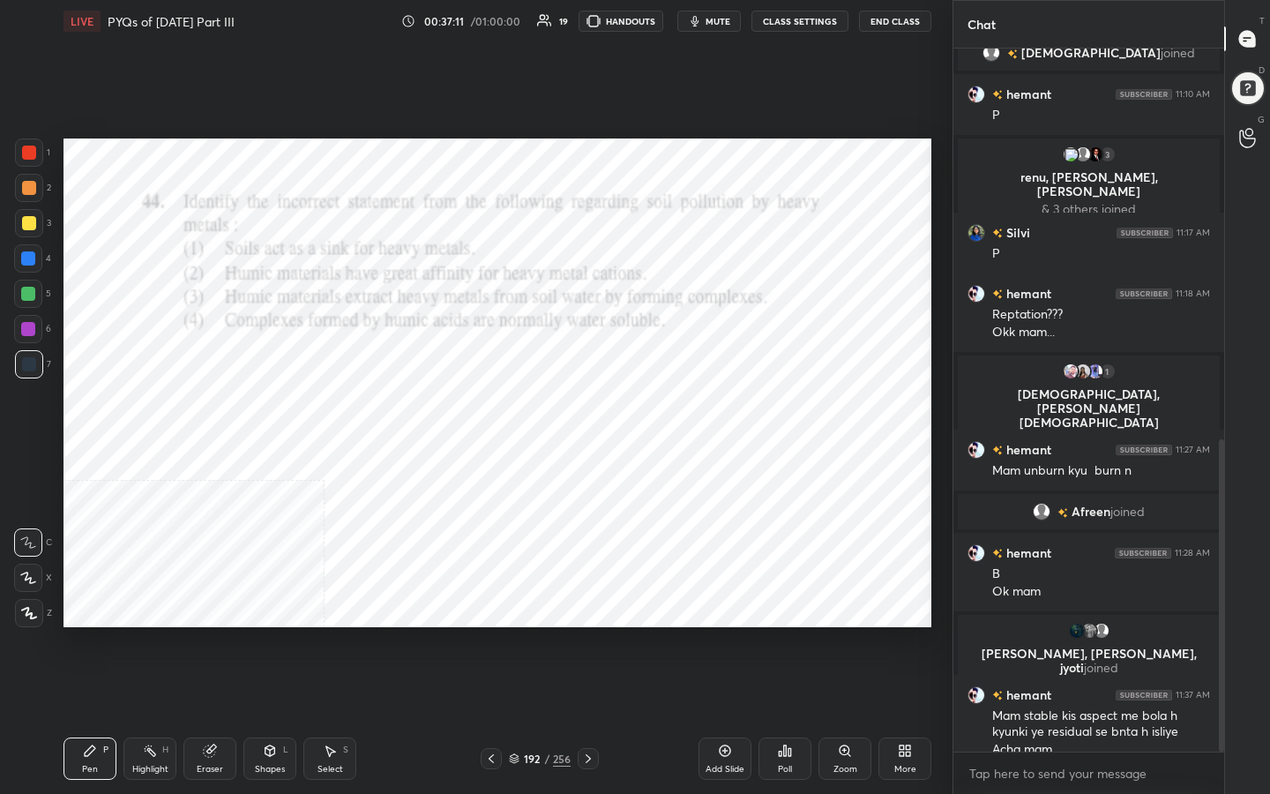
scroll to position [879, 0]
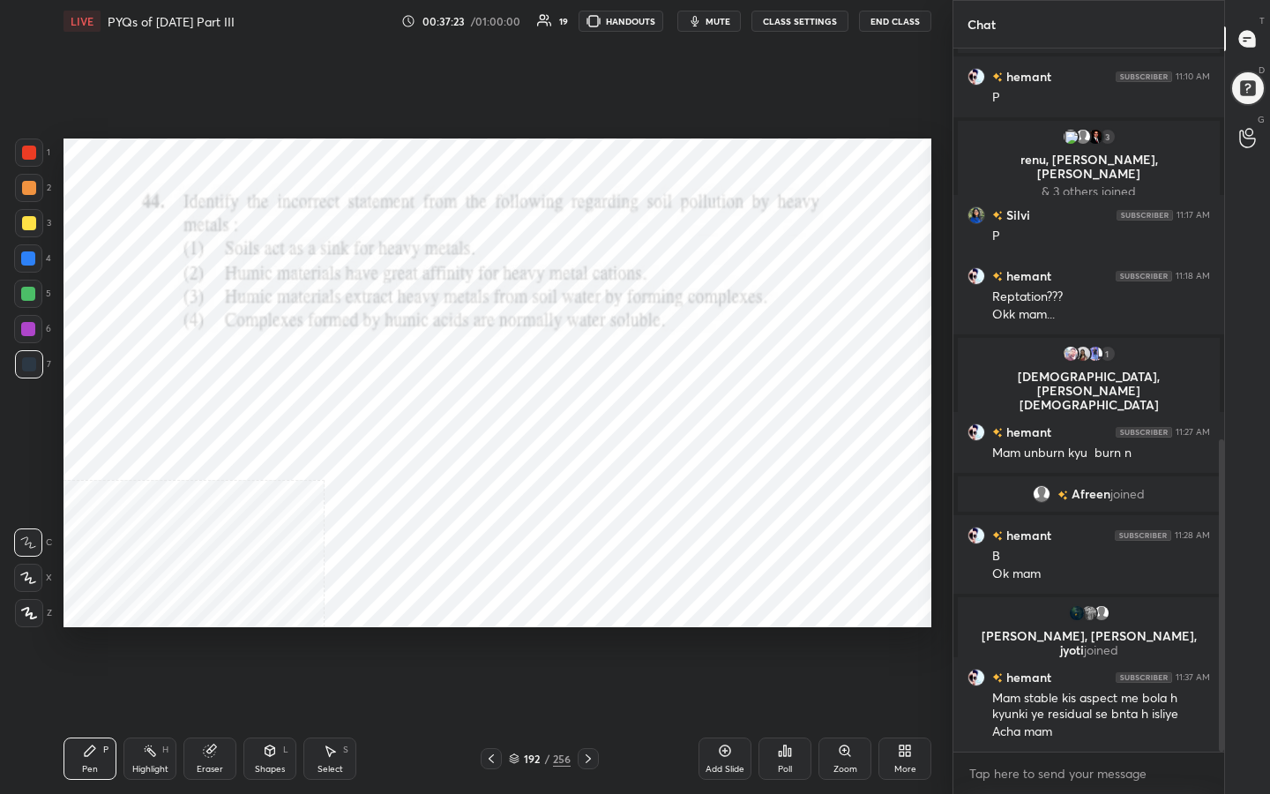
click at [536, 634] on div "192" at bounding box center [532, 758] width 18 height 11
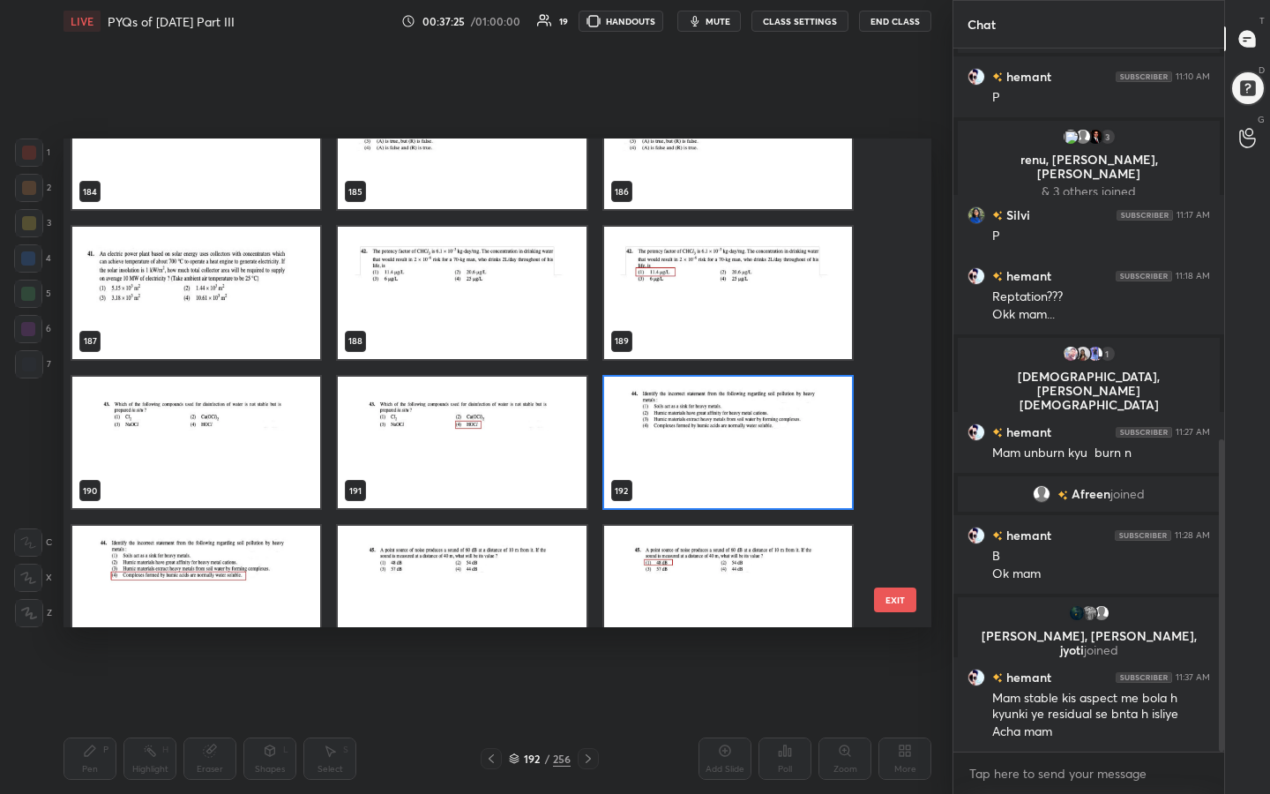
scroll to position [9189, 0]
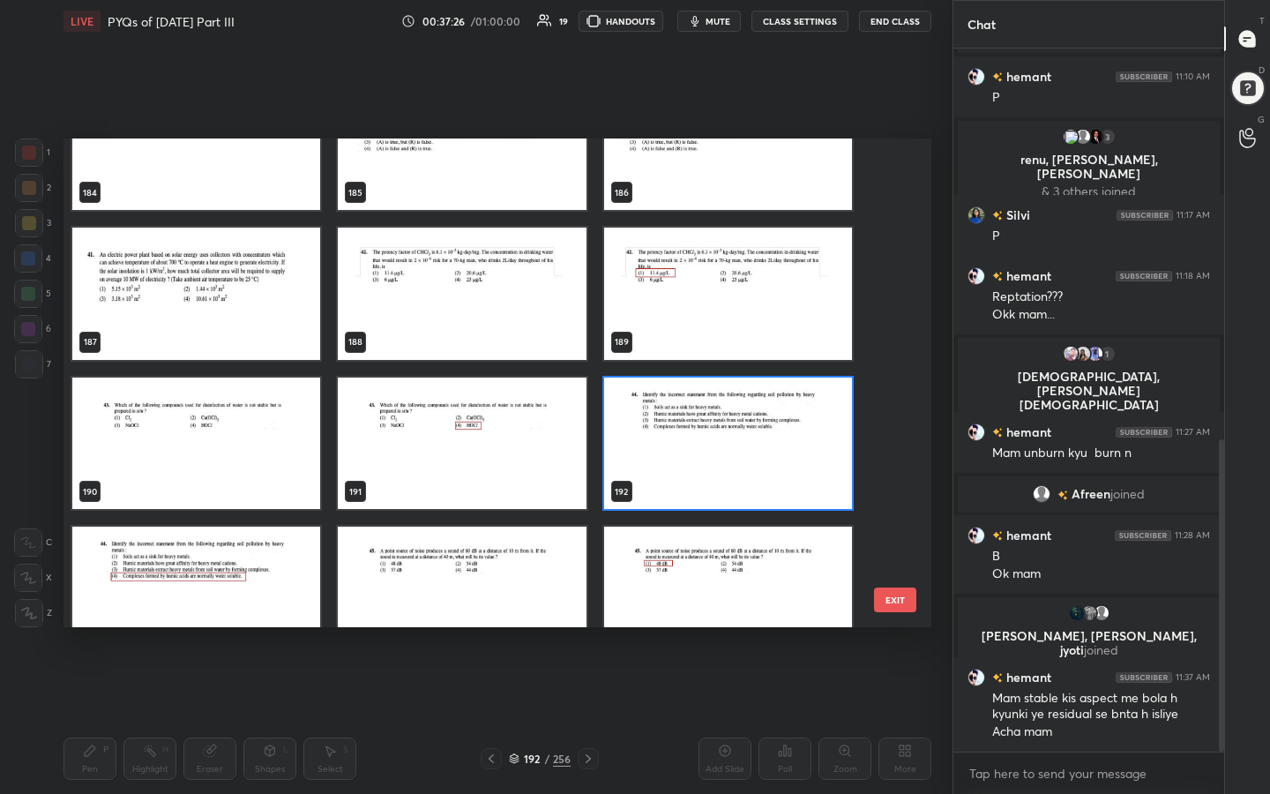
click at [677, 430] on img "grid" at bounding box center [728, 444] width 248 height 132
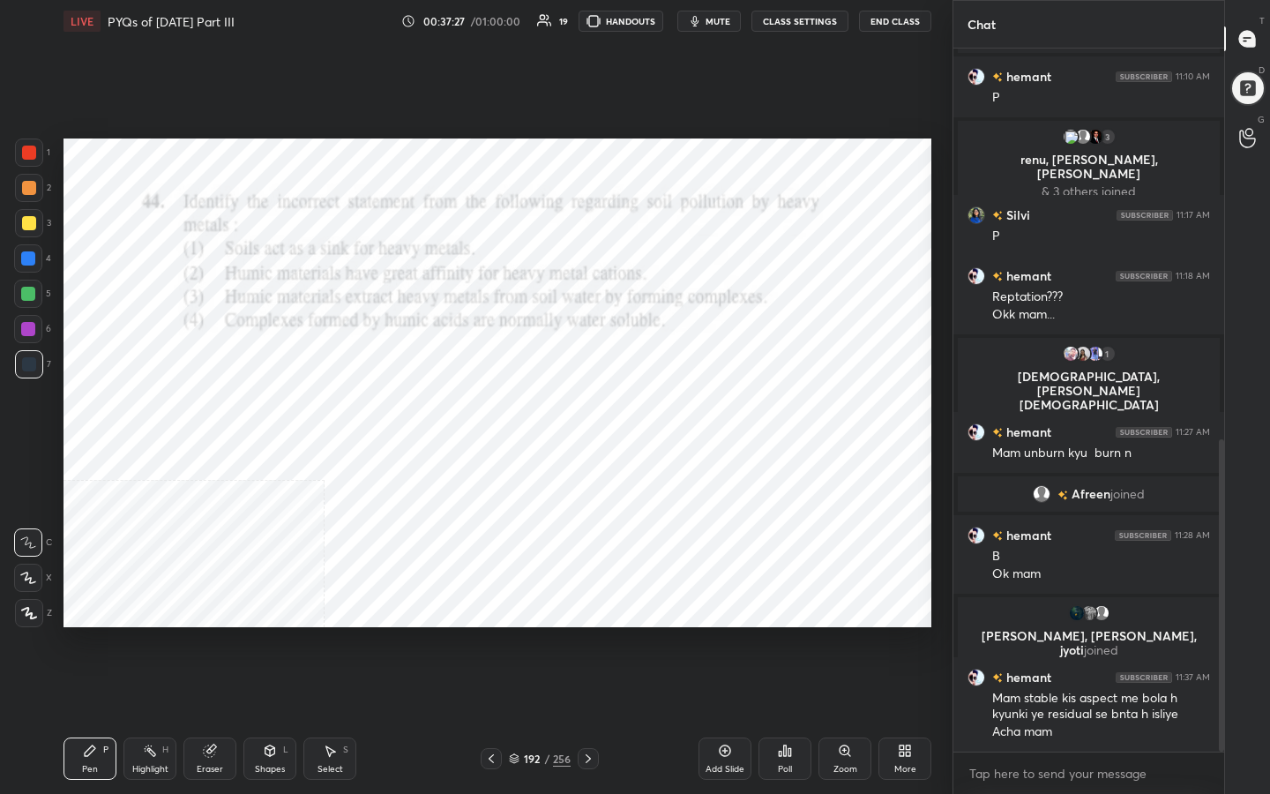
click at [788, 634] on div "Poll" at bounding box center [785, 758] width 53 height 42
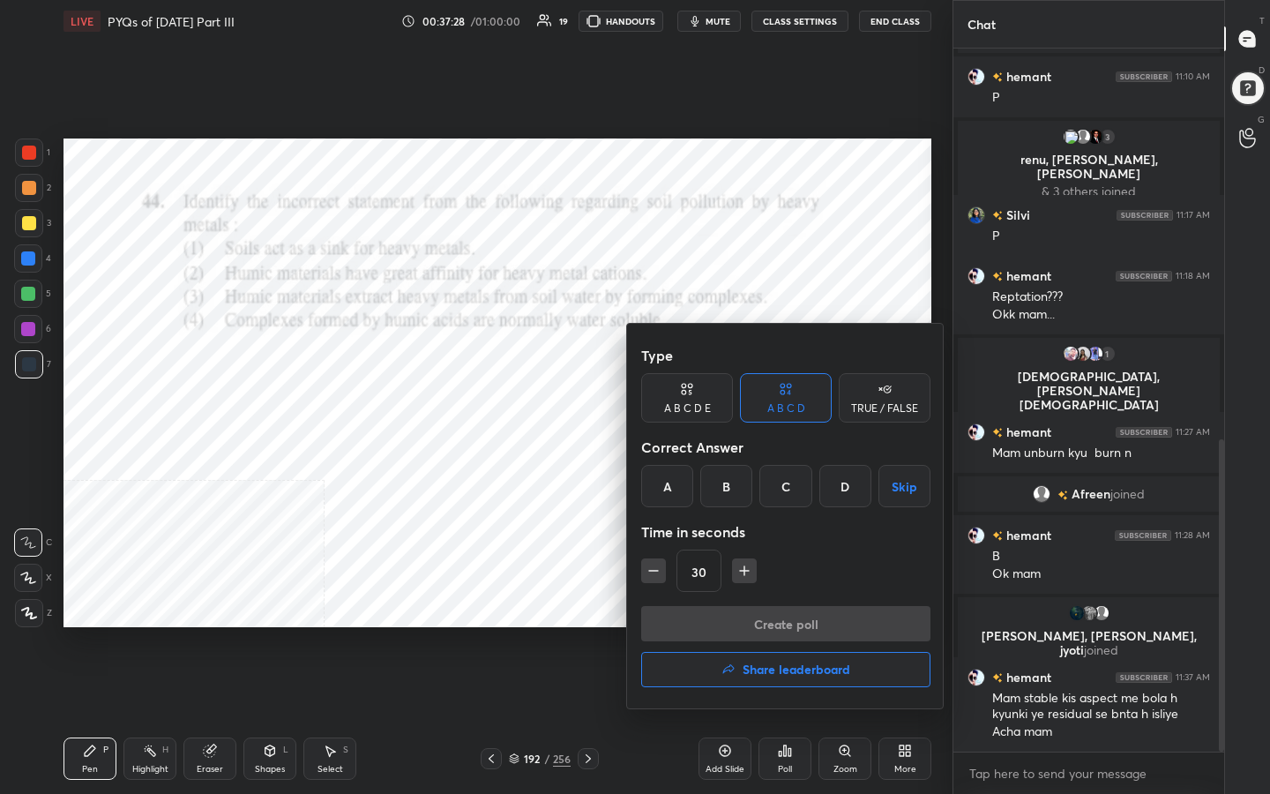
click at [843, 497] on div "D" at bounding box center [845, 486] width 52 height 42
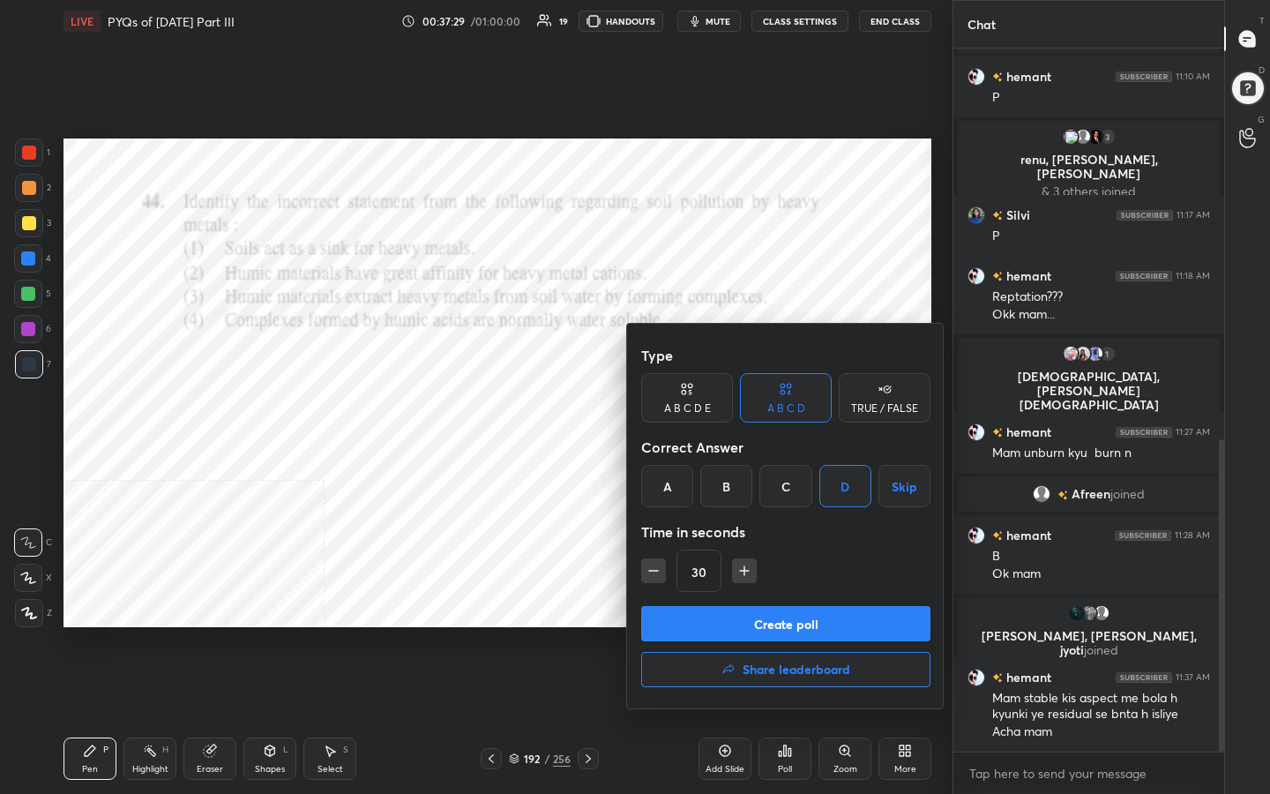
click at [845, 629] on button "Create poll" at bounding box center [785, 623] width 289 height 35
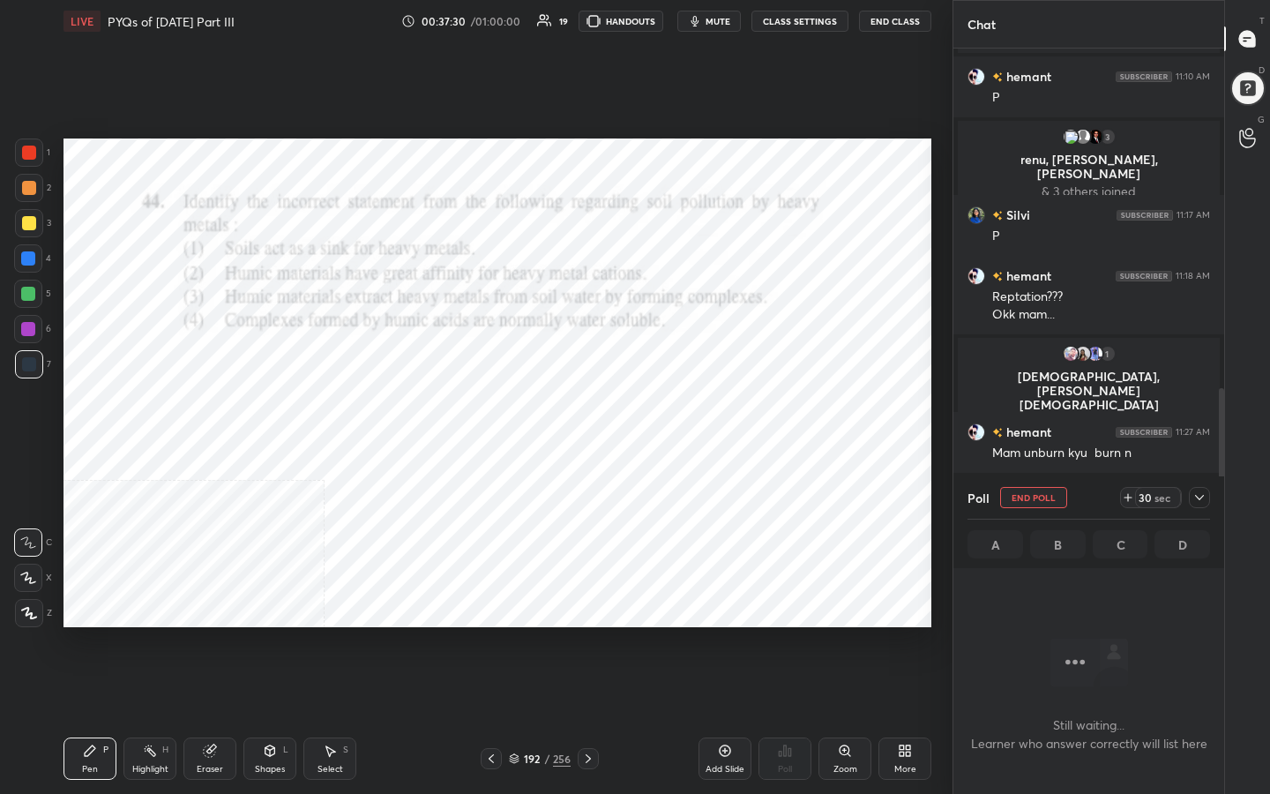
scroll to position [460, 265]
click at [730, 26] on span "mute" at bounding box center [718, 21] width 25 height 12
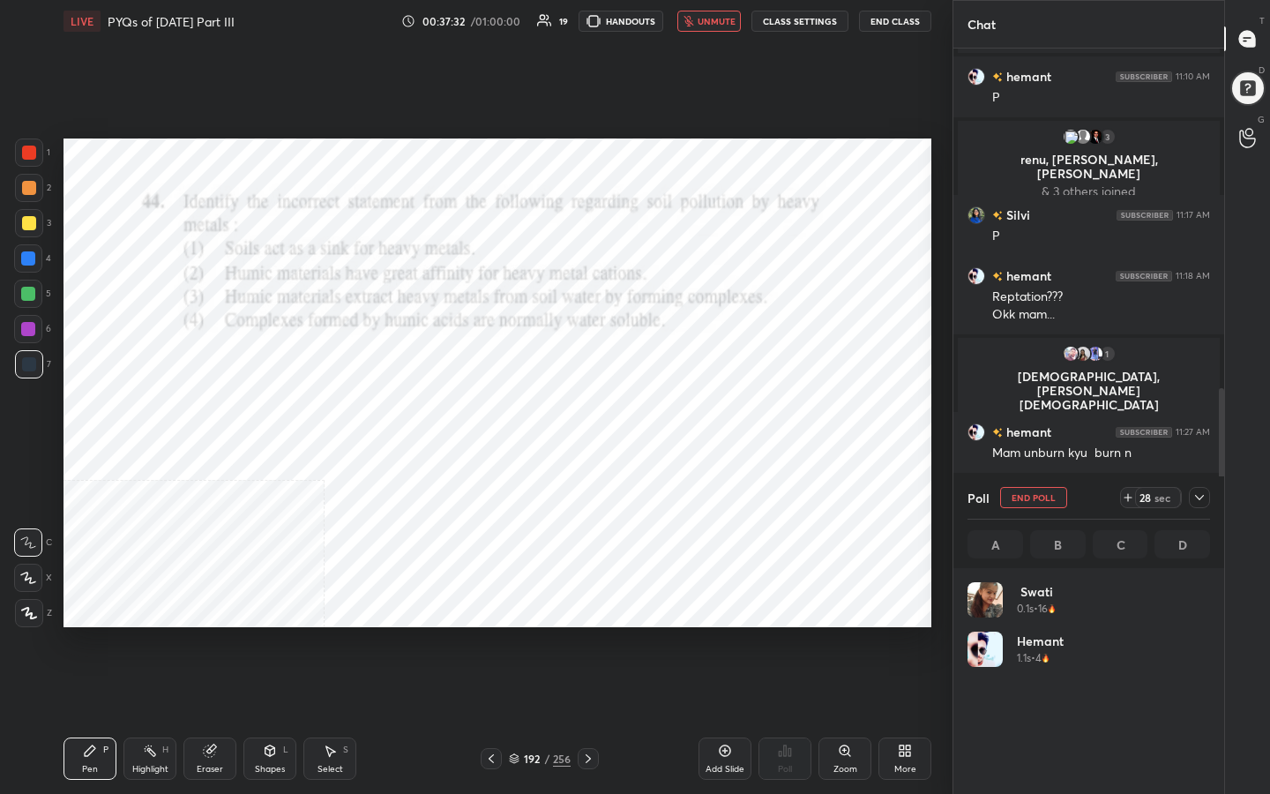
scroll to position [206, 237]
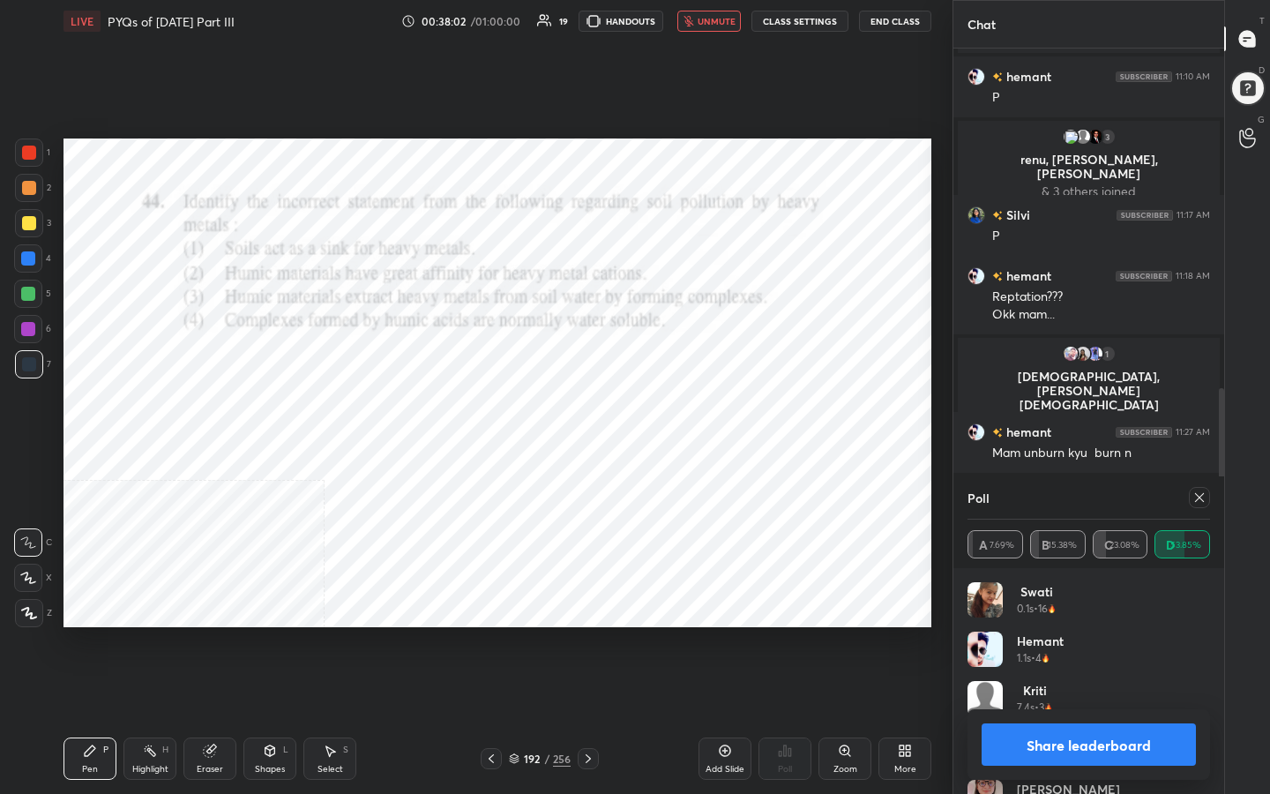
click at [1194, 498] on icon at bounding box center [1199, 497] width 14 height 14
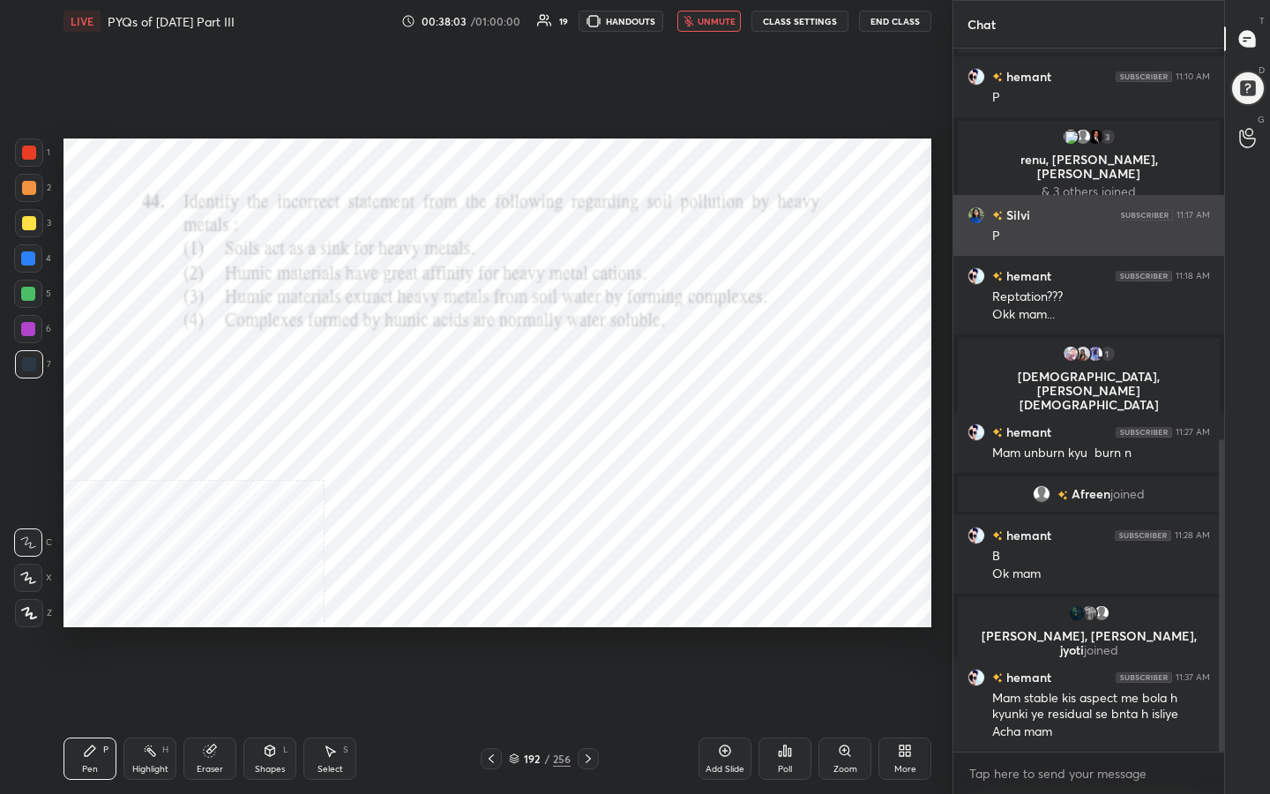
scroll to position [551, 265]
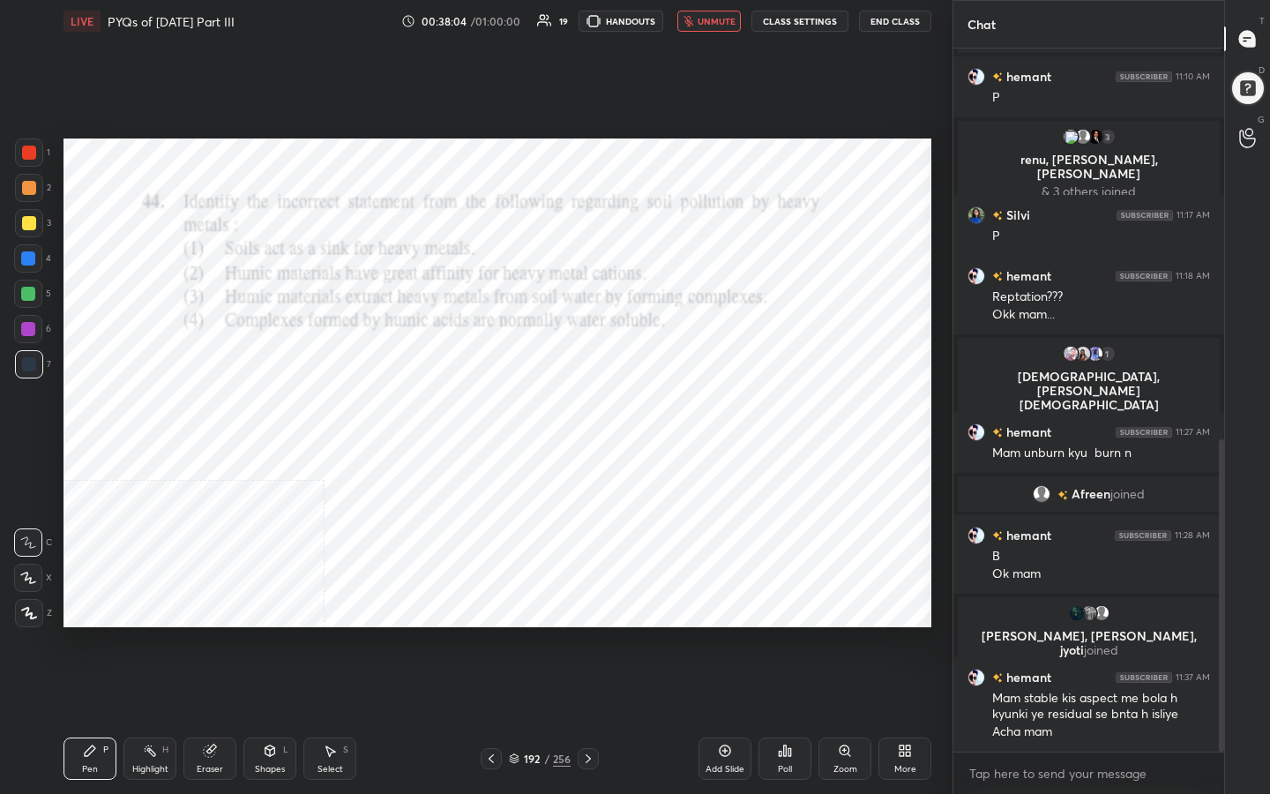
click at [711, 18] on span "unmute" at bounding box center [717, 21] width 38 height 12
click at [518, 634] on icon at bounding box center [514, 761] width 9 height 3
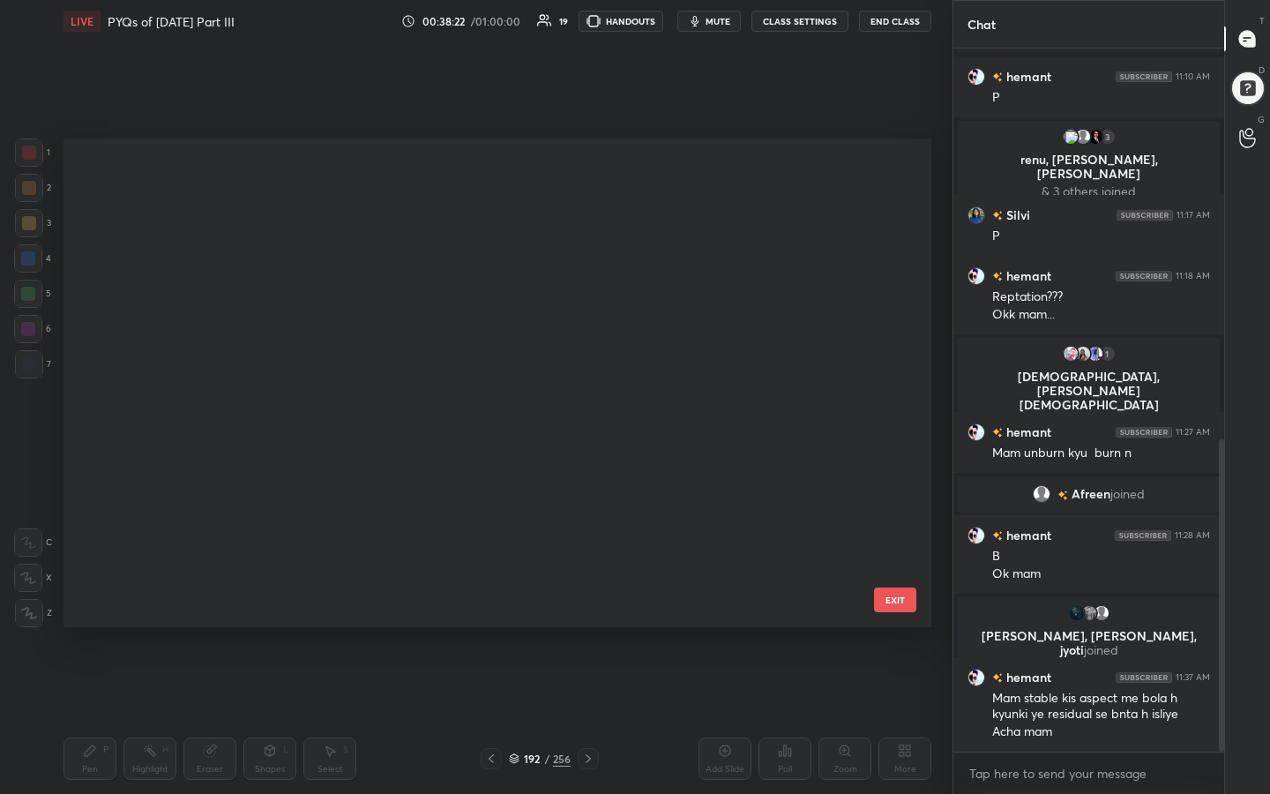
scroll to position [6, 10]
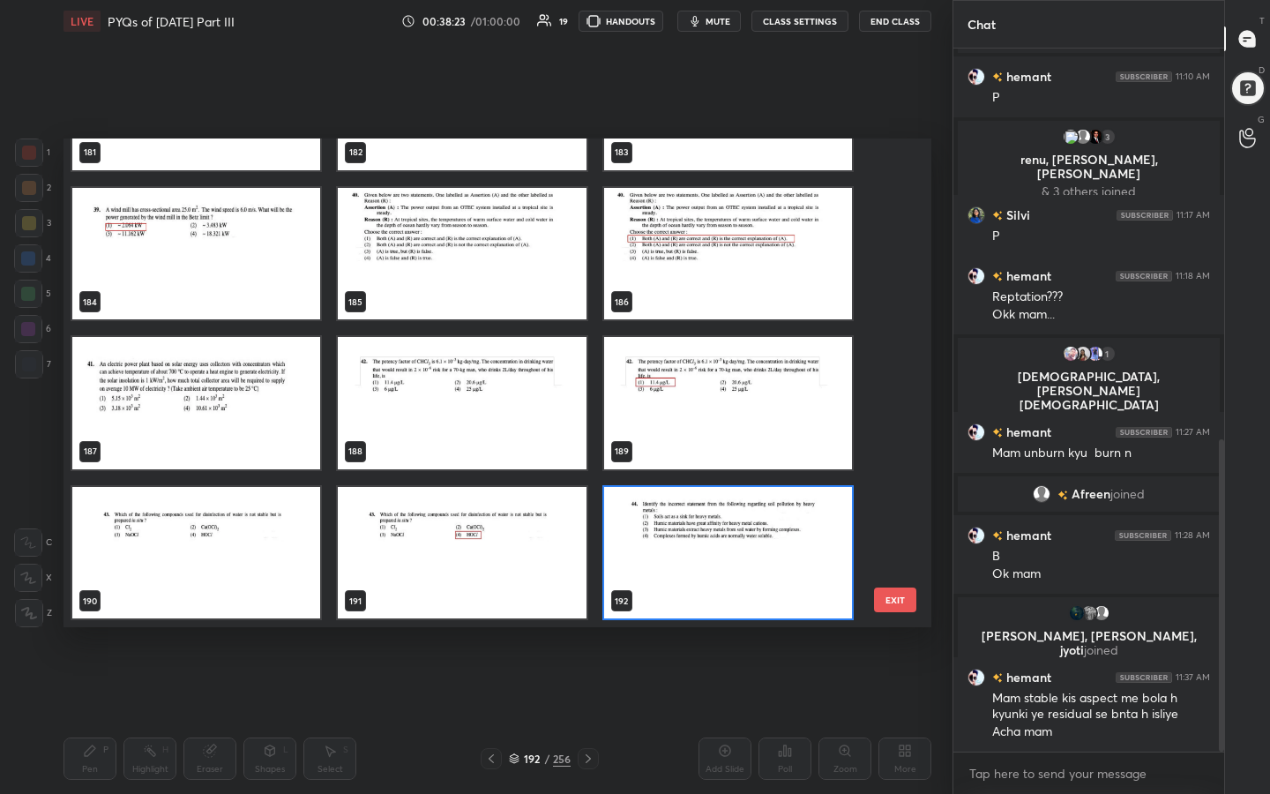
click at [518, 634] on icon at bounding box center [514, 761] width 9 height 3
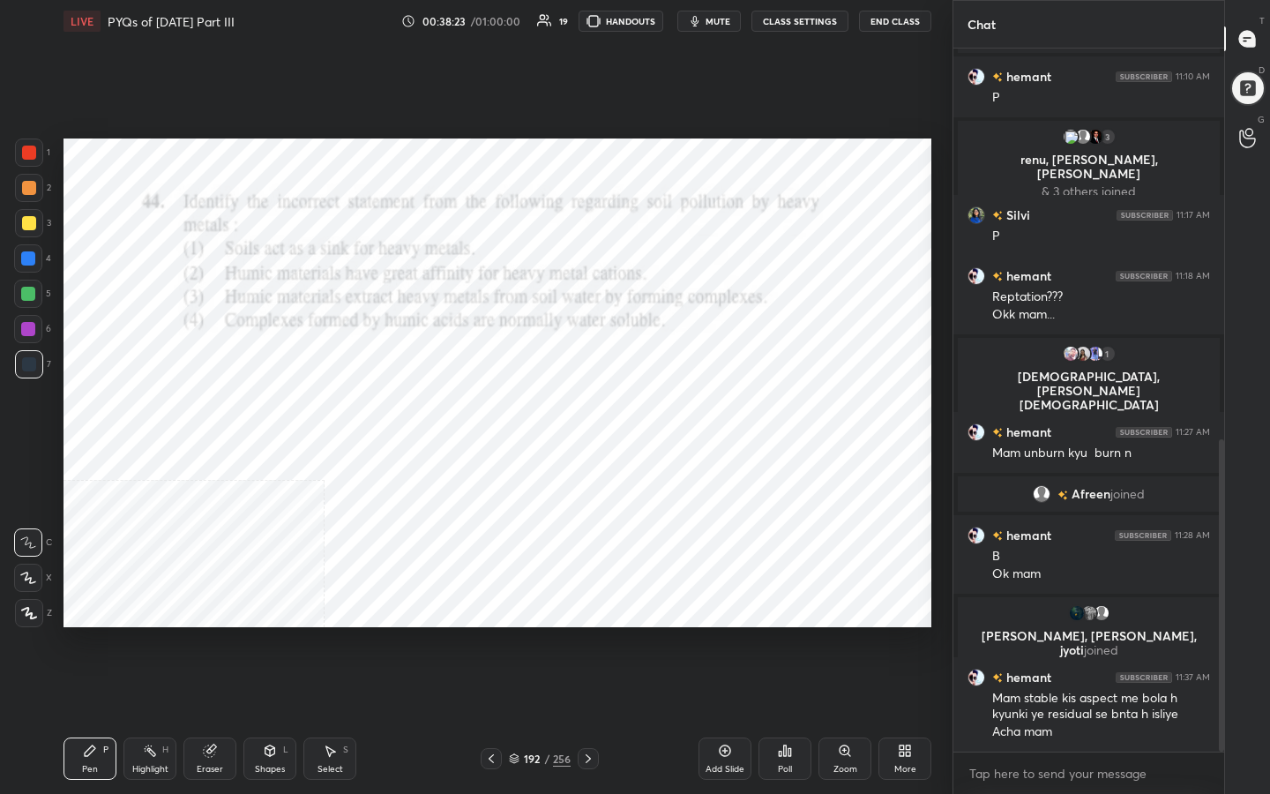
scroll to position [0, 0]
click at [512, 634] on icon at bounding box center [514, 760] width 9 height 3
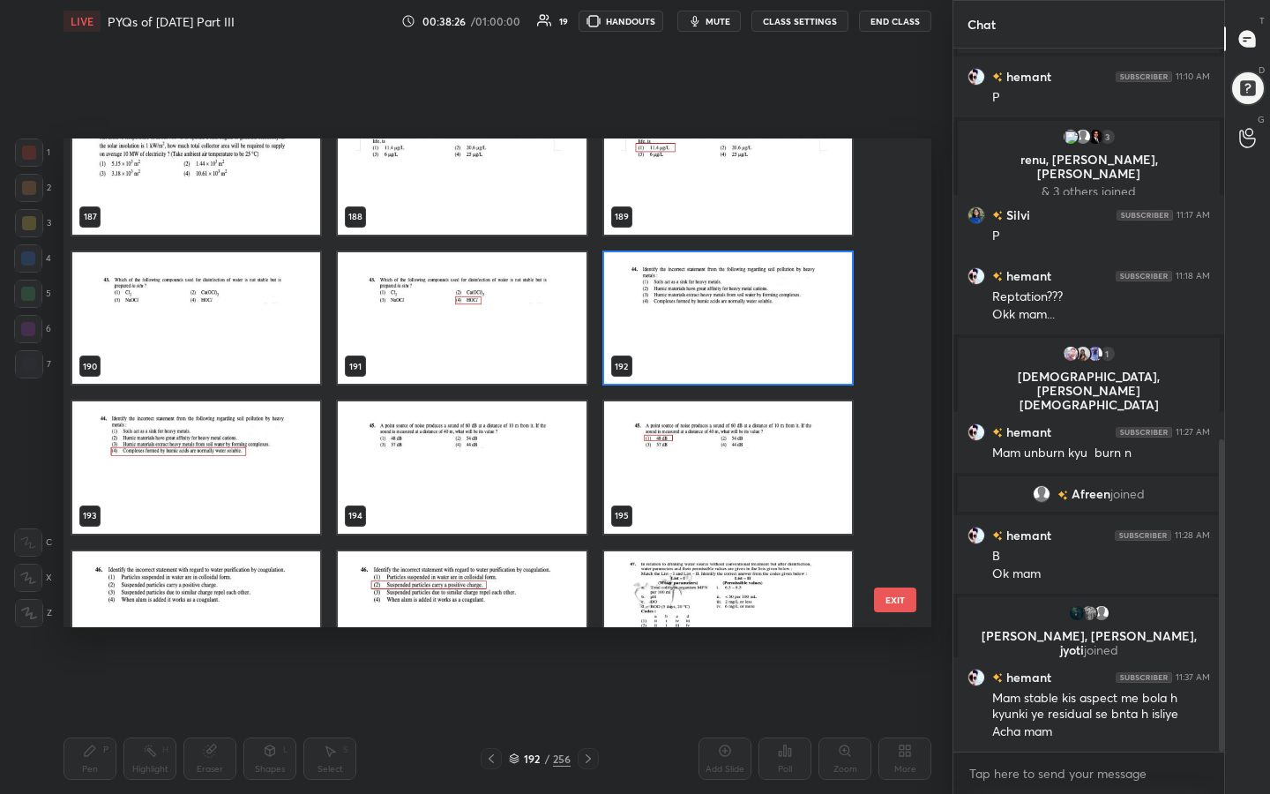
scroll to position [9313, 0]
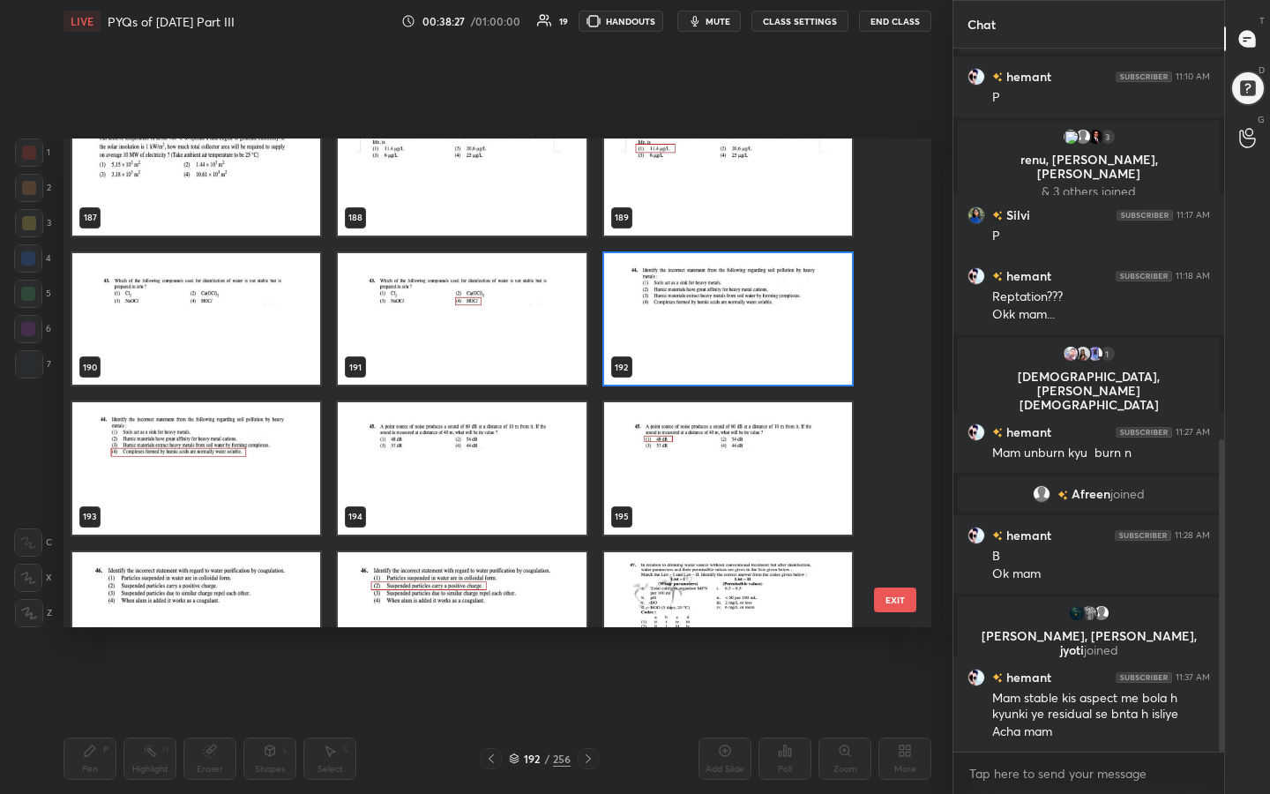
click at [493, 445] on img "grid" at bounding box center [462, 468] width 248 height 132
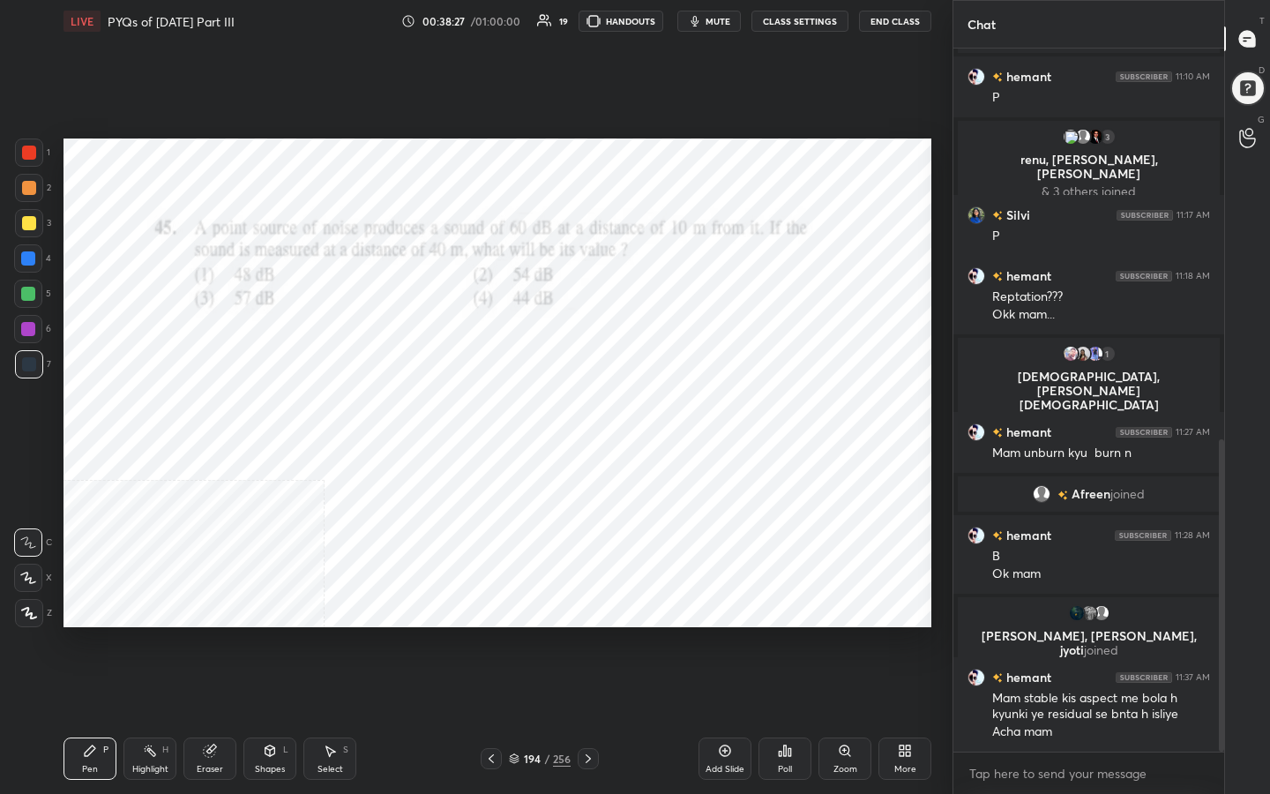
click at [493, 445] on img "grid" at bounding box center [462, 468] width 248 height 132
click at [706, 19] on button "mute" at bounding box center [709, 21] width 64 height 21
click at [523, 634] on div "194" at bounding box center [532, 758] width 18 height 11
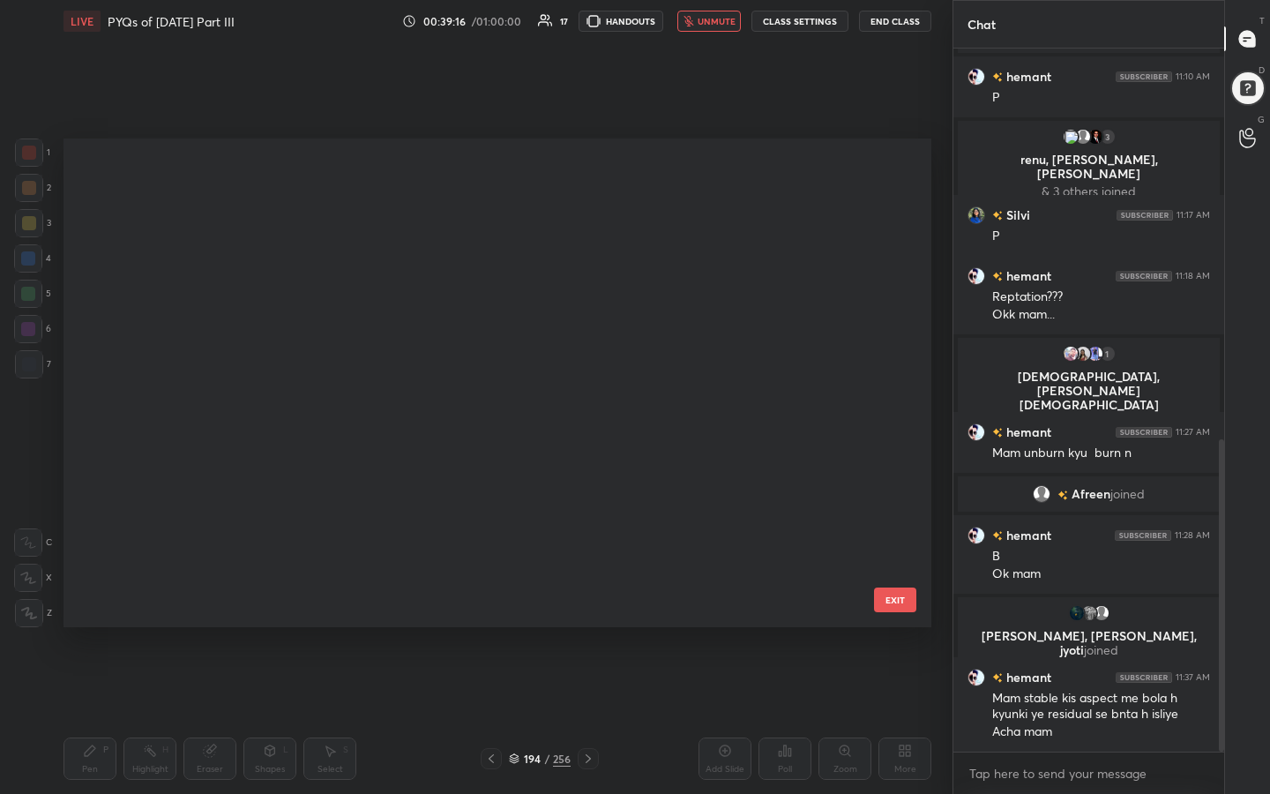
scroll to position [482, 859]
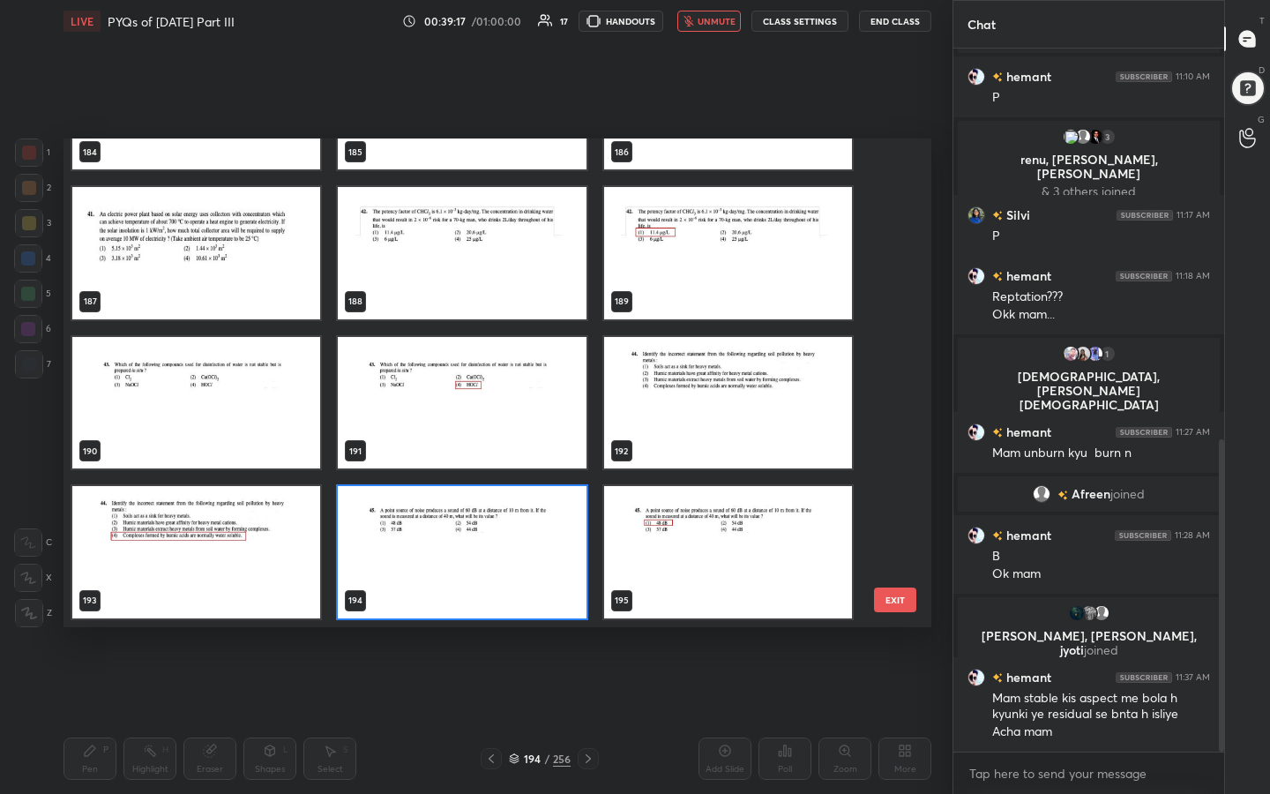
click at [444, 538] on img "grid" at bounding box center [462, 552] width 248 height 132
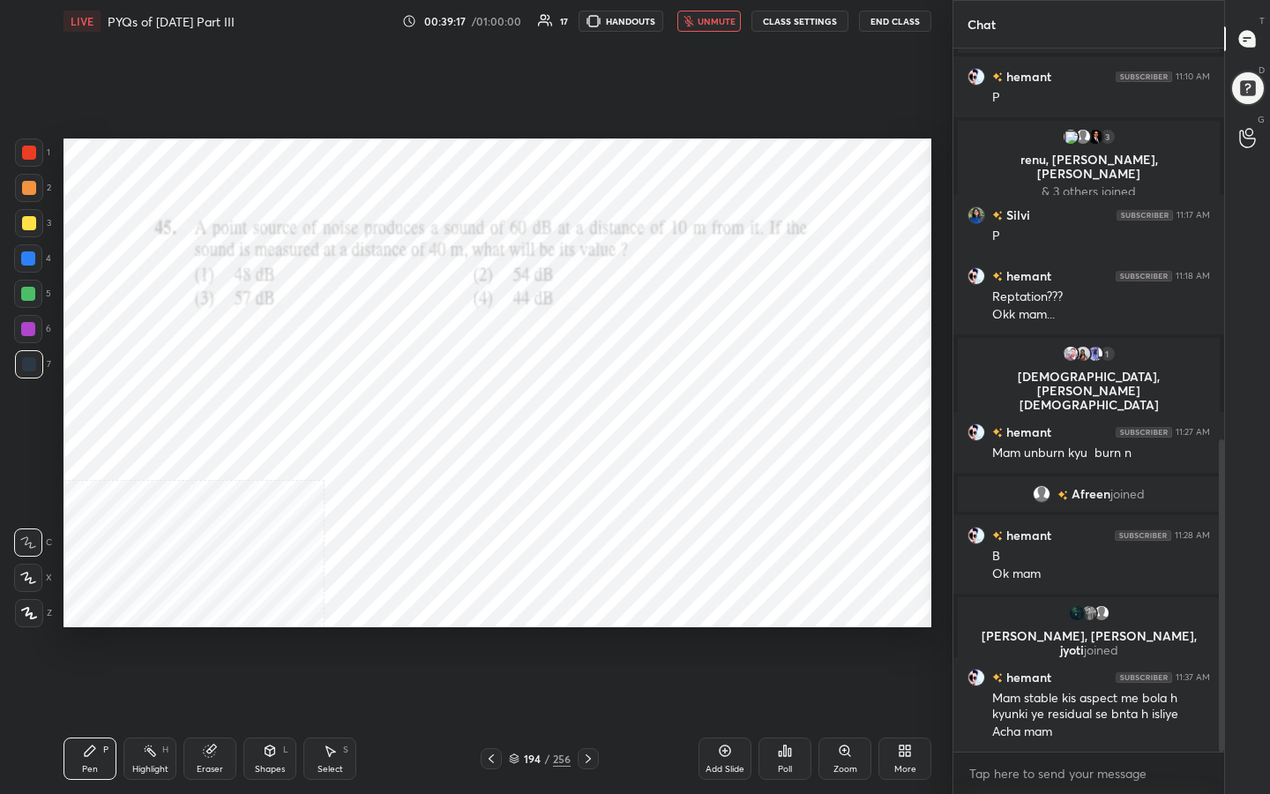
click at [444, 538] on img "grid" at bounding box center [462, 552] width 248 height 132
click at [792, 634] on div "Poll" at bounding box center [785, 758] width 53 height 42
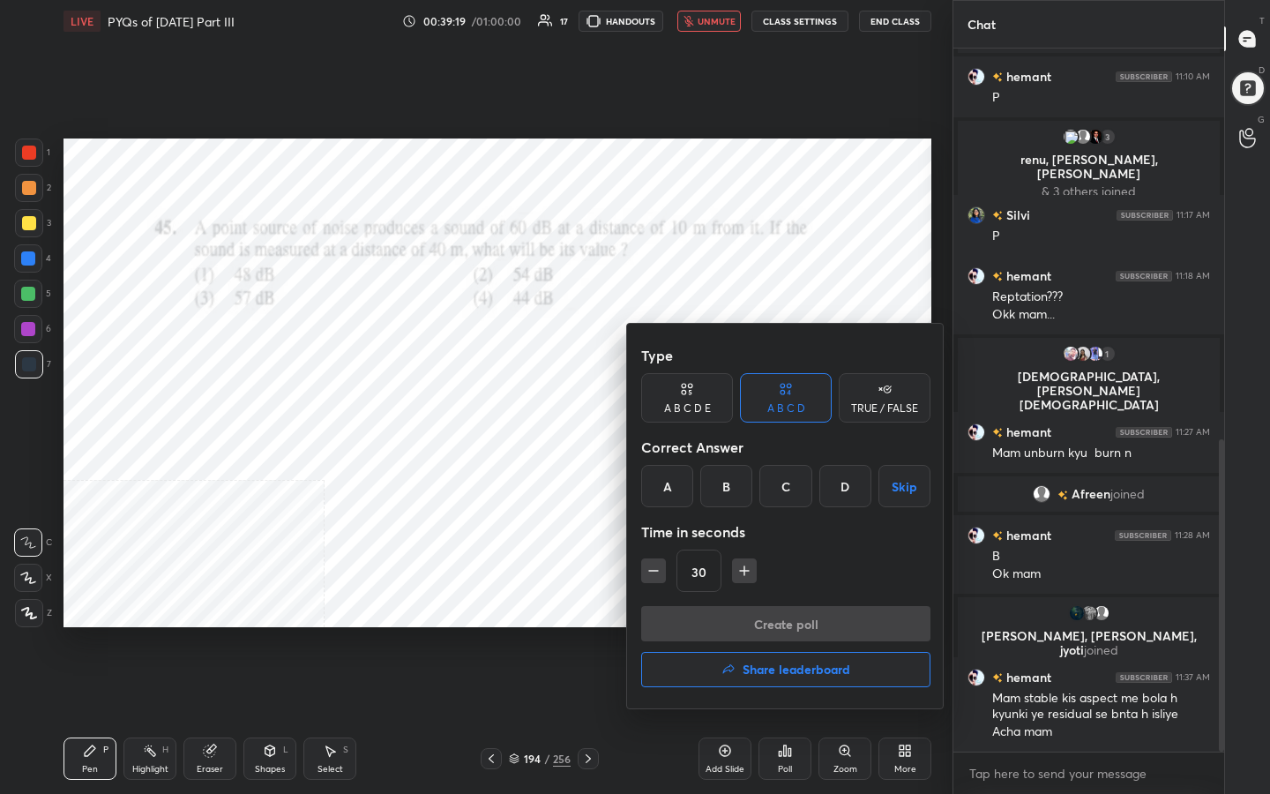
click at [672, 498] on div "A" at bounding box center [667, 486] width 52 height 42
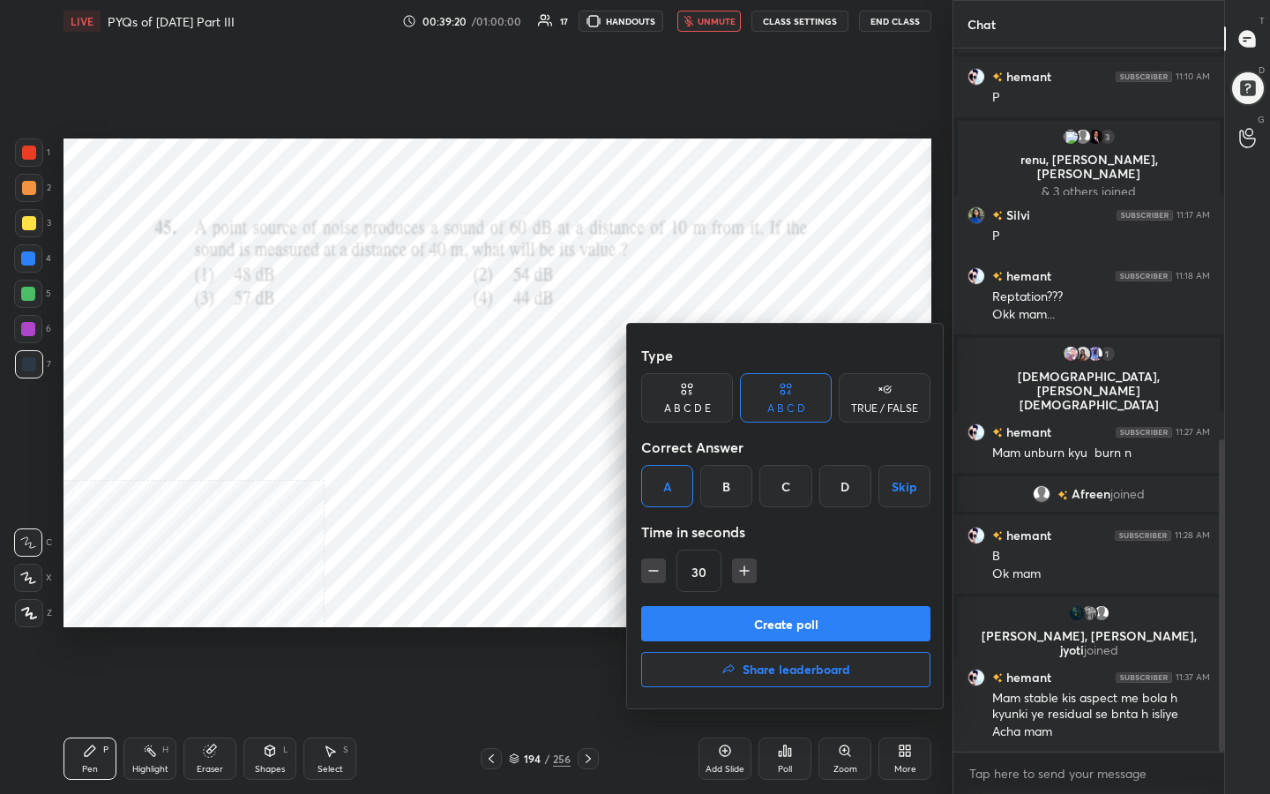
click at [777, 618] on button "Create poll" at bounding box center [785, 623] width 289 height 35
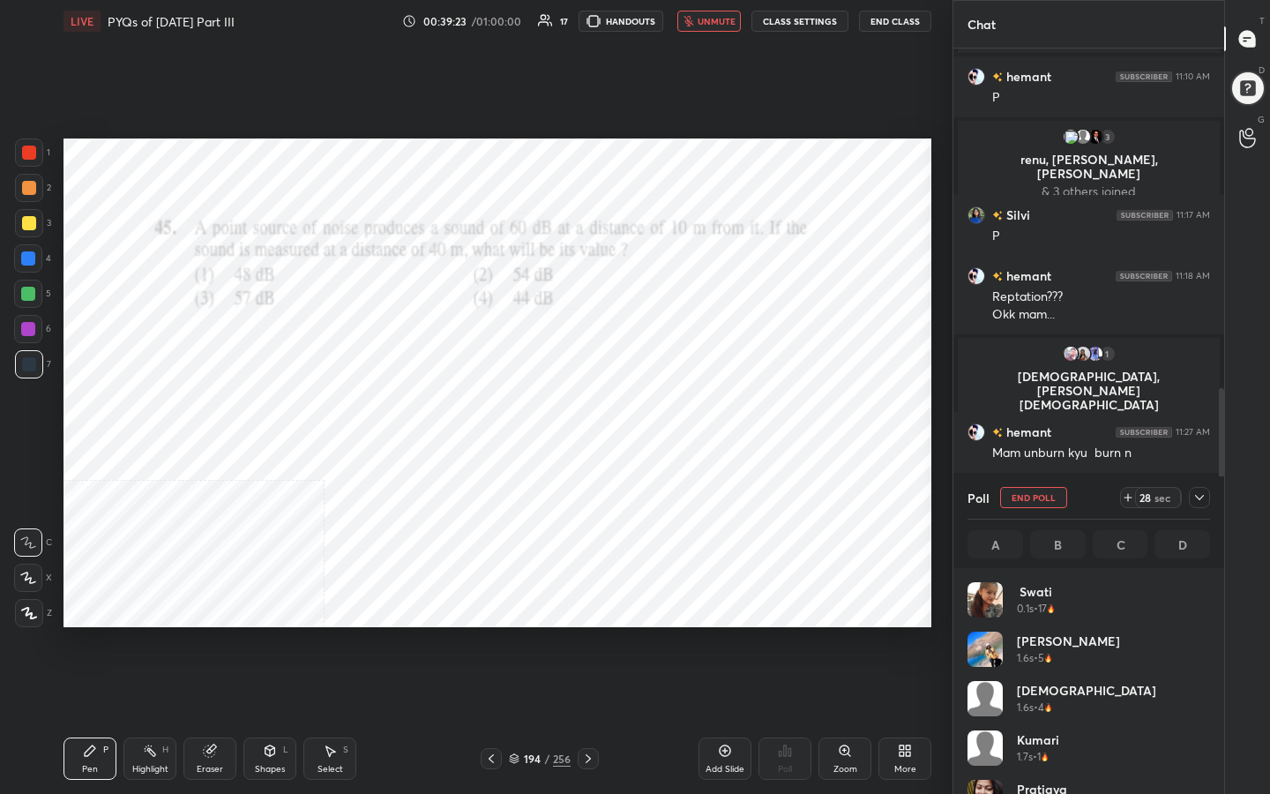
scroll to position [206, 237]
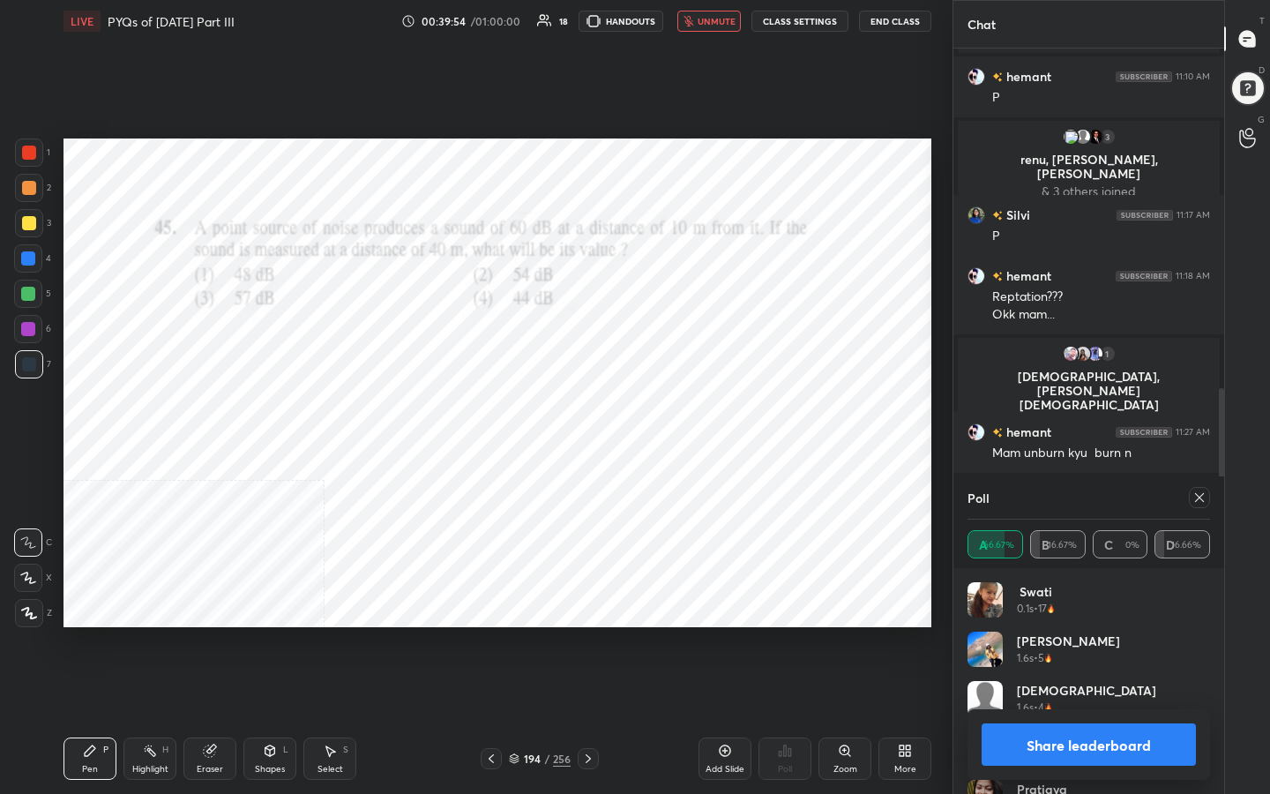
click at [1202, 491] on icon at bounding box center [1199, 497] width 14 height 14
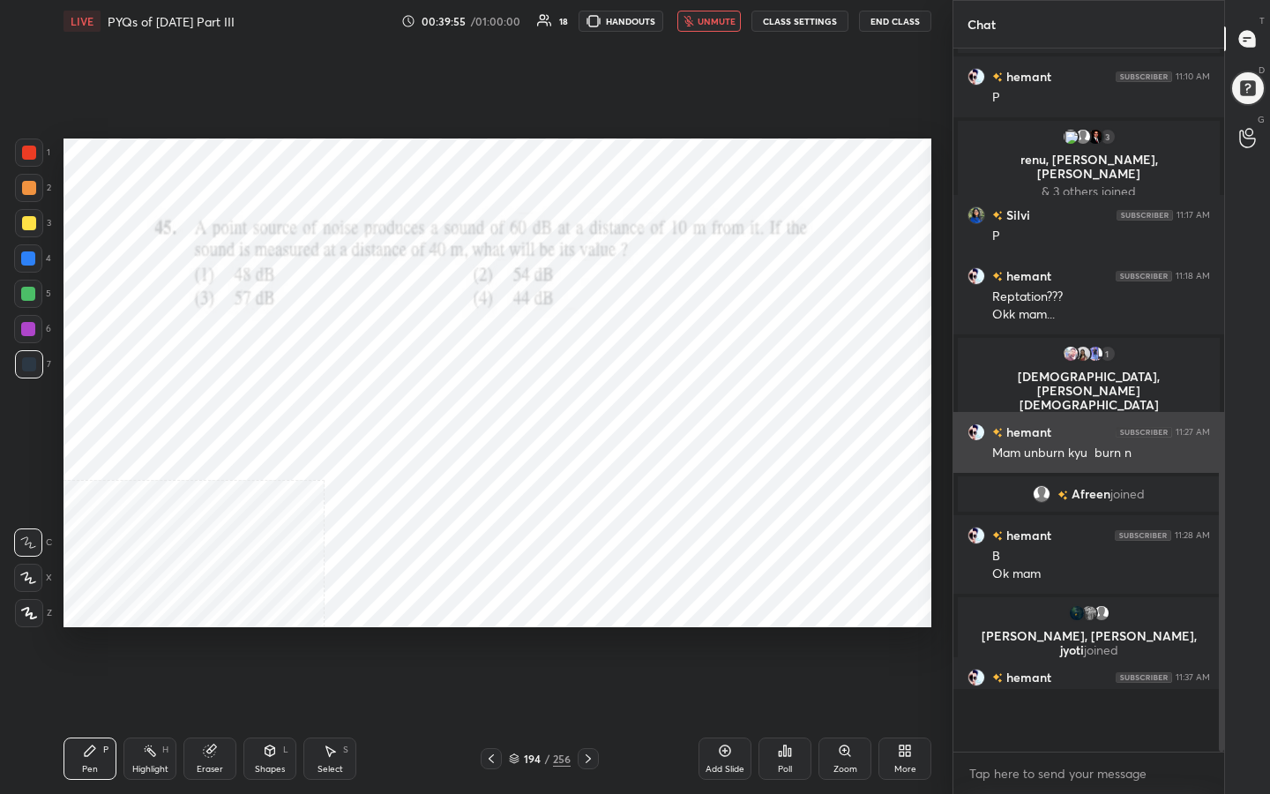
scroll to position [6, 6]
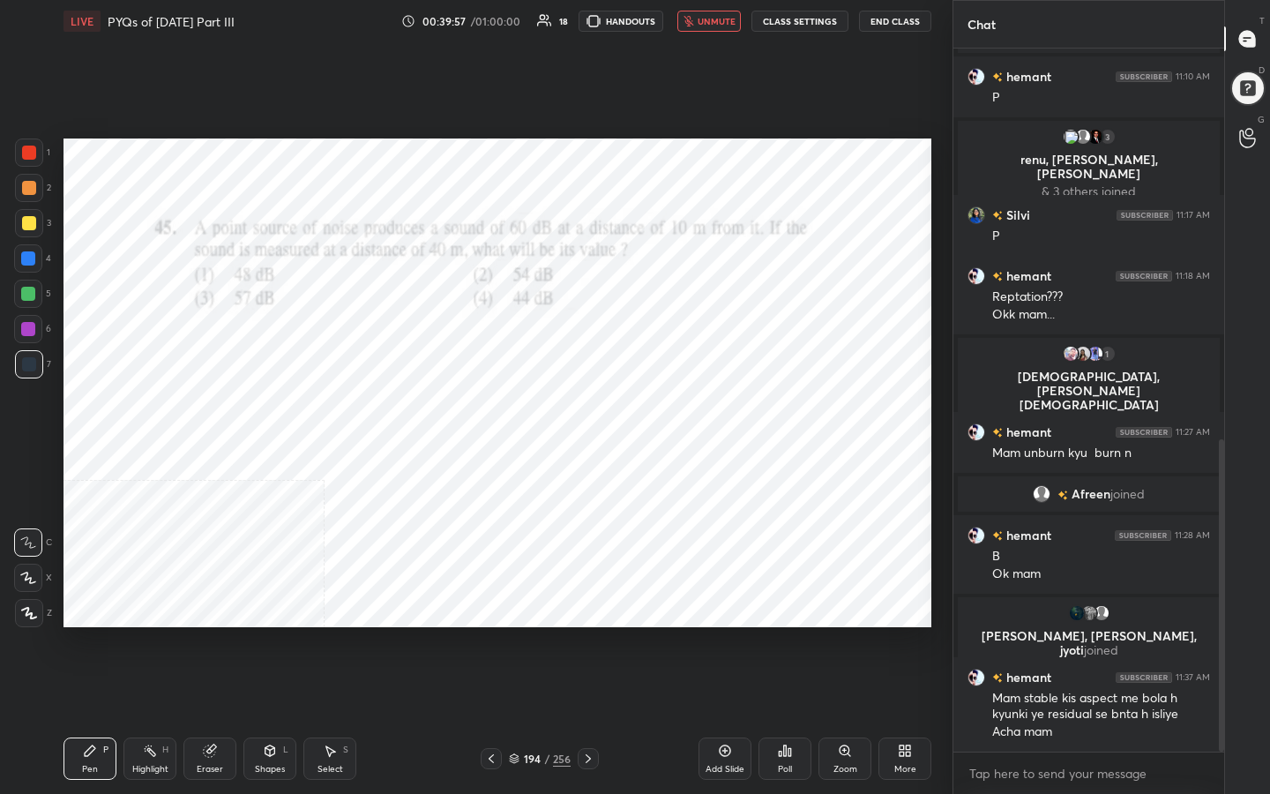
click at [700, 26] on span "unmute" at bounding box center [717, 21] width 38 height 12
click at [517, 634] on icon at bounding box center [514, 756] width 9 height 4
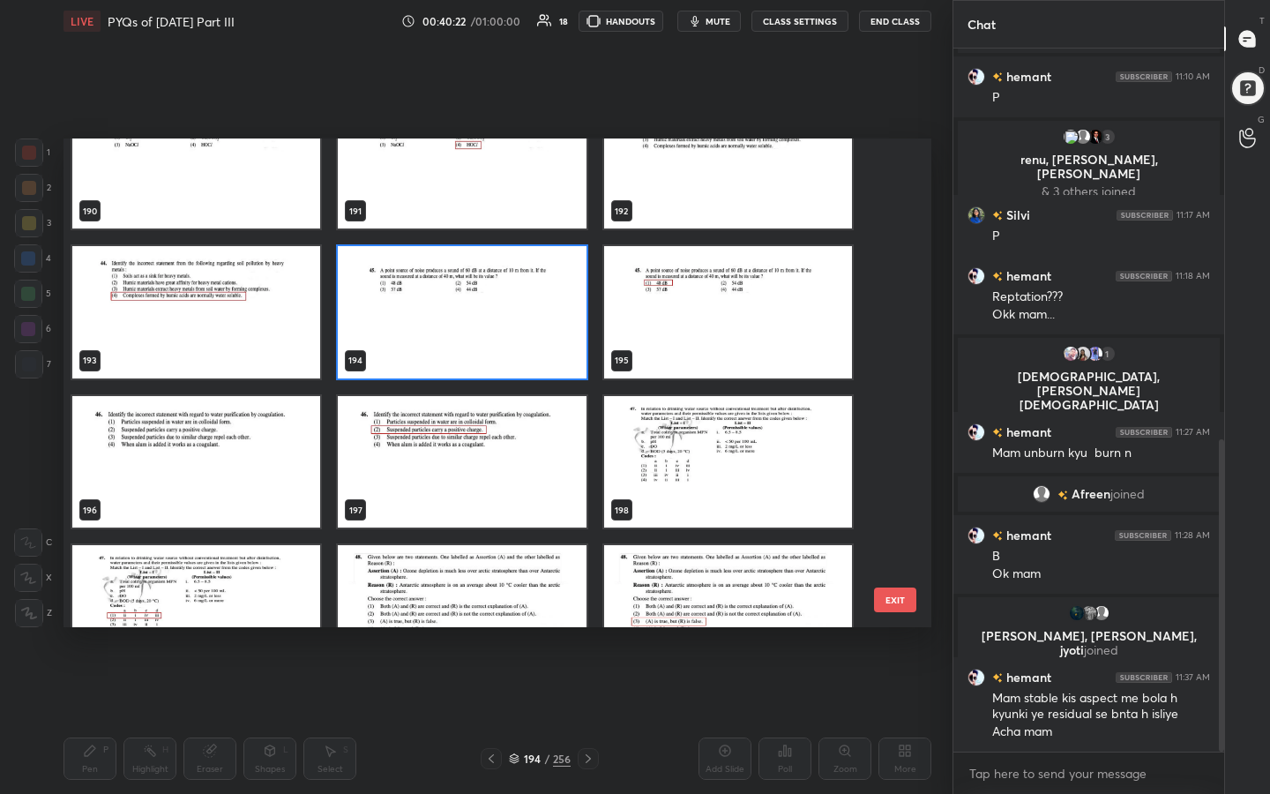
scroll to position [9479, 0]
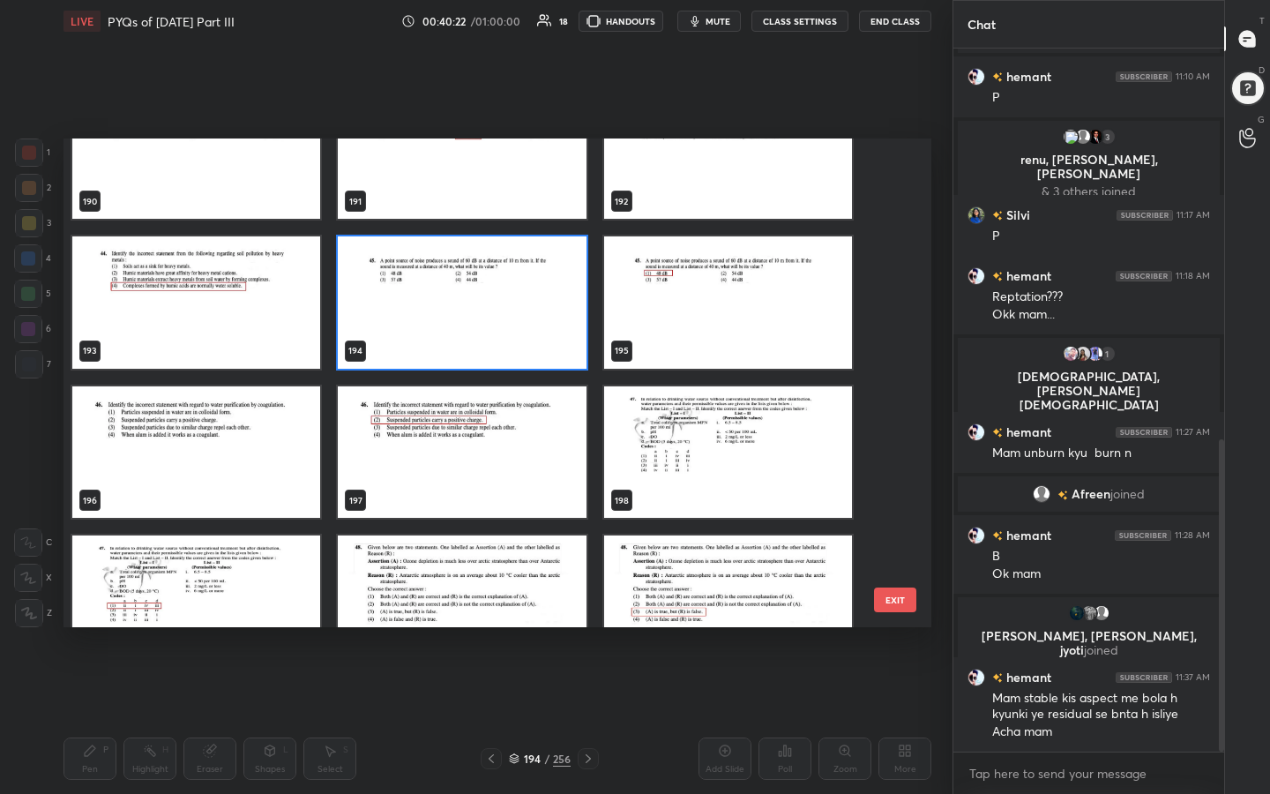
click at [282, 463] on img "grid" at bounding box center [196, 452] width 248 height 132
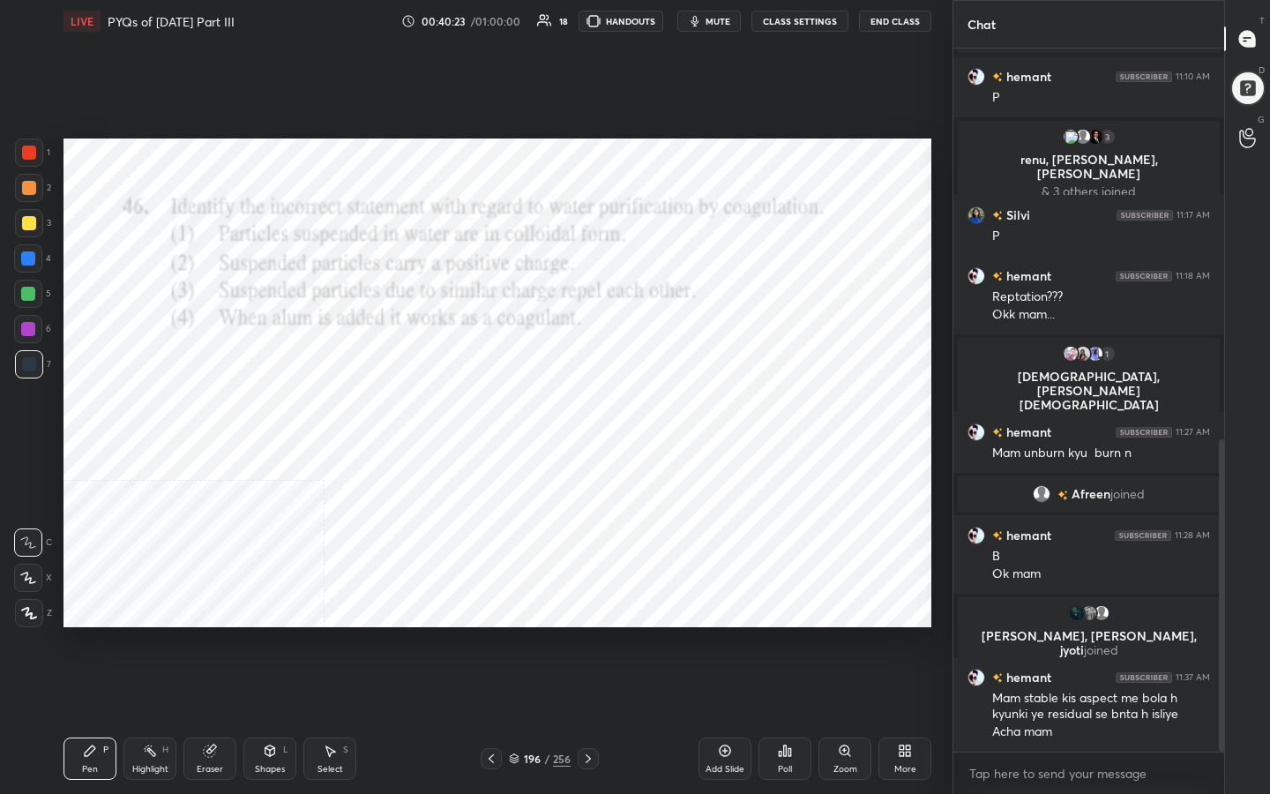
click at [282, 463] on img "grid" at bounding box center [196, 452] width 248 height 132
click at [702, 17] on icon "button" at bounding box center [695, 21] width 14 height 14
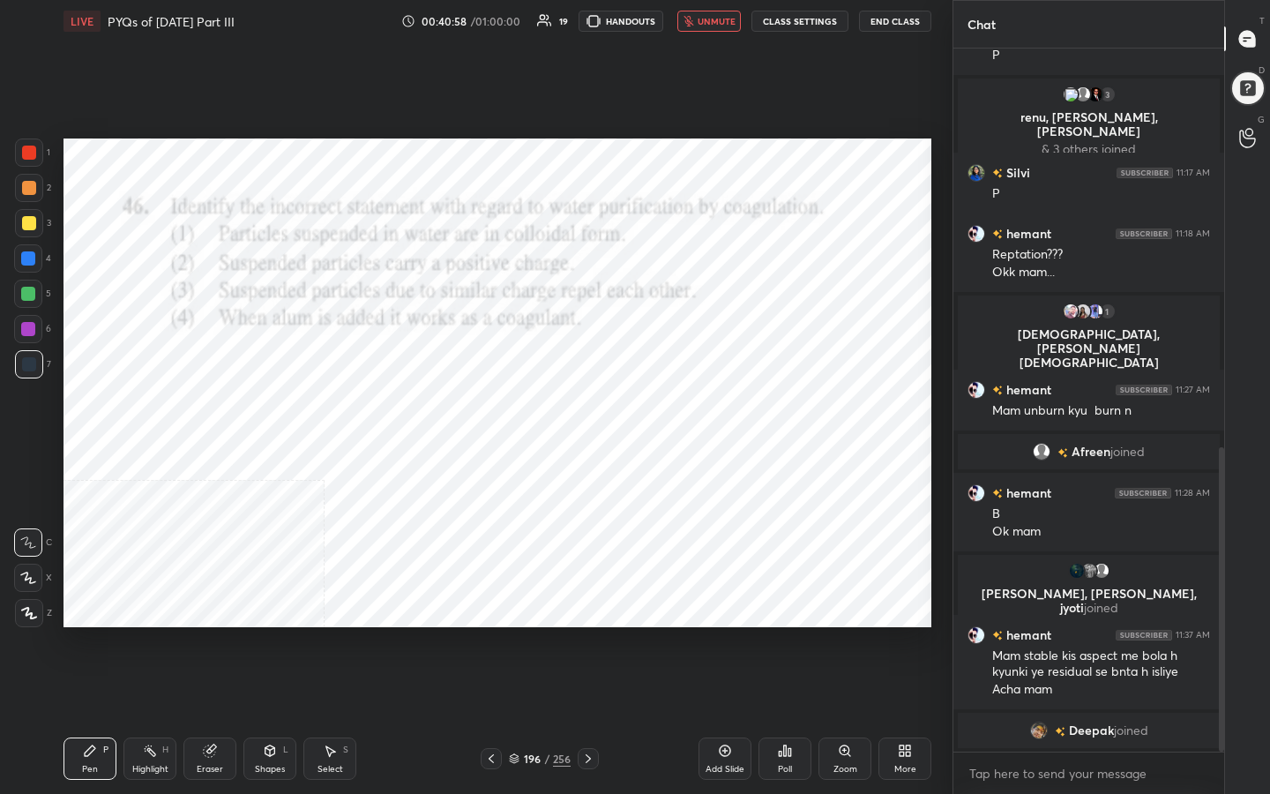
click at [523, 634] on div "196" at bounding box center [532, 758] width 18 height 11
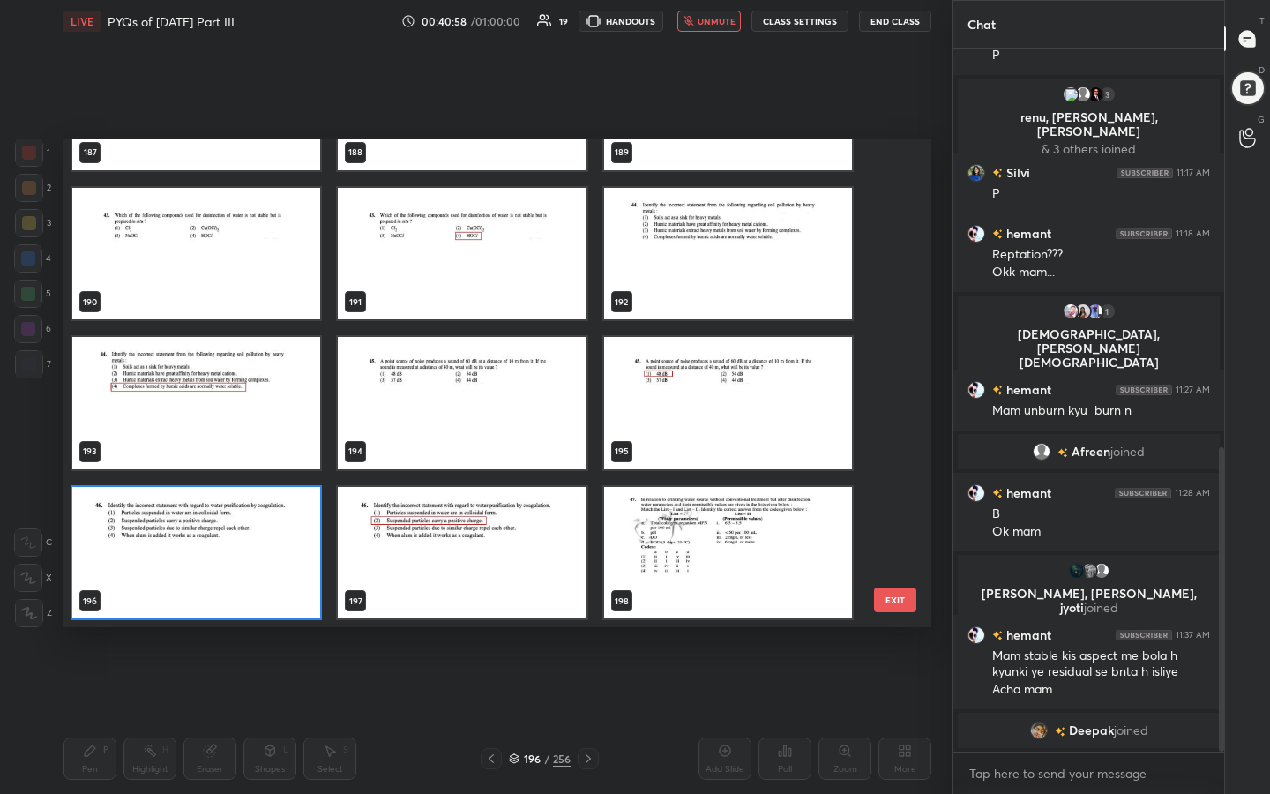
scroll to position [482, 859]
click at [303, 540] on img "grid" at bounding box center [196, 553] width 248 height 132
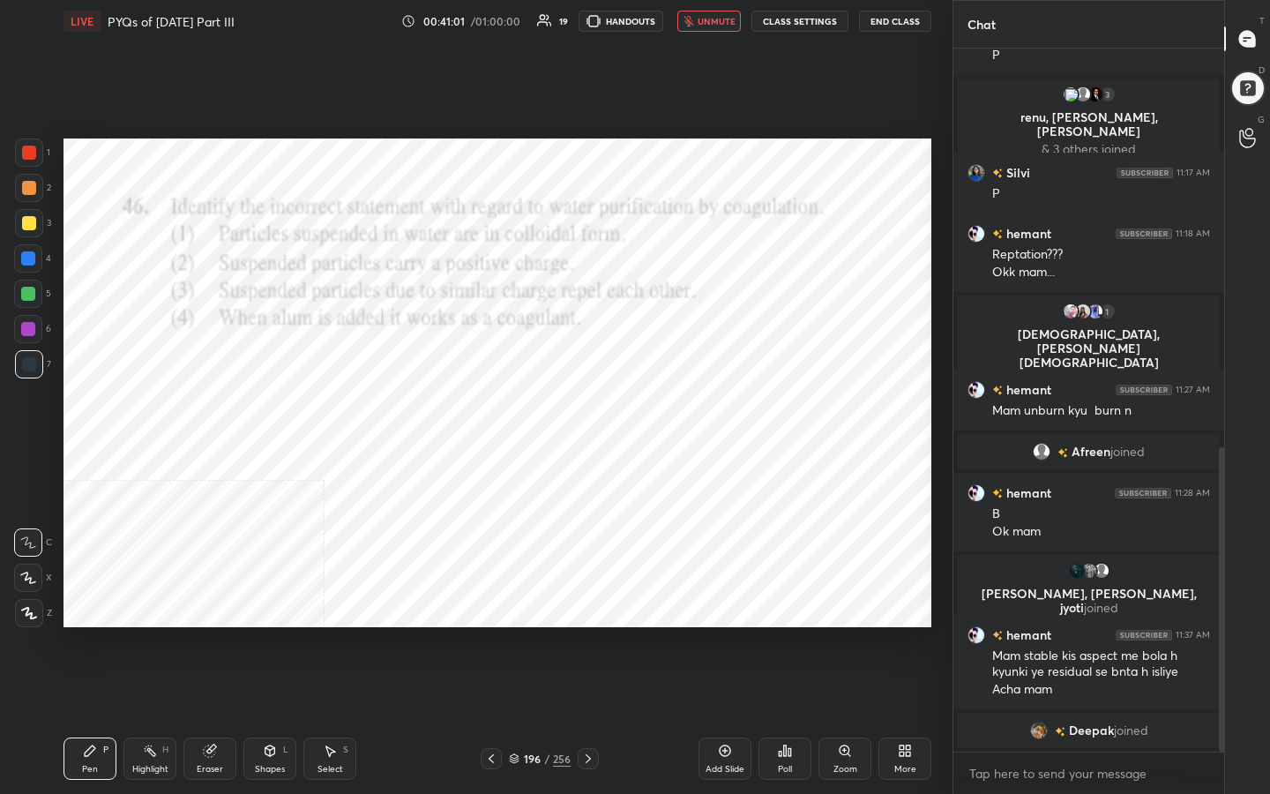
click at [303, 540] on img "grid" at bounding box center [196, 553] width 248 height 132
click at [795, 634] on div "Poll" at bounding box center [785, 758] width 53 height 42
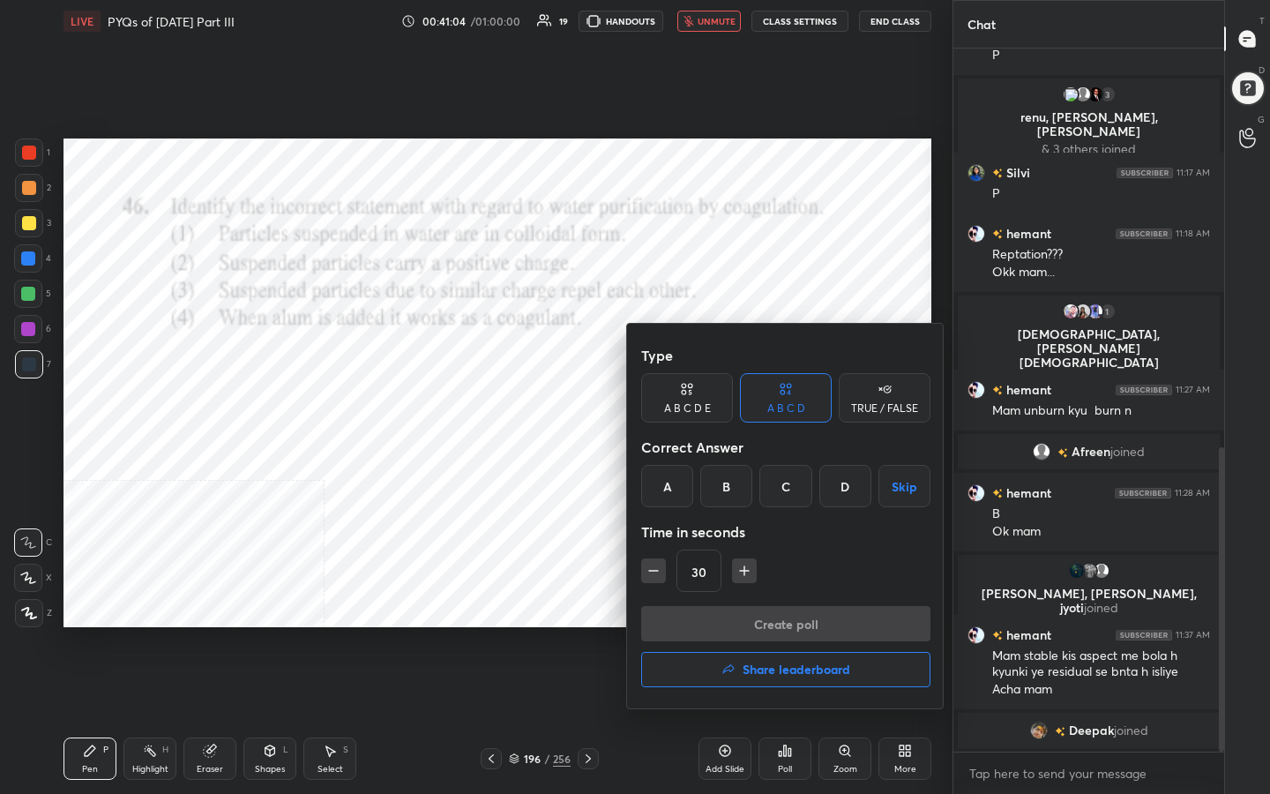
click at [711, 500] on div "B" at bounding box center [726, 486] width 52 height 42
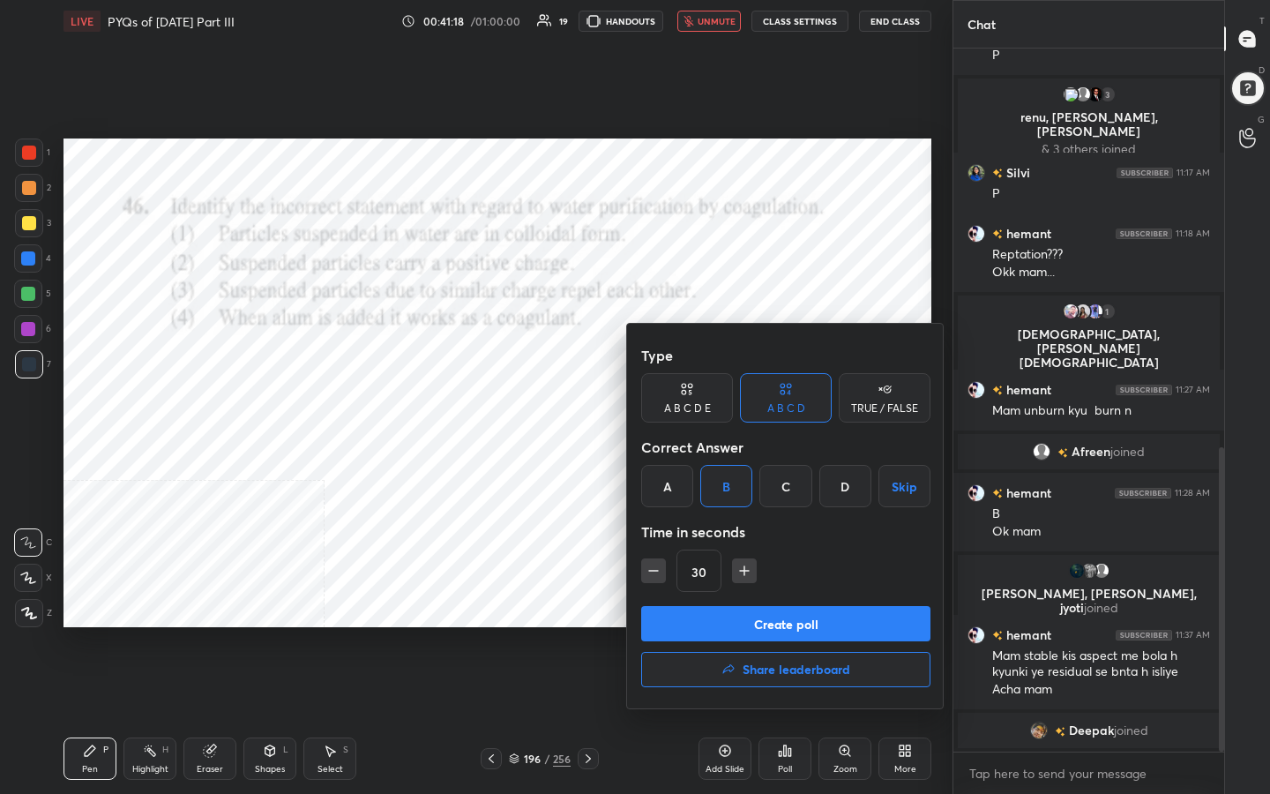
scroll to position [943, 0]
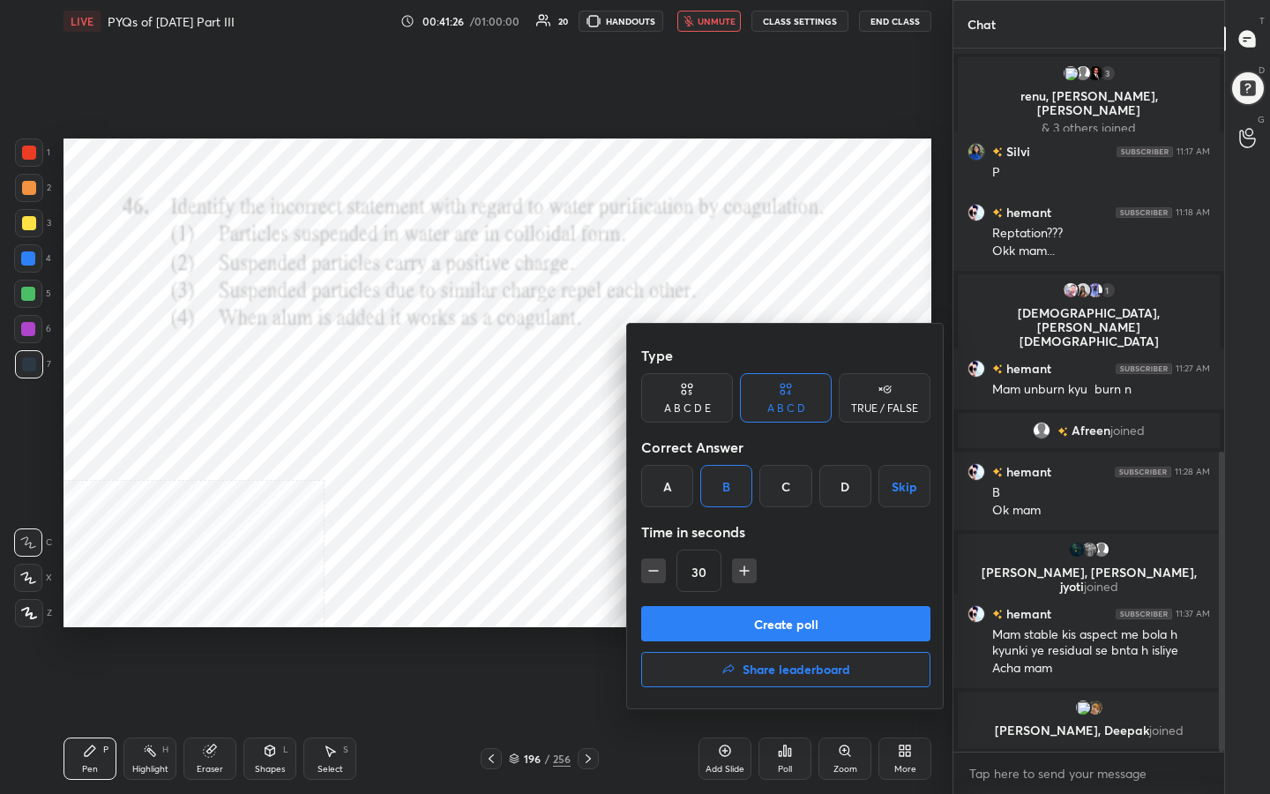
click at [820, 610] on button "Create poll" at bounding box center [785, 623] width 289 height 35
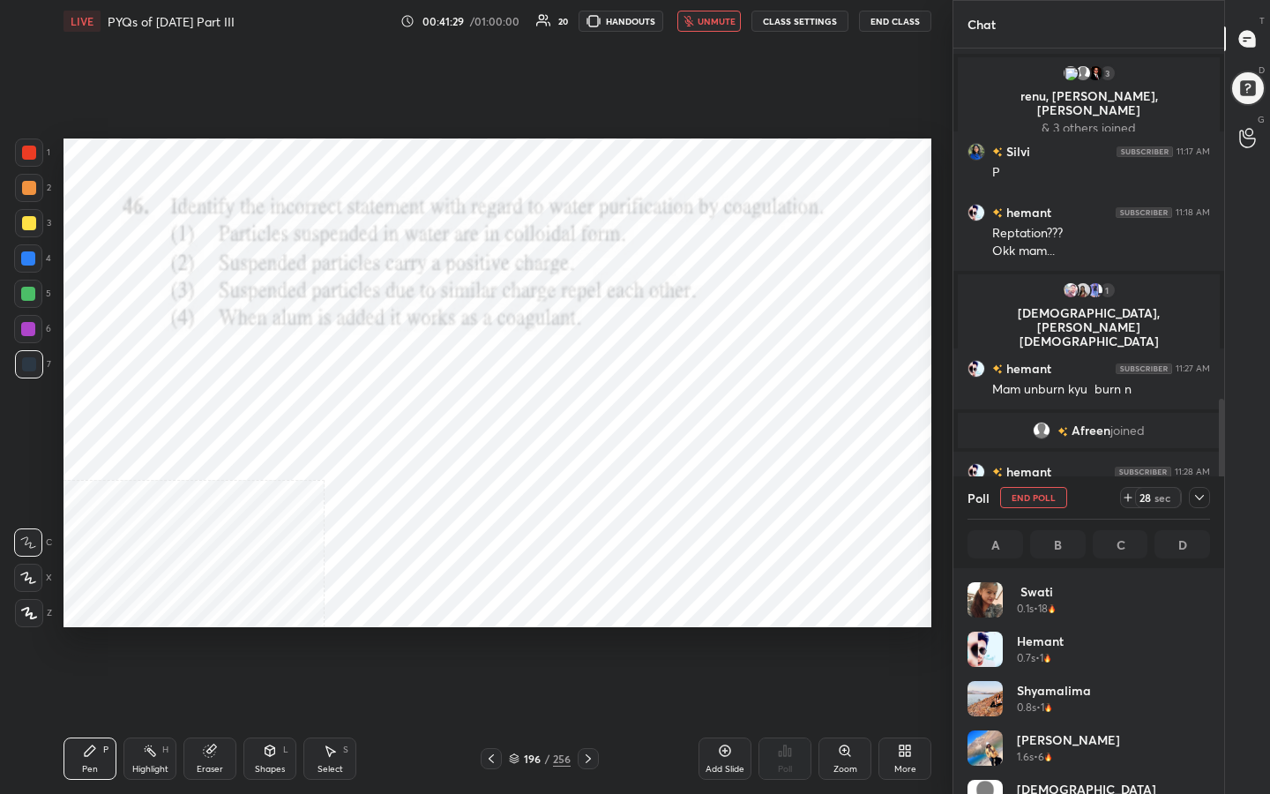
scroll to position [206, 237]
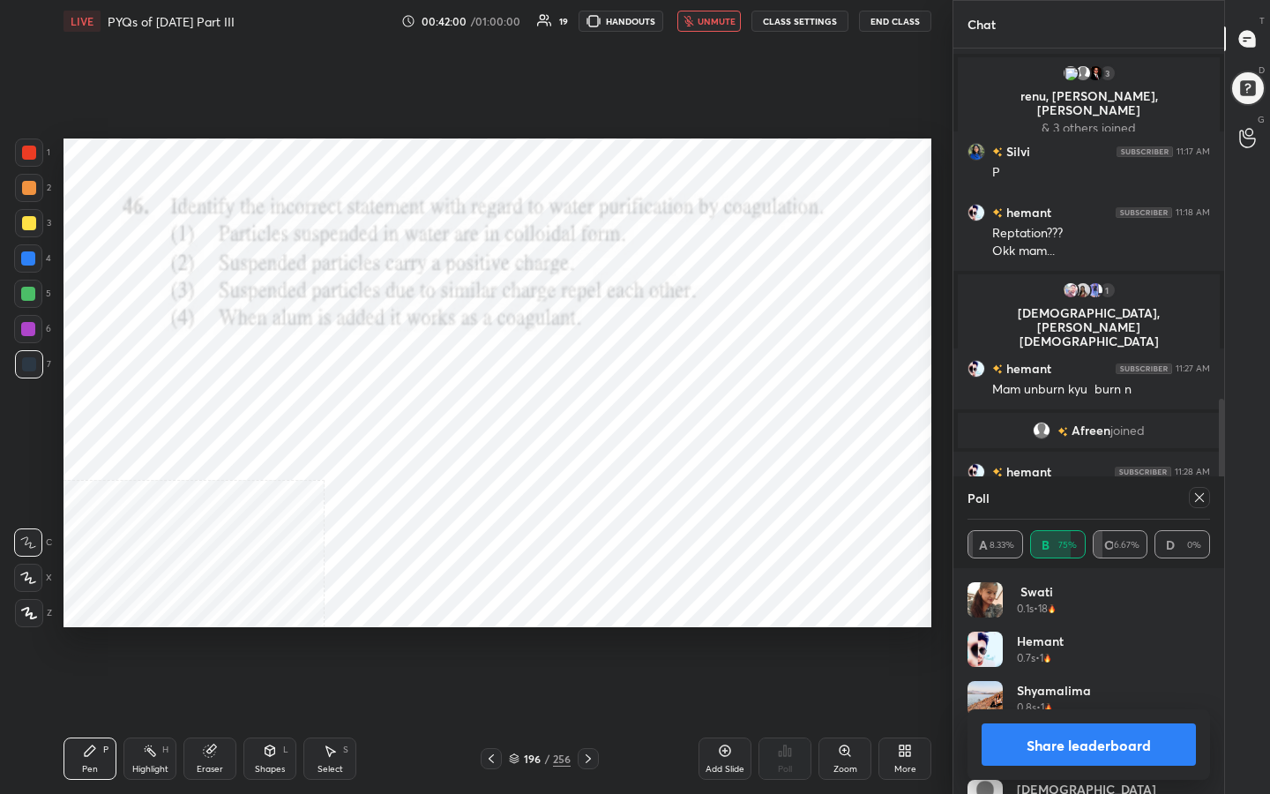
click at [1200, 494] on icon at bounding box center [1199, 497] width 14 height 14
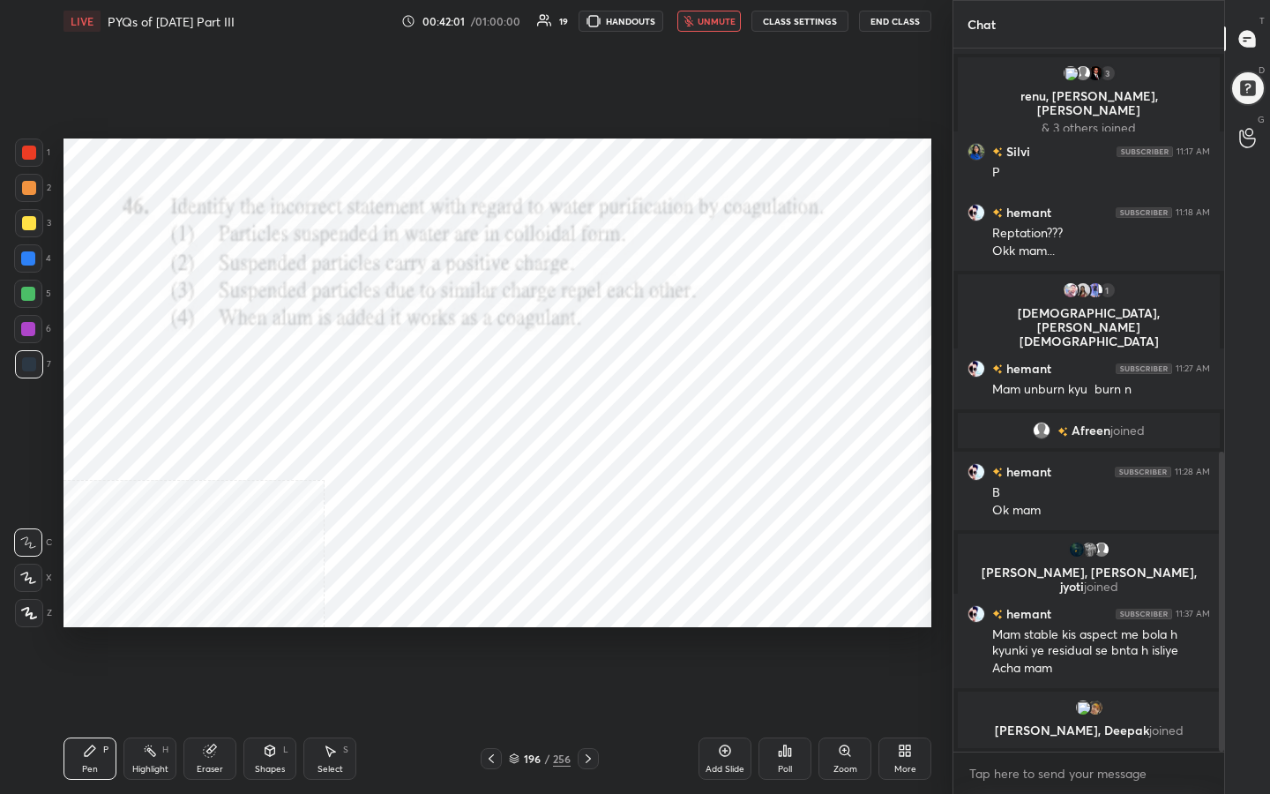
scroll to position [698, 265]
click at [712, 20] on span "unmute" at bounding box center [717, 21] width 38 height 12
click at [519, 634] on div "197 / 256" at bounding box center [540, 759] width 62 height 16
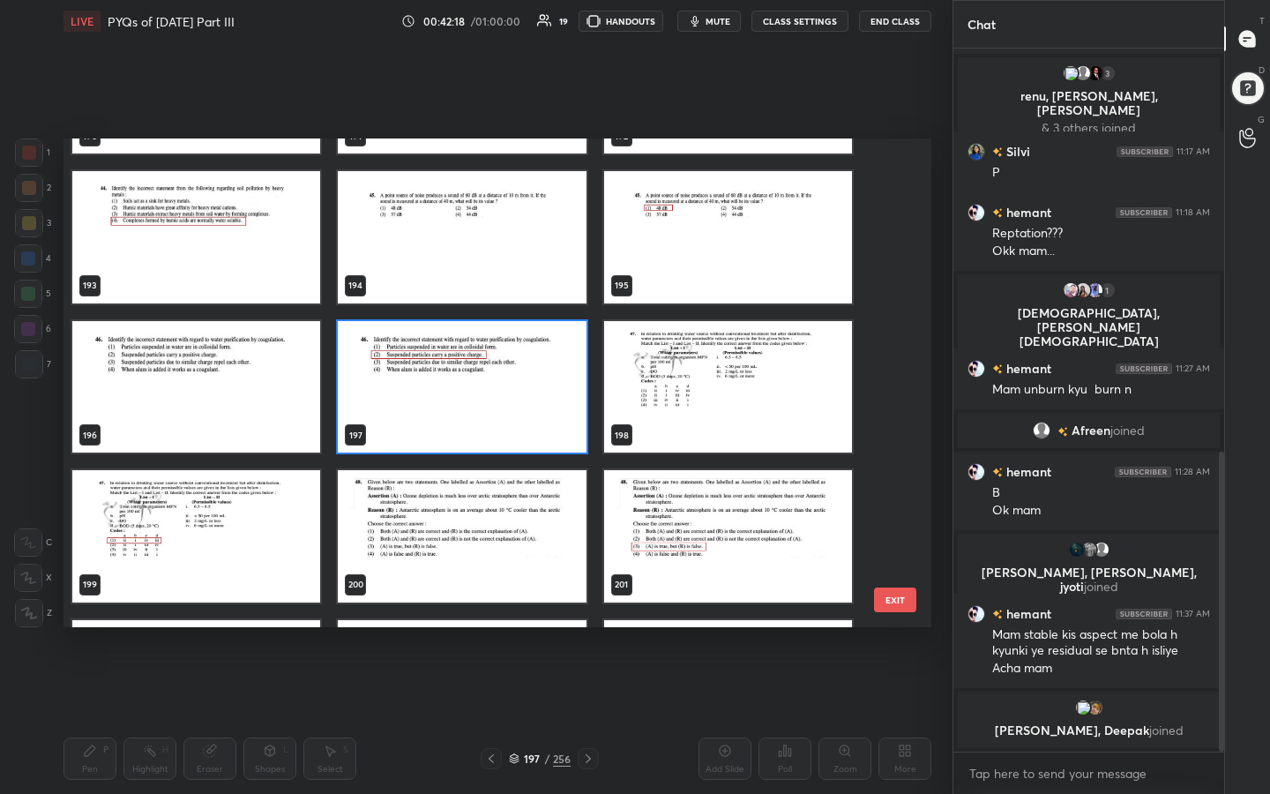
scroll to position [9592, 0]
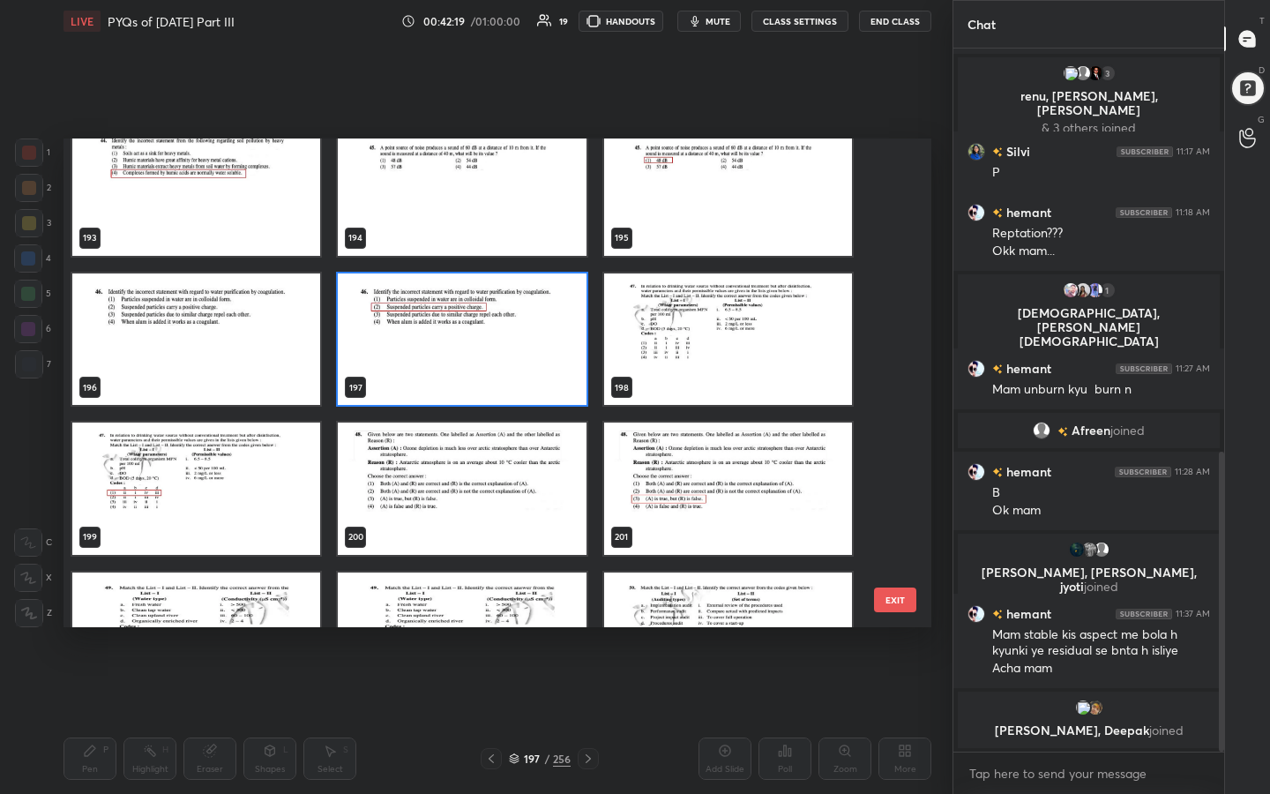
click at [745, 377] on img "grid" at bounding box center [728, 339] width 248 height 132
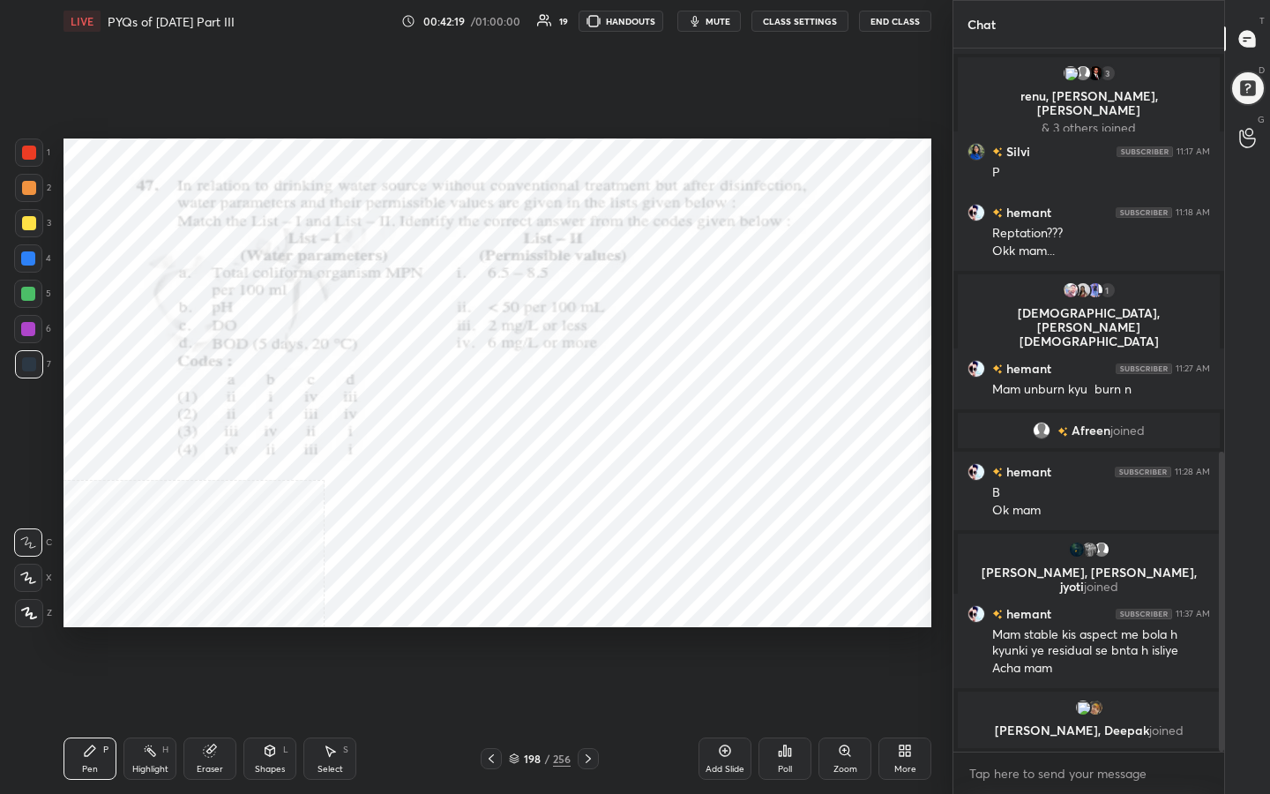
click at [745, 377] on img "grid" at bounding box center [728, 339] width 248 height 132
click at [734, 29] on button "mute" at bounding box center [709, 21] width 64 height 21
click at [511, 634] on icon at bounding box center [514, 758] width 11 height 11
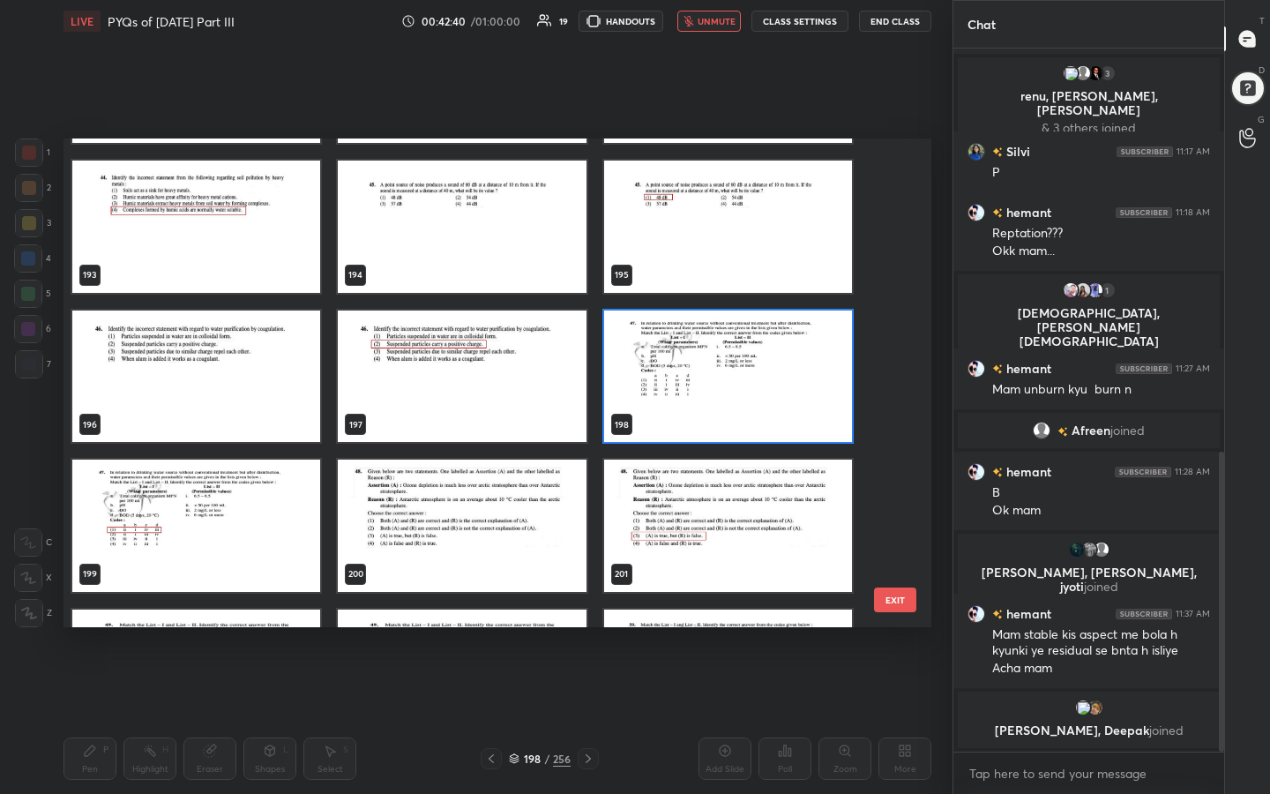
scroll to position [9568, 0]
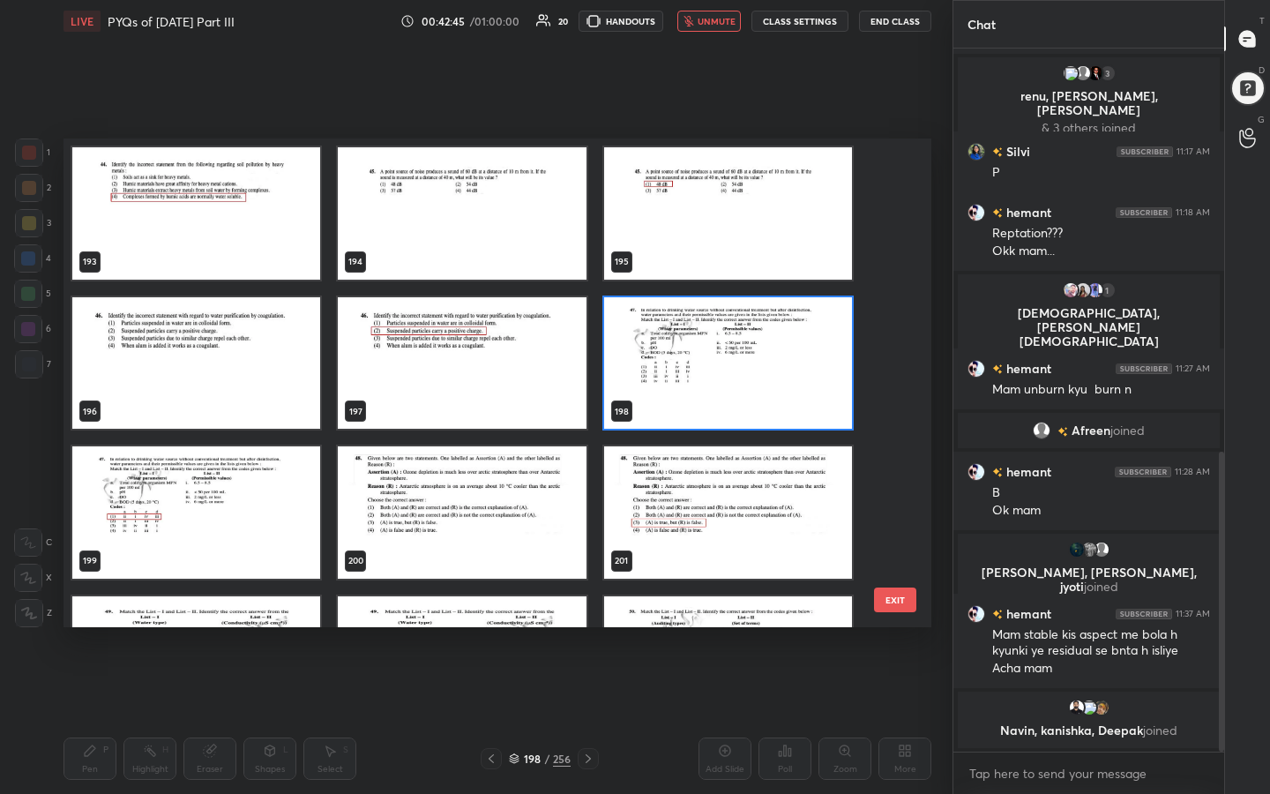
click at [684, 360] on img "grid" at bounding box center [728, 363] width 248 height 132
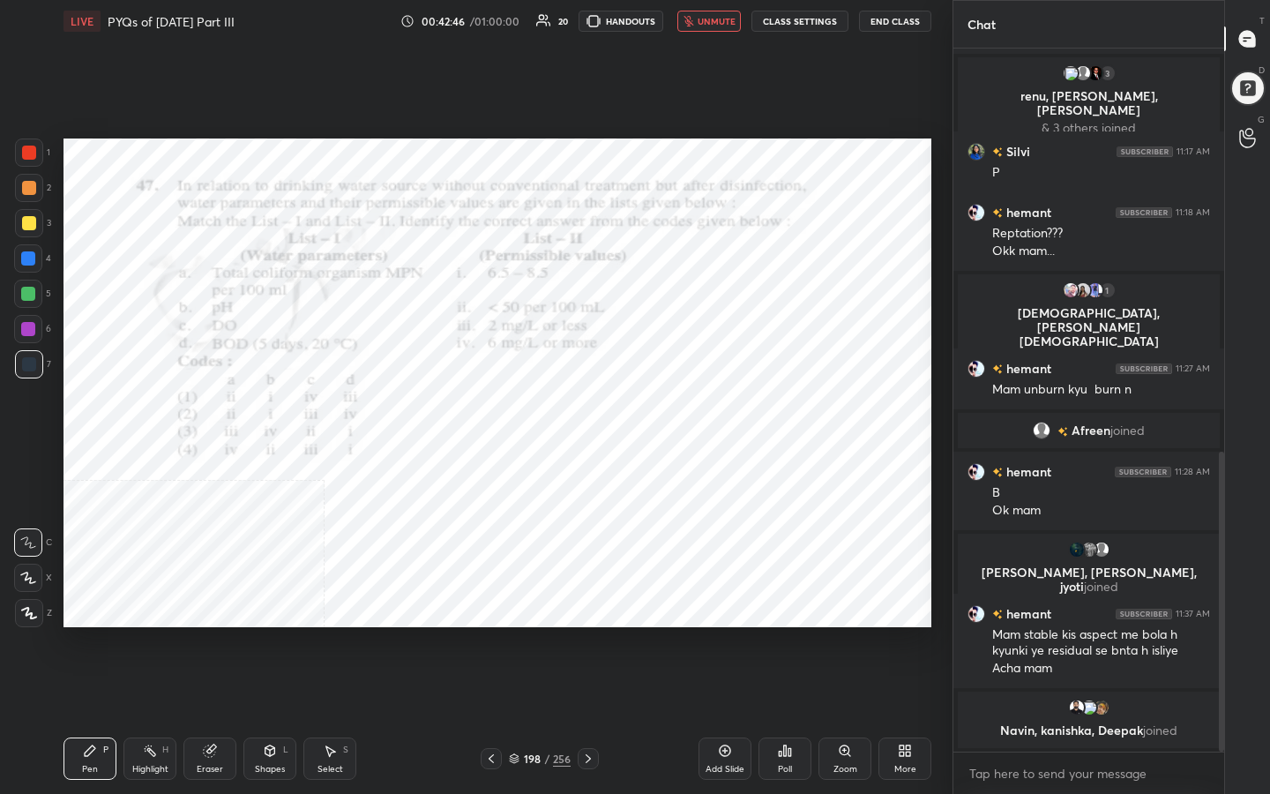
click at [788, 634] on div "Poll" at bounding box center [785, 758] width 53 height 42
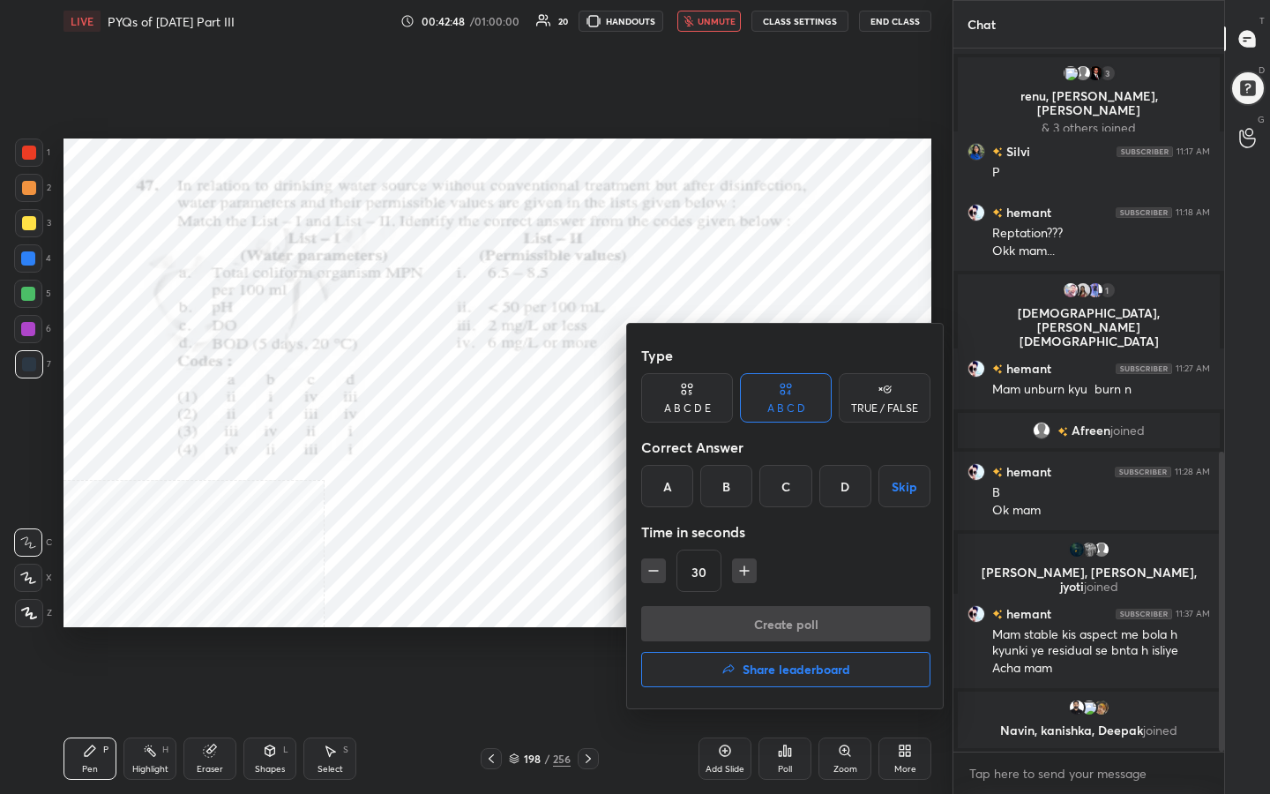
click at [676, 490] on div "A" at bounding box center [667, 486] width 52 height 42
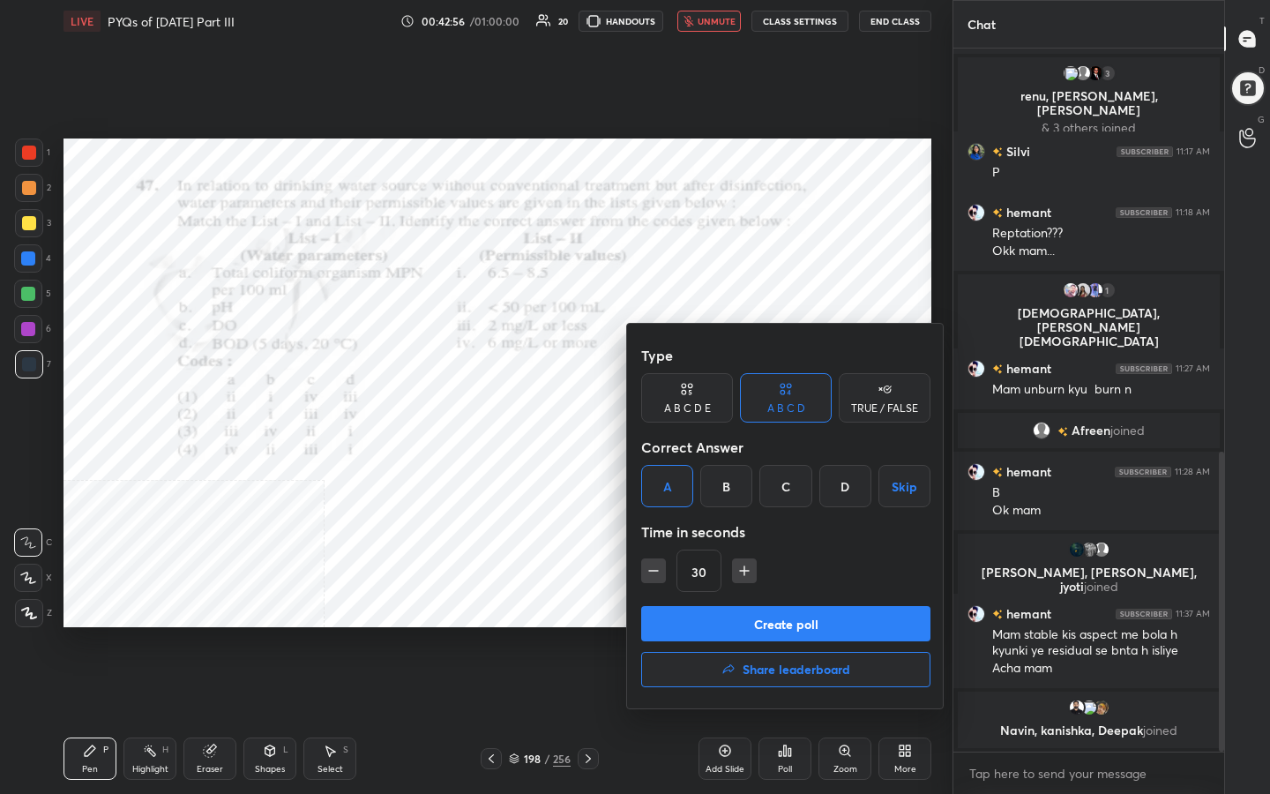
click at [759, 632] on button "Create poll" at bounding box center [785, 623] width 289 height 35
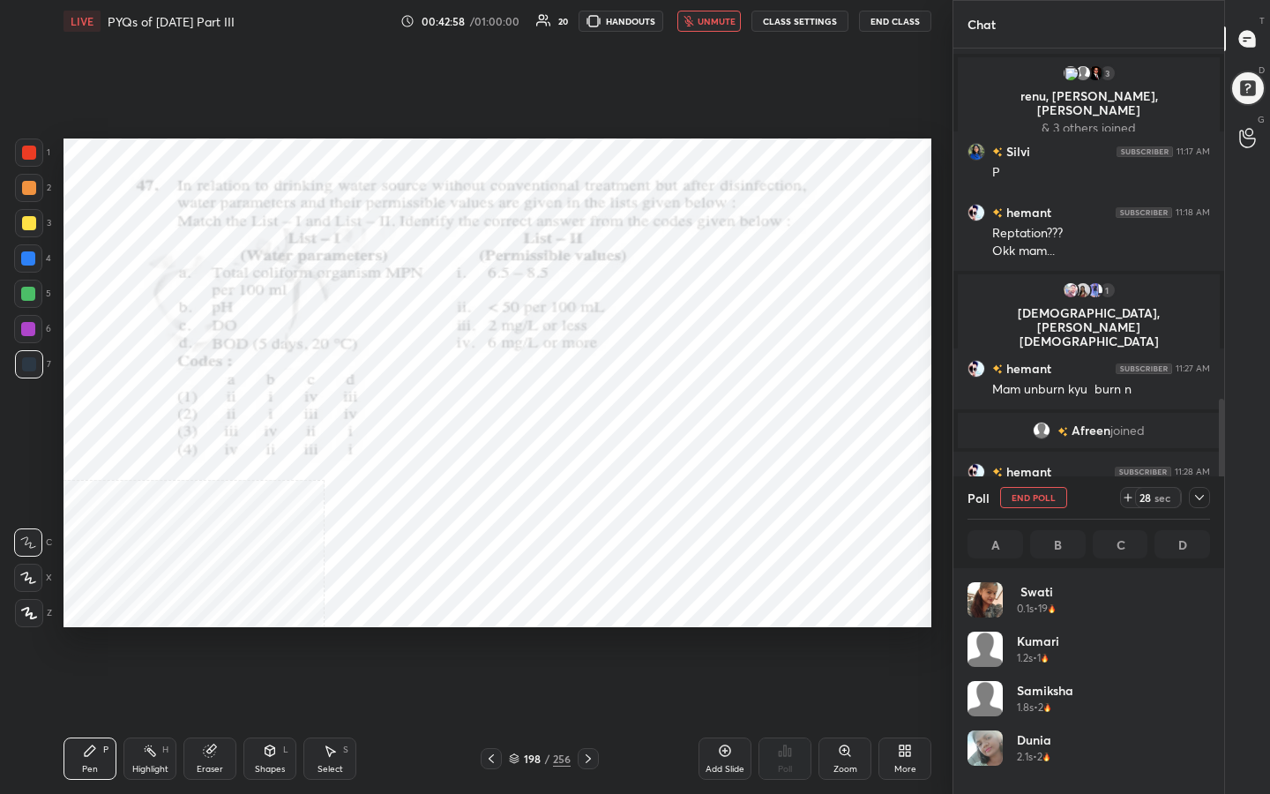
scroll to position [206, 237]
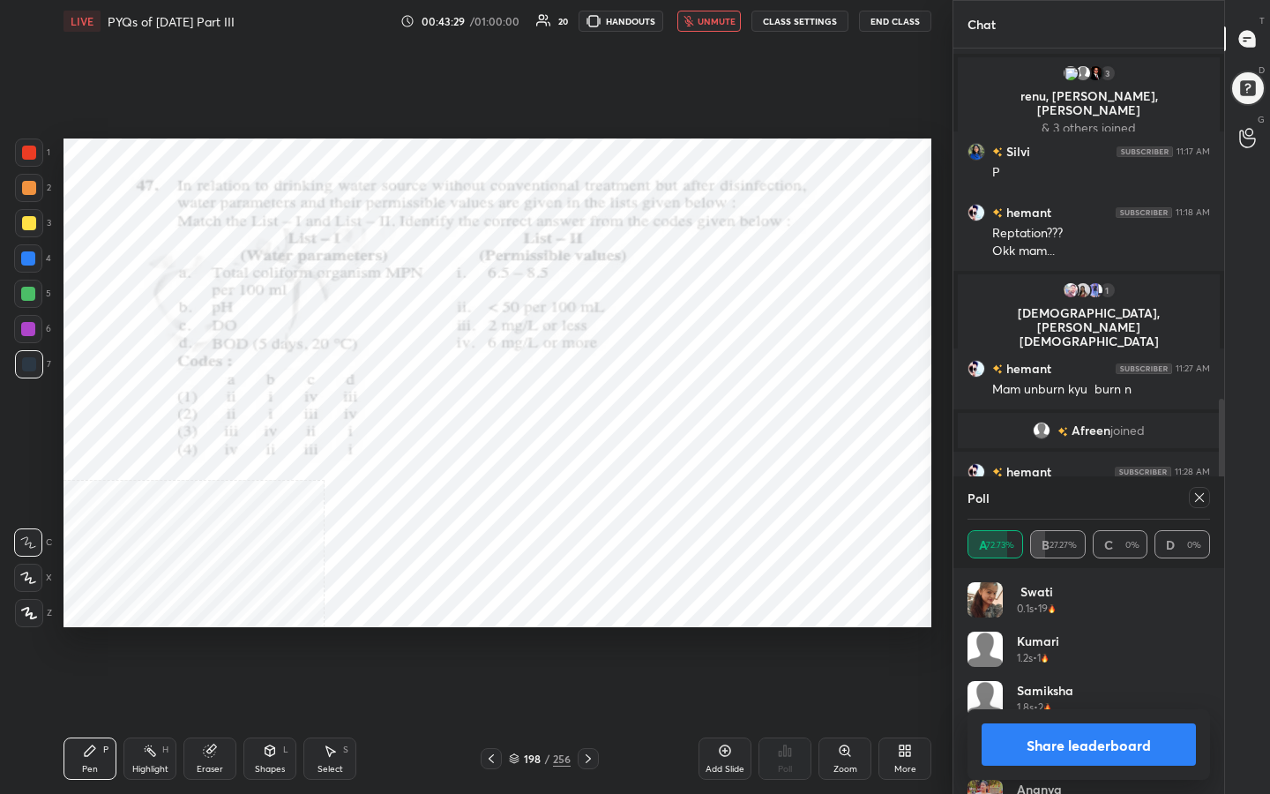
click at [1201, 496] on icon at bounding box center [1199, 497] width 14 height 14
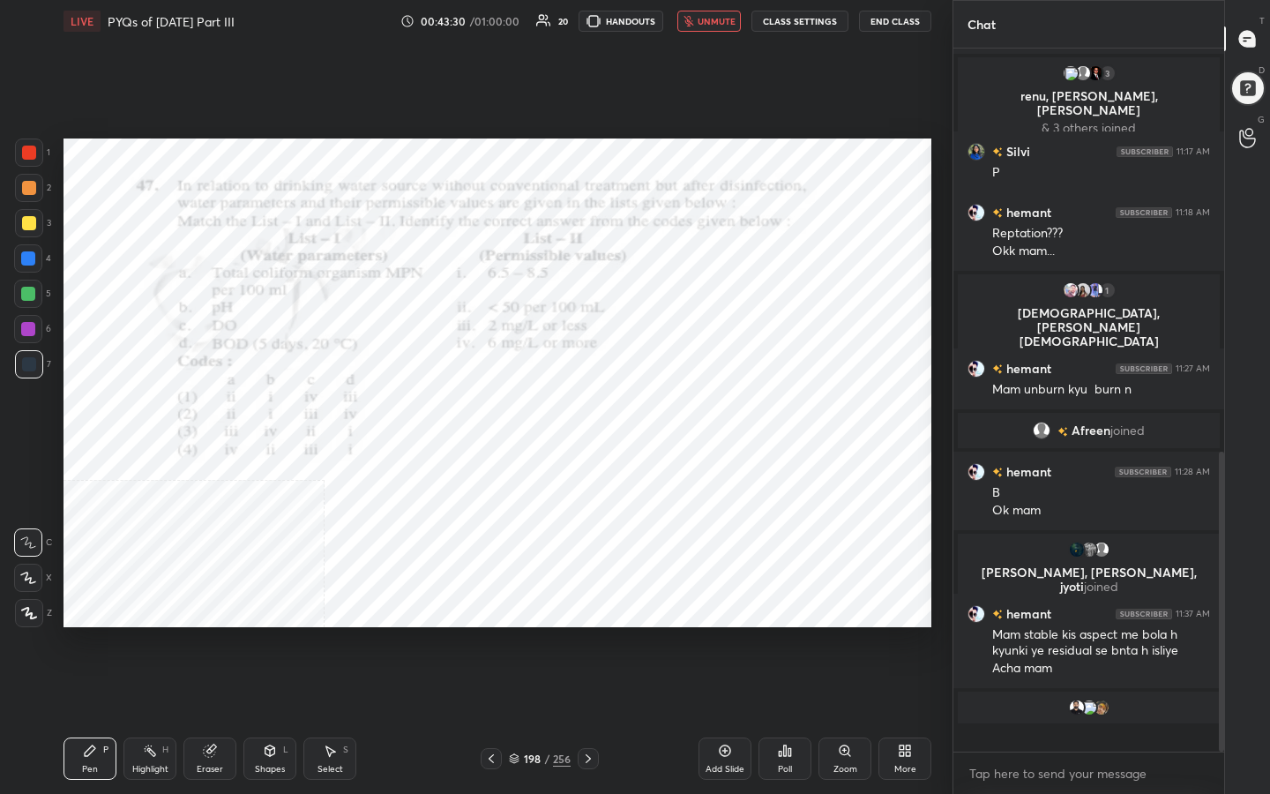
scroll to position [551, 265]
click at [699, 15] on button "unmute" at bounding box center [709, 21] width 64 height 21
click at [526, 634] on div "199" at bounding box center [532, 758] width 18 height 11
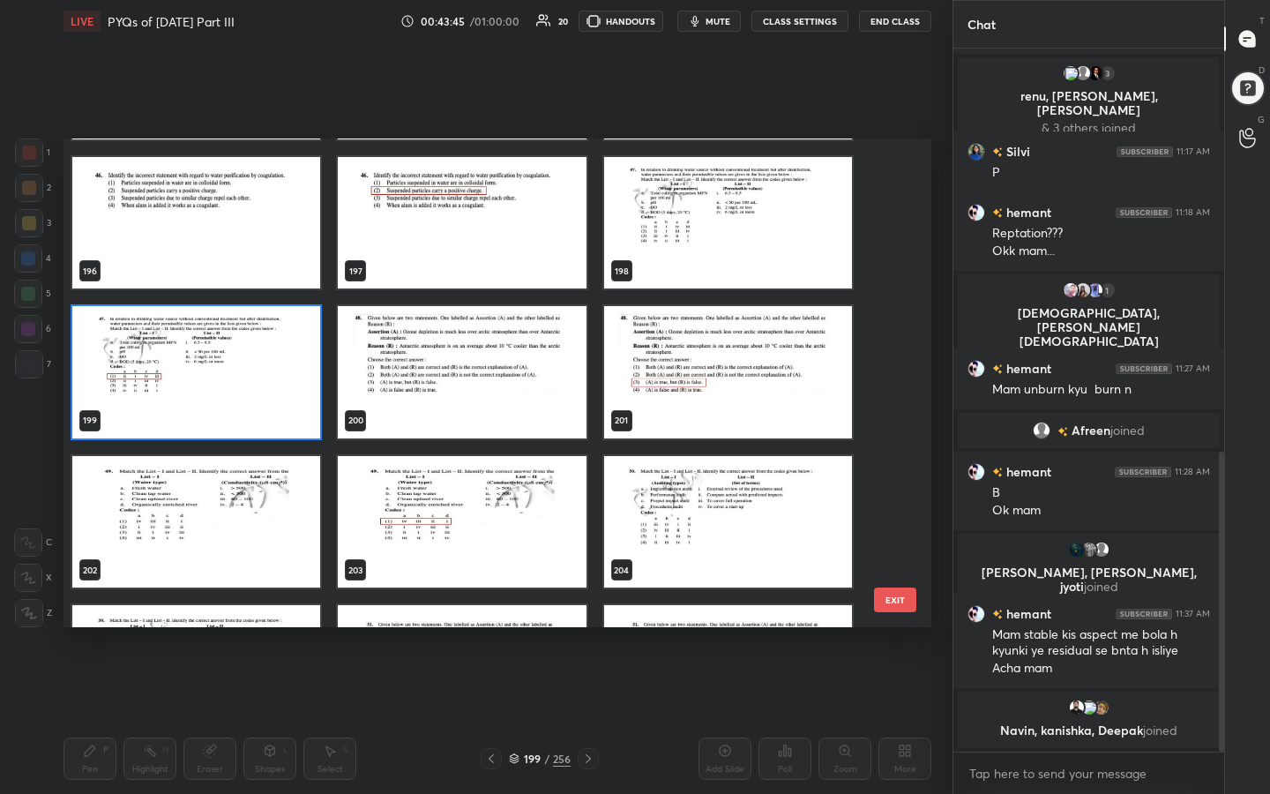
scroll to position [9710, 0]
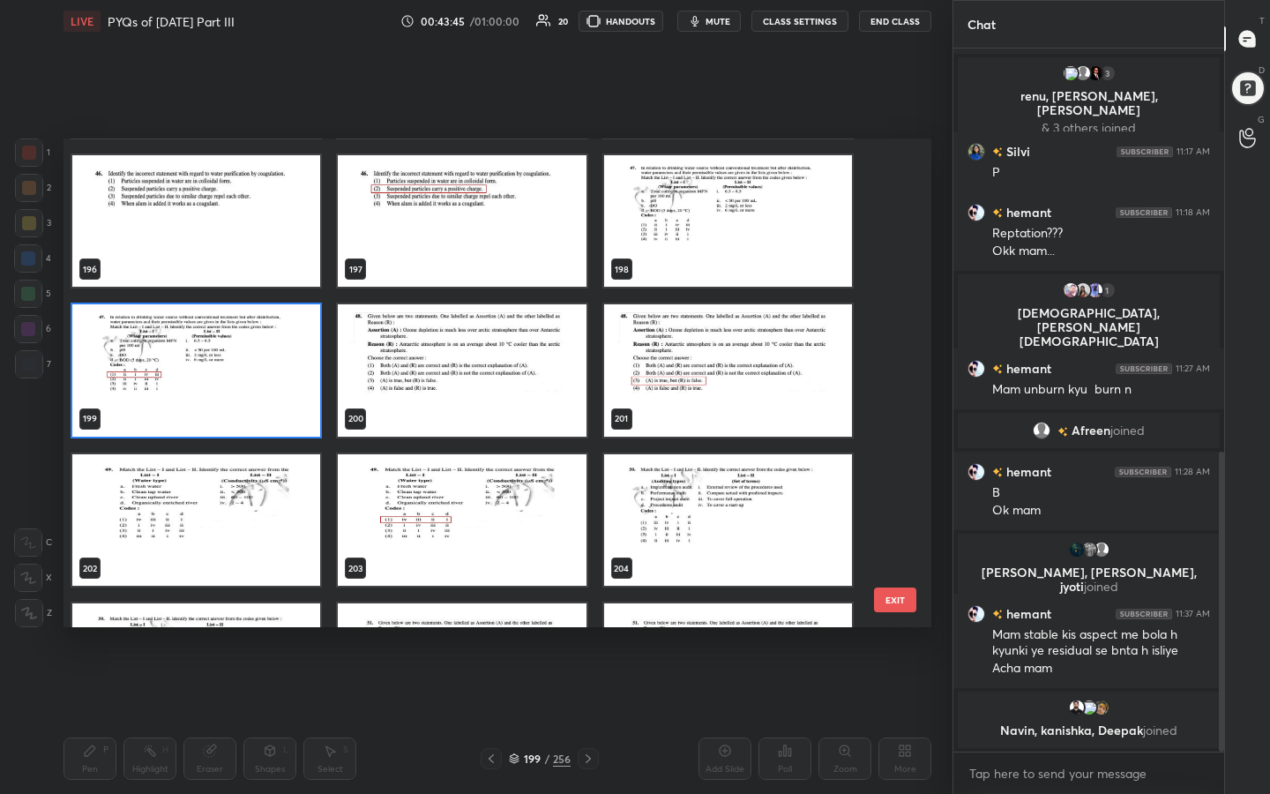
click at [484, 345] on img "grid" at bounding box center [462, 370] width 248 height 132
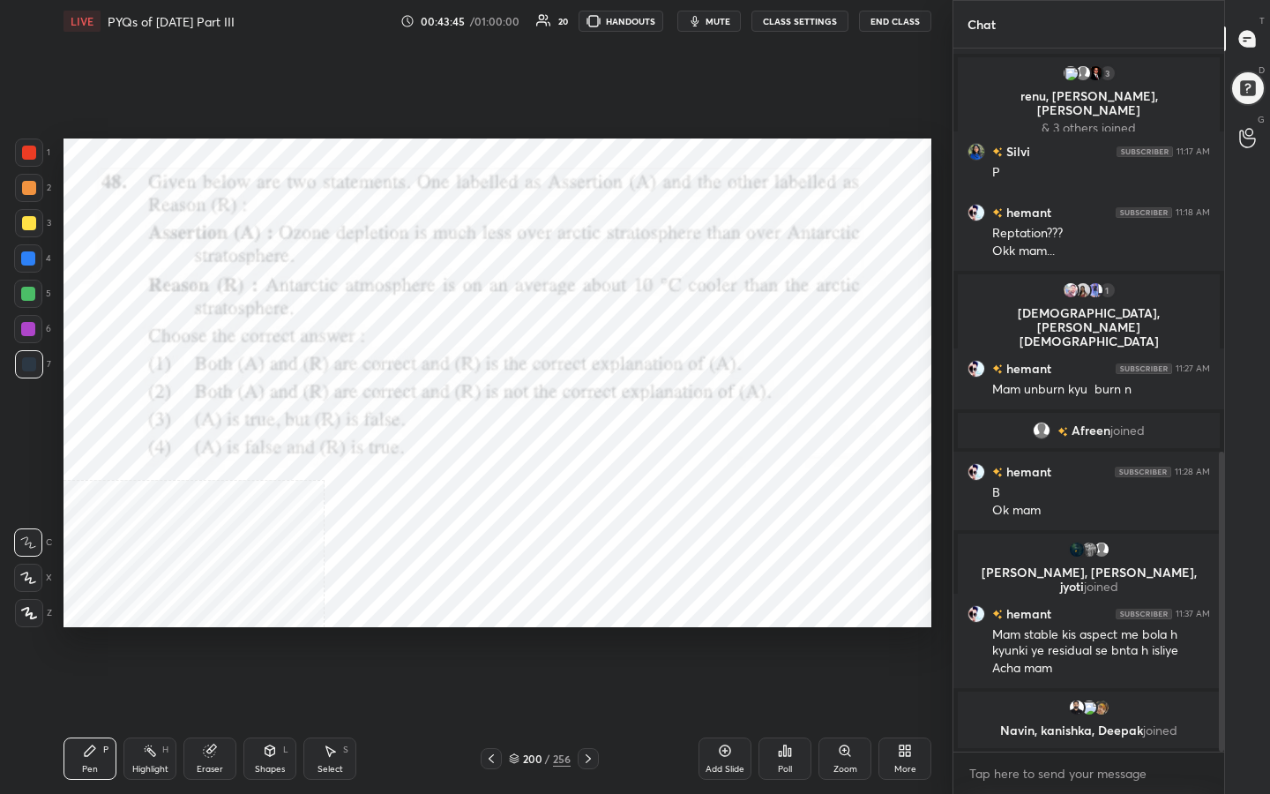
click at [484, 345] on img "grid" at bounding box center [462, 370] width 248 height 132
click at [707, 15] on span "mute" at bounding box center [718, 21] width 25 height 12
click at [516, 634] on icon at bounding box center [514, 761] width 9 height 3
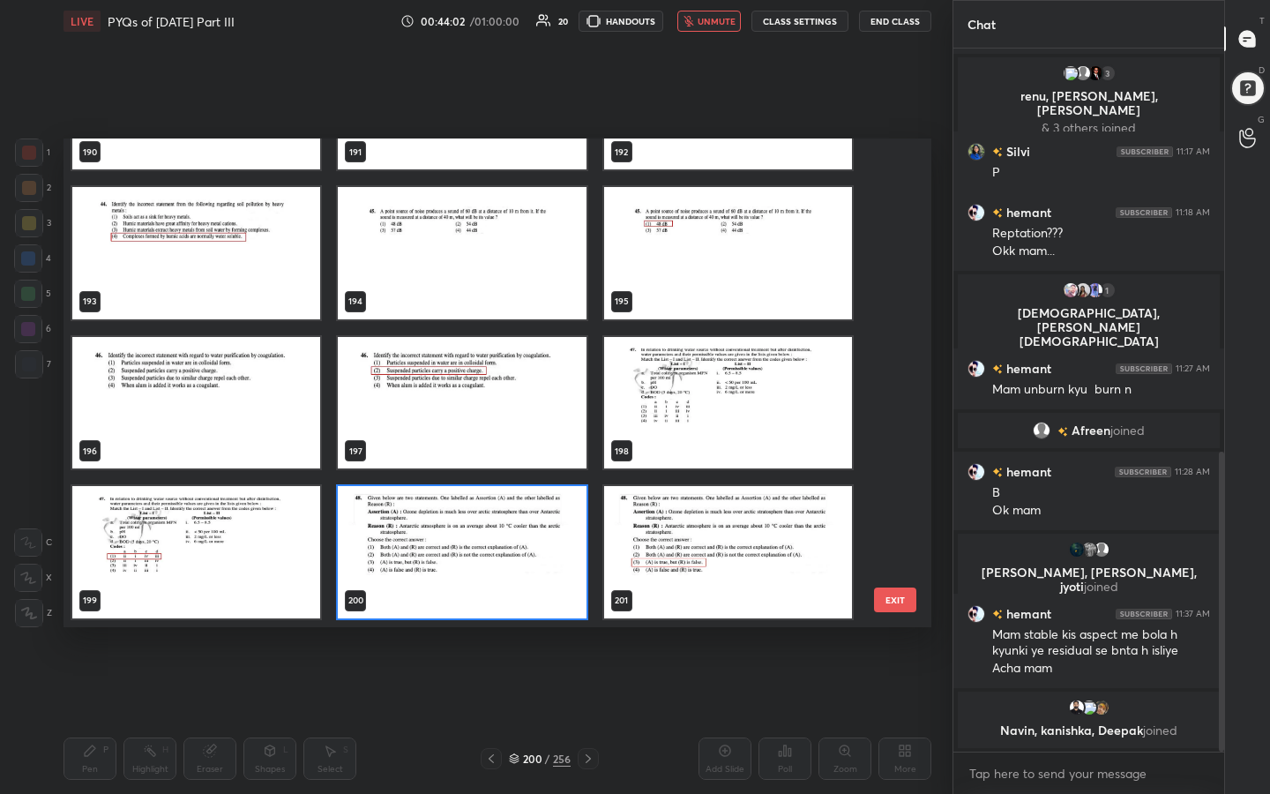
scroll to position [482, 859]
click at [389, 520] on img "grid" at bounding box center [462, 552] width 248 height 132
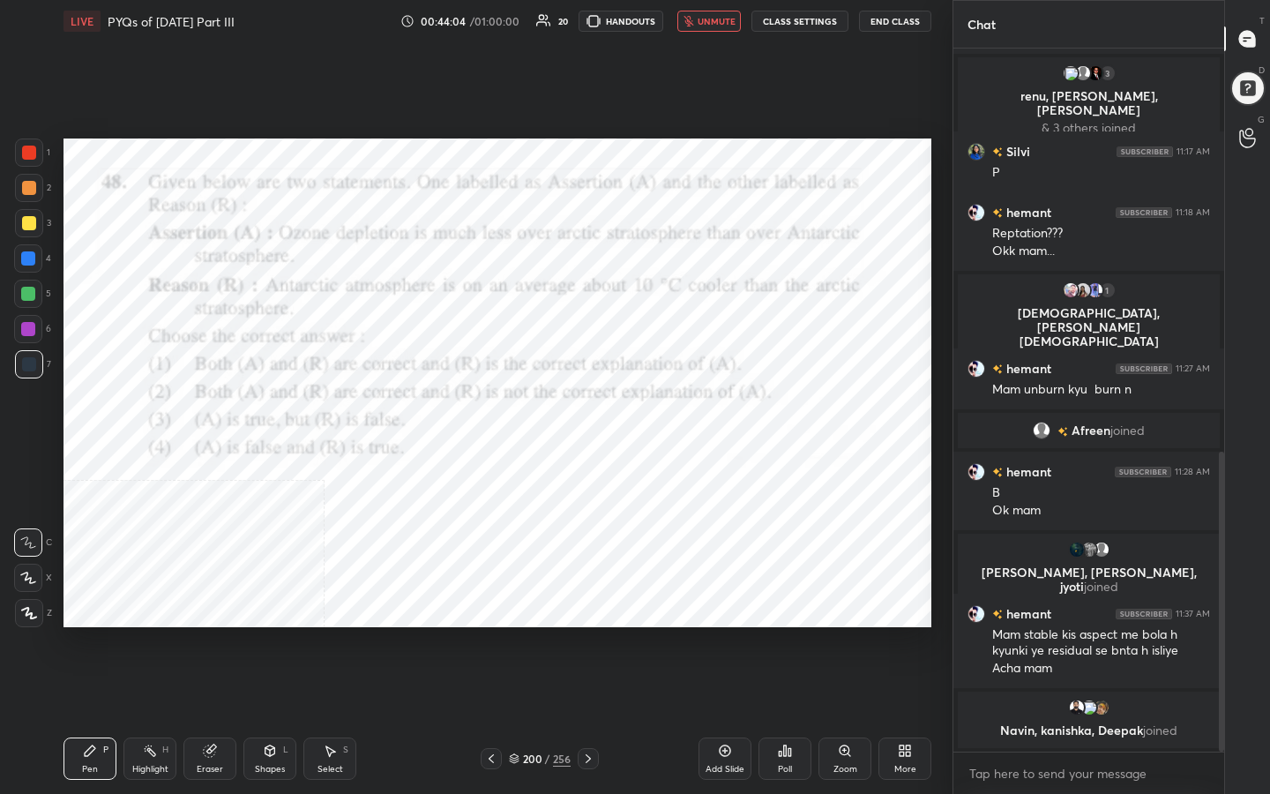
click at [389, 520] on img "grid" at bounding box center [462, 552] width 248 height 132
click at [770, 634] on div "Poll" at bounding box center [785, 758] width 53 height 42
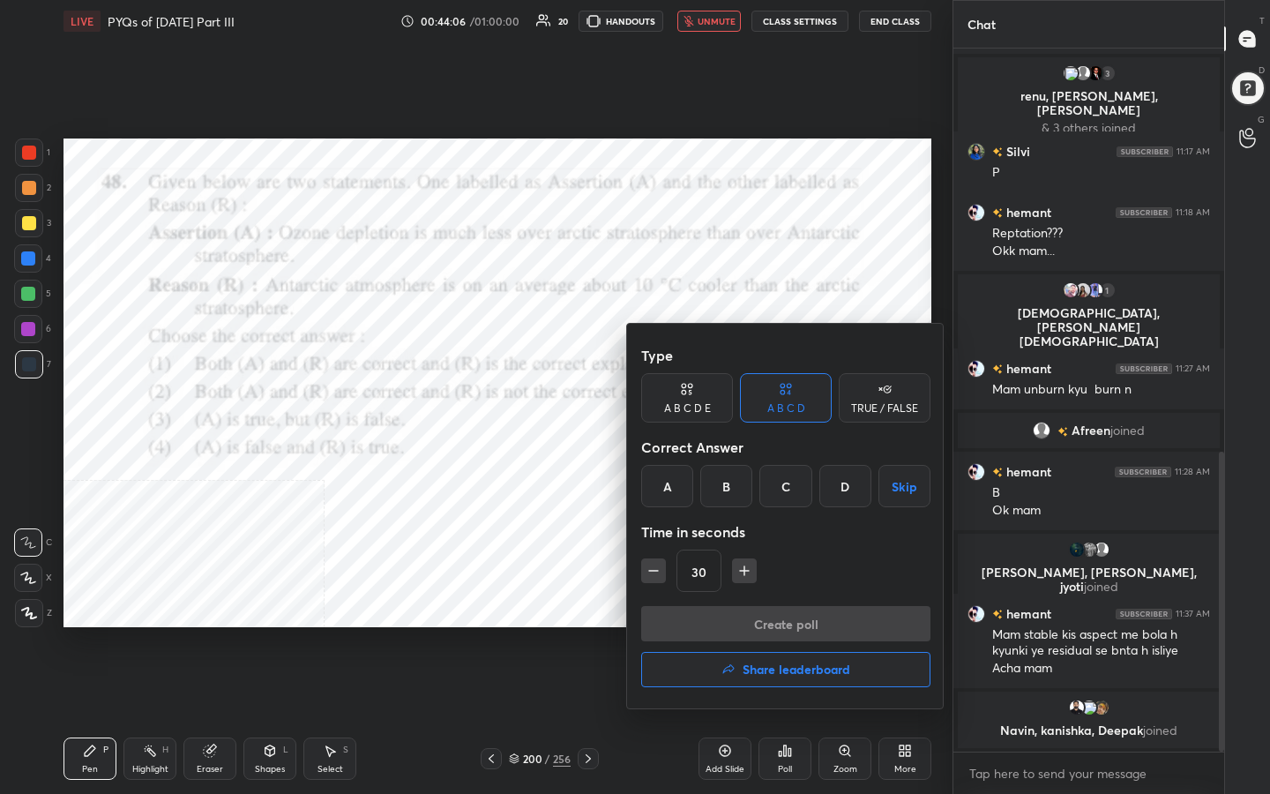
click at [766, 485] on div "C" at bounding box center [785, 486] width 52 height 42
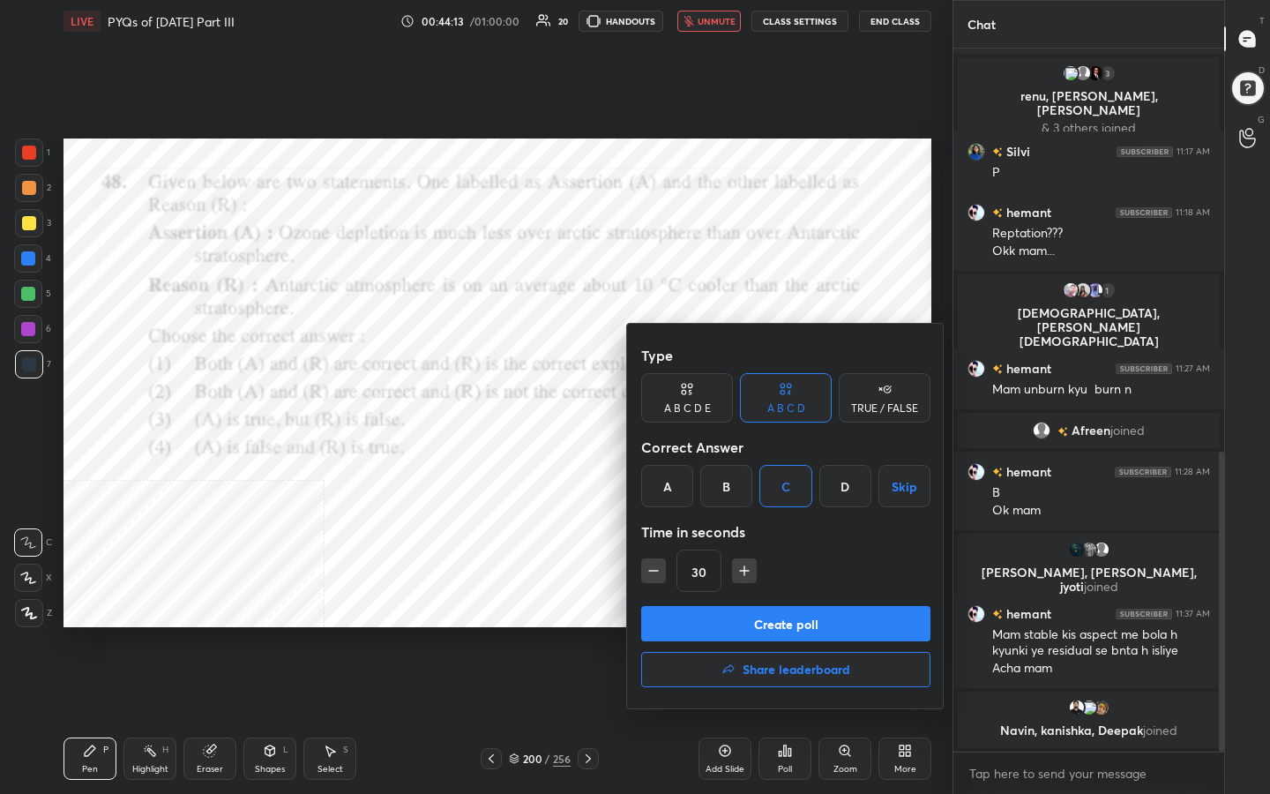
click at [812, 629] on button "Create poll" at bounding box center [785, 623] width 289 height 35
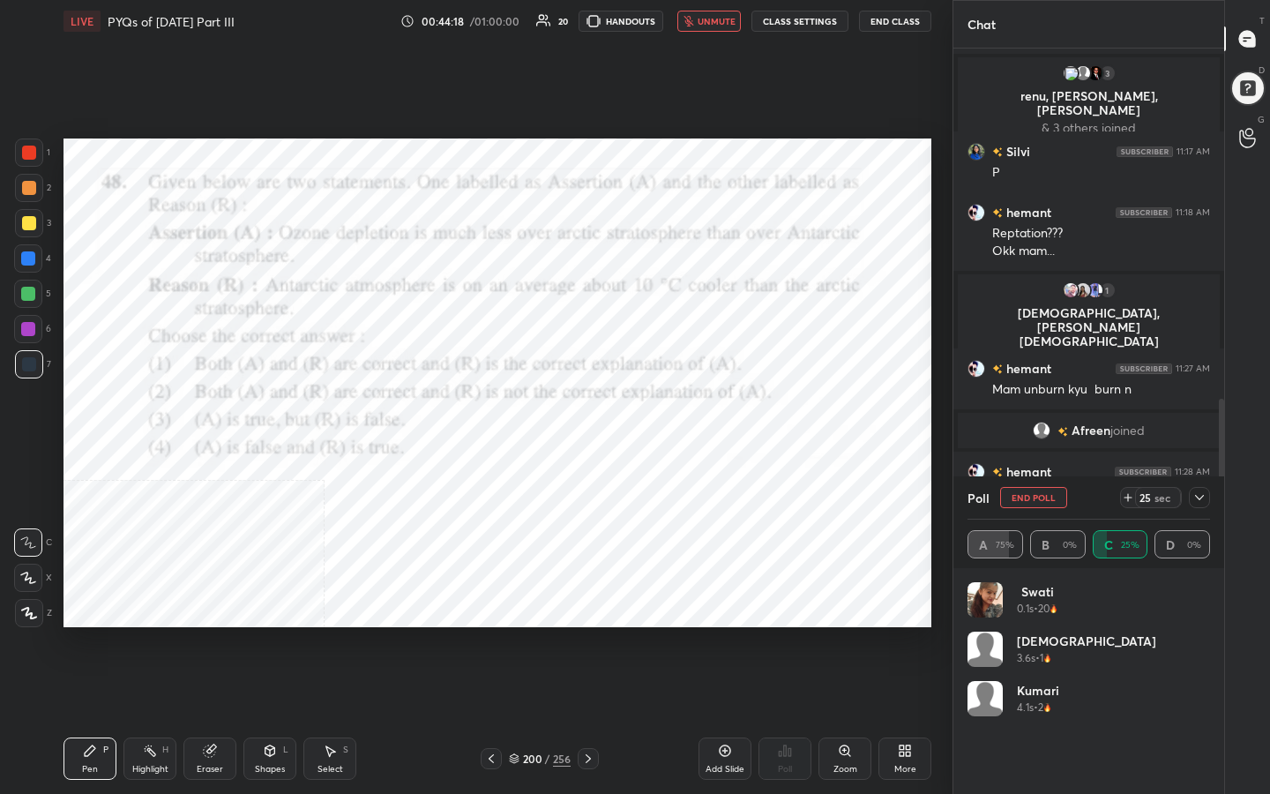
scroll to position [1049, 0]
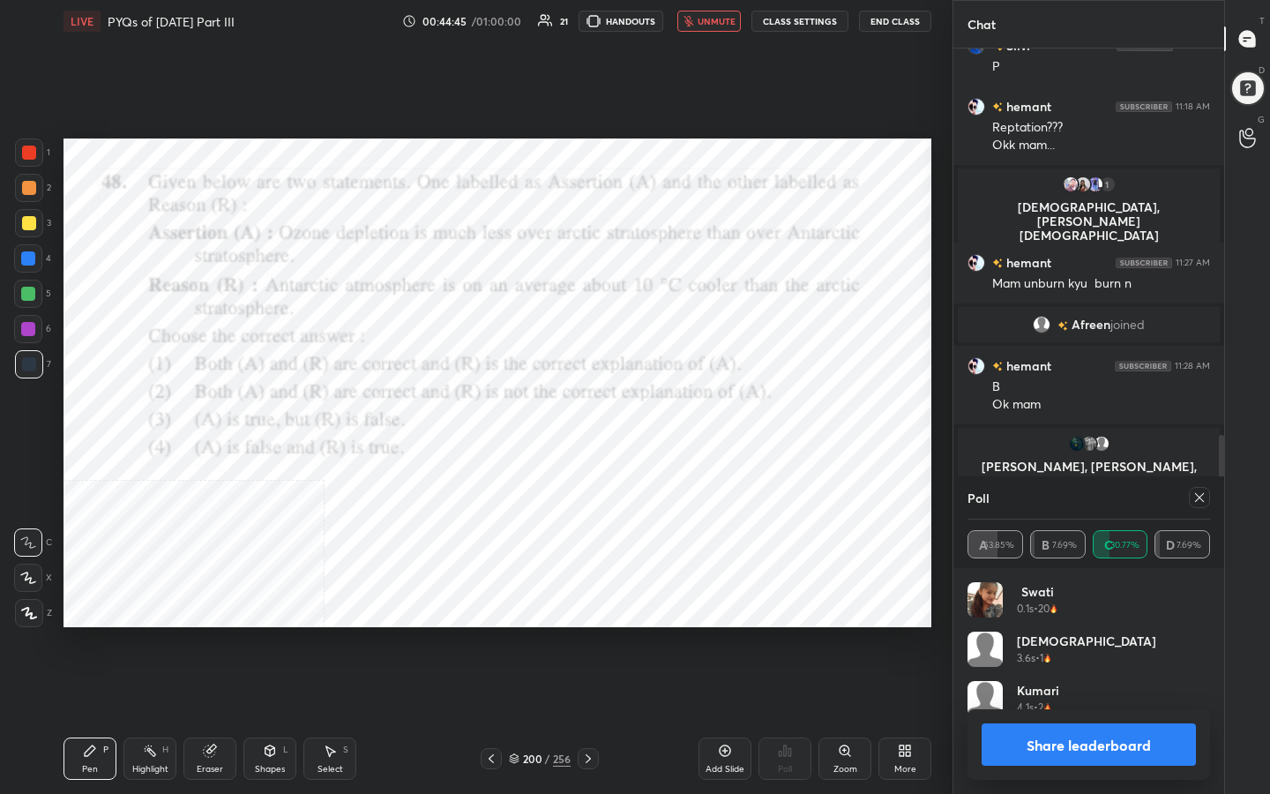
click at [1191, 495] on div at bounding box center [1199, 497] width 21 height 21
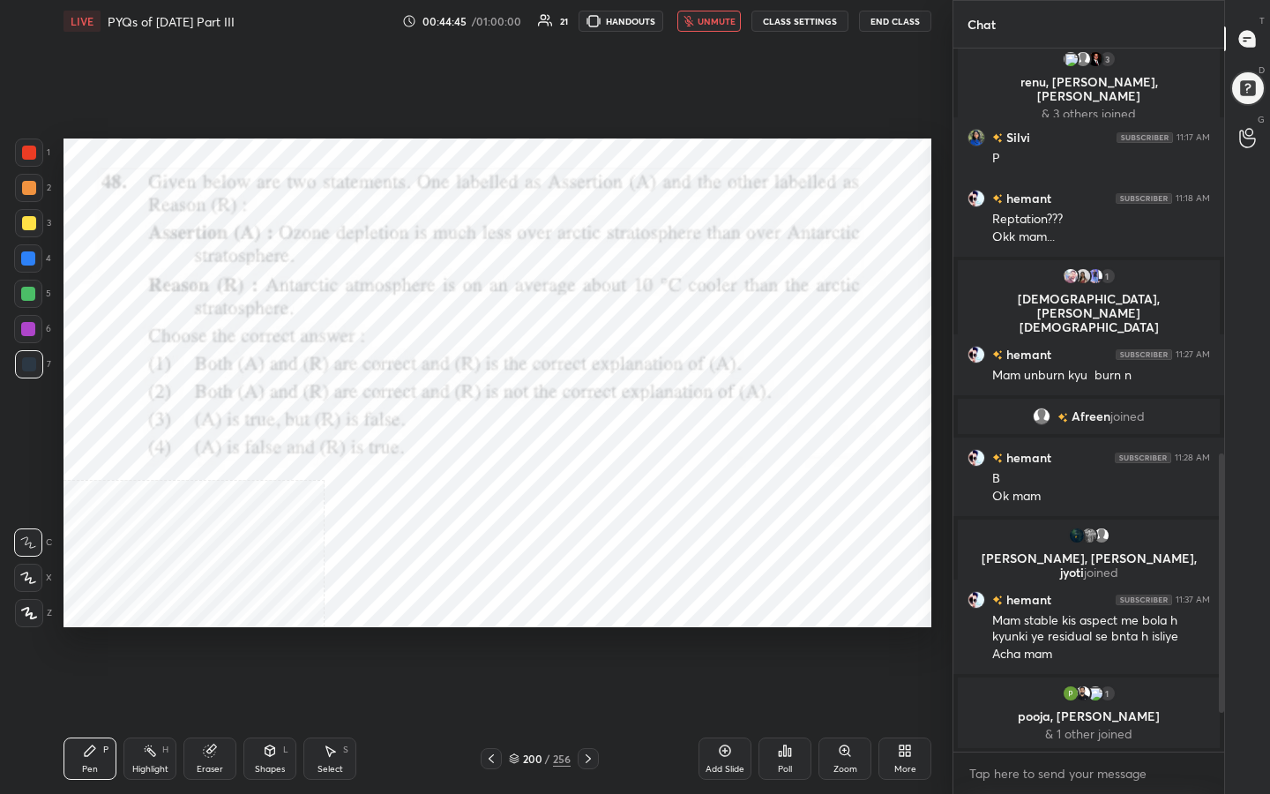
scroll to position [957, 0]
click at [721, 18] on span "unmute" at bounding box center [717, 21] width 38 height 12
click at [529, 634] on div "201" at bounding box center [532, 758] width 18 height 11
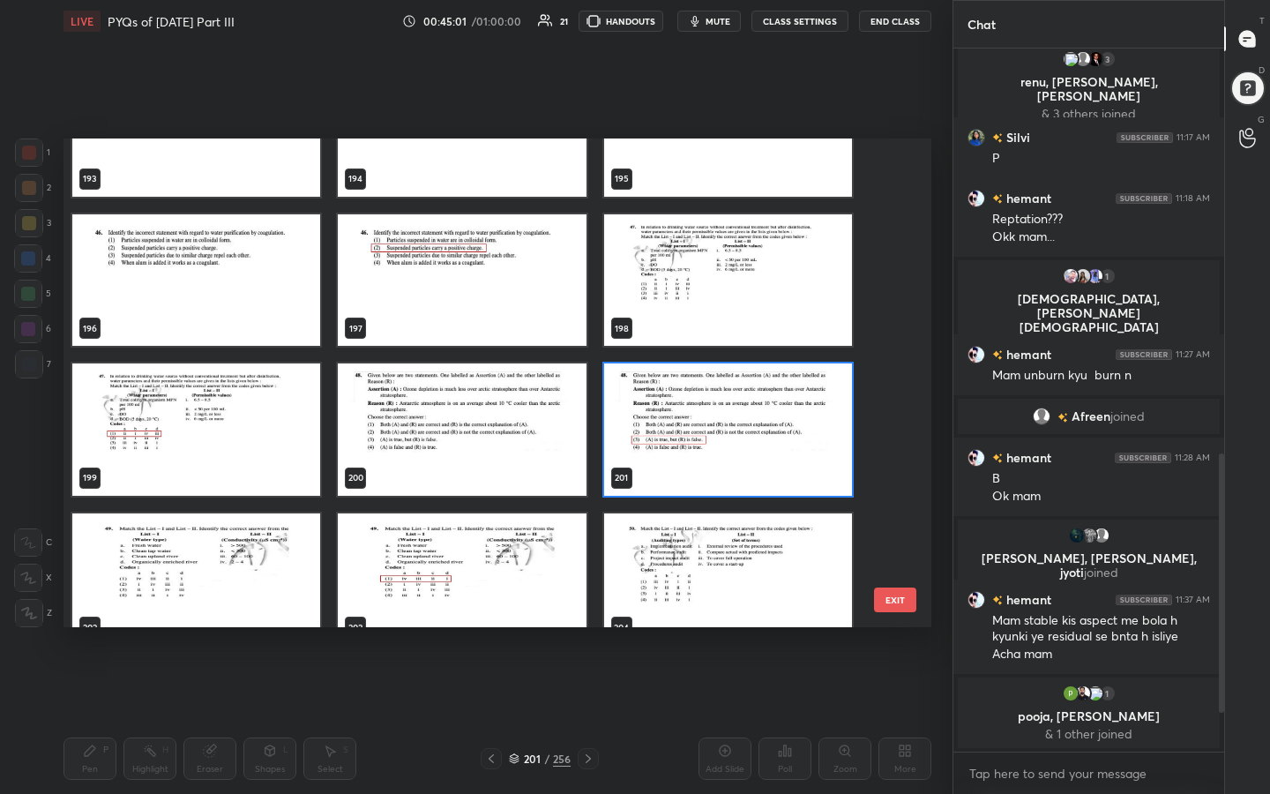
scroll to position [9651, 0]
click at [287, 543] on img "grid" at bounding box center [196, 579] width 248 height 132
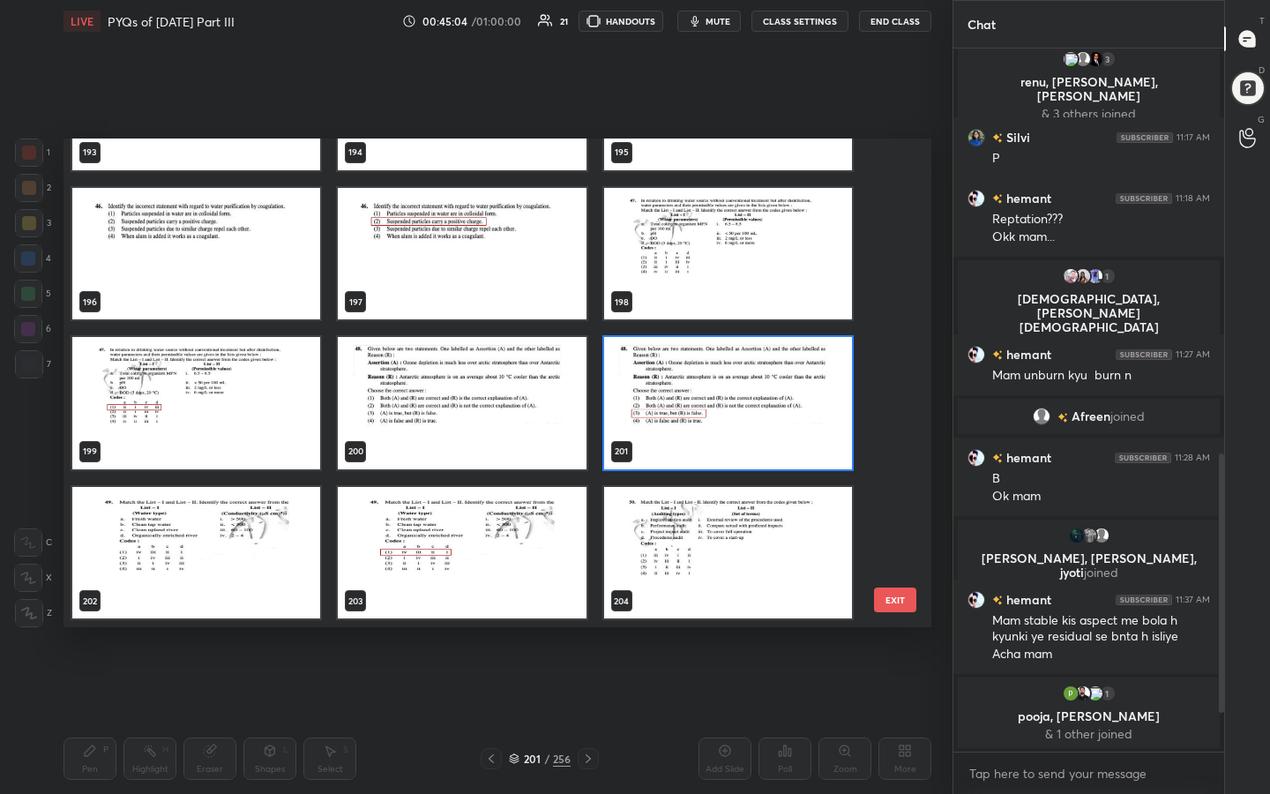
click at [287, 543] on img "grid" at bounding box center [196, 553] width 248 height 132
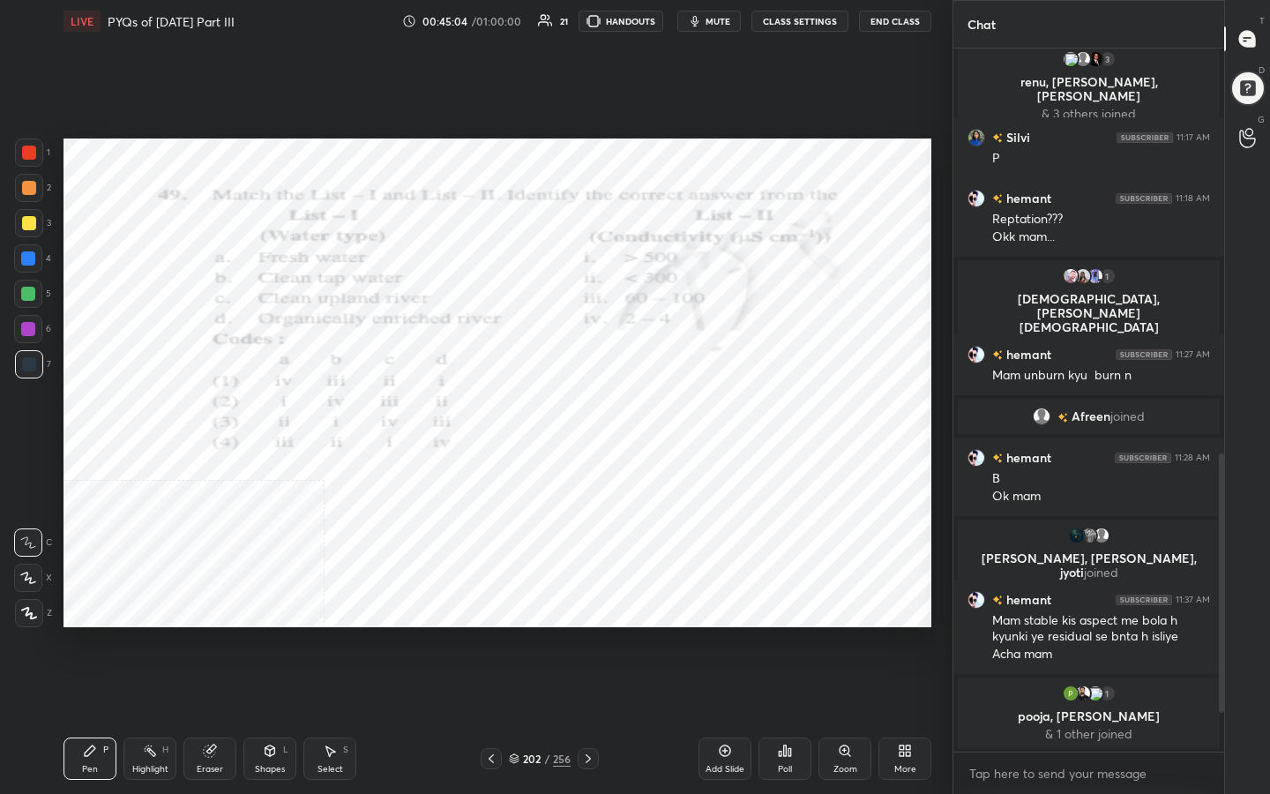
click at [287, 543] on img "grid" at bounding box center [196, 553] width 248 height 132
click at [515, 634] on icon at bounding box center [514, 756] width 9 height 4
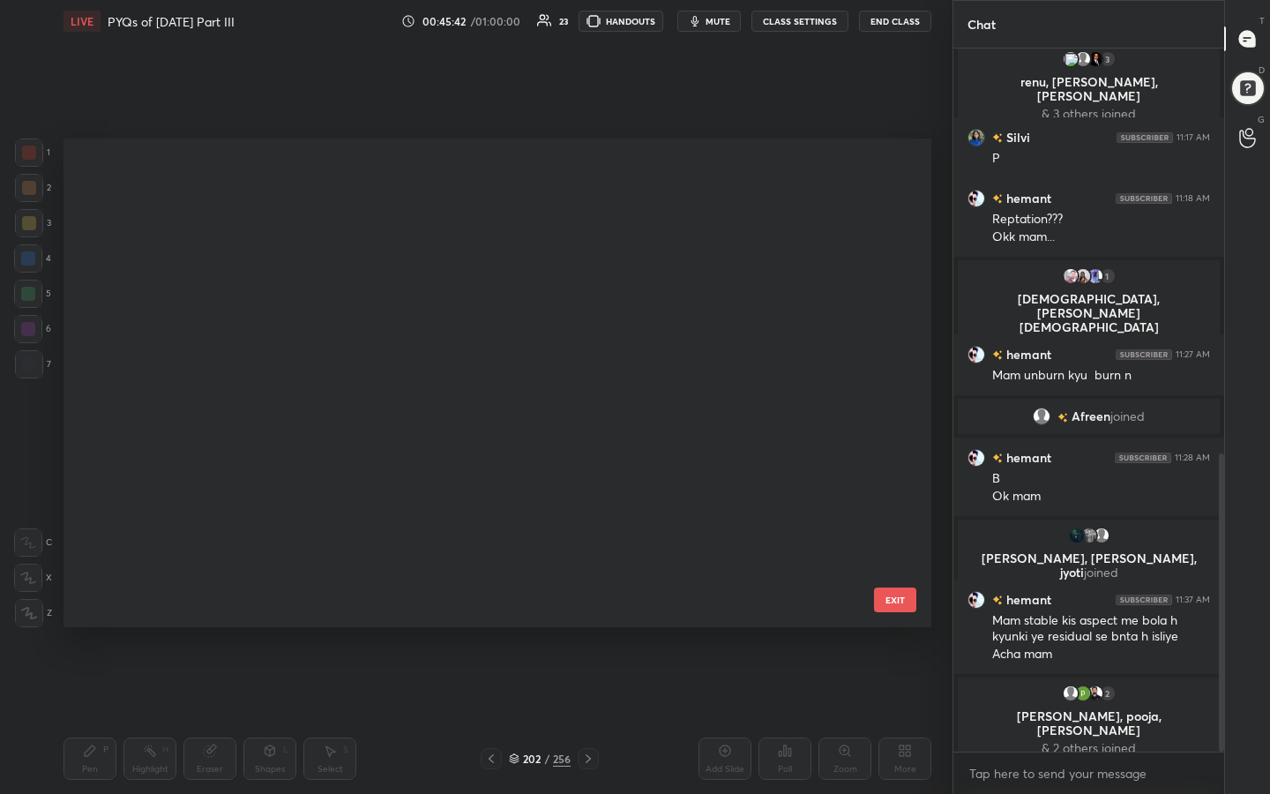
scroll to position [482, 859]
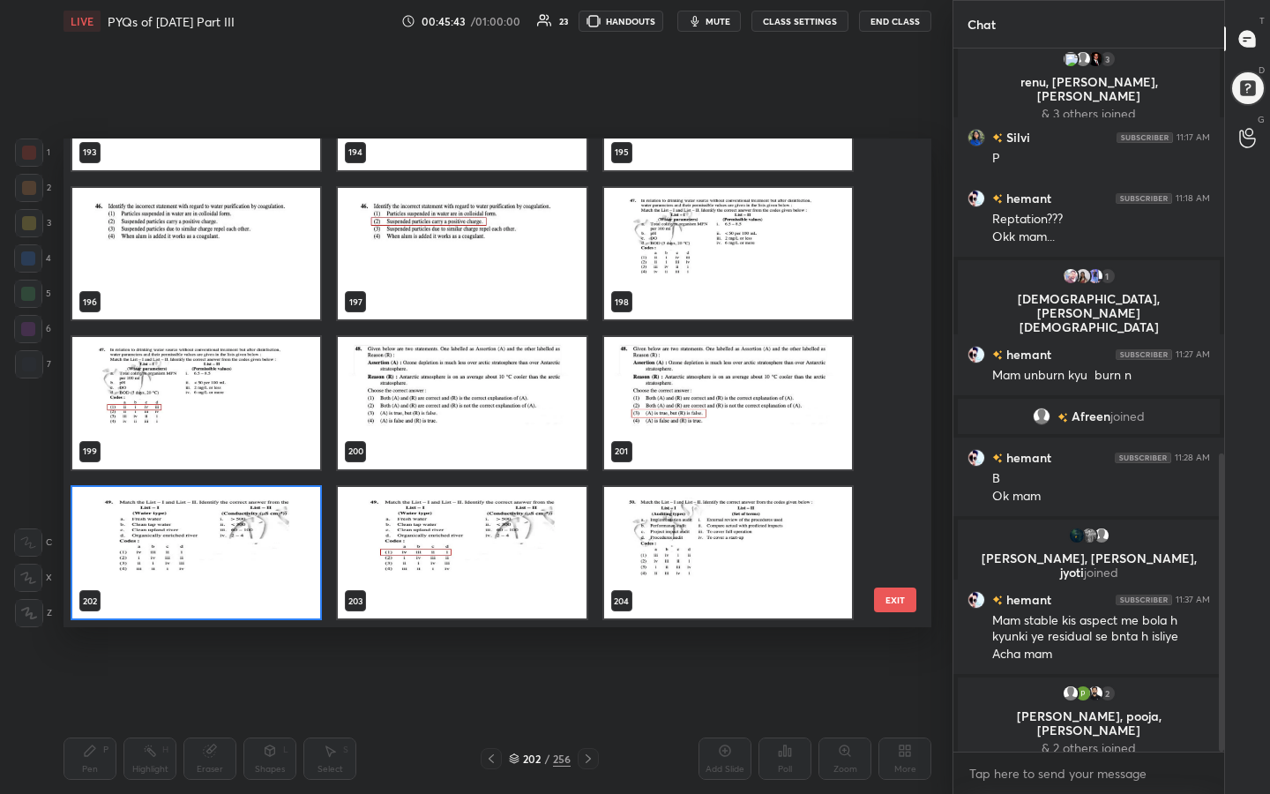
click at [295, 553] on img "grid" at bounding box center [196, 553] width 248 height 132
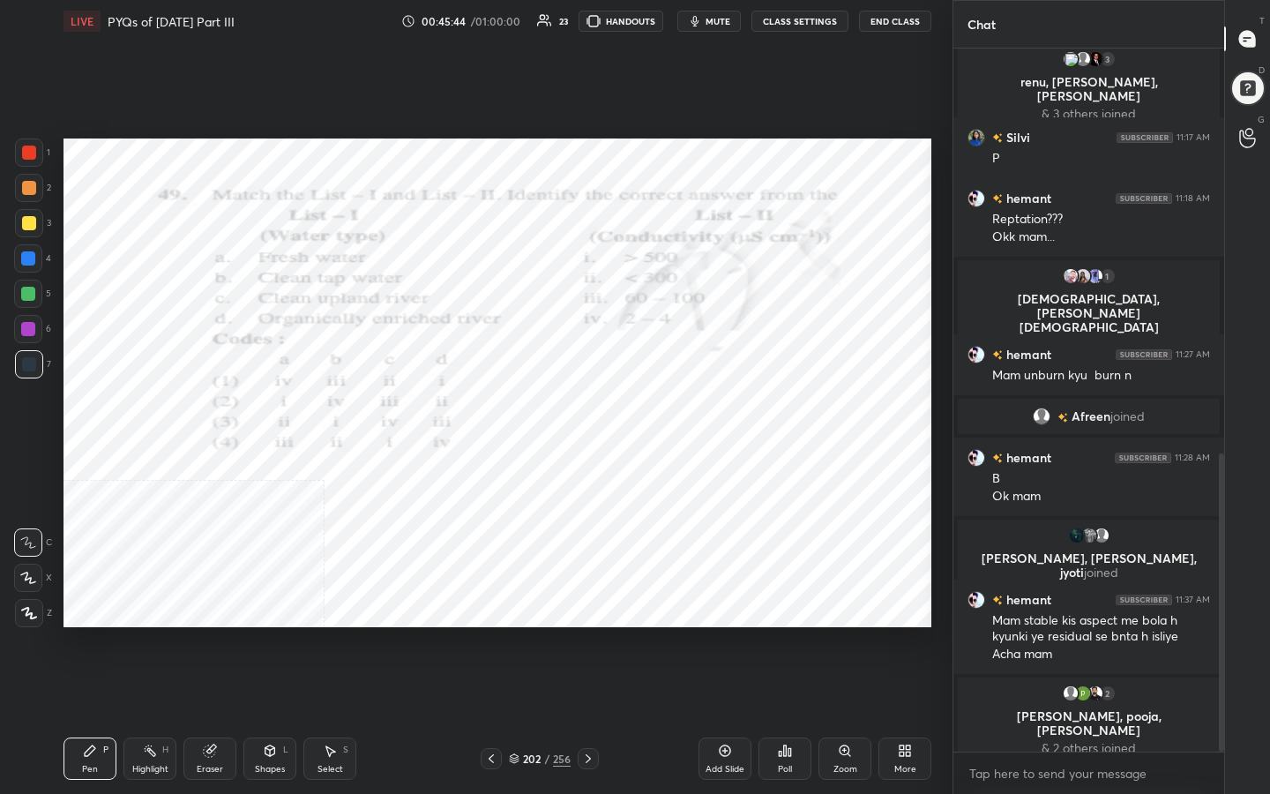
click at [295, 553] on img "grid" at bounding box center [196, 553] width 248 height 132
click at [776, 634] on div "Poll" at bounding box center [785, 758] width 53 height 42
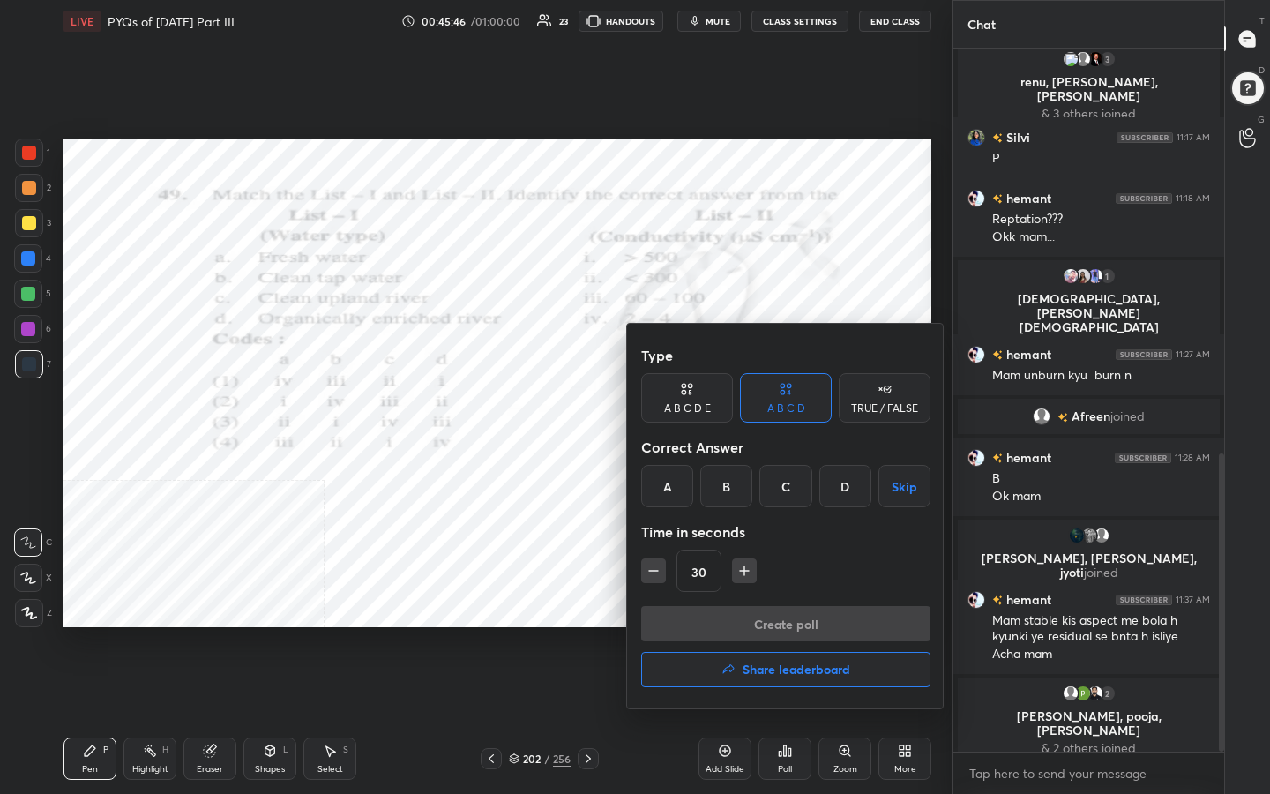
click at [658, 485] on div "A" at bounding box center [667, 486] width 52 height 42
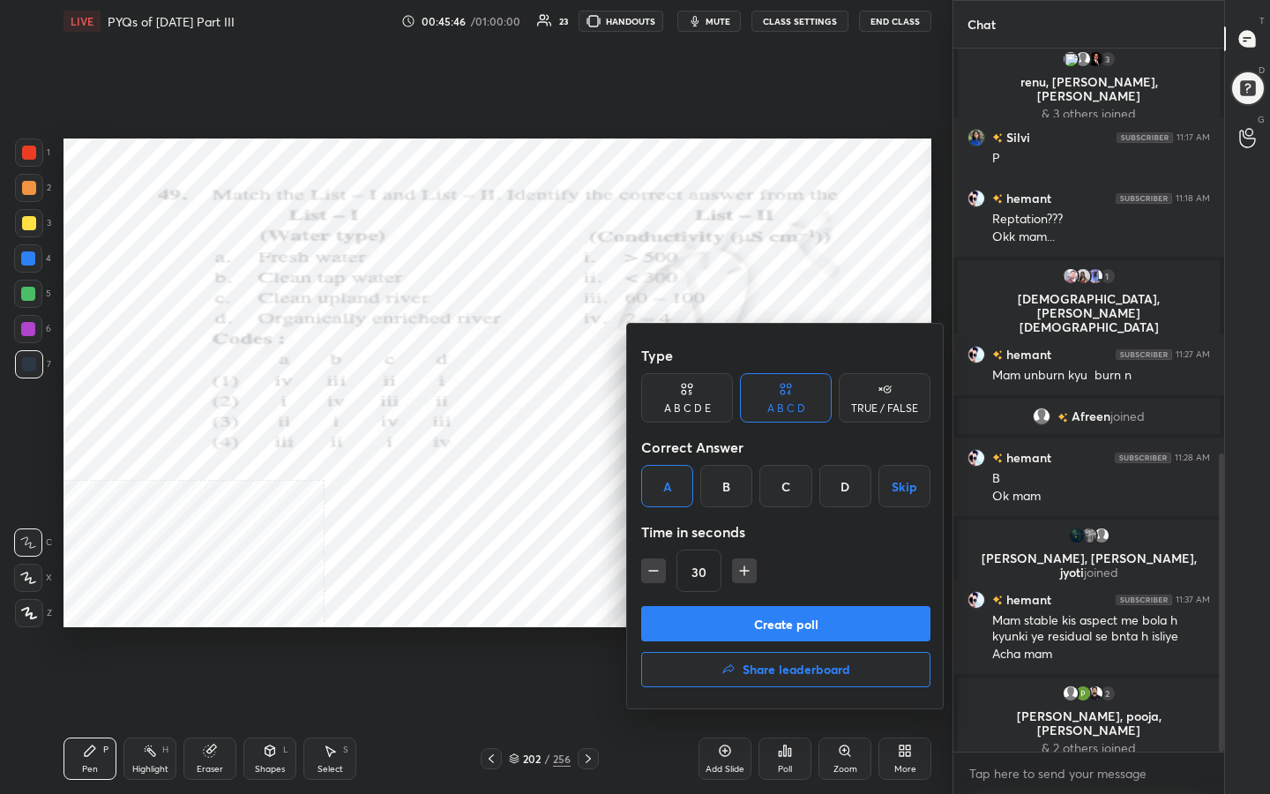
click at [784, 623] on button "Create poll" at bounding box center [785, 623] width 289 height 35
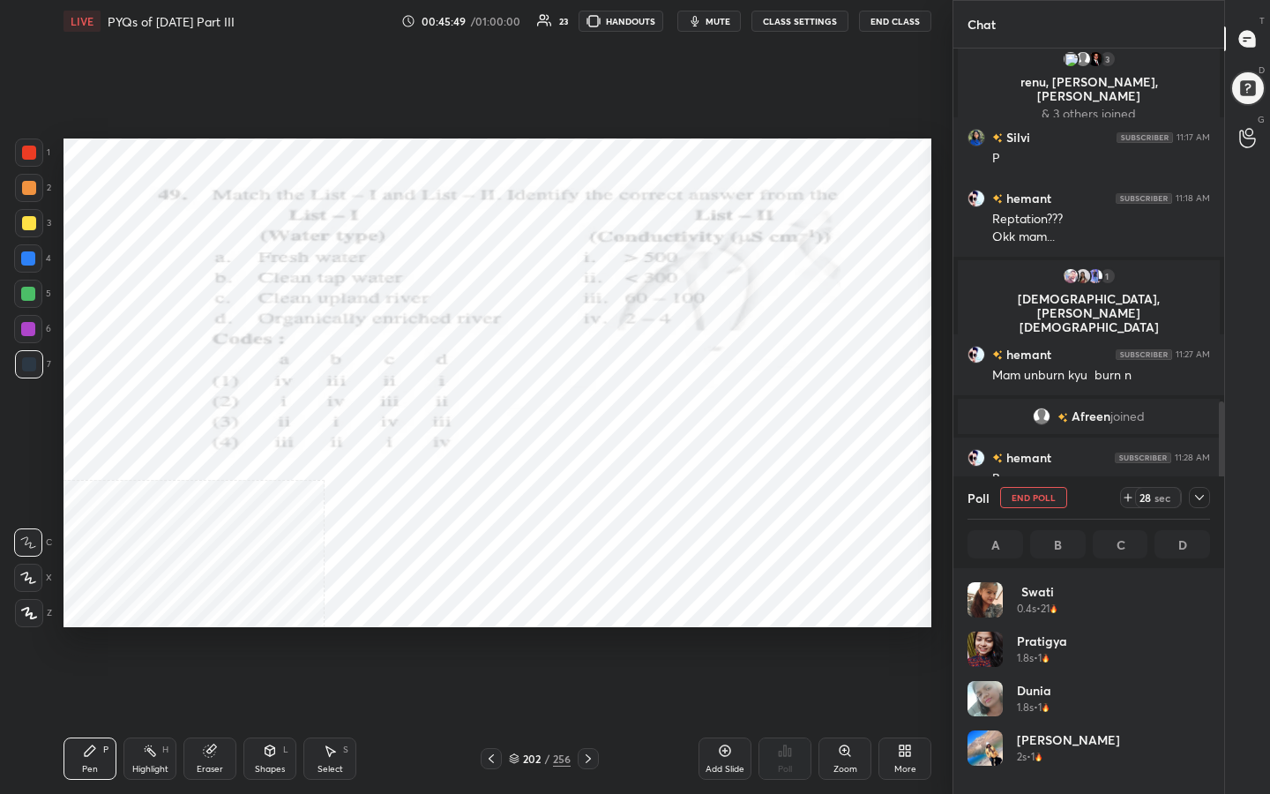
scroll to position [206, 237]
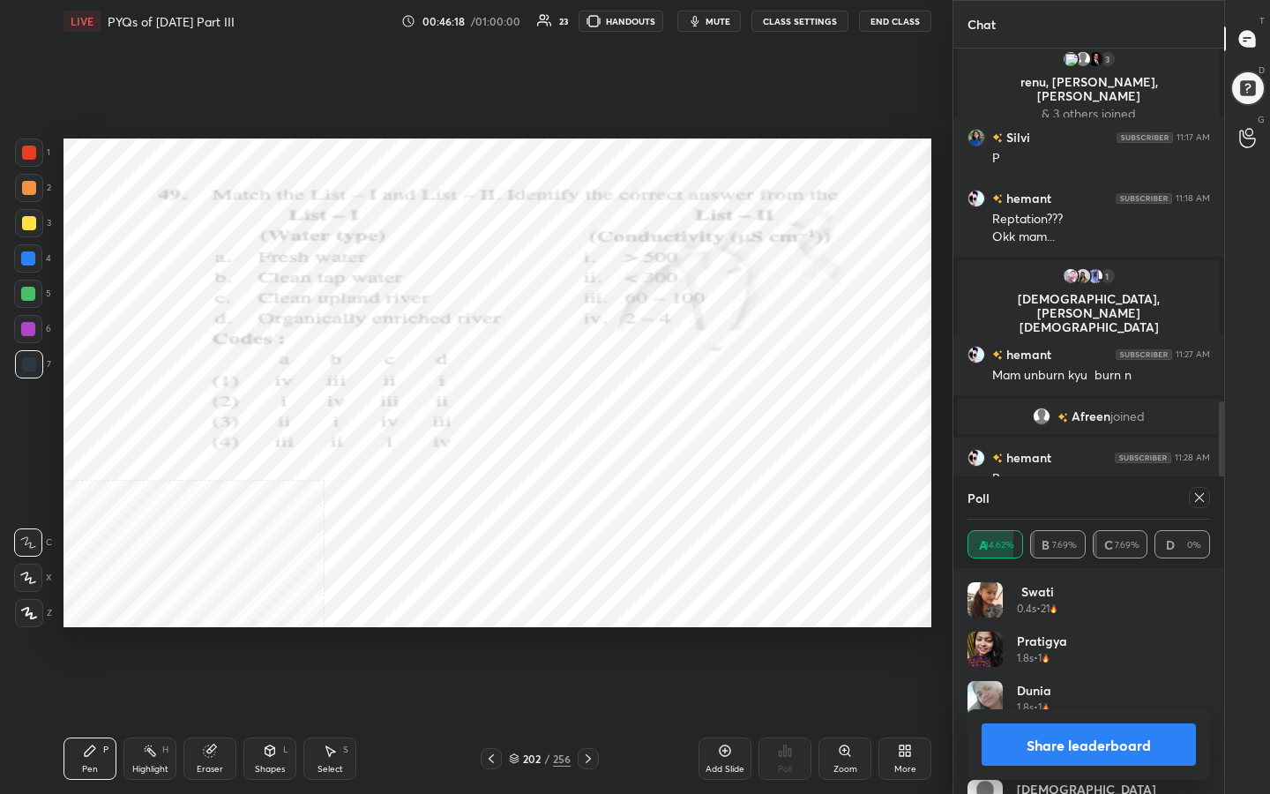
click at [1198, 500] on icon at bounding box center [1199, 497] width 14 height 14
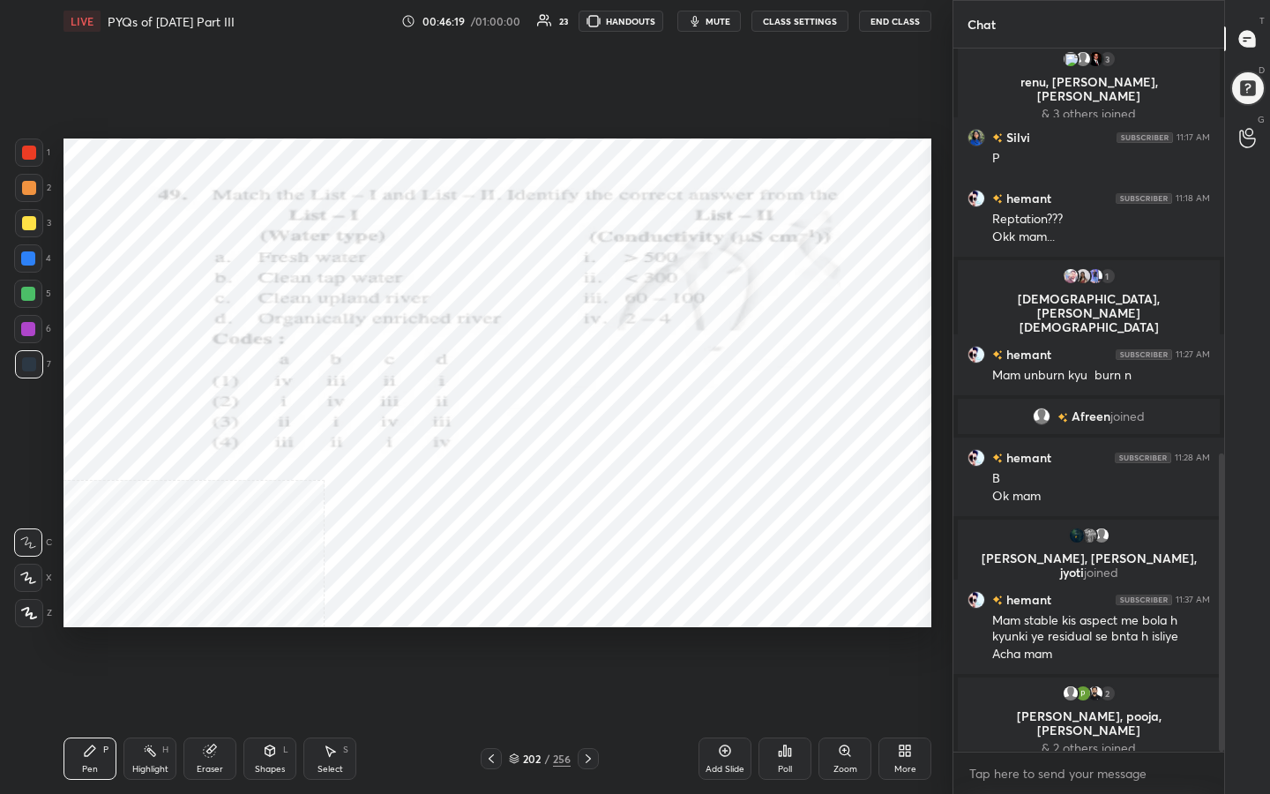
scroll to position [6, 6]
click at [511, 634] on icon at bounding box center [514, 758] width 11 height 11
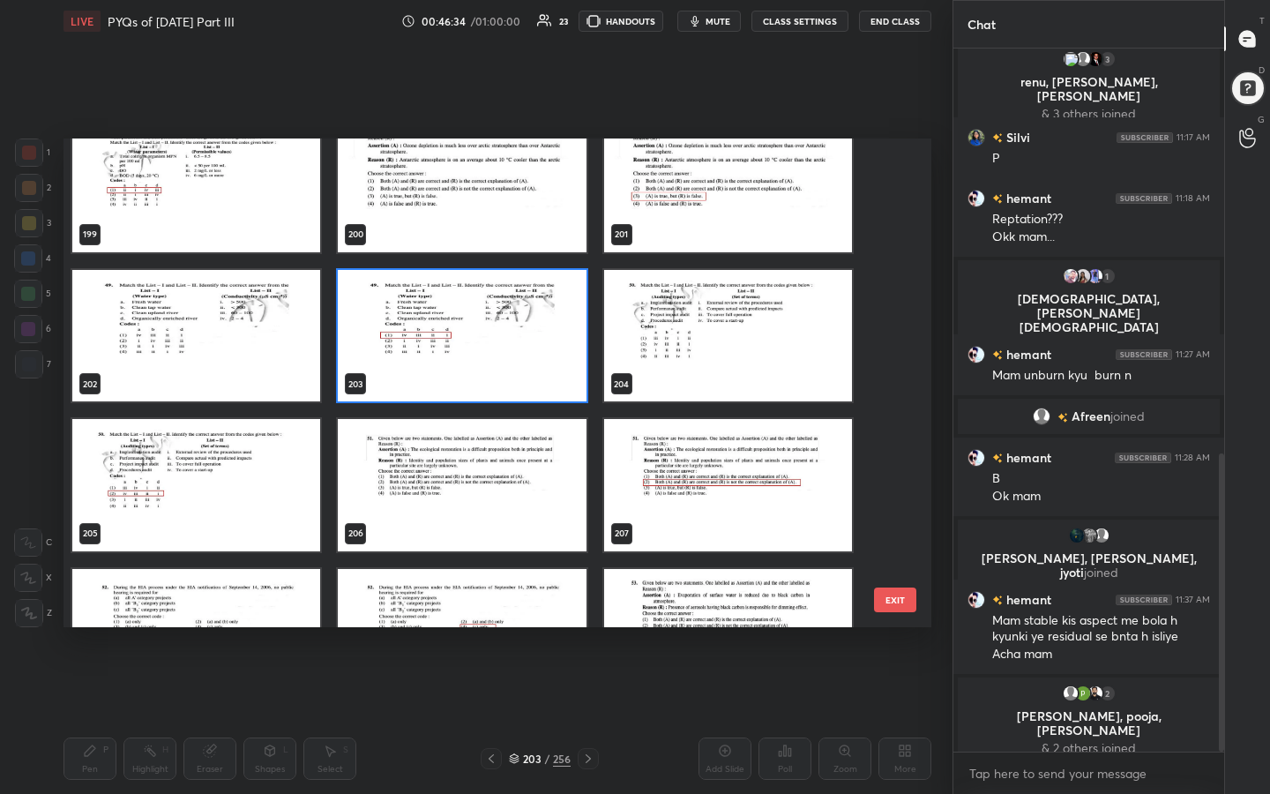
scroll to position [9893, 0]
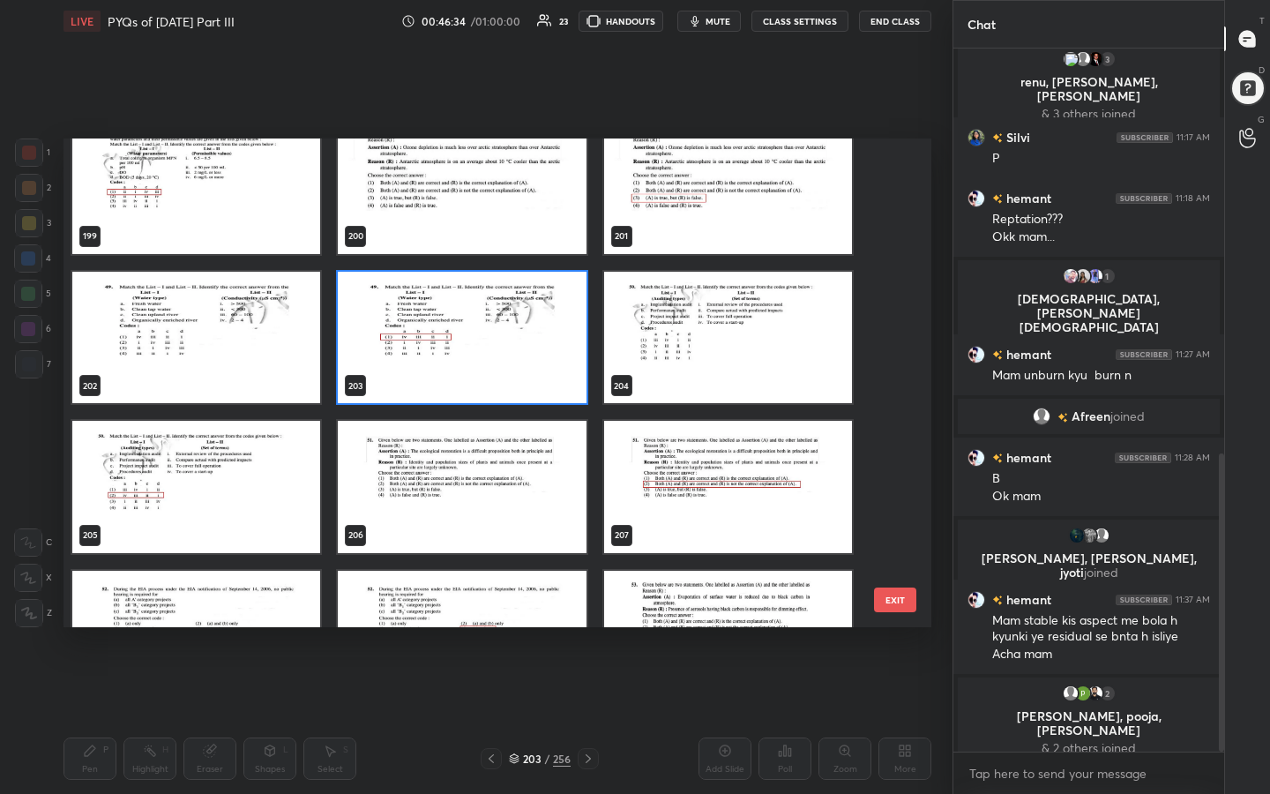
click at [722, 329] on img "grid" at bounding box center [728, 338] width 248 height 132
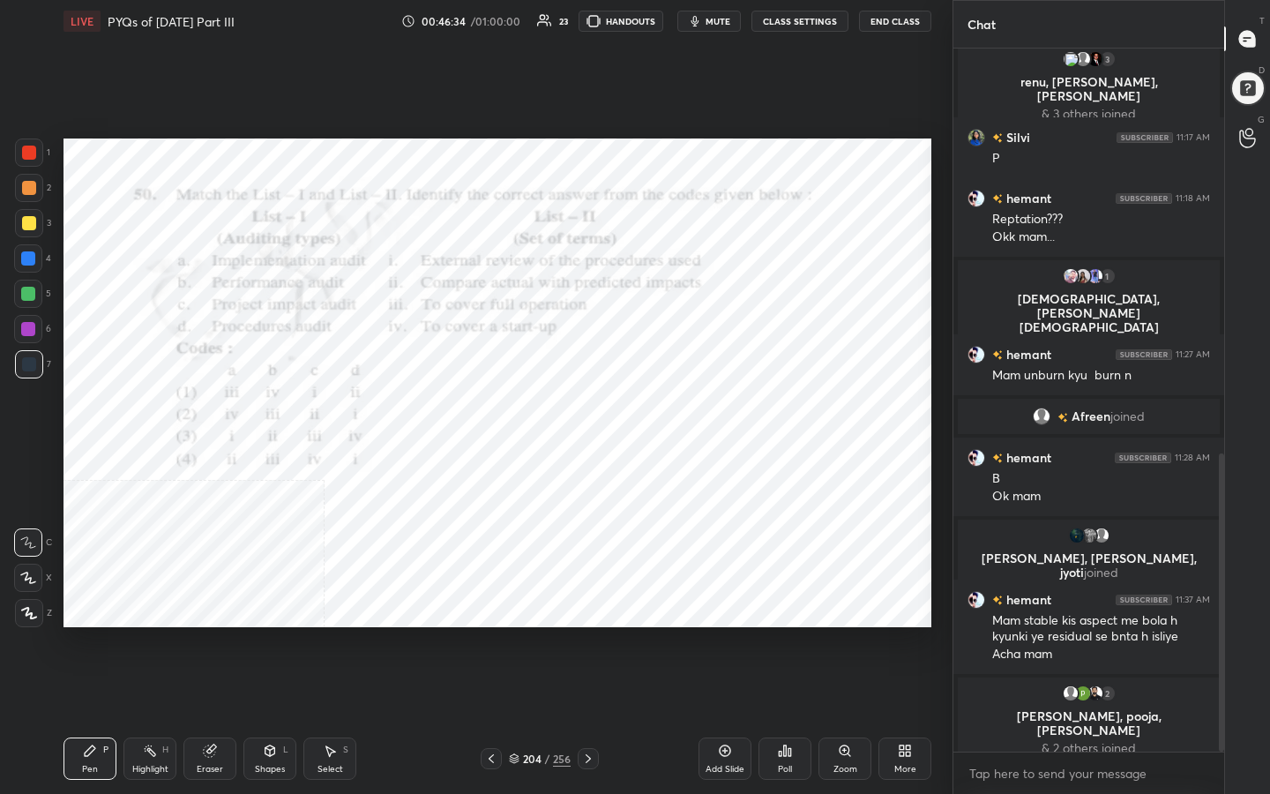
click at [722, 329] on img "grid" at bounding box center [728, 338] width 248 height 132
click at [715, 26] on span "mute" at bounding box center [718, 21] width 25 height 12
click at [517, 634] on icon at bounding box center [514, 756] width 9 height 4
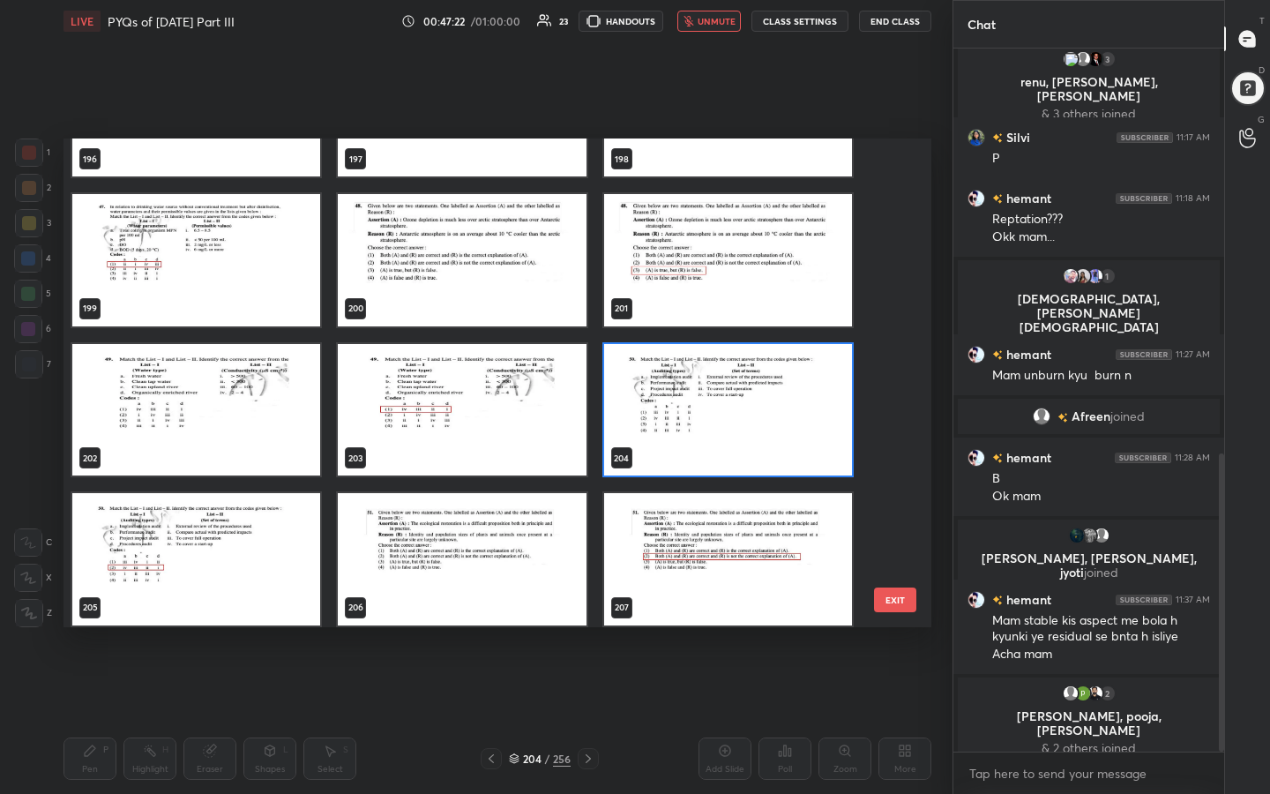
scroll to position [9820, 0]
click at [691, 386] on img "grid" at bounding box center [728, 410] width 248 height 132
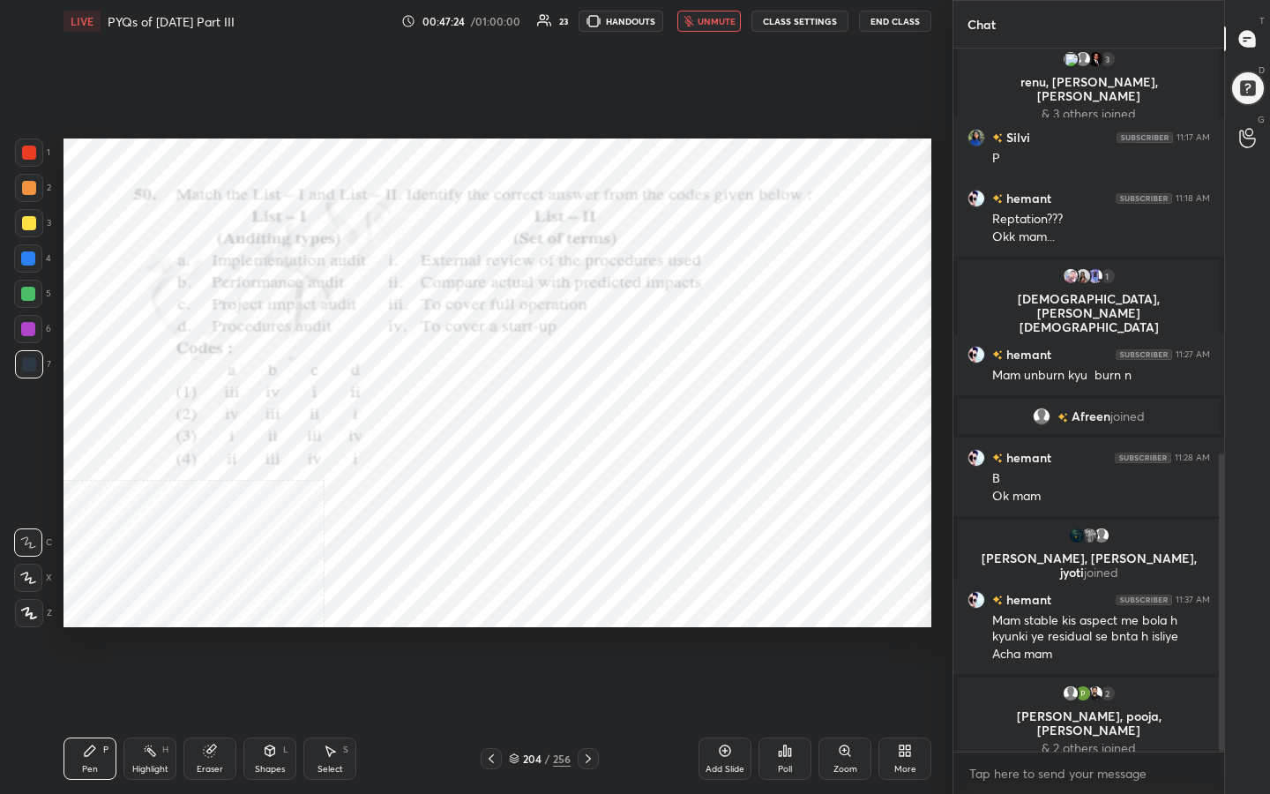
click at [691, 386] on img "grid" at bounding box center [728, 410] width 248 height 132
click at [780, 634] on icon at bounding box center [785, 751] width 14 height 14
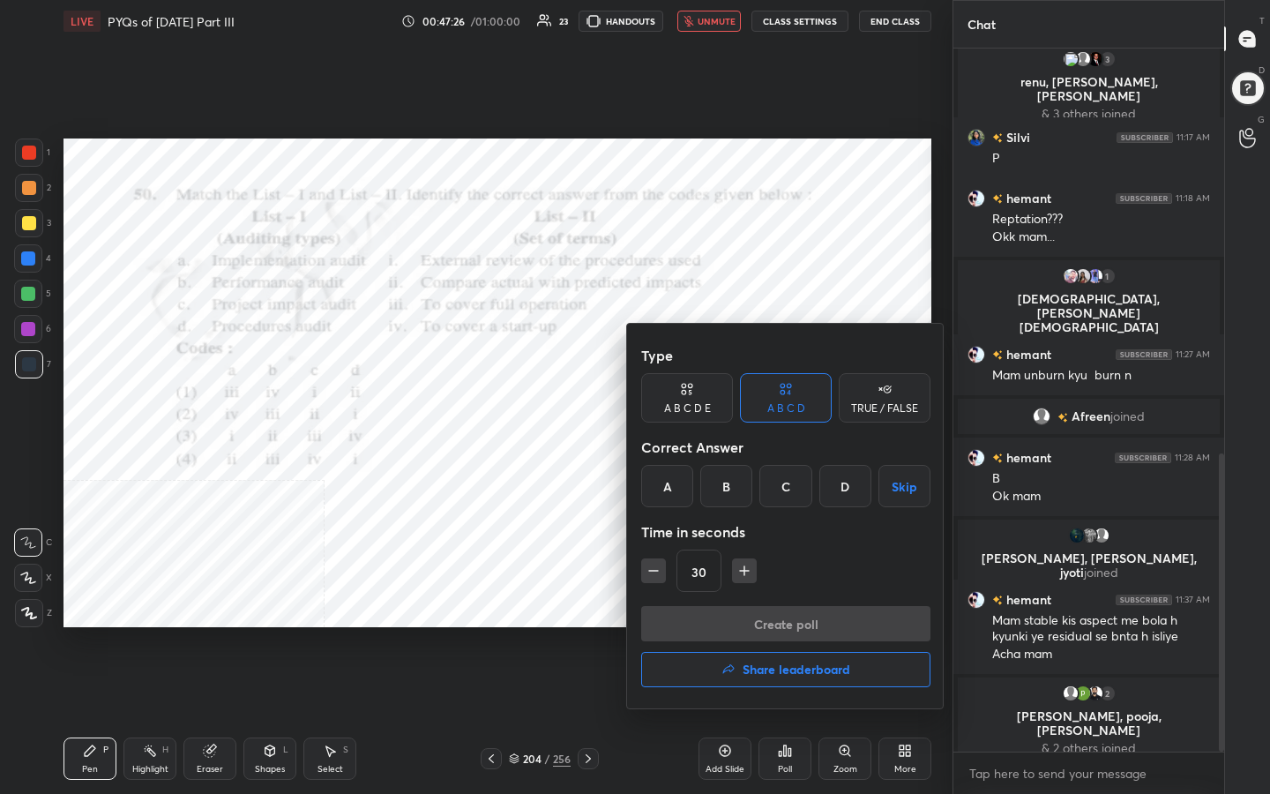
click at [729, 494] on div "B" at bounding box center [726, 486] width 52 height 42
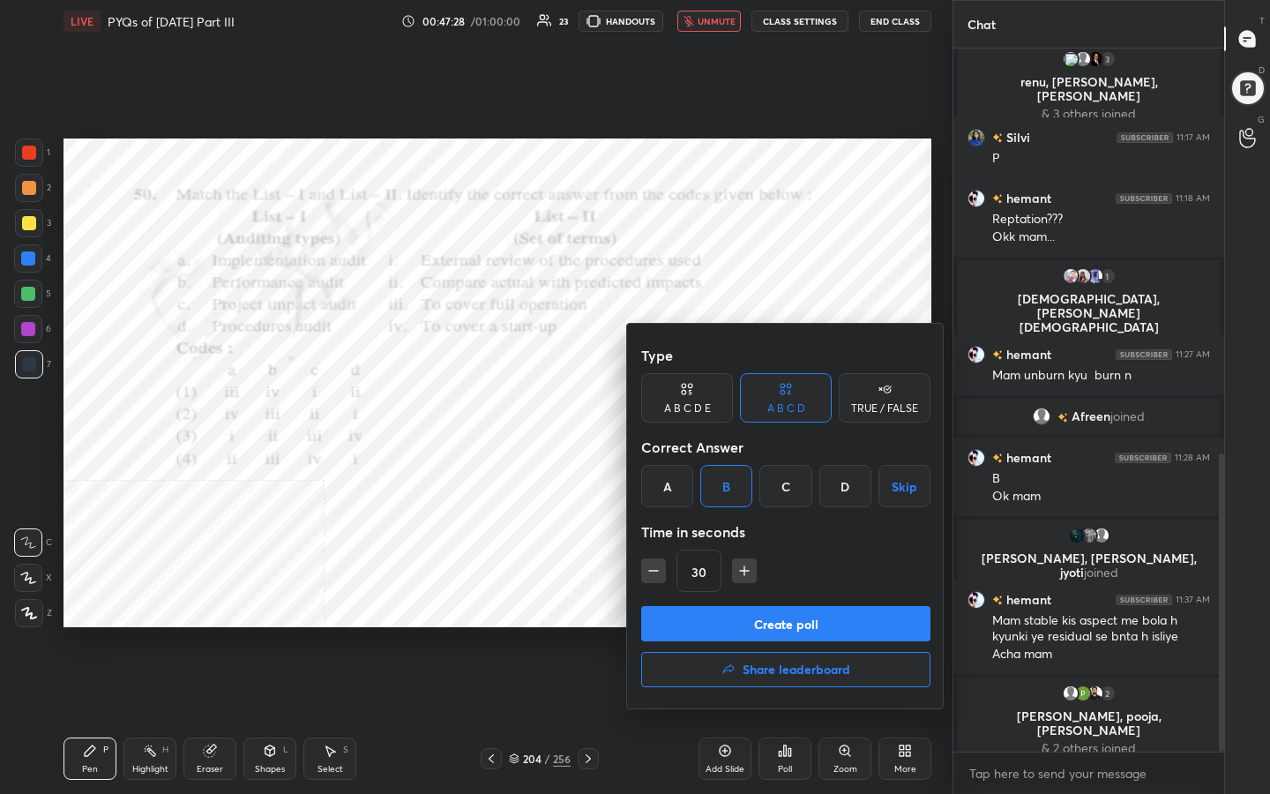
click at [790, 630] on button "Create poll" at bounding box center [785, 623] width 289 height 35
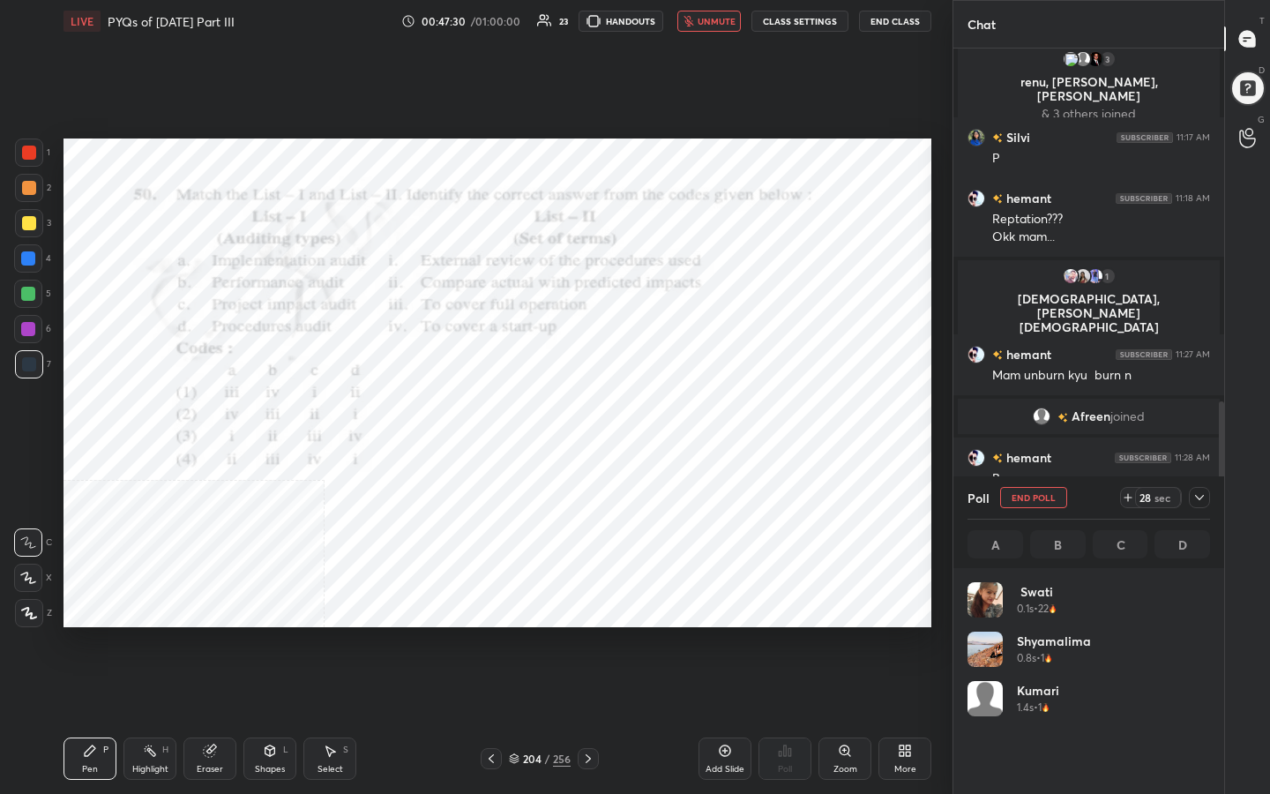
scroll to position [6, 6]
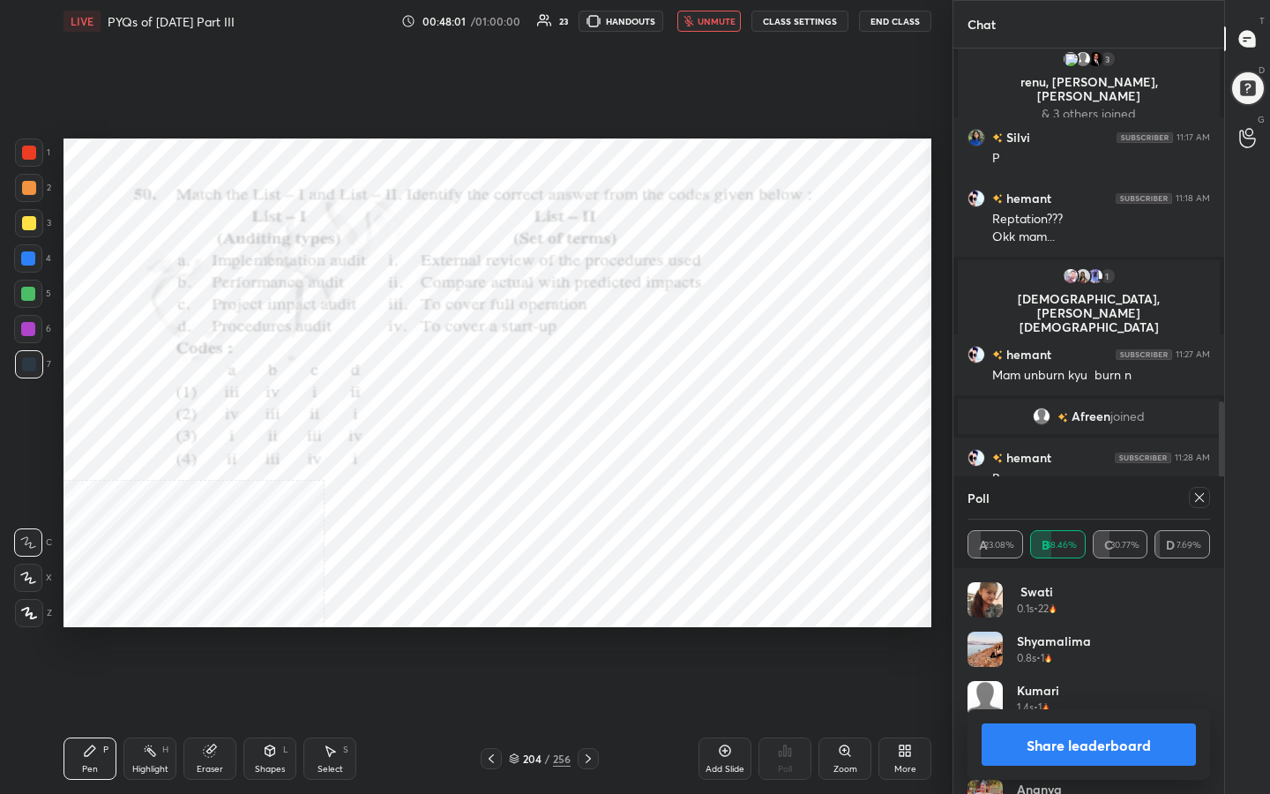
click at [1195, 507] on div at bounding box center [1199, 497] width 21 height 21
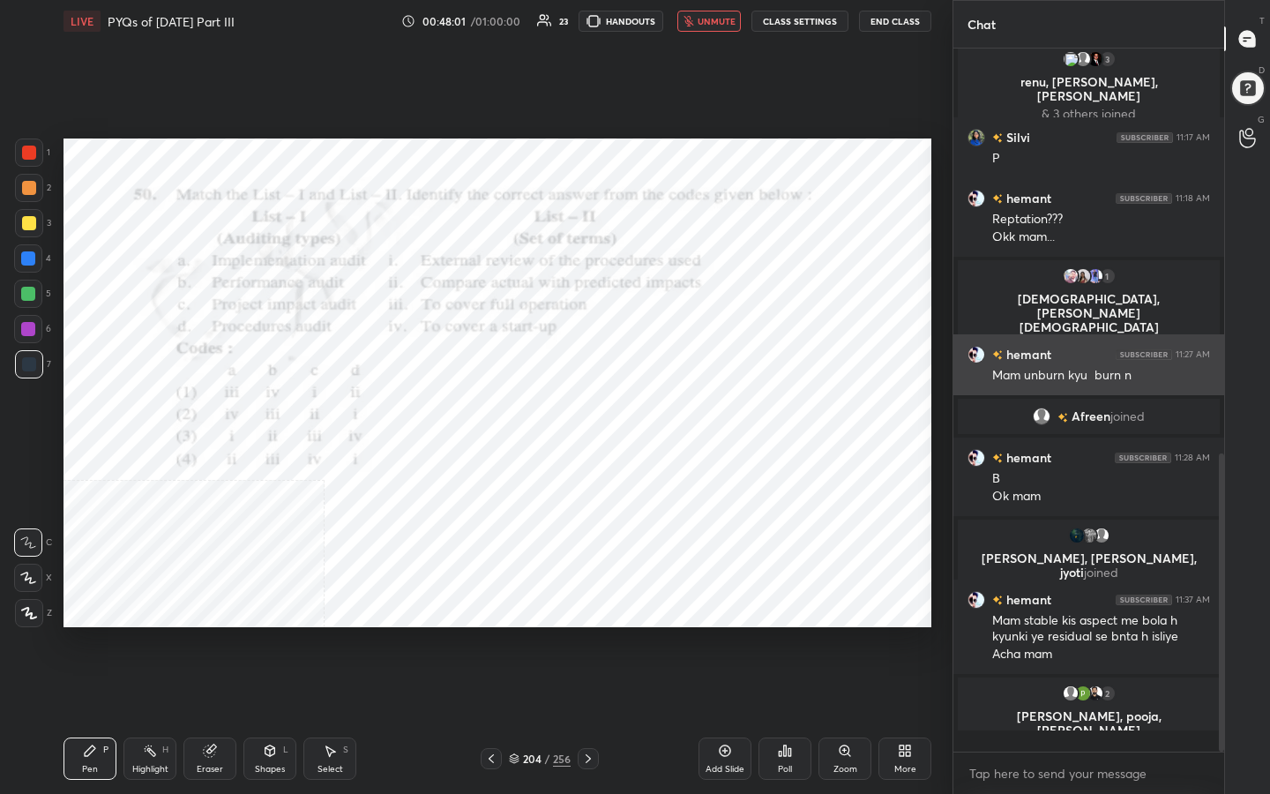
scroll to position [698, 265]
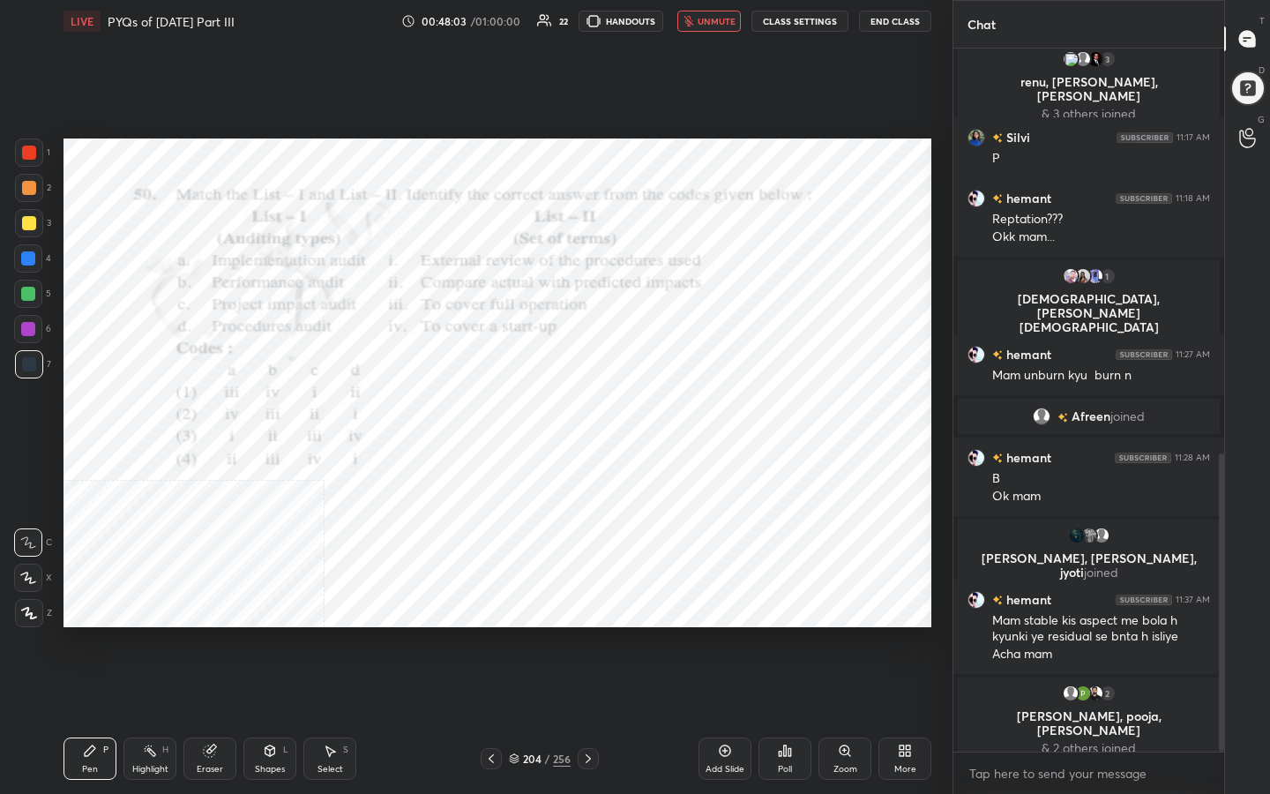
click at [731, 21] on span "unmute" at bounding box center [717, 21] width 38 height 12
click at [530, 634] on div "205" at bounding box center [532, 758] width 18 height 11
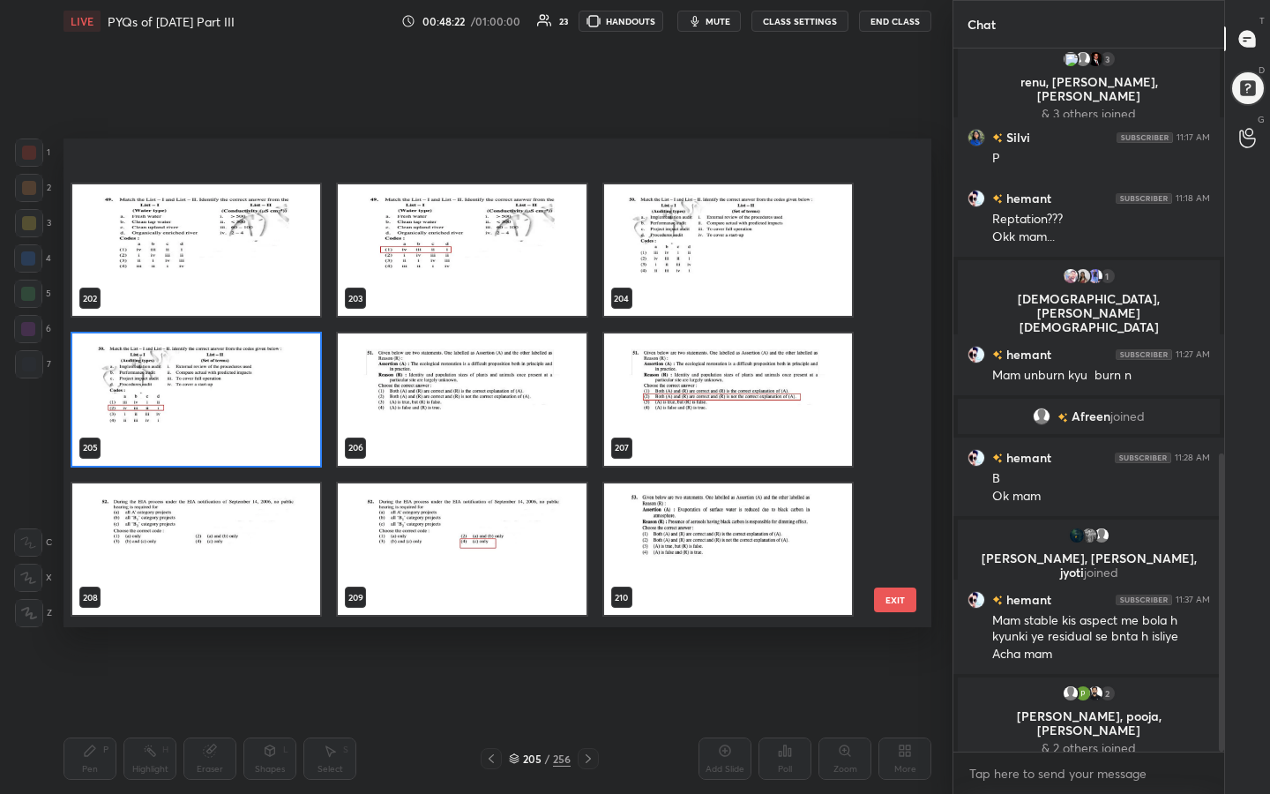
scroll to position [10036, 0]
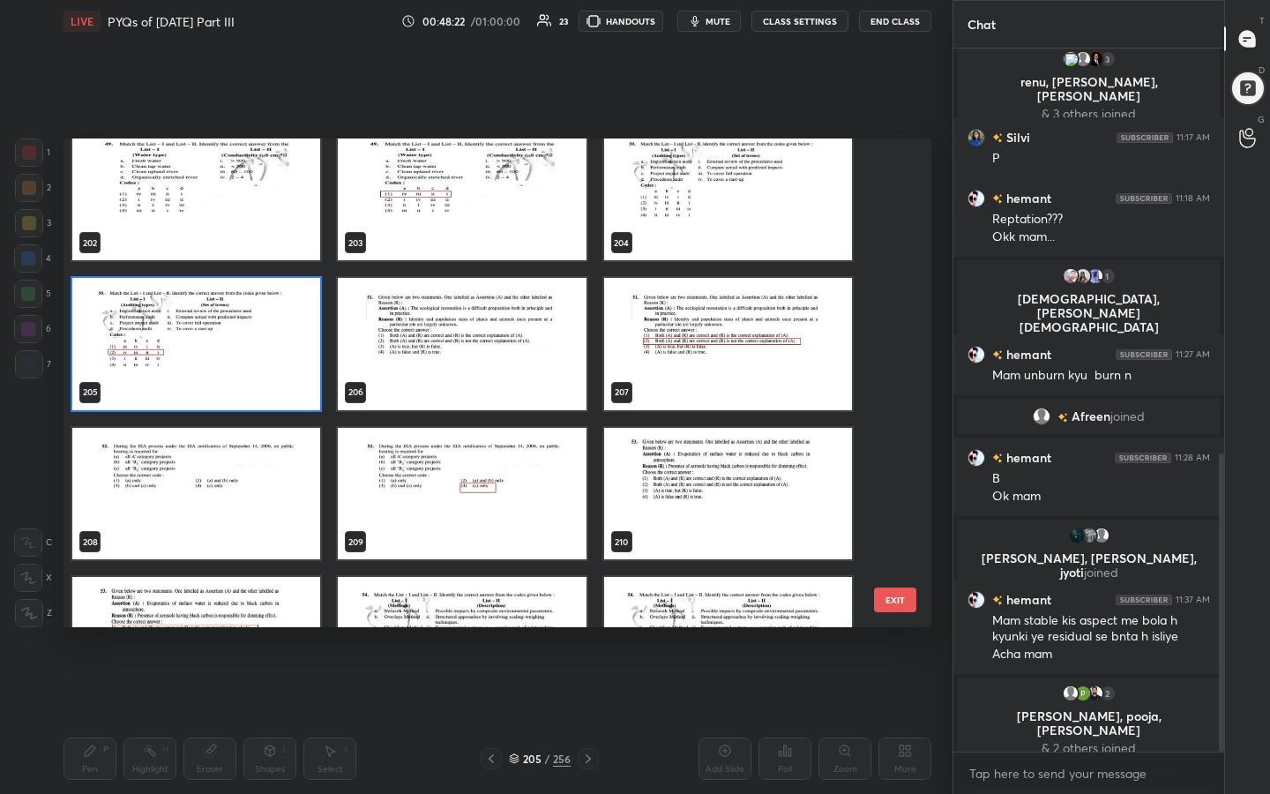
click at [485, 366] on img "grid" at bounding box center [462, 344] width 248 height 132
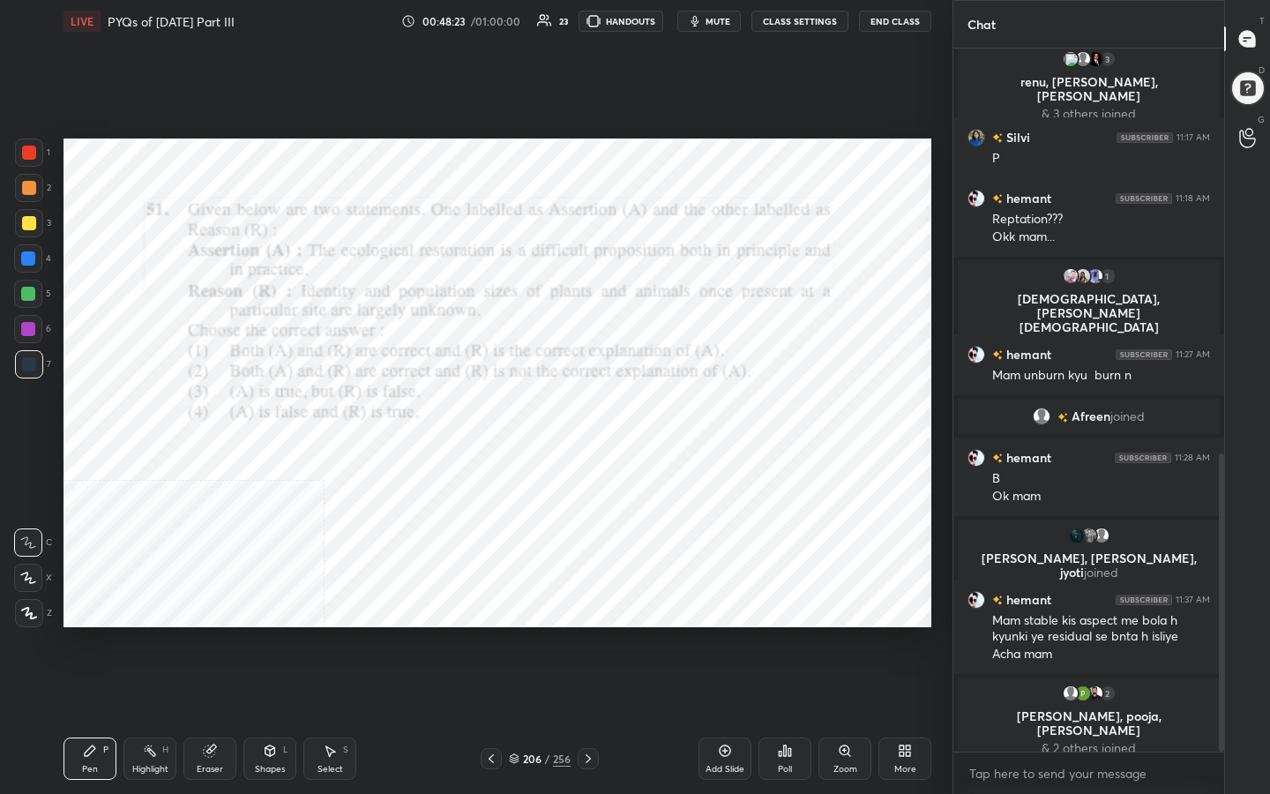
click at [485, 366] on img "grid" at bounding box center [462, 344] width 248 height 132
click at [711, 18] on span "mute" at bounding box center [718, 21] width 25 height 12
click at [523, 634] on div "206" at bounding box center [532, 758] width 18 height 11
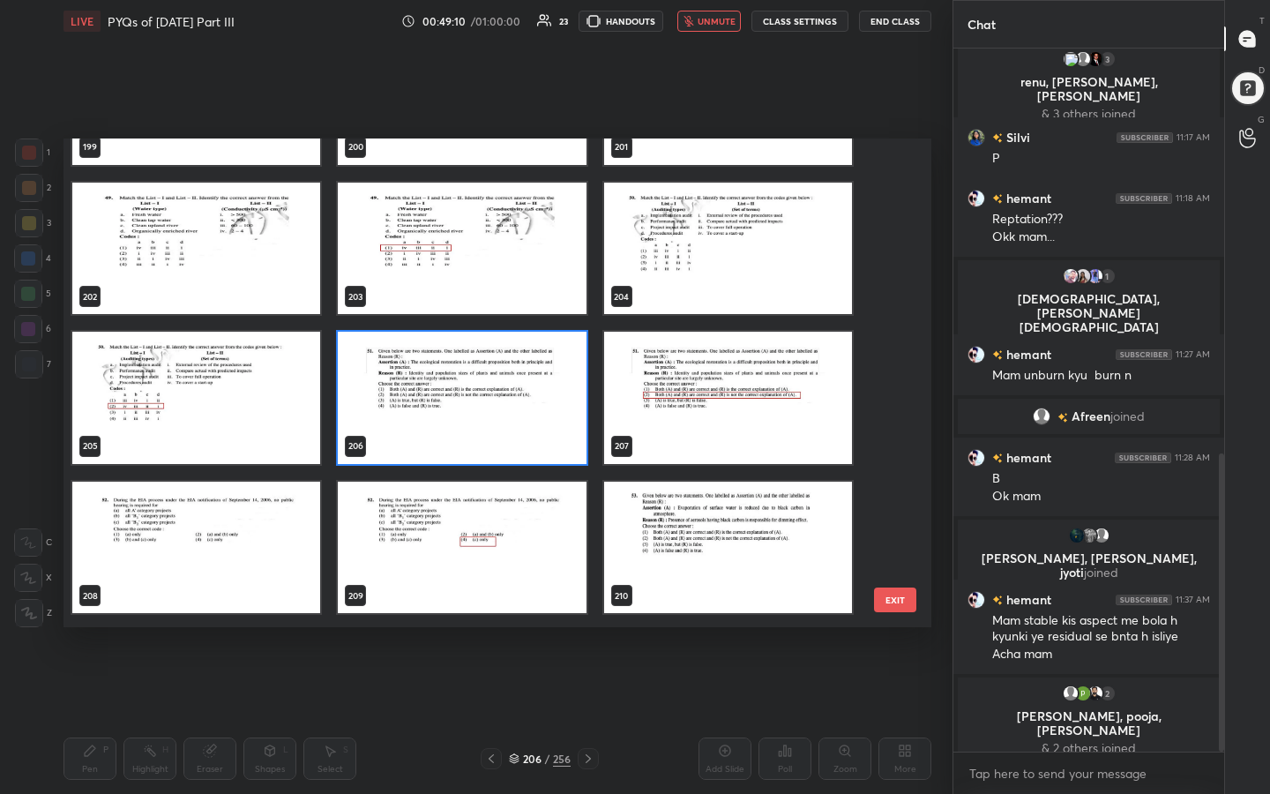
scroll to position [9982, 0]
click at [572, 400] on img "grid" at bounding box center [462, 398] width 248 height 132
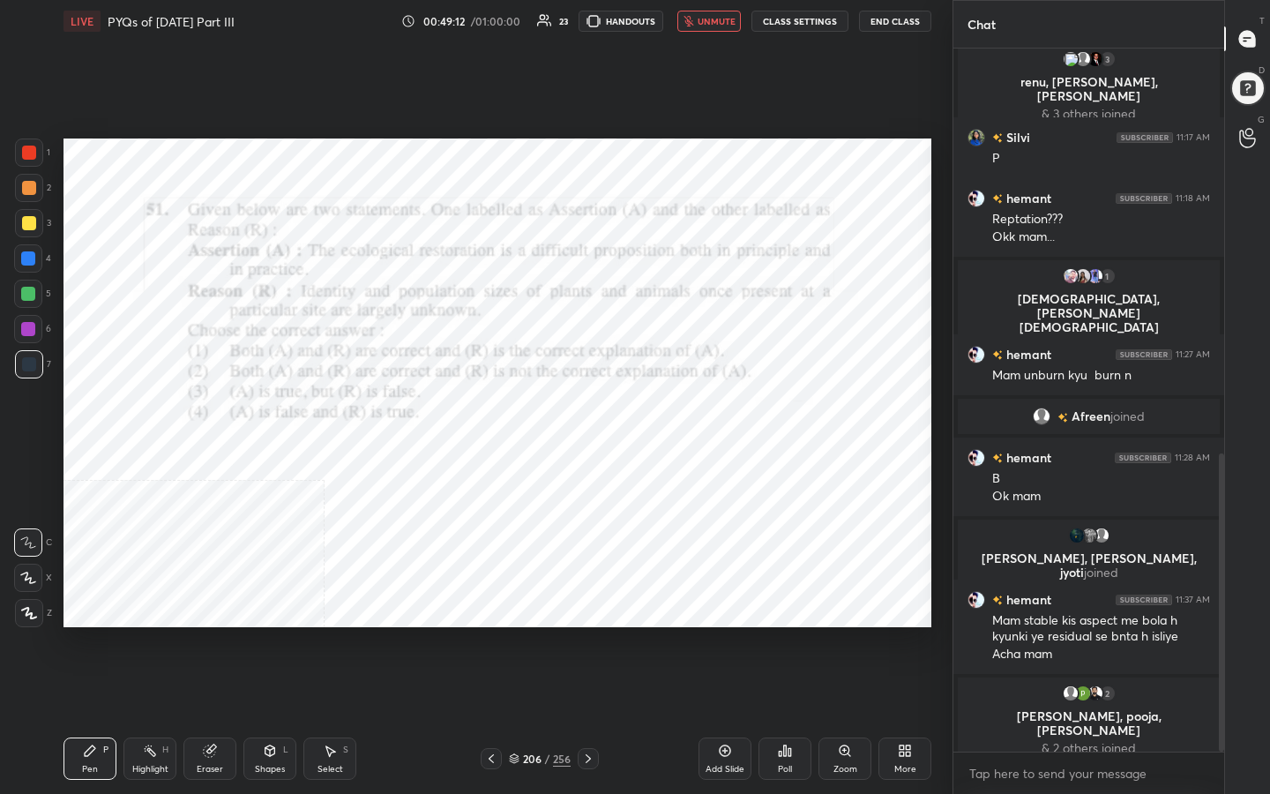
scroll to position [0, 0]
click at [784, 634] on div "Poll" at bounding box center [785, 758] width 53 height 42
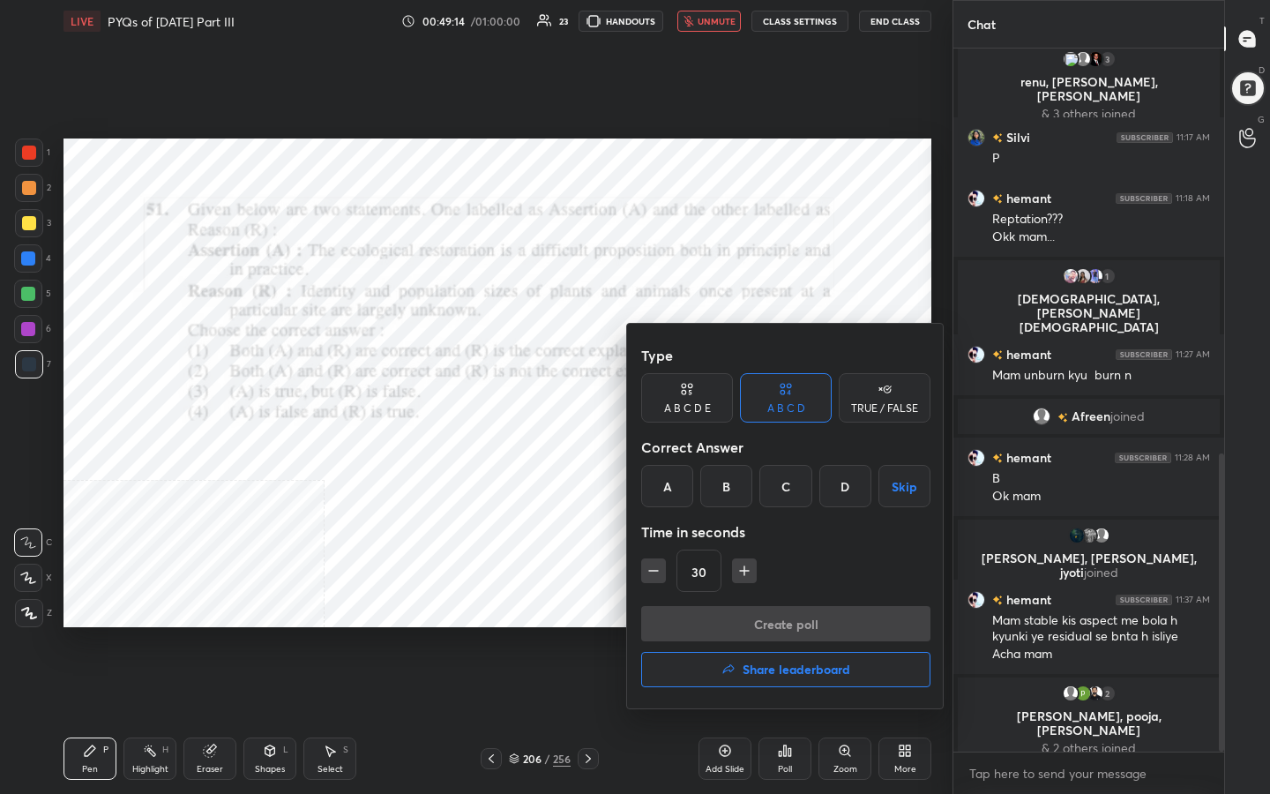
click at [731, 488] on div "B" at bounding box center [726, 486] width 52 height 42
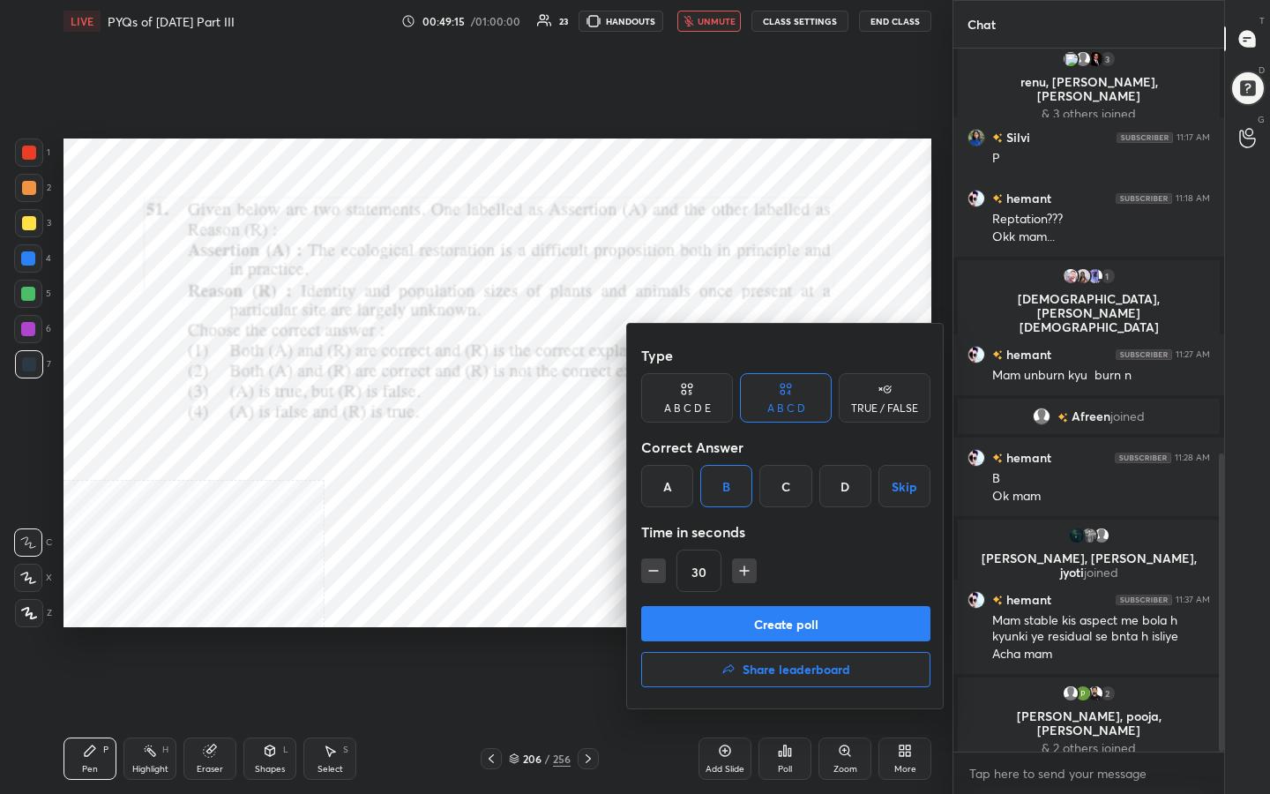
click at [792, 623] on button "Create poll" at bounding box center [785, 623] width 289 height 35
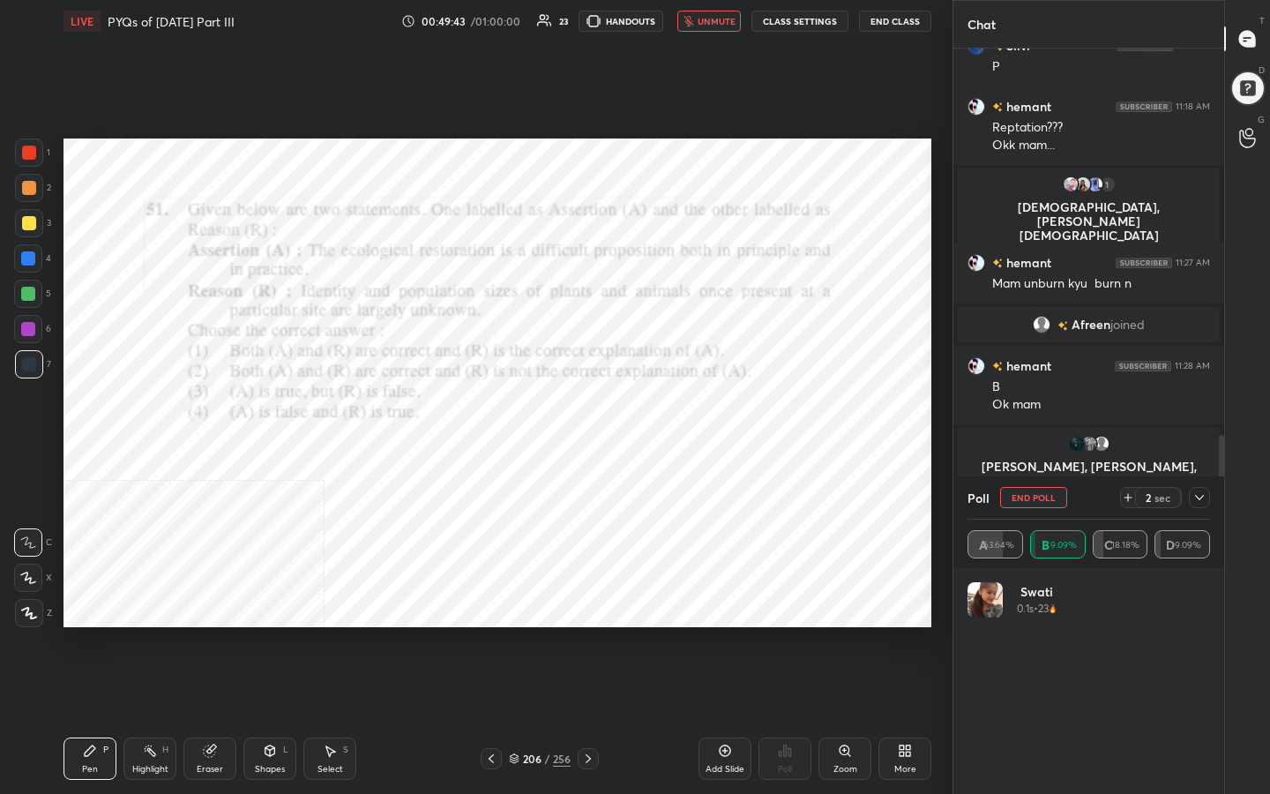
scroll to position [606, 265]
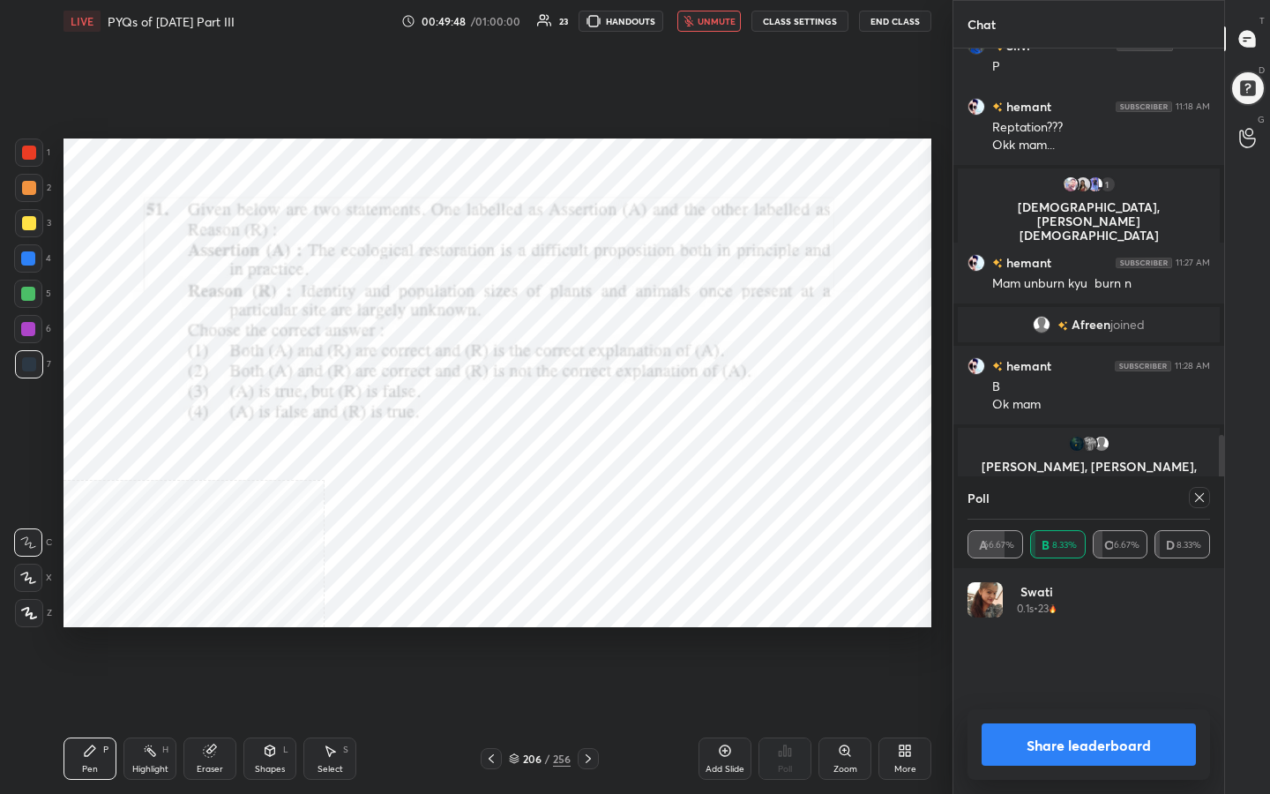
click at [1195, 499] on icon at bounding box center [1199, 497] width 14 height 14
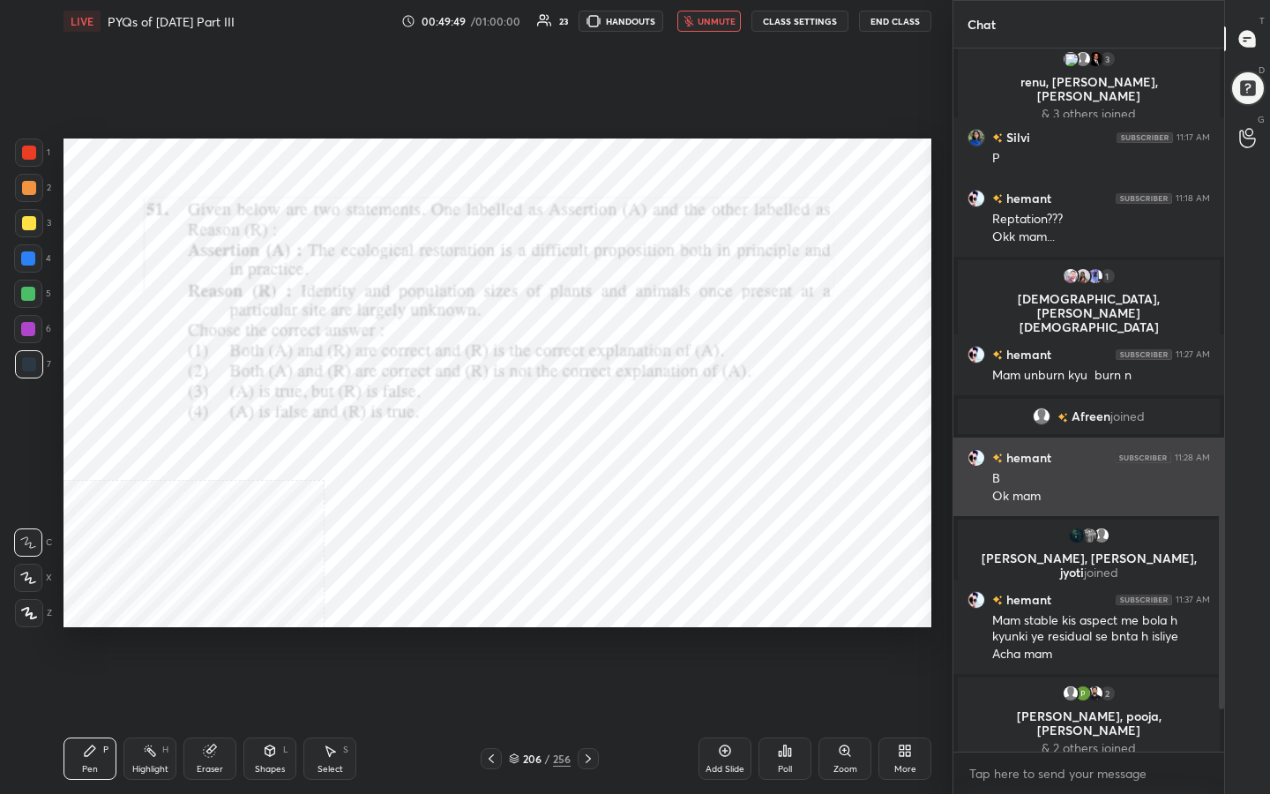
scroll to position [957, 0]
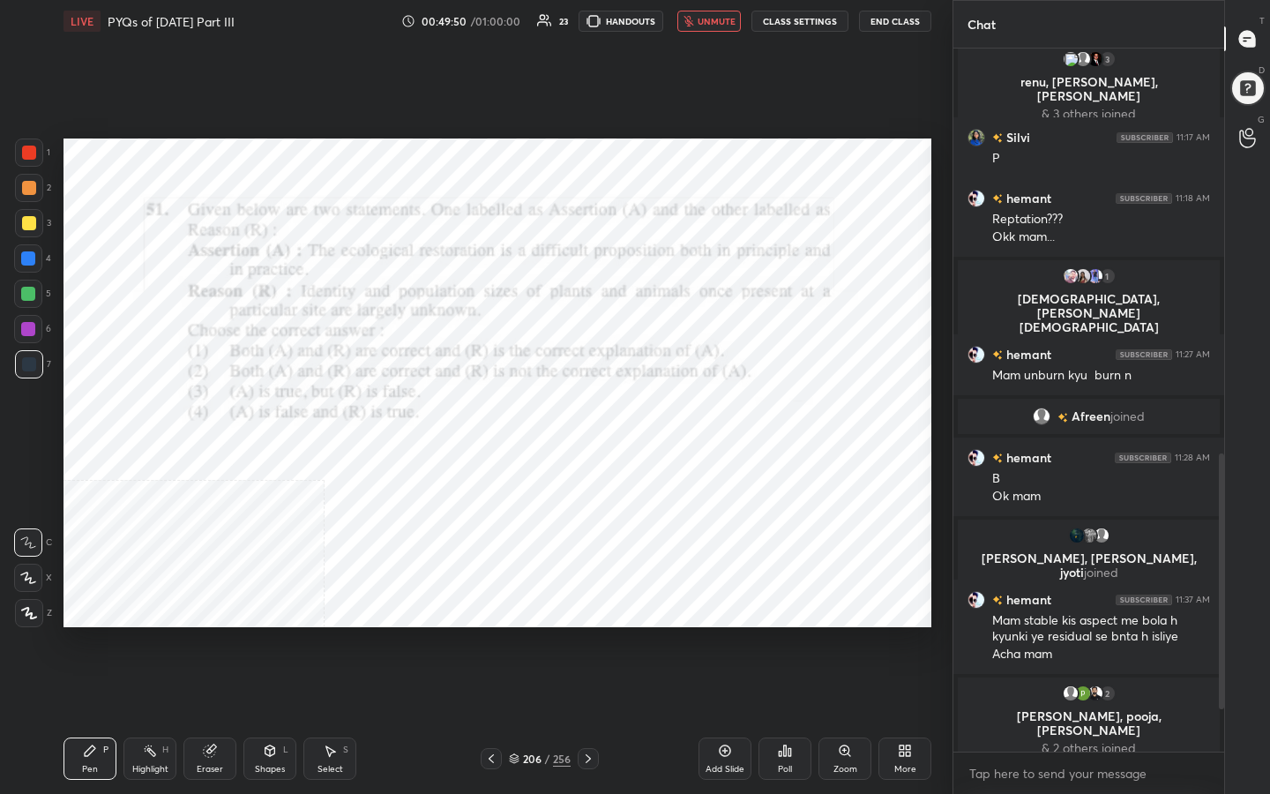
click at [735, 19] on span "unmute" at bounding box center [717, 21] width 38 height 12
click at [519, 634] on icon at bounding box center [514, 758] width 11 height 11
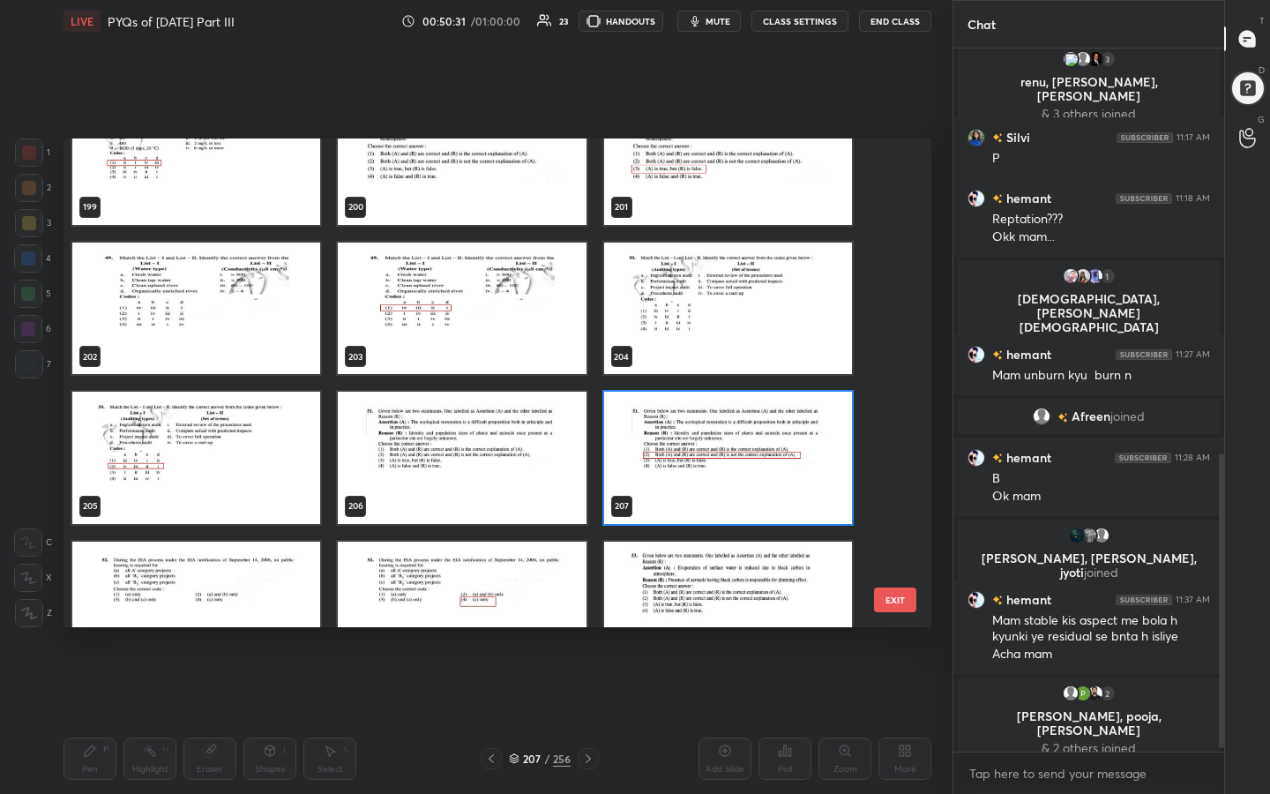
scroll to position [9993, 0]
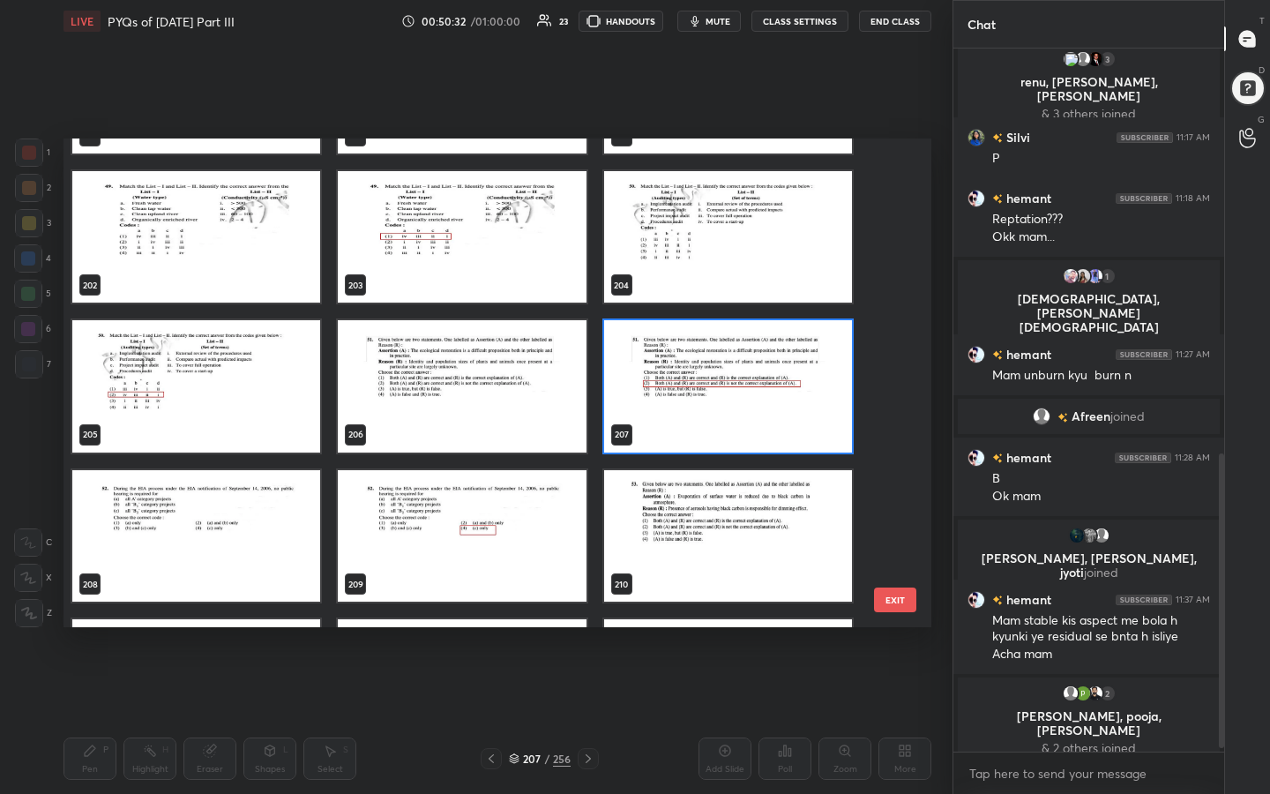
click at [198, 534] on img "grid" at bounding box center [196, 536] width 248 height 132
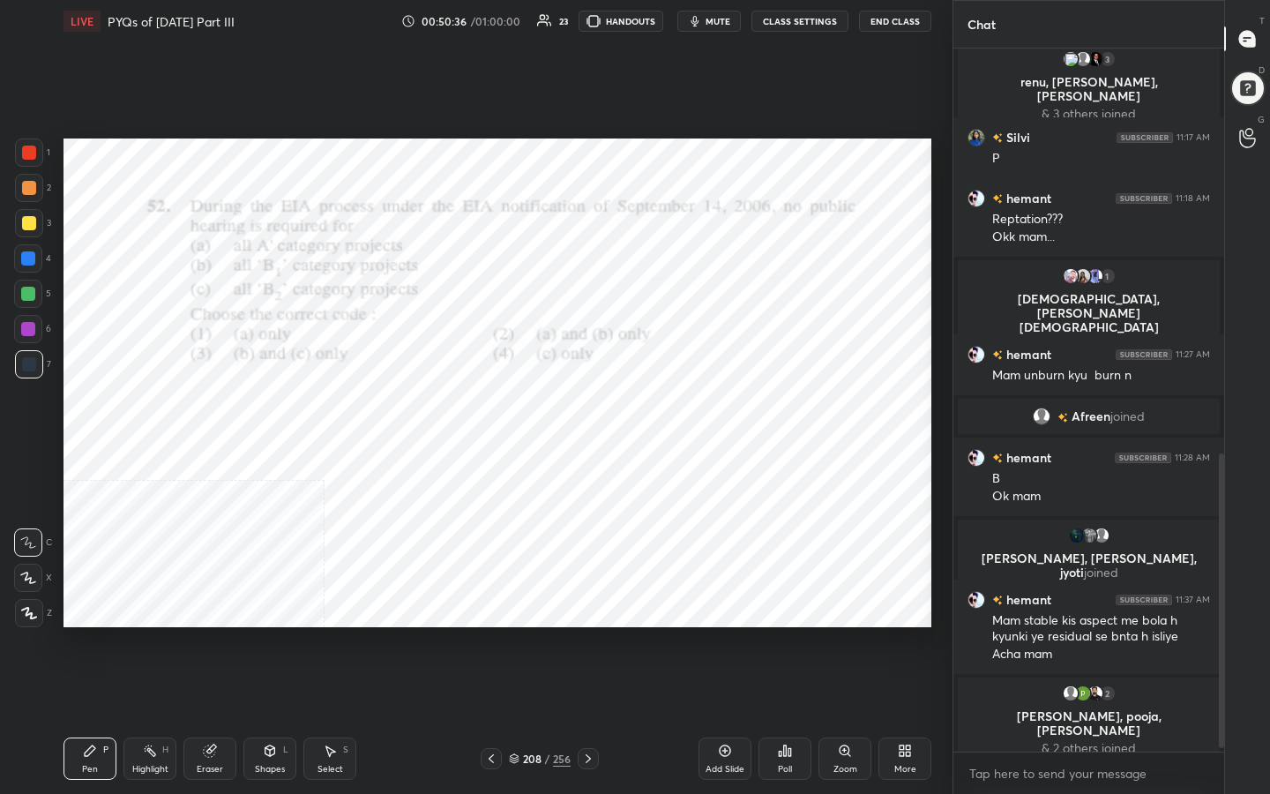
click at [714, 13] on button "mute" at bounding box center [709, 21] width 64 height 21
click at [515, 634] on icon at bounding box center [514, 758] width 11 height 11
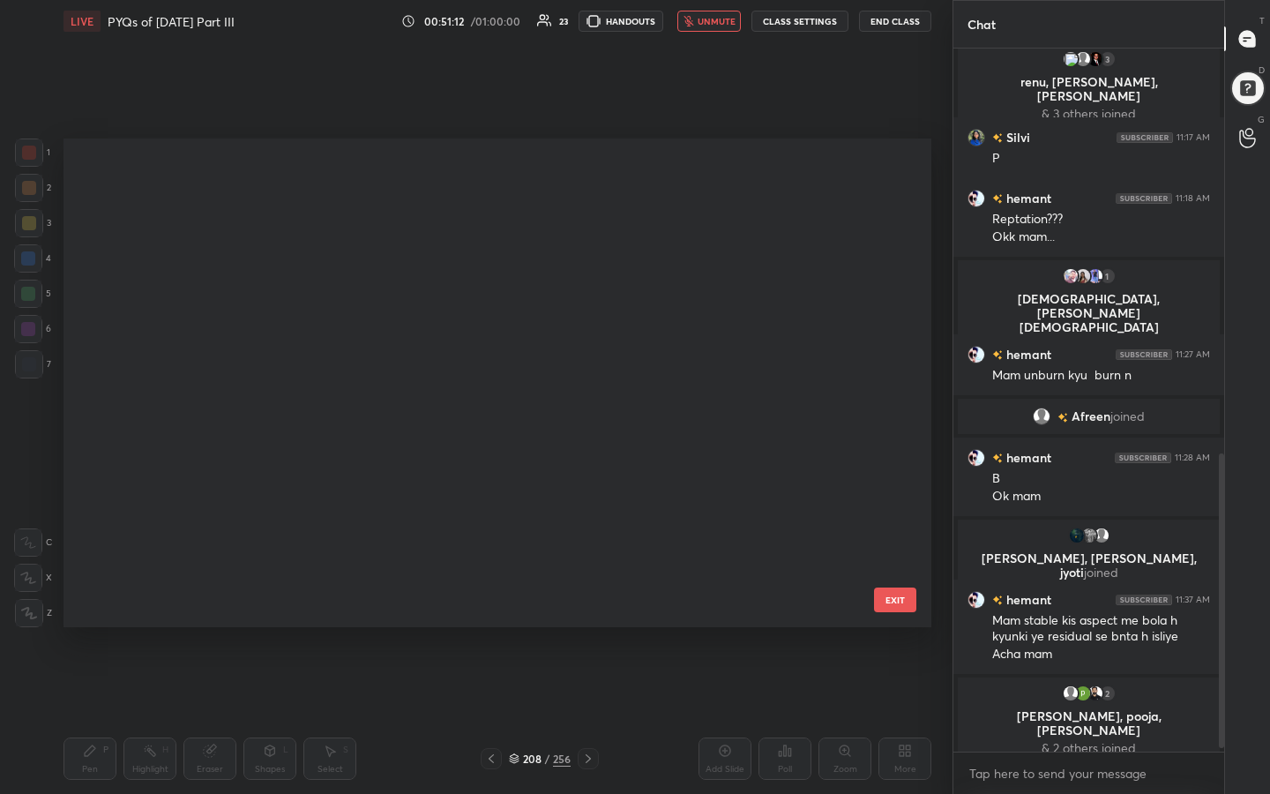
scroll to position [482, 859]
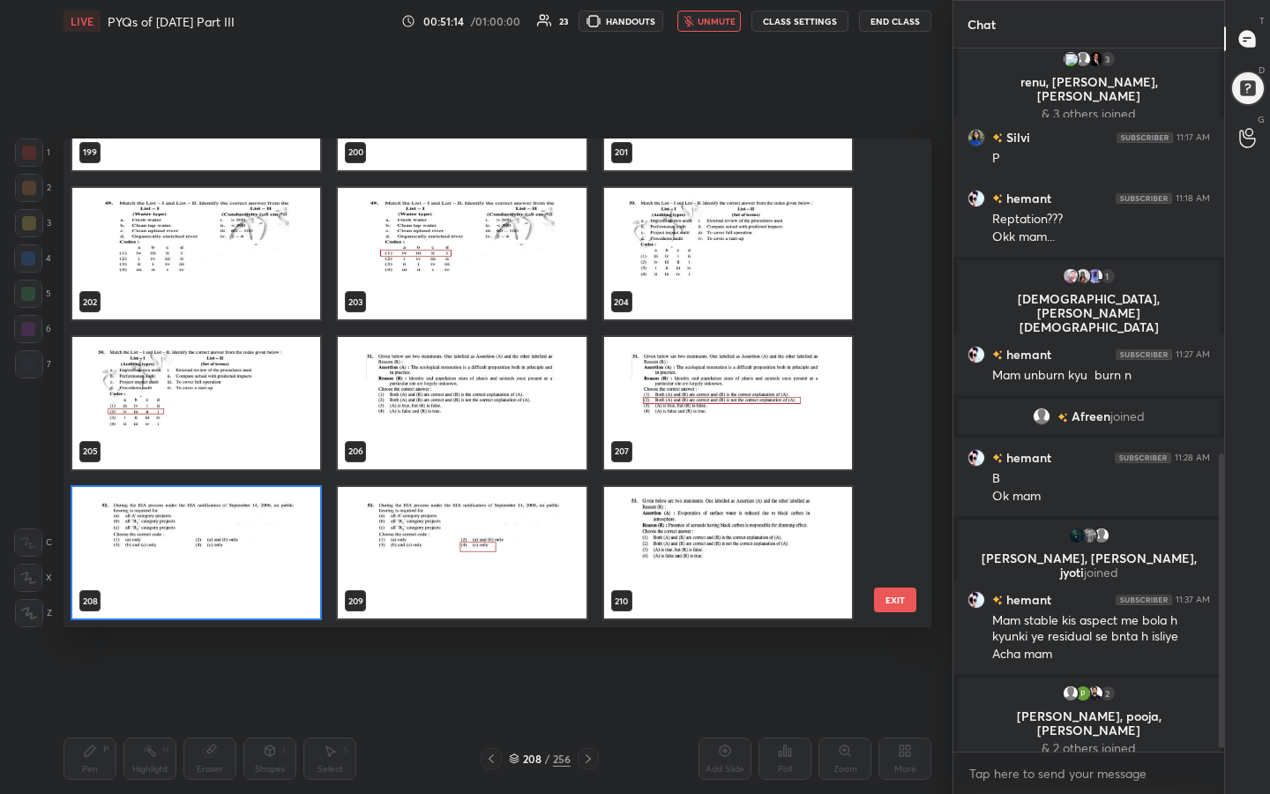
click at [298, 548] on img "grid" at bounding box center [196, 553] width 248 height 132
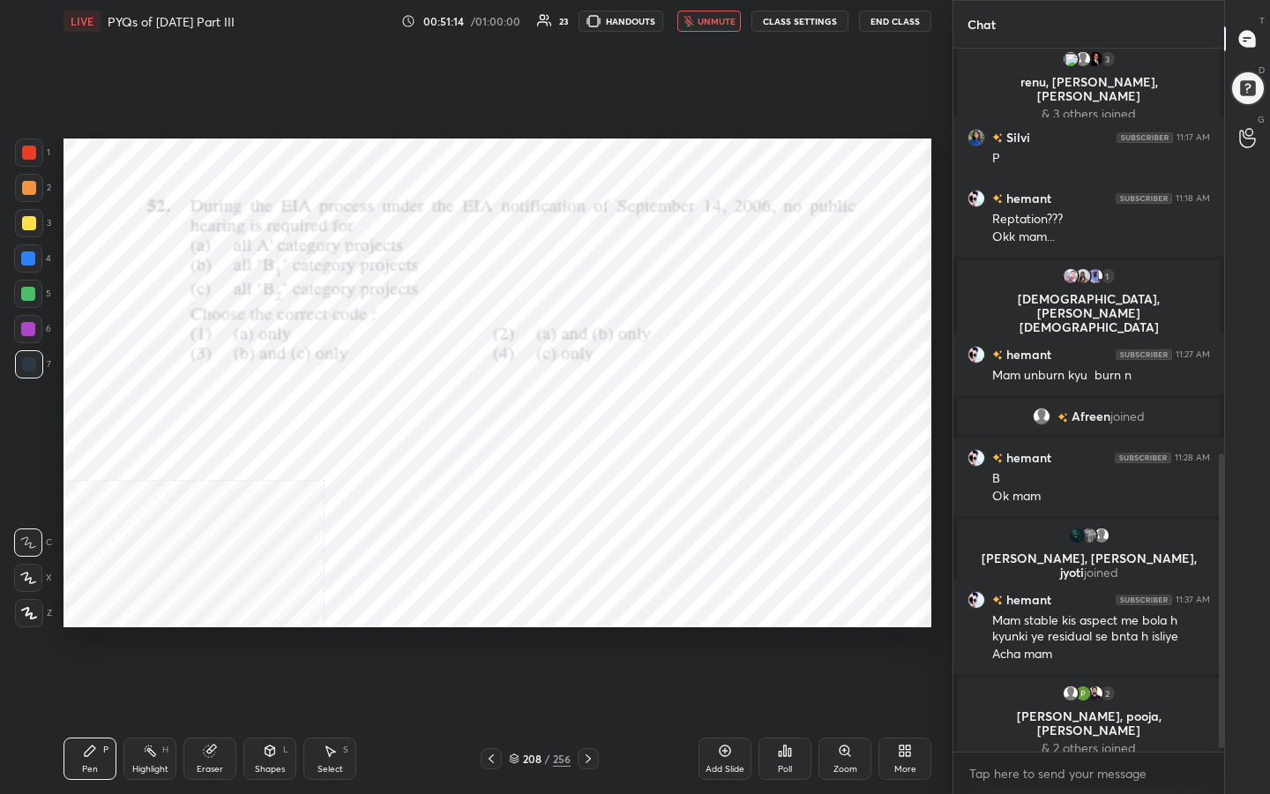
scroll to position [0, 0]
click at [780, 634] on div "Poll" at bounding box center [785, 769] width 14 height 9
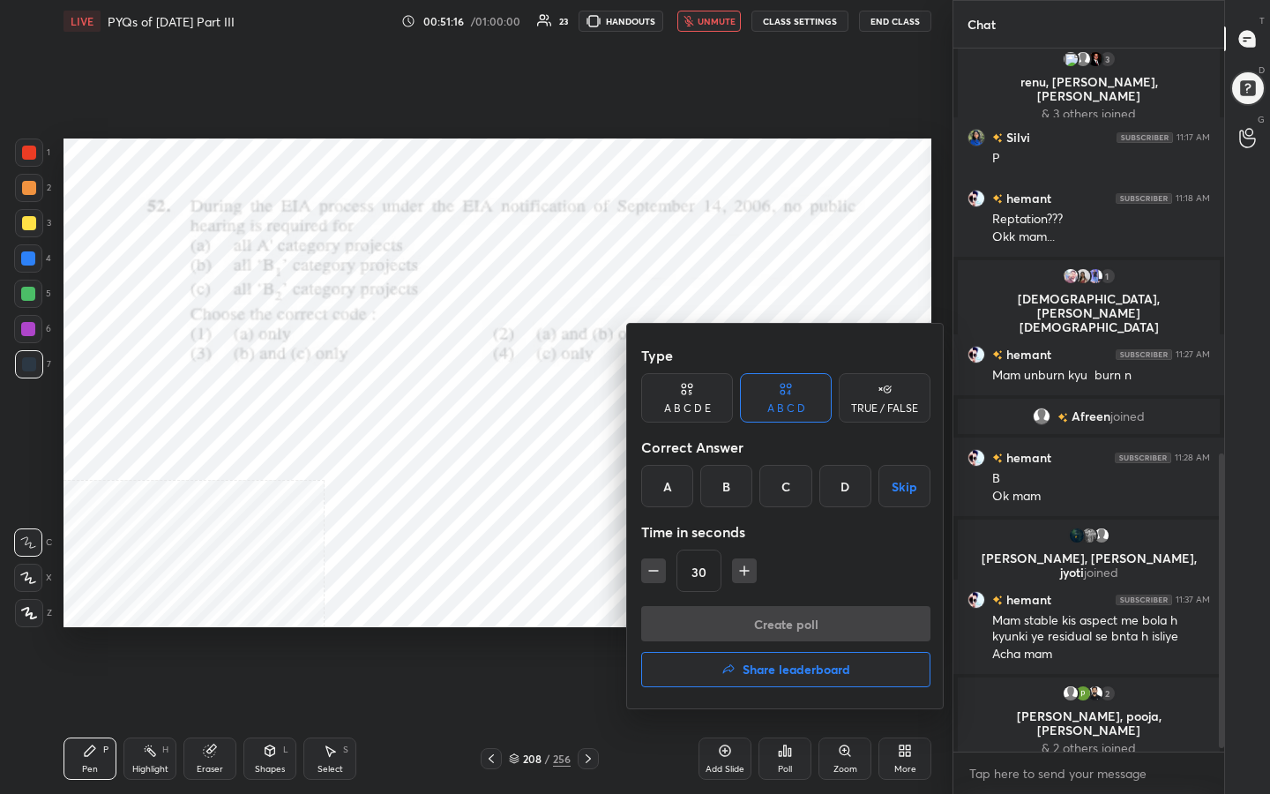
click at [832, 500] on div "D" at bounding box center [845, 486] width 52 height 42
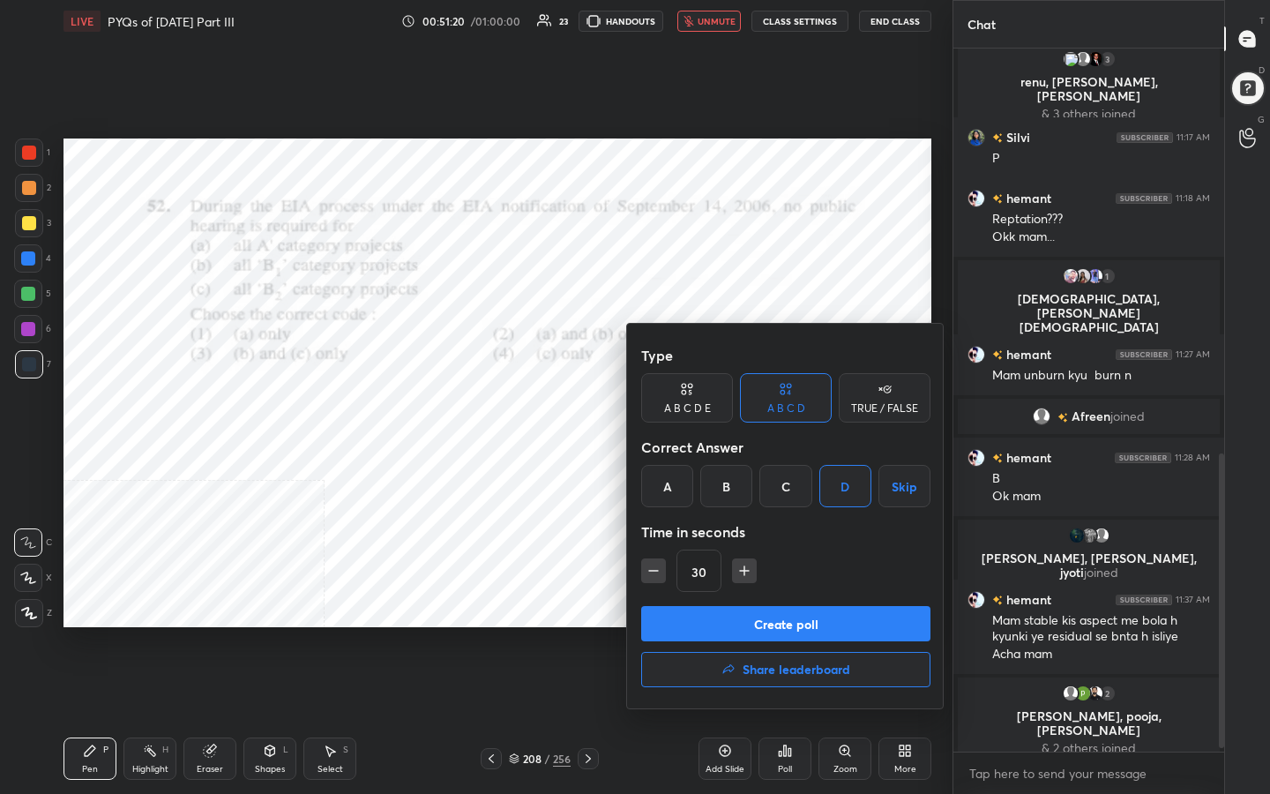
click at [796, 599] on div "Type A B C D E A B C D TRUE / FALSE Correct Answer A B C D Skip Time in seconds…" at bounding box center [785, 472] width 289 height 268
click at [796, 621] on button "Create poll" at bounding box center [785, 623] width 289 height 35
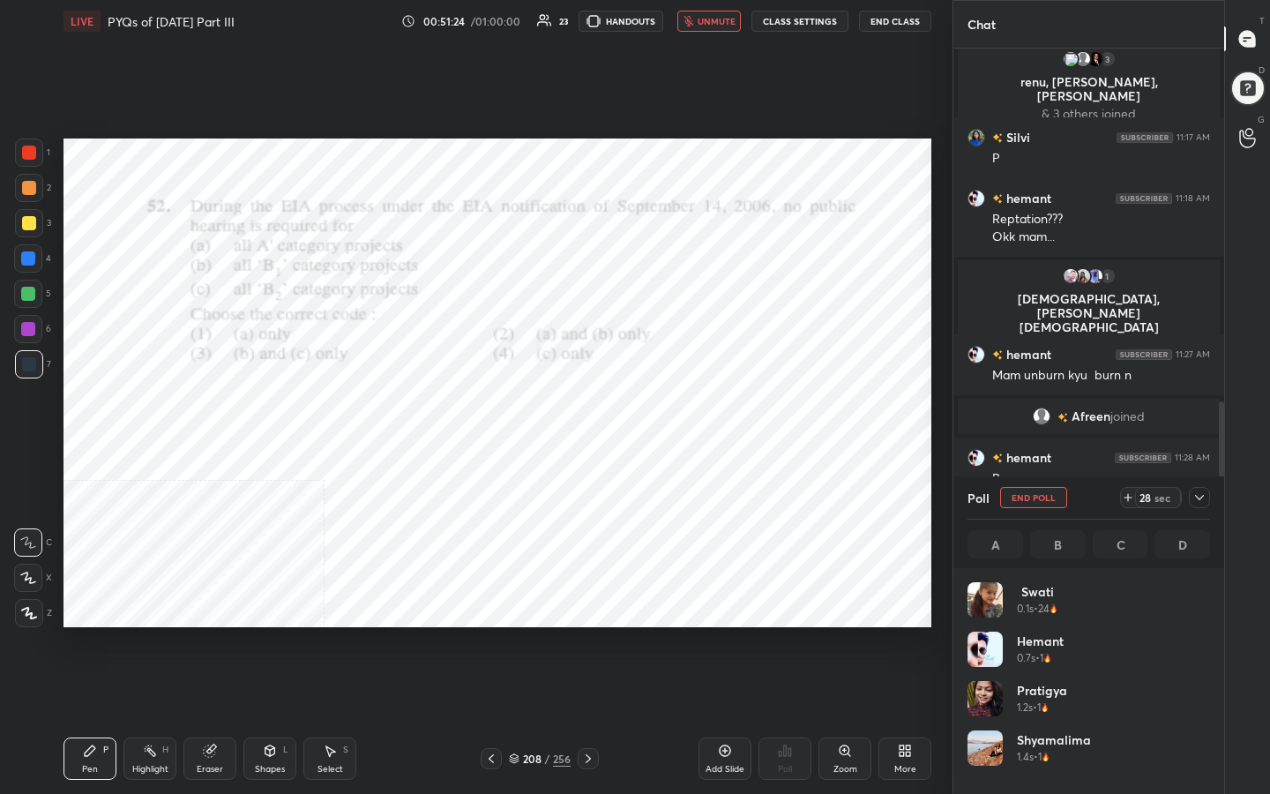
scroll to position [206, 237]
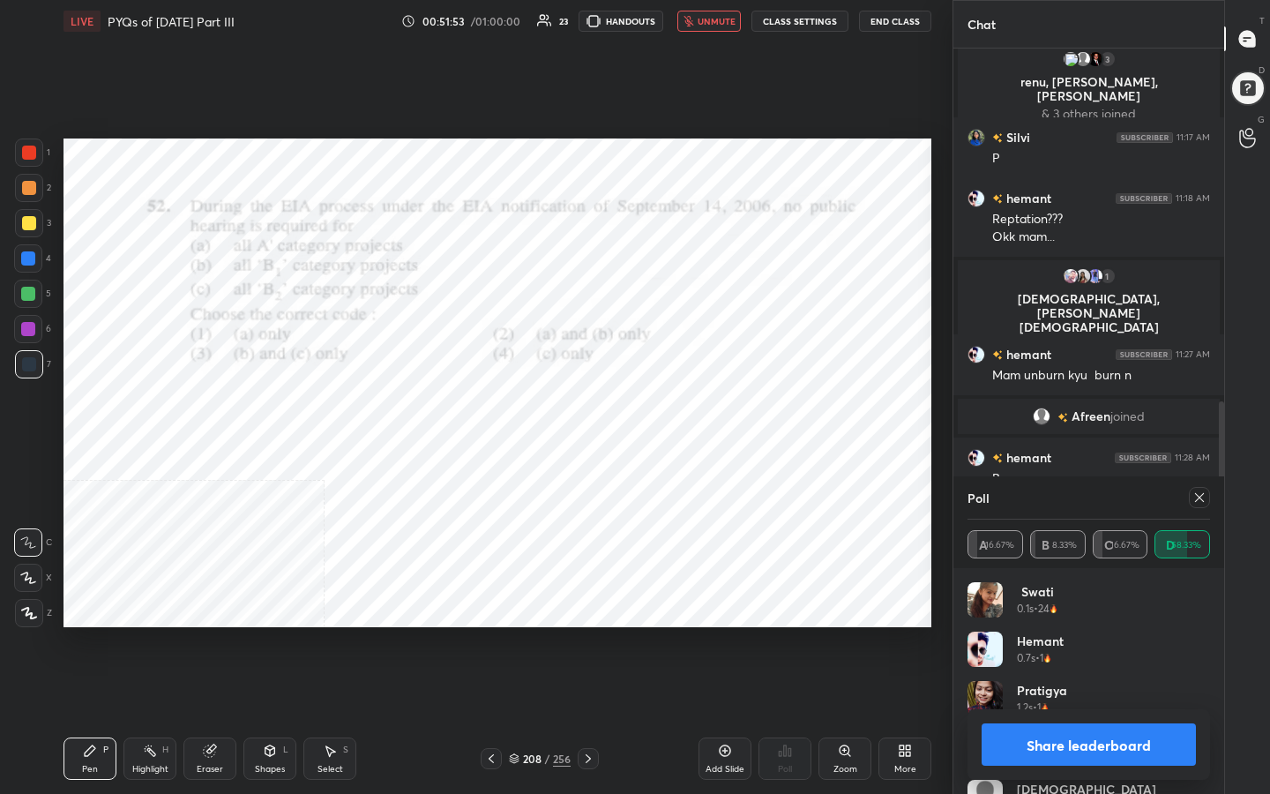
click at [1198, 499] on icon at bounding box center [1199, 497] width 14 height 14
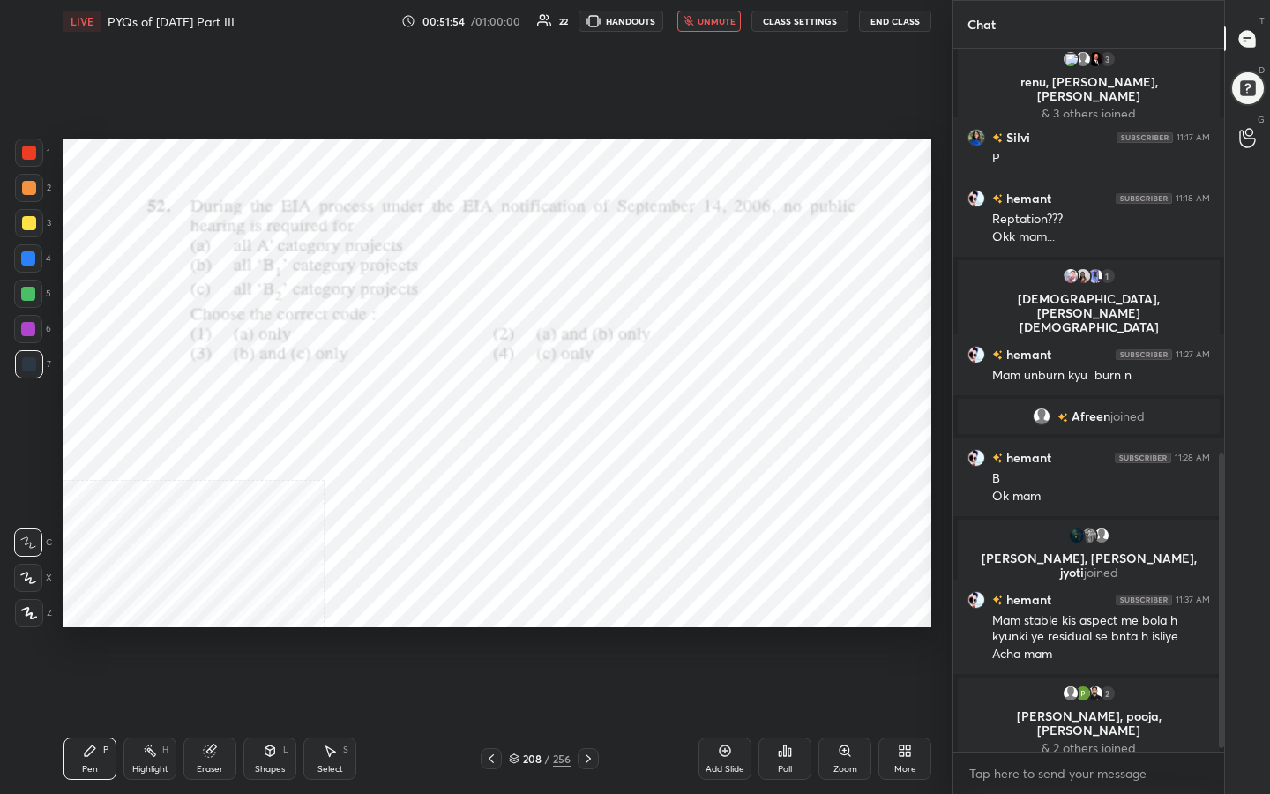
scroll to position [6, 6]
click at [733, 24] on span "unmute" at bounding box center [717, 21] width 38 height 12
click at [530, 634] on div "209" at bounding box center [532, 758] width 18 height 11
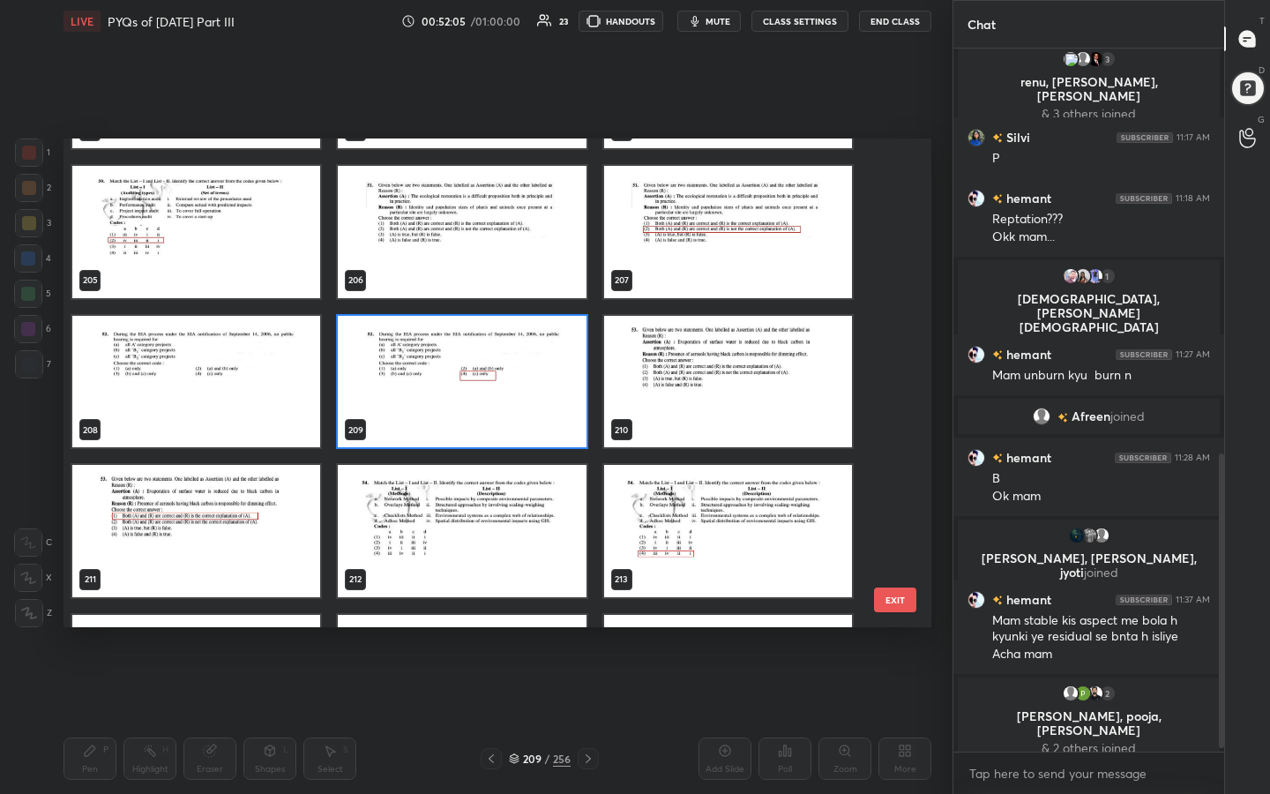
scroll to position [10148, 0]
click at [749, 350] on img "grid" at bounding box center [728, 382] width 248 height 132
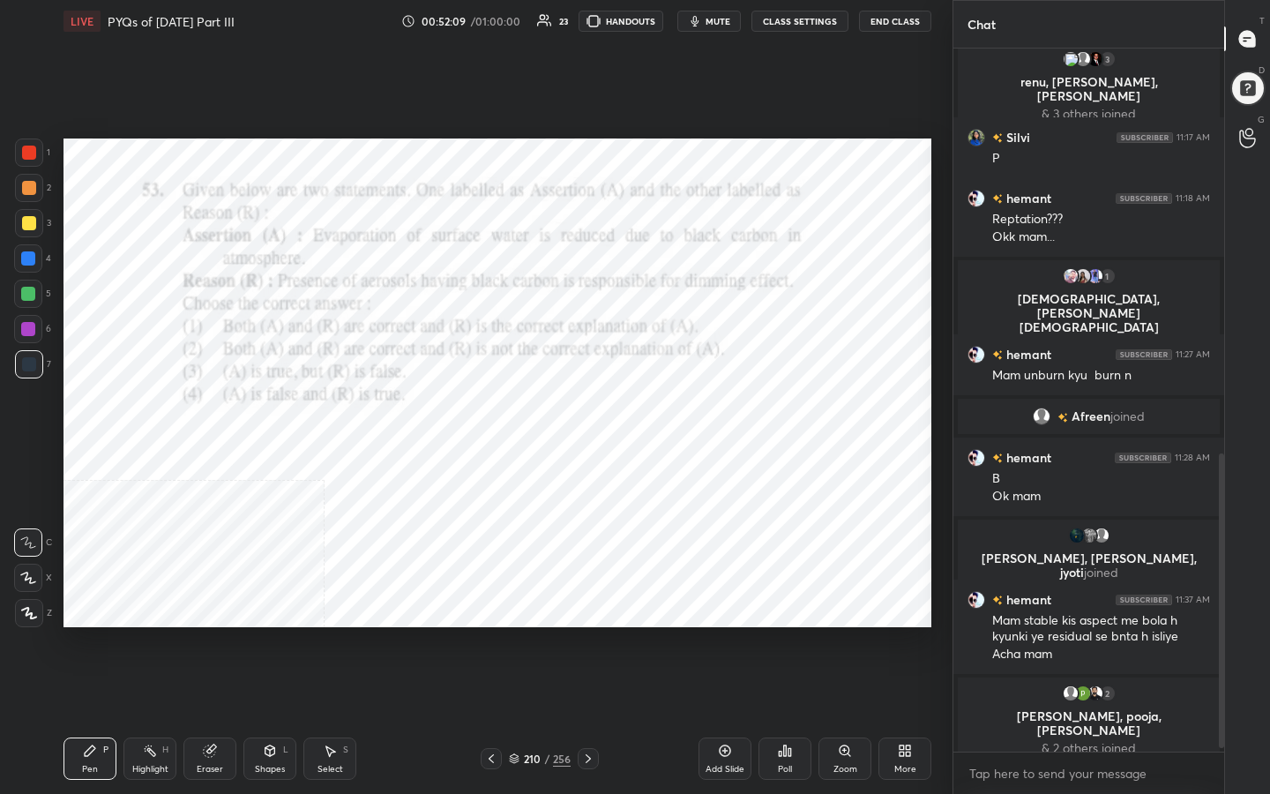
click at [724, 19] on span "mute" at bounding box center [718, 21] width 25 height 12
click at [515, 634] on icon at bounding box center [514, 758] width 11 height 11
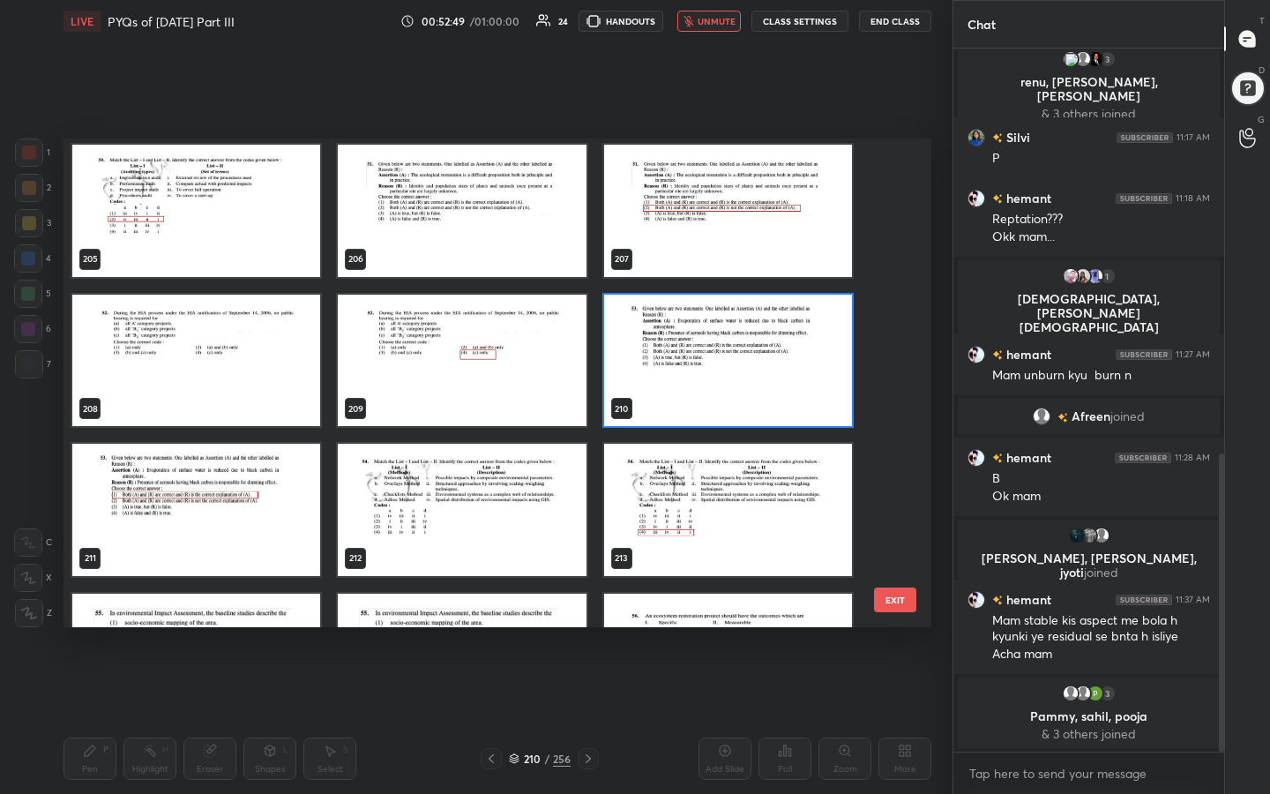
scroll to position [10176, 0]
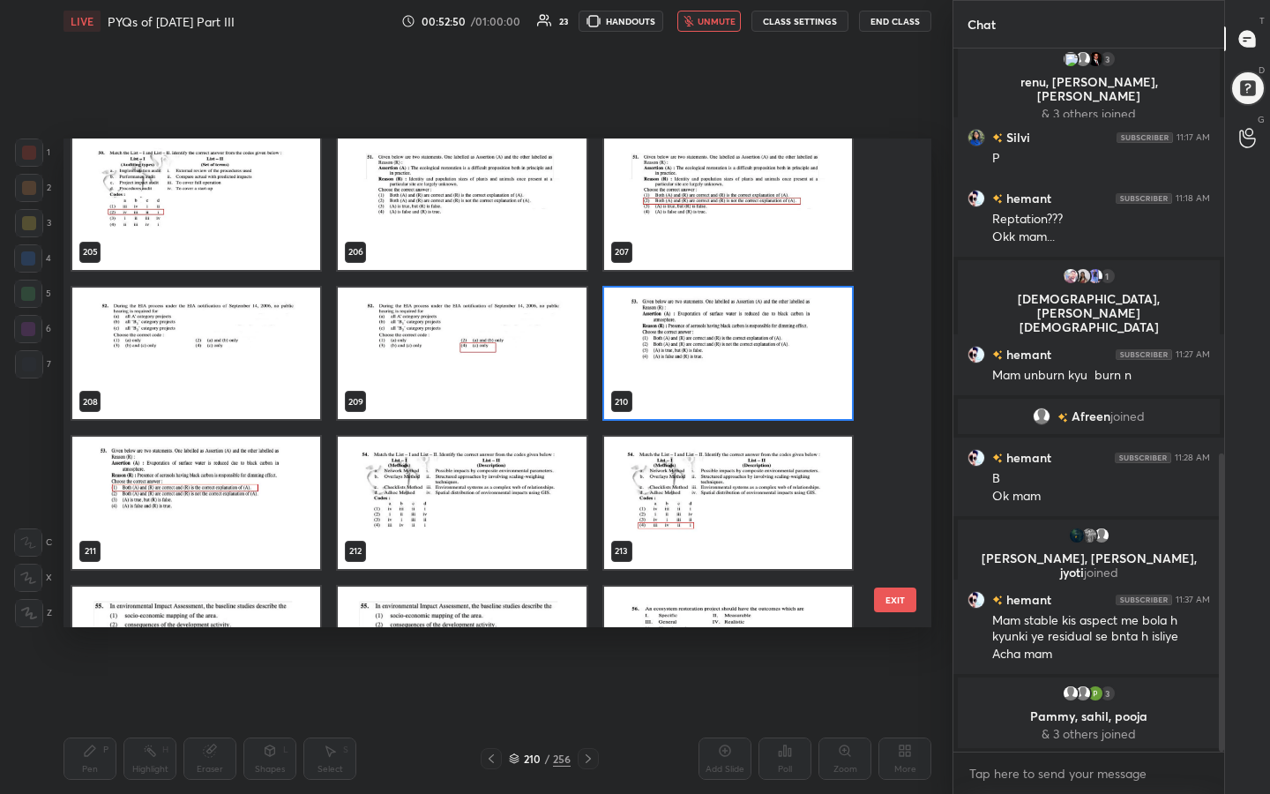
click at [671, 370] on img "grid" at bounding box center [728, 354] width 248 height 132
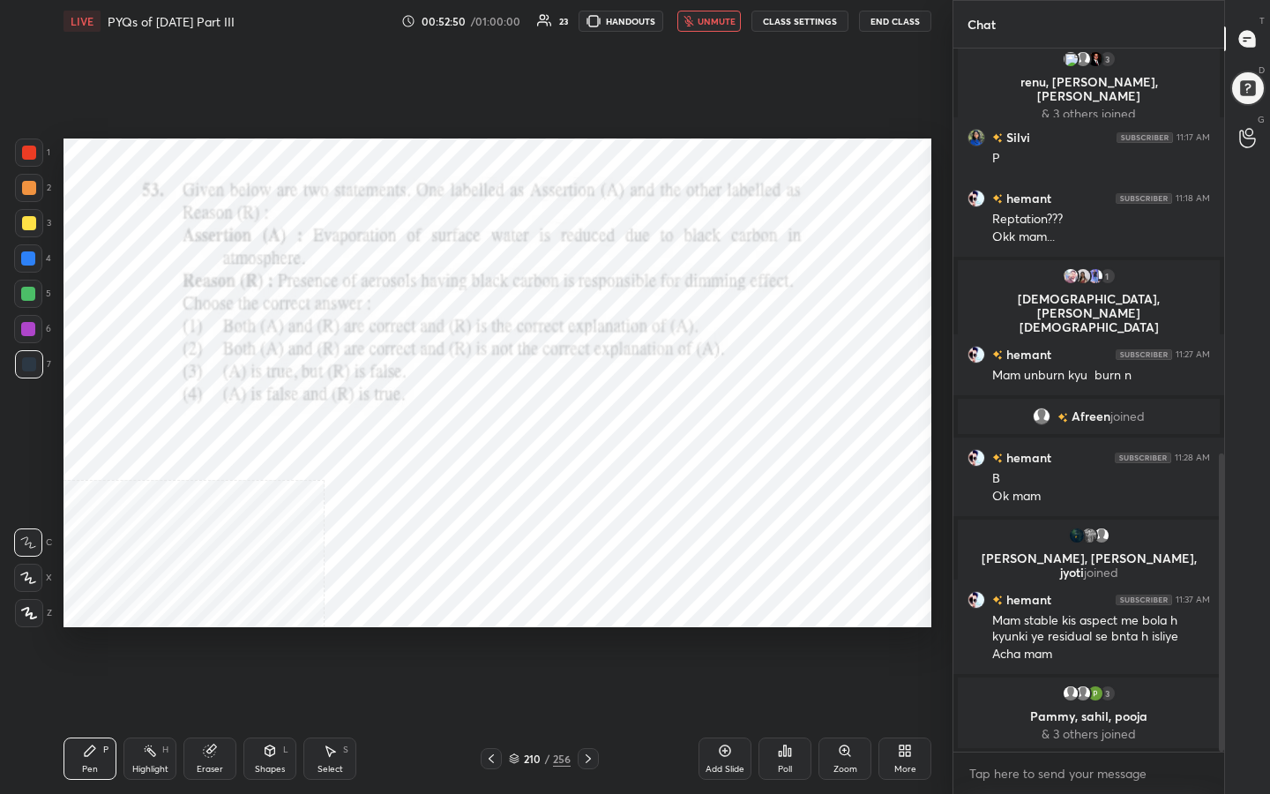
click at [671, 370] on img "grid" at bounding box center [728, 354] width 248 height 132
click at [789, 634] on div "Poll" at bounding box center [785, 758] width 53 height 99
click at [788, 634] on div "Poll" at bounding box center [785, 758] width 53 height 42
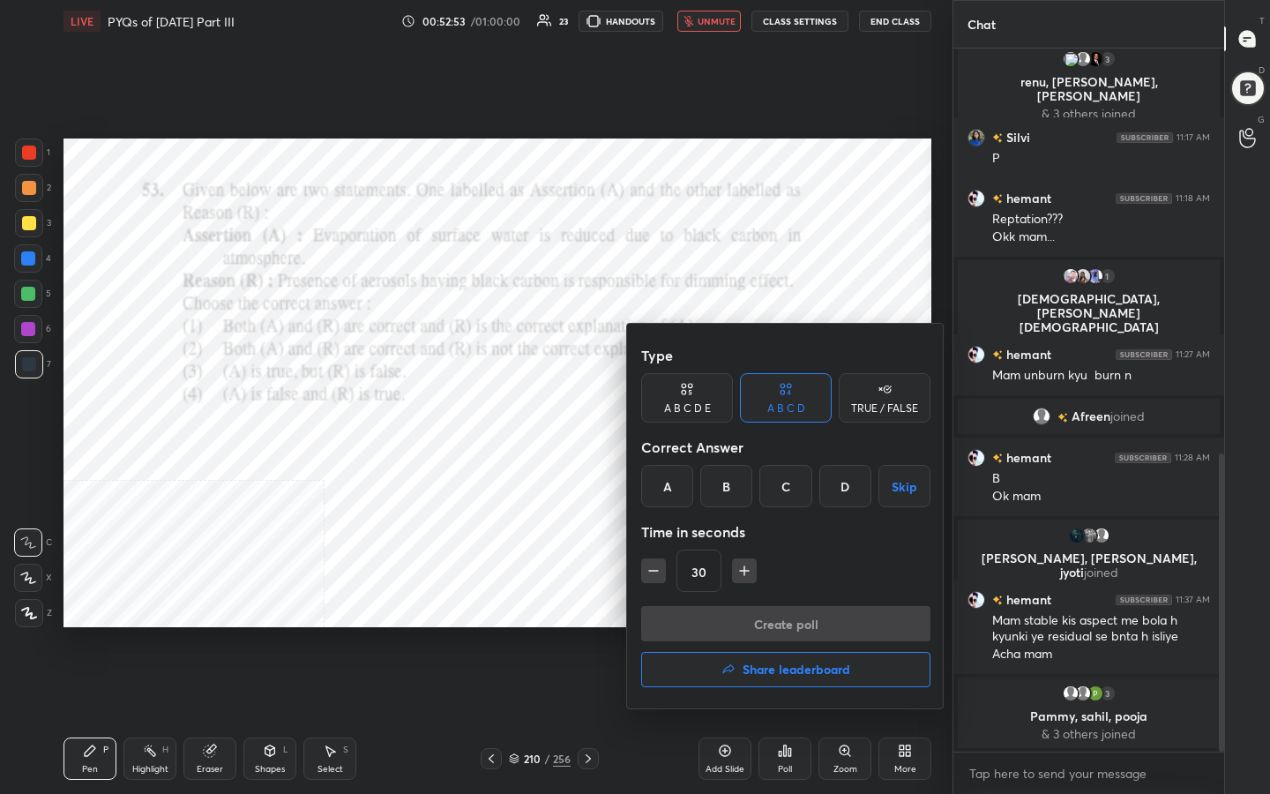
click at [660, 482] on div "A" at bounding box center [667, 486] width 52 height 42
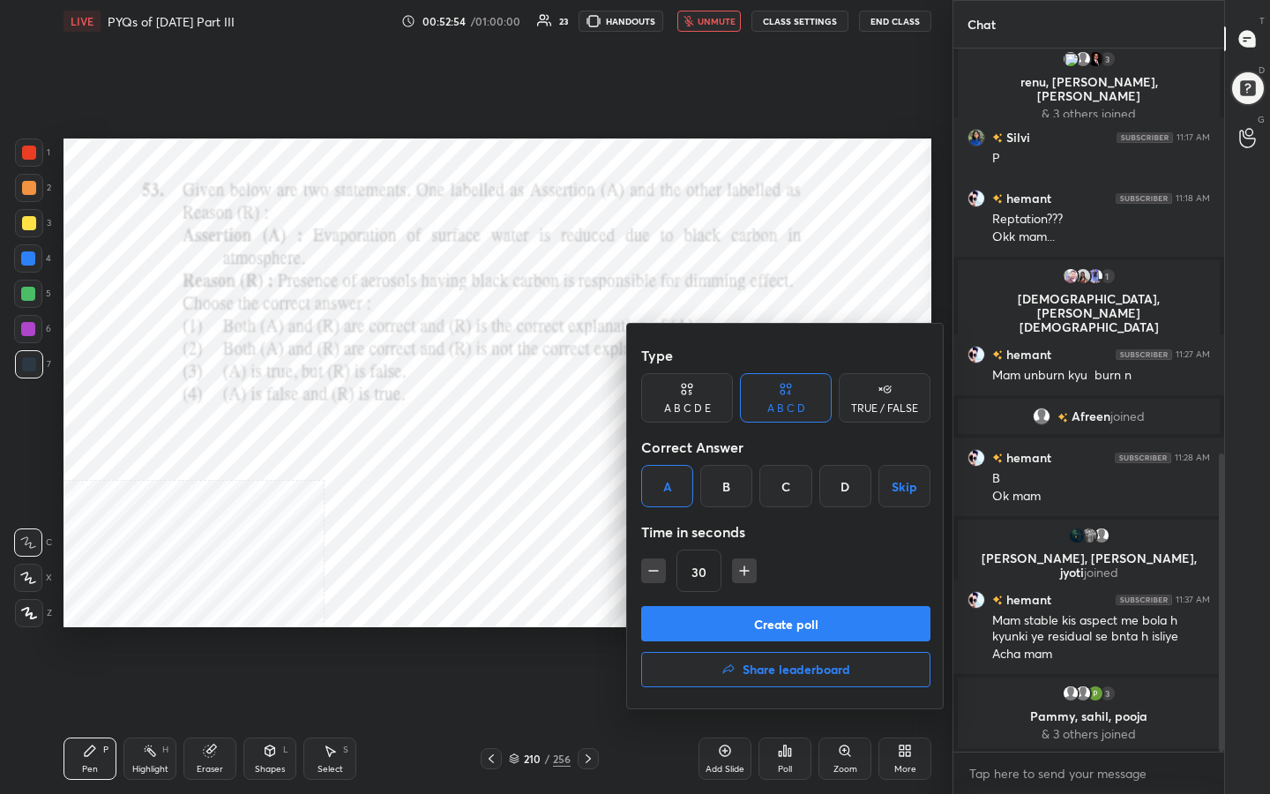
click at [770, 620] on button "Create poll" at bounding box center [785, 623] width 289 height 35
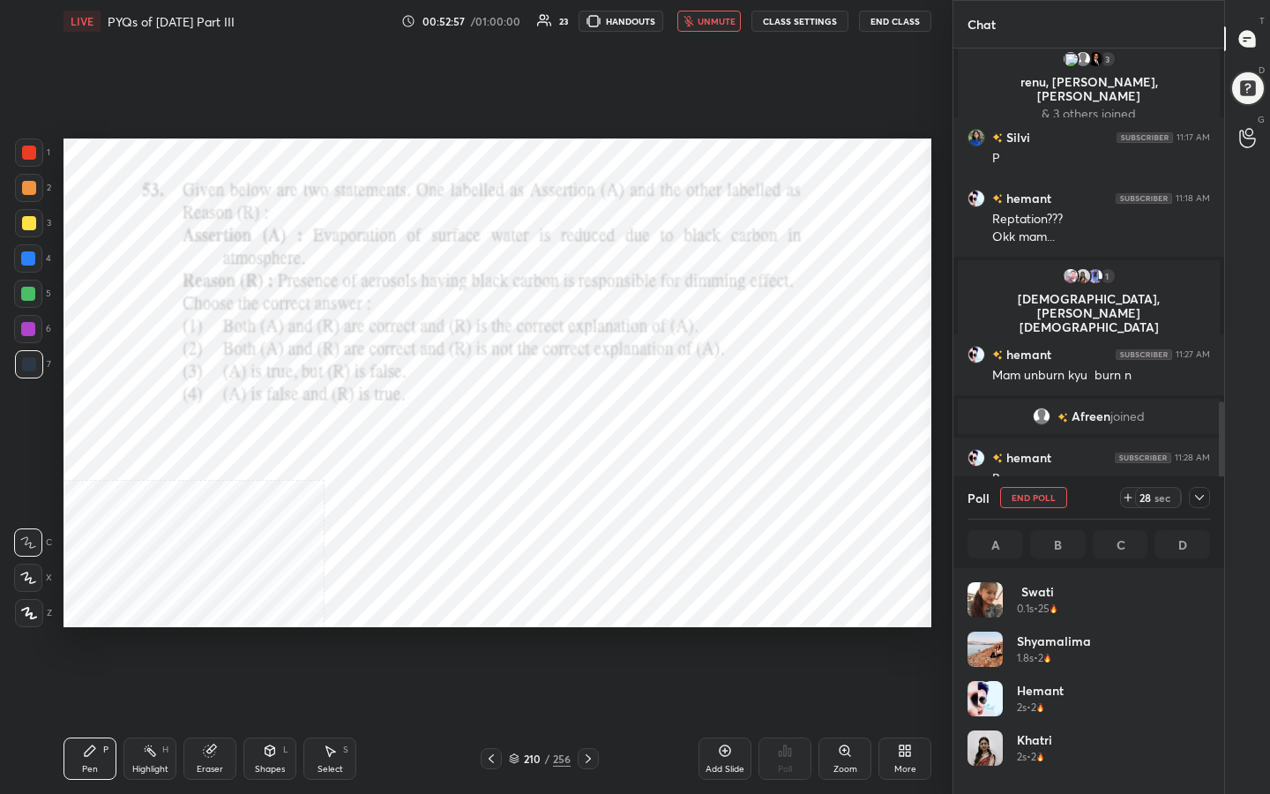
scroll to position [206, 237]
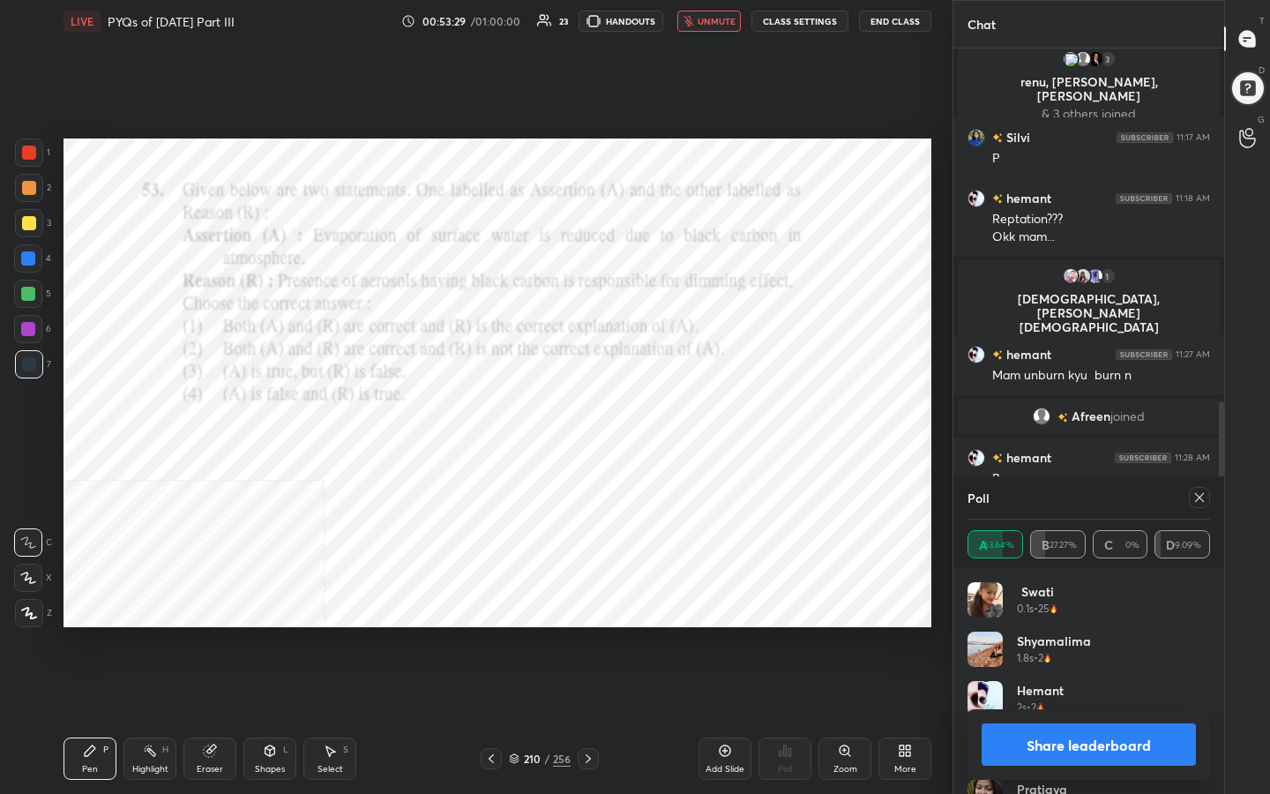
click at [1199, 491] on icon at bounding box center [1199, 497] width 14 height 14
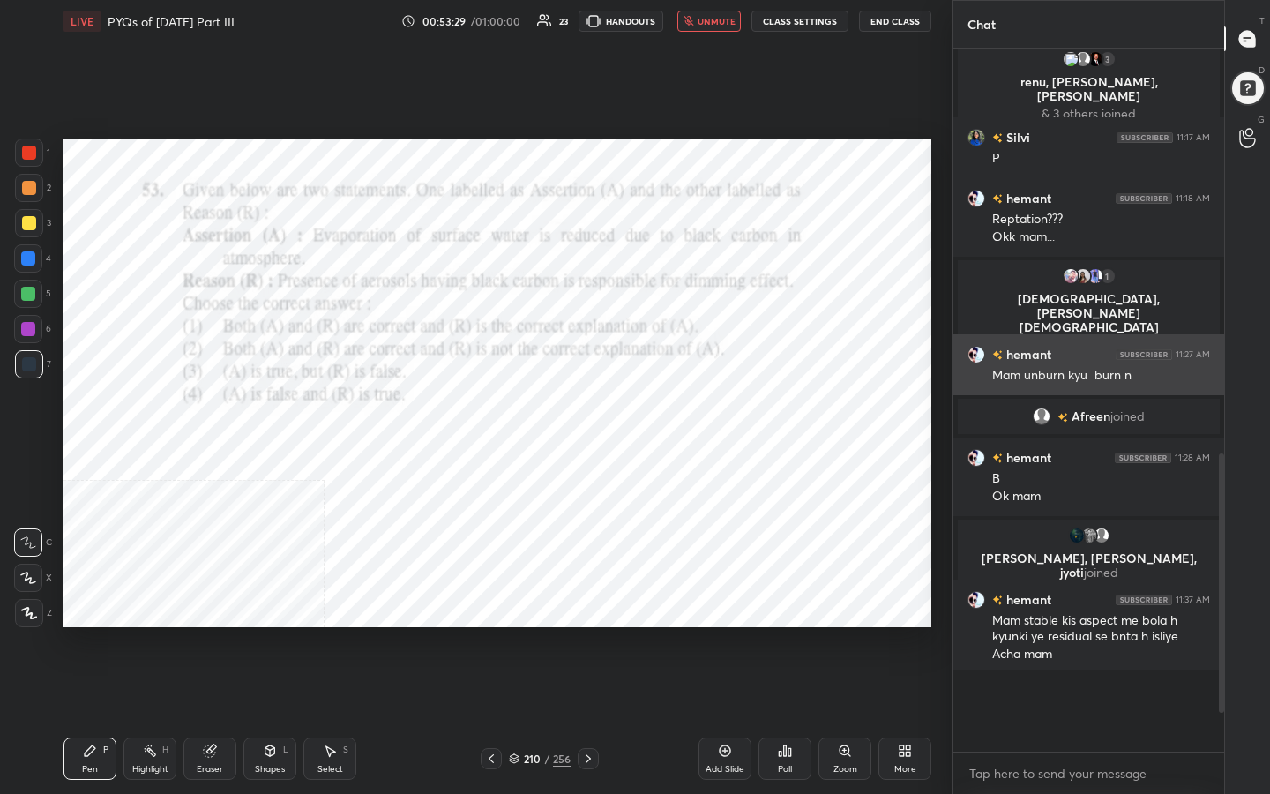
scroll to position [6, 6]
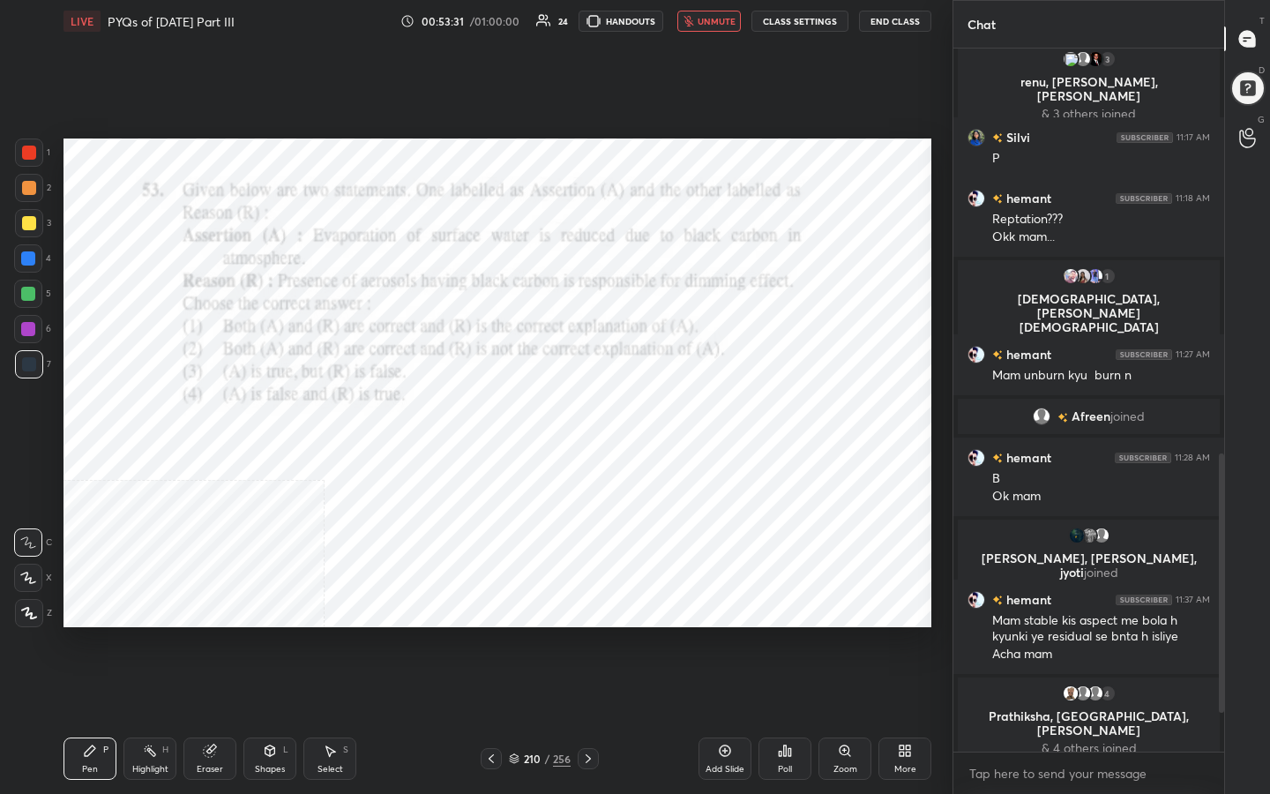
click at [734, 18] on span "unmute" at bounding box center [717, 21] width 38 height 12
click at [510, 634] on icon at bounding box center [514, 760] width 9 height 3
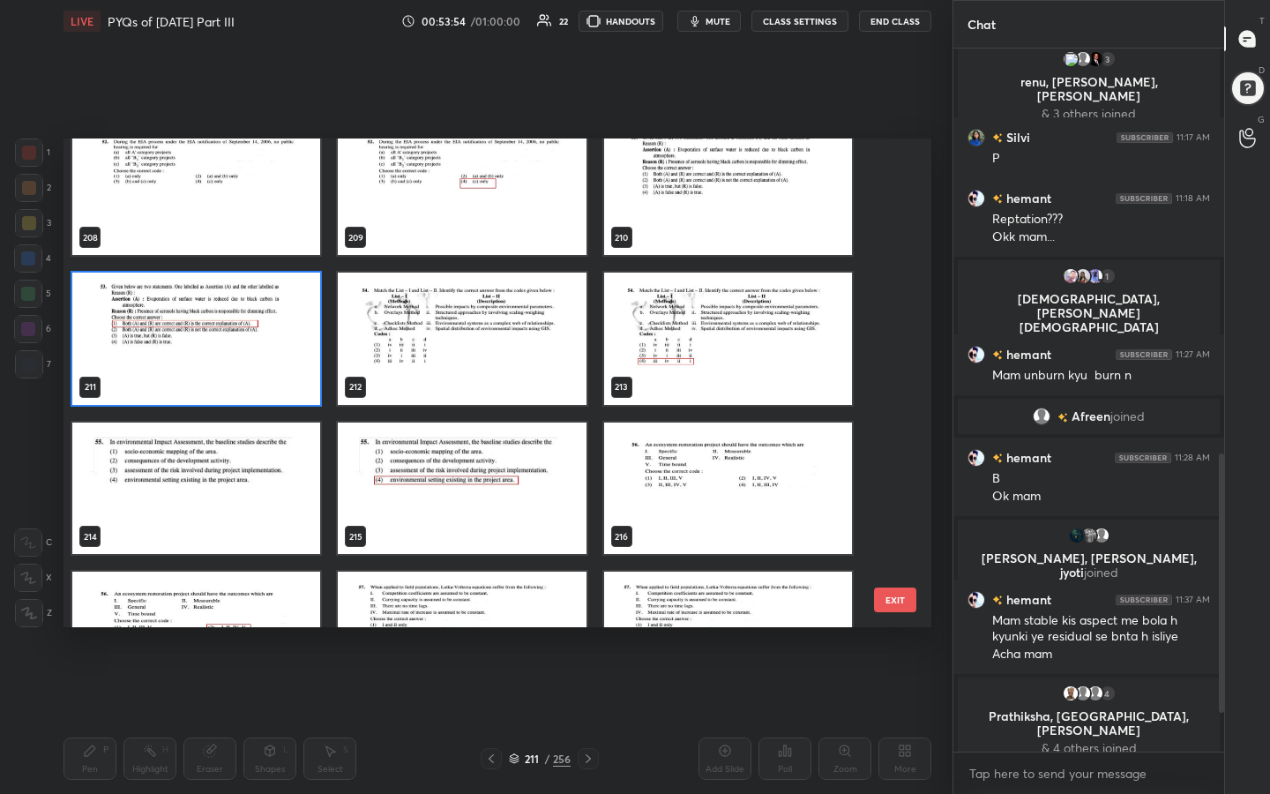
scroll to position [10347, 0]
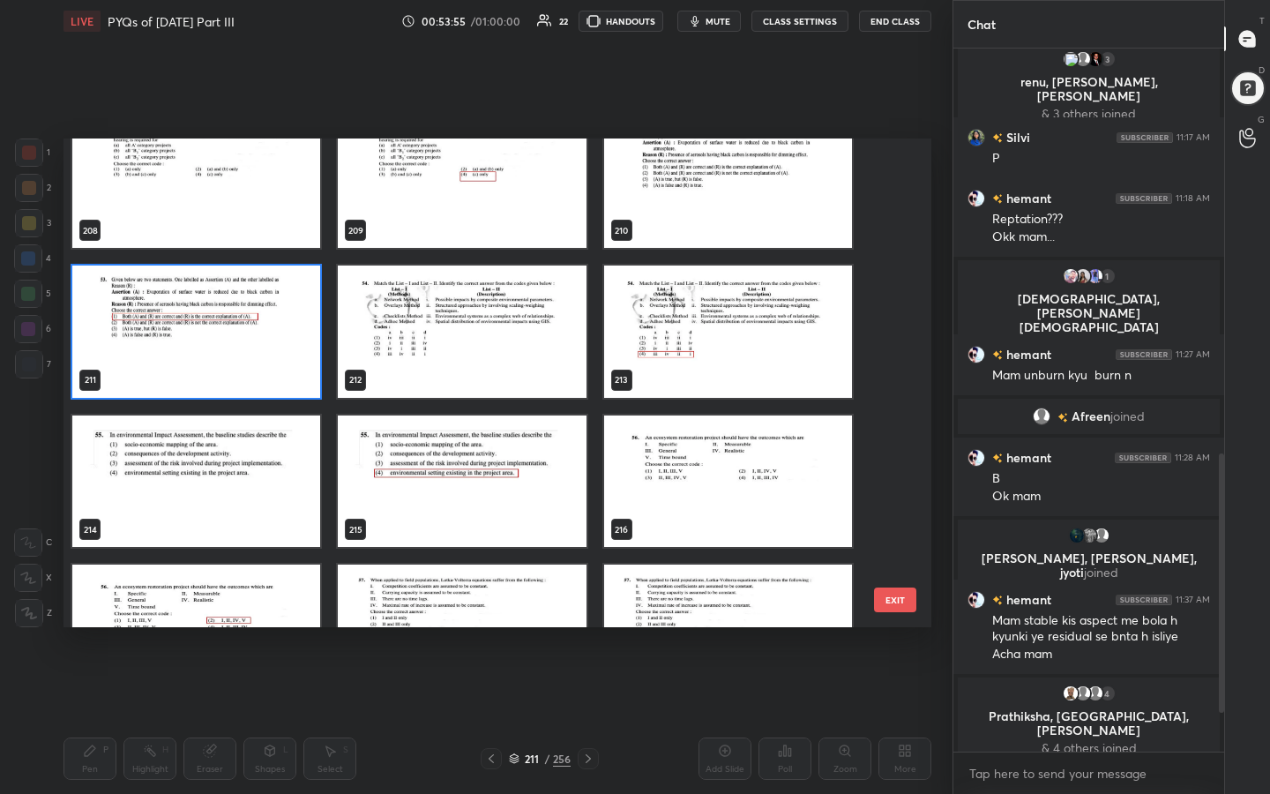
click at [400, 329] on img "grid" at bounding box center [462, 331] width 248 height 132
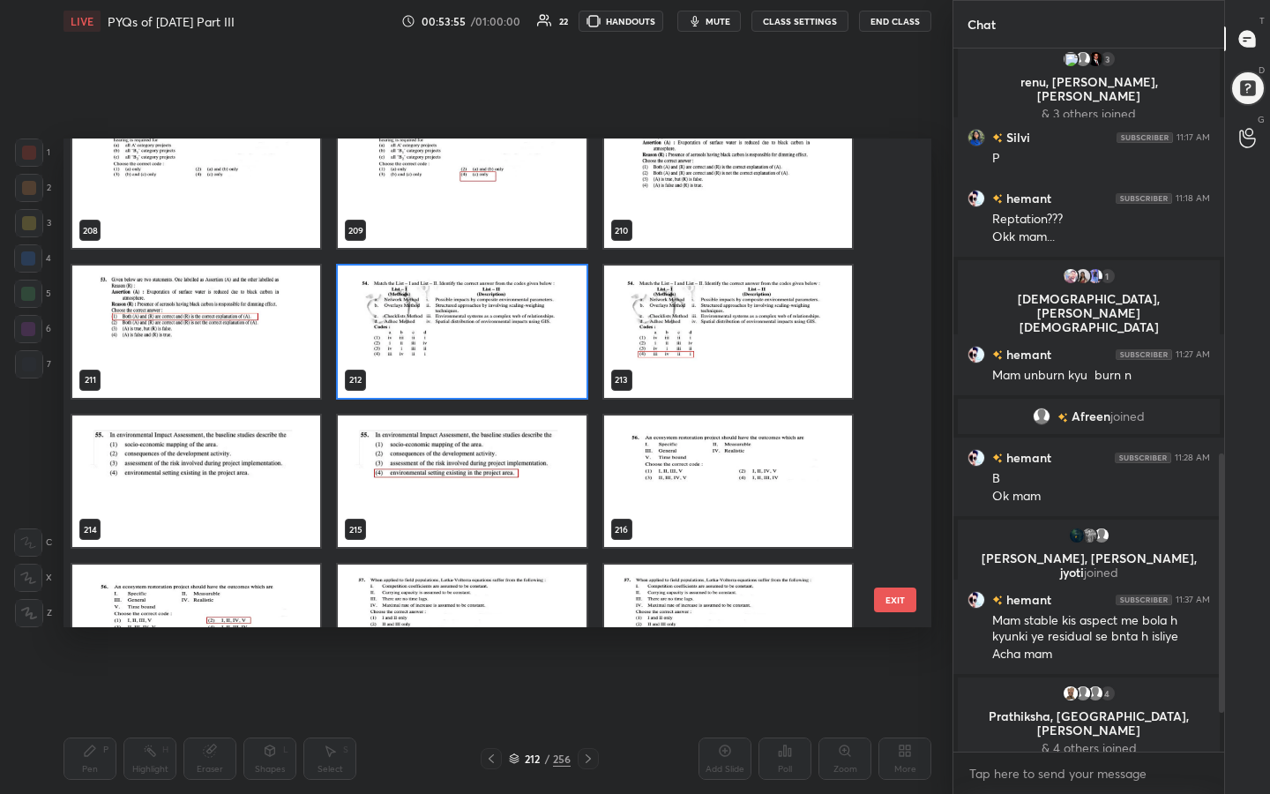
click at [400, 329] on img "grid" at bounding box center [462, 331] width 248 height 132
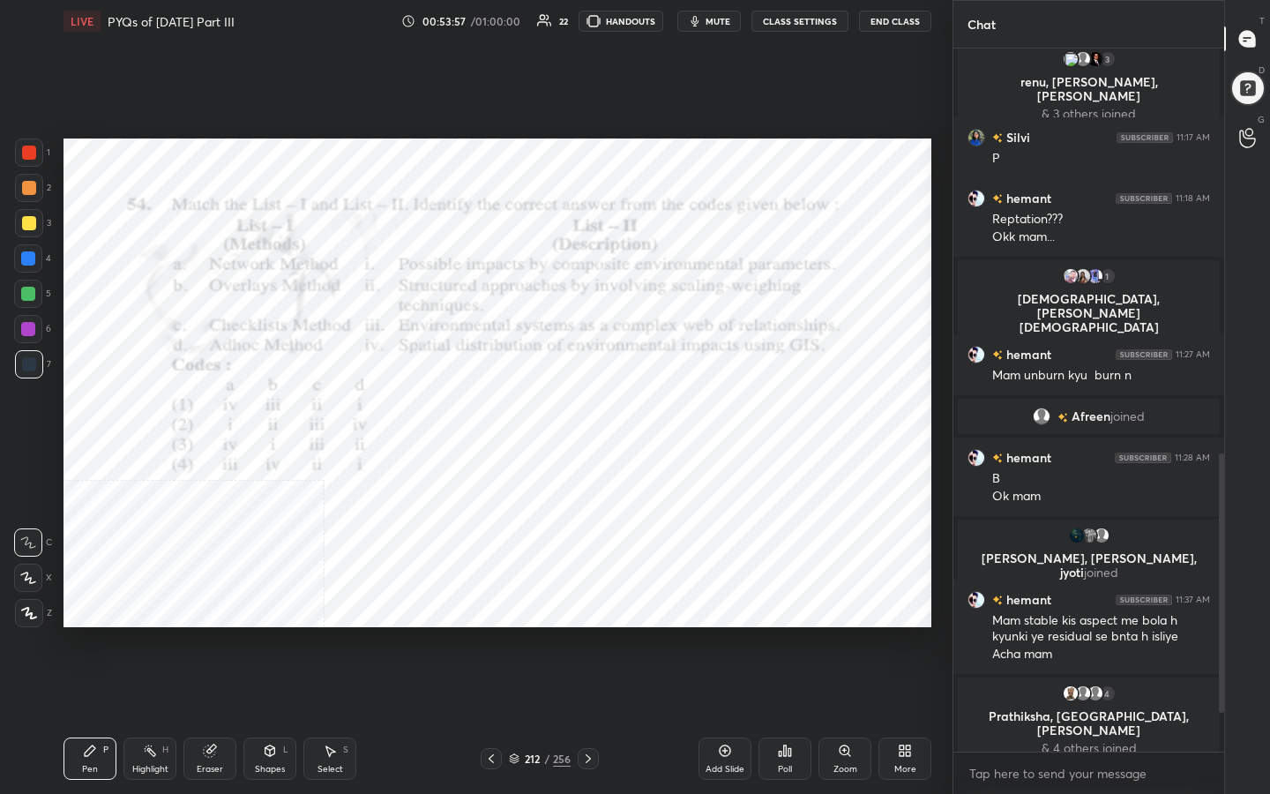
click at [729, 19] on span "mute" at bounding box center [718, 21] width 25 height 12
click at [514, 634] on icon at bounding box center [514, 758] width 11 height 11
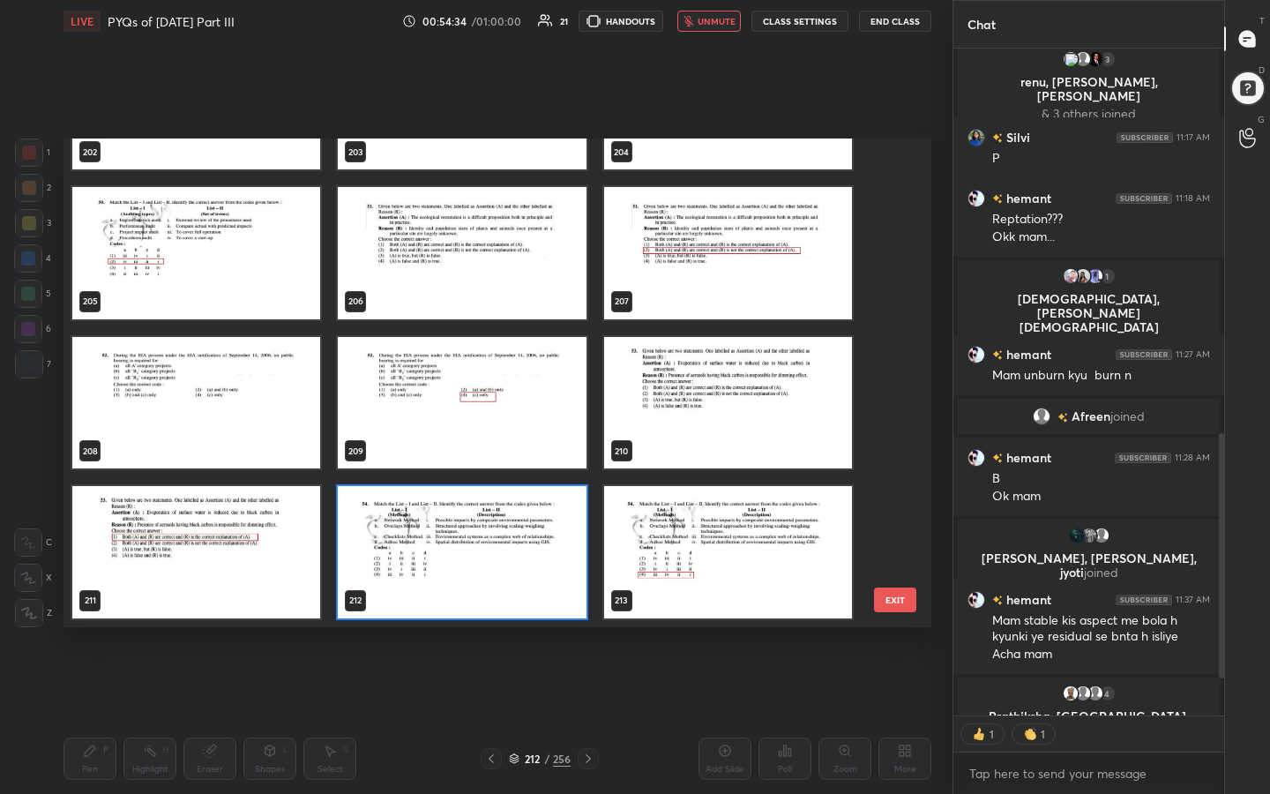
scroll to position [482, 859]
click at [475, 542] on img "grid" at bounding box center [462, 552] width 248 height 132
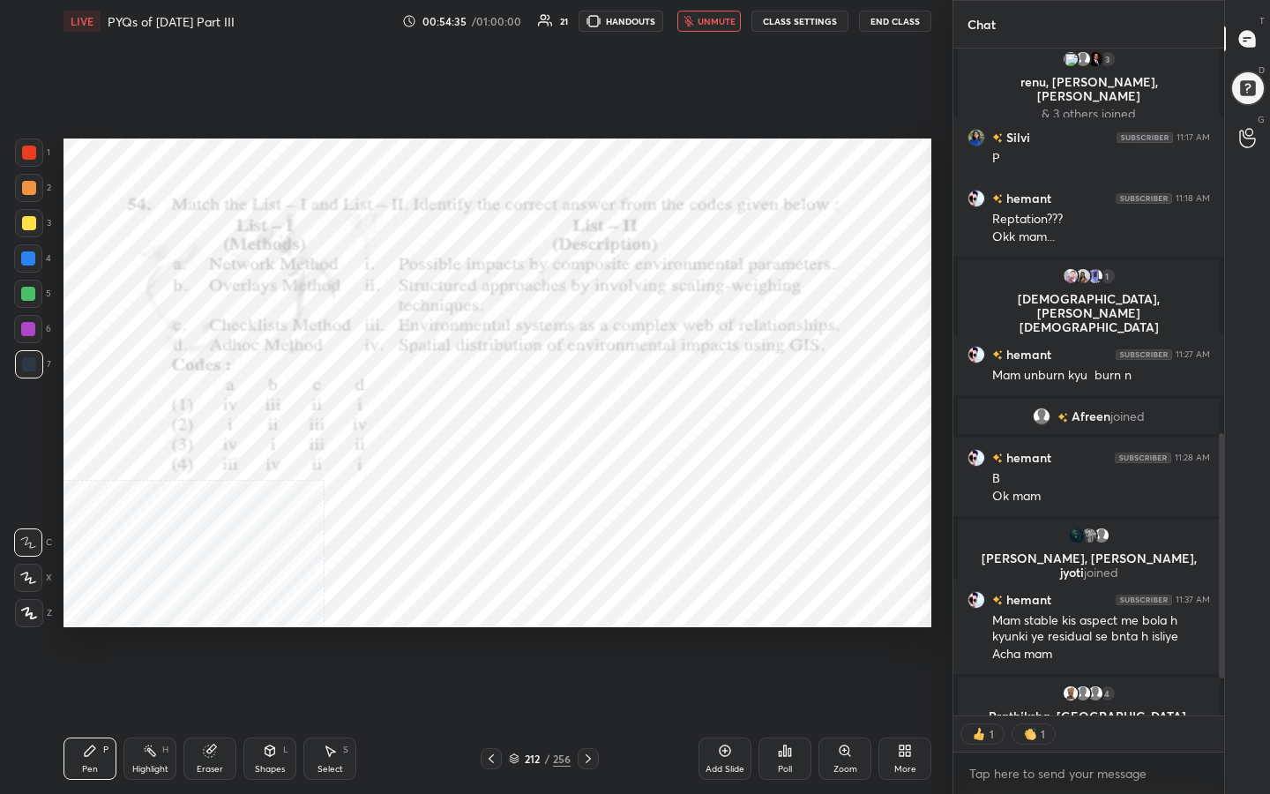
click at [475, 542] on img "grid" at bounding box center [462, 552] width 248 height 132
click at [772, 634] on div "Poll" at bounding box center [785, 758] width 53 height 42
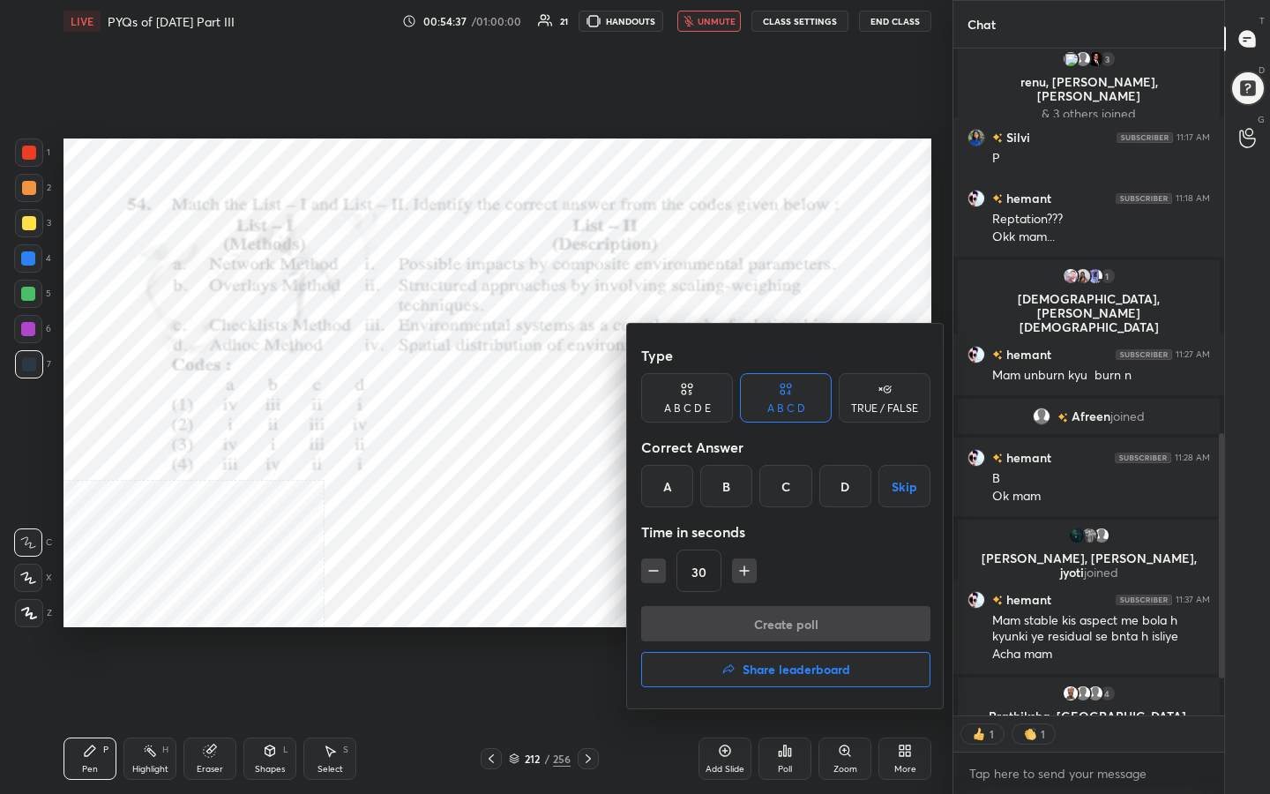
click at [850, 486] on div "D" at bounding box center [845, 486] width 52 height 42
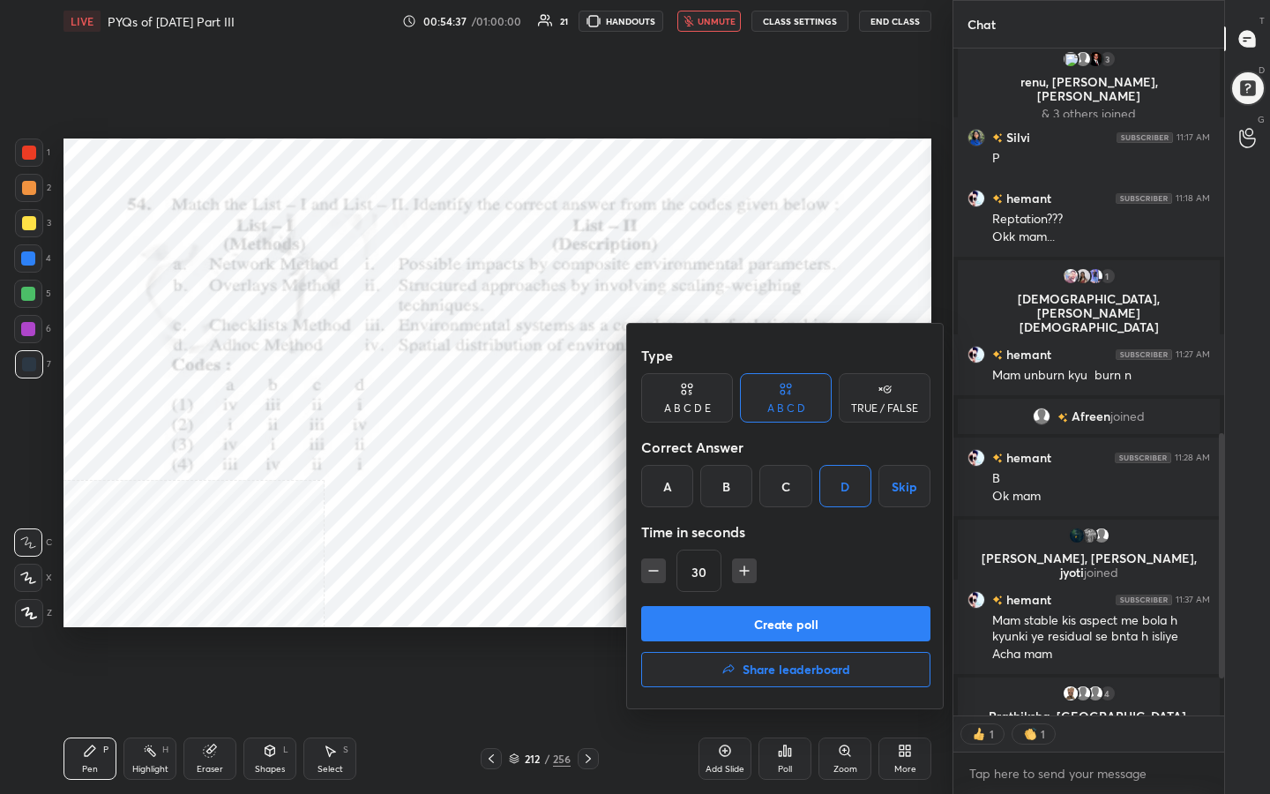
click at [840, 617] on button "Create poll" at bounding box center [785, 623] width 289 height 35
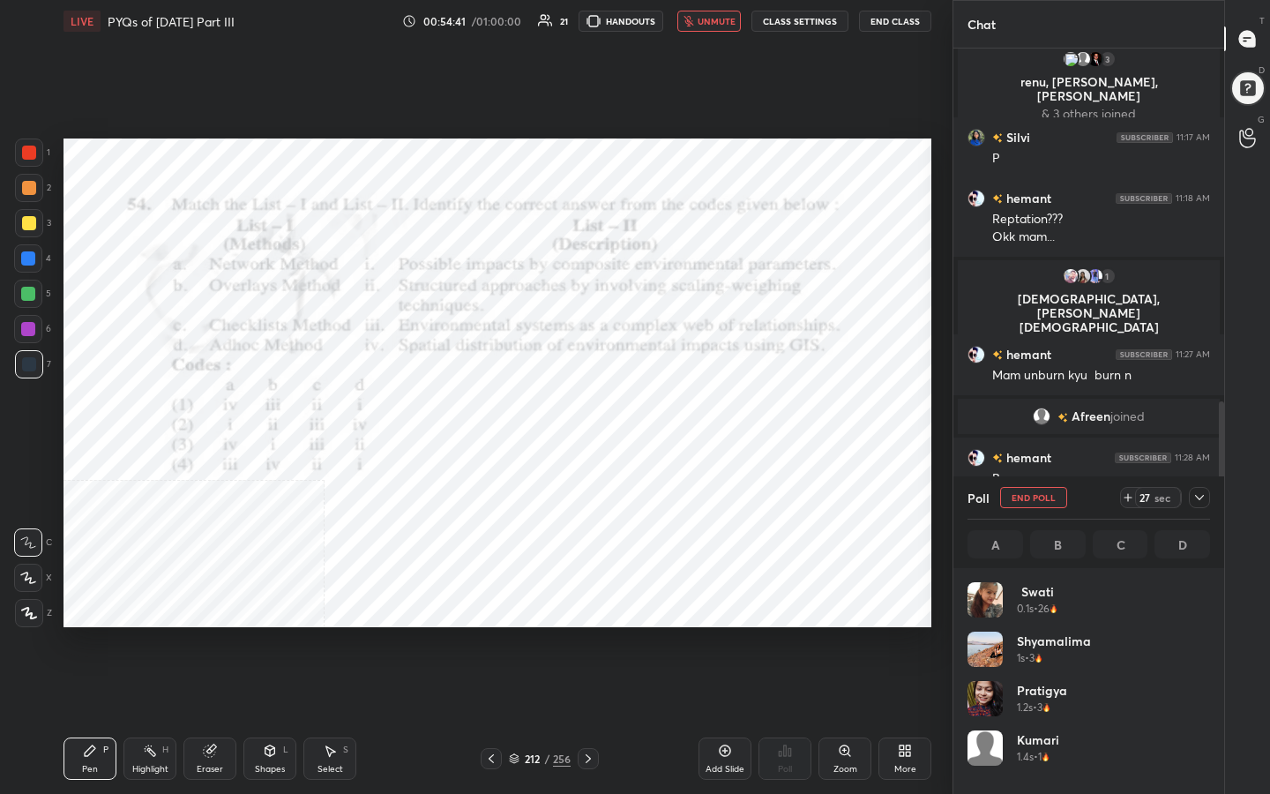
scroll to position [1049, 0]
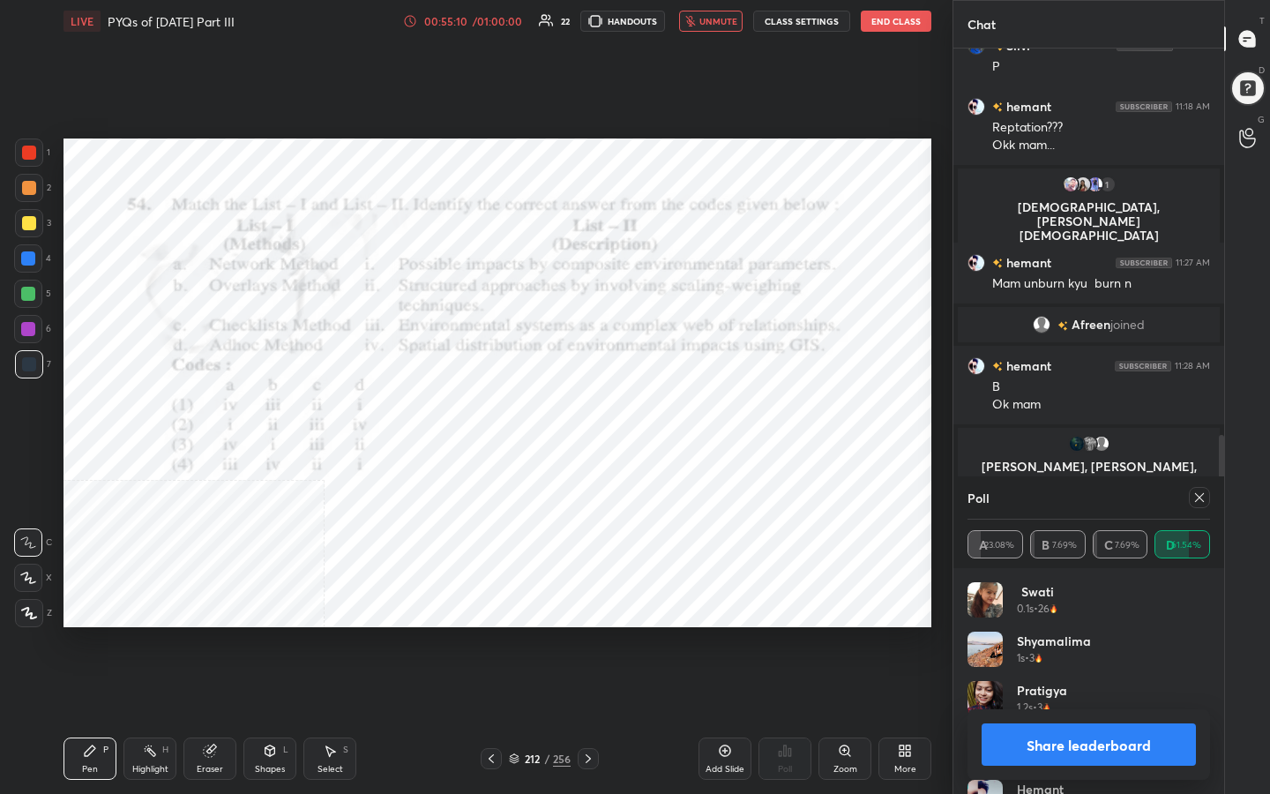
click at [1198, 488] on div at bounding box center [1199, 497] width 21 height 21
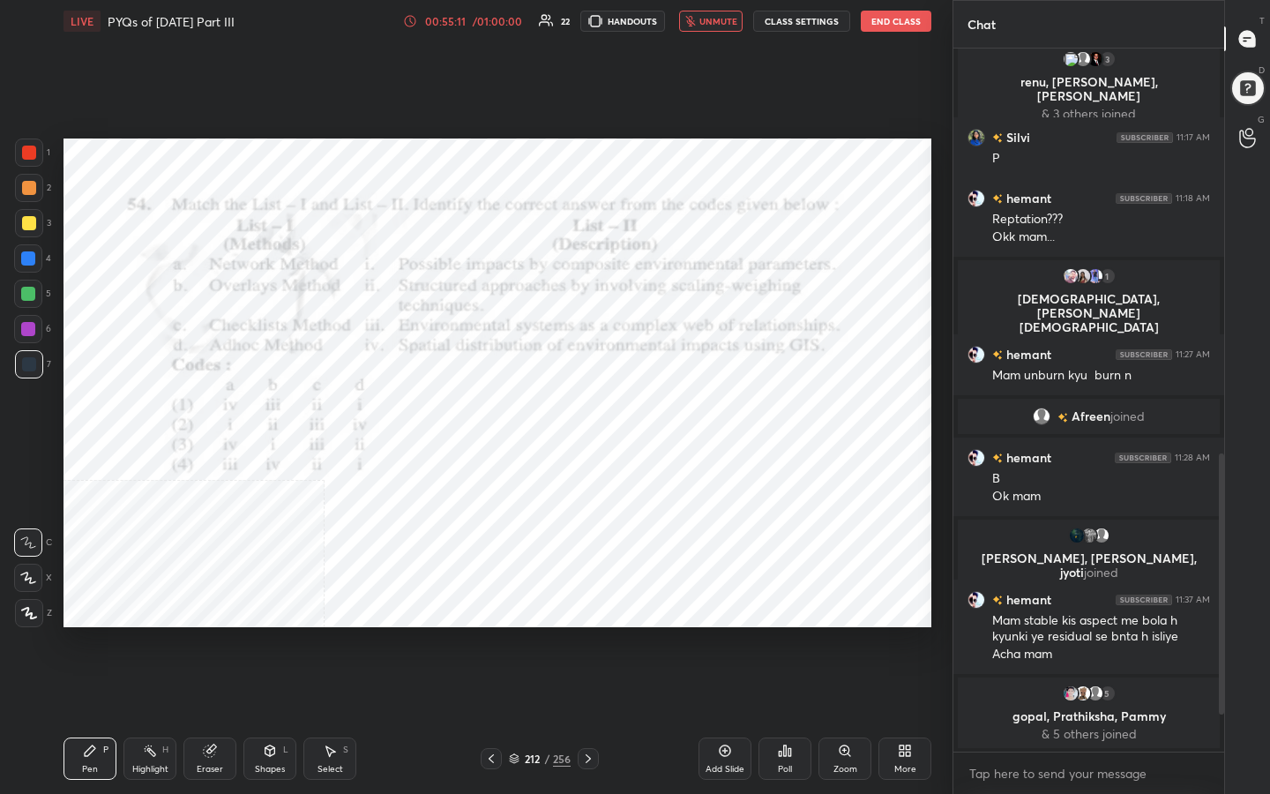
scroll to position [957, 0]
click at [729, 20] on span "unmute" at bounding box center [718, 21] width 38 height 12
click at [512, 634] on icon at bounding box center [514, 758] width 11 height 11
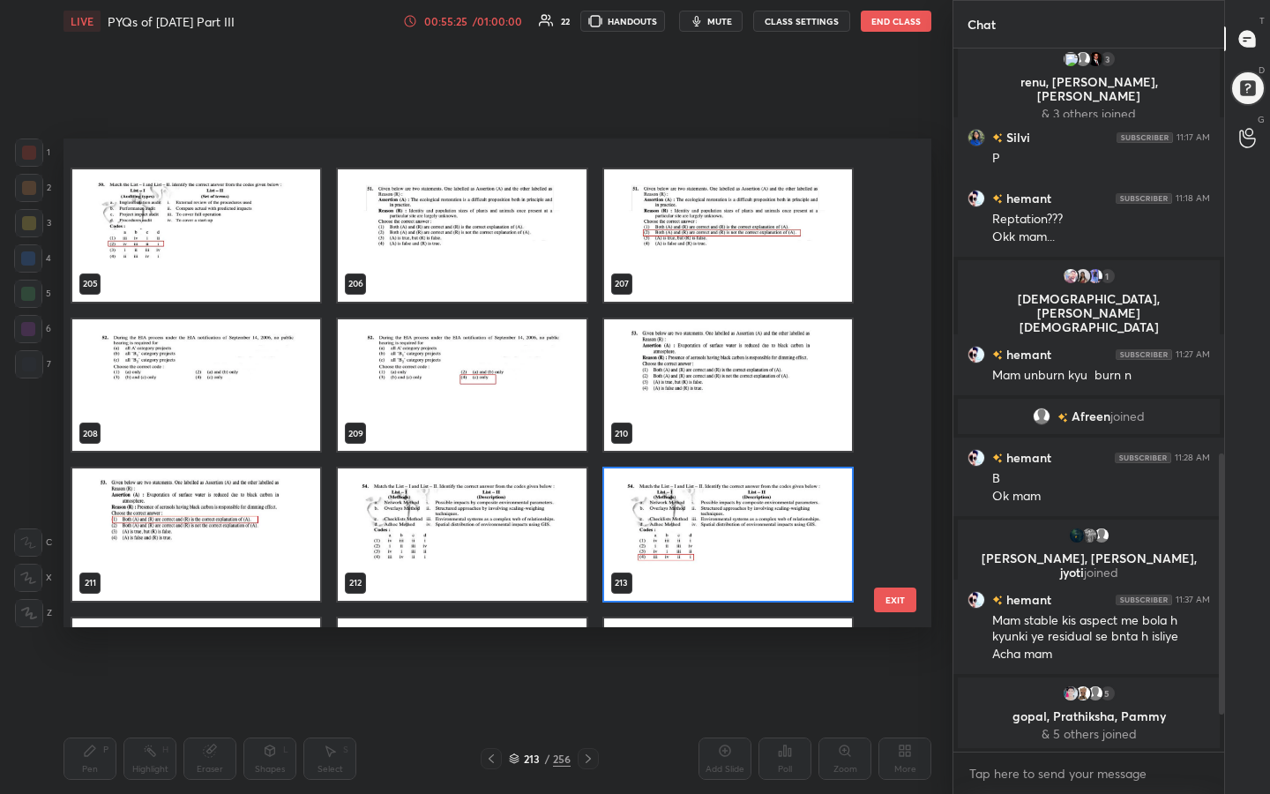
scroll to position [10335, 0]
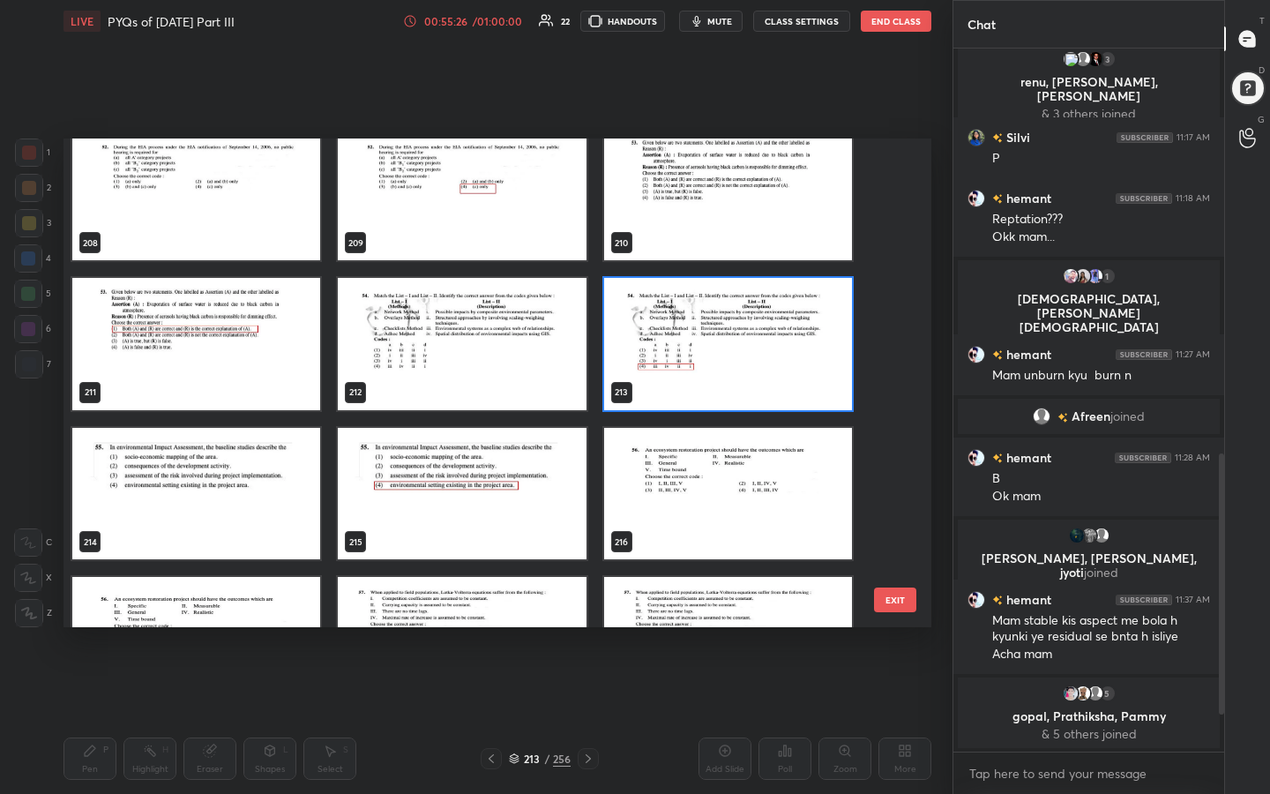
click at [179, 481] on img "grid" at bounding box center [196, 494] width 248 height 132
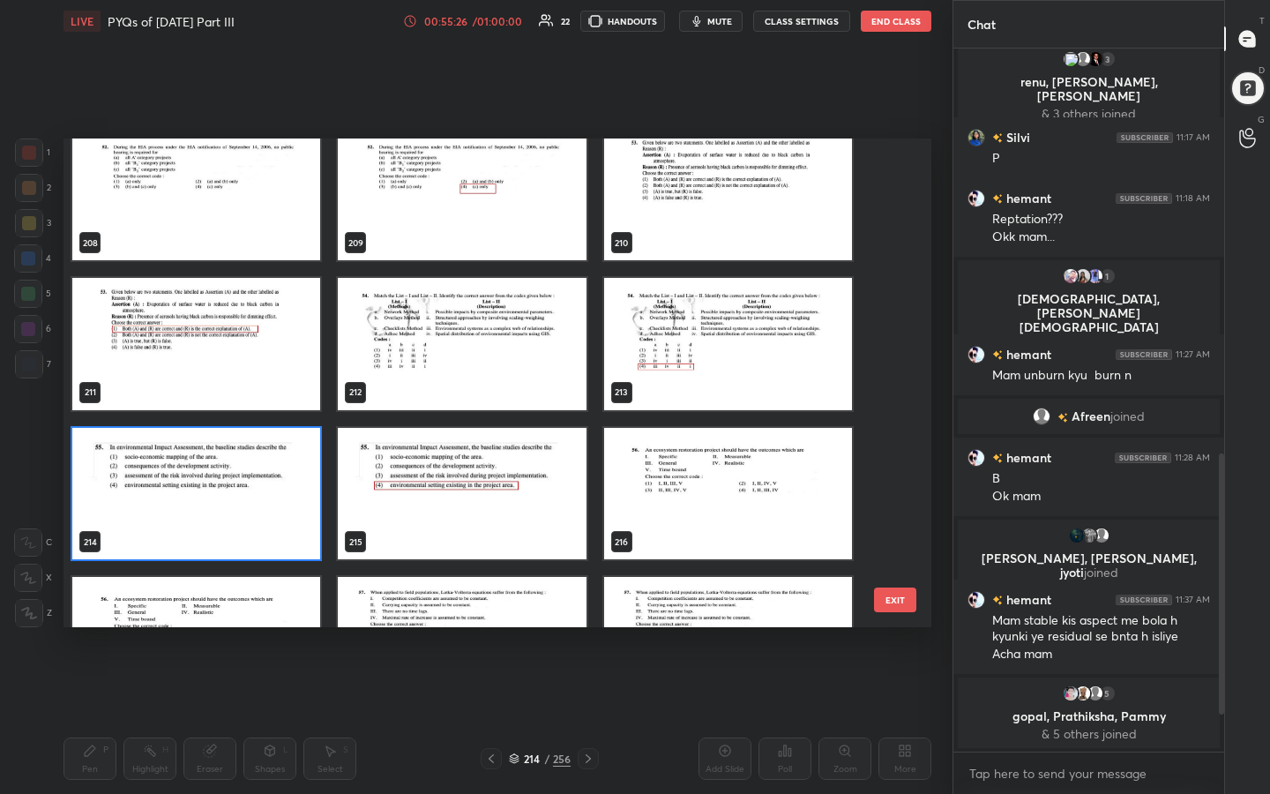
click at [179, 481] on img "grid" at bounding box center [196, 494] width 248 height 132
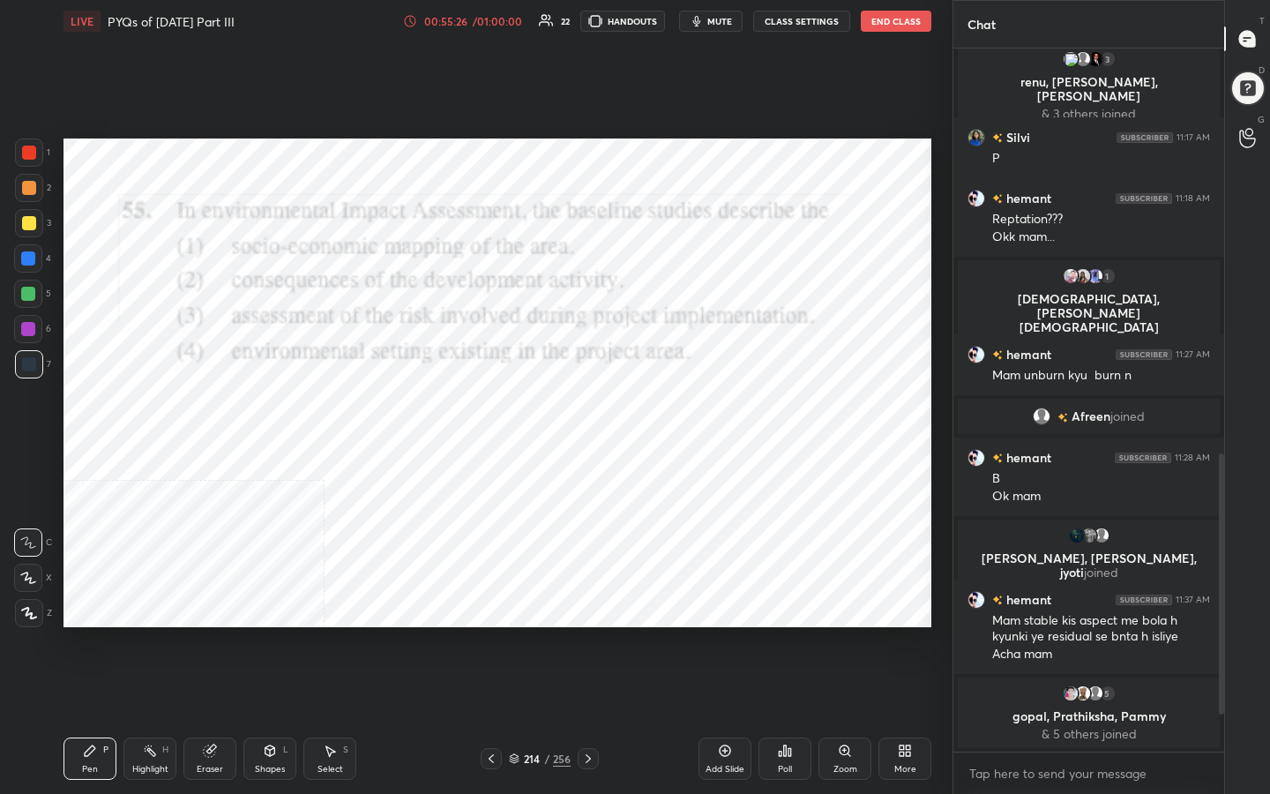
click at [179, 481] on img "grid" at bounding box center [196, 494] width 248 height 132
click at [715, 19] on span "mute" at bounding box center [719, 21] width 25 height 12
click at [520, 634] on div "214 / 256" at bounding box center [540, 759] width 62 height 16
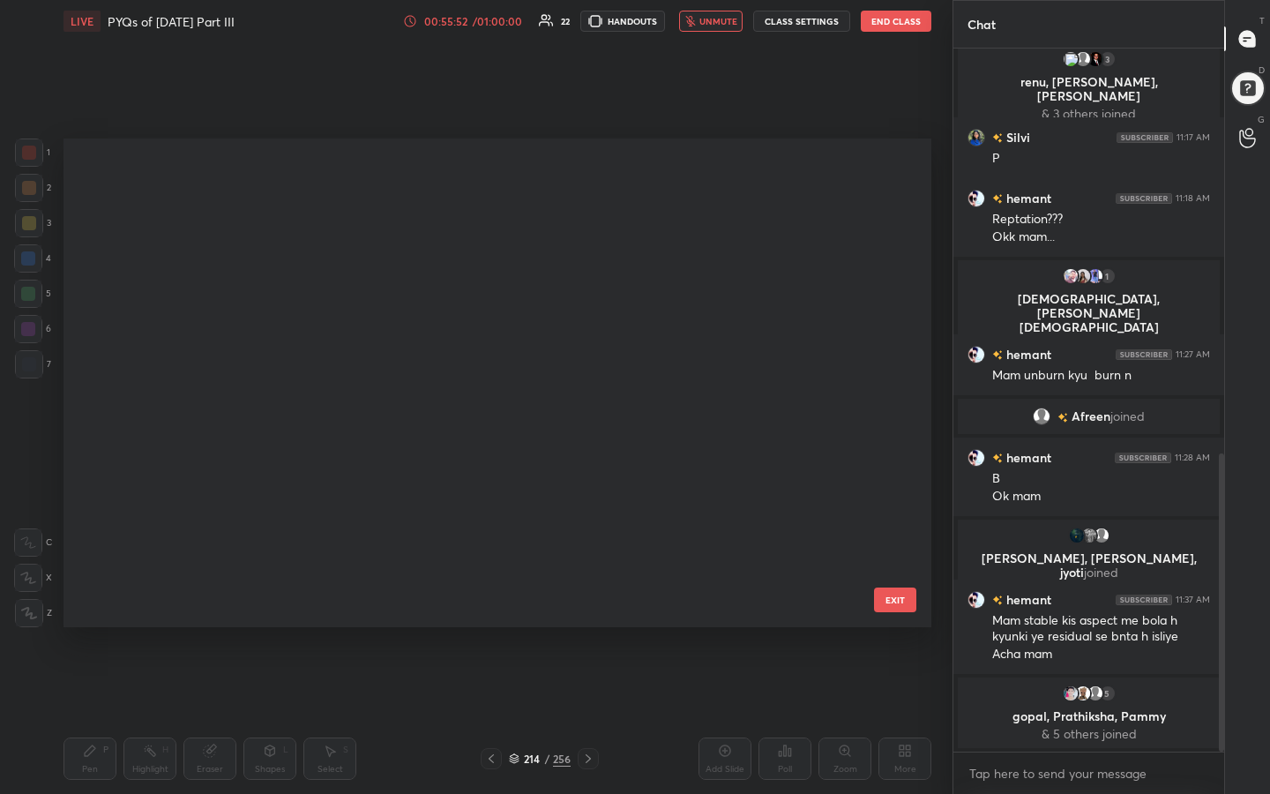
scroll to position [482, 859]
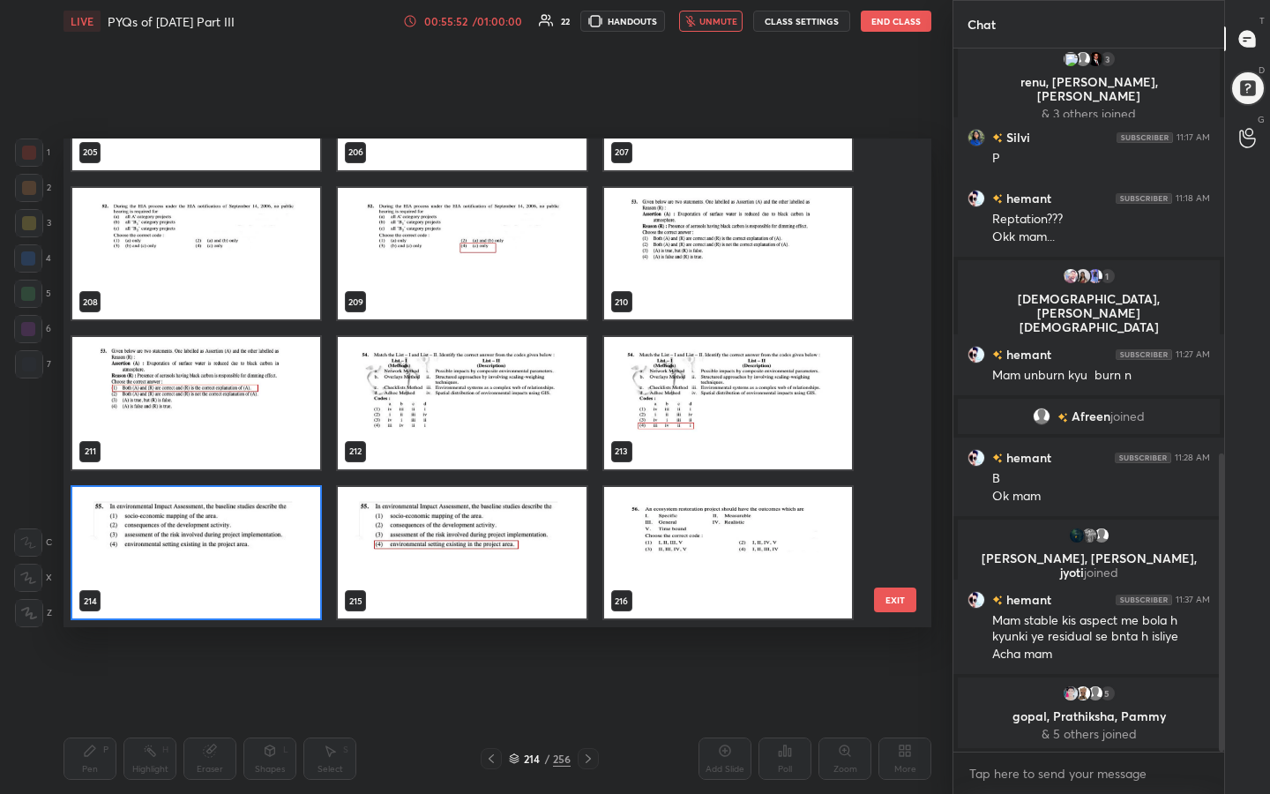
click at [252, 568] on img "grid" at bounding box center [196, 553] width 248 height 132
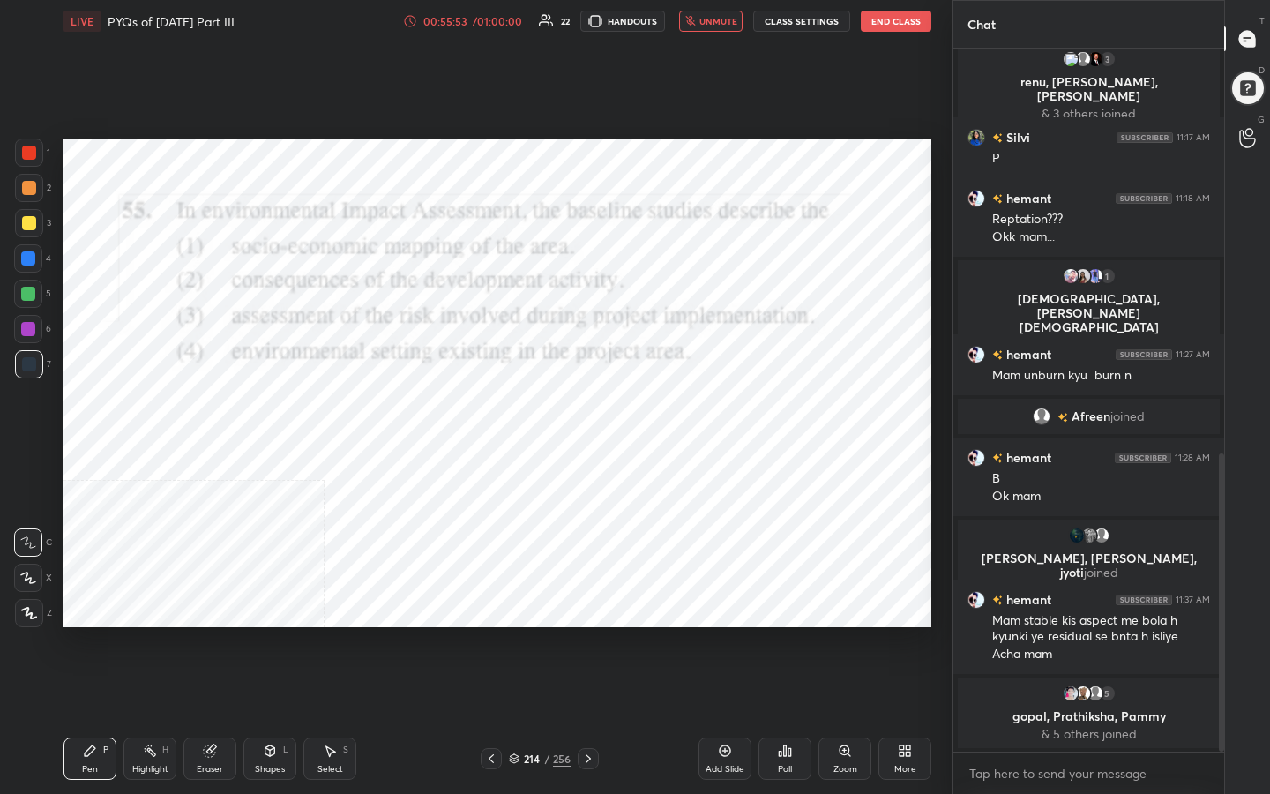
click at [252, 568] on img "grid" at bounding box center [196, 553] width 248 height 132
click at [798, 634] on div "Poll" at bounding box center [785, 758] width 53 height 42
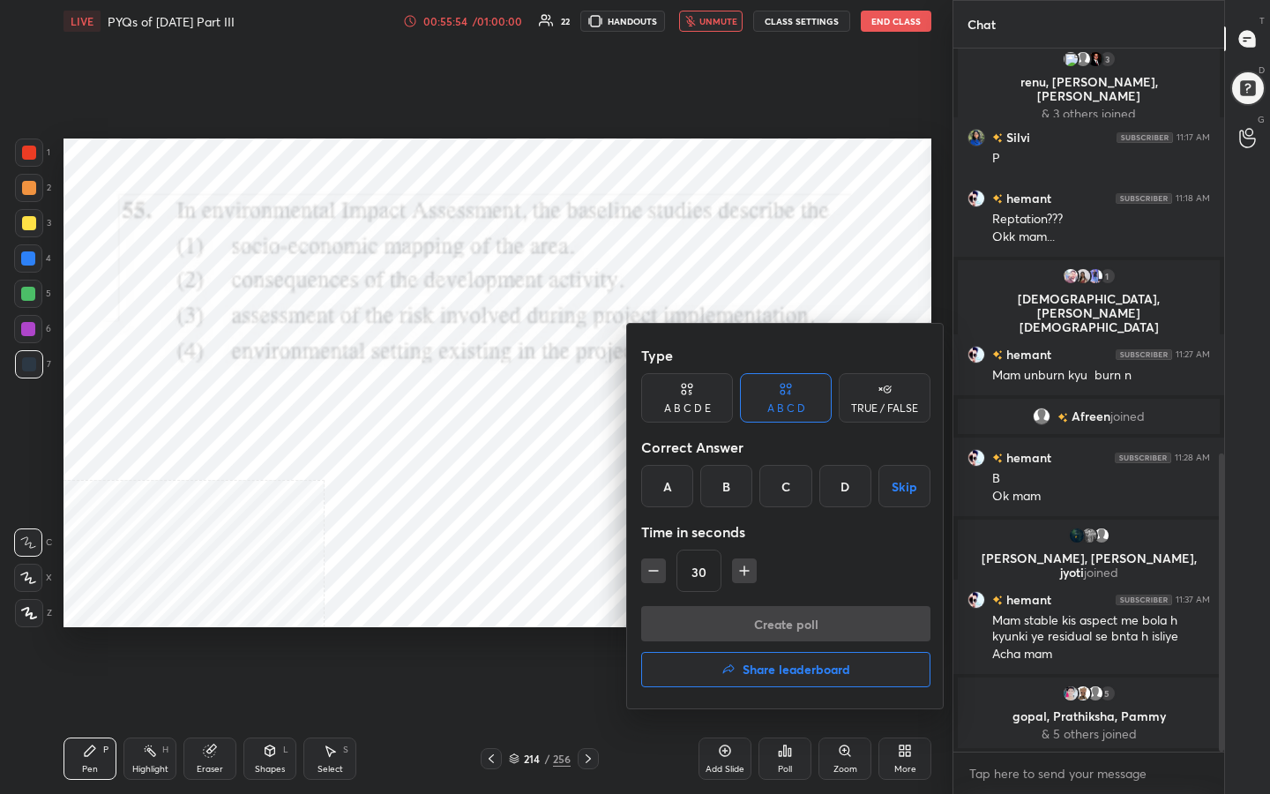
click at [841, 484] on div "D" at bounding box center [845, 486] width 52 height 42
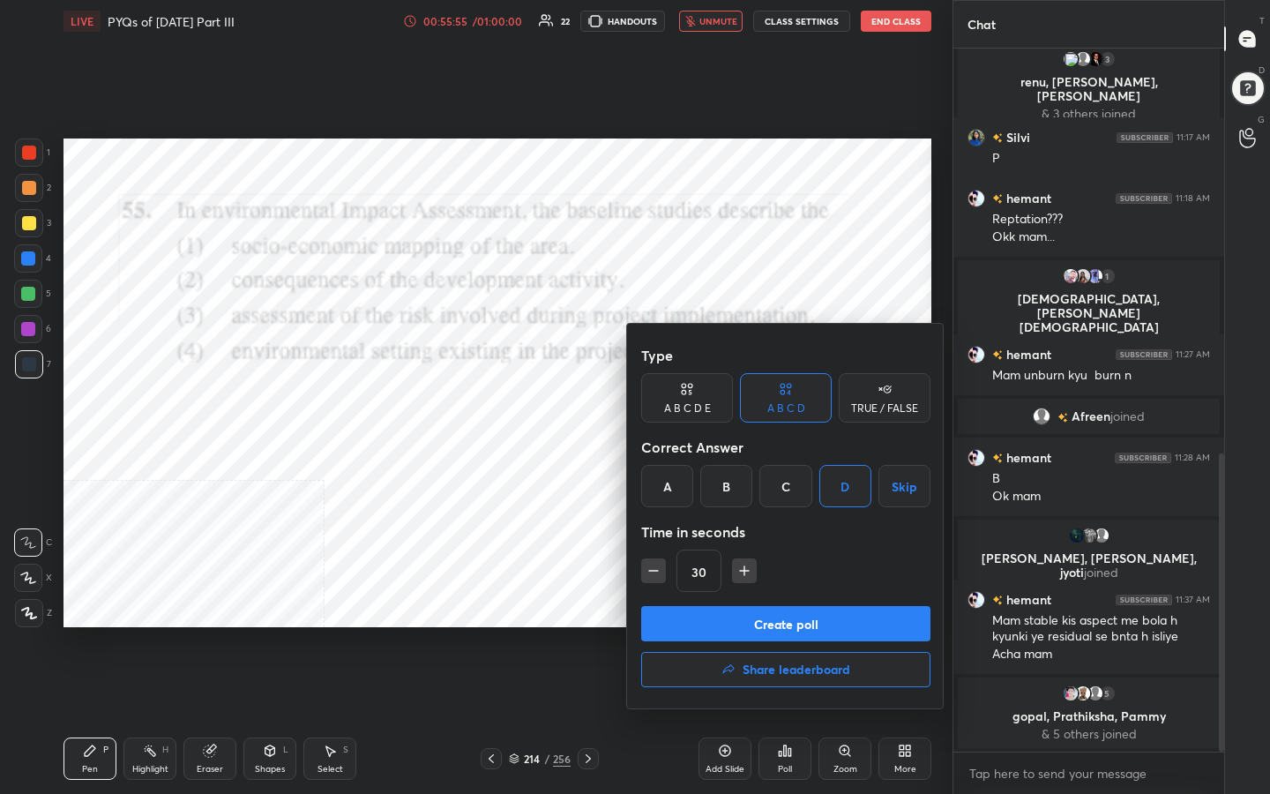
click at [847, 624] on button "Create poll" at bounding box center [785, 623] width 289 height 35
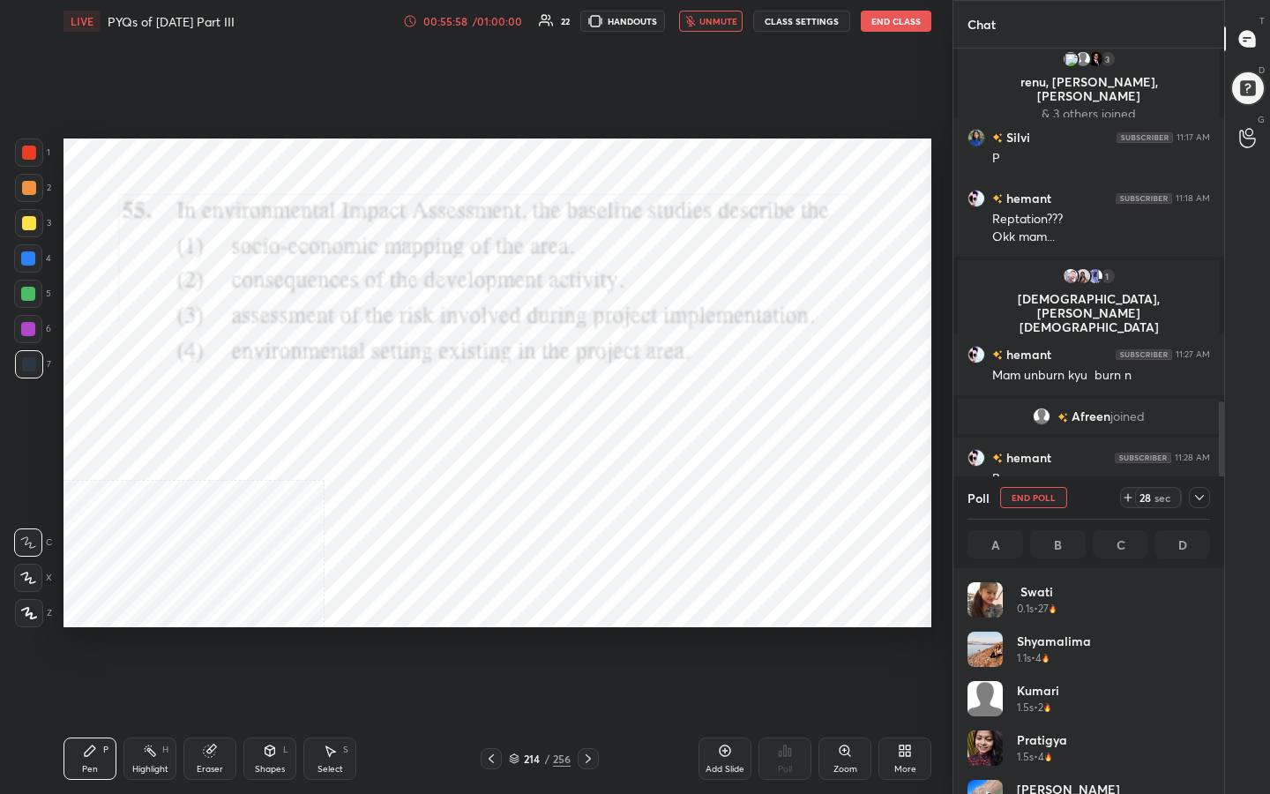
scroll to position [206, 237]
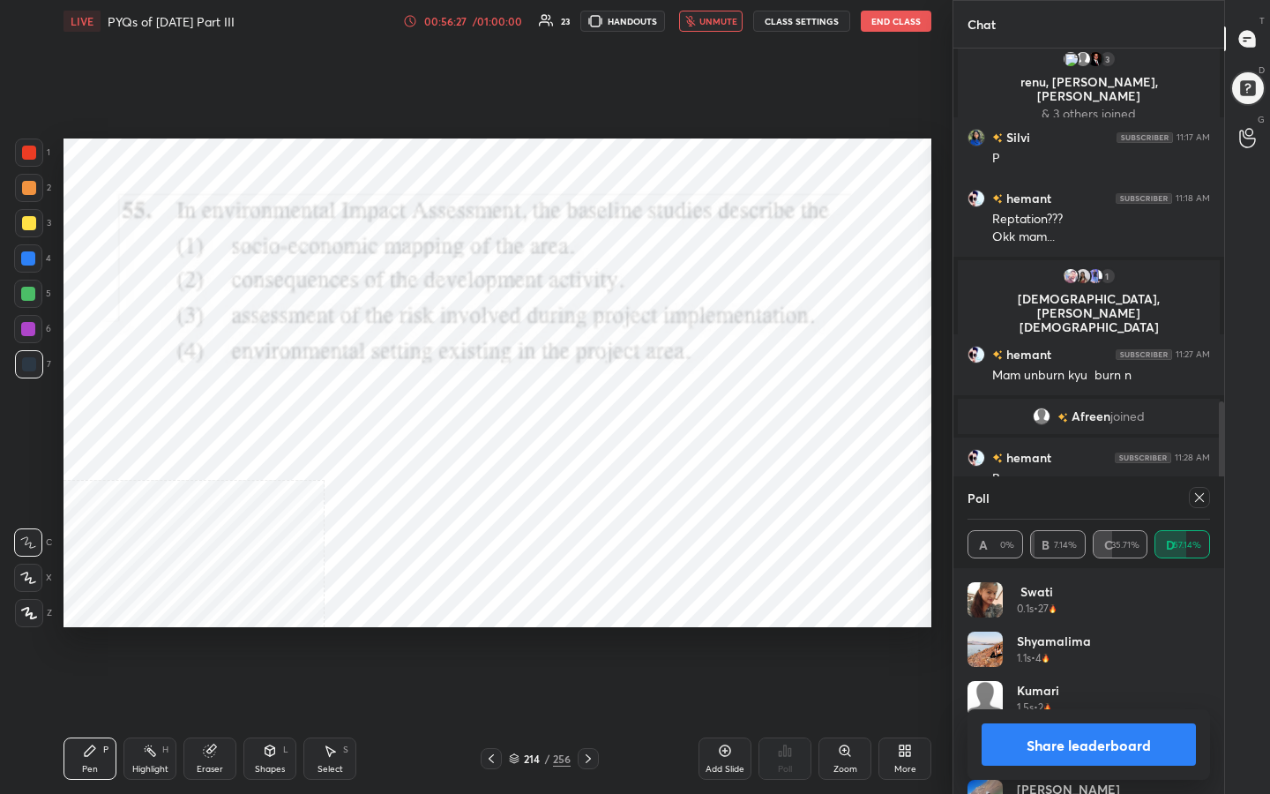
click at [1200, 492] on icon at bounding box center [1199, 497] width 14 height 14
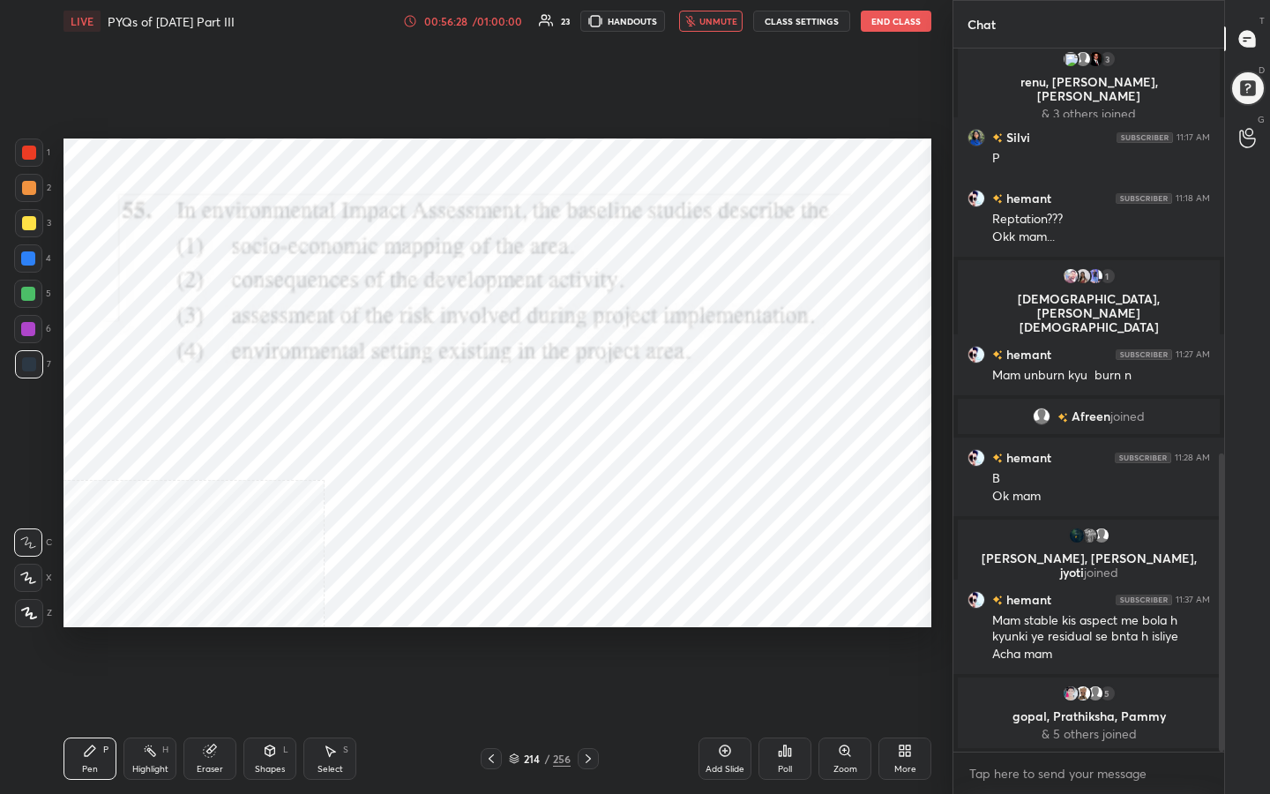
scroll to position [6, 6]
click at [742, 18] on button "unmute" at bounding box center [711, 21] width 64 height 21
click at [512, 634] on icon at bounding box center [514, 756] width 9 height 4
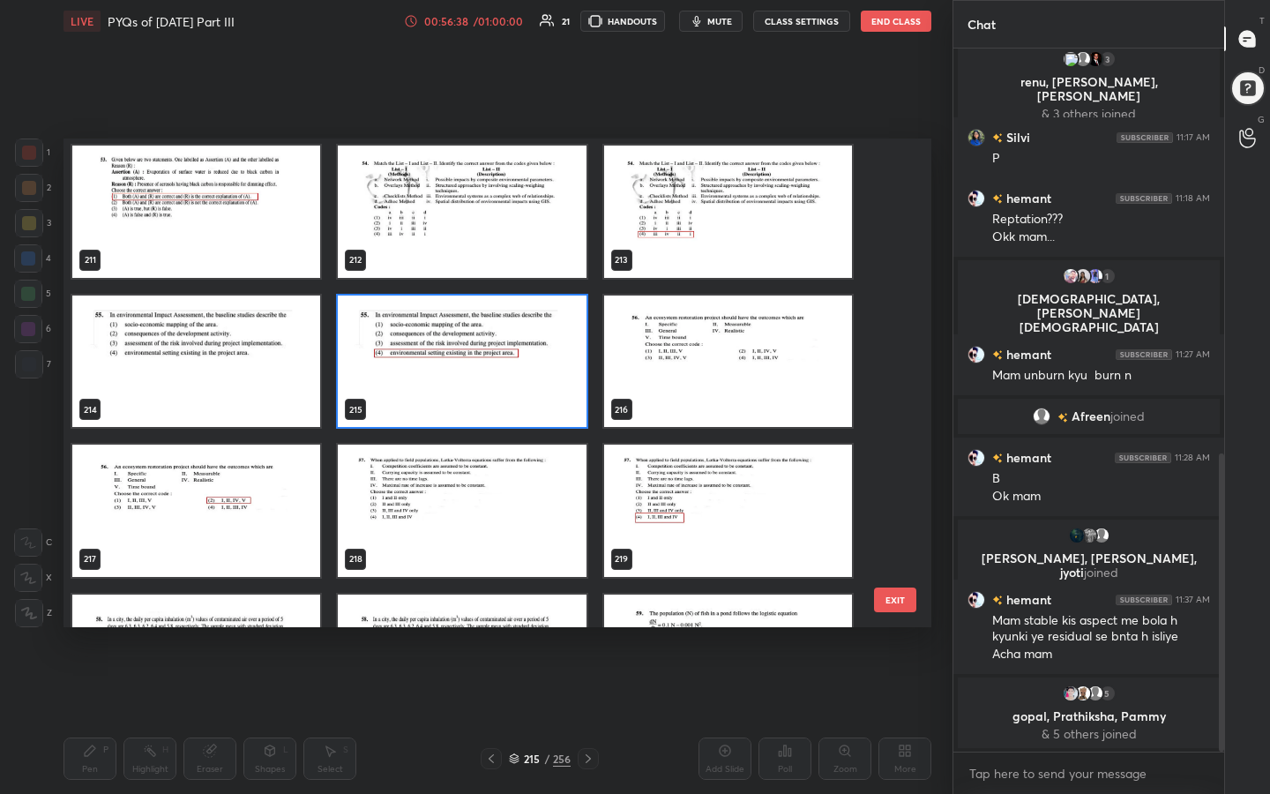
scroll to position [10465, 0]
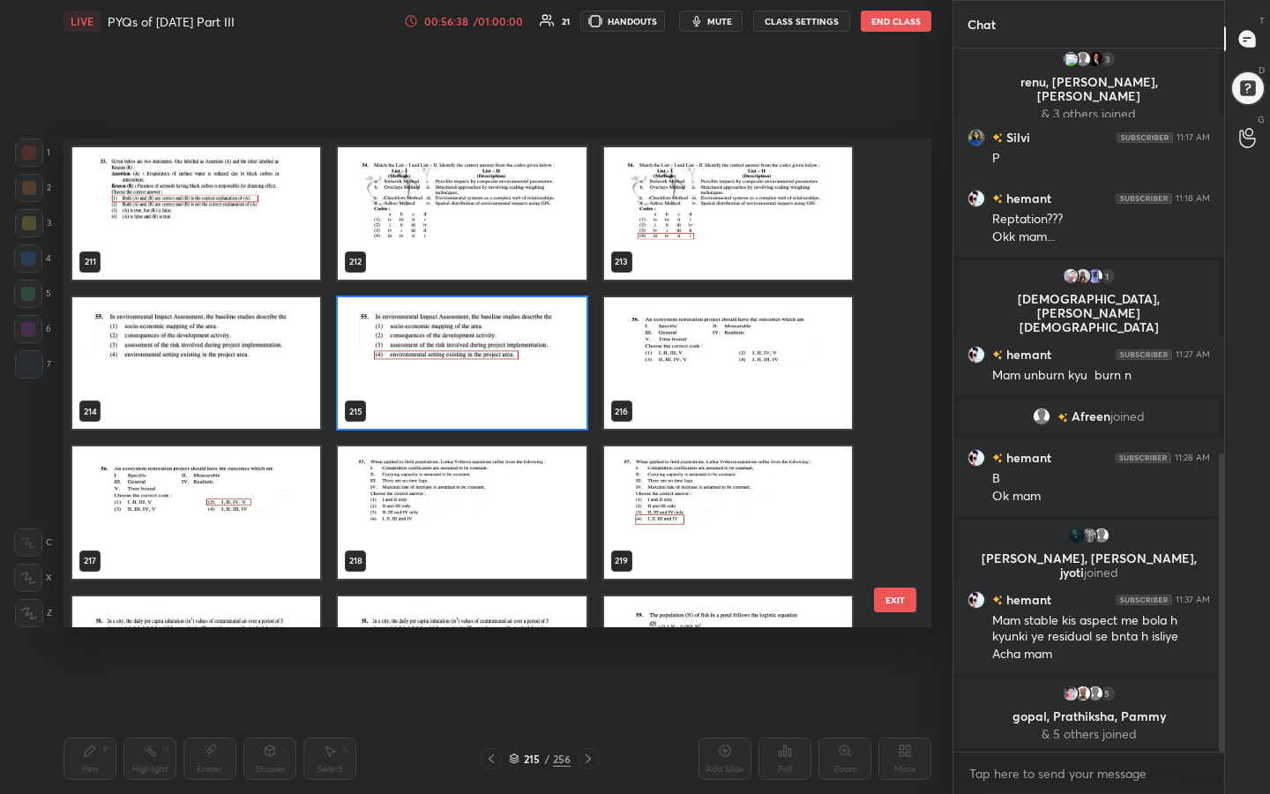
click at [700, 374] on img "grid" at bounding box center [728, 363] width 248 height 132
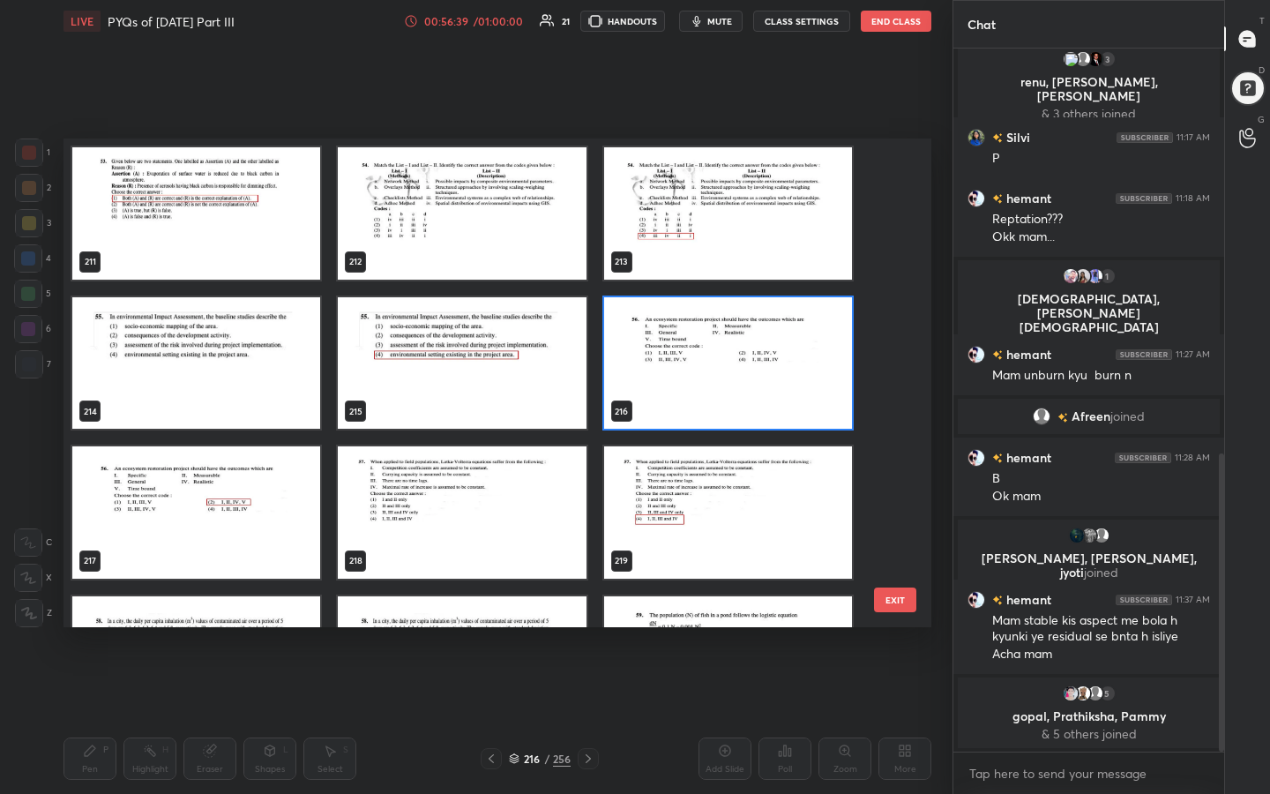
click at [700, 374] on img "grid" at bounding box center [728, 363] width 248 height 132
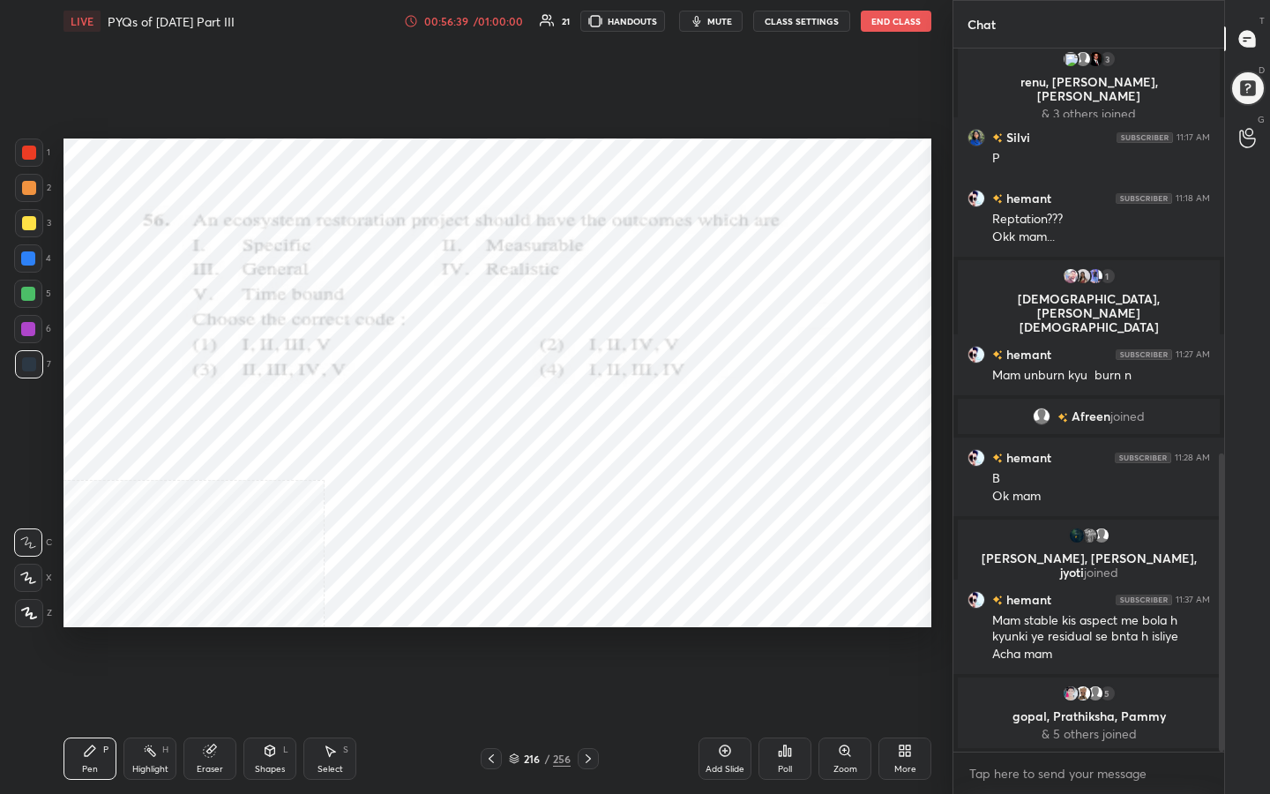
click at [700, 374] on img "grid" at bounding box center [728, 363] width 248 height 132
click at [727, 22] on span "mute" at bounding box center [719, 21] width 25 height 12
click at [516, 634] on icon at bounding box center [514, 761] width 9 height 3
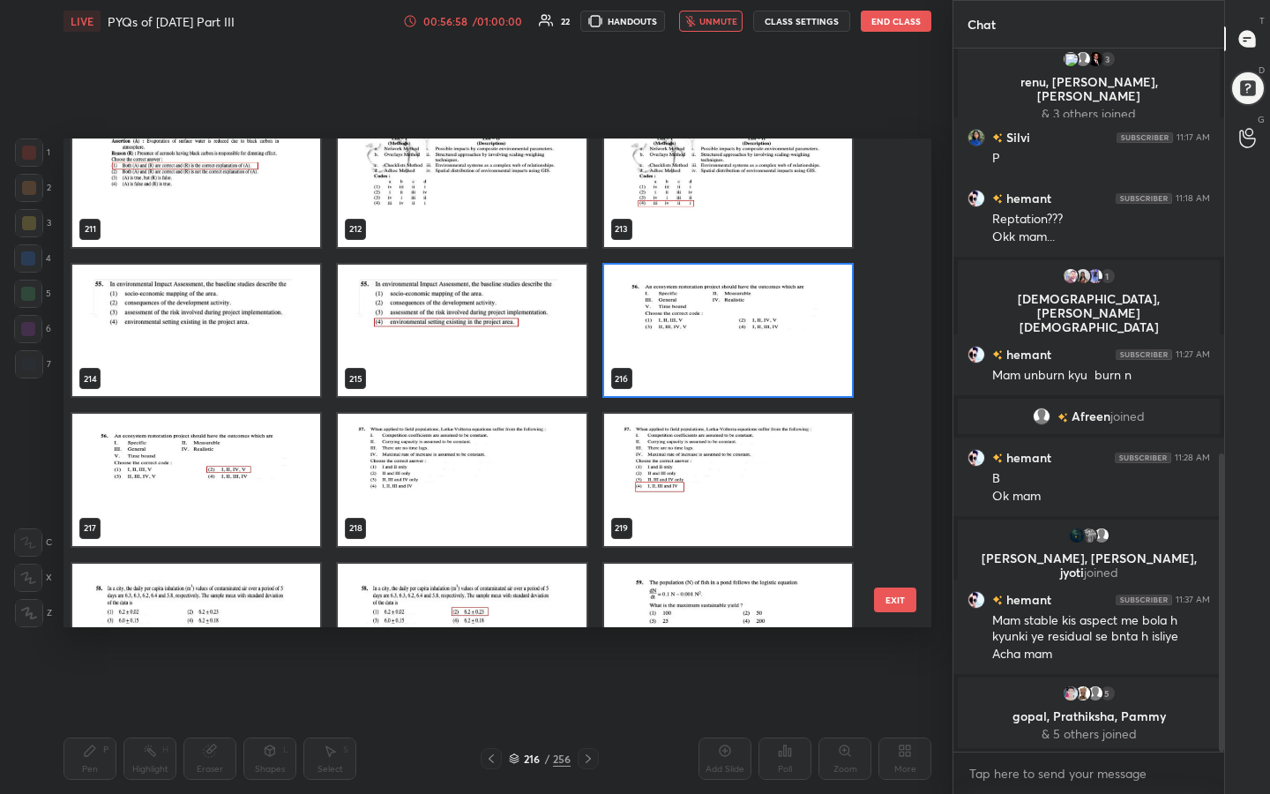
scroll to position [10515, 0]
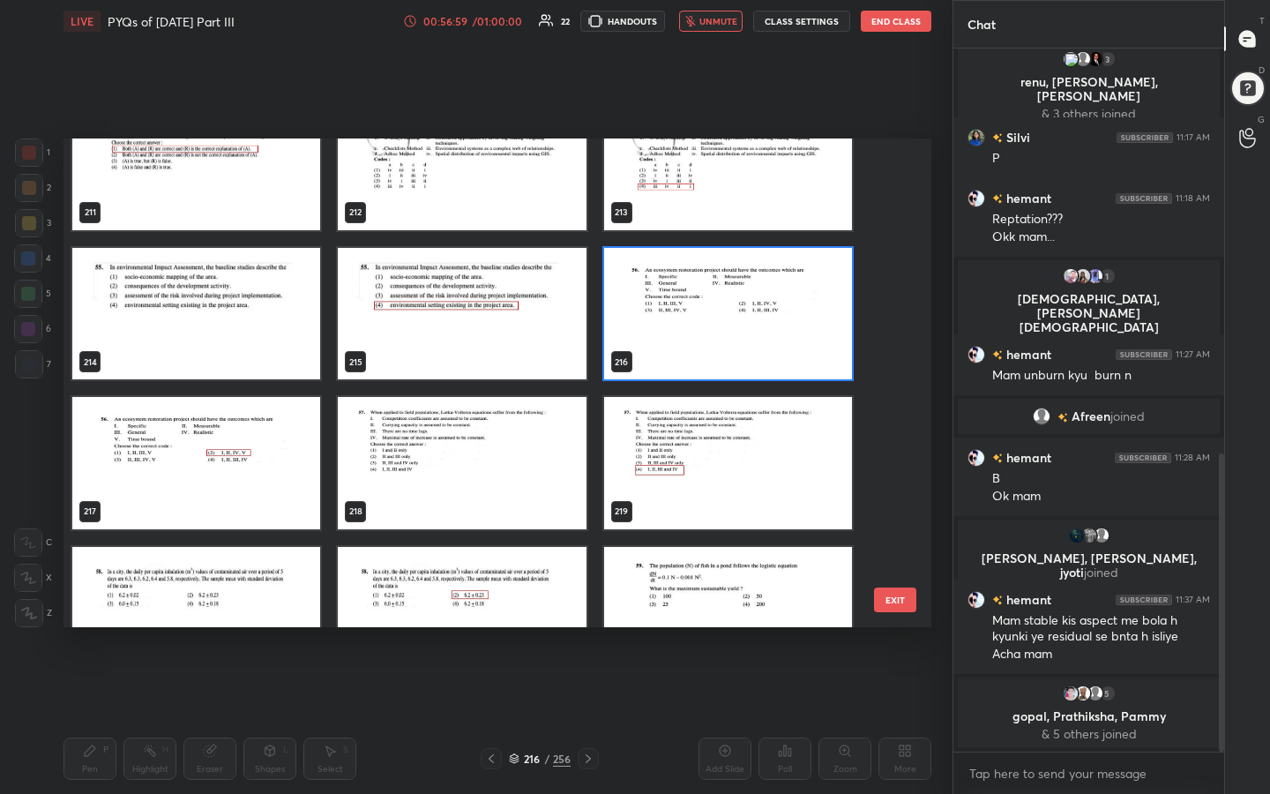
click at [768, 311] on img "grid" at bounding box center [728, 314] width 248 height 132
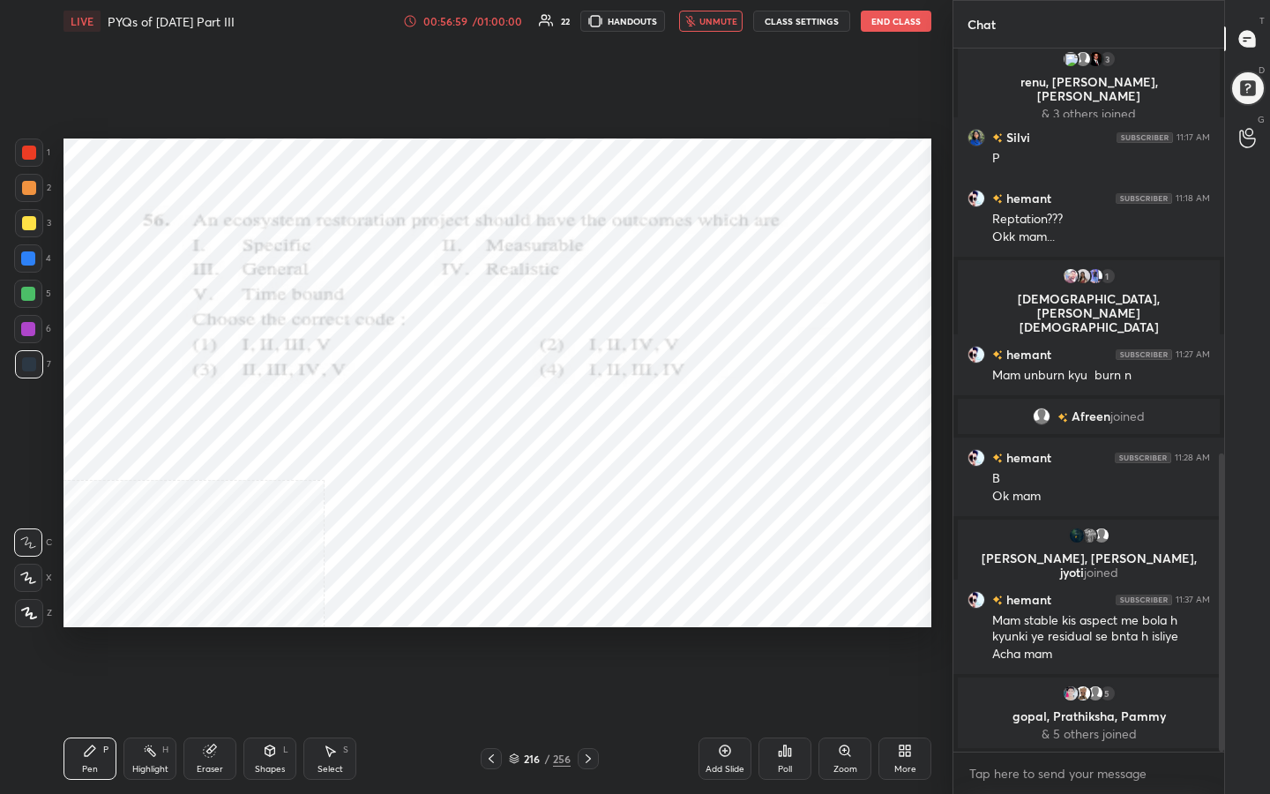
click at [768, 311] on img "grid" at bounding box center [728, 314] width 248 height 132
click at [773, 634] on div "Poll" at bounding box center [785, 758] width 53 height 42
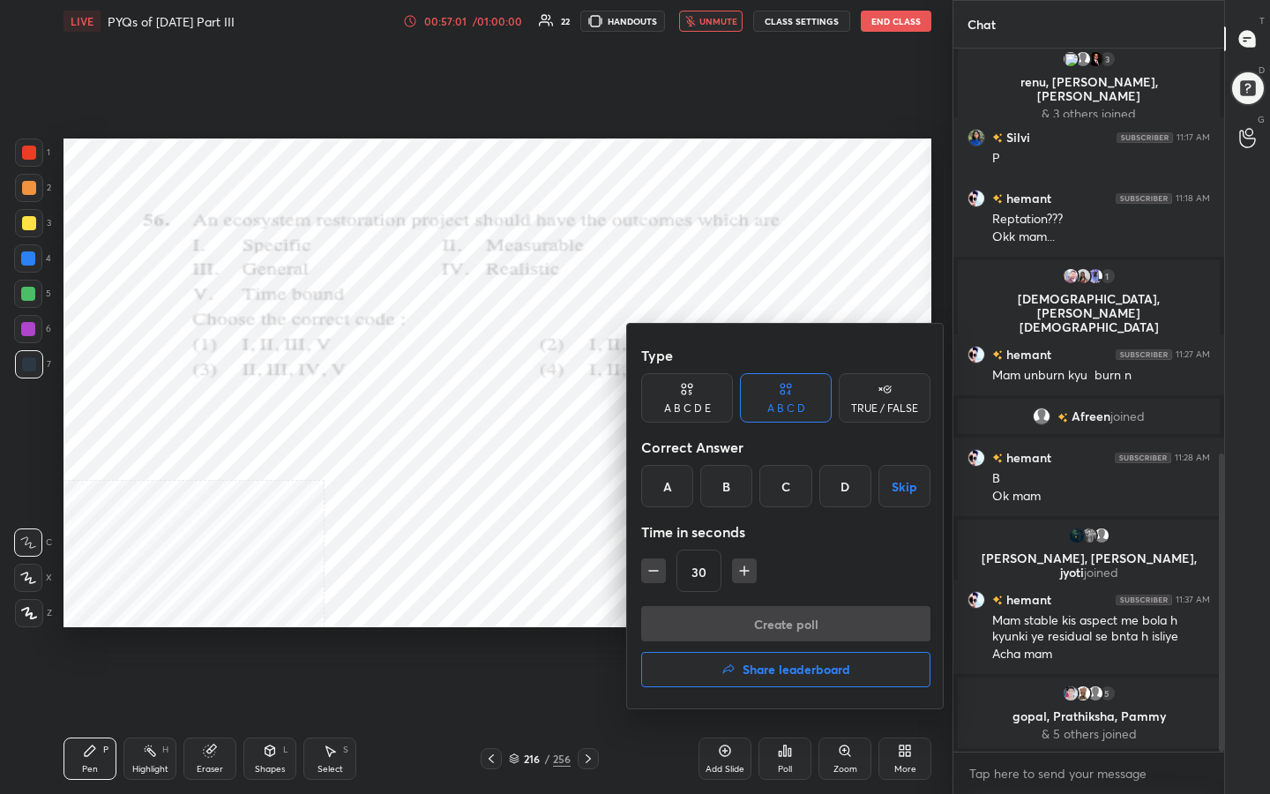
click at [735, 480] on div "B" at bounding box center [726, 486] width 52 height 42
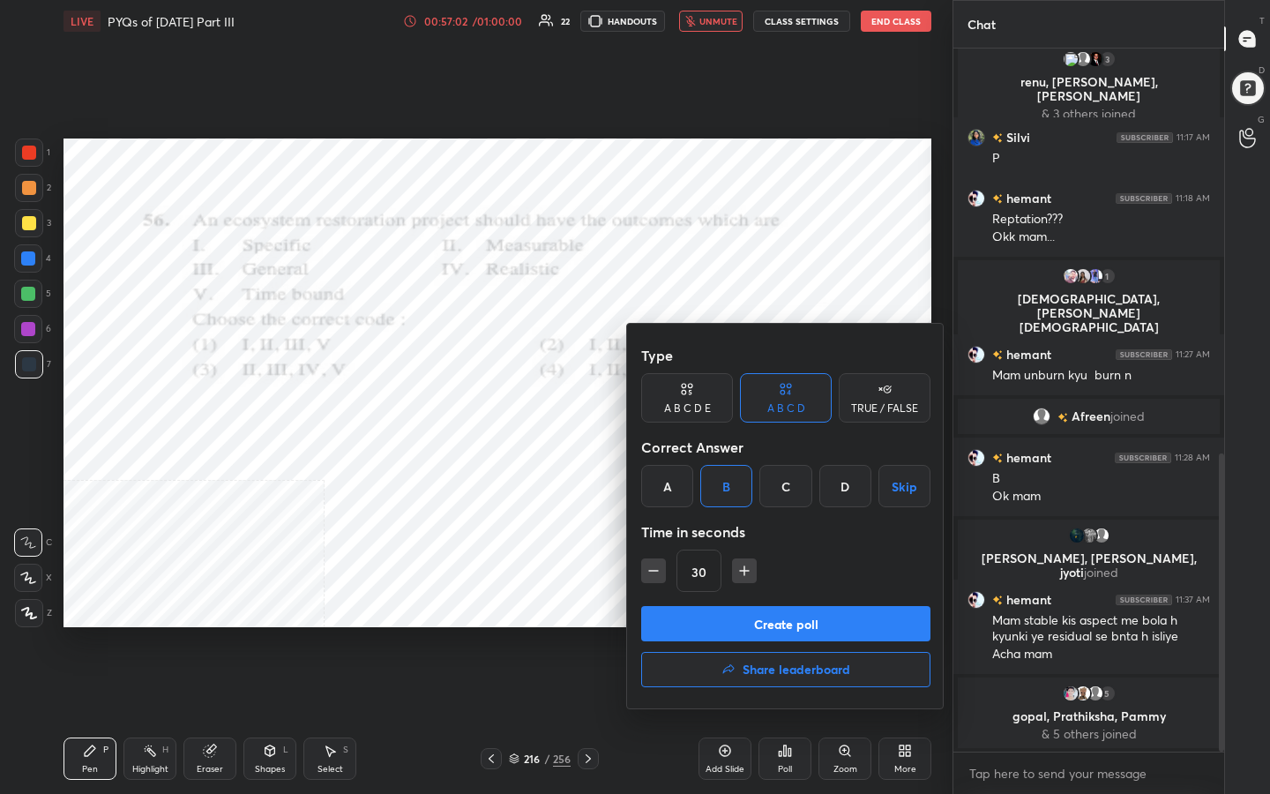
click at [778, 617] on button "Create poll" at bounding box center [785, 623] width 289 height 35
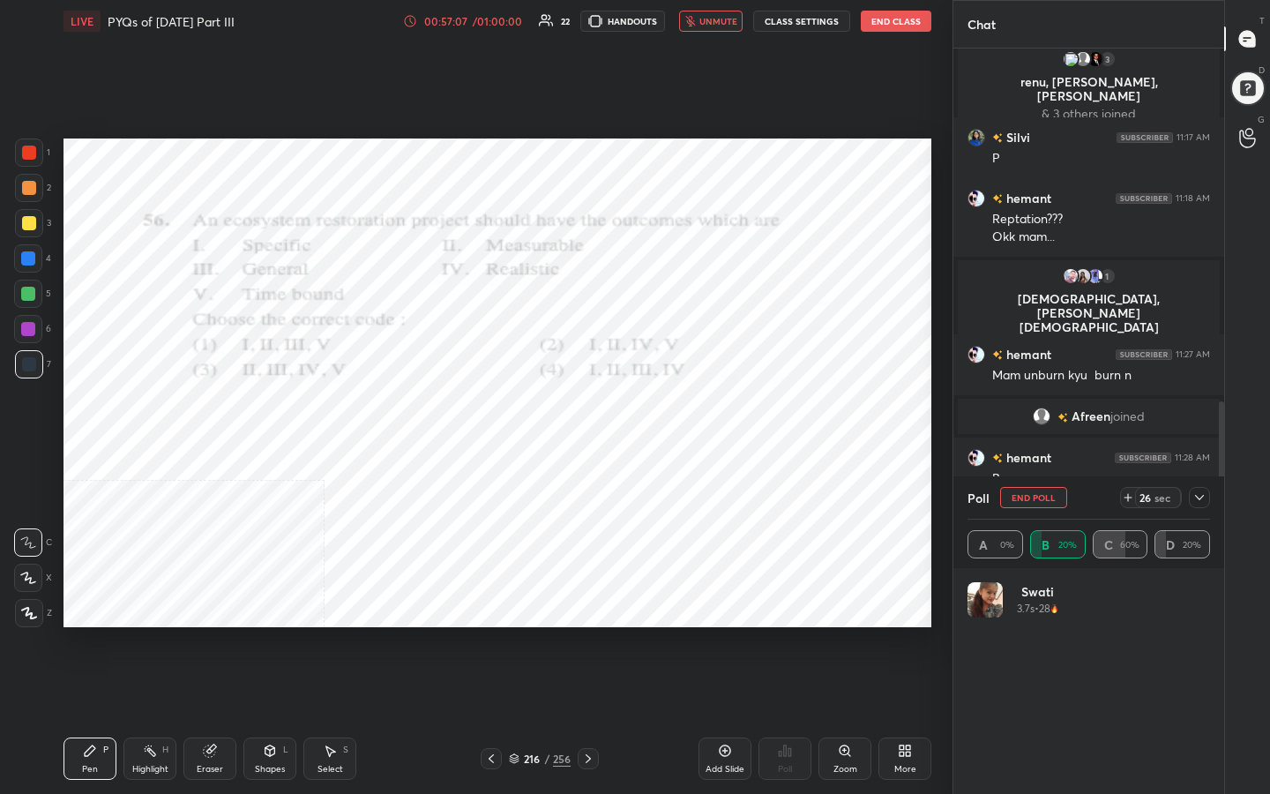
scroll to position [6, 6]
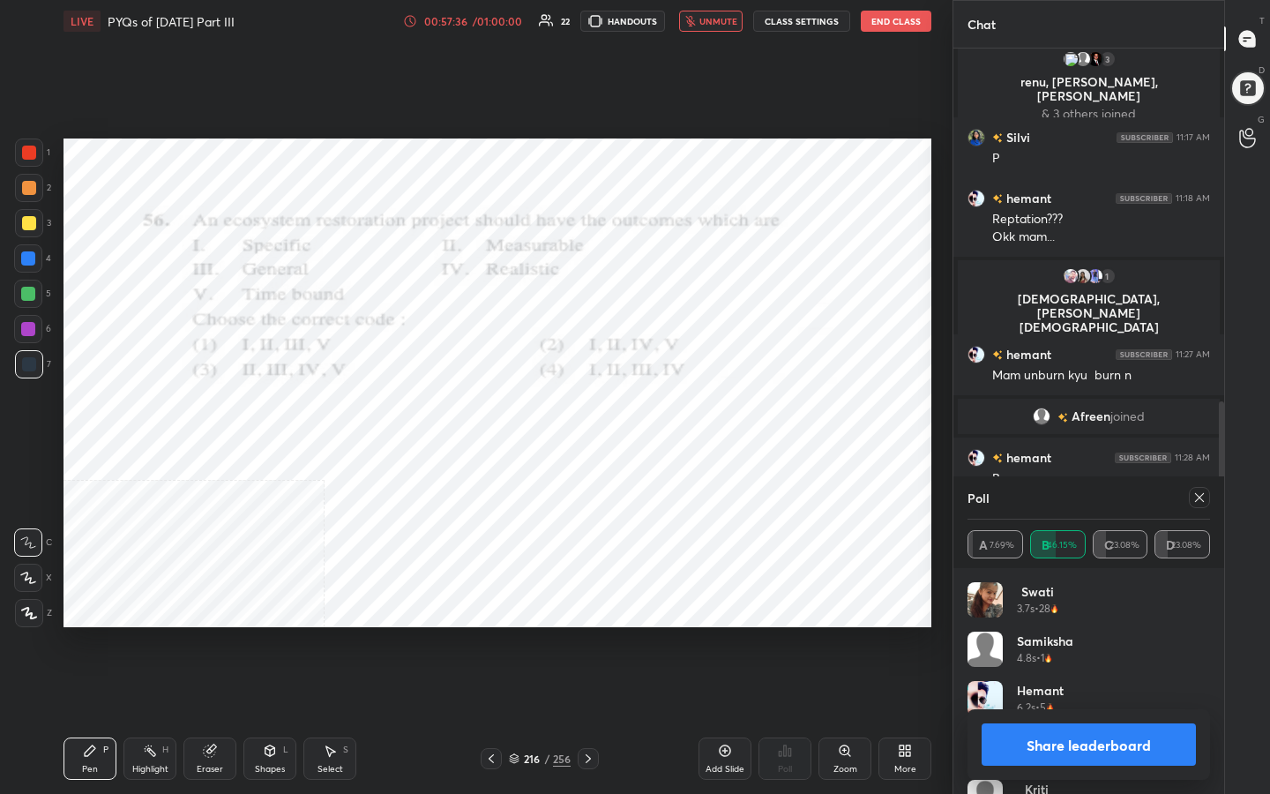
click at [1212, 490] on div "Poll A 7.69% B 46.15% C 23.08% D 23.08%" at bounding box center [1088, 522] width 271 height 92
click at [1193, 492] on icon at bounding box center [1199, 497] width 14 height 14
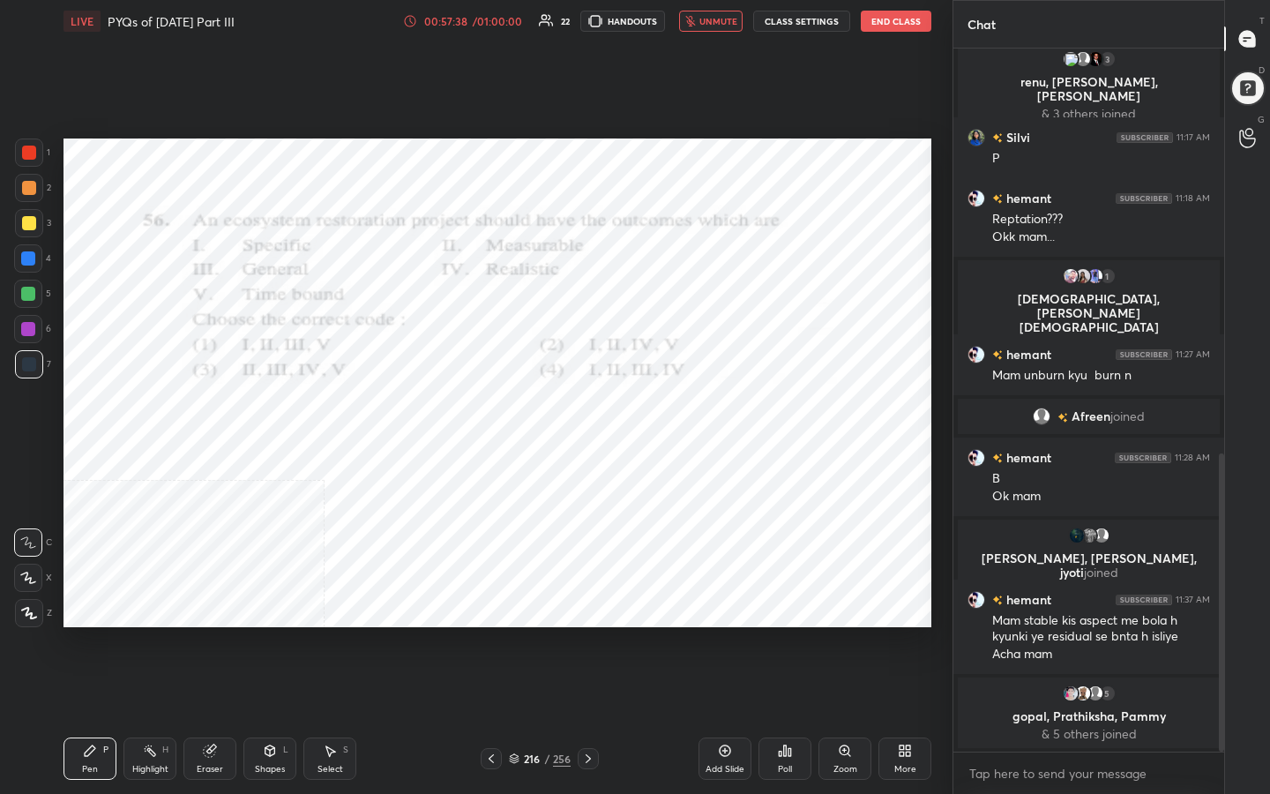
click at [721, 24] on span "unmute" at bounding box center [718, 21] width 38 height 12
click at [514, 634] on icon at bounding box center [514, 756] width 9 height 4
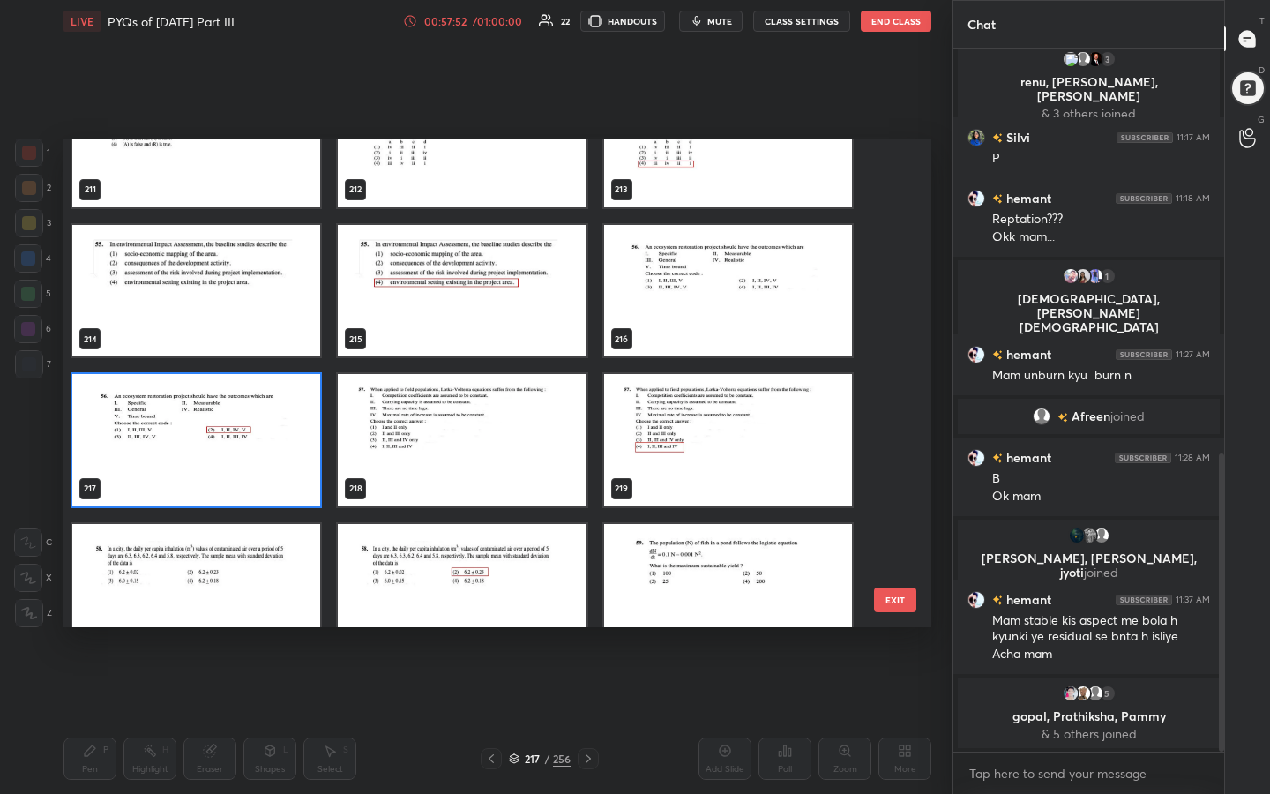
scroll to position [10536, 0]
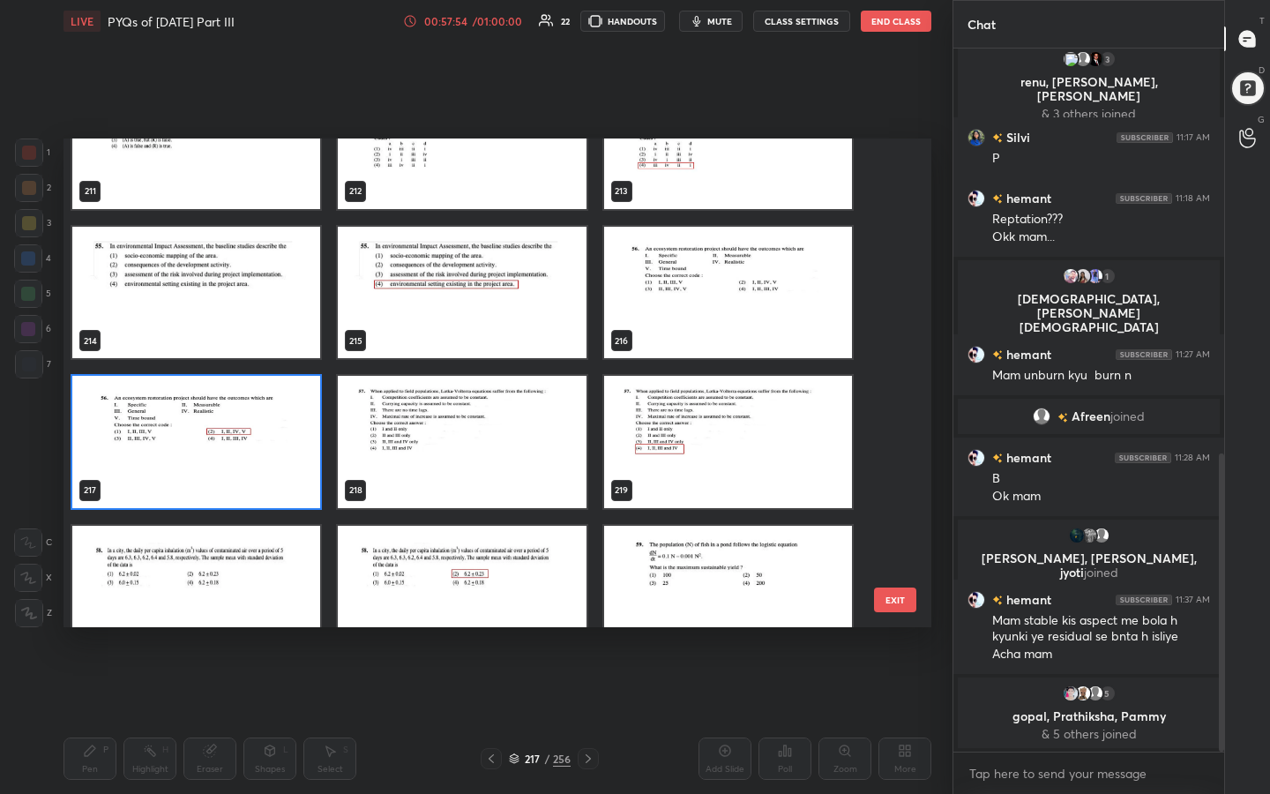
click at [469, 435] on img "grid" at bounding box center [462, 442] width 248 height 132
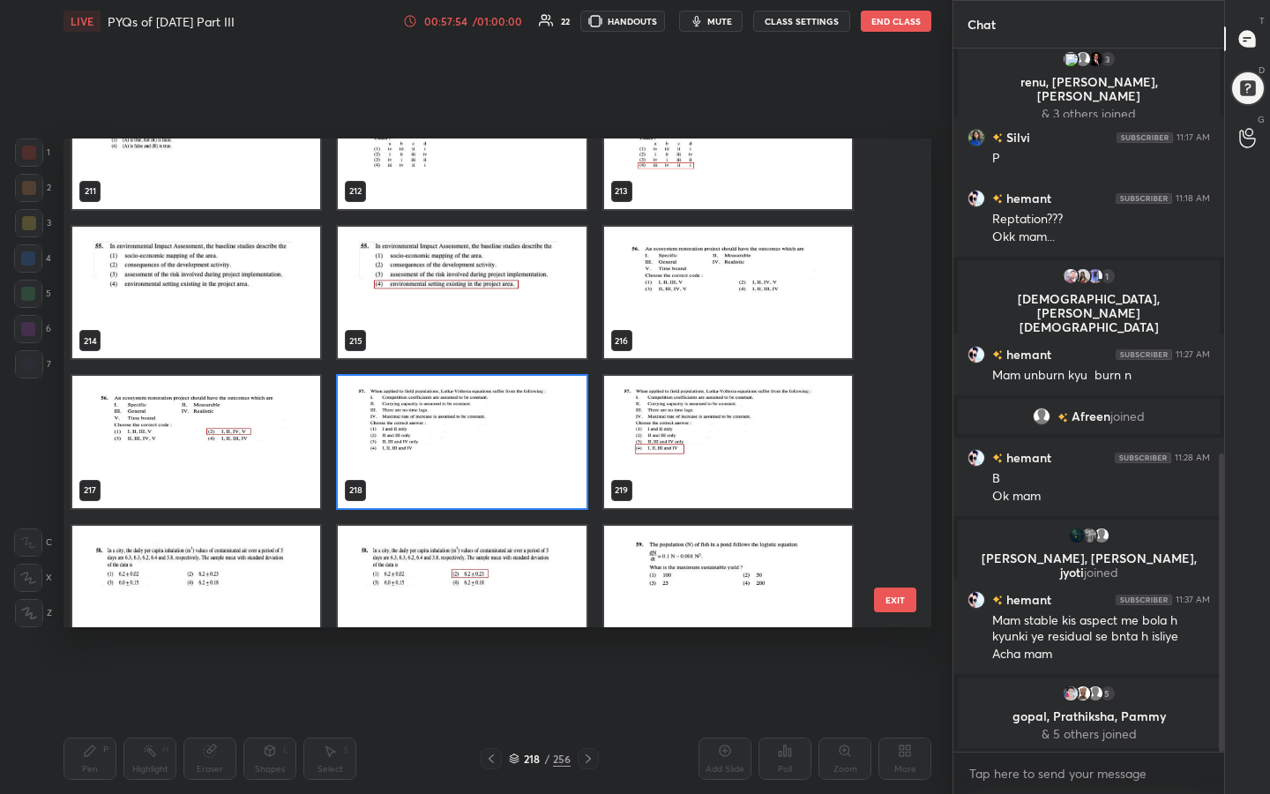
click at [469, 435] on img "grid" at bounding box center [462, 442] width 248 height 132
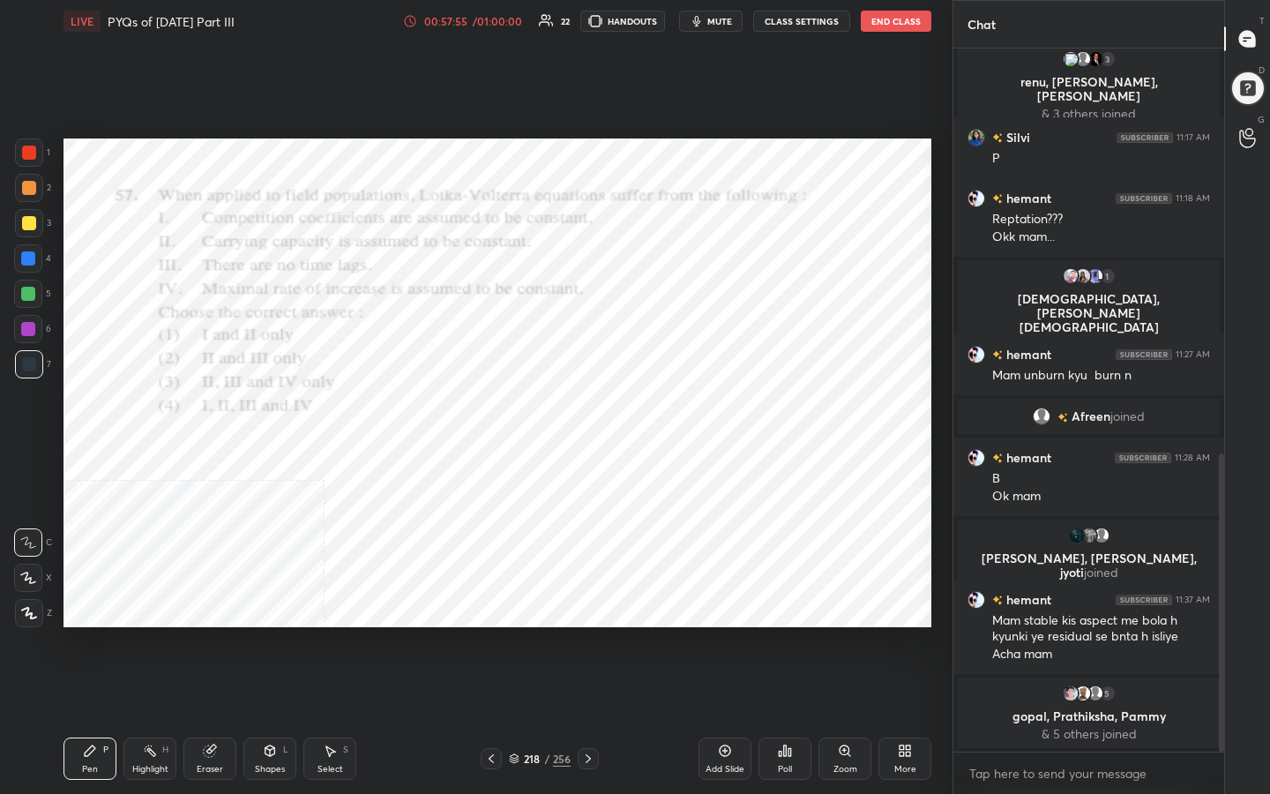
click at [724, 26] on span "mute" at bounding box center [719, 21] width 25 height 12
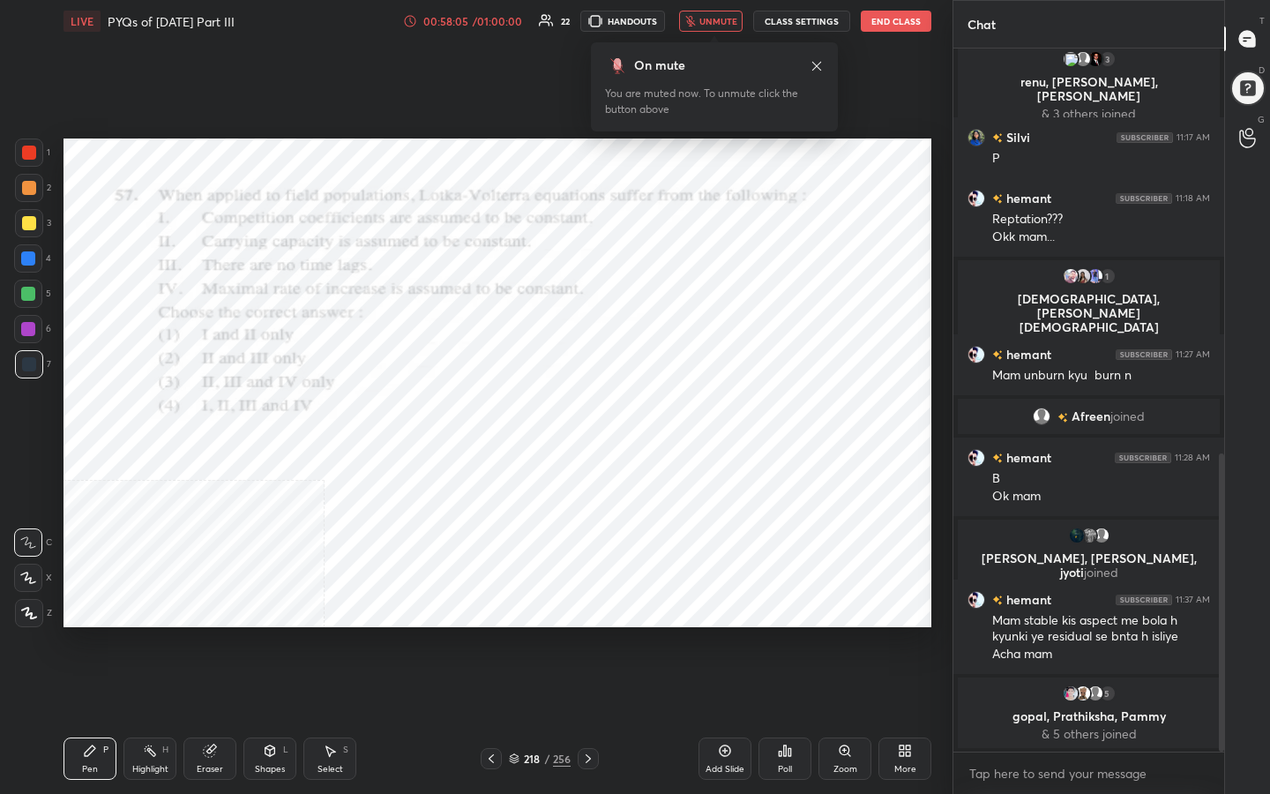
click at [517, 634] on icon at bounding box center [514, 756] width 9 height 4
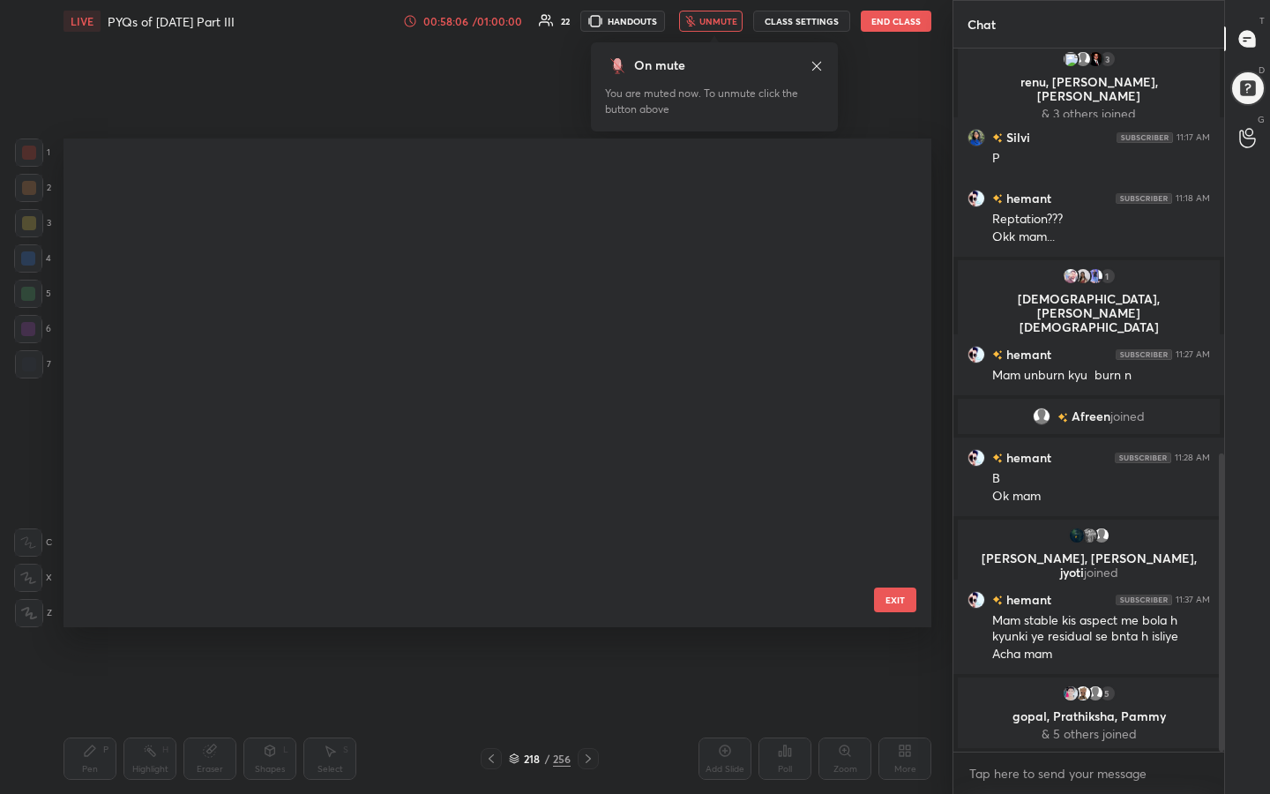
scroll to position [482, 859]
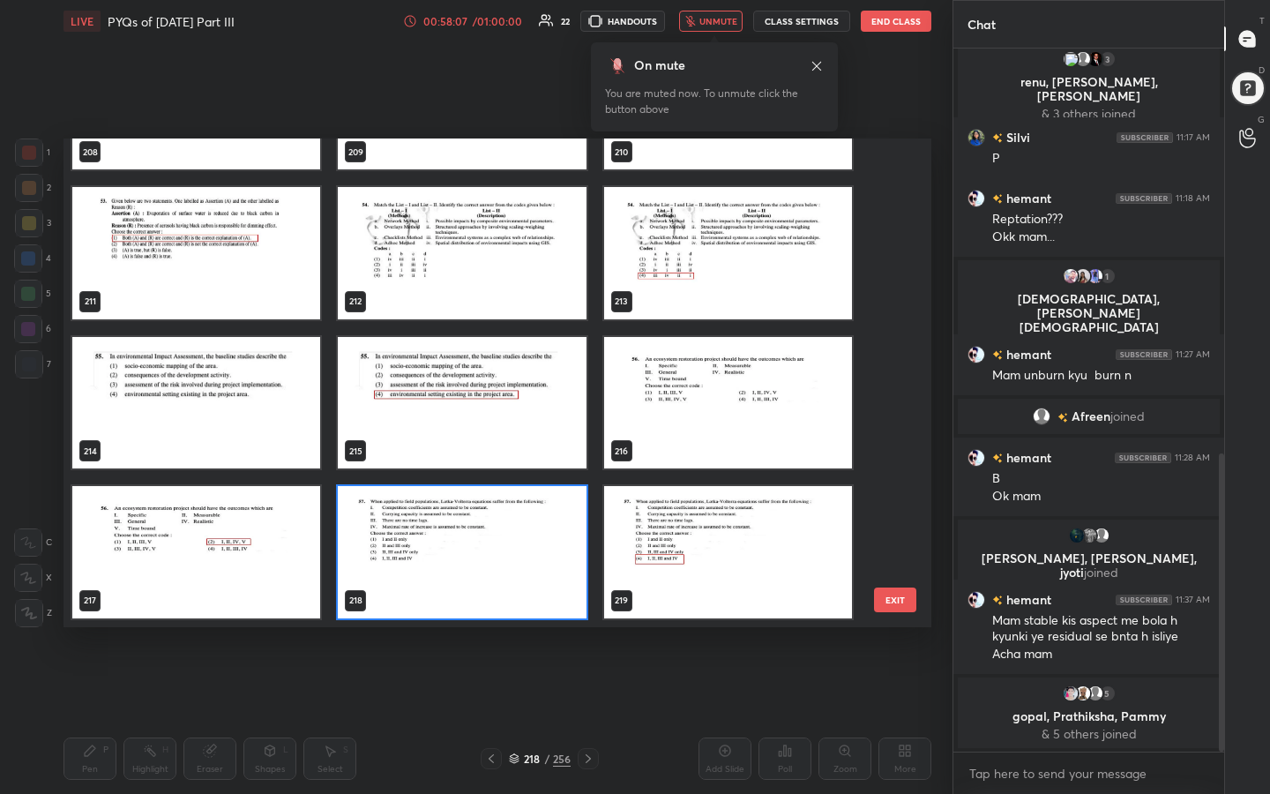
click at [442, 547] on img "grid" at bounding box center [462, 552] width 248 height 132
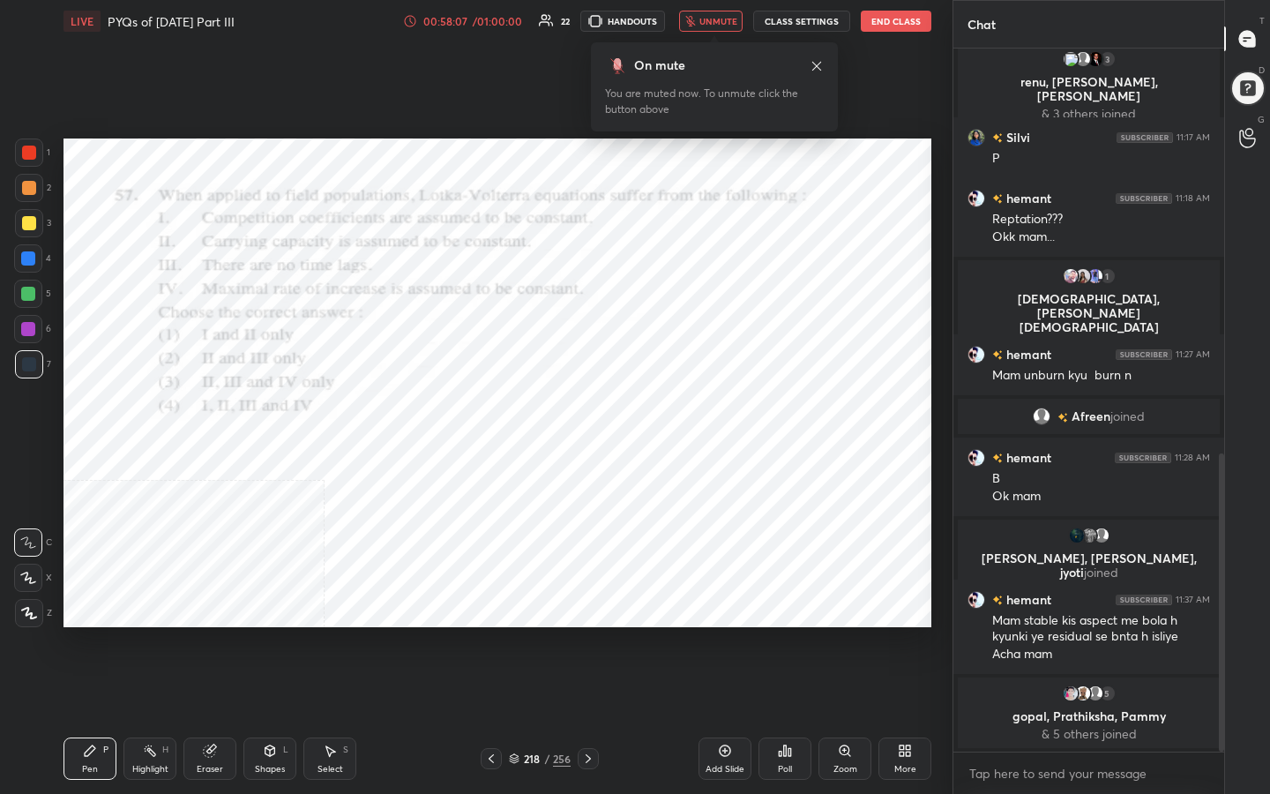
click at [442, 547] on img "grid" at bounding box center [462, 552] width 248 height 132
click at [770, 634] on div "Poll" at bounding box center [785, 758] width 53 height 42
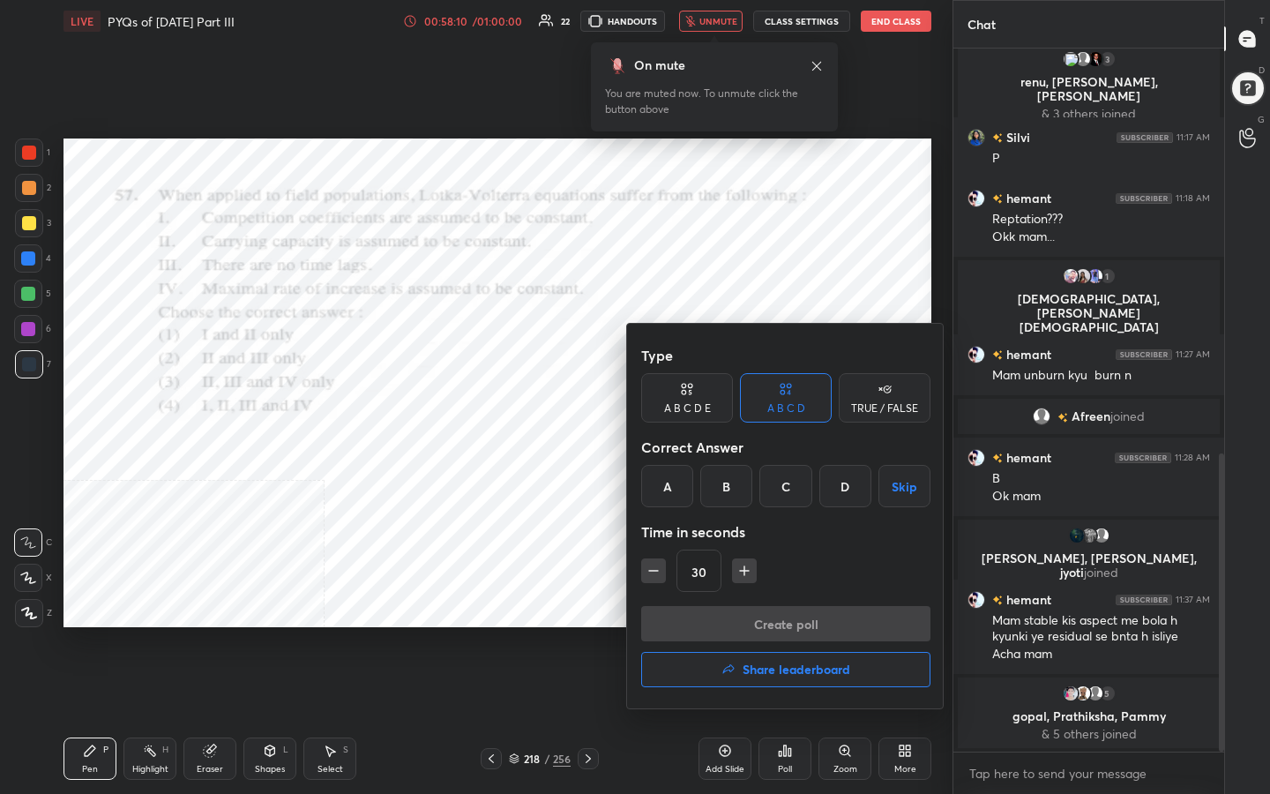
click at [842, 475] on div "D" at bounding box center [845, 486] width 52 height 42
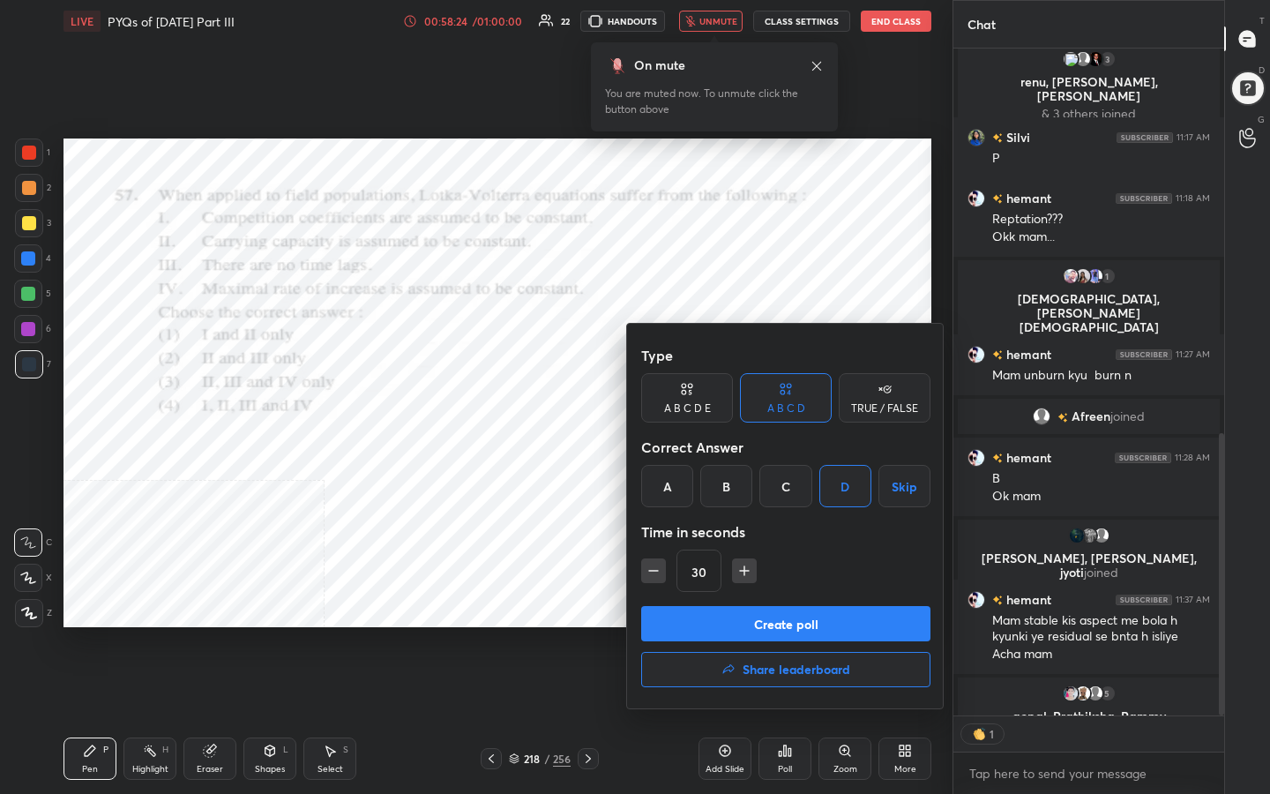
scroll to position [662, 265]
click at [821, 626] on button "Create poll" at bounding box center [785, 623] width 289 height 35
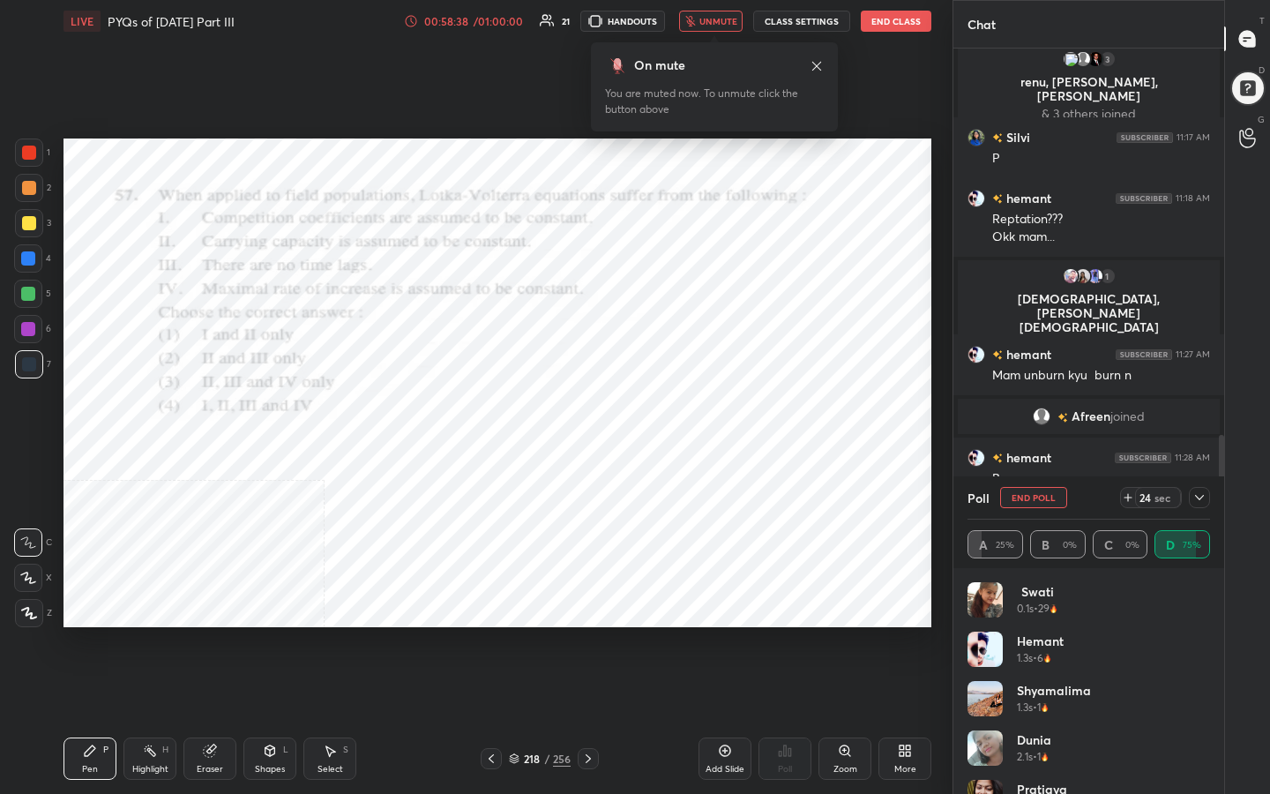
scroll to position [1049, 0]
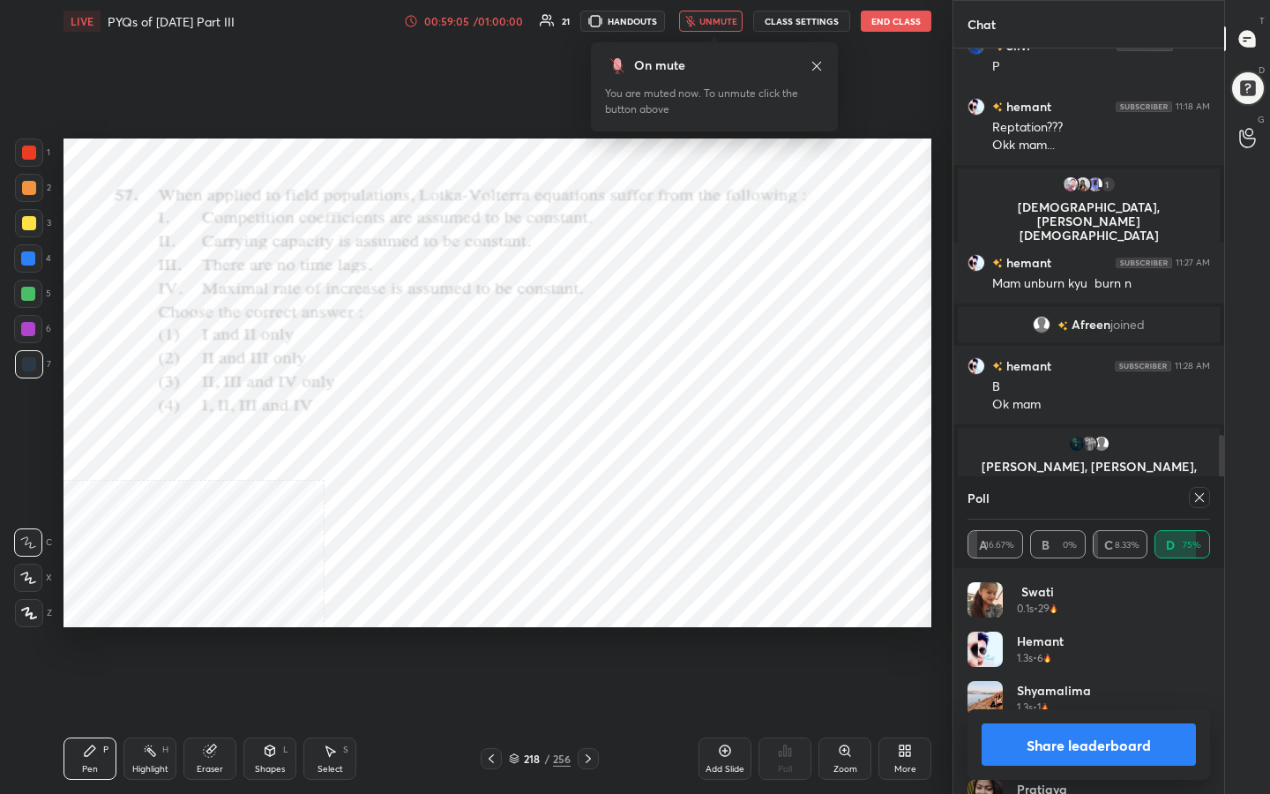
click at [1202, 500] on icon at bounding box center [1199, 497] width 9 height 9
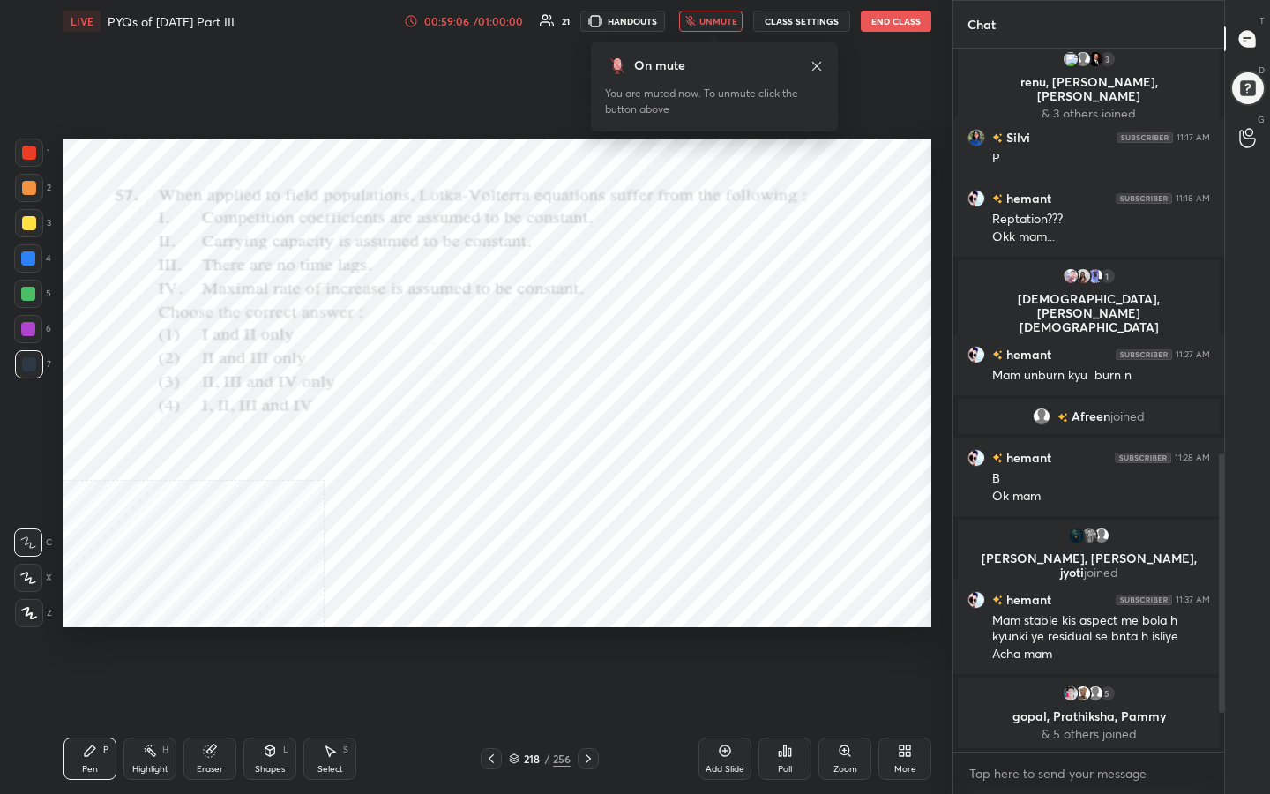
scroll to position [957, 0]
click at [725, 23] on span "unmute" at bounding box center [718, 21] width 38 height 12
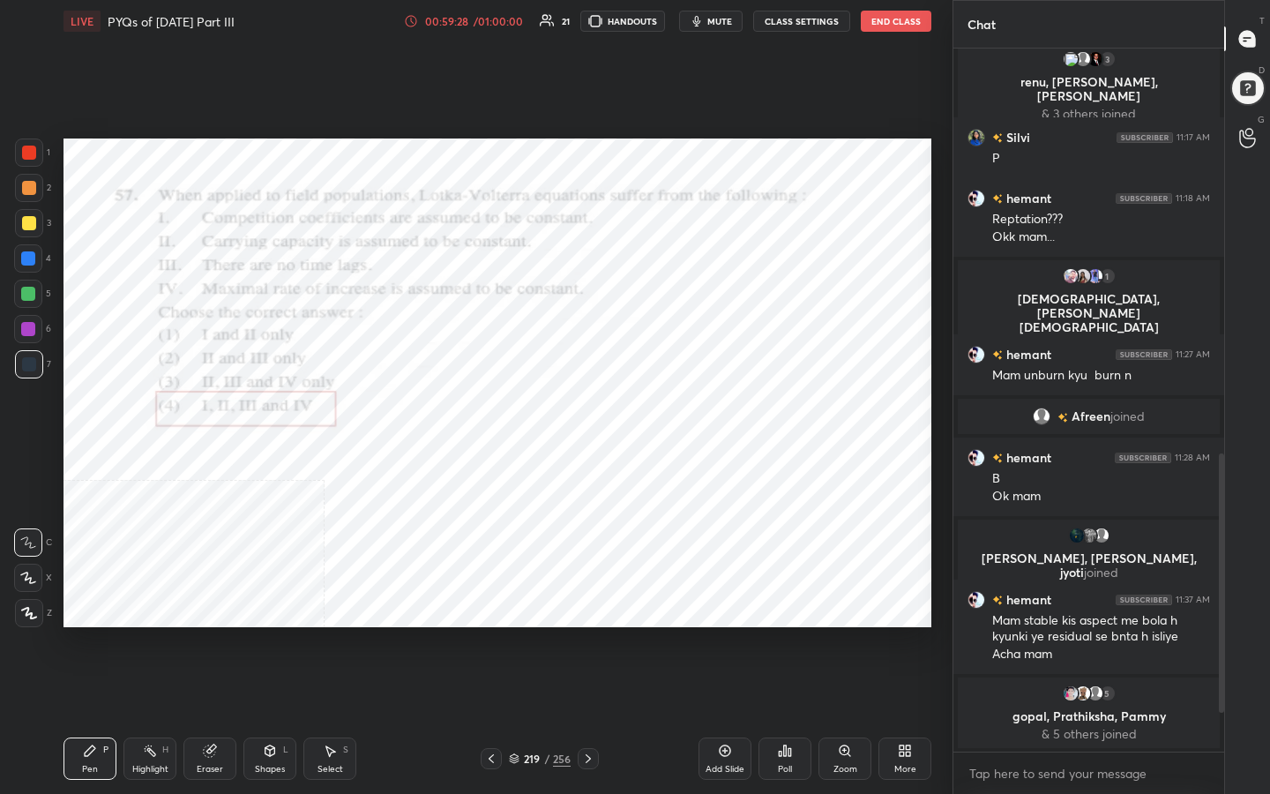
click at [780, 634] on icon at bounding box center [780, 753] width 3 height 4
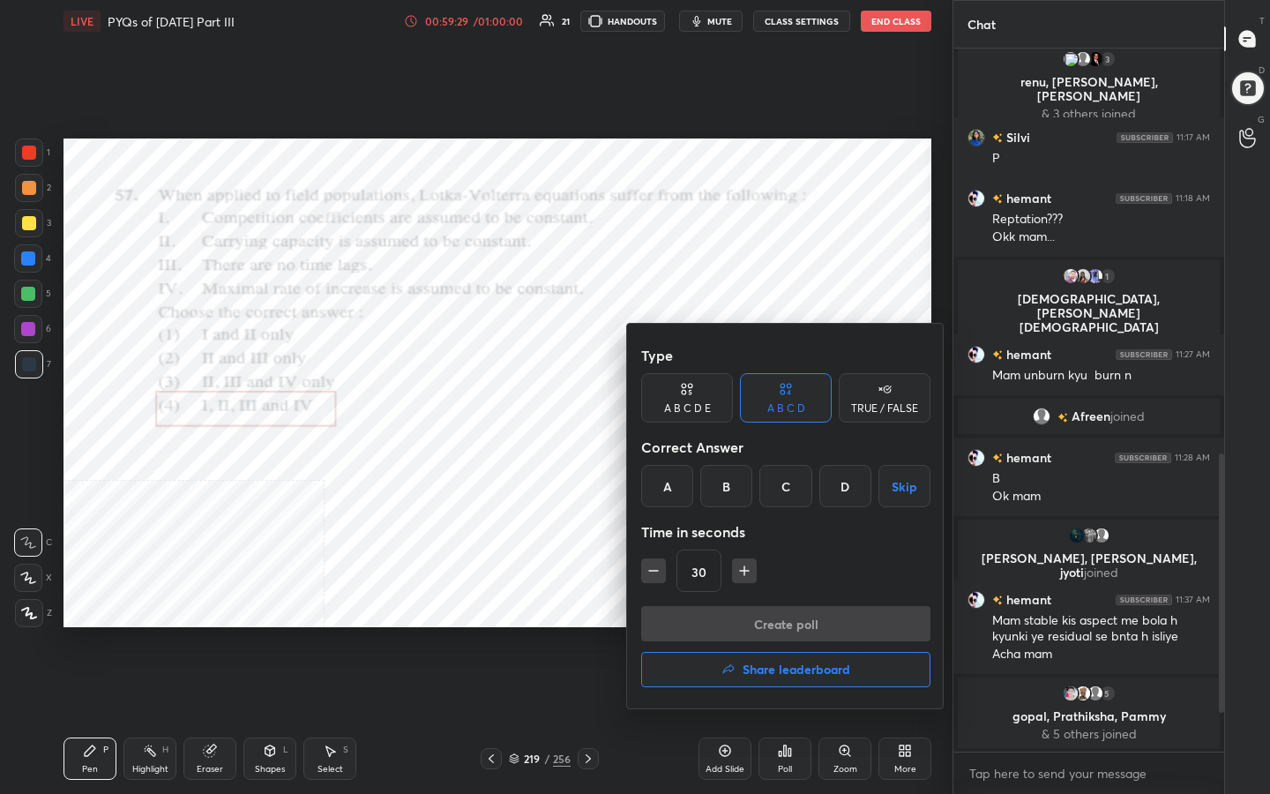
click at [800, 634] on h4 "Share leaderboard" at bounding box center [797, 669] width 108 height 12
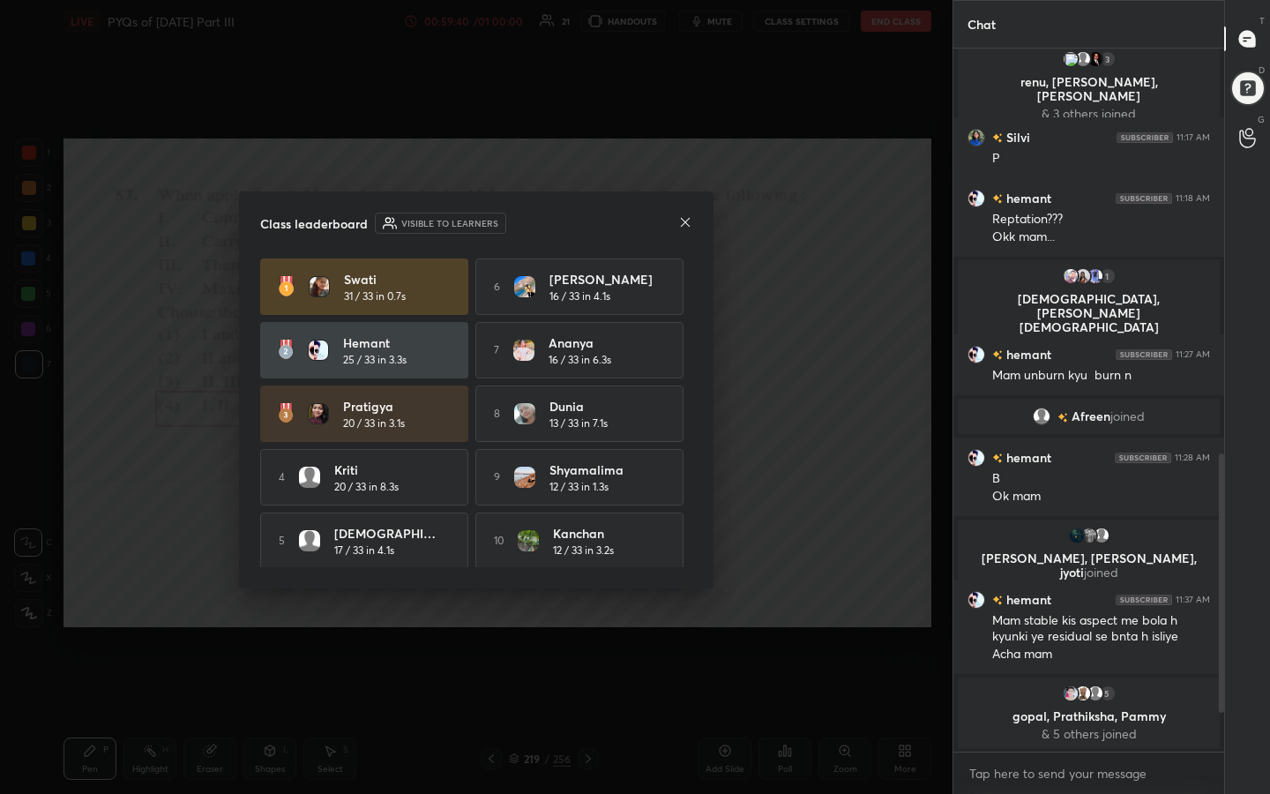
click at [691, 226] on icon at bounding box center [685, 222] width 14 height 14
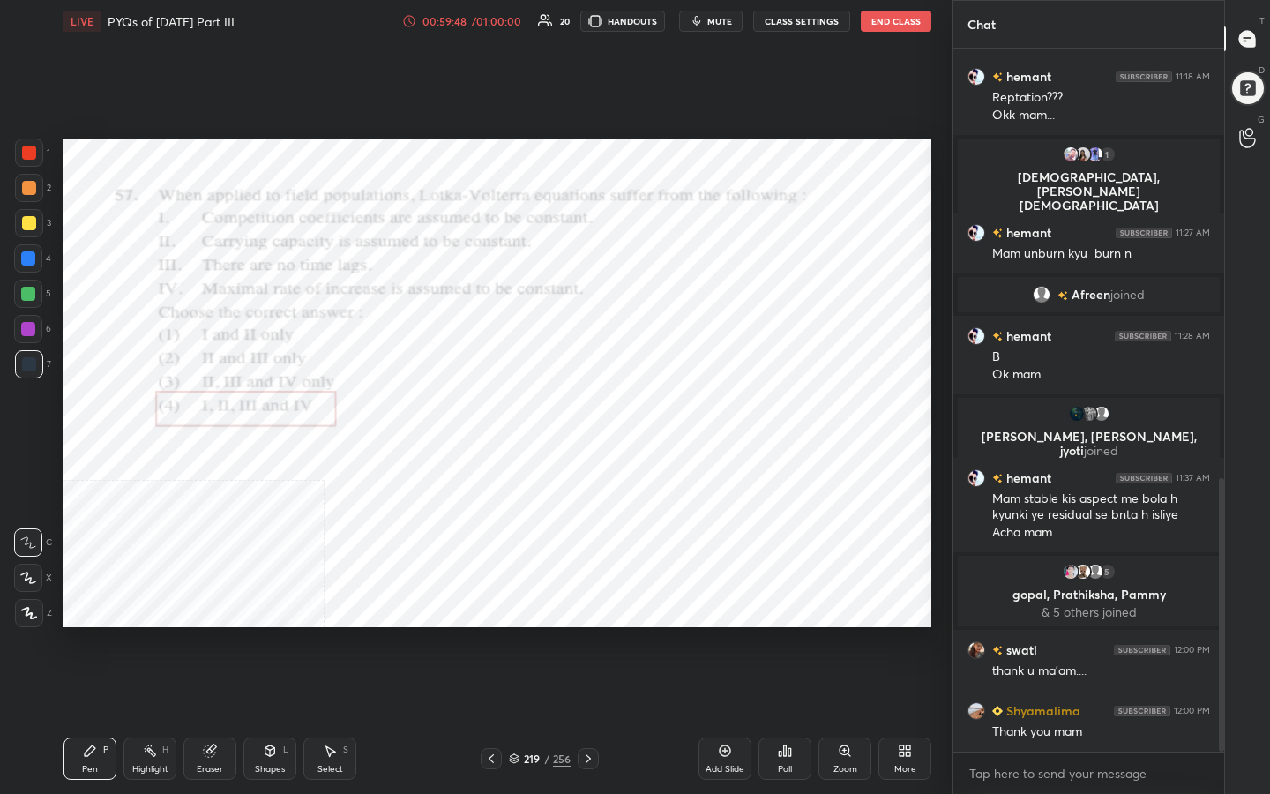
scroll to position [1105, 0]
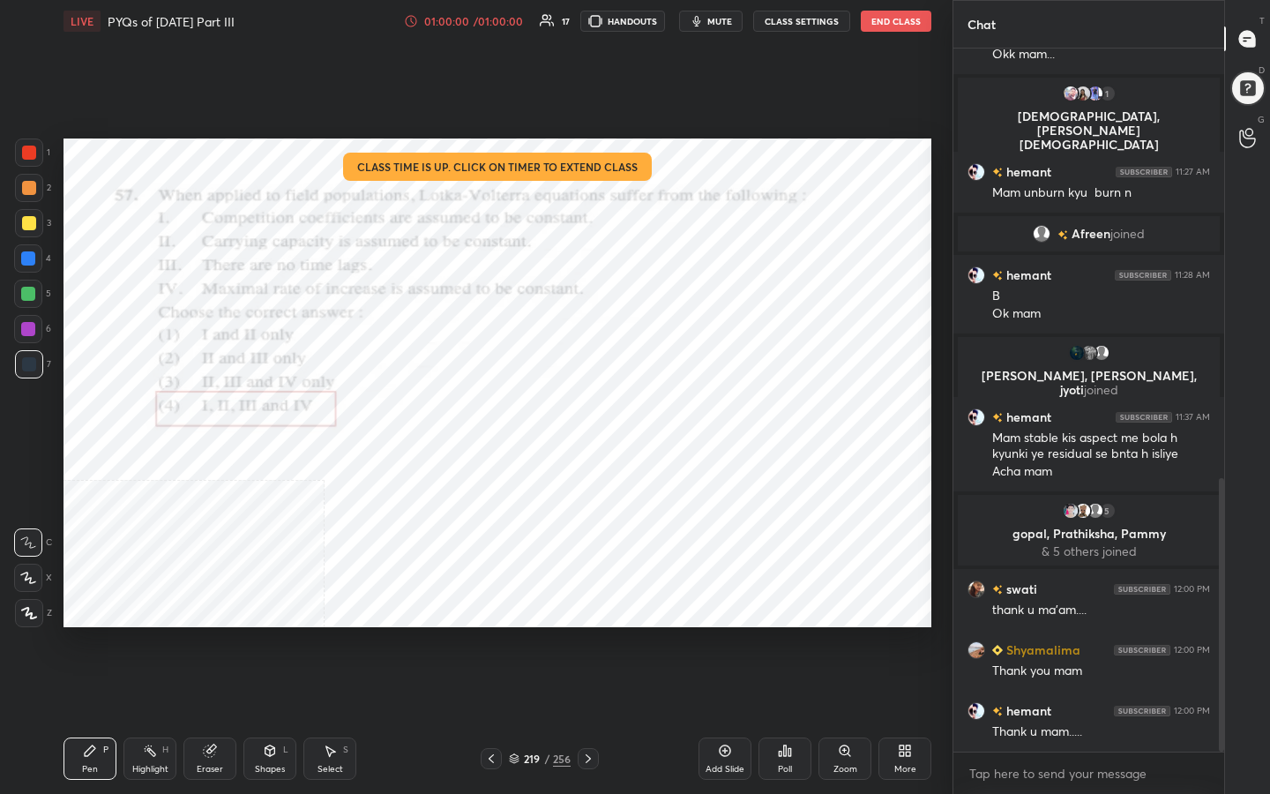
click at [893, 11] on button "End Class" at bounding box center [896, 21] width 71 height 21
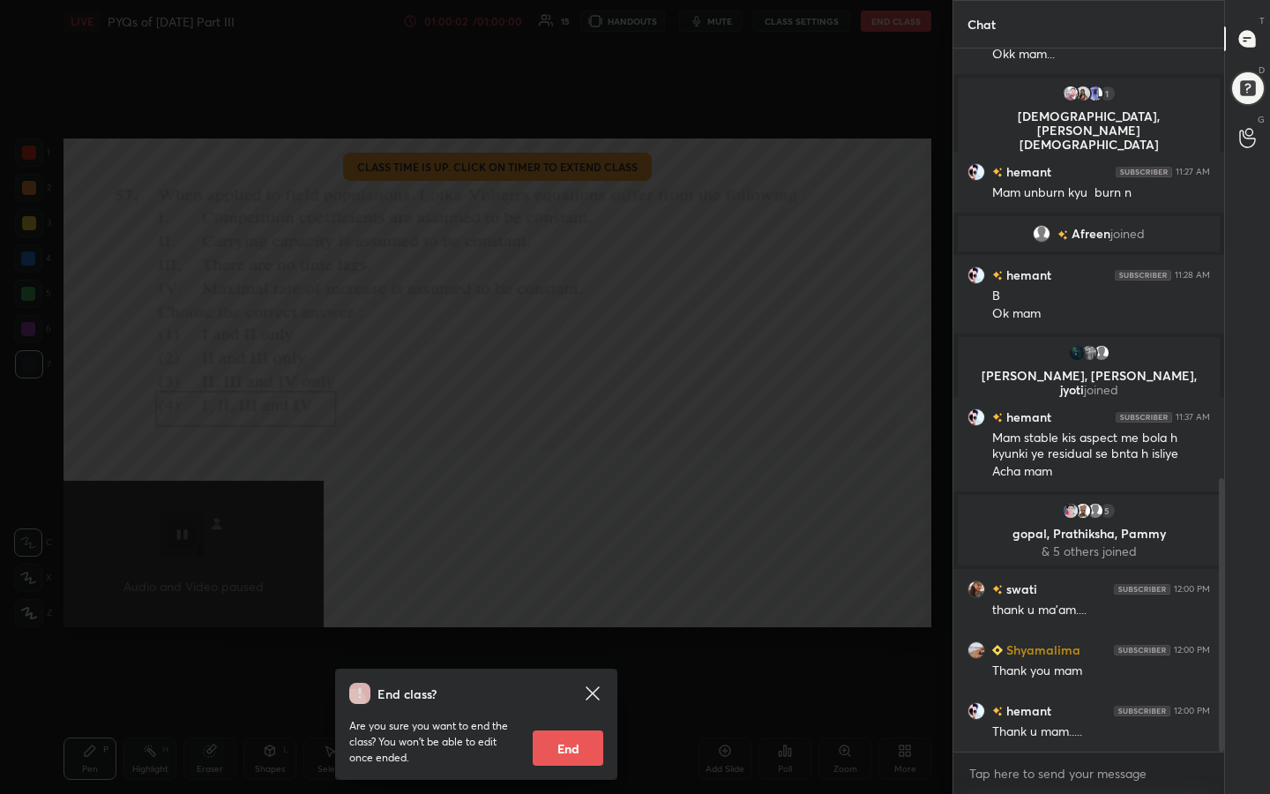
click at [566, 634] on button "End" at bounding box center [568, 747] width 71 height 35
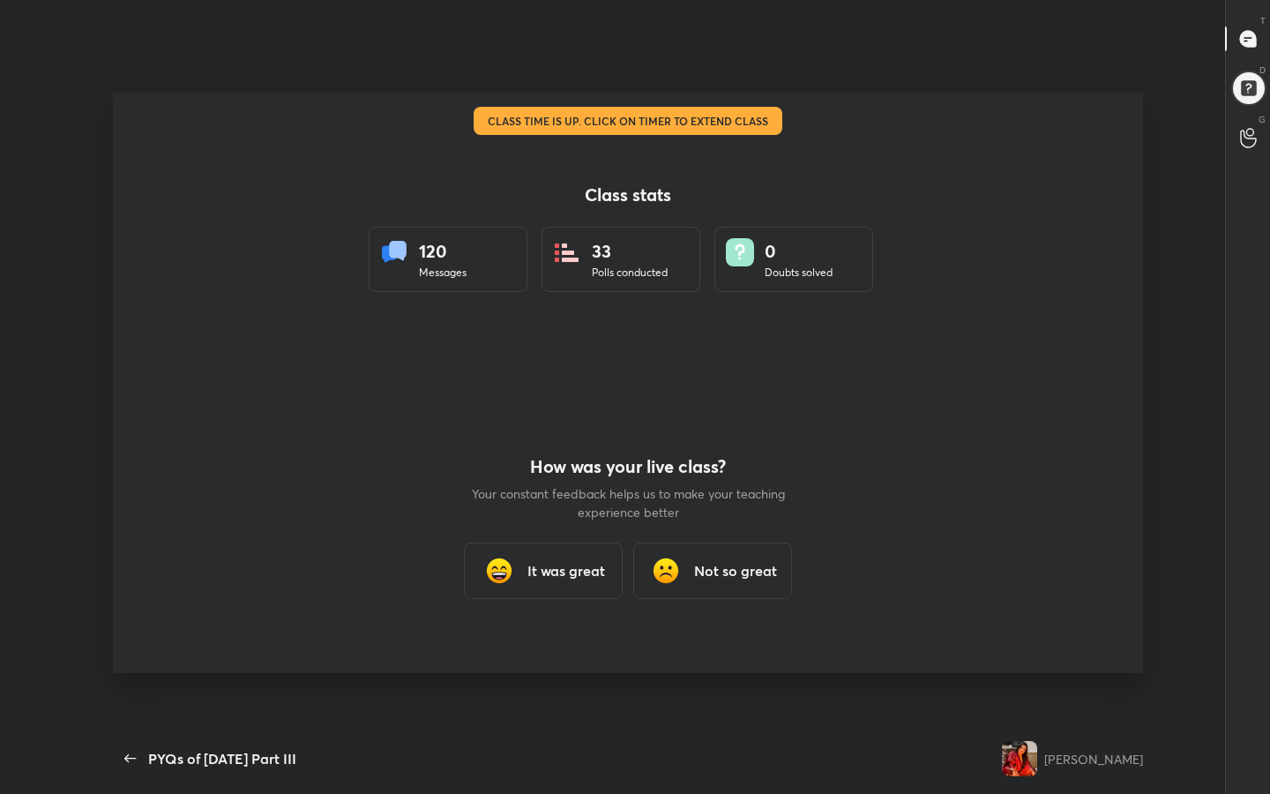
scroll to position [0, 0]
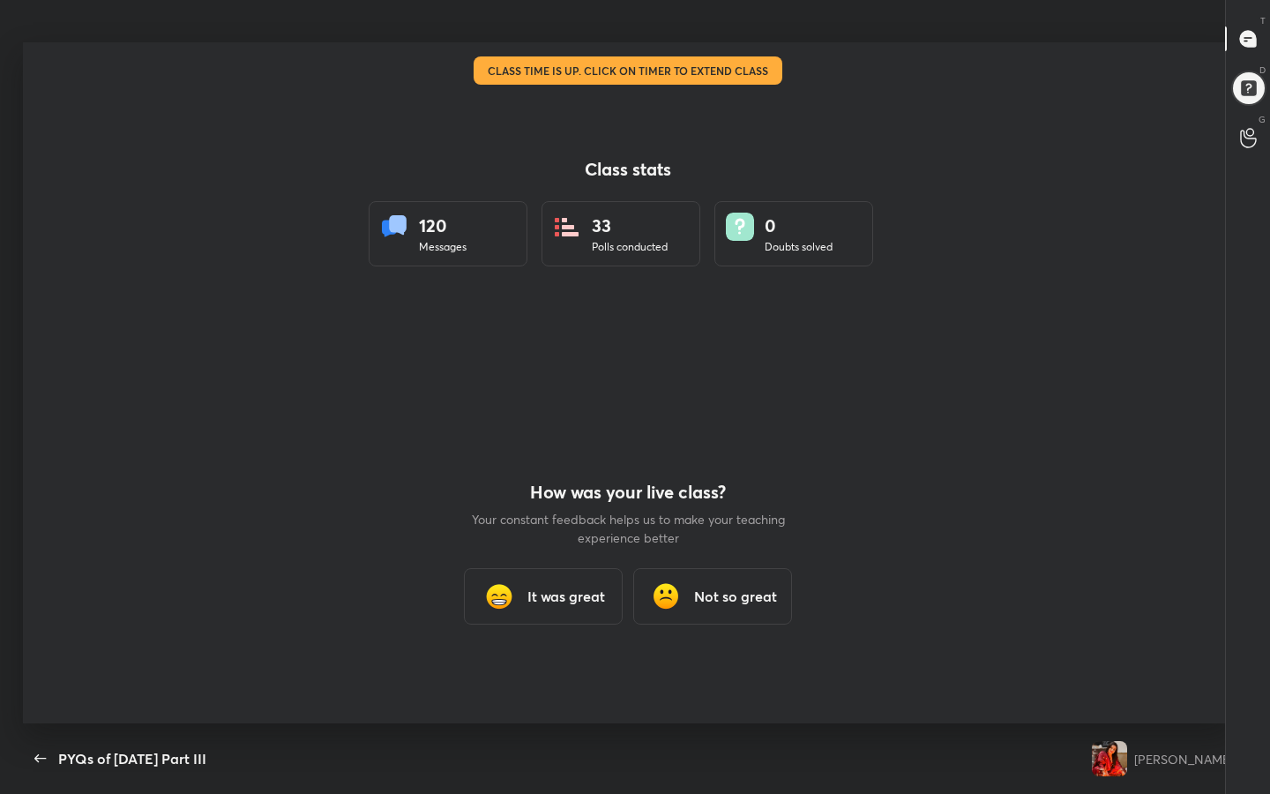
click at [569, 601] on h3 "It was great" at bounding box center [566, 596] width 78 height 21
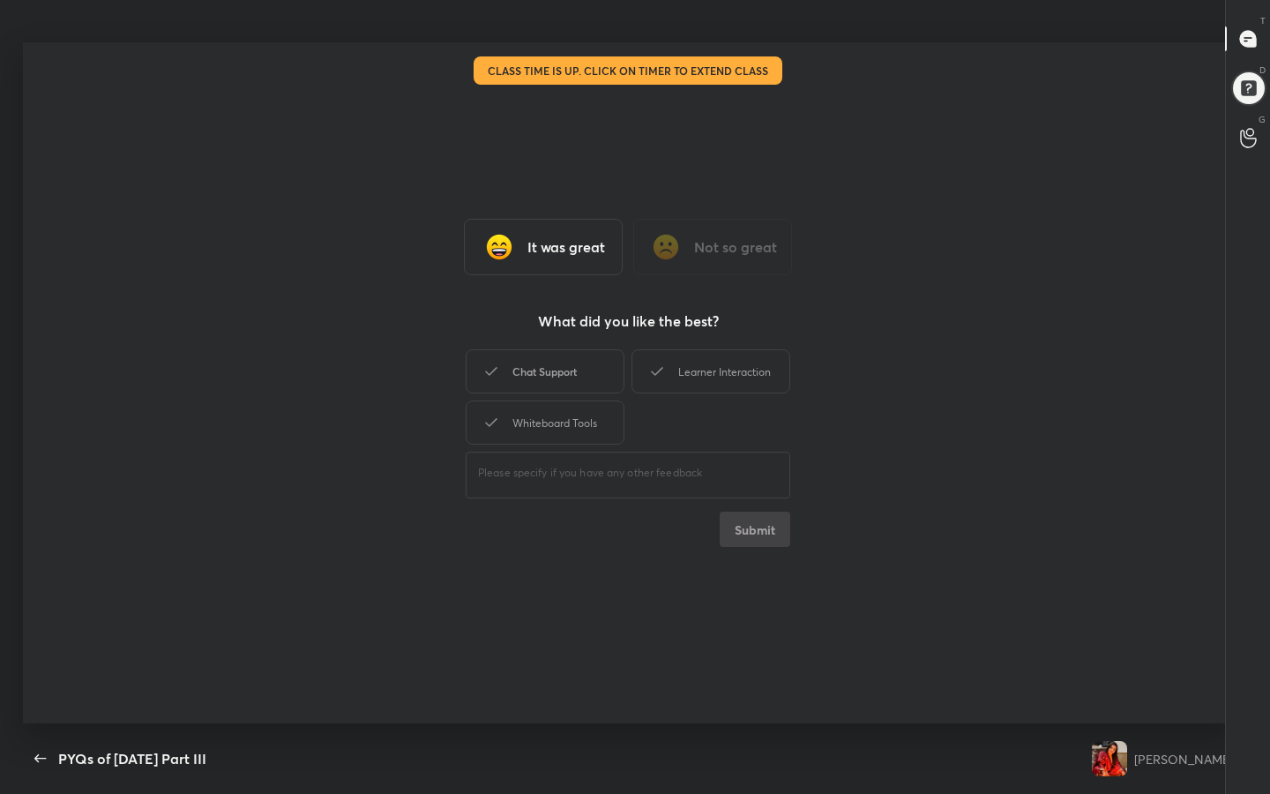
click at [589, 374] on div "Chat Support" at bounding box center [545, 371] width 159 height 44
click at [671, 373] on div "Learner Interaction" at bounding box center [711, 371] width 159 height 44
click at [602, 420] on div "Whiteboard Tools" at bounding box center [545, 422] width 159 height 44
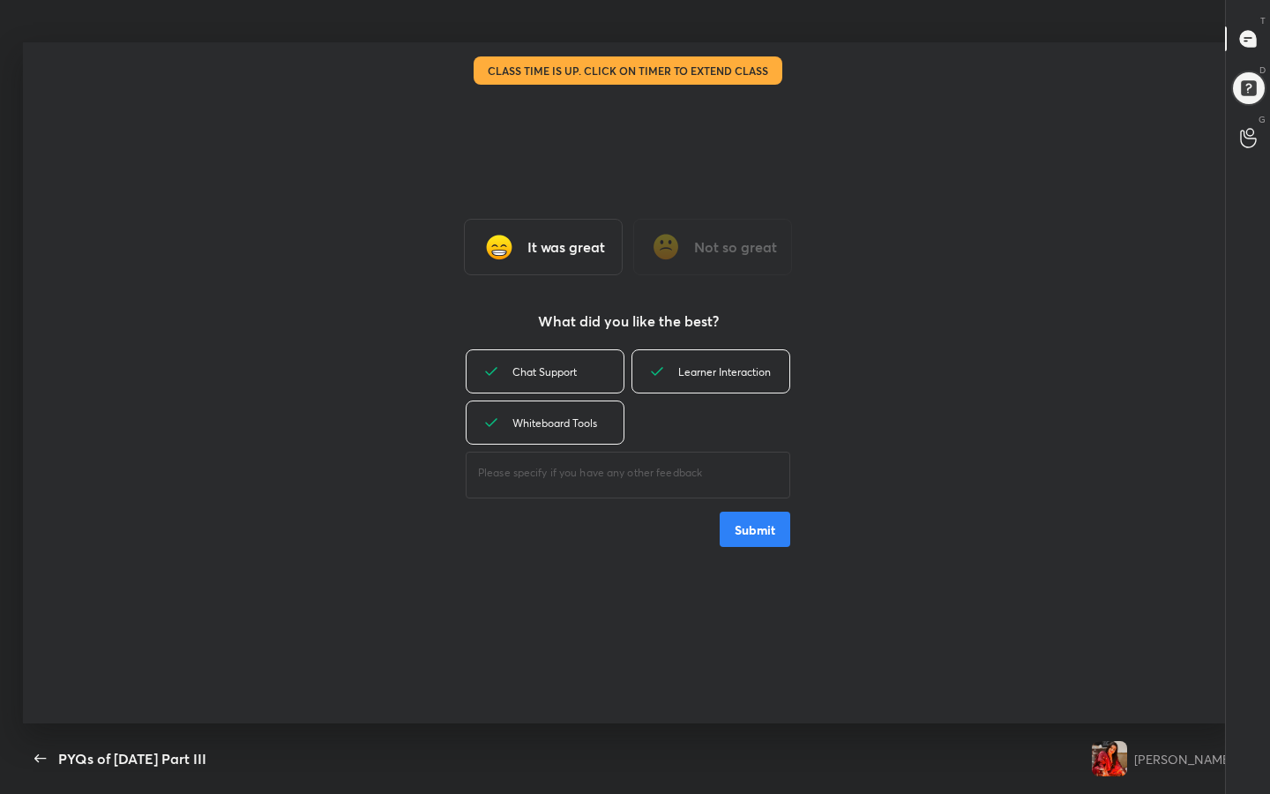
click at [744, 551] on div "It was great Not so great What did you like the best? Chat Support Learner Inte…" at bounding box center [628, 382] width 1210 height 681
click at [744, 526] on button "Submit" at bounding box center [755, 529] width 71 height 35
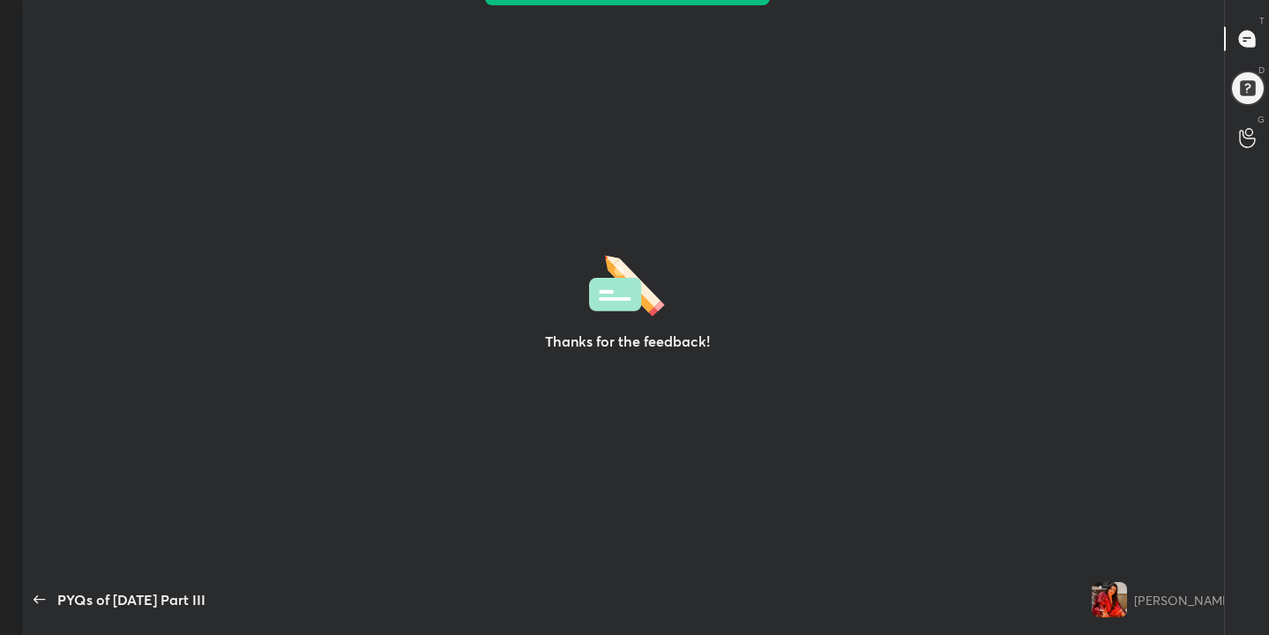
scroll to position [87679, 86946]
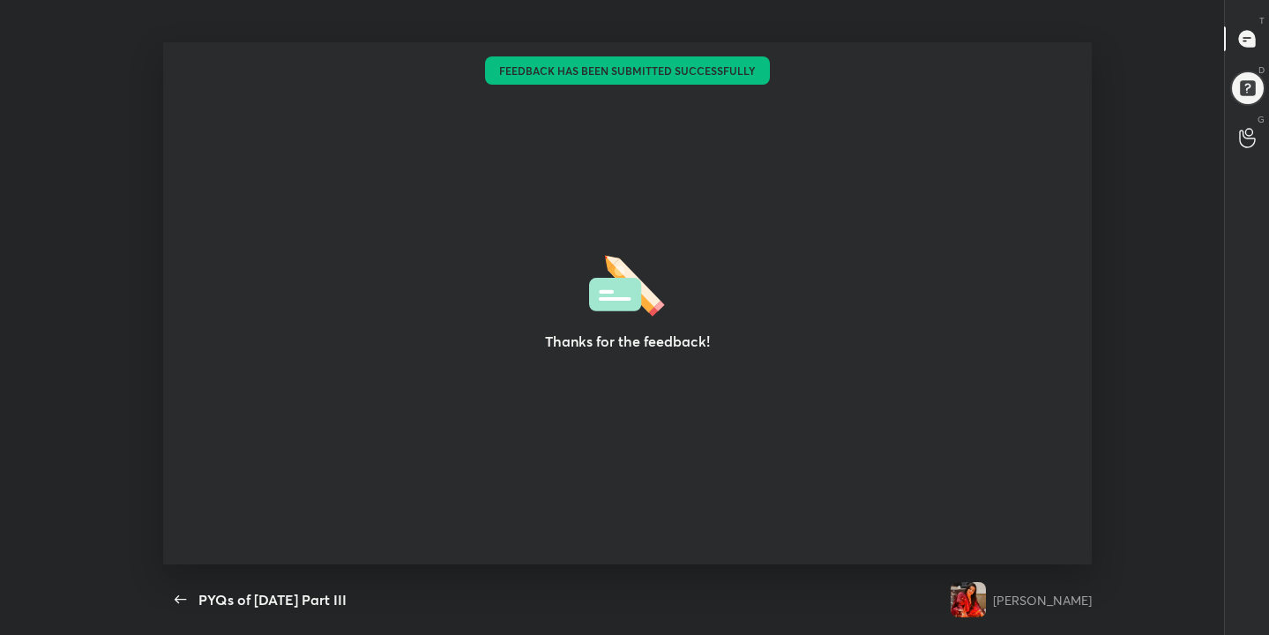
type textarea "x"
